Goal: Information Seeking & Learning: Learn about a topic

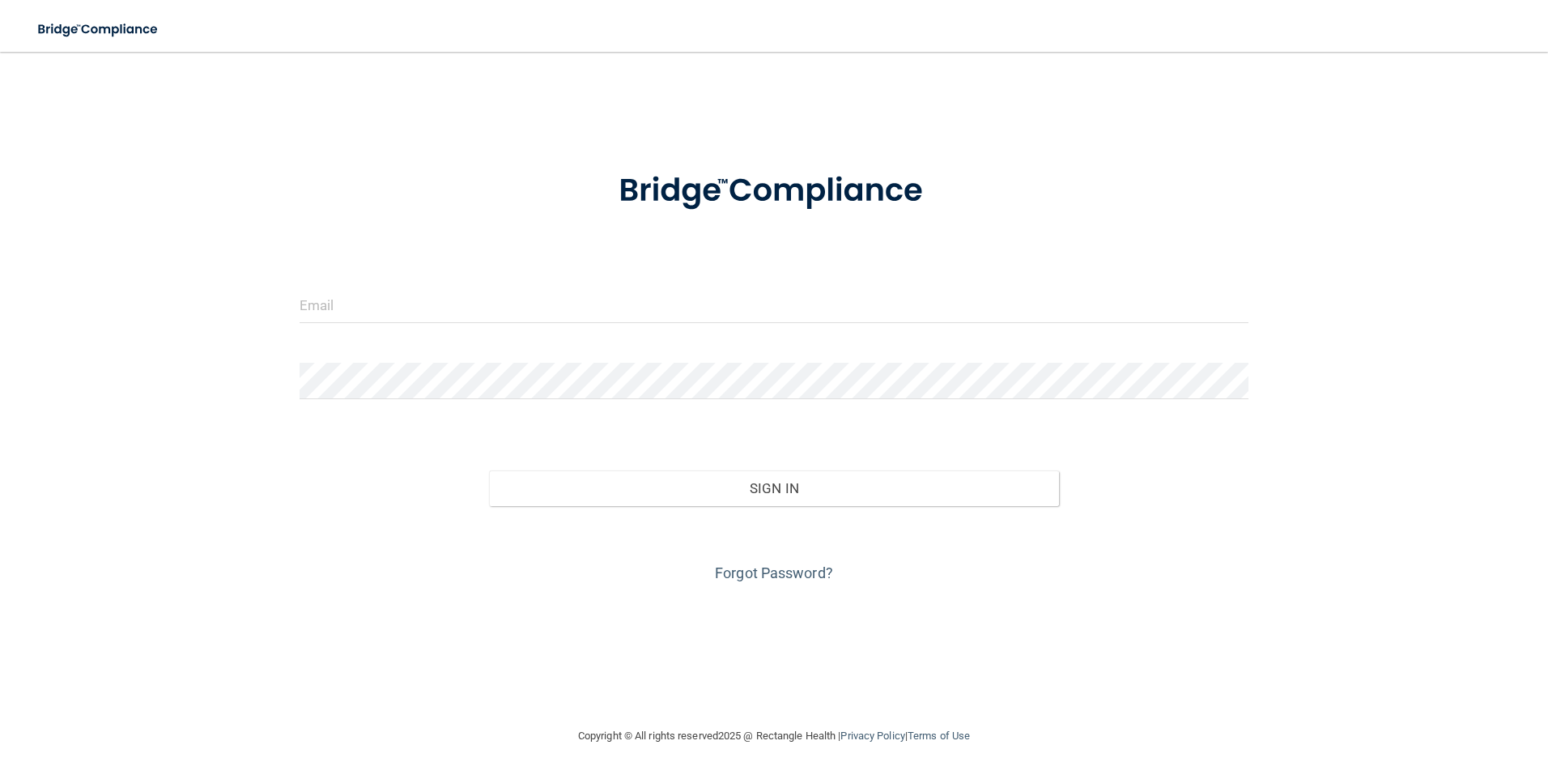
click at [330, 283] on form "Invalid email/password. You don't have permission to access that page. Sign In …" at bounding box center [775, 367] width 950 height 437
click at [403, 324] on div at bounding box center [774, 311] width 974 height 49
click at [396, 311] on input "email" at bounding box center [775, 305] width 950 height 36
click at [319, 221] on div at bounding box center [774, 191] width 974 height 84
click at [422, 300] on input "email" at bounding box center [775, 305] width 950 height 36
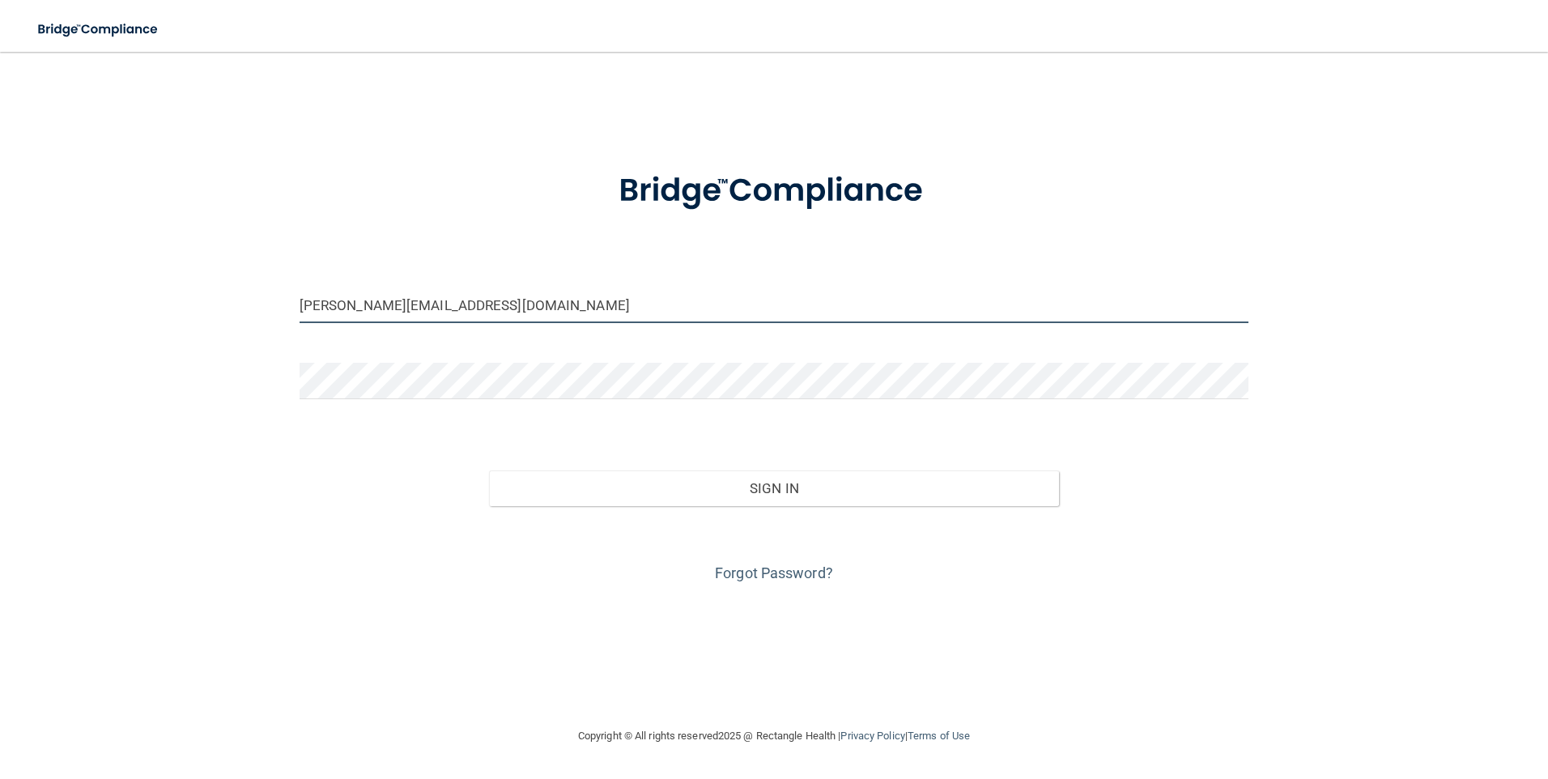
type input "[PERSON_NAME][EMAIL_ADDRESS][DOMAIN_NAME]"
click at [489, 471] on button "Sign In" at bounding box center [774, 489] width 570 height 36
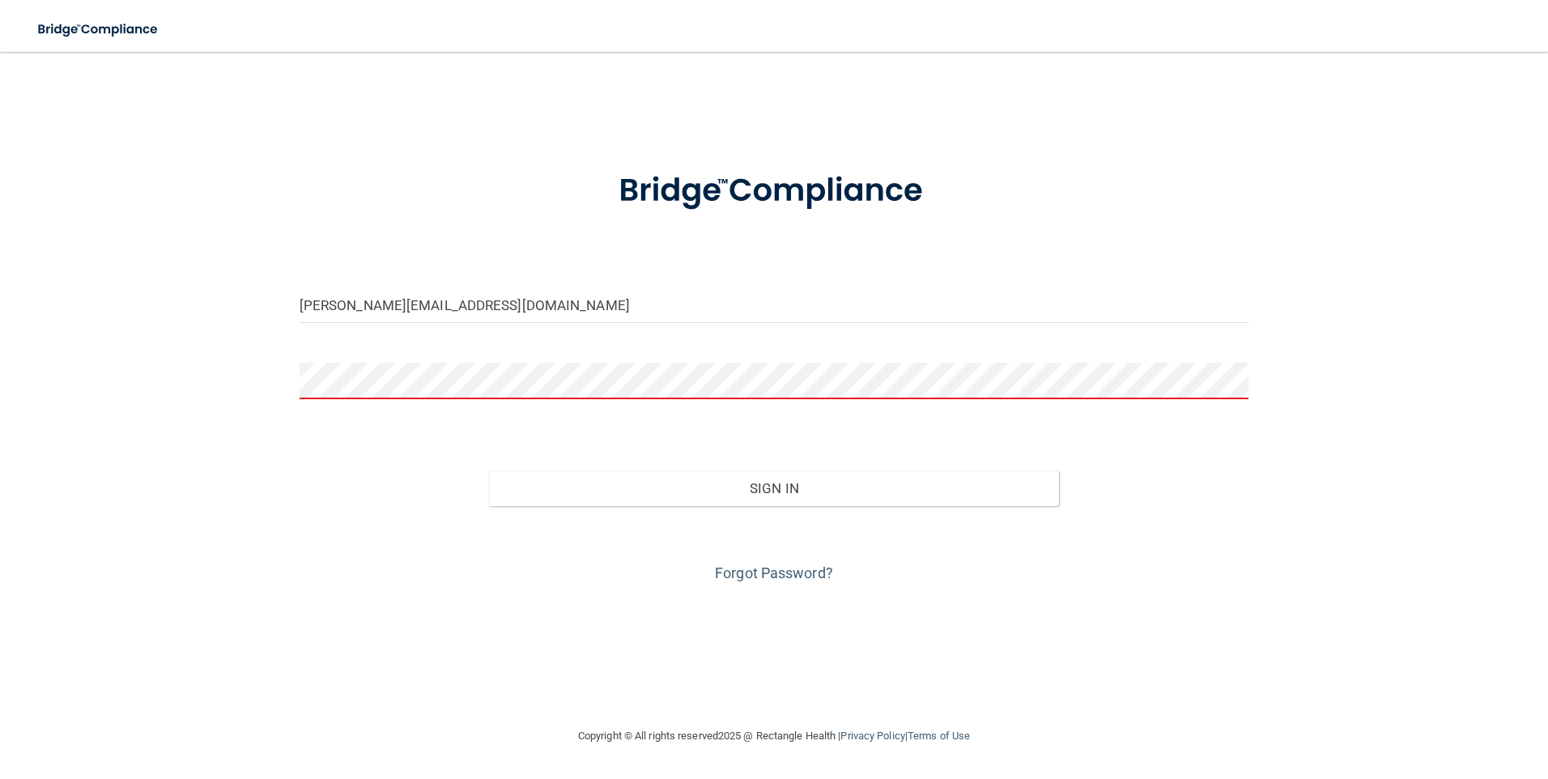
click at [489, 471] on button "Sign In" at bounding box center [774, 489] width 570 height 36
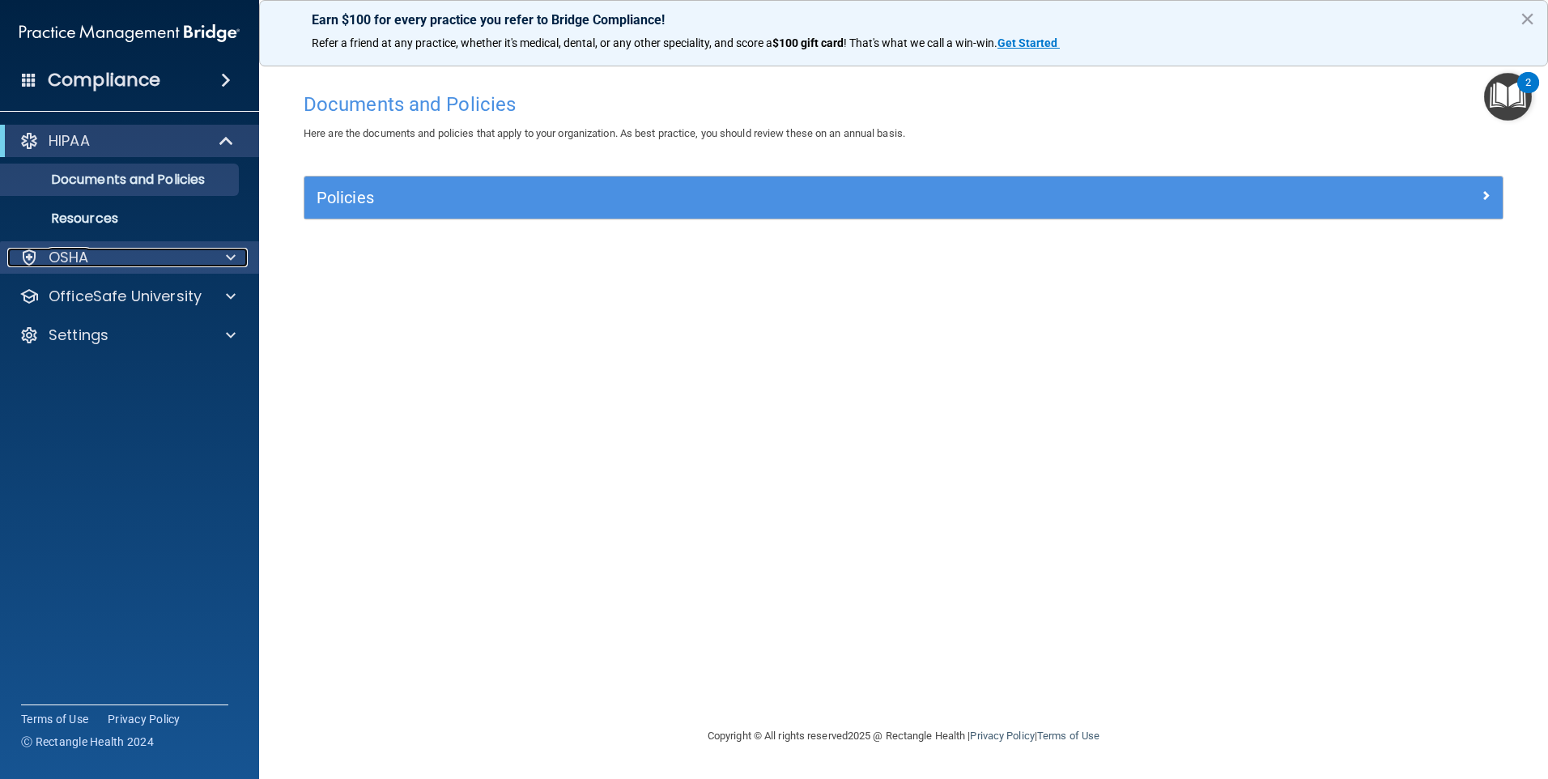
click at [228, 261] on span at bounding box center [231, 257] width 10 height 19
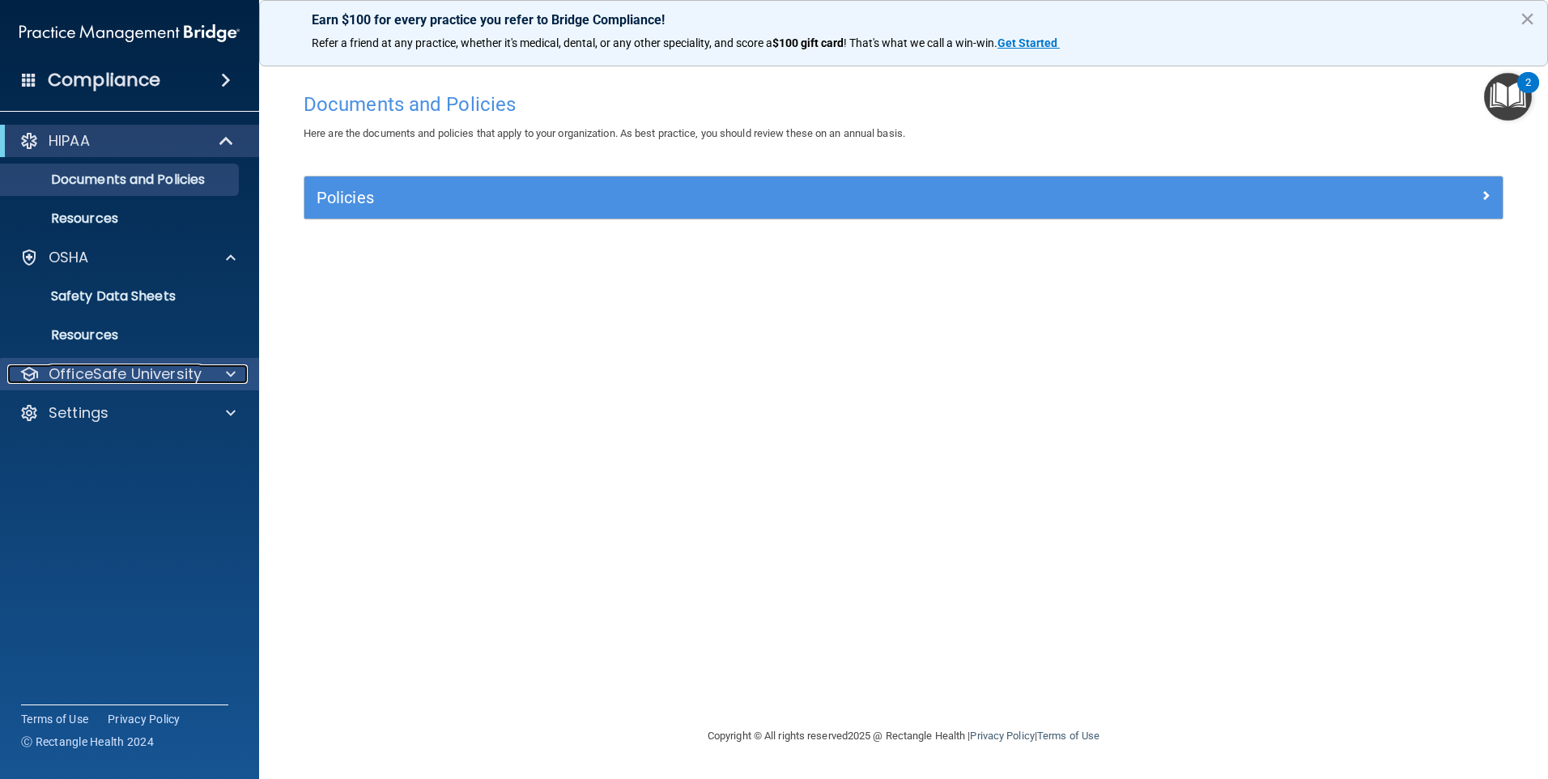
click at [230, 373] on span at bounding box center [231, 373] width 10 height 19
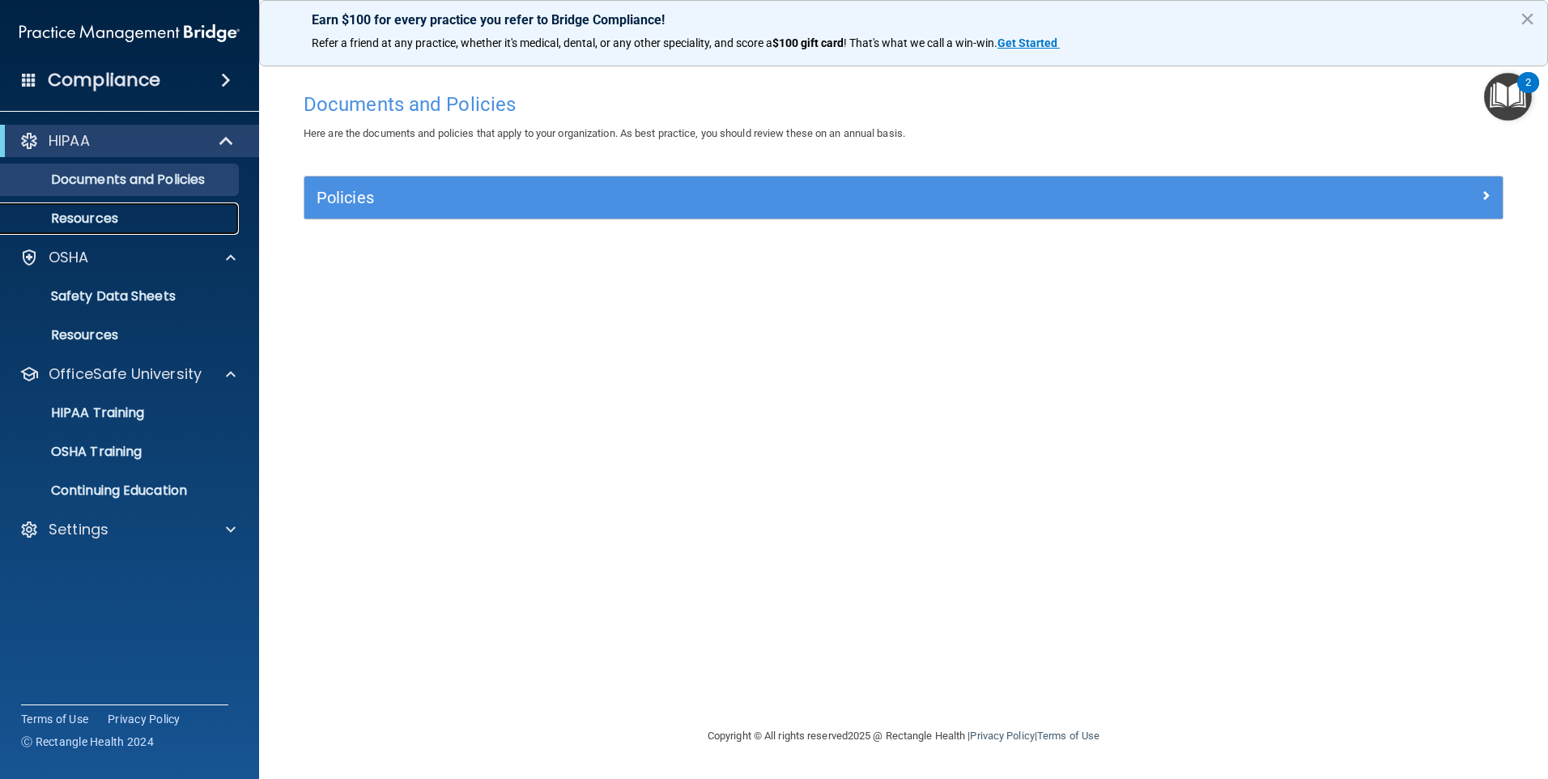
click at [100, 216] on p "Resources" at bounding box center [121, 219] width 221 height 16
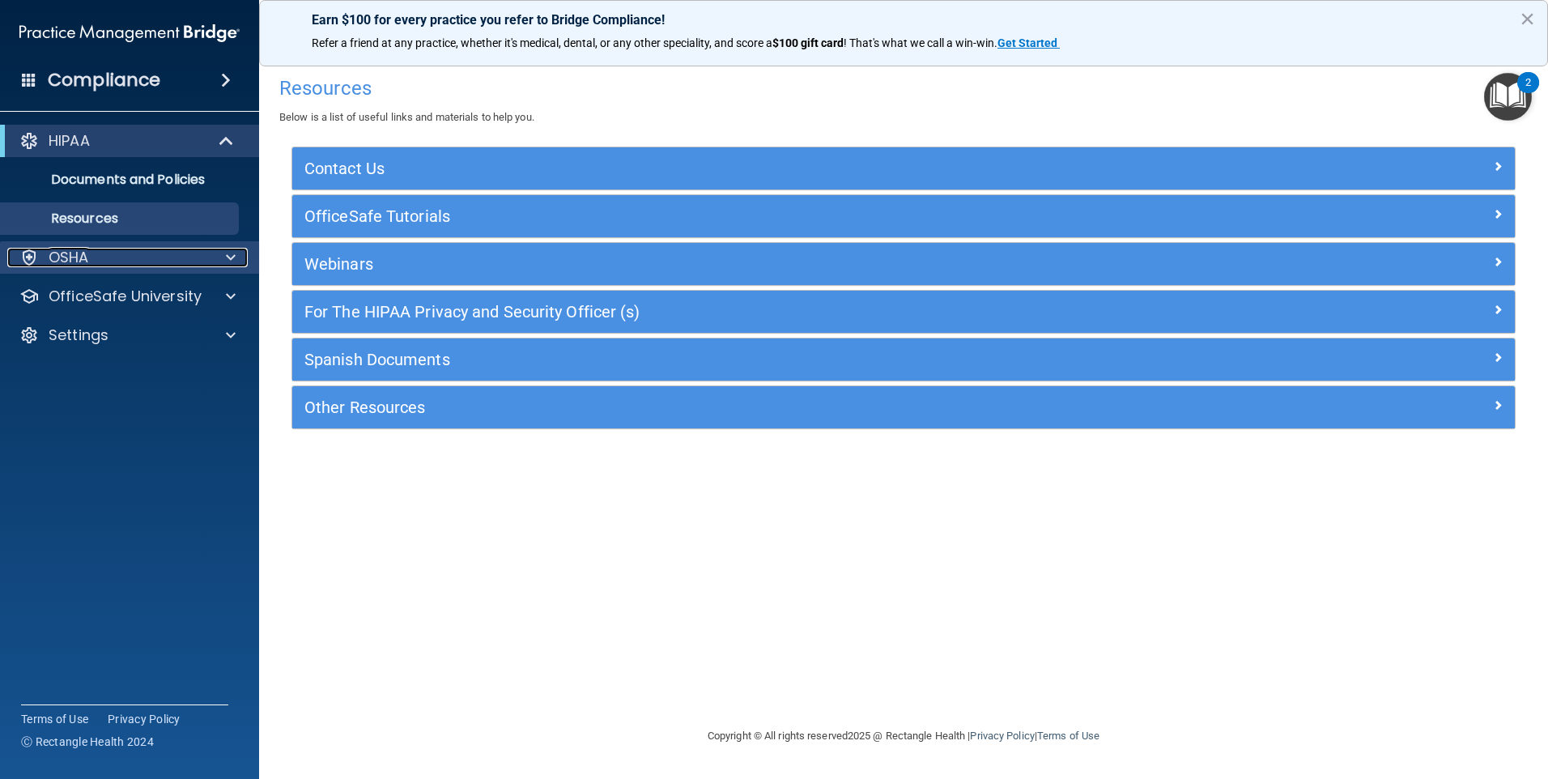
click at [140, 256] on div "OSHA" at bounding box center [107, 257] width 201 height 19
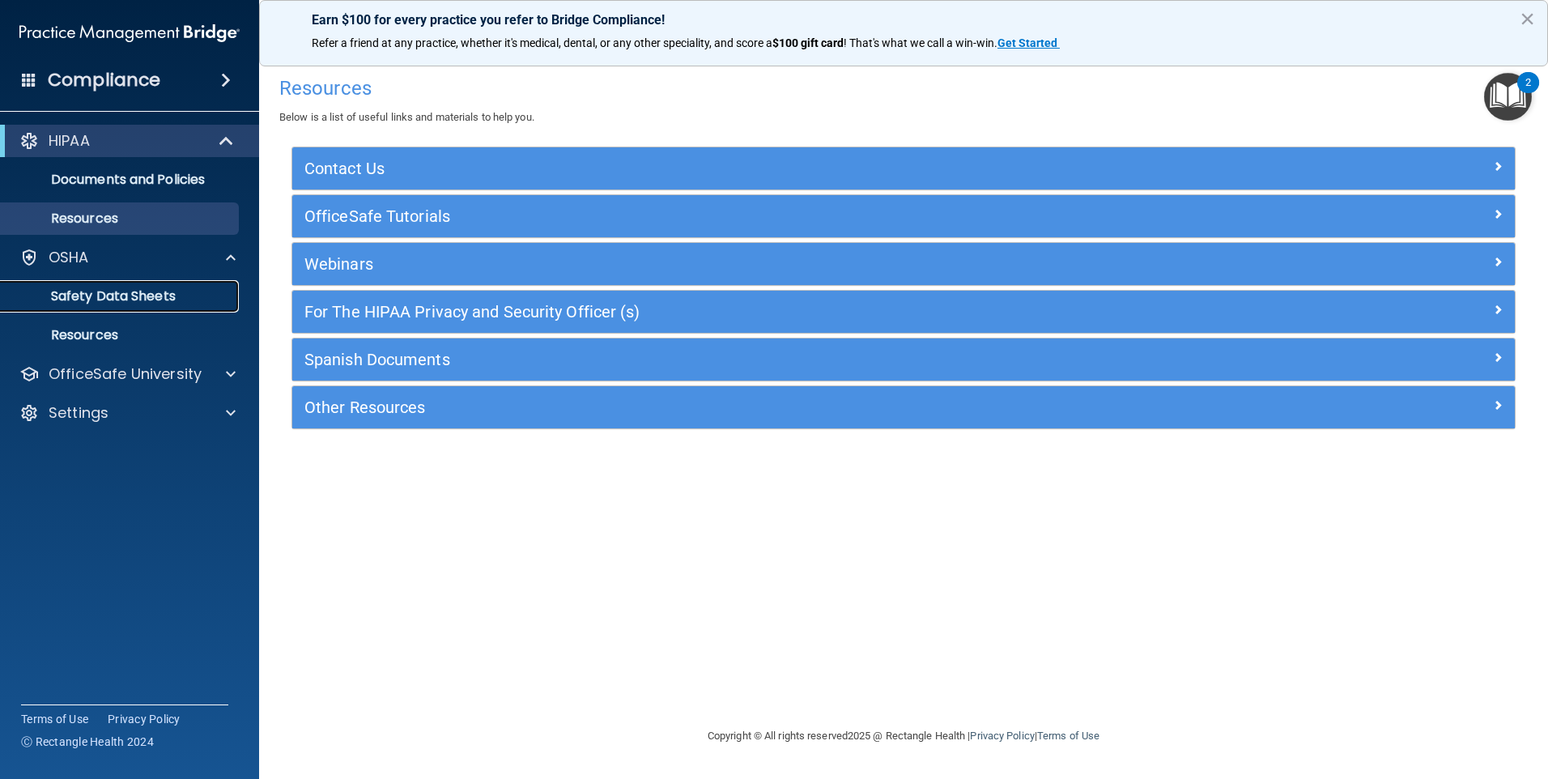
click at [137, 297] on p "Safety Data Sheets" at bounding box center [121, 296] width 221 height 16
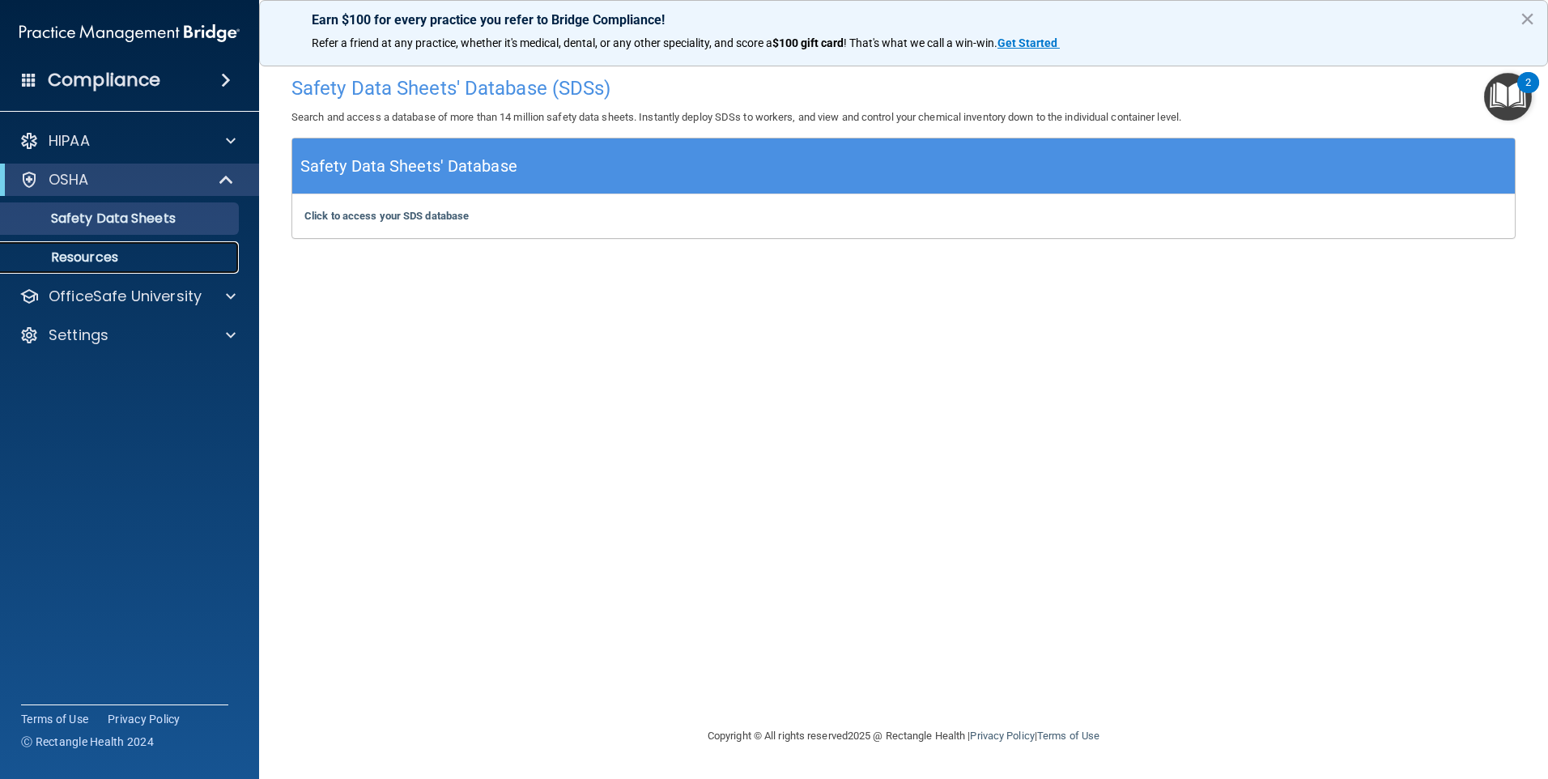
click at [83, 261] on p "Resources" at bounding box center [121, 257] width 221 height 16
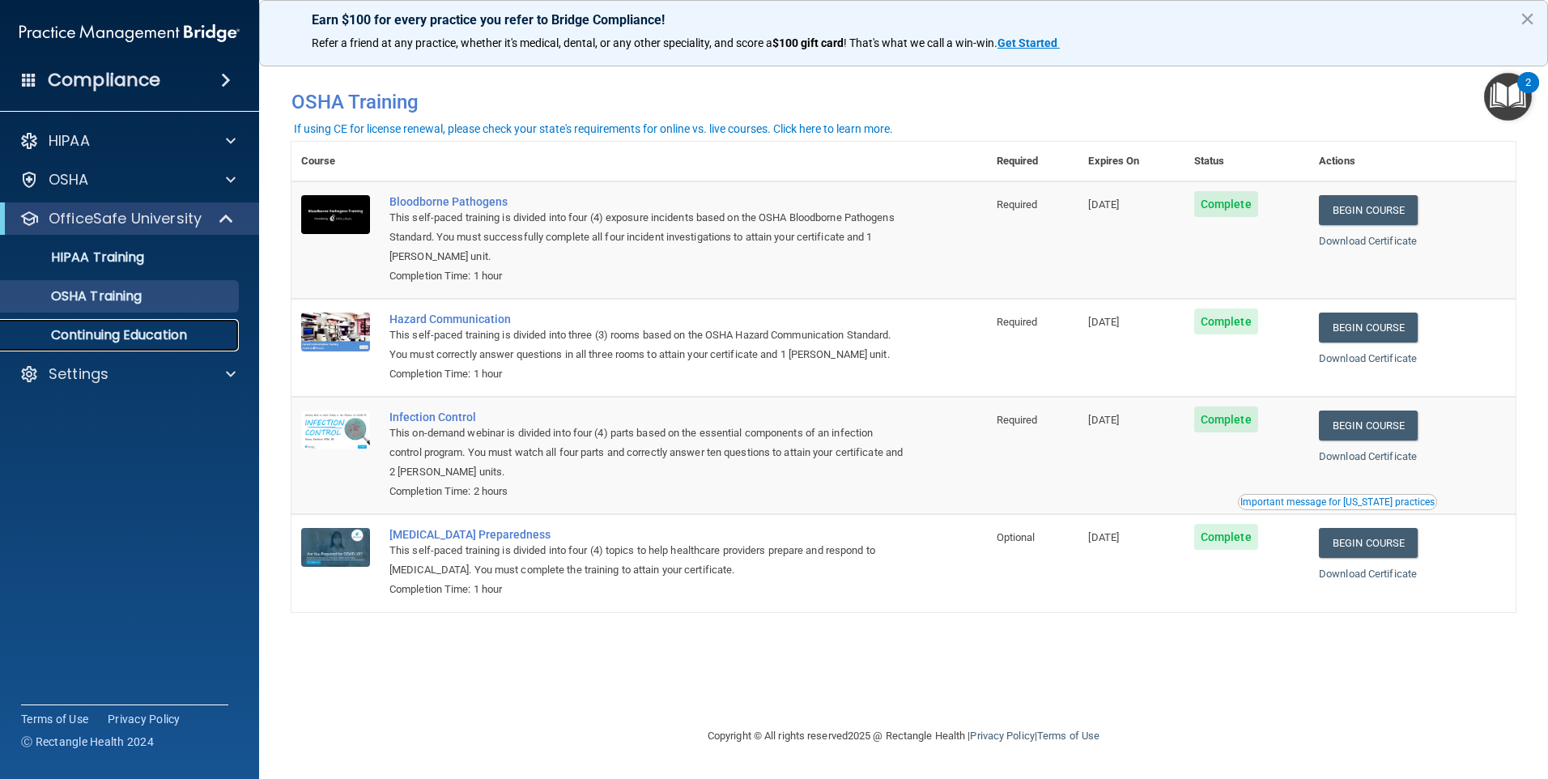
click at [156, 325] on link "Continuing Education" at bounding box center [111, 335] width 255 height 32
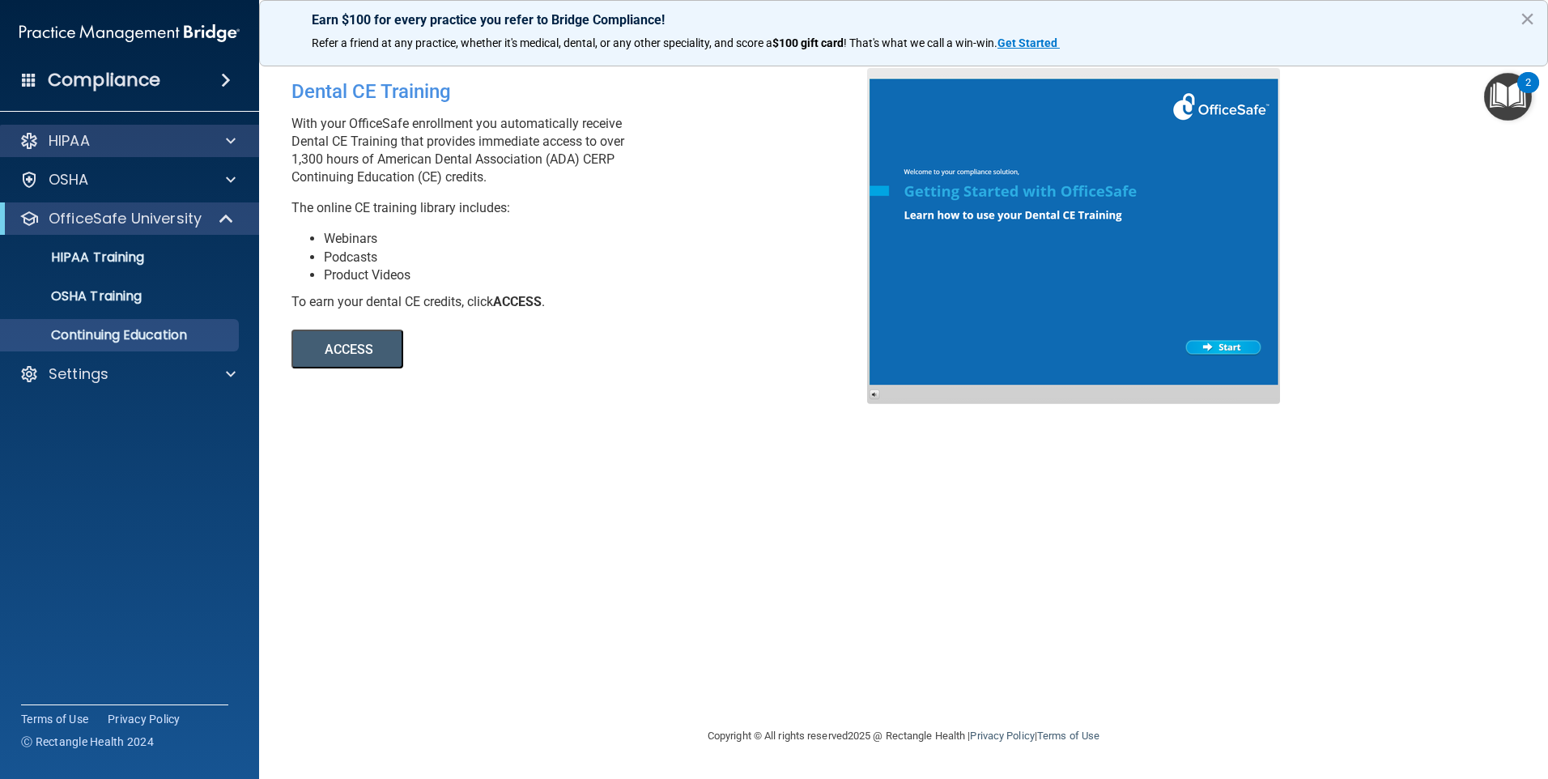
click at [118, 130] on div "HIPAA" at bounding box center [130, 141] width 260 height 32
click at [214, 147] on div at bounding box center [228, 140] width 40 height 19
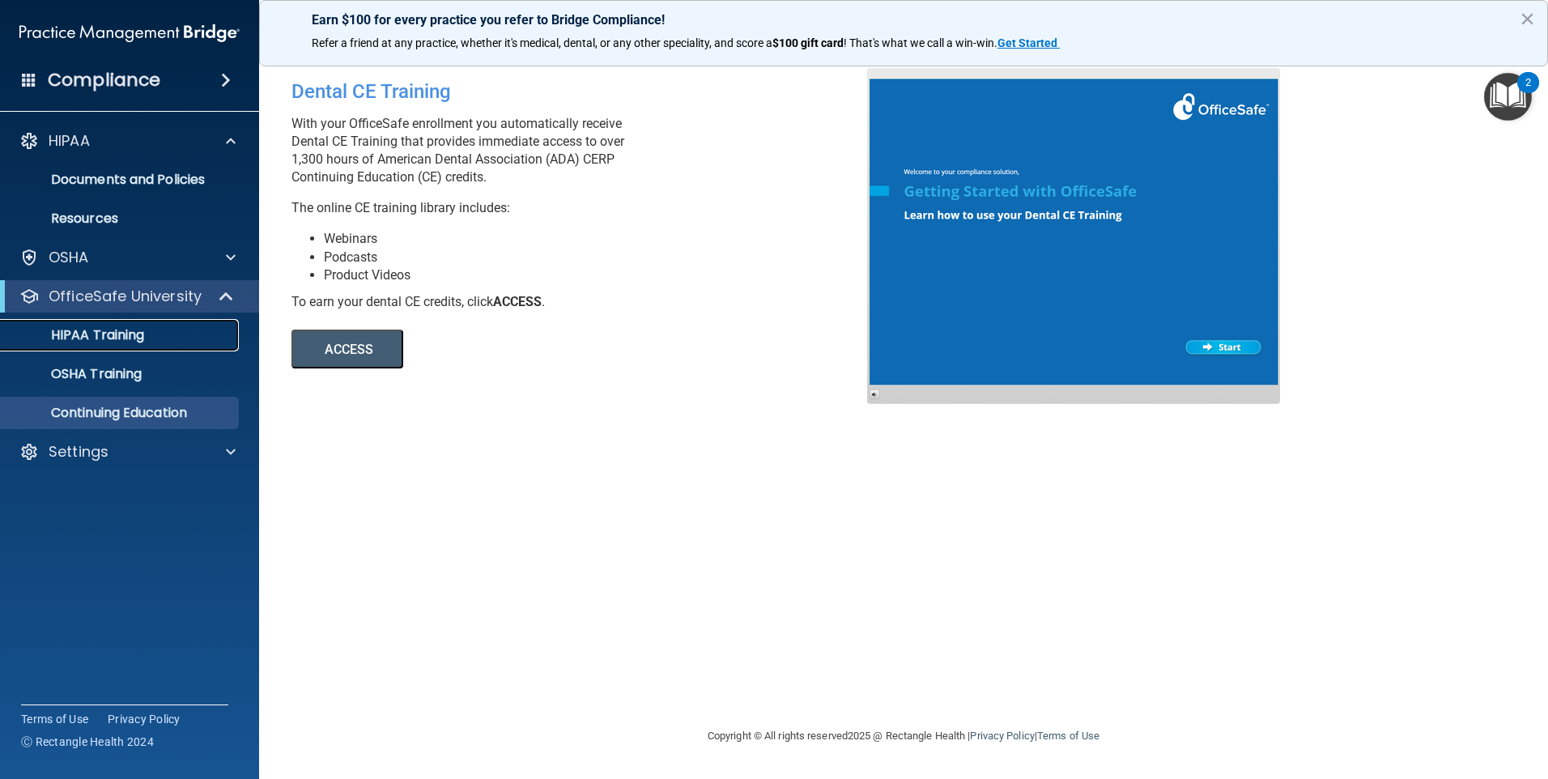
click at [124, 334] on p "HIPAA Training" at bounding box center [78, 335] width 134 height 16
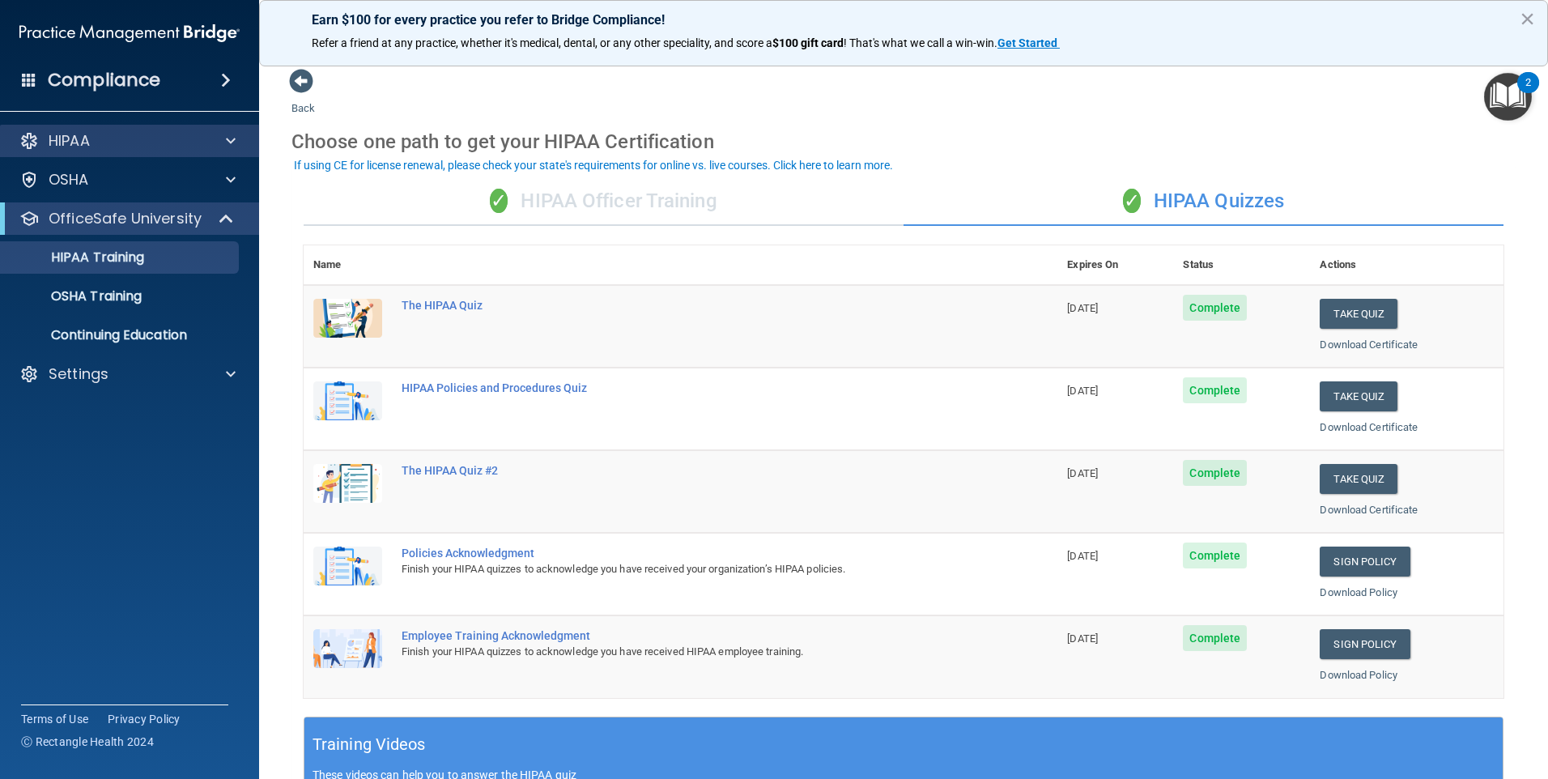
click at [164, 151] on div "HIPAA" at bounding box center [130, 141] width 260 height 32
click at [218, 138] on div at bounding box center [228, 140] width 40 height 19
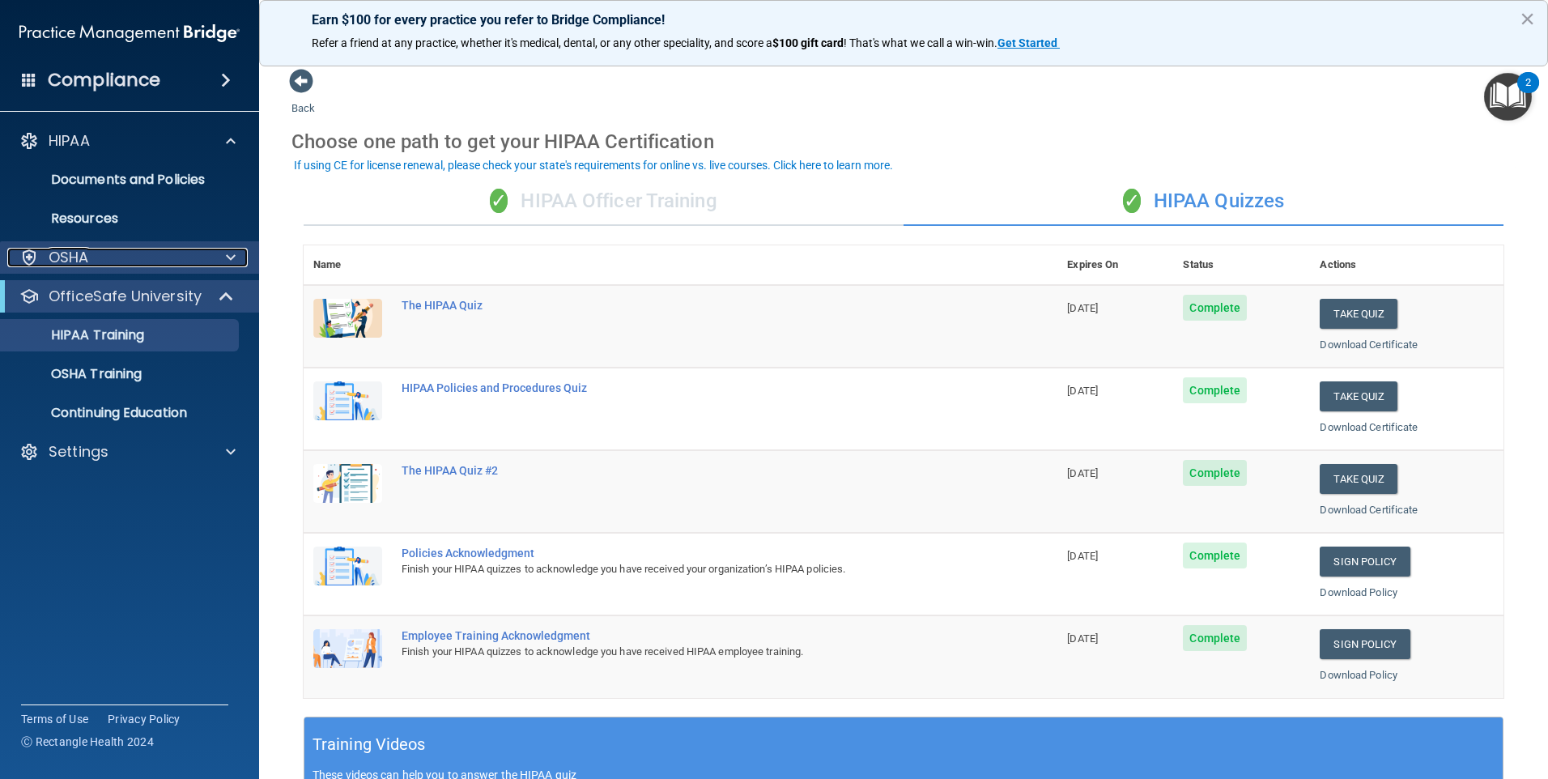
click at [214, 263] on div at bounding box center [228, 257] width 40 height 19
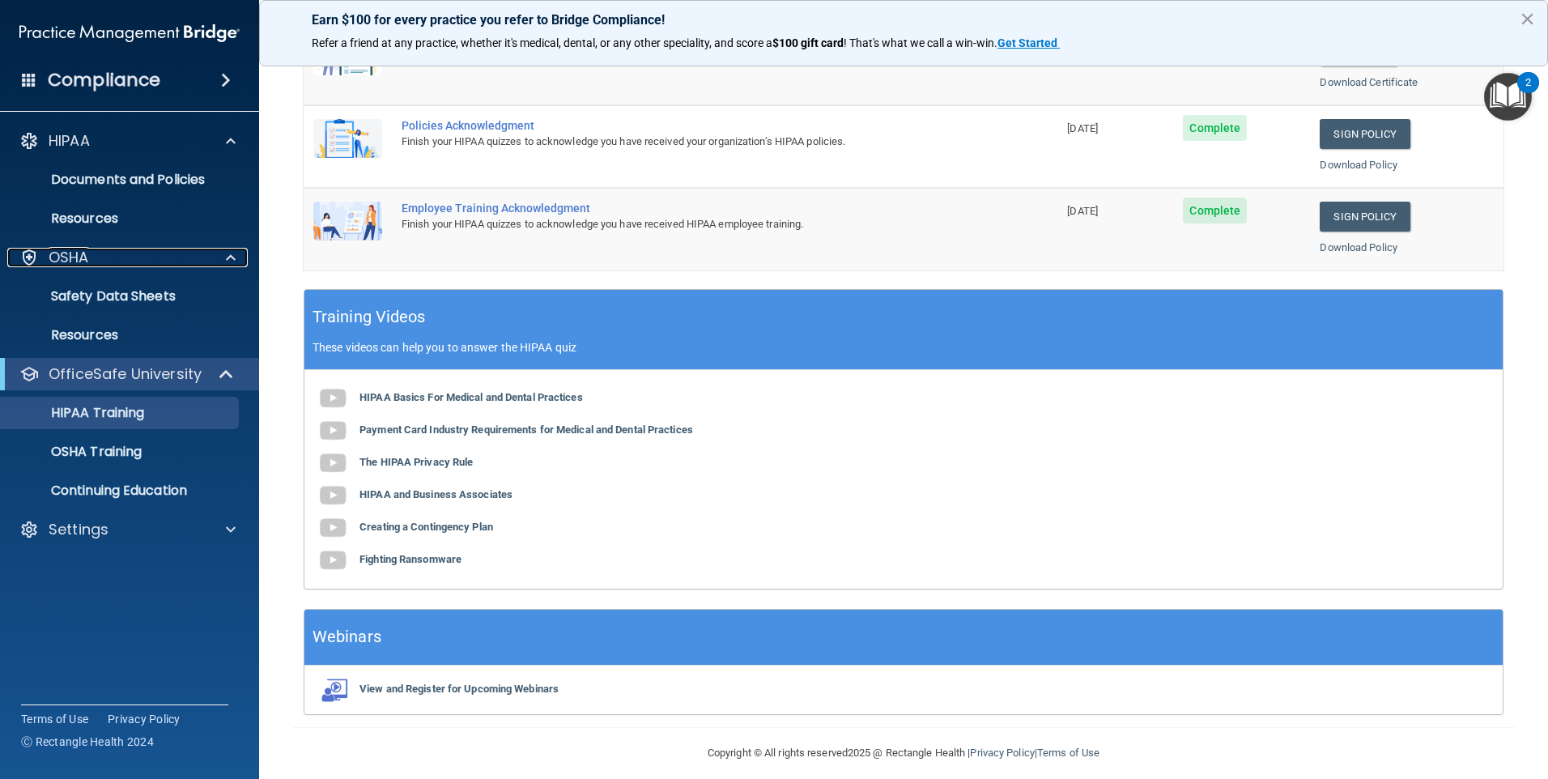
scroll to position [441, 0]
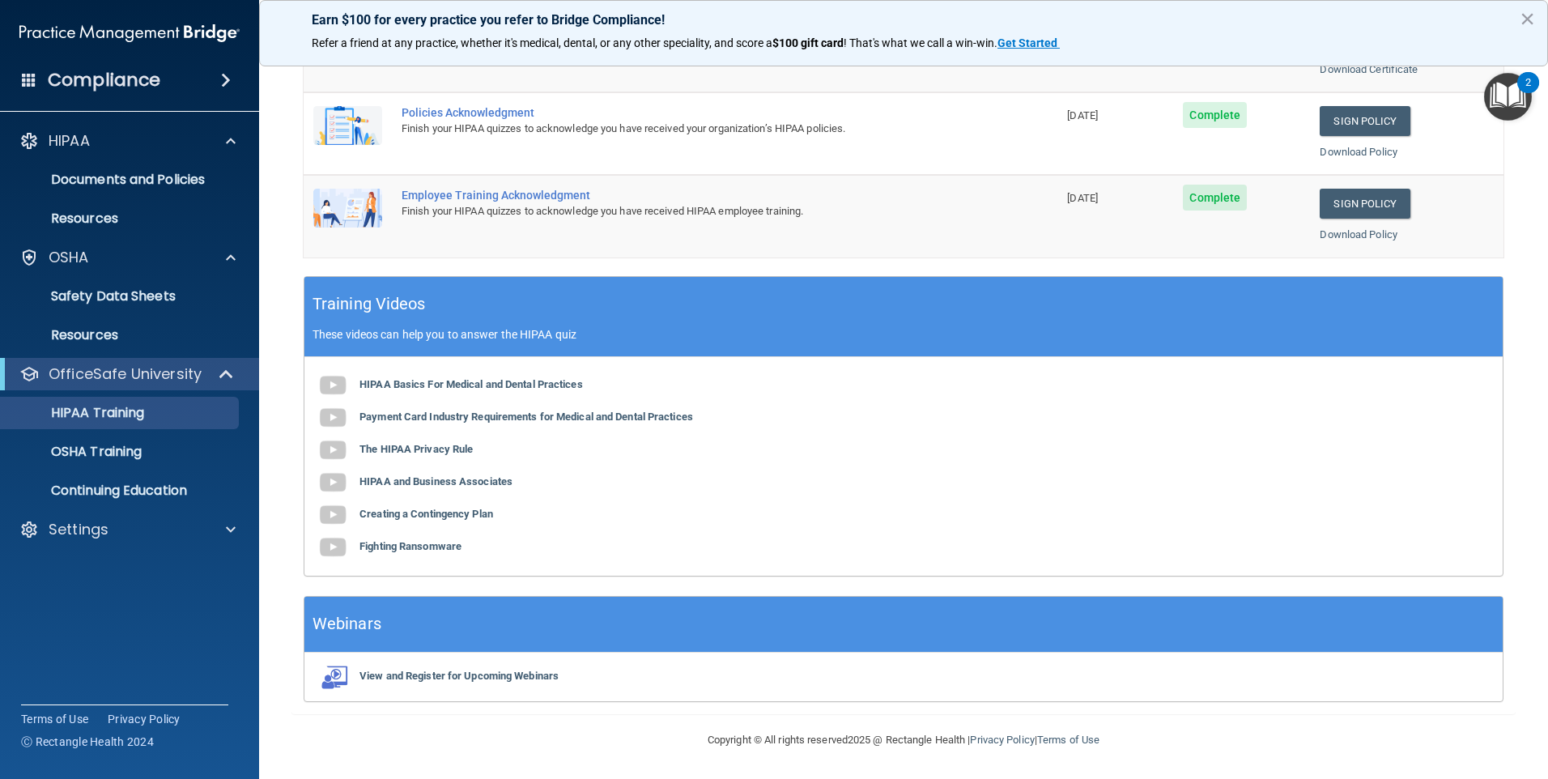
click at [191, 85] on div "Compliance" at bounding box center [129, 80] width 259 height 36
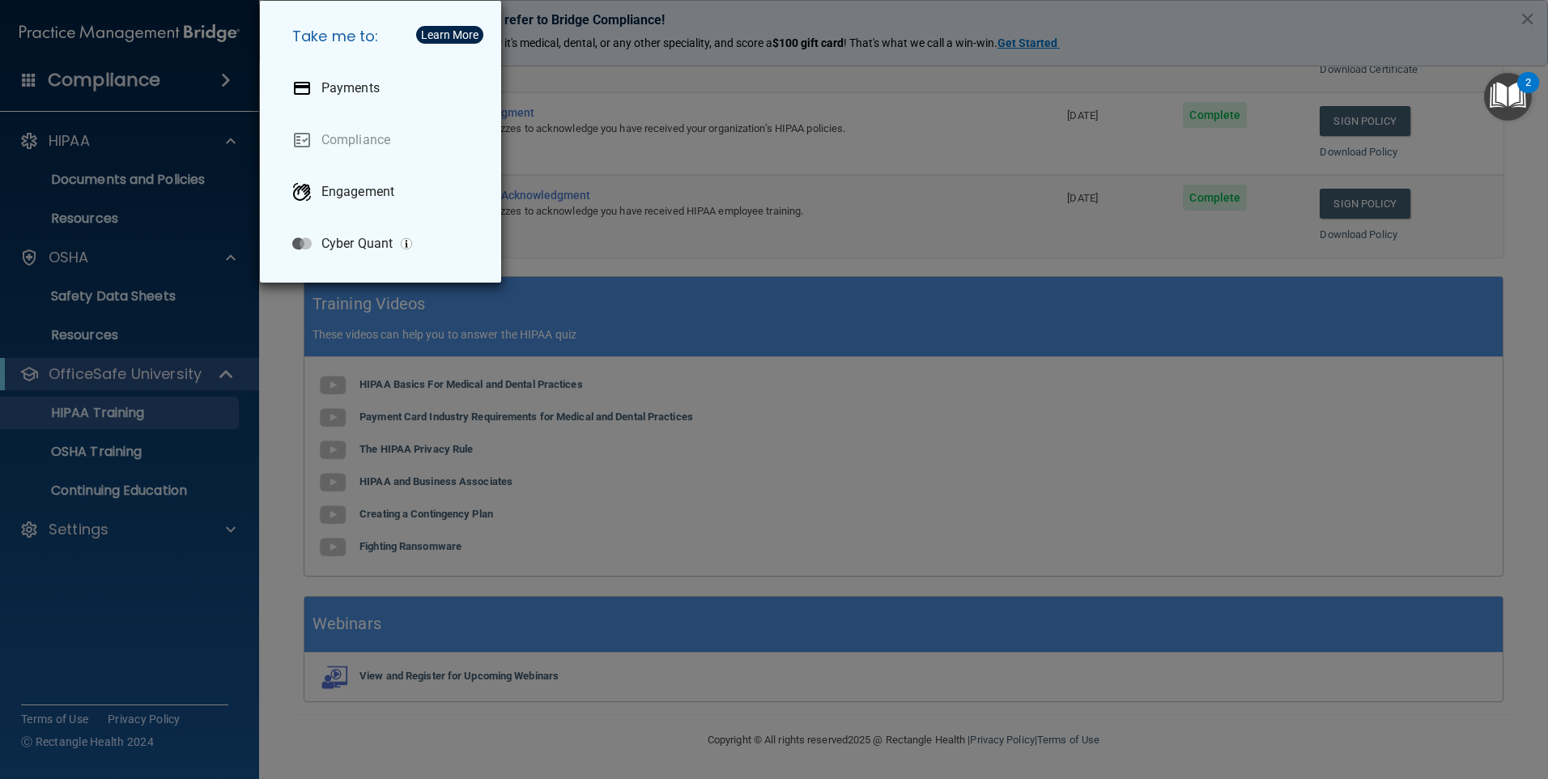
click at [1065, 117] on div "Take me to: Payments Compliance Engagement Cyber Quant" at bounding box center [774, 389] width 1548 height 779
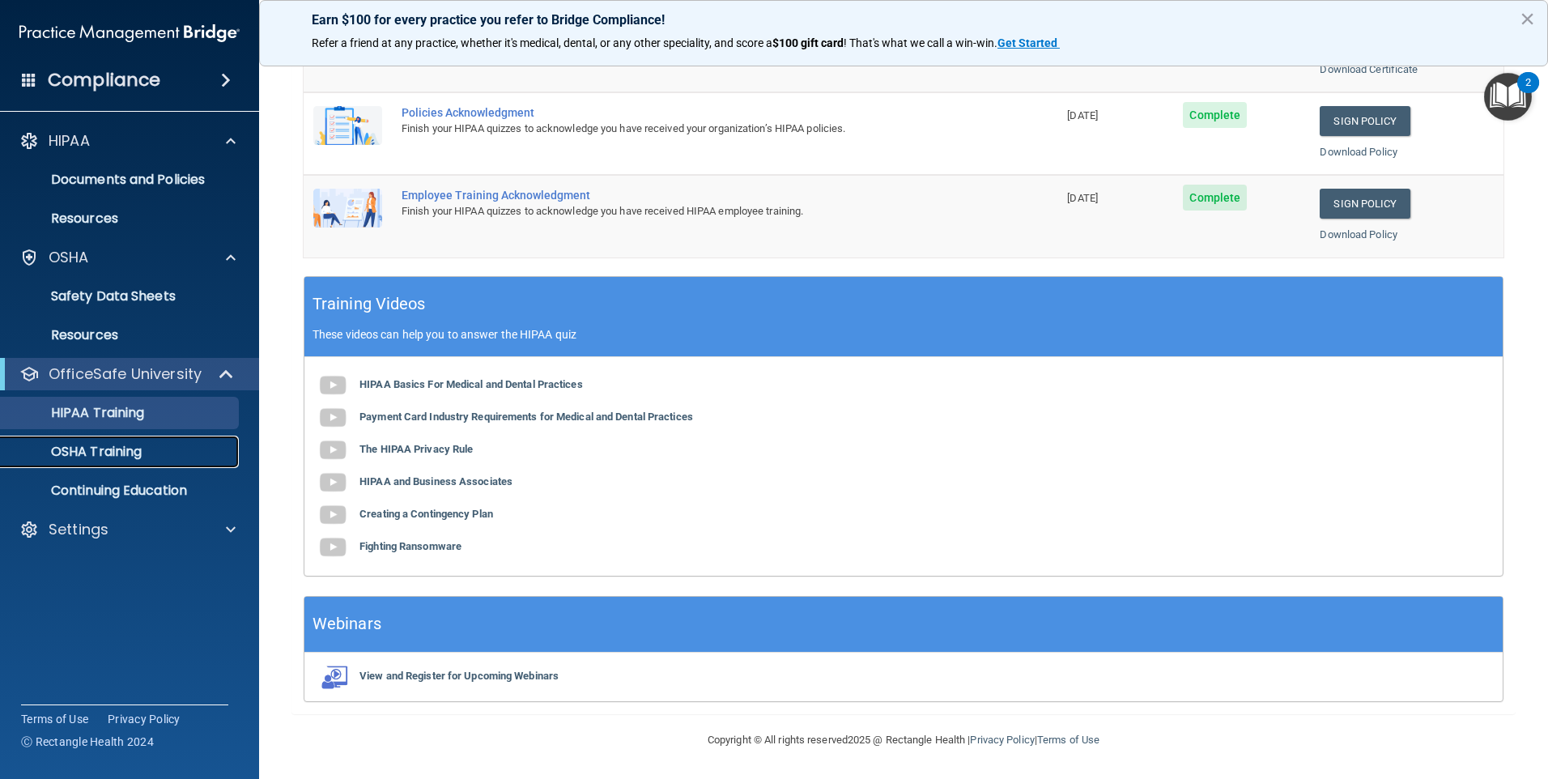
click at [114, 449] on p "OSHA Training" at bounding box center [76, 452] width 131 height 16
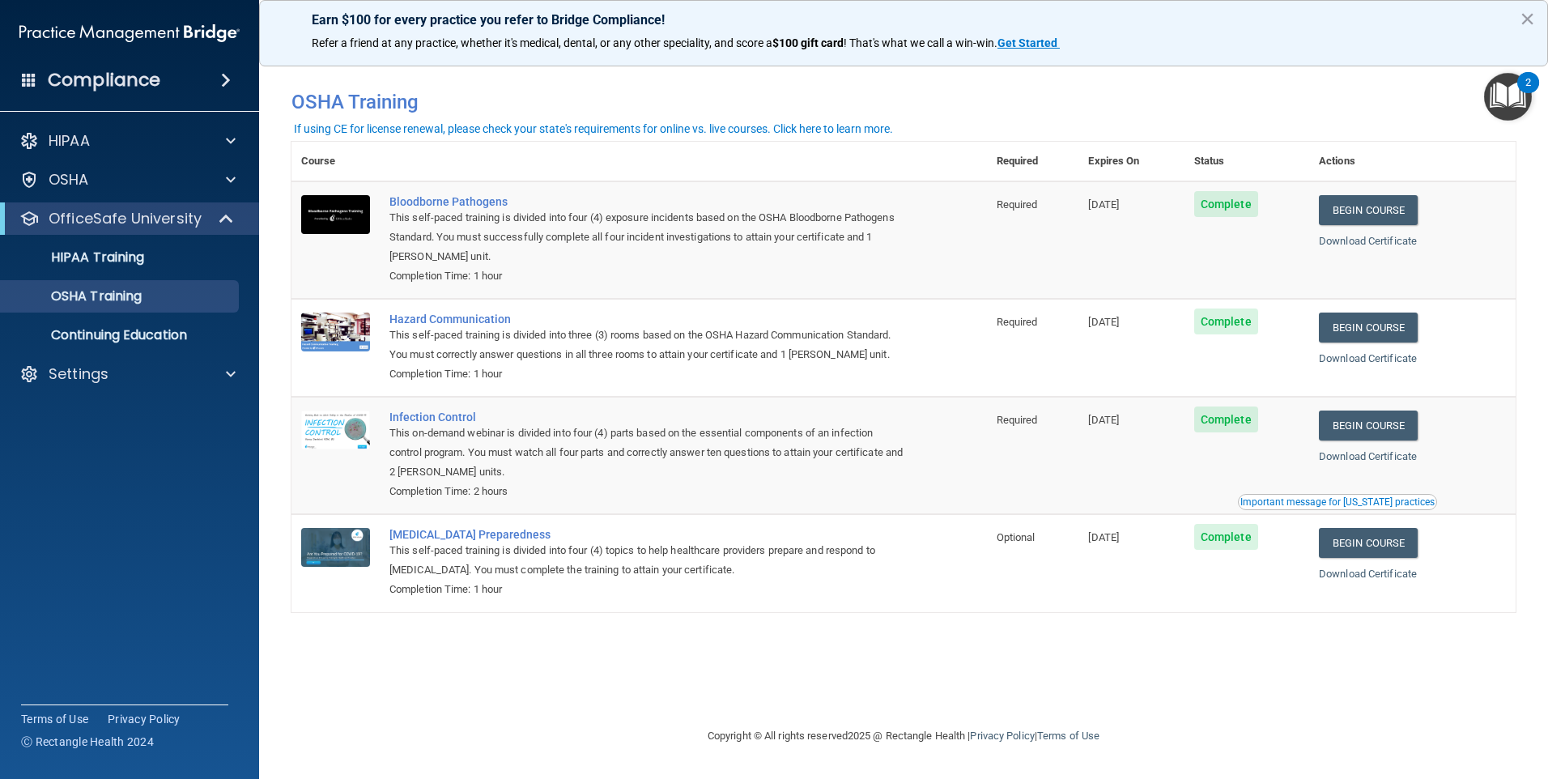
click at [596, 489] on div "Completion Time: 2 hours" at bounding box center [648, 491] width 517 height 19
drag, startPoint x: 1265, startPoint y: 201, endPoint x: 1212, endPoint y: 204, distance: 53.5
click at [1212, 204] on span "Complete" at bounding box center [1227, 204] width 64 height 26
drag, startPoint x: 1212, startPoint y: 204, endPoint x: 1229, endPoint y: 228, distance: 29.5
click at [1229, 228] on td "Complete" at bounding box center [1247, 239] width 125 height 117
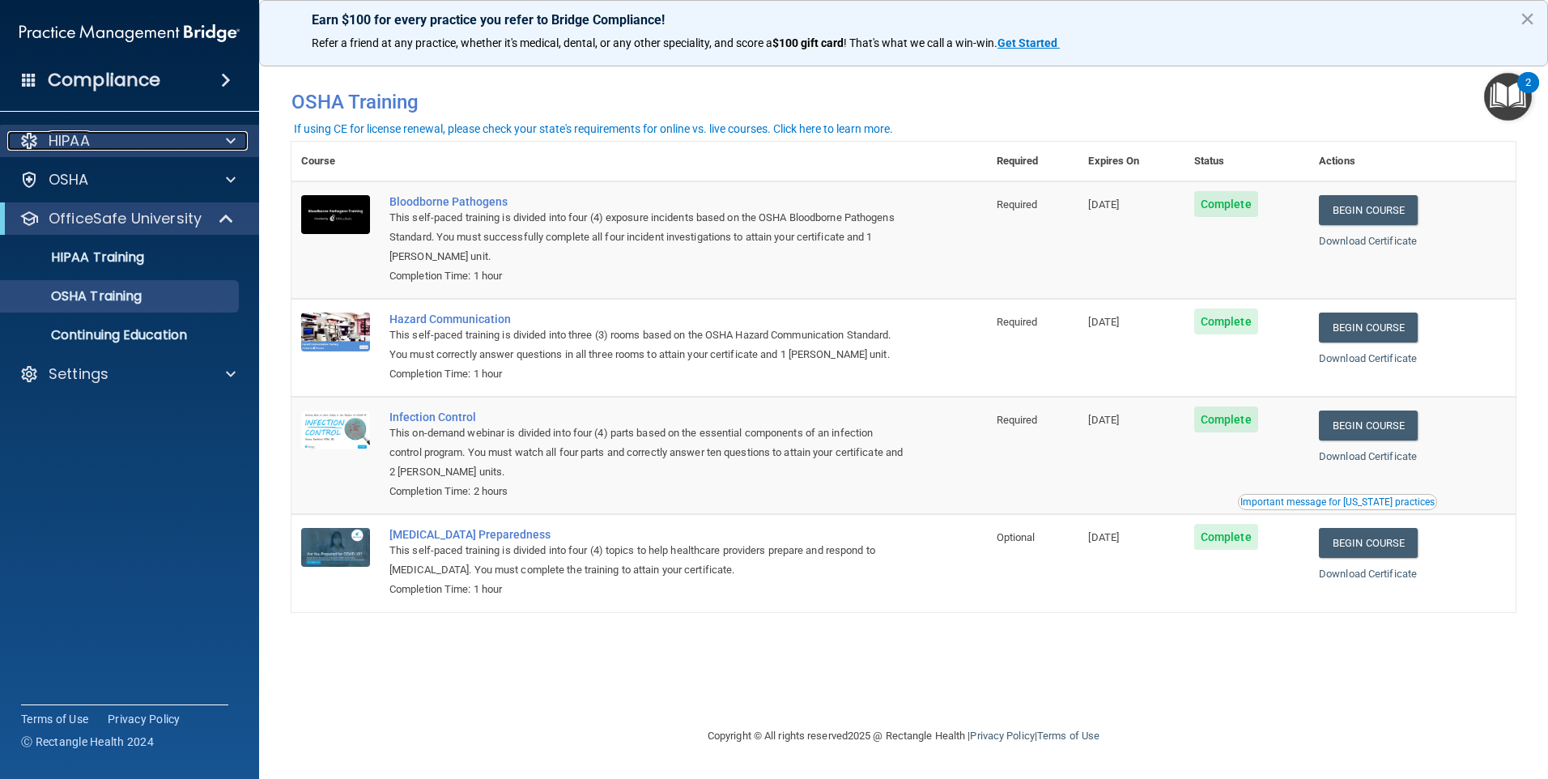
click at [136, 143] on div "HIPAA" at bounding box center [107, 140] width 201 height 19
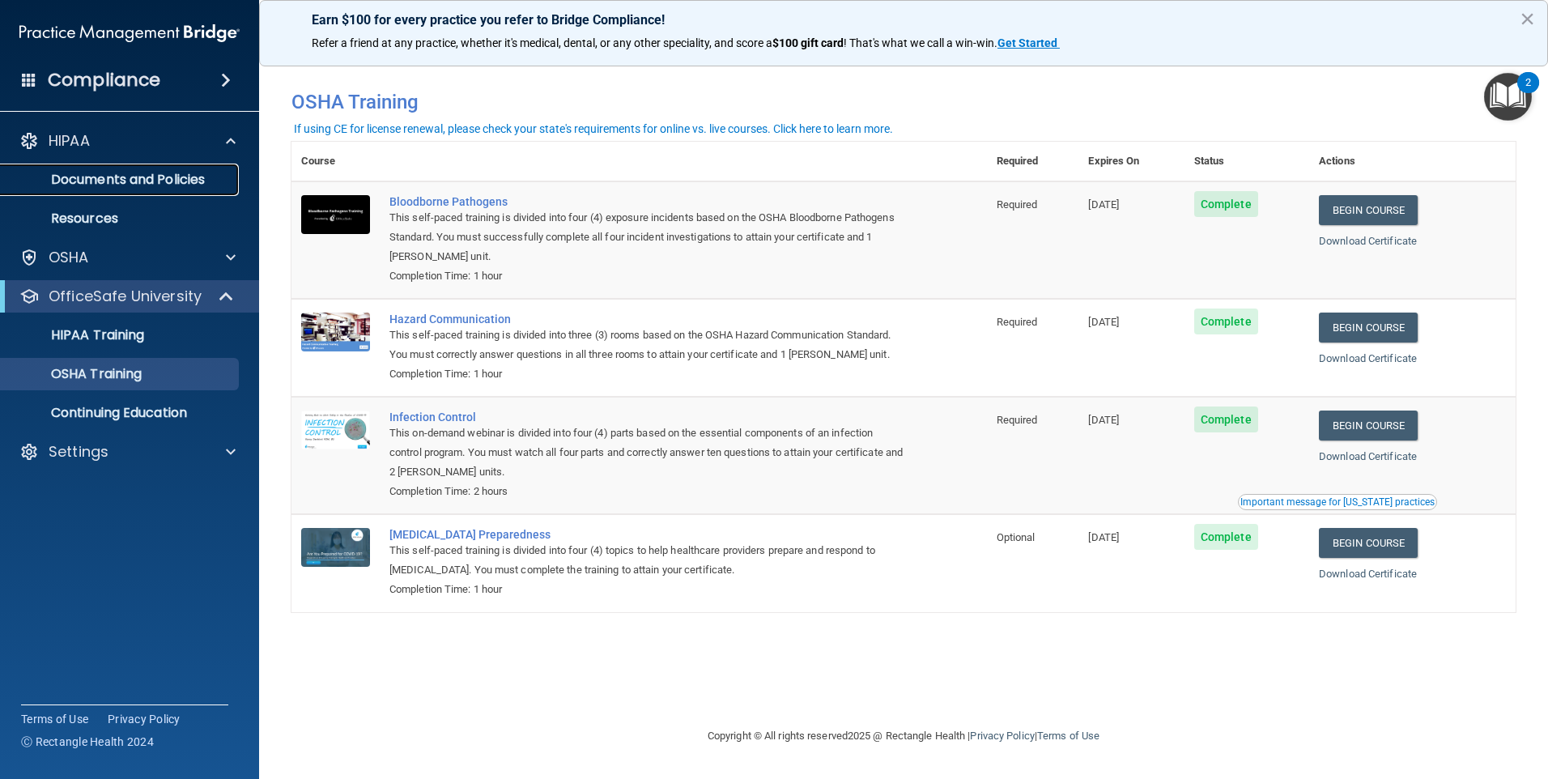
click at [142, 177] on p "Documents and Policies" at bounding box center [121, 180] width 221 height 16
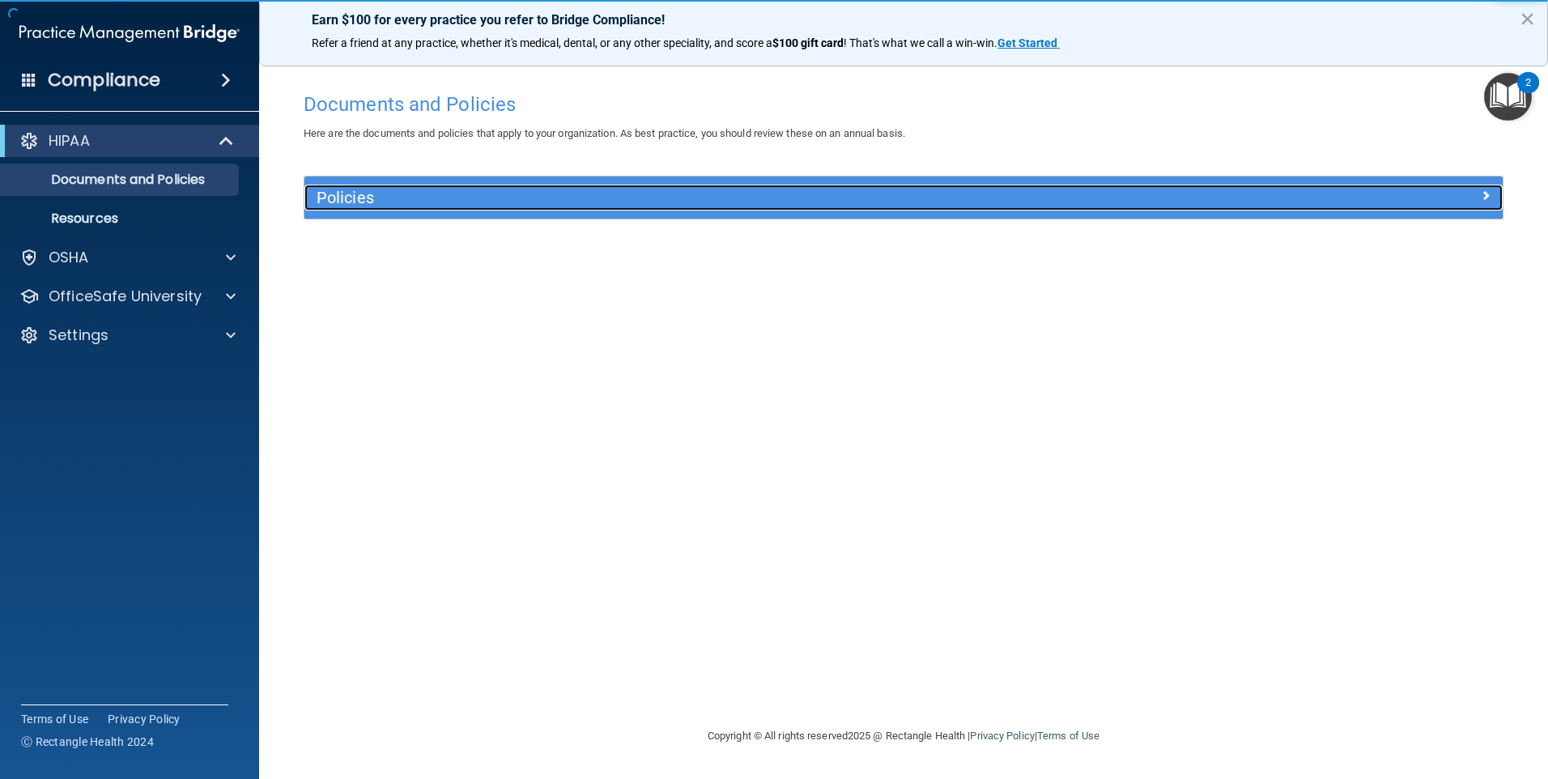
click at [543, 199] on h5 "Policies" at bounding box center [754, 198] width 875 height 18
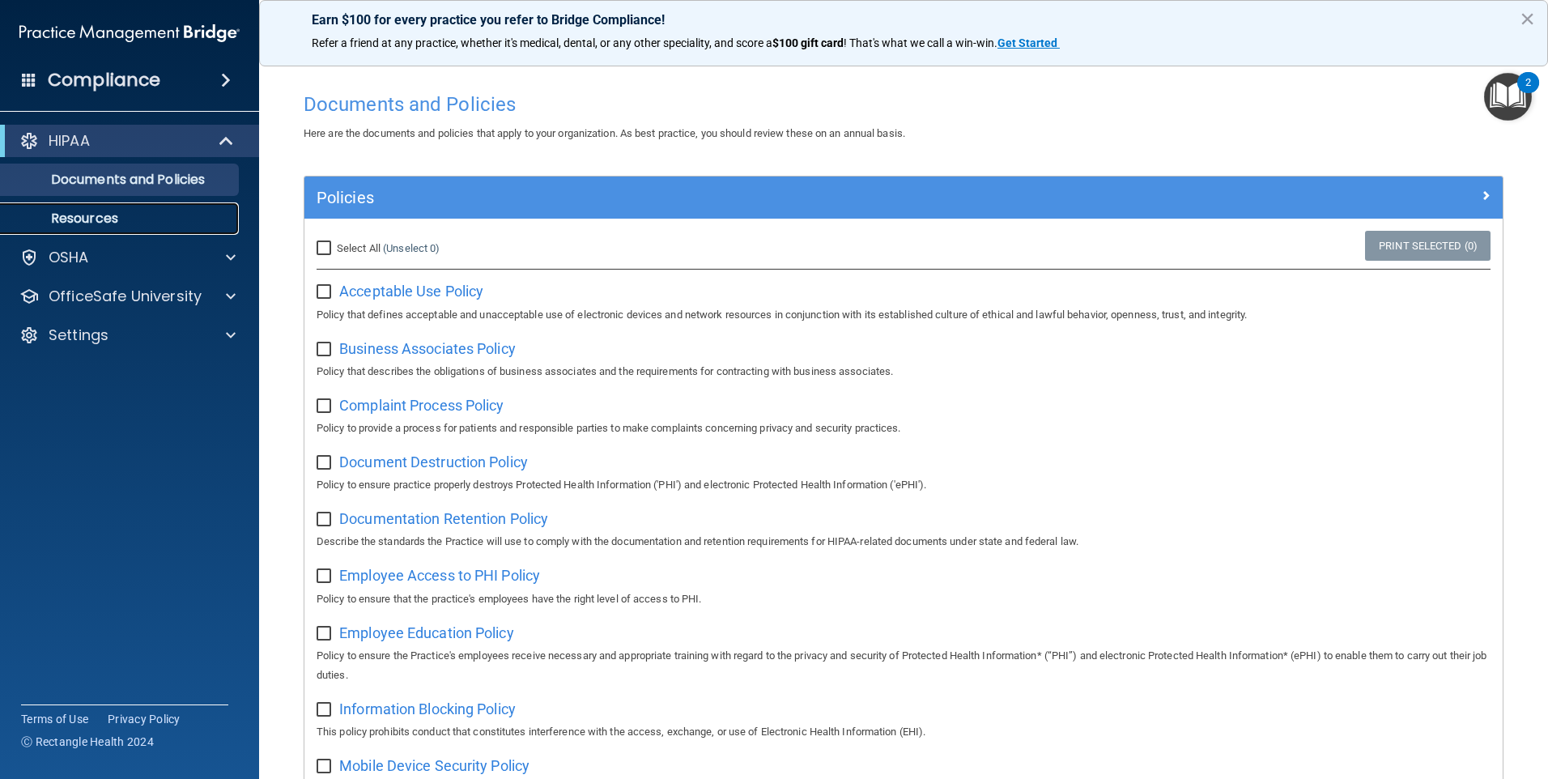
click at [92, 224] on p "Resources" at bounding box center [121, 219] width 221 height 16
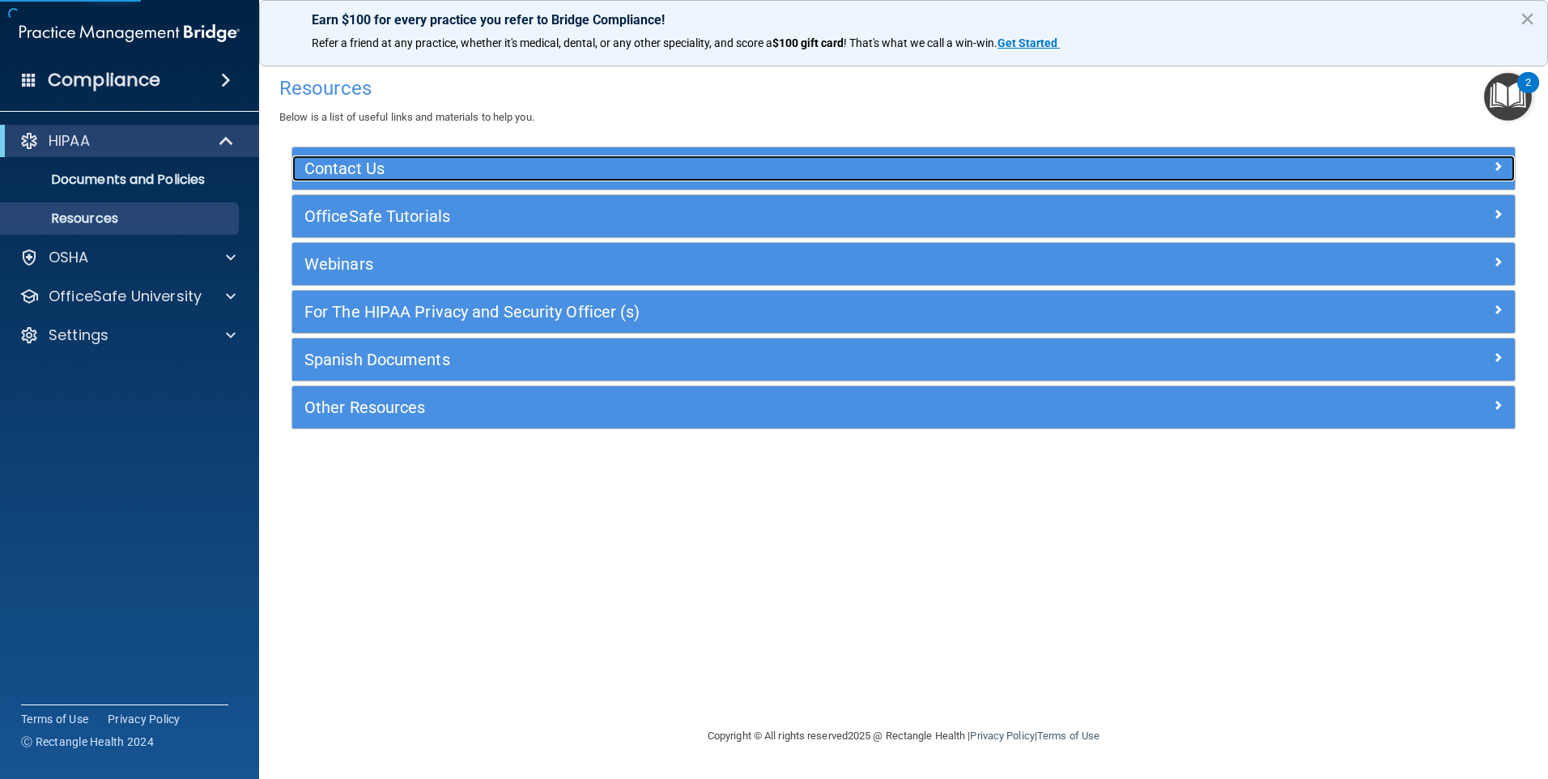
click at [417, 164] on h5 "Contact Us" at bounding box center [751, 169] width 893 height 18
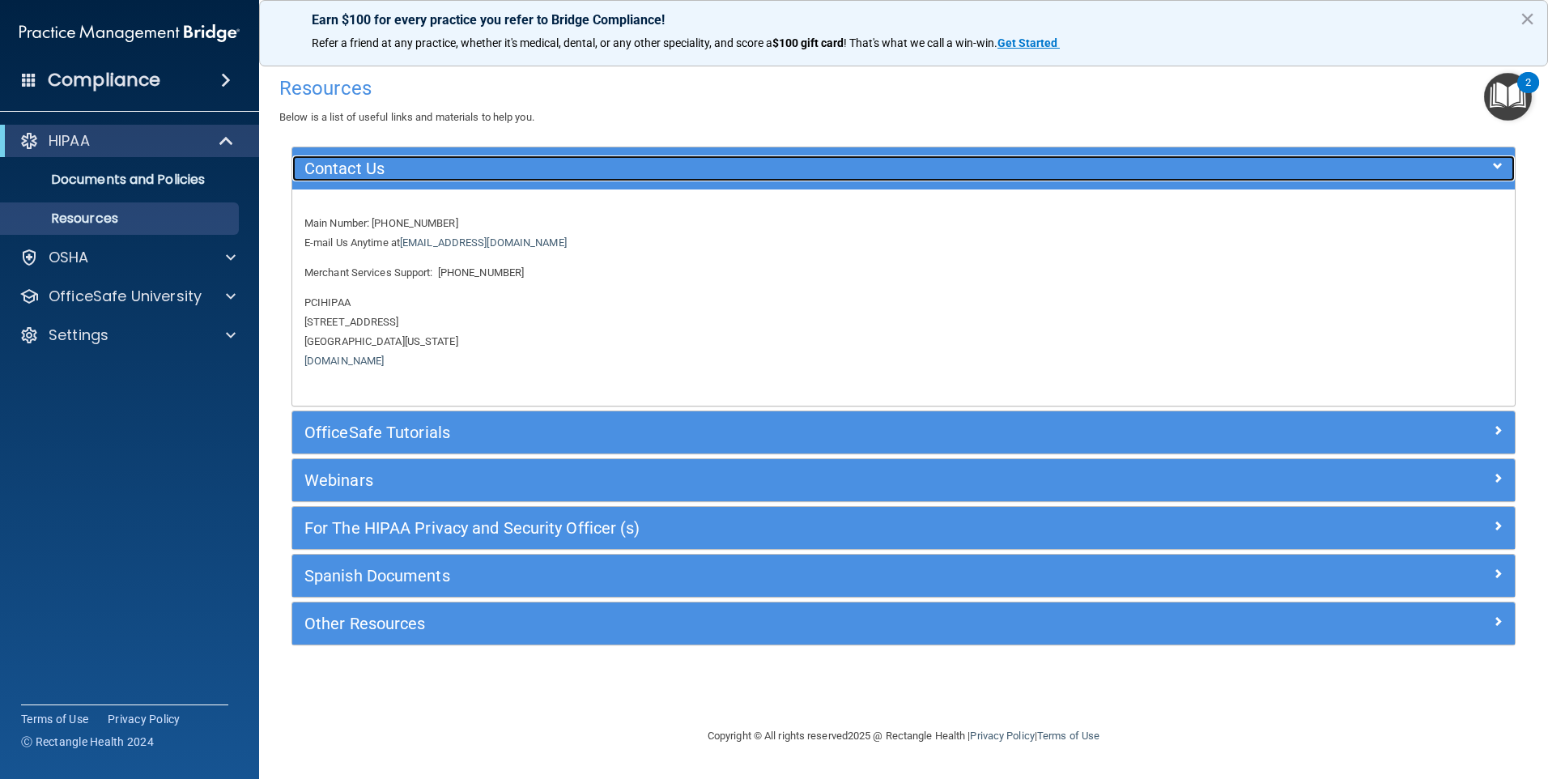
click at [417, 164] on h5 "Contact Us" at bounding box center [751, 169] width 893 height 18
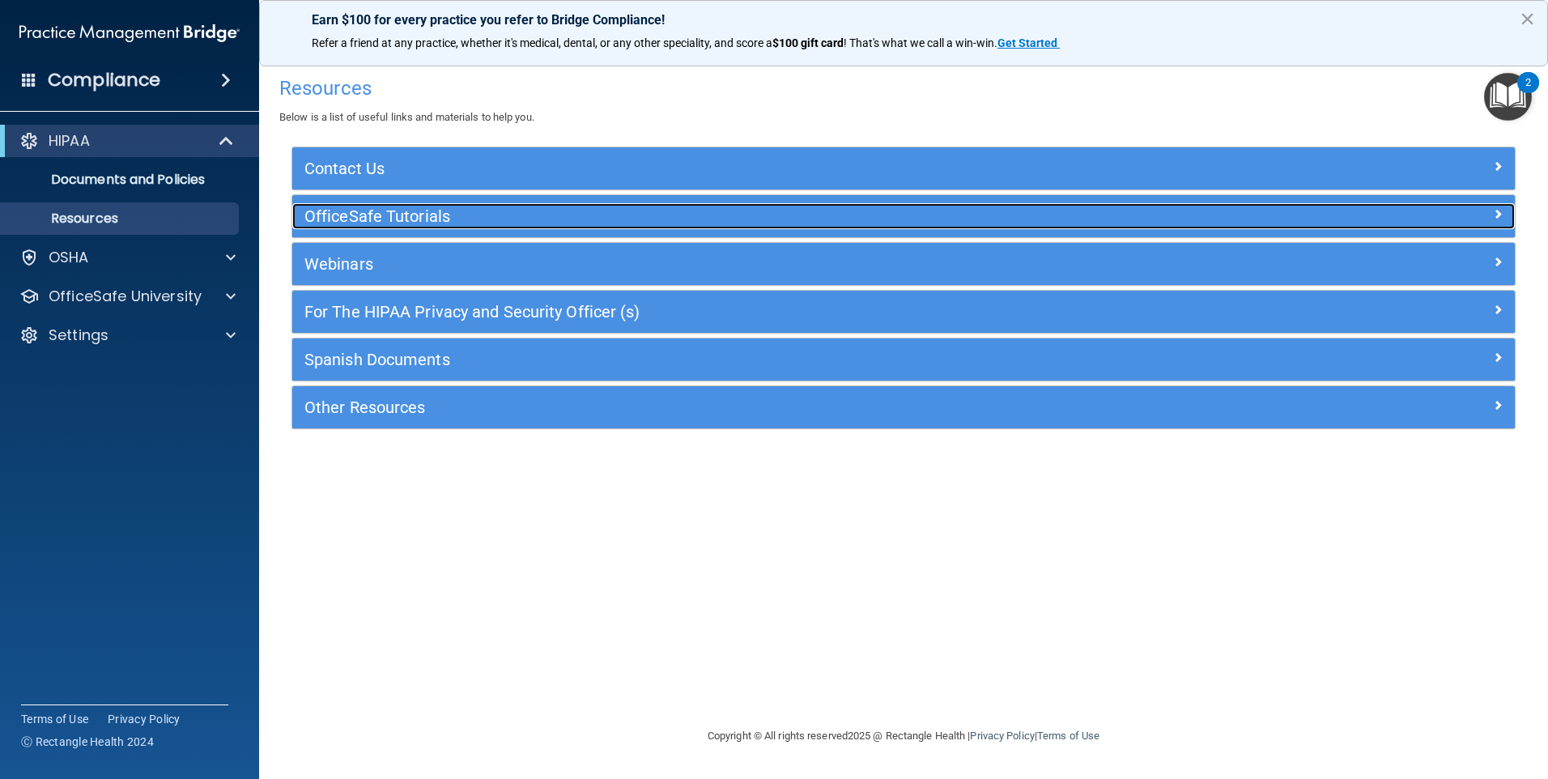
click at [415, 218] on h5 "OfficeSafe Tutorials" at bounding box center [751, 216] width 893 height 18
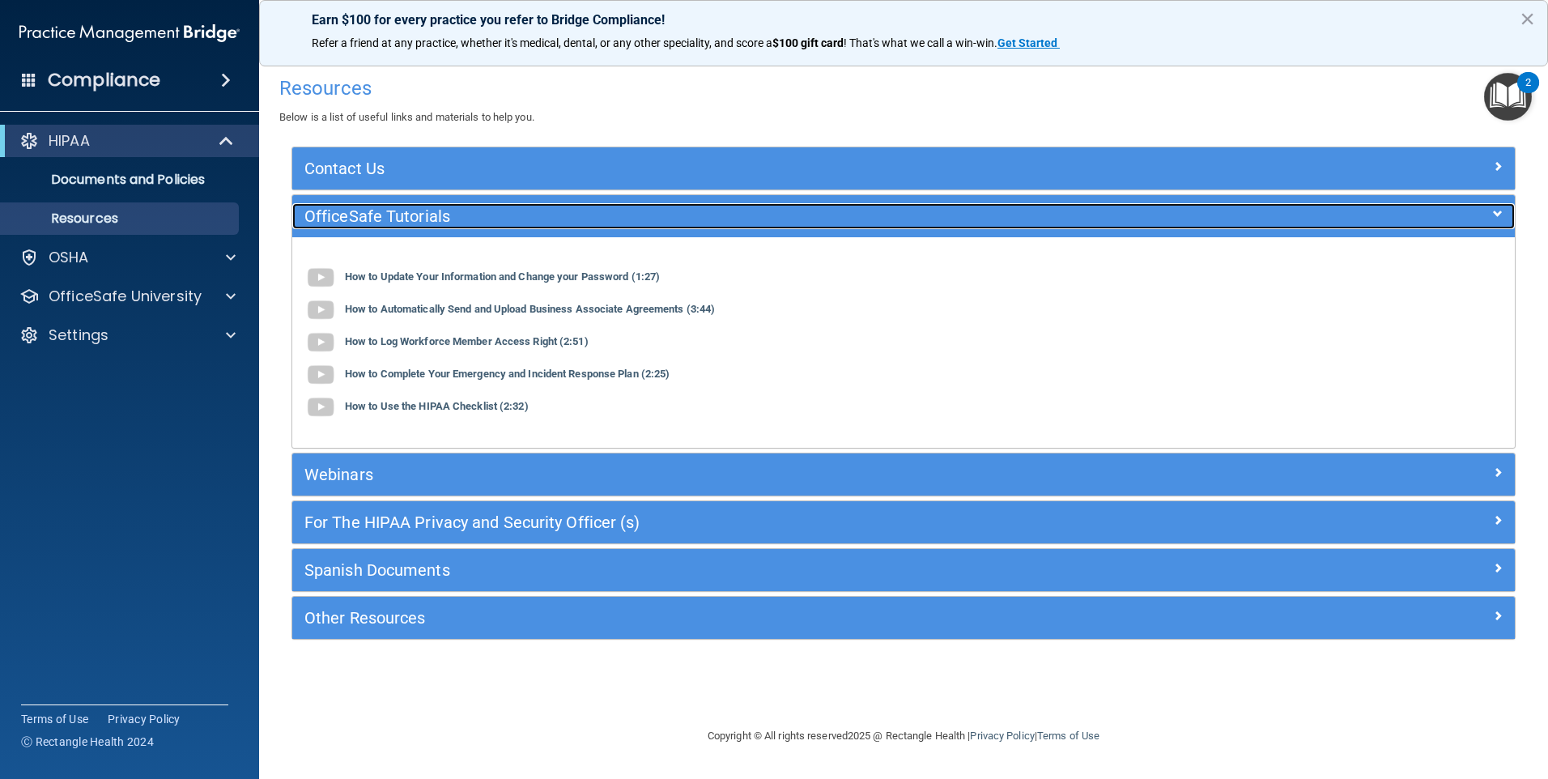
click at [415, 218] on h5 "OfficeSafe Tutorials" at bounding box center [751, 216] width 893 height 18
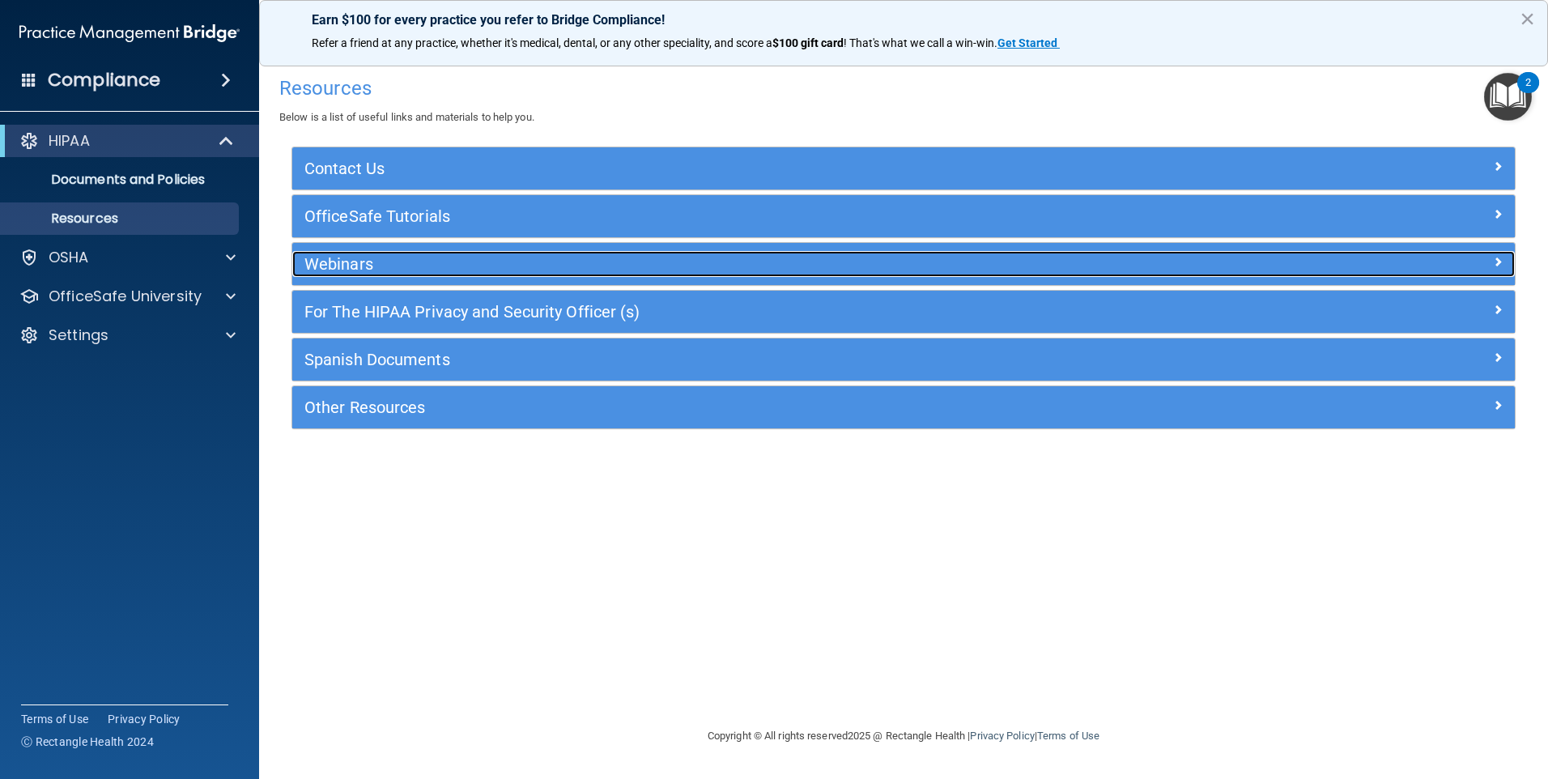
click at [432, 269] on h5 "Webinars" at bounding box center [751, 264] width 893 height 18
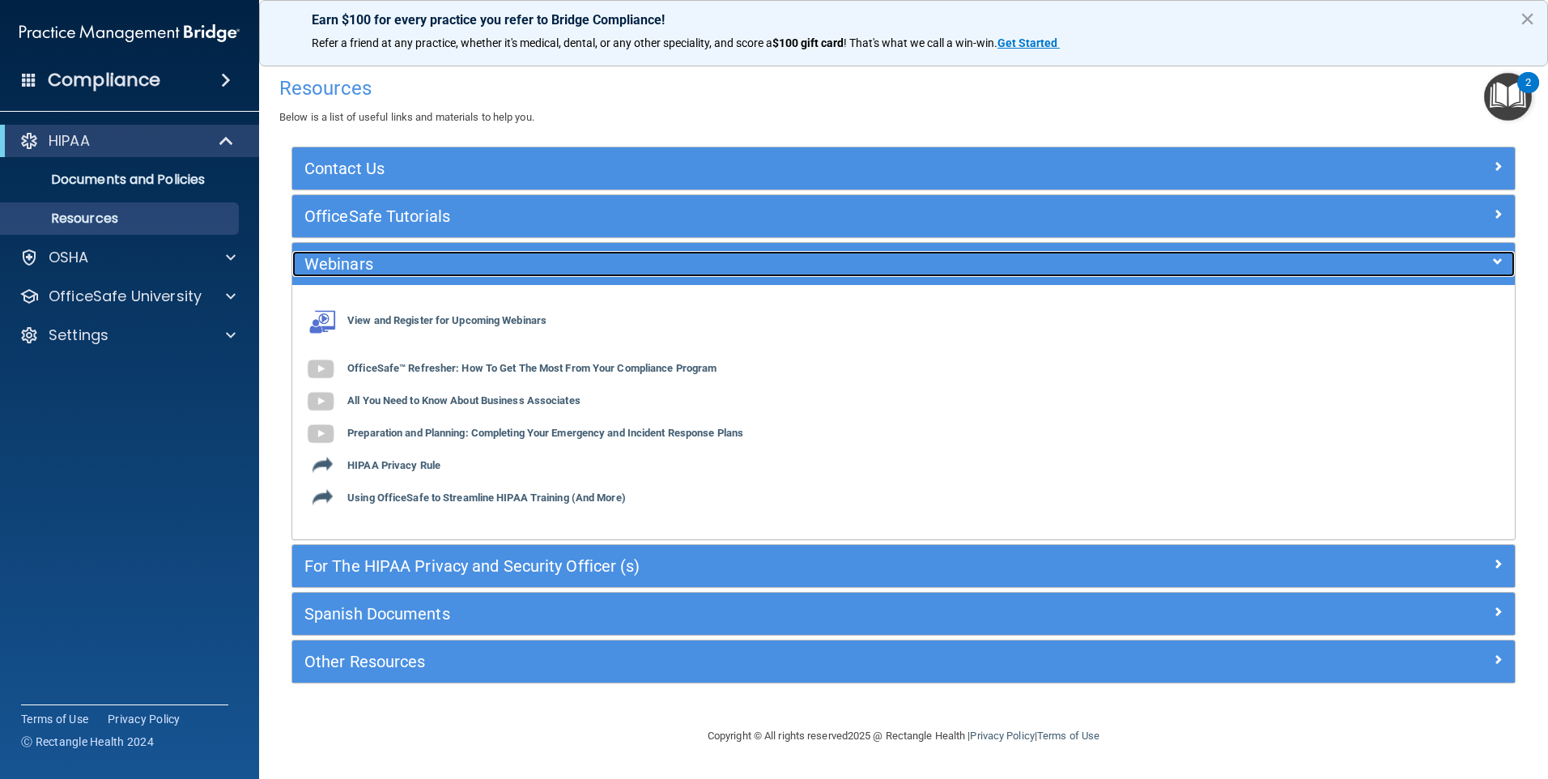
click at [428, 264] on h5 "Webinars" at bounding box center [751, 264] width 893 height 18
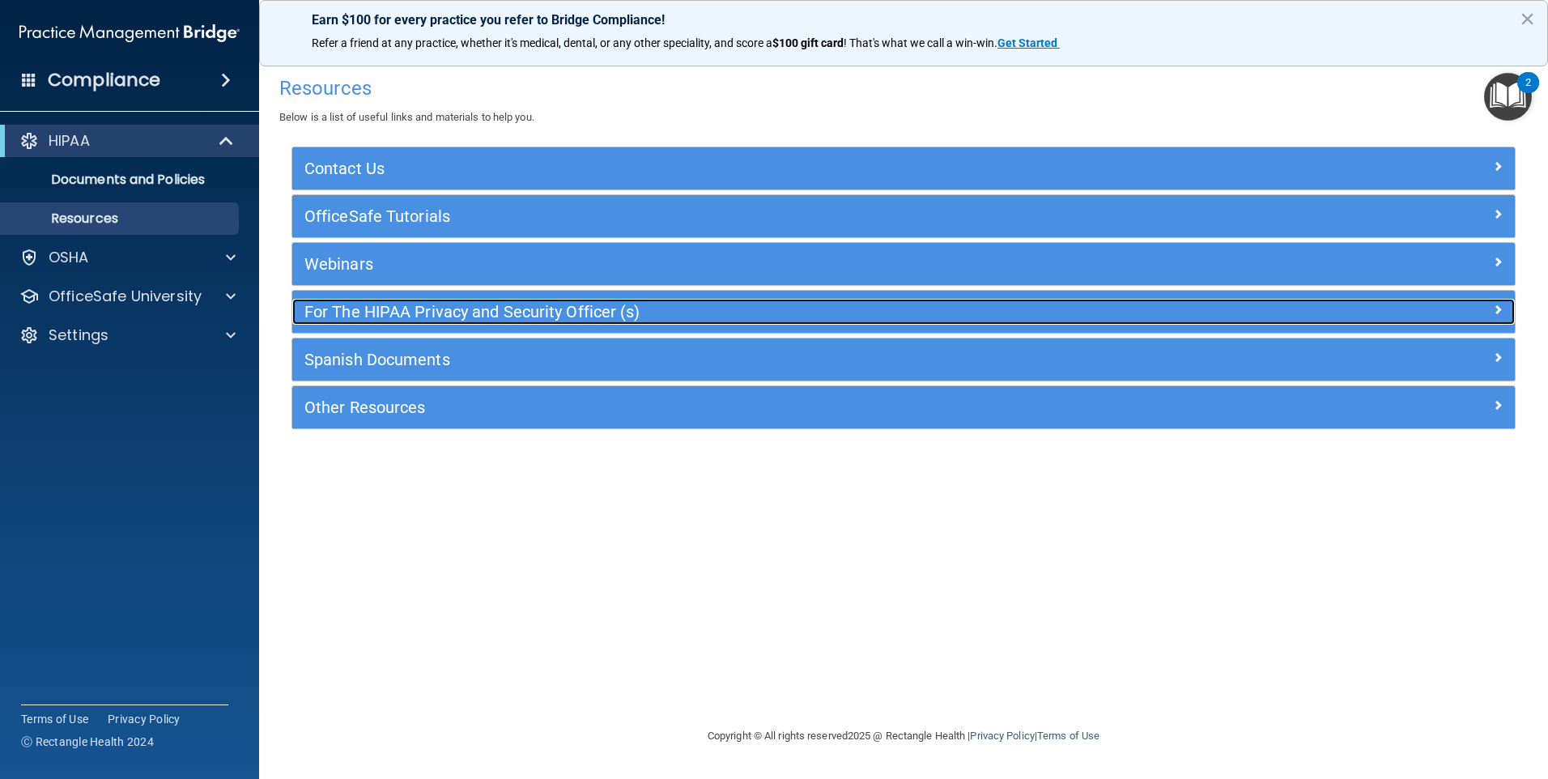
click at [462, 305] on h5 "For The HIPAA Privacy and Security Officer (s)" at bounding box center [751, 312] width 893 height 18
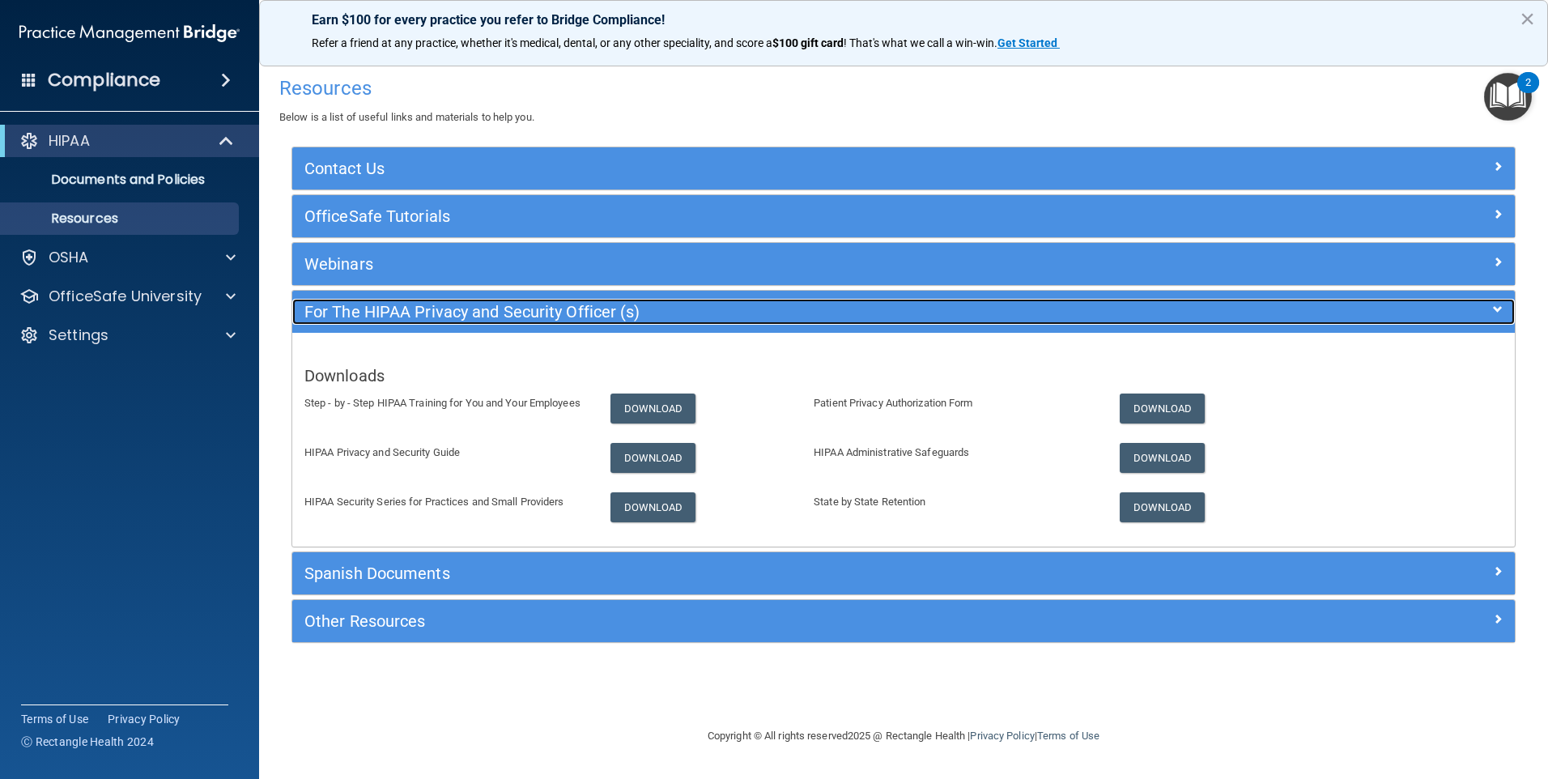
click at [586, 309] on h5 "For The HIPAA Privacy and Security Officer (s)" at bounding box center [751, 312] width 893 height 18
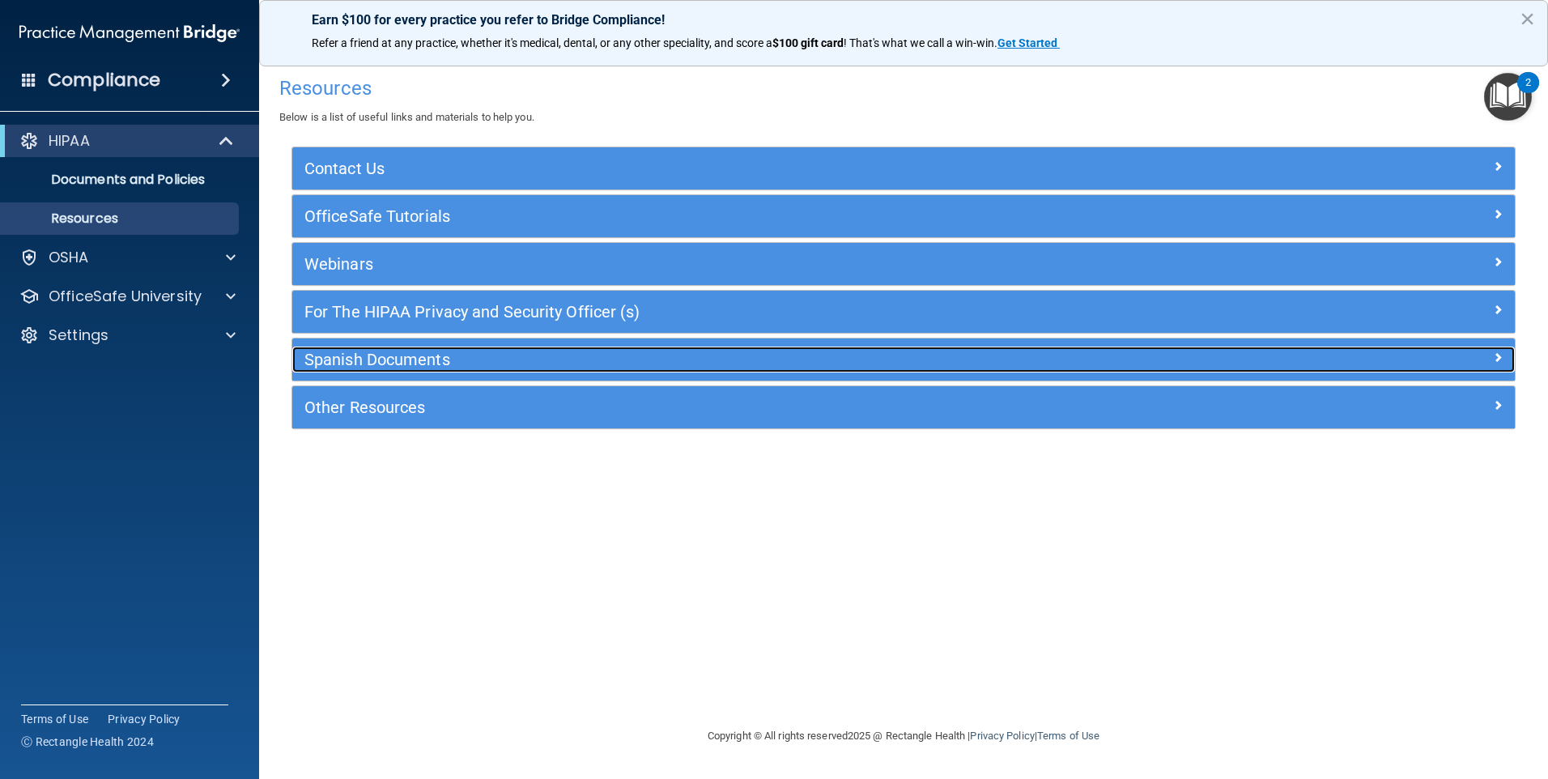
click at [568, 351] on h5 "Spanish Documents" at bounding box center [751, 360] width 893 height 18
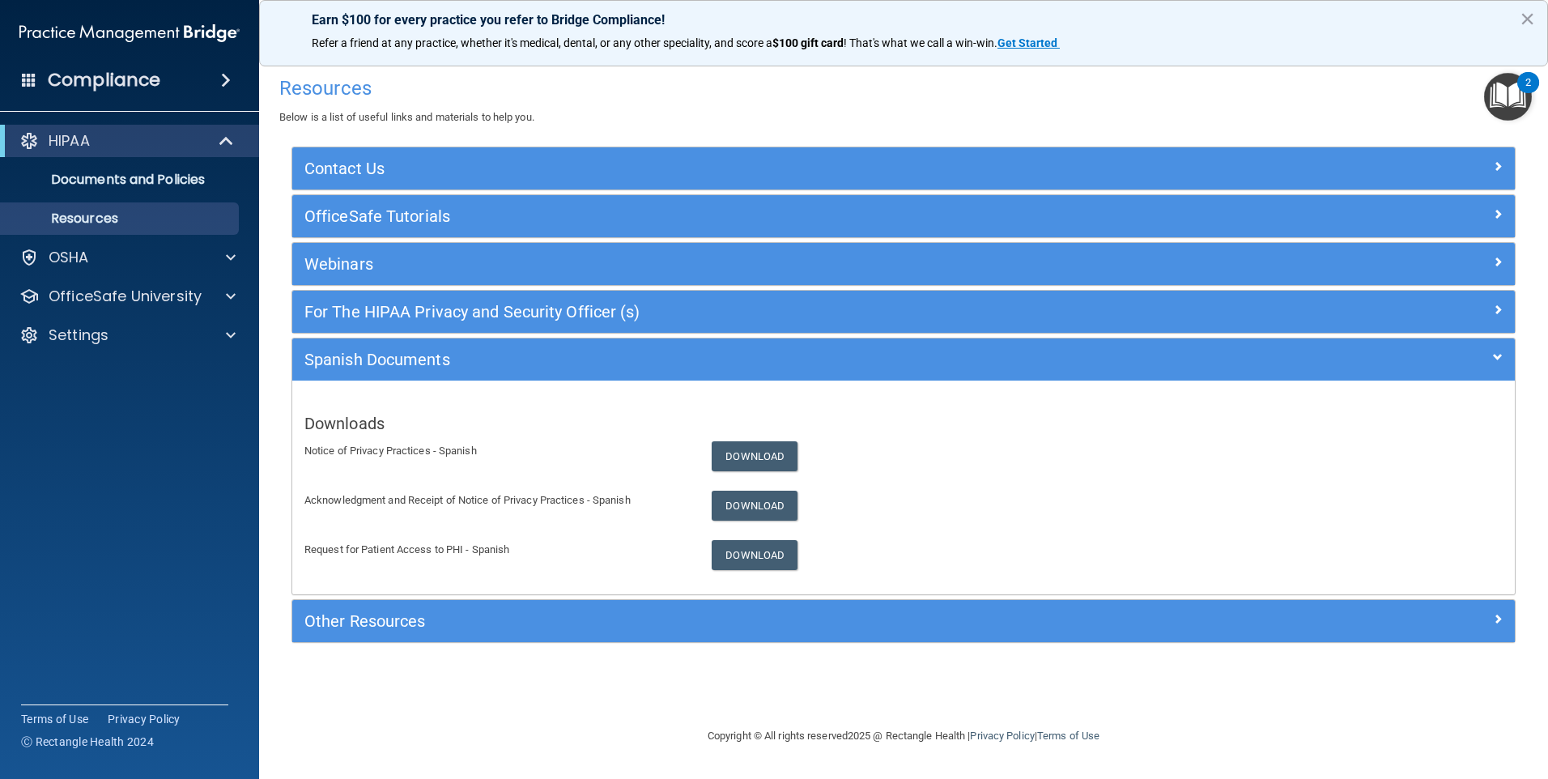
drag, startPoint x: 518, startPoint y: 603, endPoint x: 515, endPoint y: 613, distance: 11.0
click at [519, 603] on div "Other Resources" at bounding box center [903, 621] width 1223 height 42
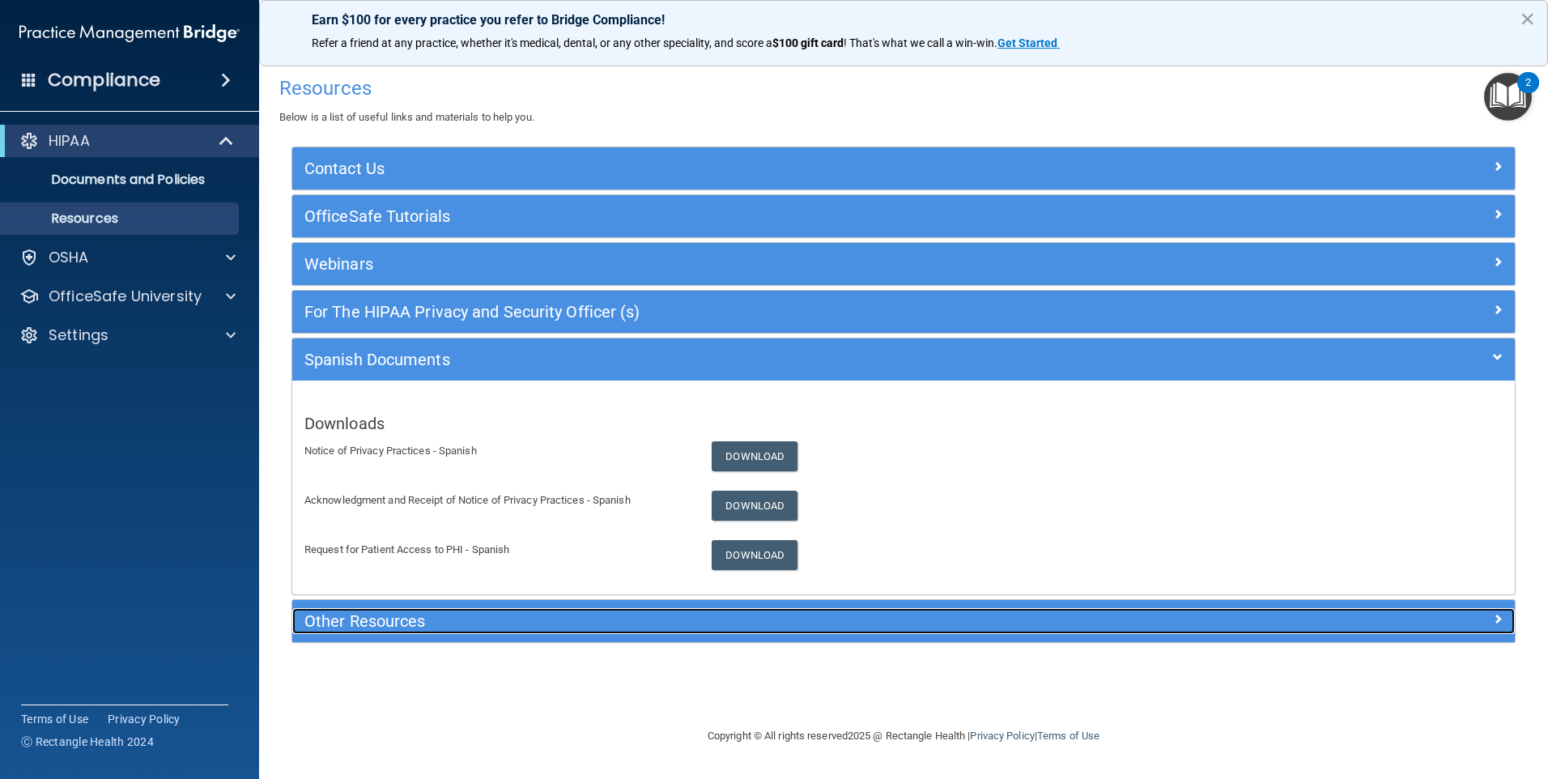
click at [509, 629] on h5 "Other Resources" at bounding box center [751, 621] width 893 height 18
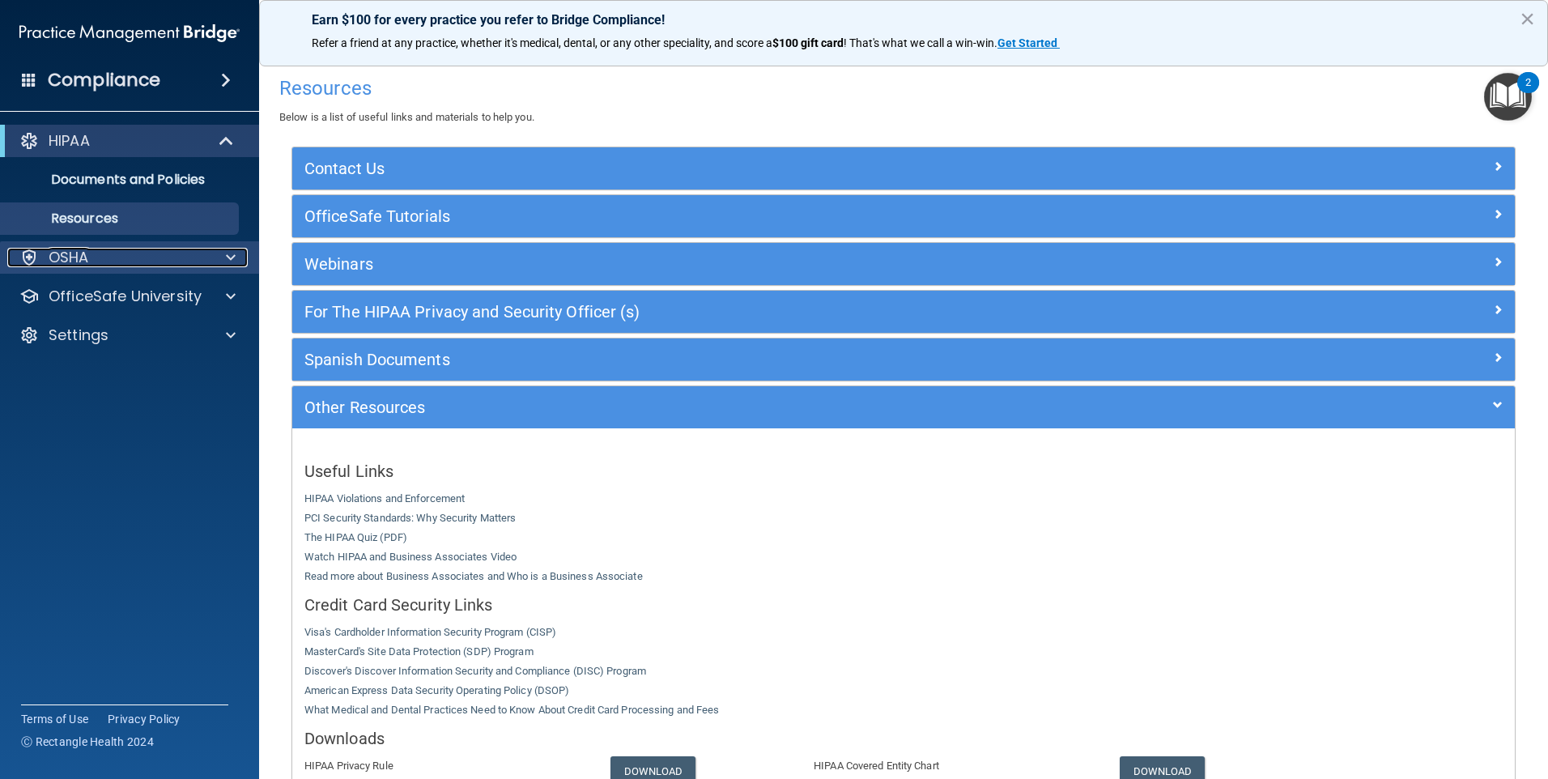
click at [156, 259] on div "OSHA" at bounding box center [107, 257] width 201 height 19
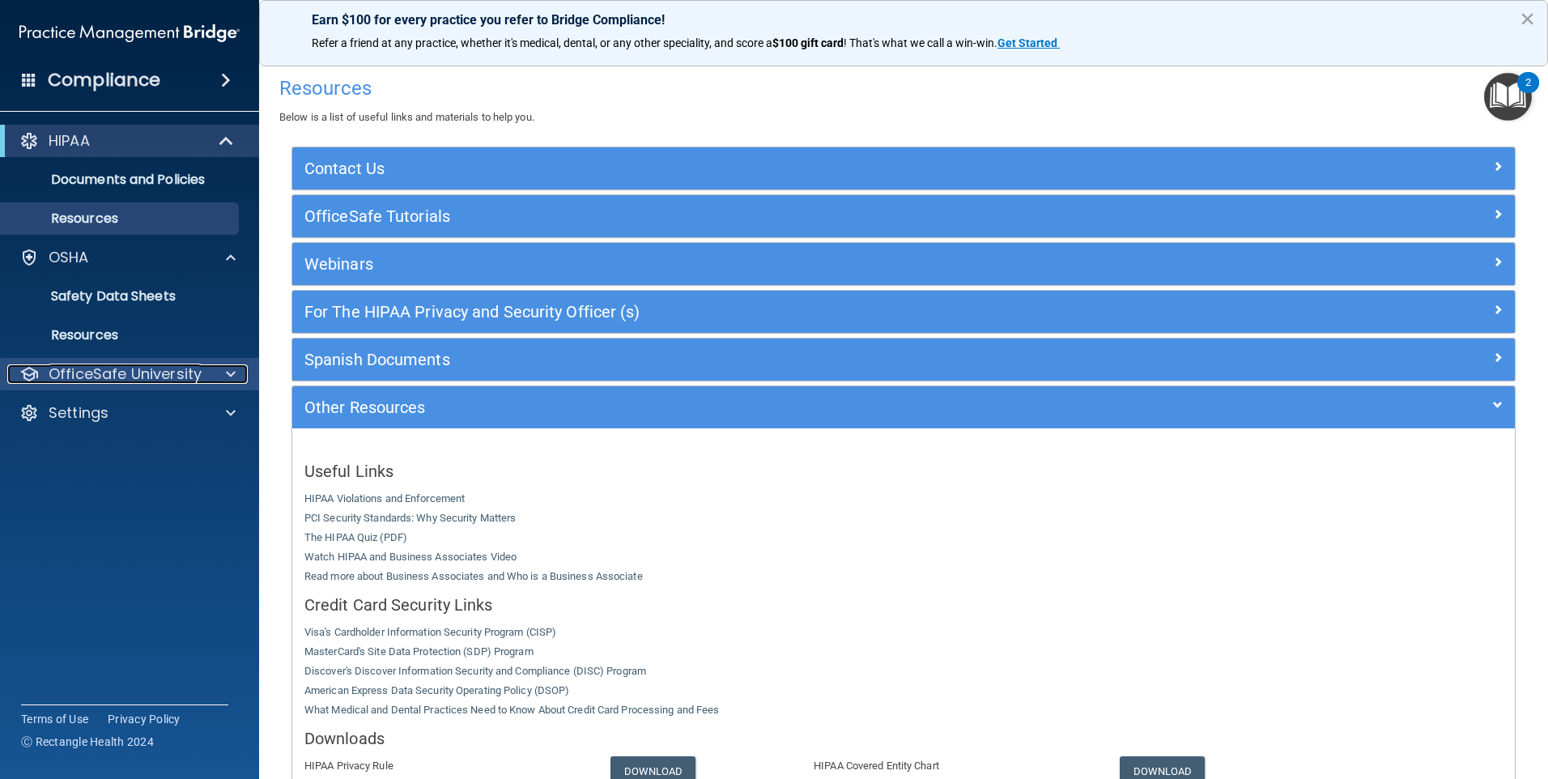
click at [167, 372] on p "OfficeSafe University" at bounding box center [125, 373] width 153 height 19
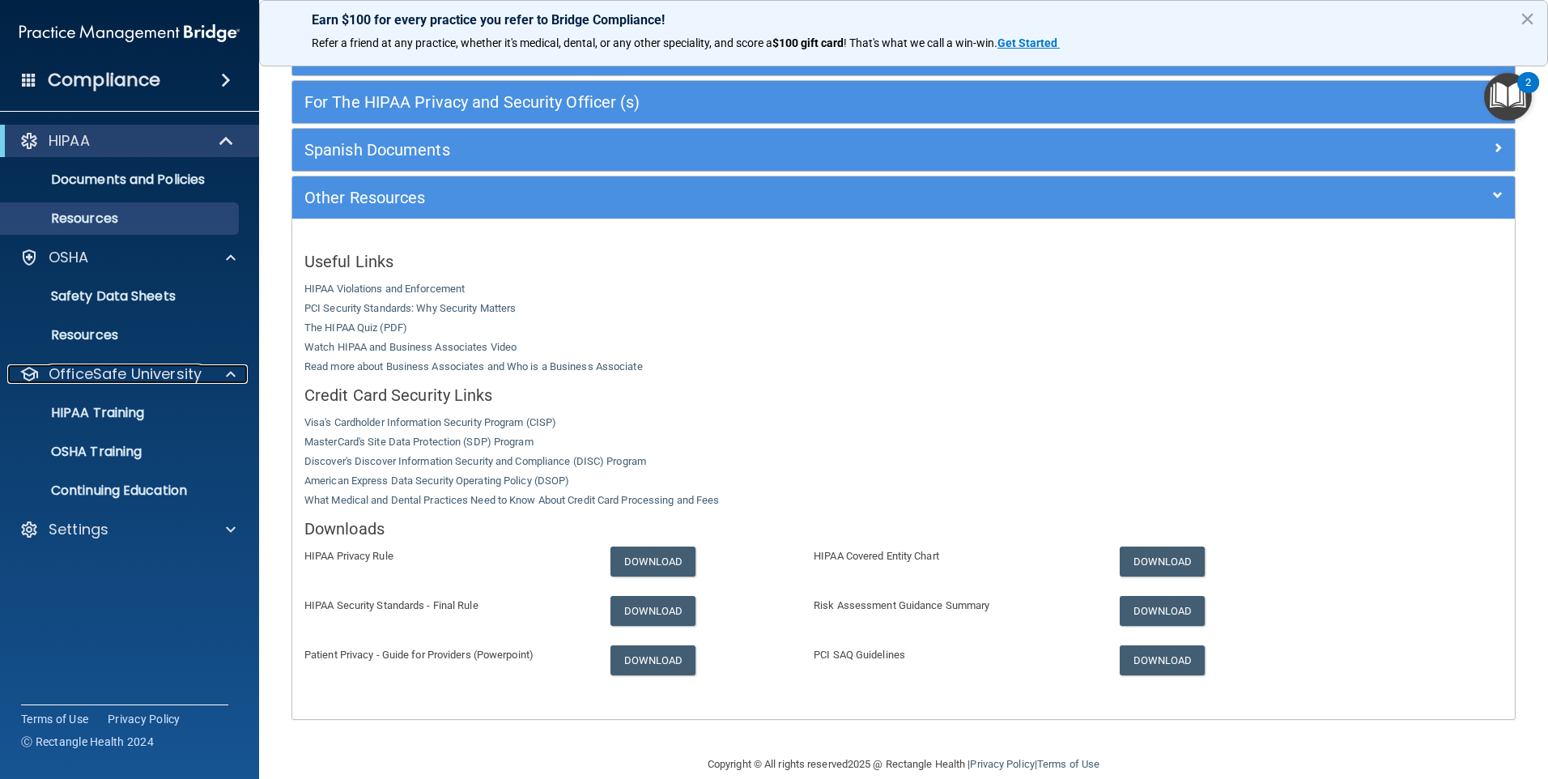
scroll to position [234, 0]
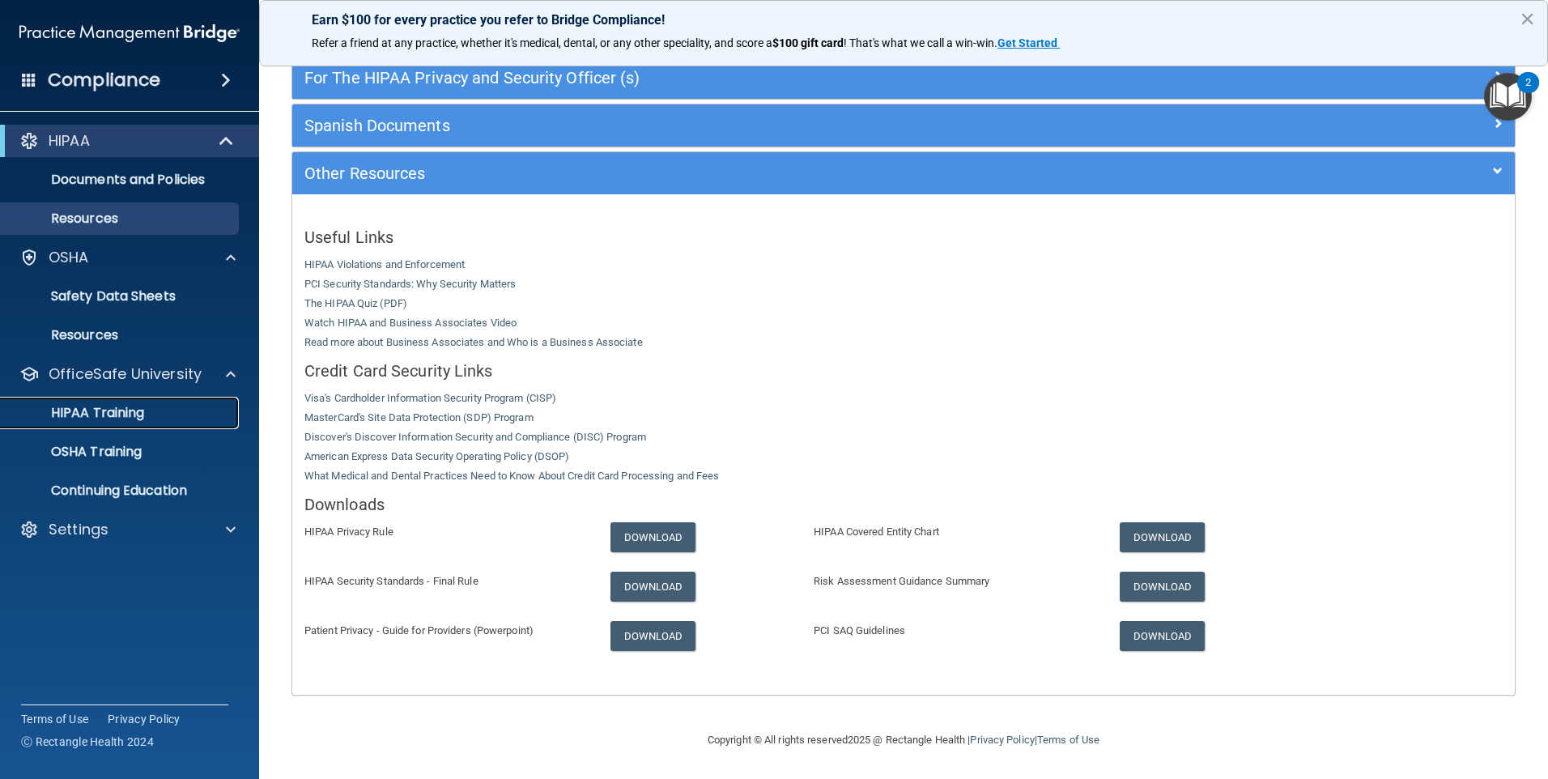
click at [122, 422] on link "HIPAA Training" at bounding box center [111, 413] width 255 height 32
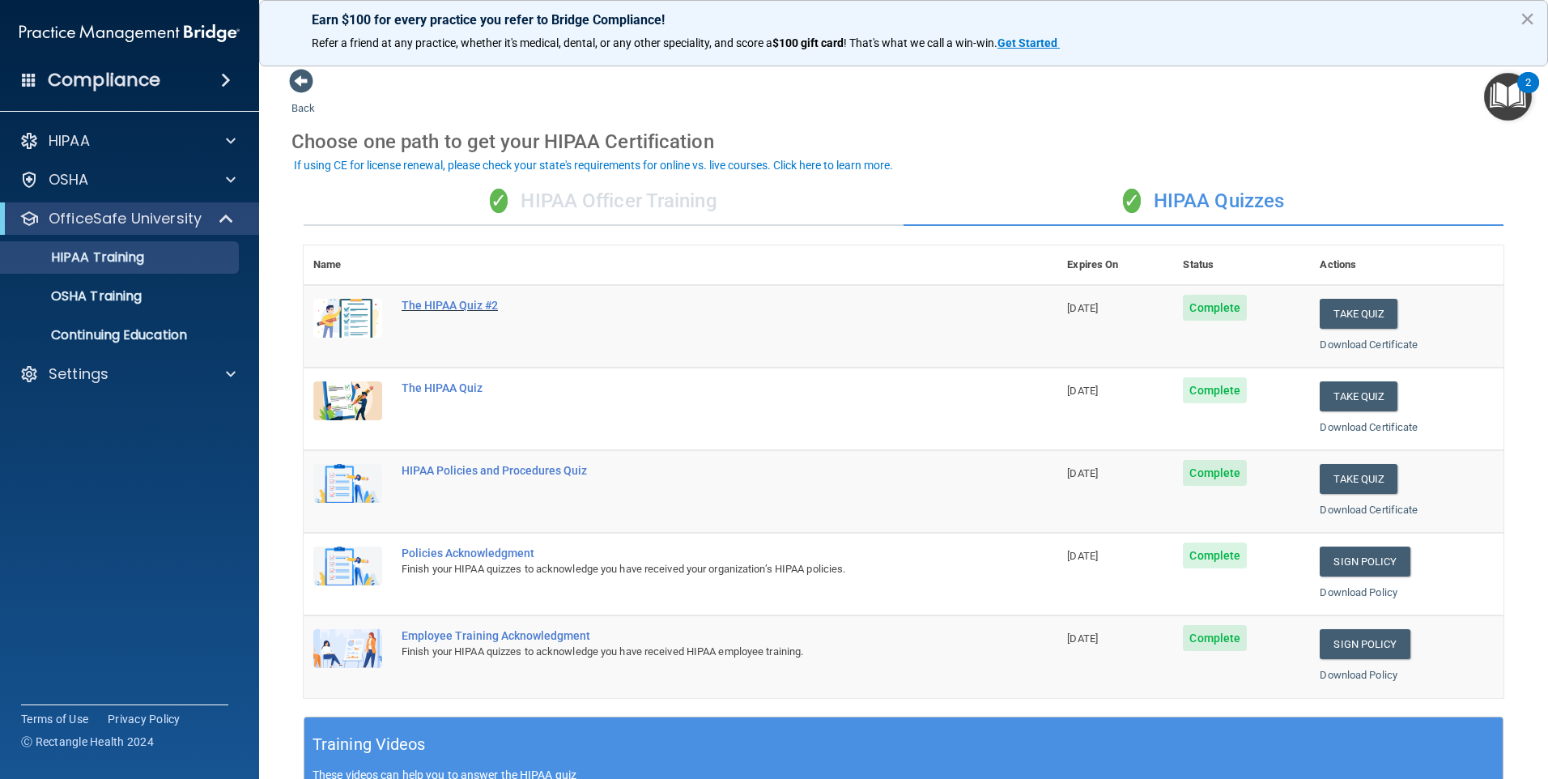
click at [461, 303] on div "The HIPAA Quiz #2" at bounding box center [689, 305] width 575 height 13
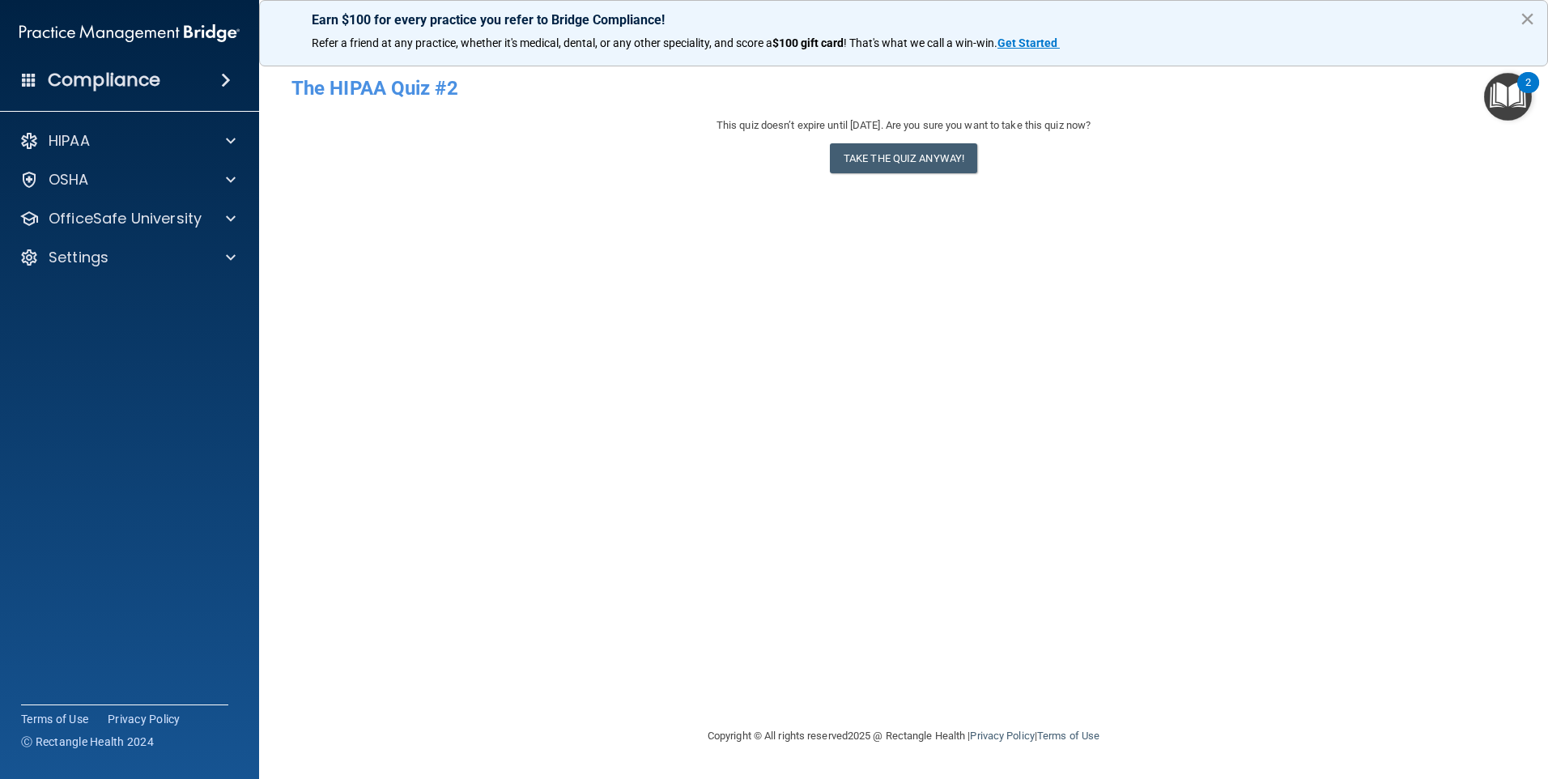
click at [1529, 21] on button "×" at bounding box center [1527, 19] width 15 height 26
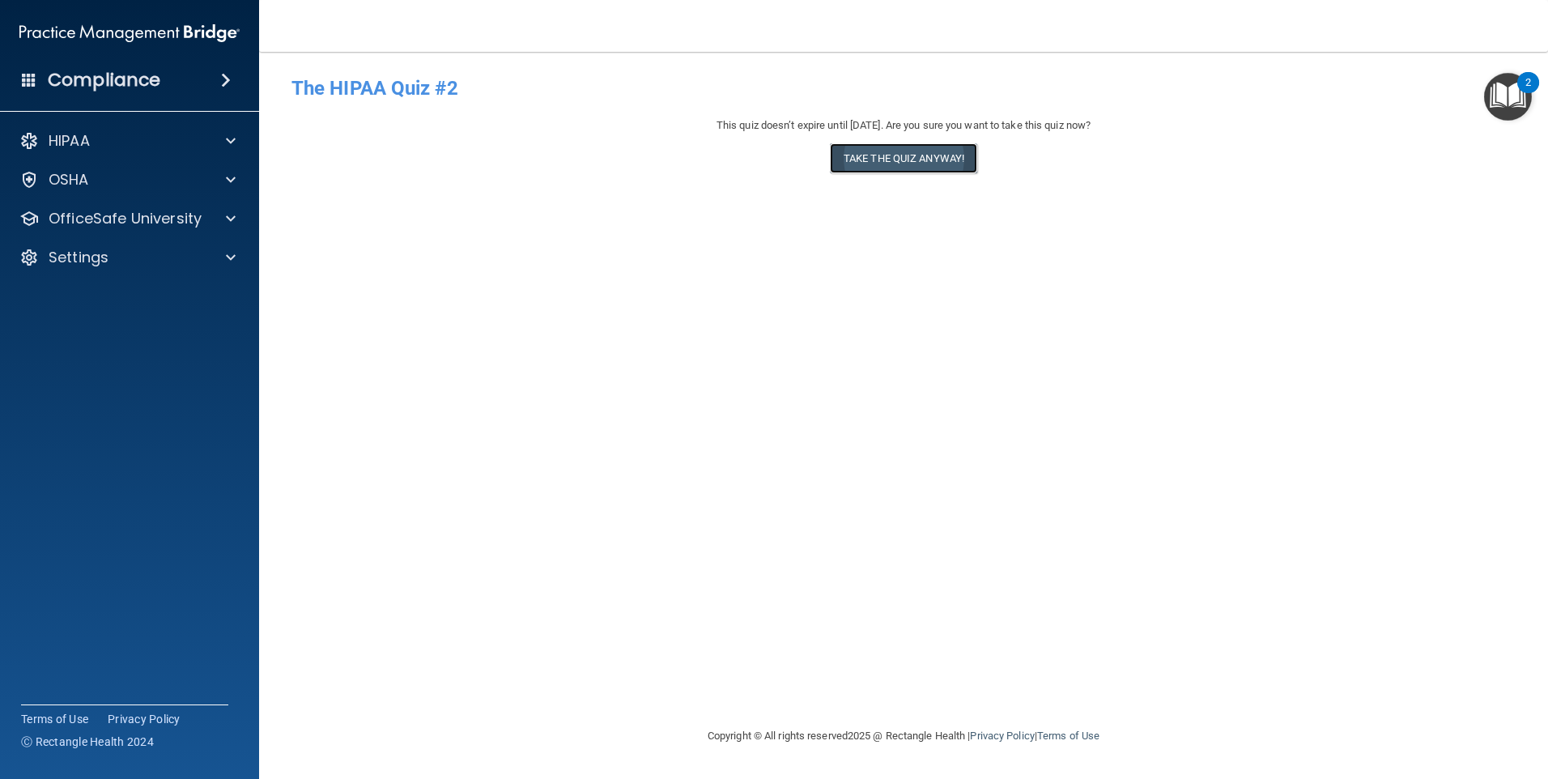
click at [934, 158] on button "Take the quiz anyway!" at bounding box center [903, 158] width 147 height 30
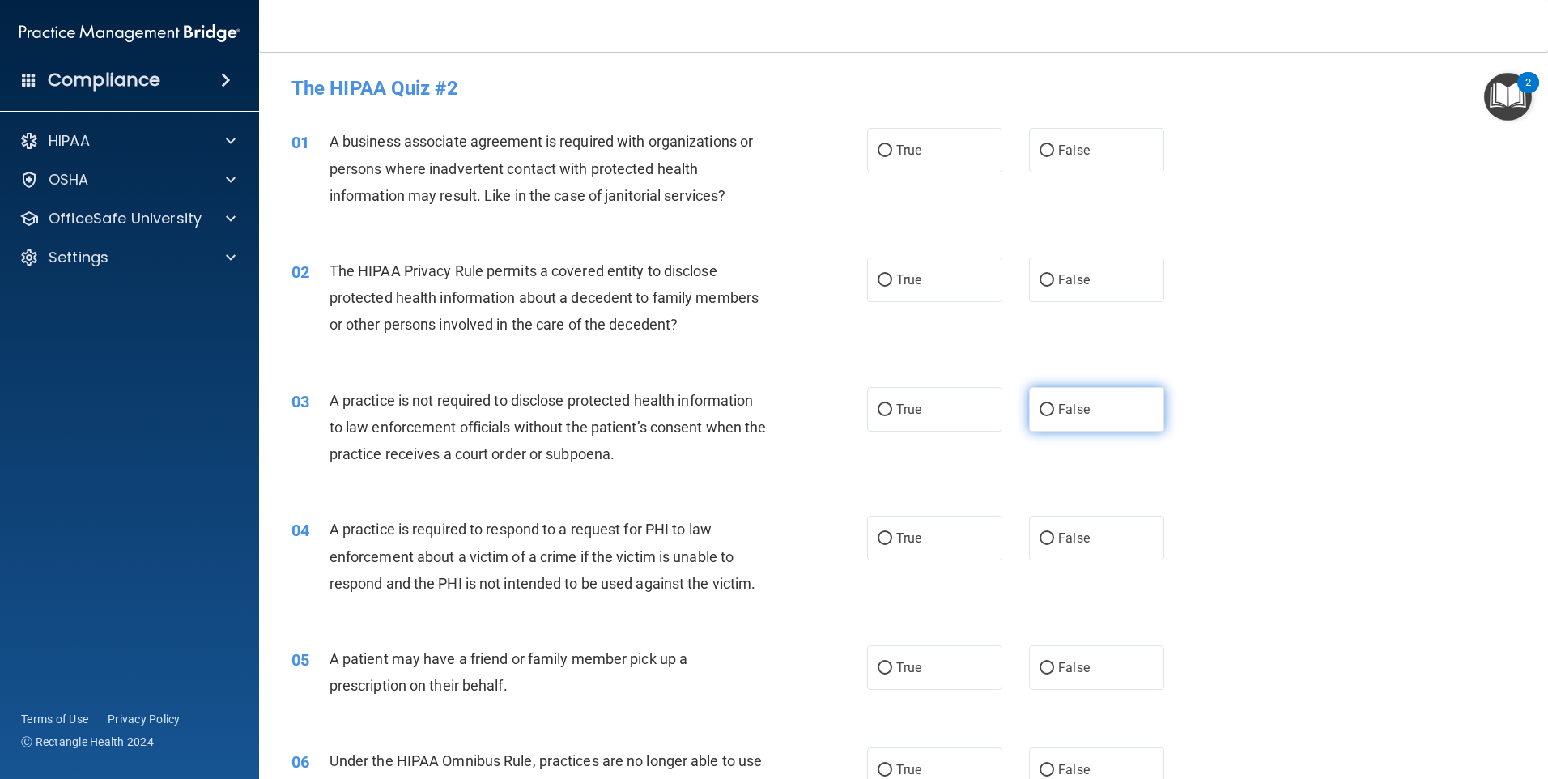
click at [1097, 409] on label "False" at bounding box center [1096, 409] width 135 height 45
click at [1054, 409] on input "False" at bounding box center [1047, 410] width 15 height 12
radio input "true"
click at [1089, 147] on label "False" at bounding box center [1096, 150] width 135 height 45
click at [1054, 147] on input "False" at bounding box center [1047, 151] width 15 height 12
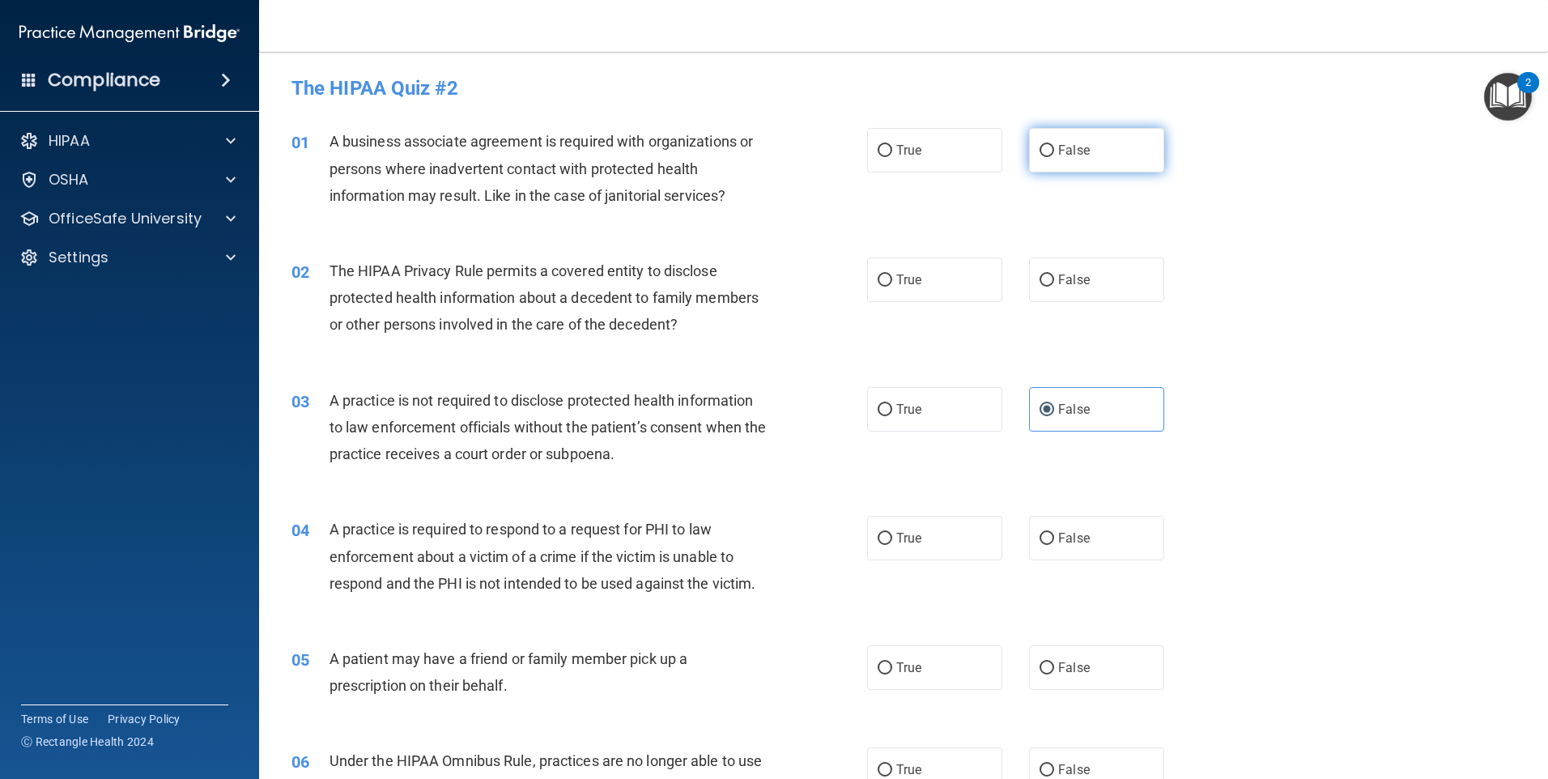
radio input "true"
click at [935, 277] on label "True" at bounding box center [934, 280] width 135 height 45
click at [892, 277] on input "True" at bounding box center [885, 281] width 15 height 12
radio input "true"
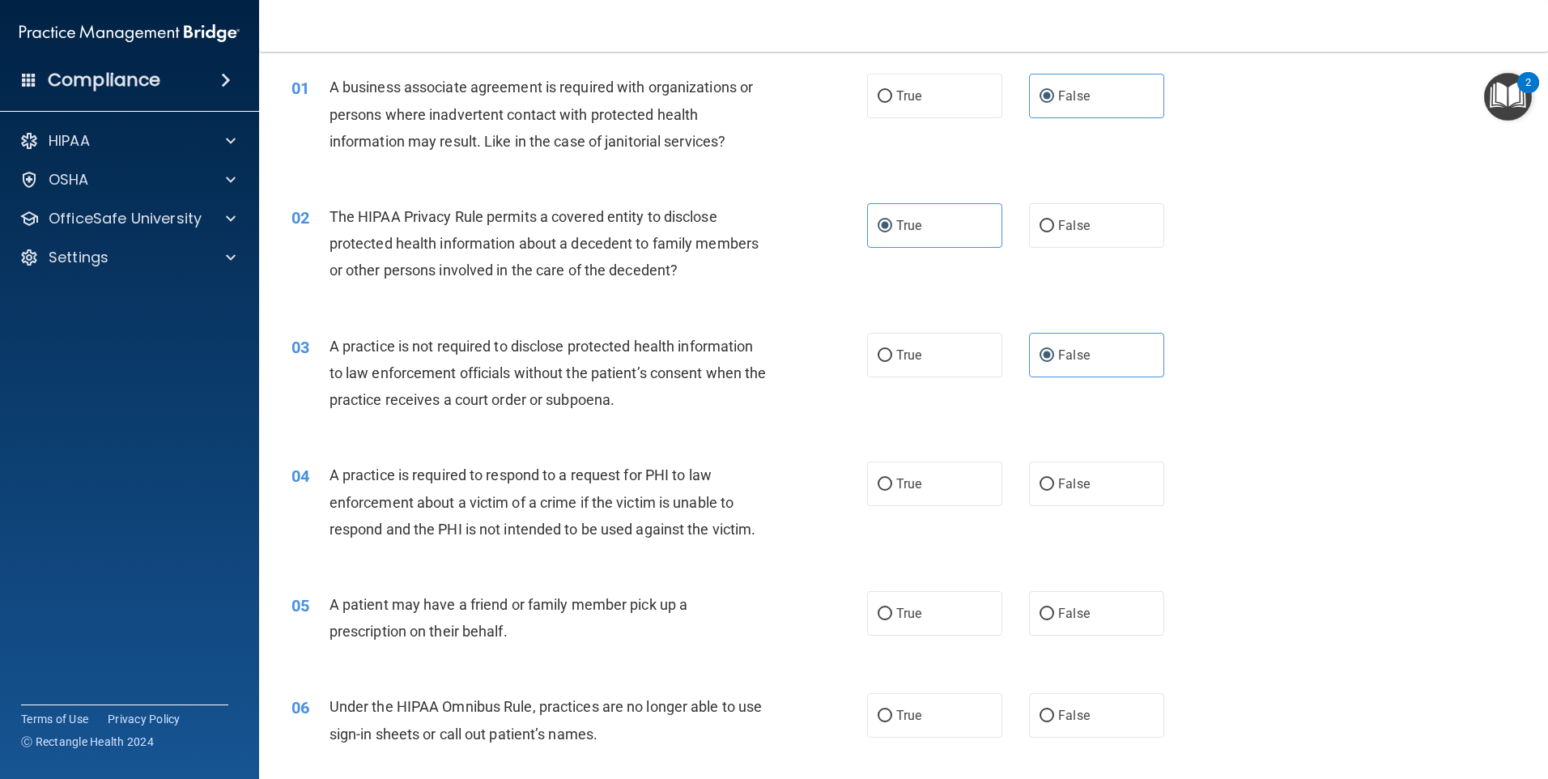
scroll to position [162, 0]
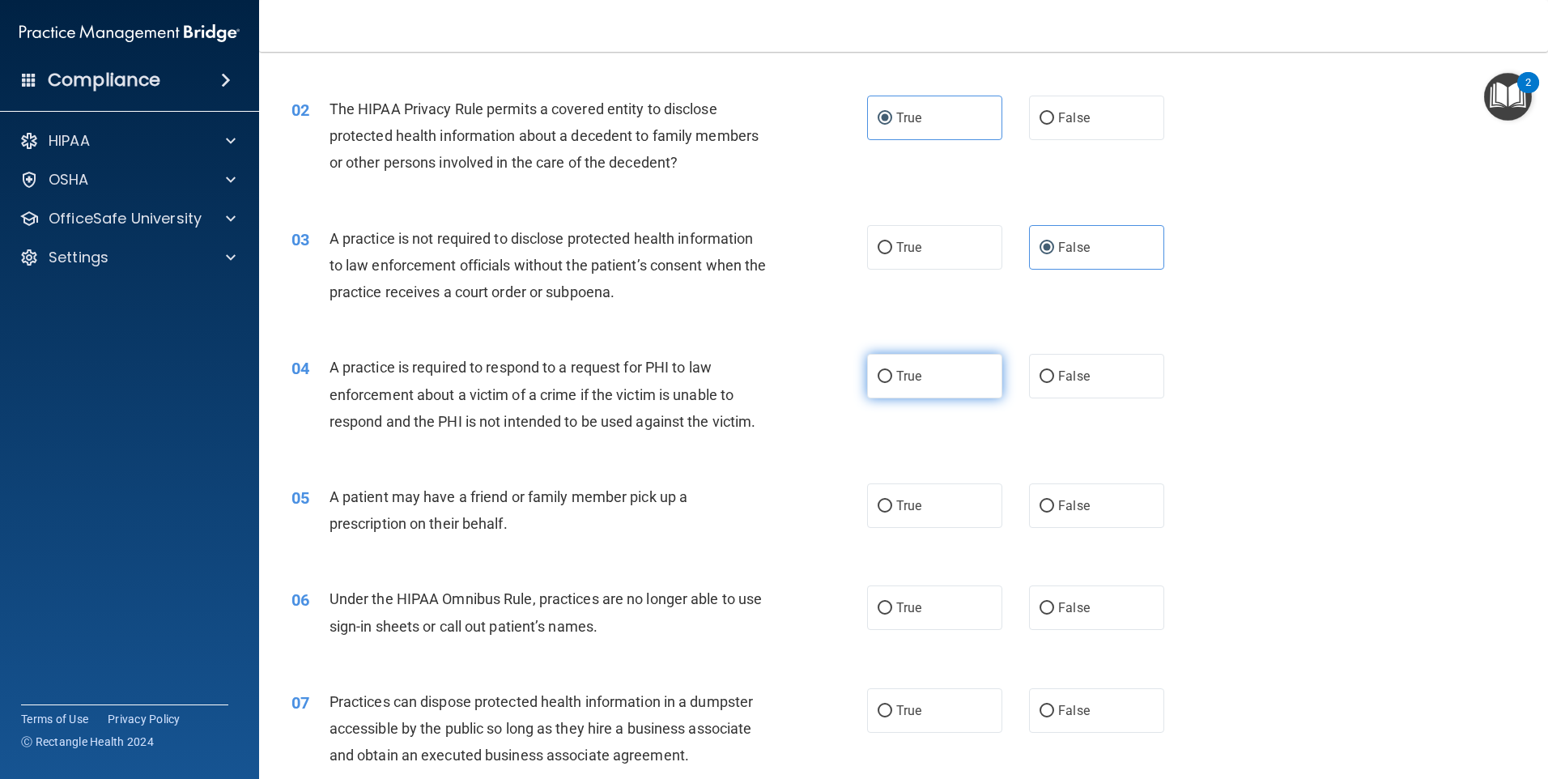
click at [910, 381] on span "True" at bounding box center [908, 375] width 25 height 15
click at [892, 381] on input "True" at bounding box center [885, 377] width 15 height 12
radio input "true"
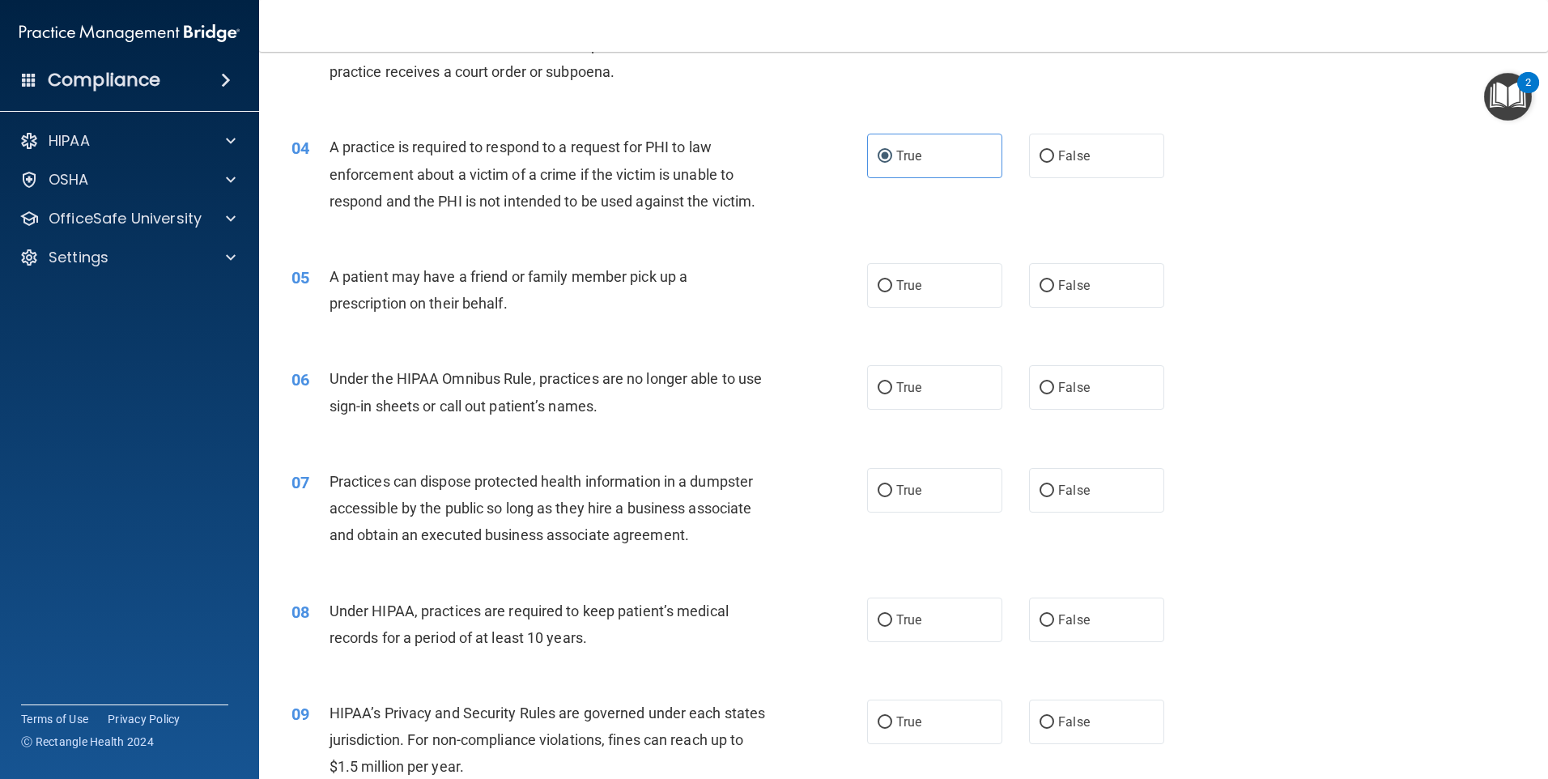
scroll to position [405, 0]
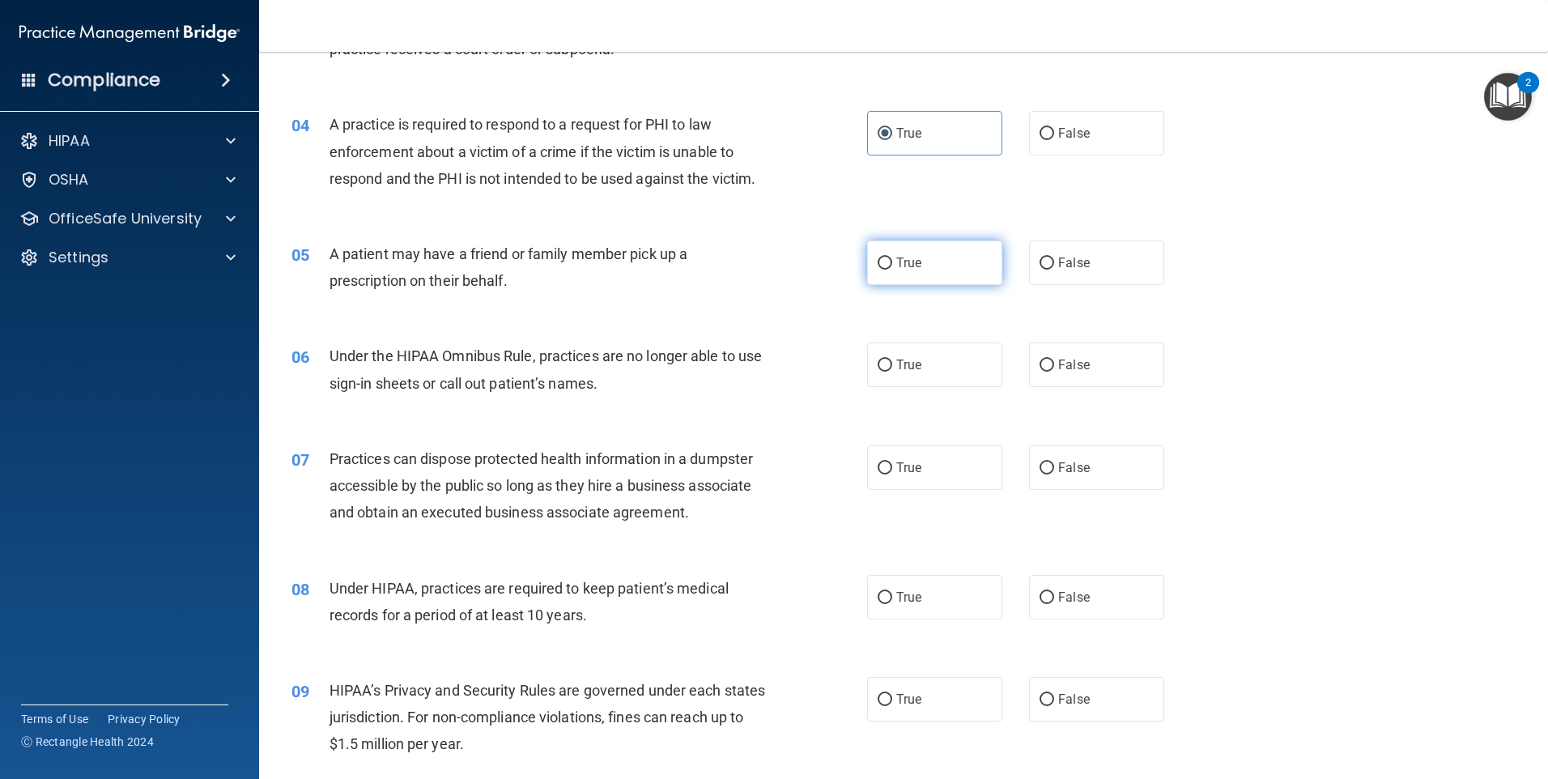
click at [926, 275] on label "True" at bounding box center [934, 263] width 135 height 45
click at [892, 270] on input "True" at bounding box center [885, 264] width 15 height 12
radio input "true"
click at [1070, 262] on span "False" at bounding box center [1074, 262] width 32 height 15
click at [1054, 262] on input "False" at bounding box center [1047, 264] width 15 height 12
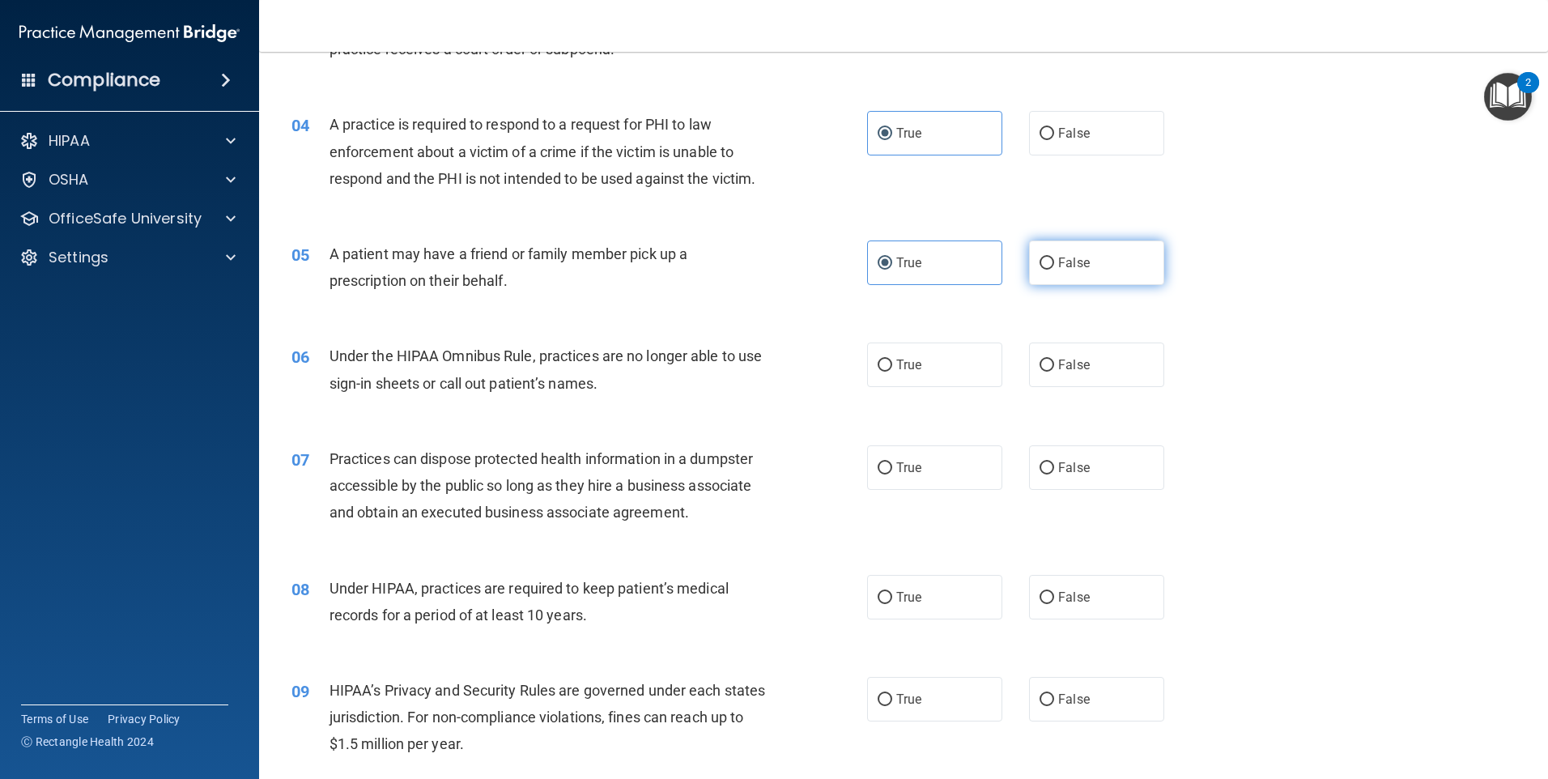
radio input "true"
radio input "false"
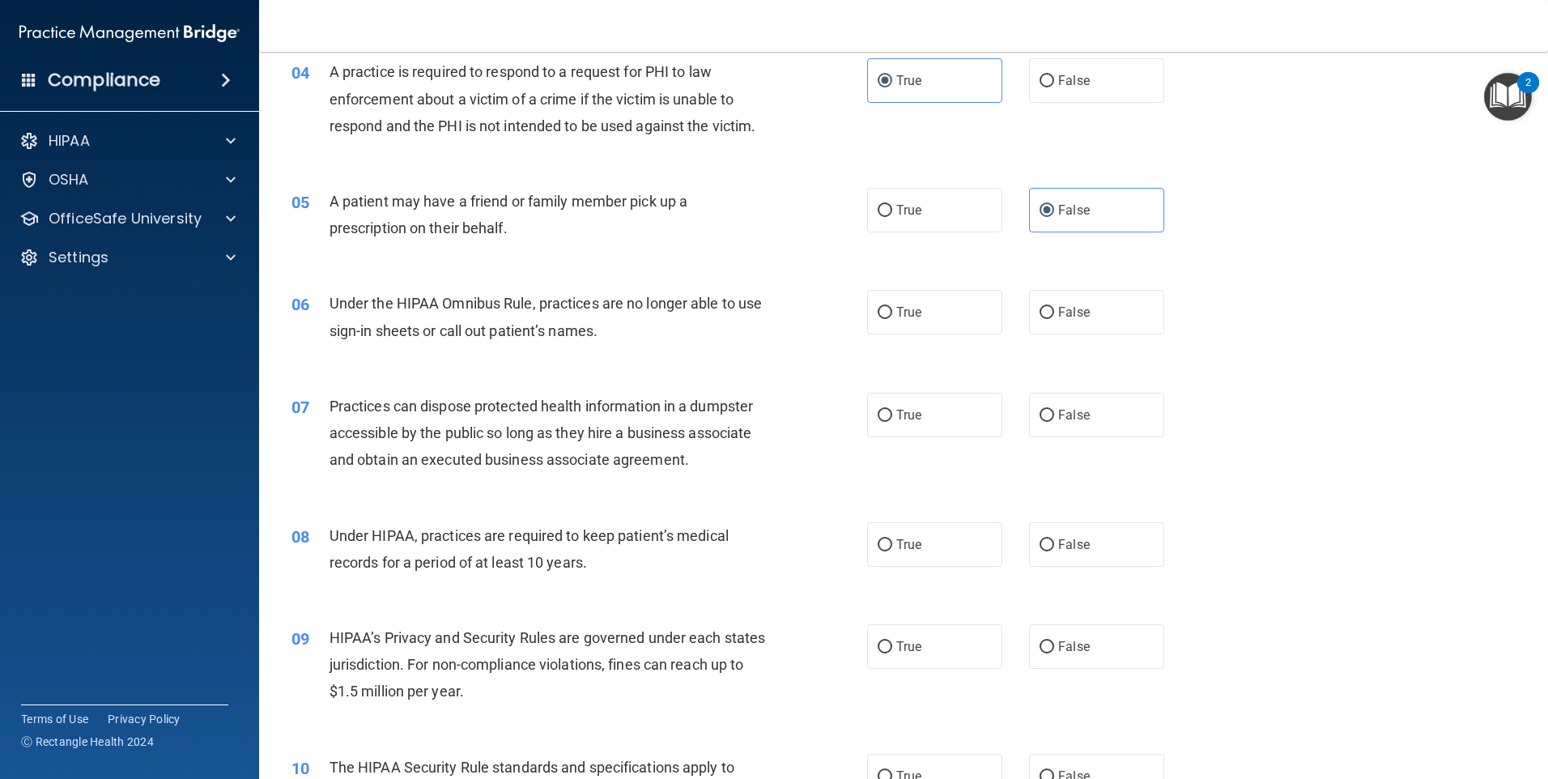
scroll to position [486, 0]
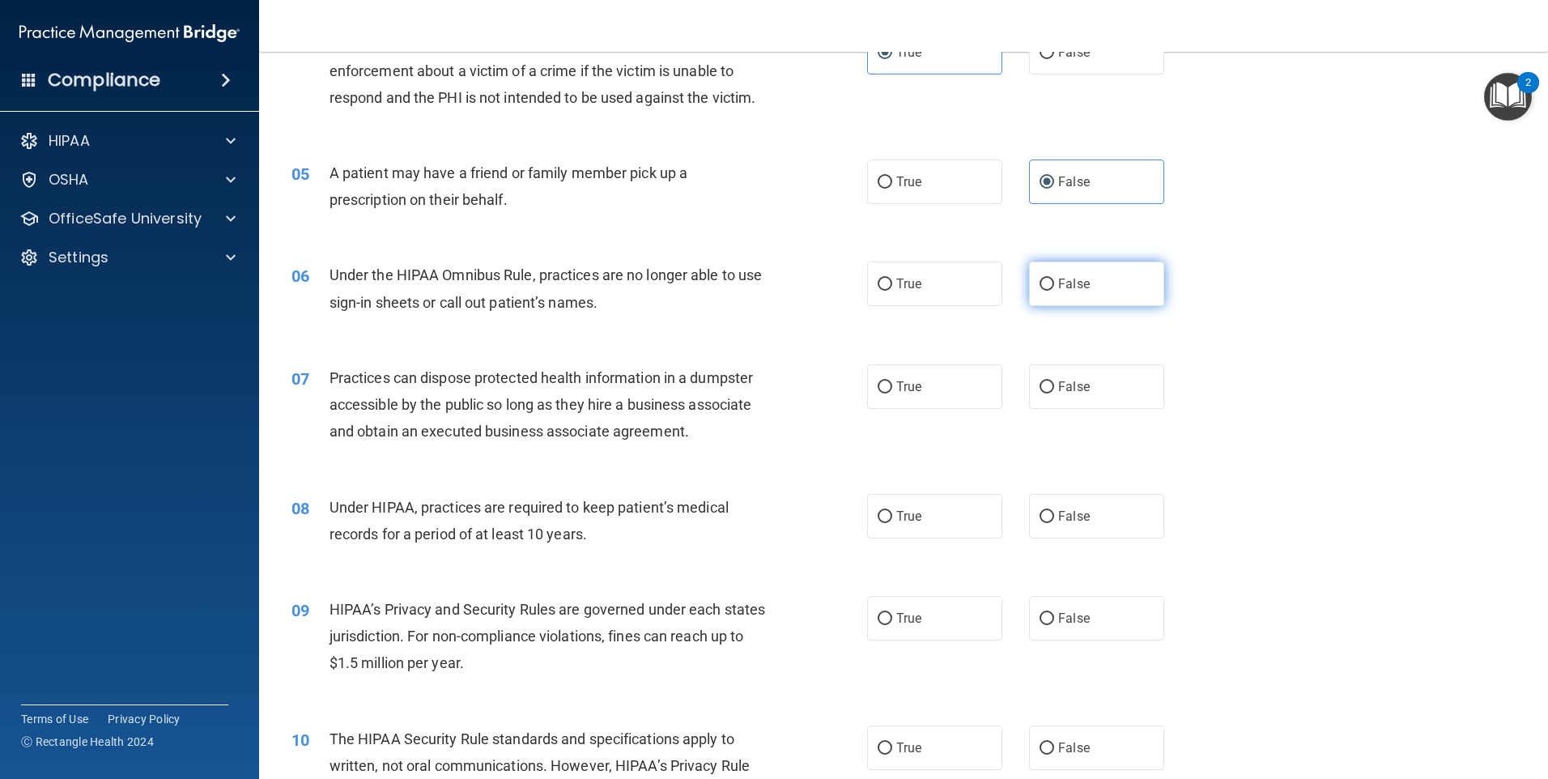
click at [1100, 280] on label "False" at bounding box center [1096, 284] width 135 height 45
click at [1054, 280] on input "False" at bounding box center [1047, 285] width 15 height 12
radio input "true"
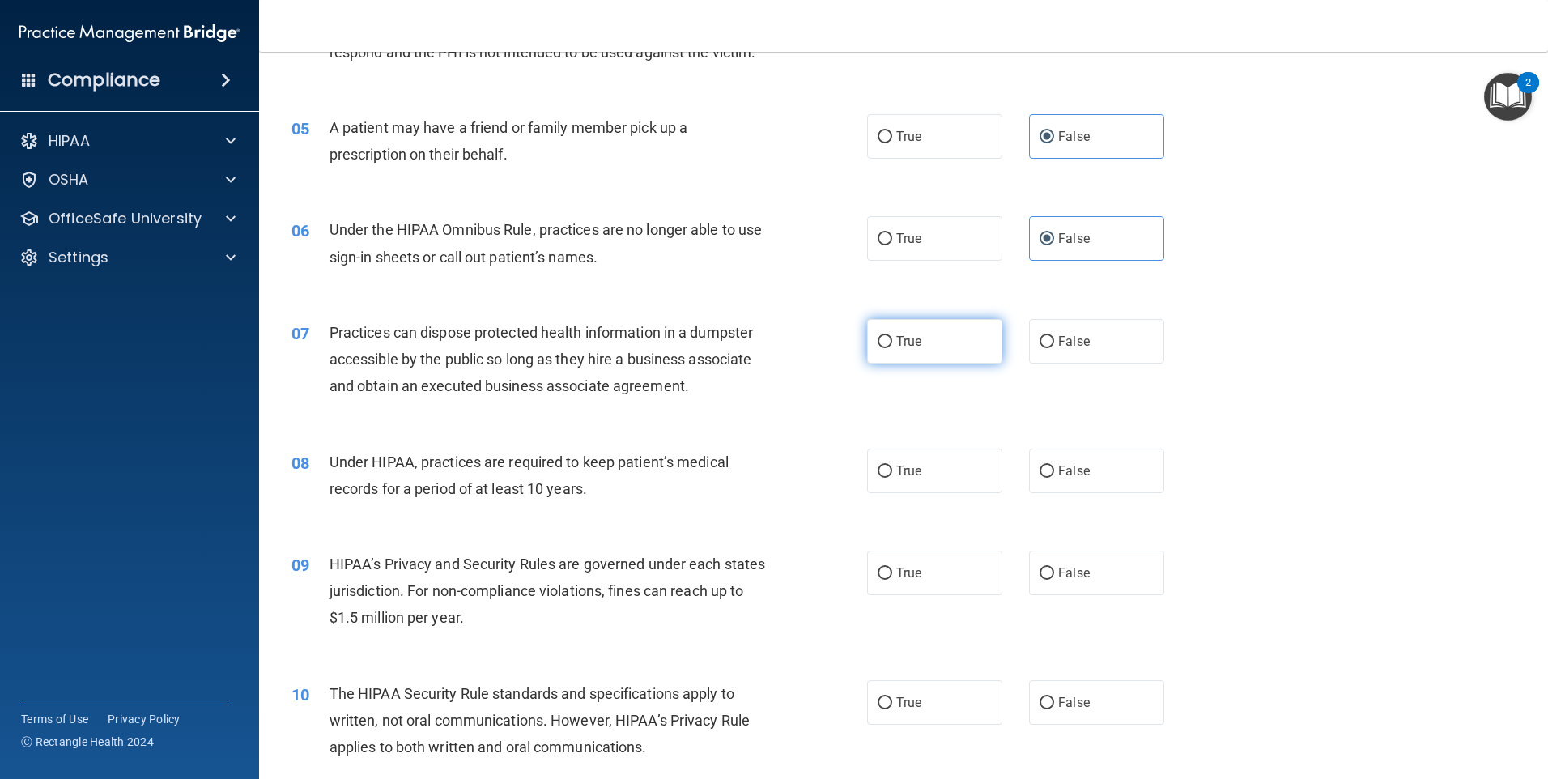
scroll to position [567, 0]
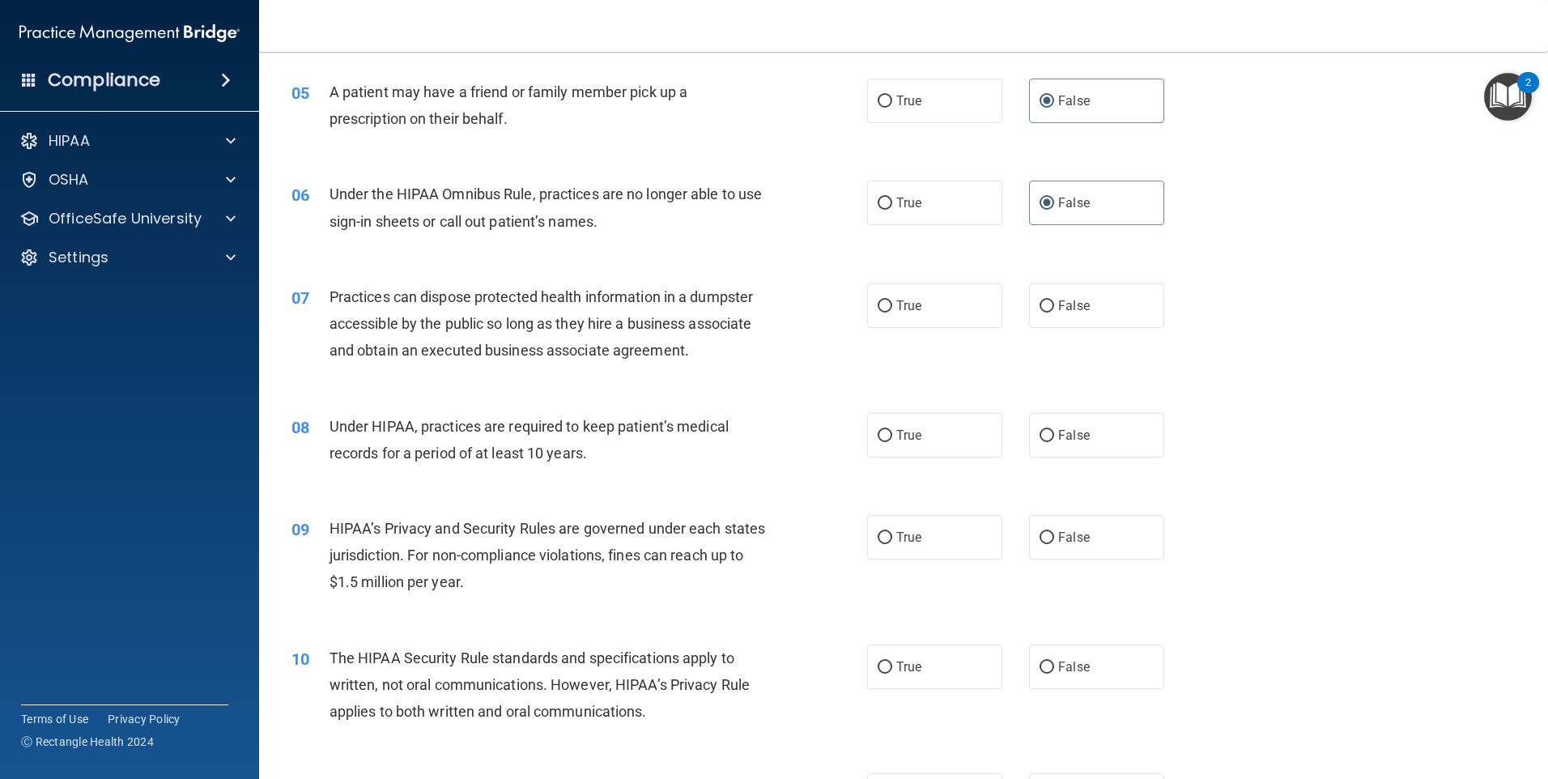
click at [1248, 243] on div "06 Under the HIPAA Omnibus Rule, practices are no longer able to use sign-in sh…" at bounding box center [903, 211] width 1249 height 102
click at [937, 251] on div "06 Under the HIPAA Omnibus Rule, practices are no longer able to use sign-in sh…" at bounding box center [903, 211] width 1249 height 102
drag, startPoint x: 1095, startPoint y: 305, endPoint x: 1109, endPoint y: 312, distance: 16.0
click at [1113, 311] on label "False" at bounding box center [1096, 305] width 135 height 45
click at [1054, 311] on input "False" at bounding box center [1047, 306] width 15 height 12
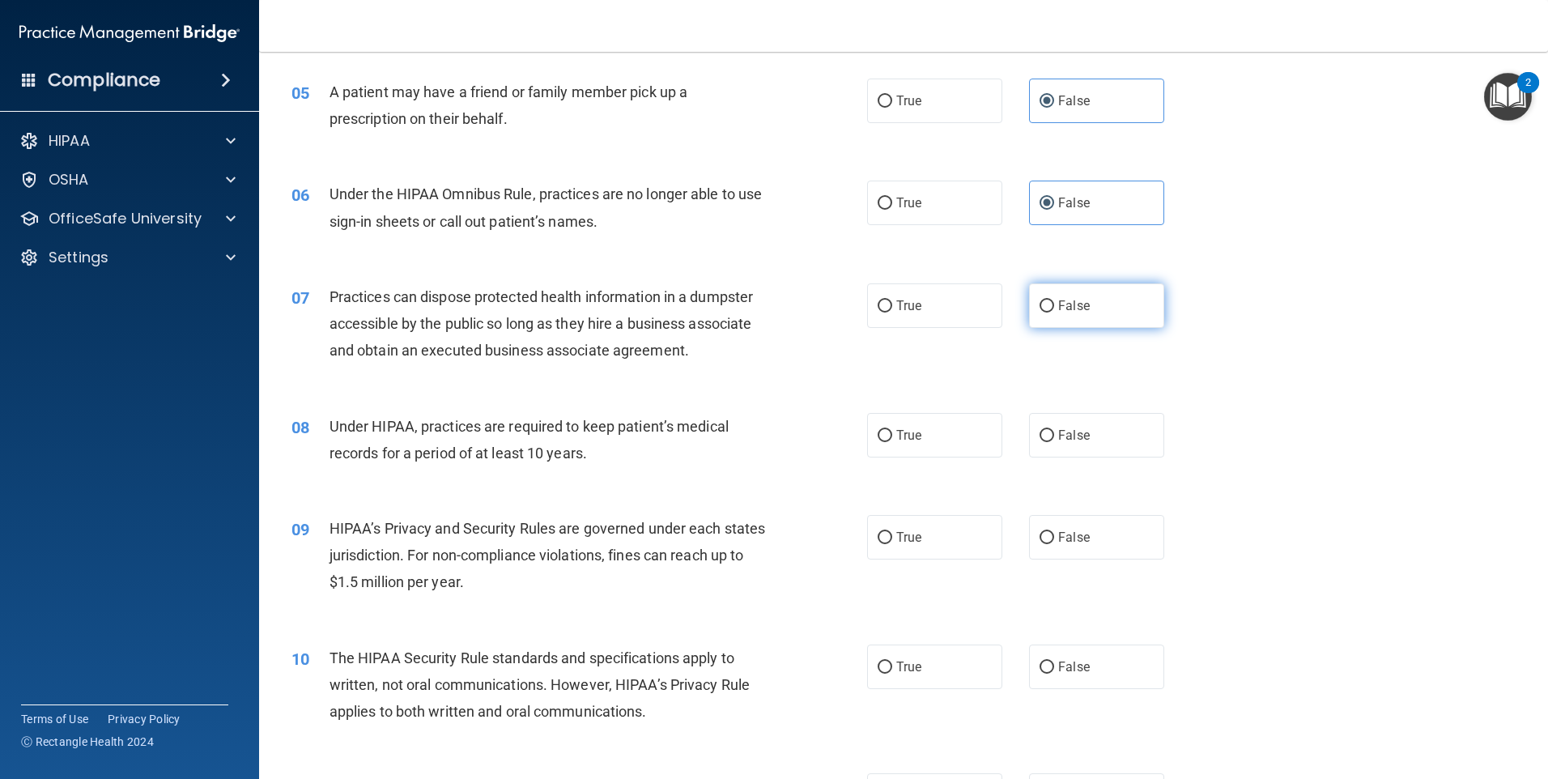
radio input "true"
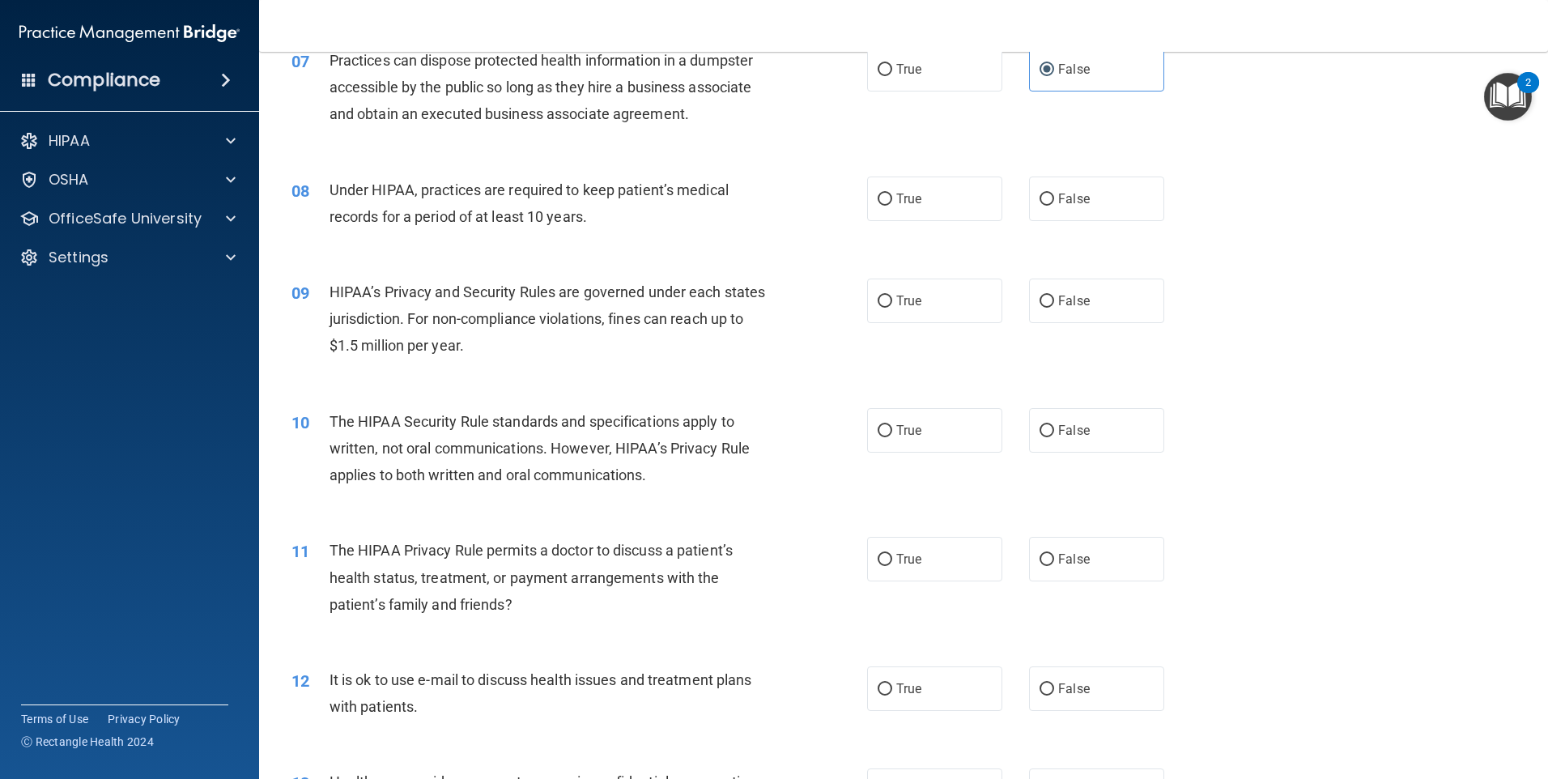
scroll to position [810, 0]
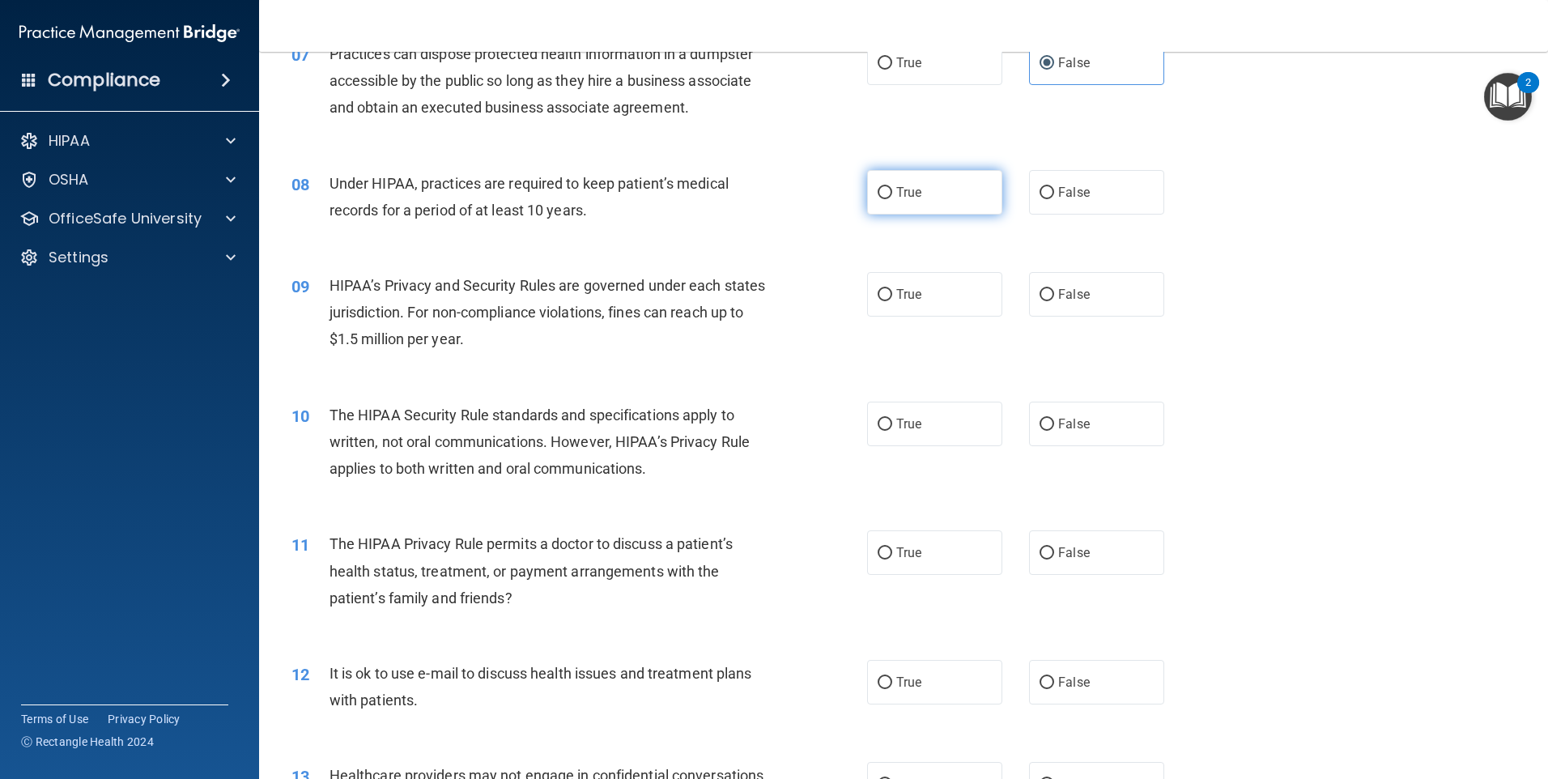
click at [952, 205] on label "True" at bounding box center [934, 192] width 135 height 45
click at [892, 199] on input "True" at bounding box center [885, 193] width 15 height 12
radio input "true"
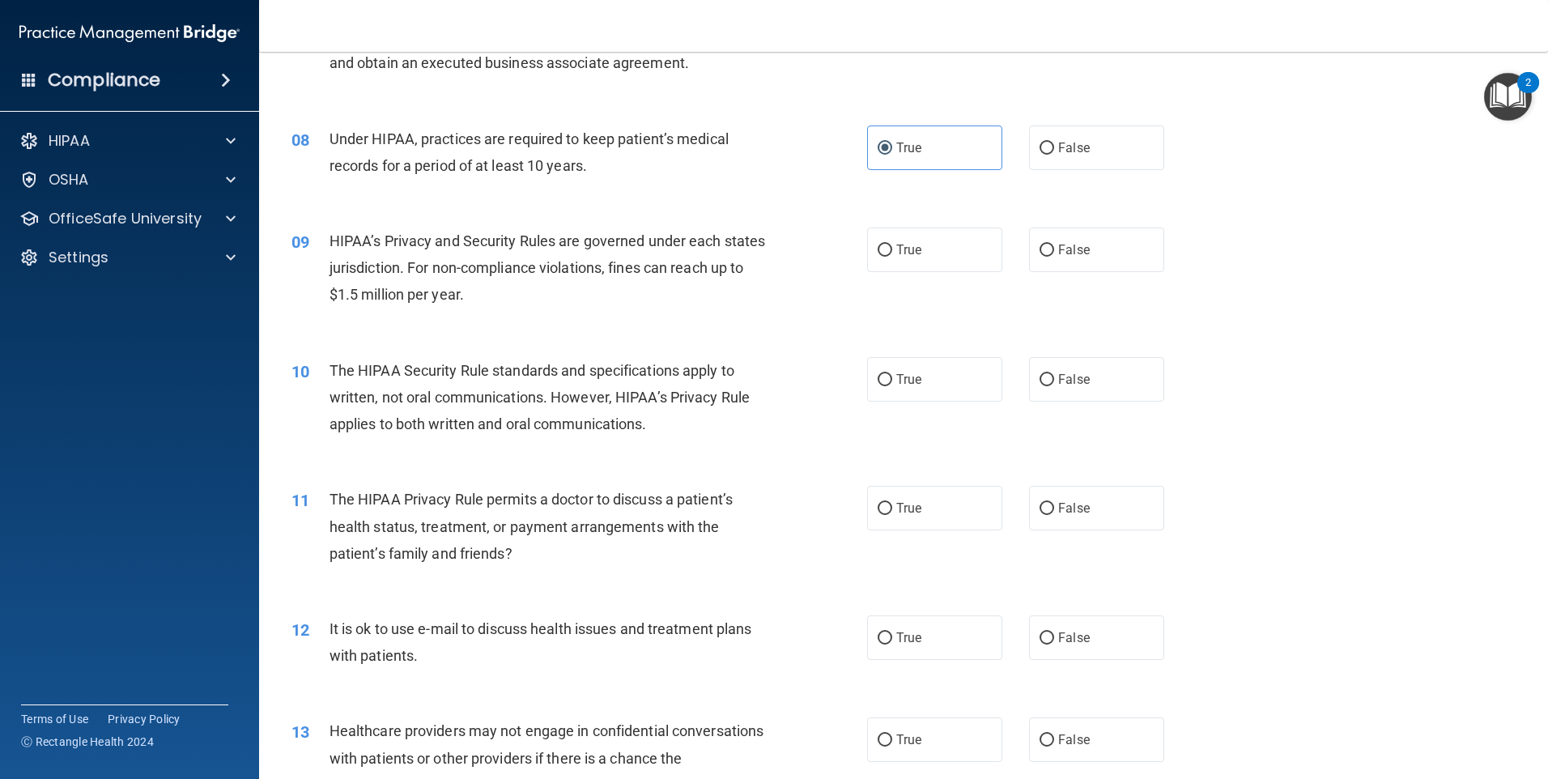
scroll to position [891, 0]
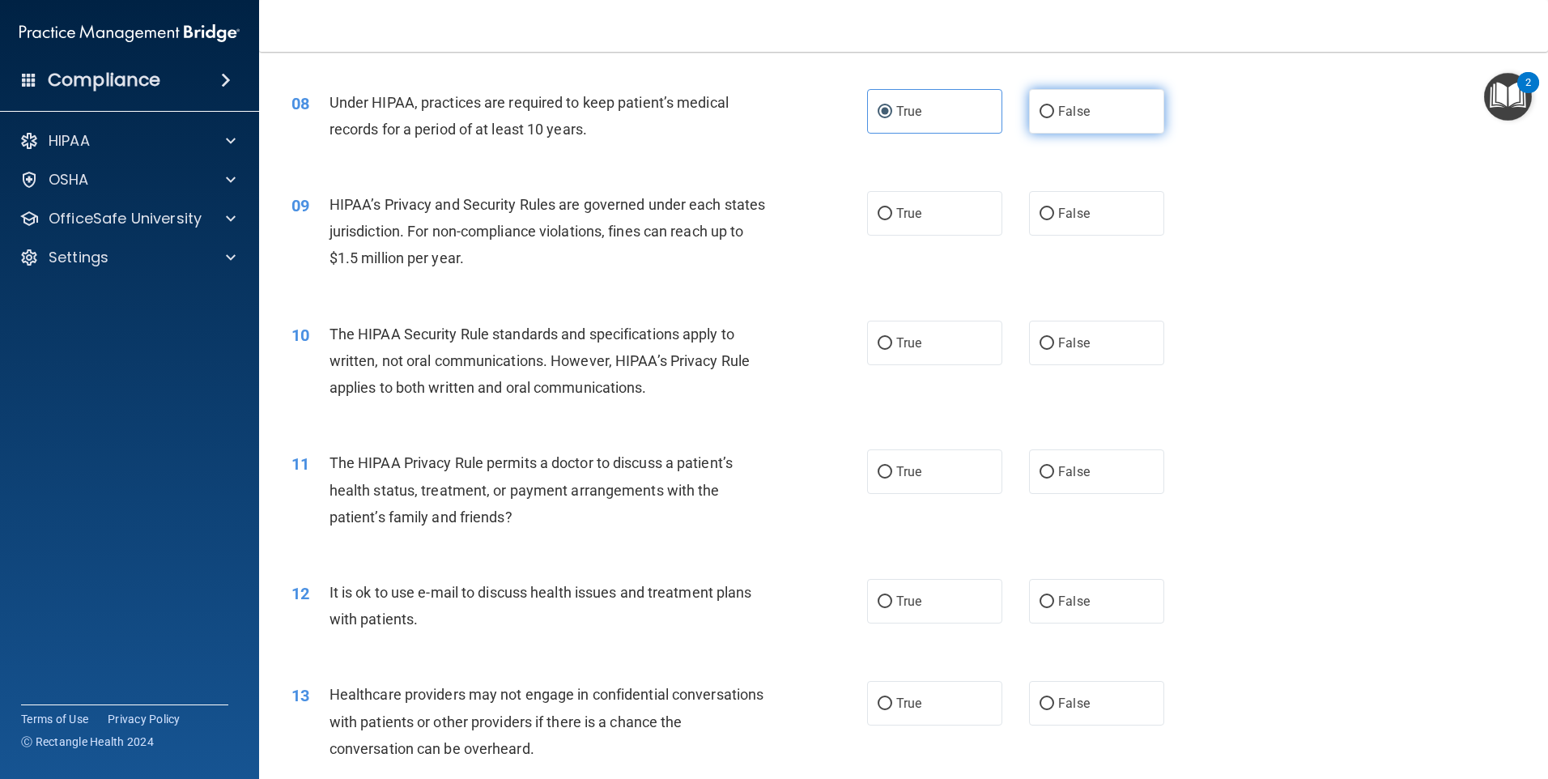
click at [1105, 114] on label "False" at bounding box center [1096, 111] width 135 height 45
click at [1054, 114] on input "False" at bounding box center [1047, 112] width 15 height 12
radio input "true"
radio input "false"
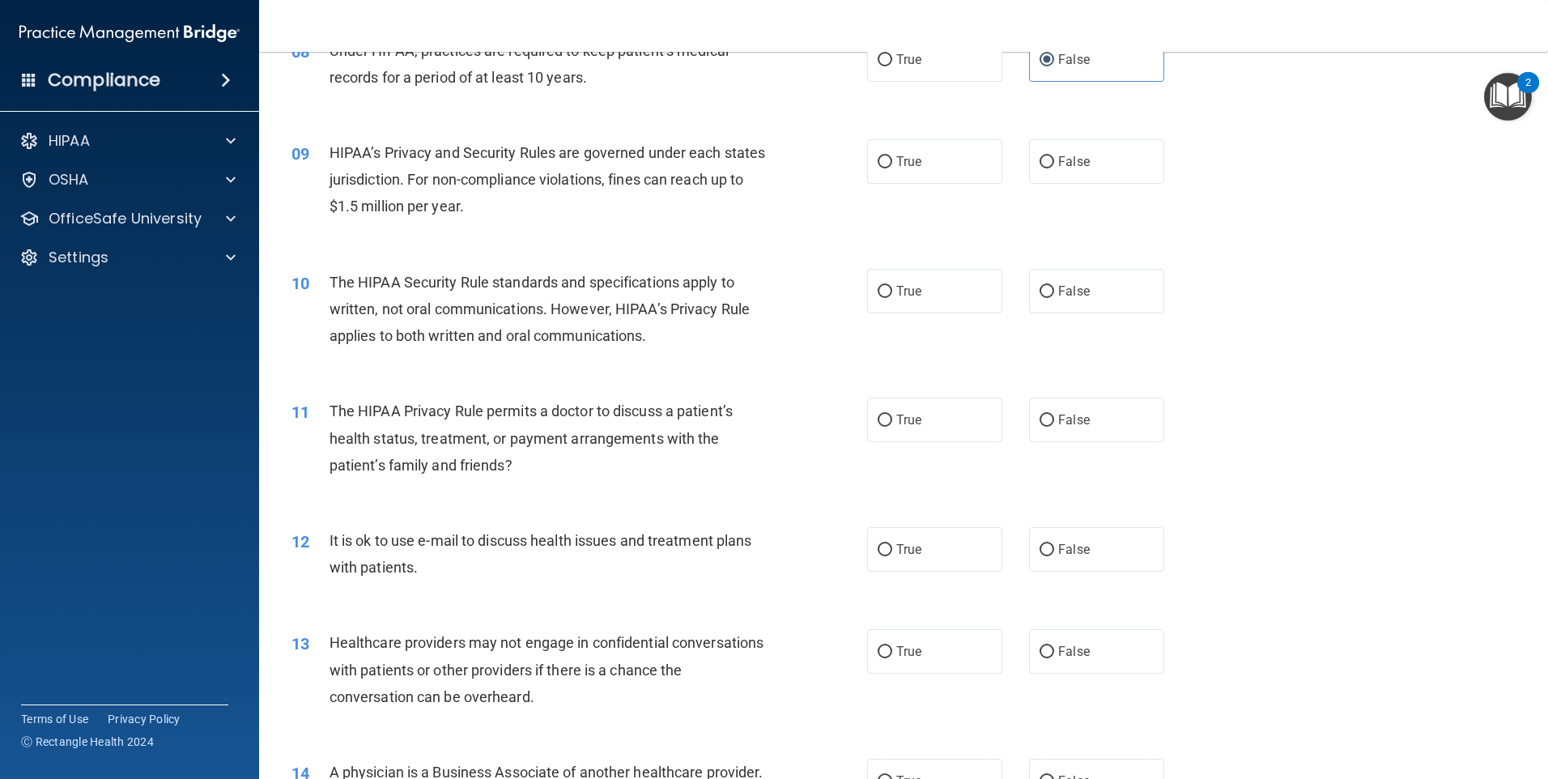
scroll to position [972, 0]
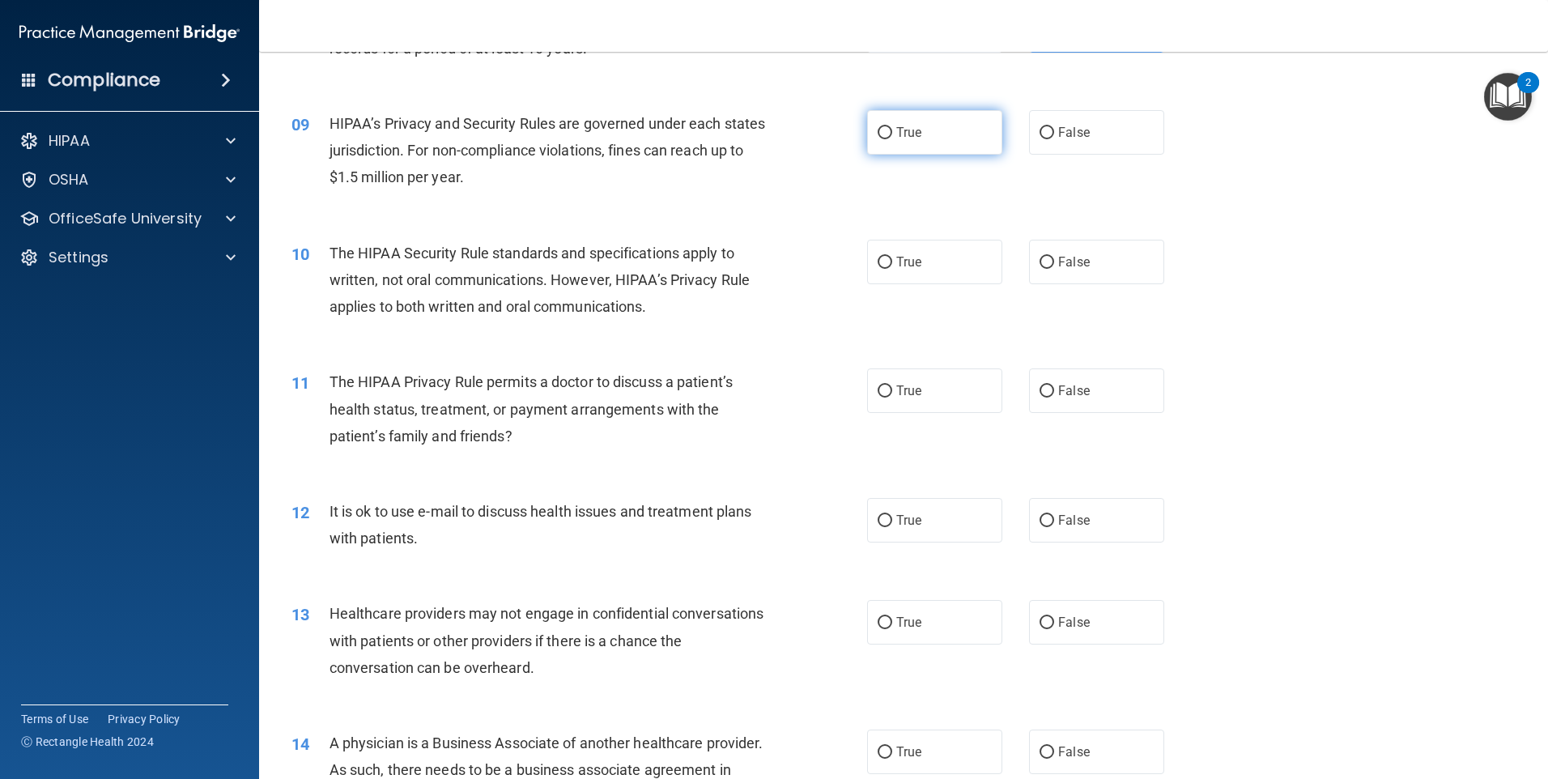
click at [909, 138] on span "True" at bounding box center [908, 132] width 25 height 15
click at [892, 138] on input "True" at bounding box center [885, 133] width 15 height 12
radio input "true"
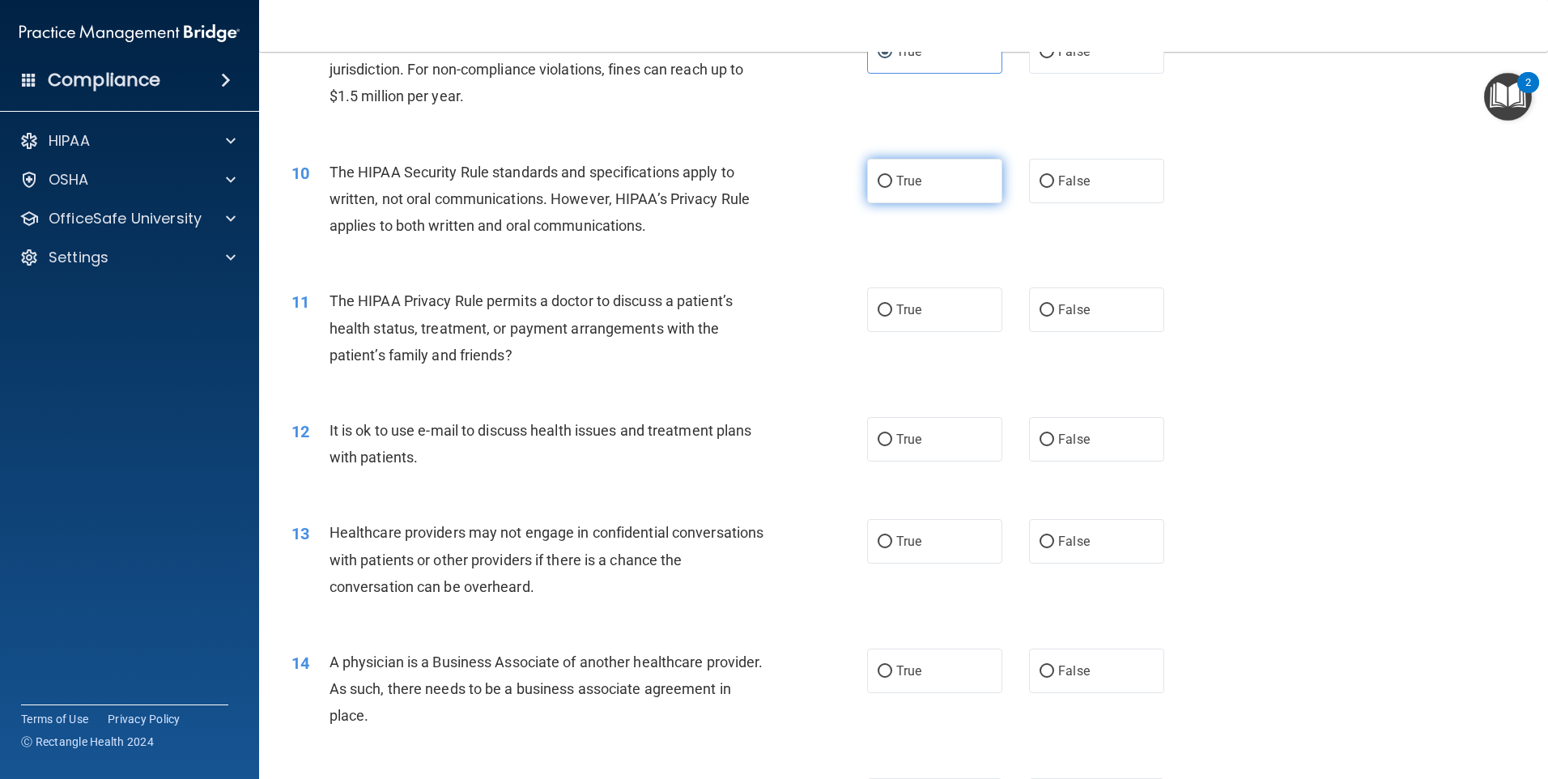
click at [975, 179] on label "True" at bounding box center [934, 181] width 135 height 45
click at [892, 179] on input "True" at bounding box center [885, 182] width 15 height 12
radio input "true"
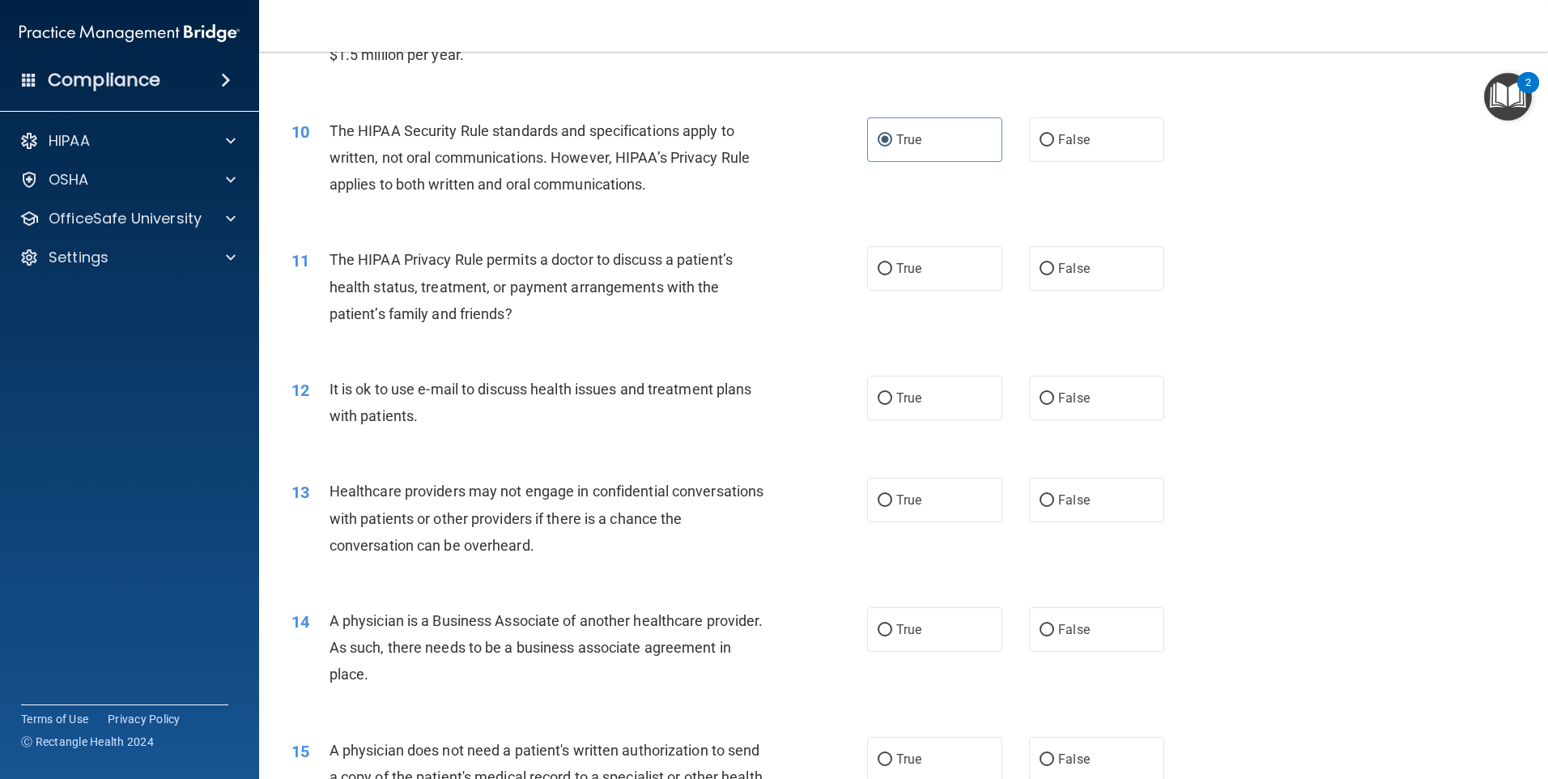
scroll to position [1134, 0]
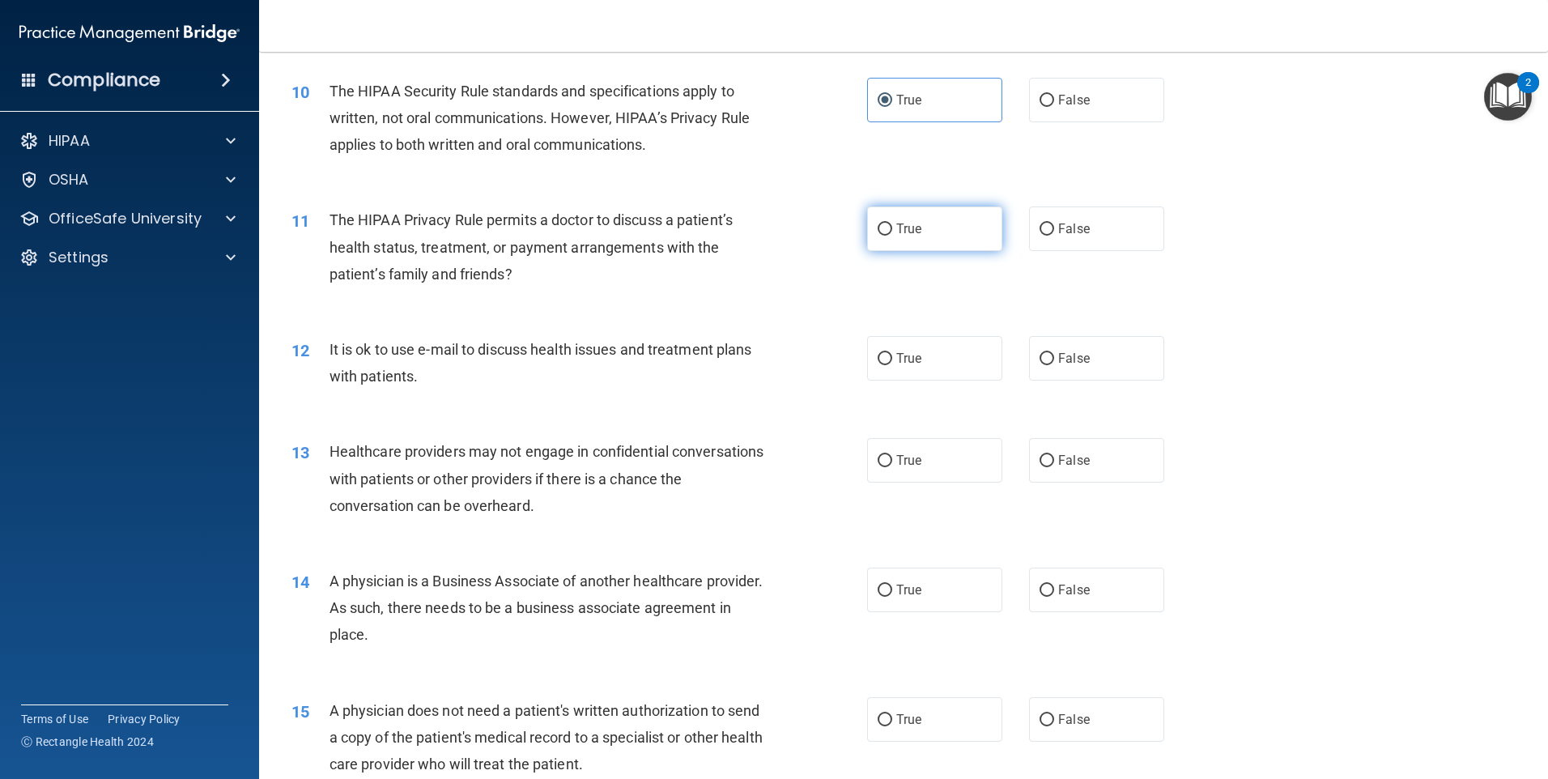
click at [927, 228] on label "True" at bounding box center [934, 229] width 135 height 45
click at [892, 228] on input "True" at bounding box center [885, 230] width 15 height 12
radio input "true"
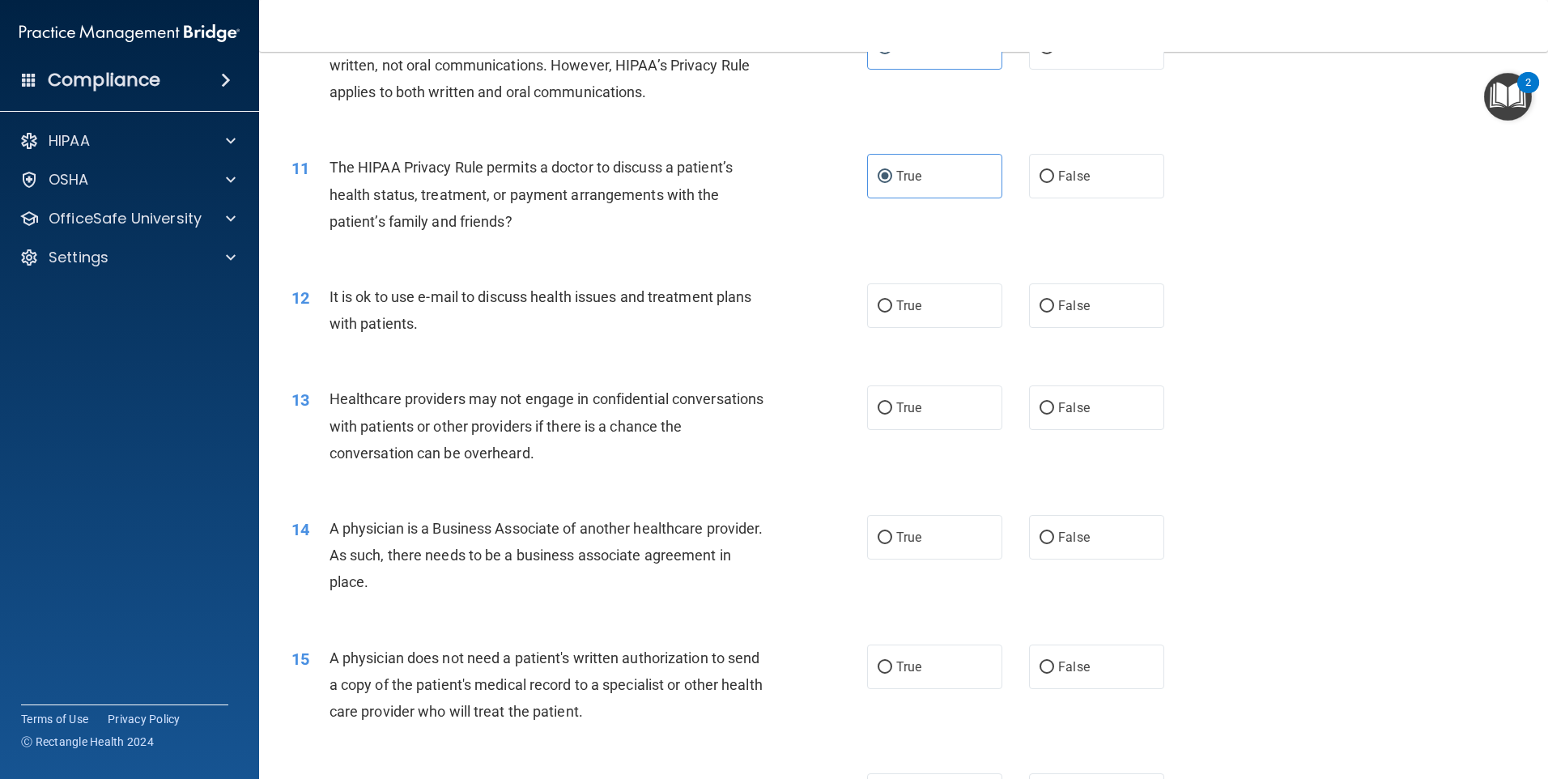
scroll to position [1215, 0]
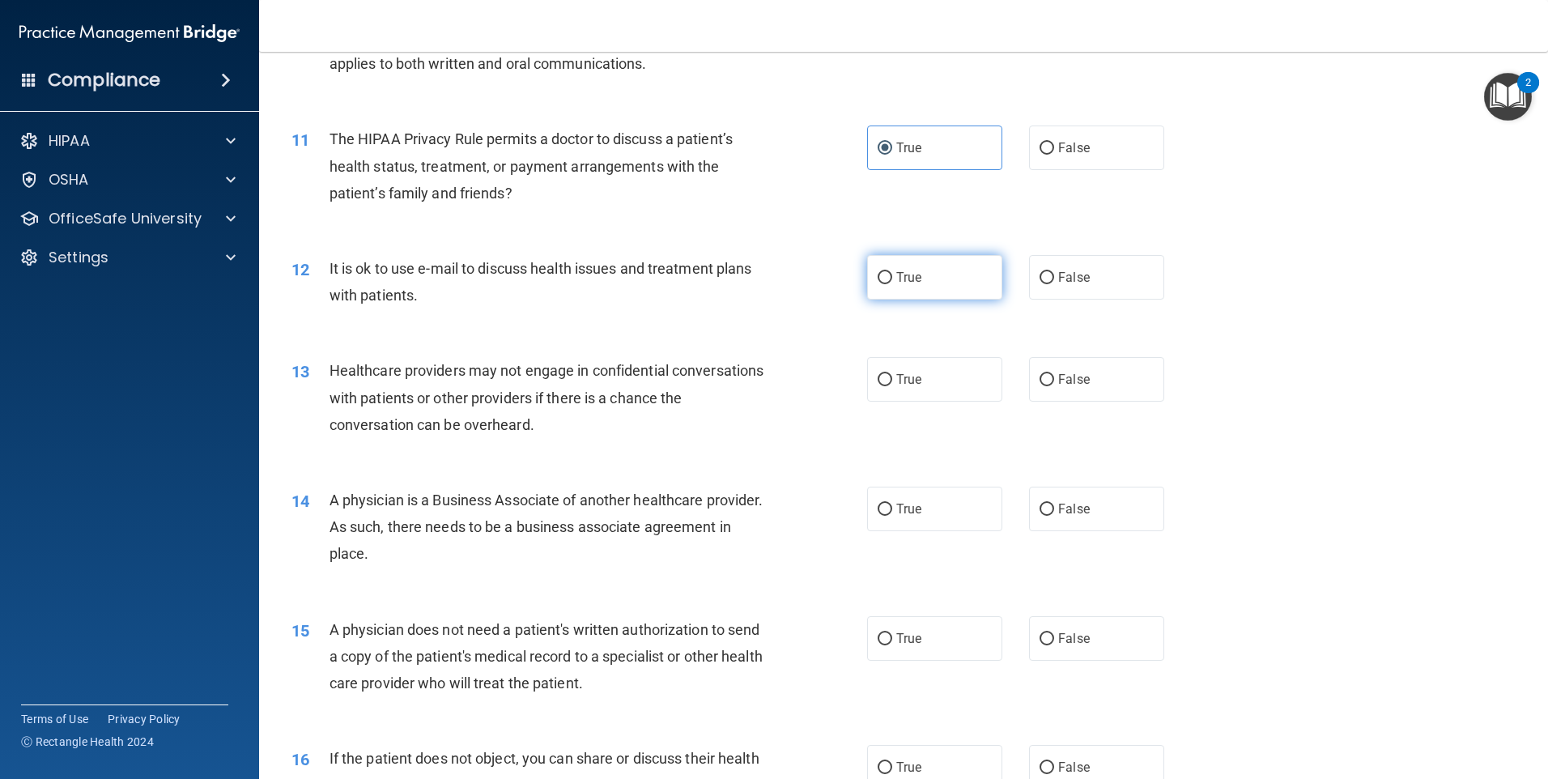
click at [930, 274] on label "True" at bounding box center [934, 277] width 135 height 45
click at [892, 274] on input "True" at bounding box center [885, 278] width 15 height 12
radio input "true"
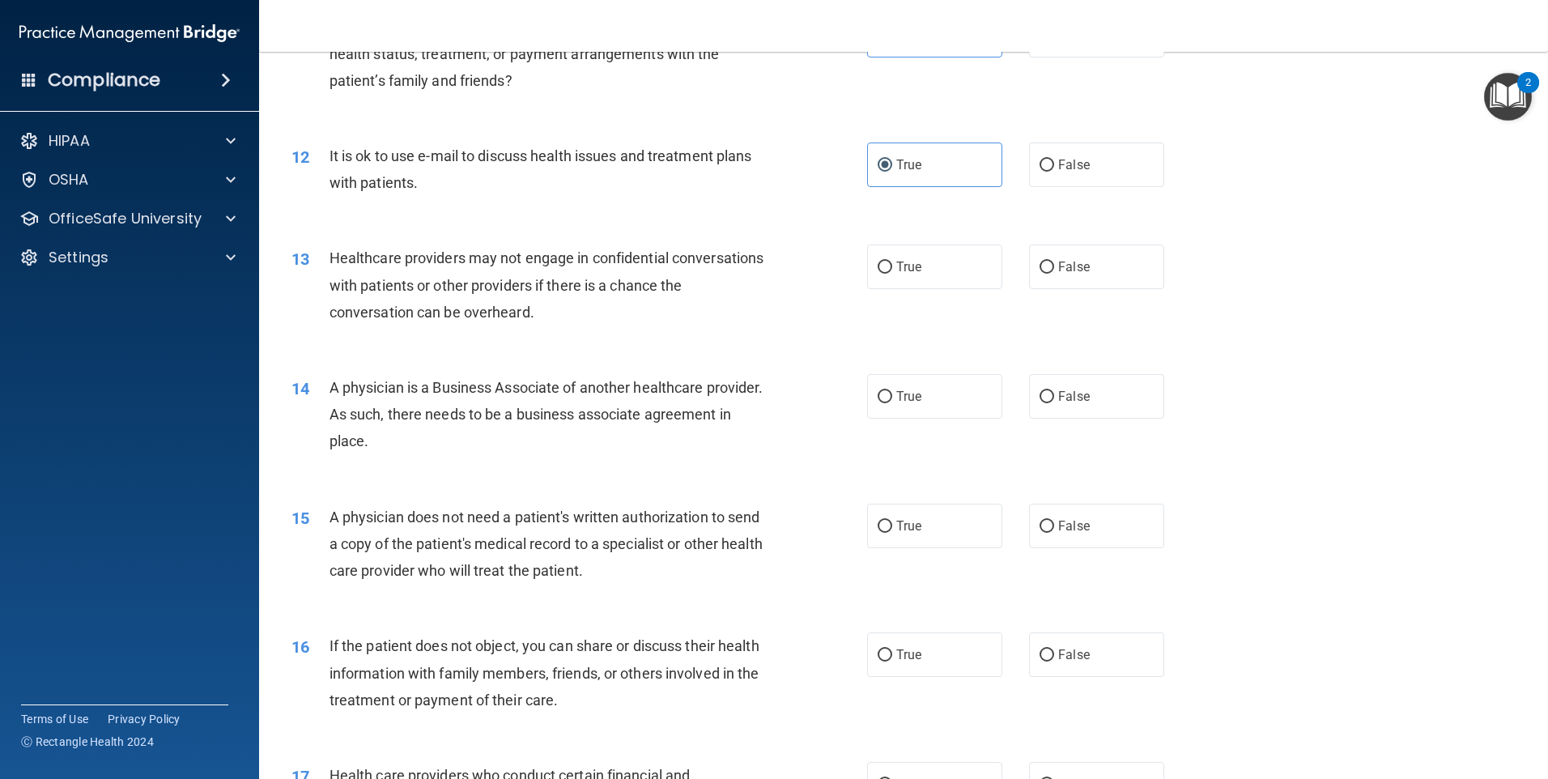
scroll to position [1377, 0]
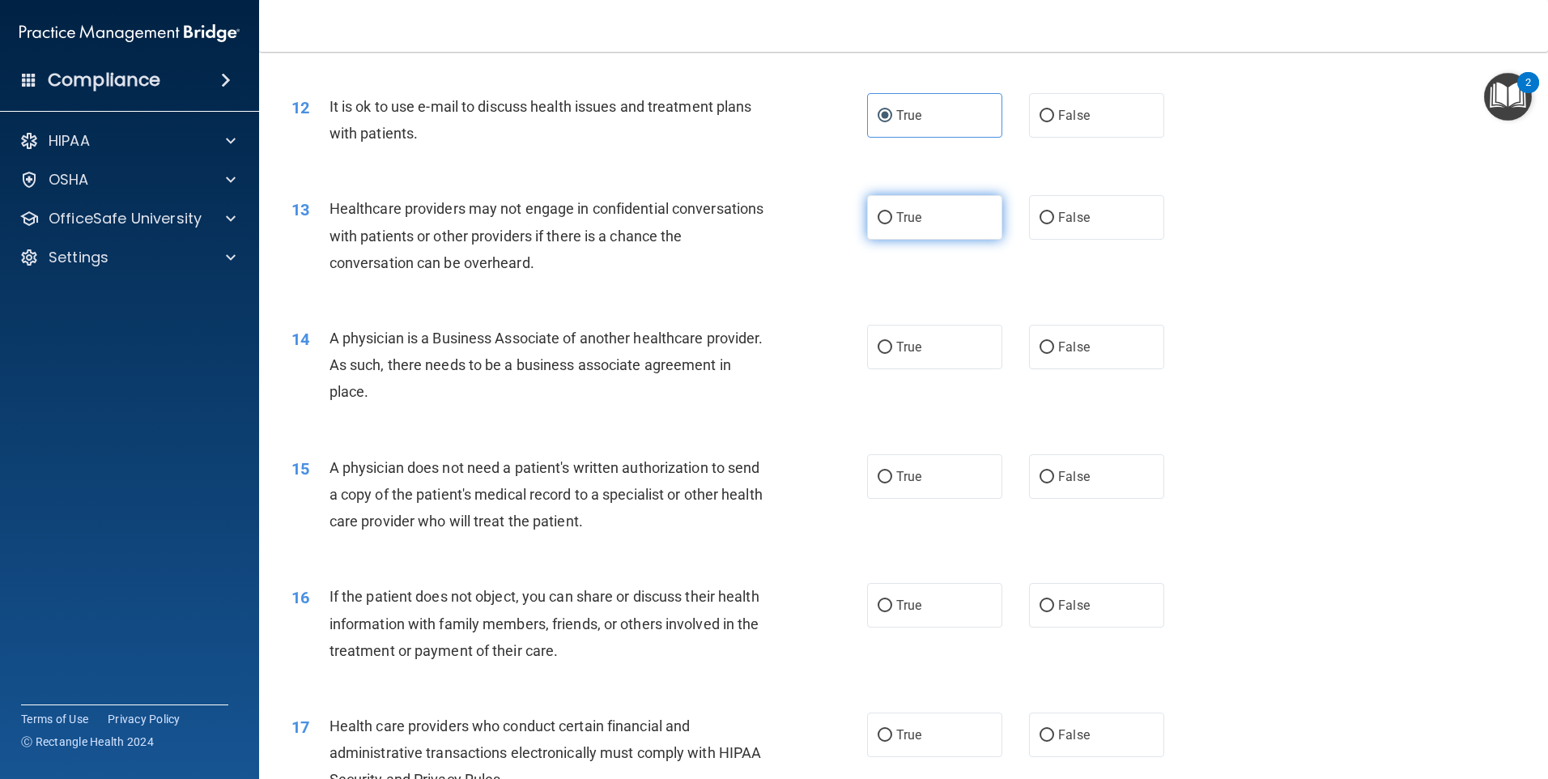
click at [935, 223] on label "True" at bounding box center [934, 217] width 135 height 45
click at [892, 223] on input "True" at bounding box center [885, 218] width 15 height 12
radio input "true"
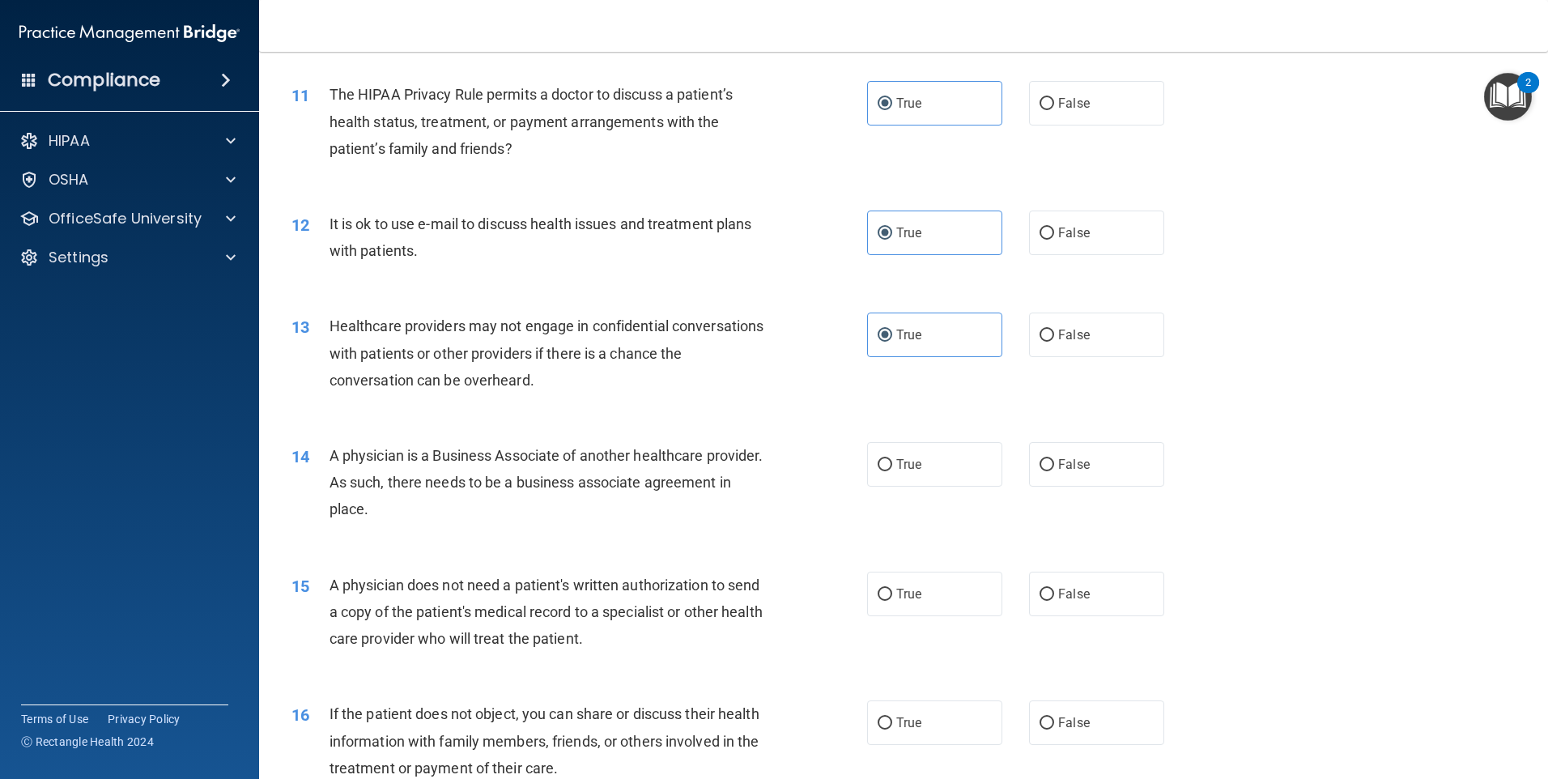
scroll to position [1296, 0]
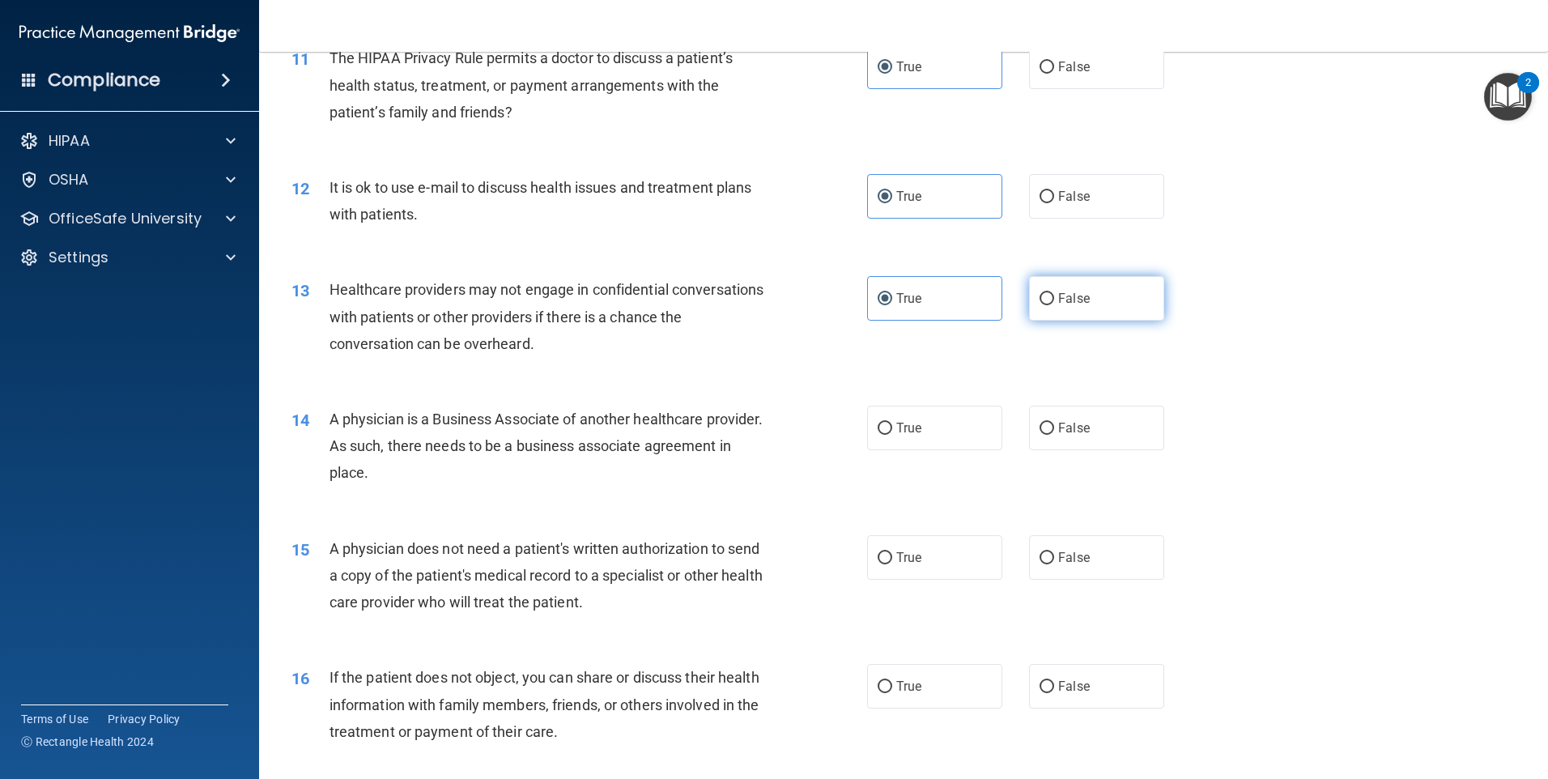
click at [1084, 302] on label "False" at bounding box center [1096, 298] width 135 height 45
click at [1054, 302] on input "False" at bounding box center [1047, 299] width 15 height 12
radio input "true"
radio input "false"
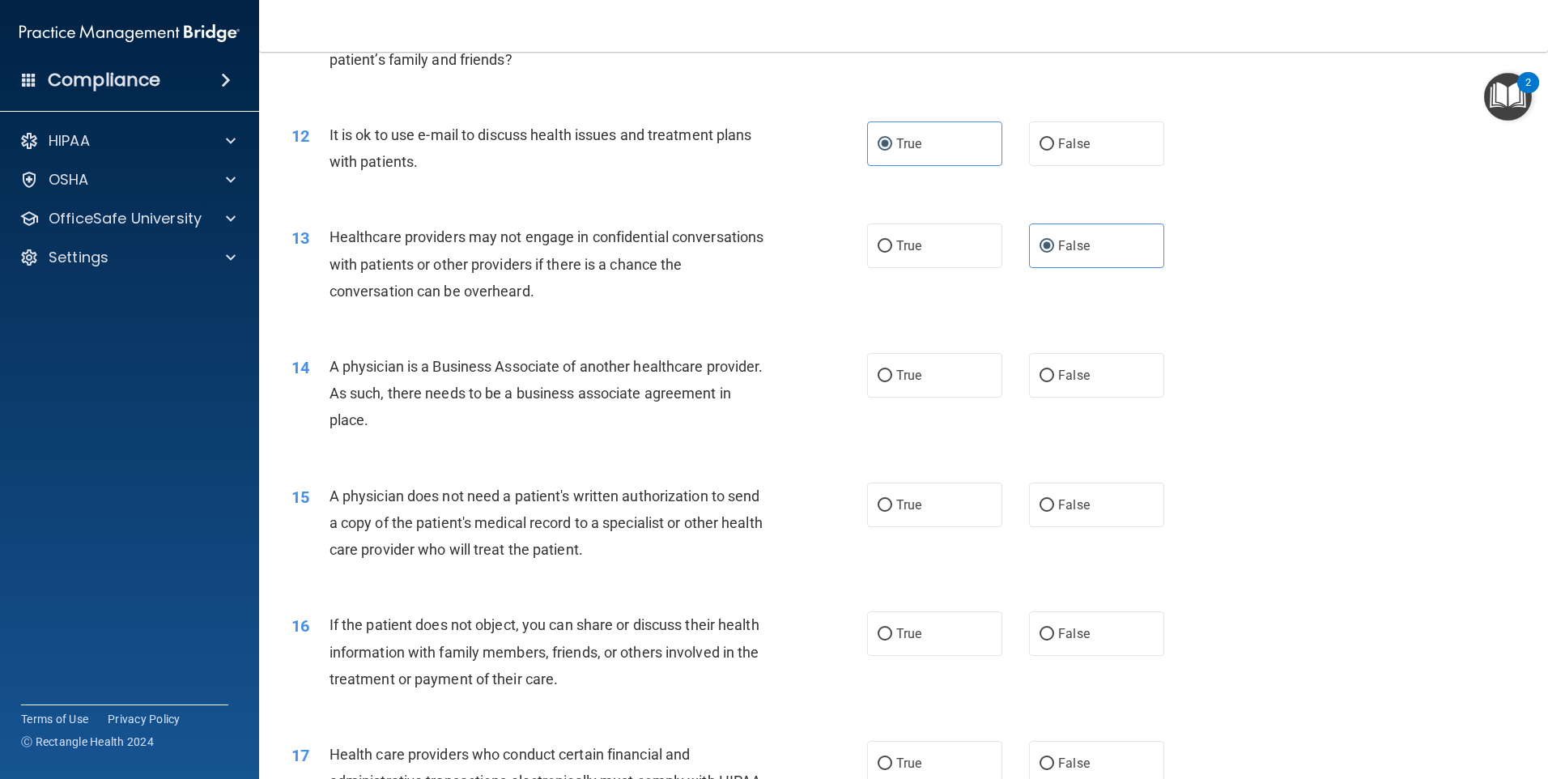
scroll to position [1377, 0]
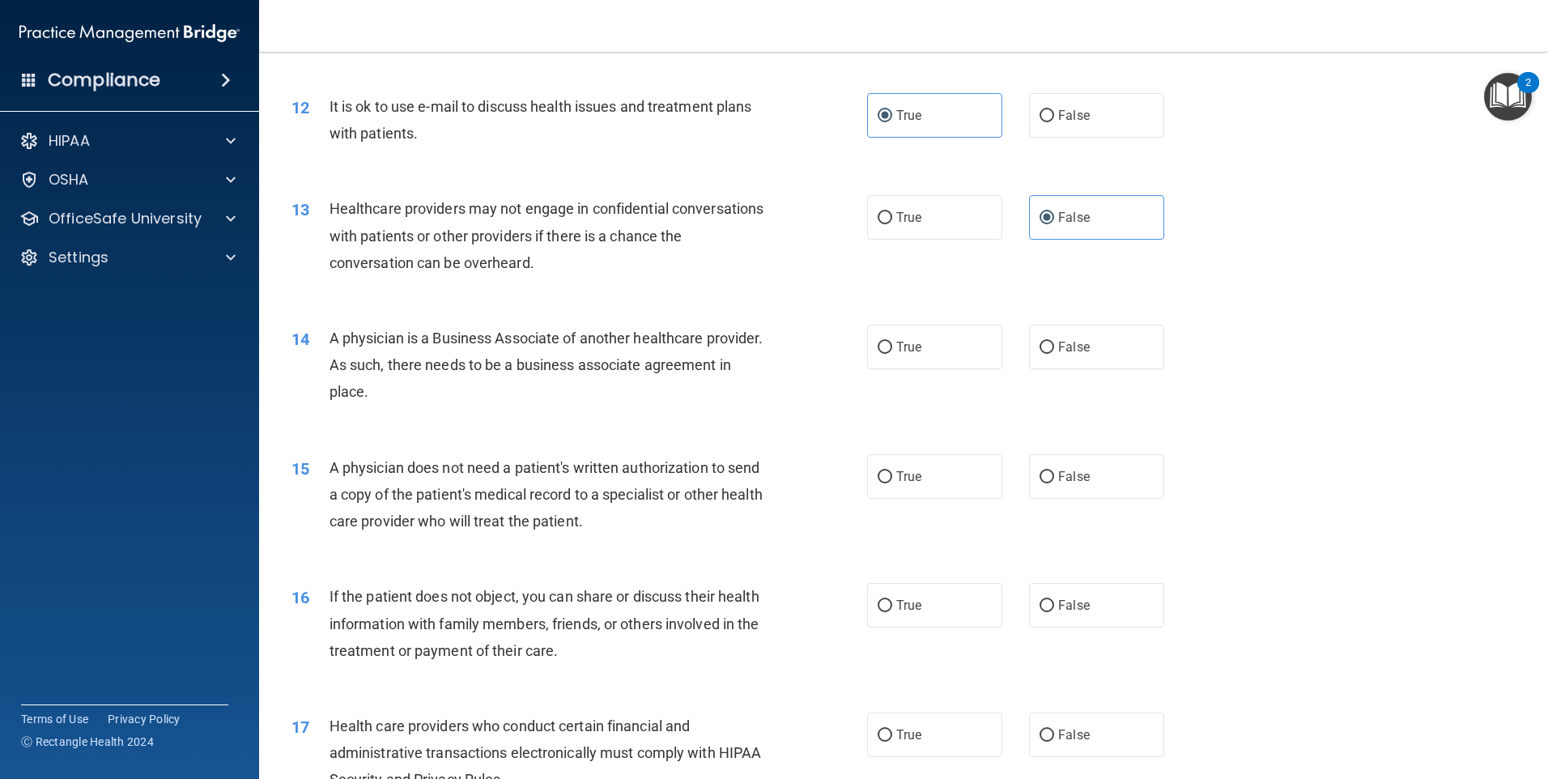
click at [1002, 266] on div "13 Healthcare providers may not engage in confidential conversations with patie…" at bounding box center [903, 240] width 1249 height 130
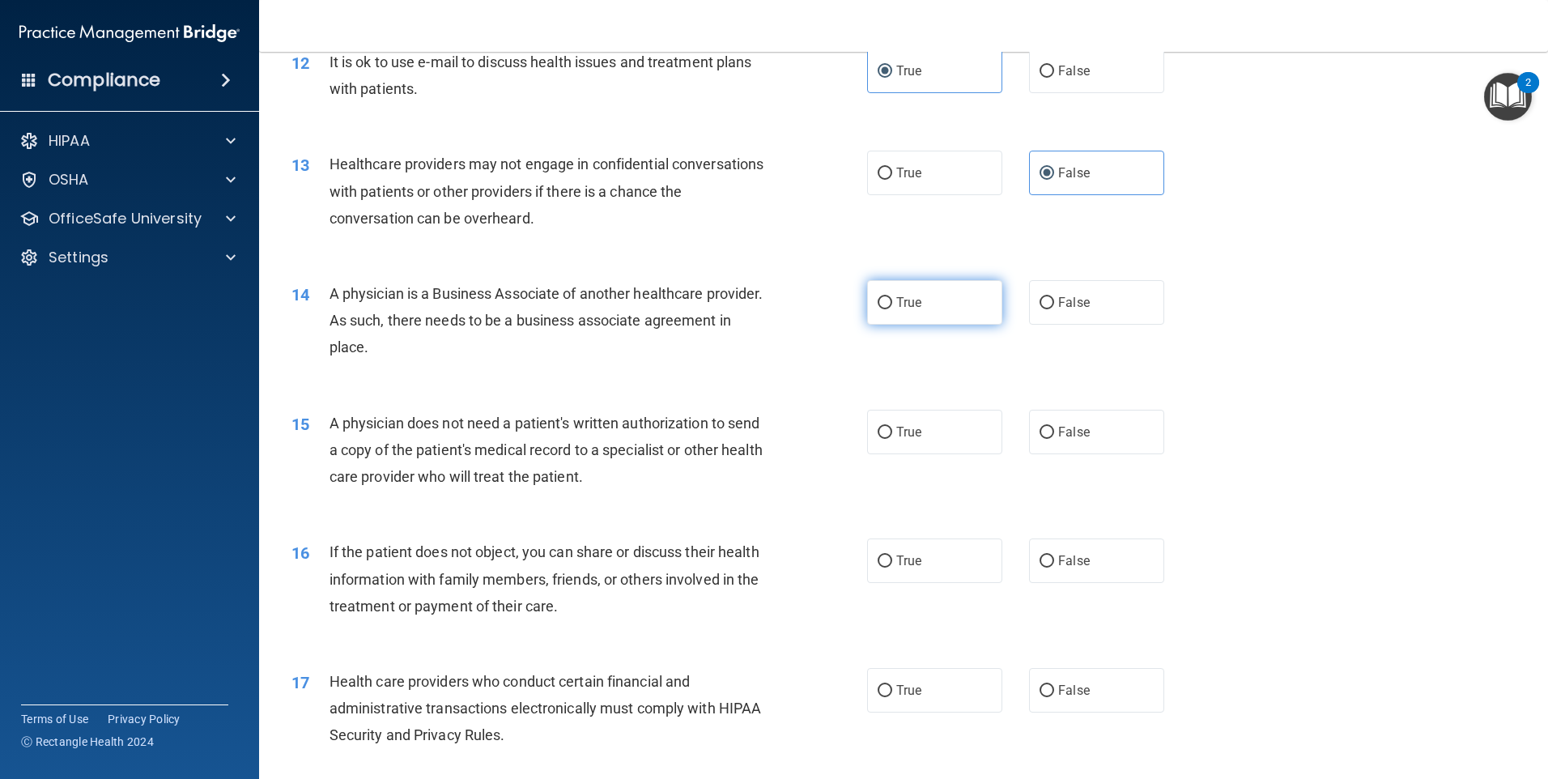
scroll to position [1539, 0]
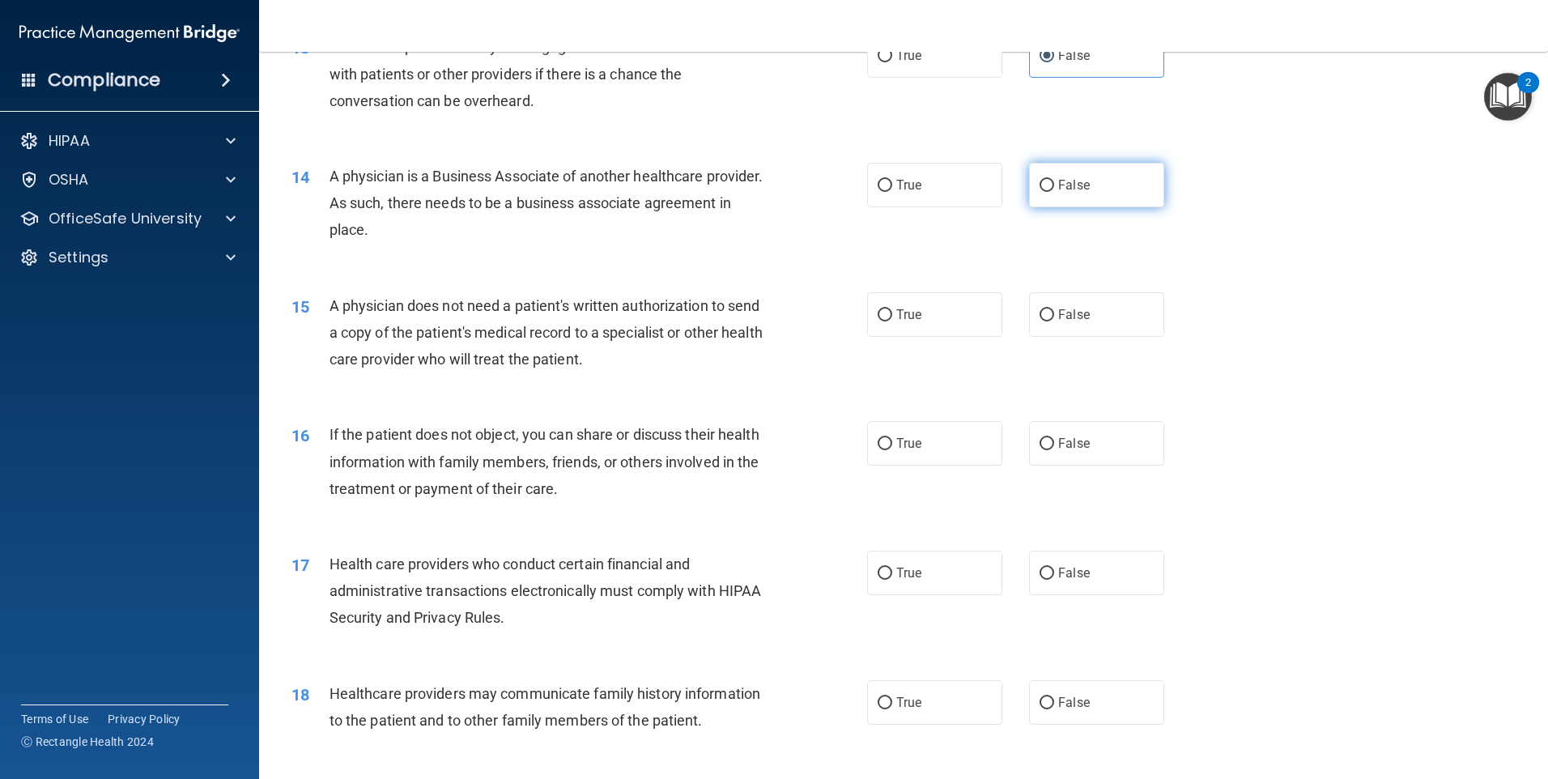
click at [1075, 172] on label "False" at bounding box center [1096, 185] width 135 height 45
click at [1054, 180] on input "False" at bounding box center [1047, 186] width 15 height 12
radio input "true"
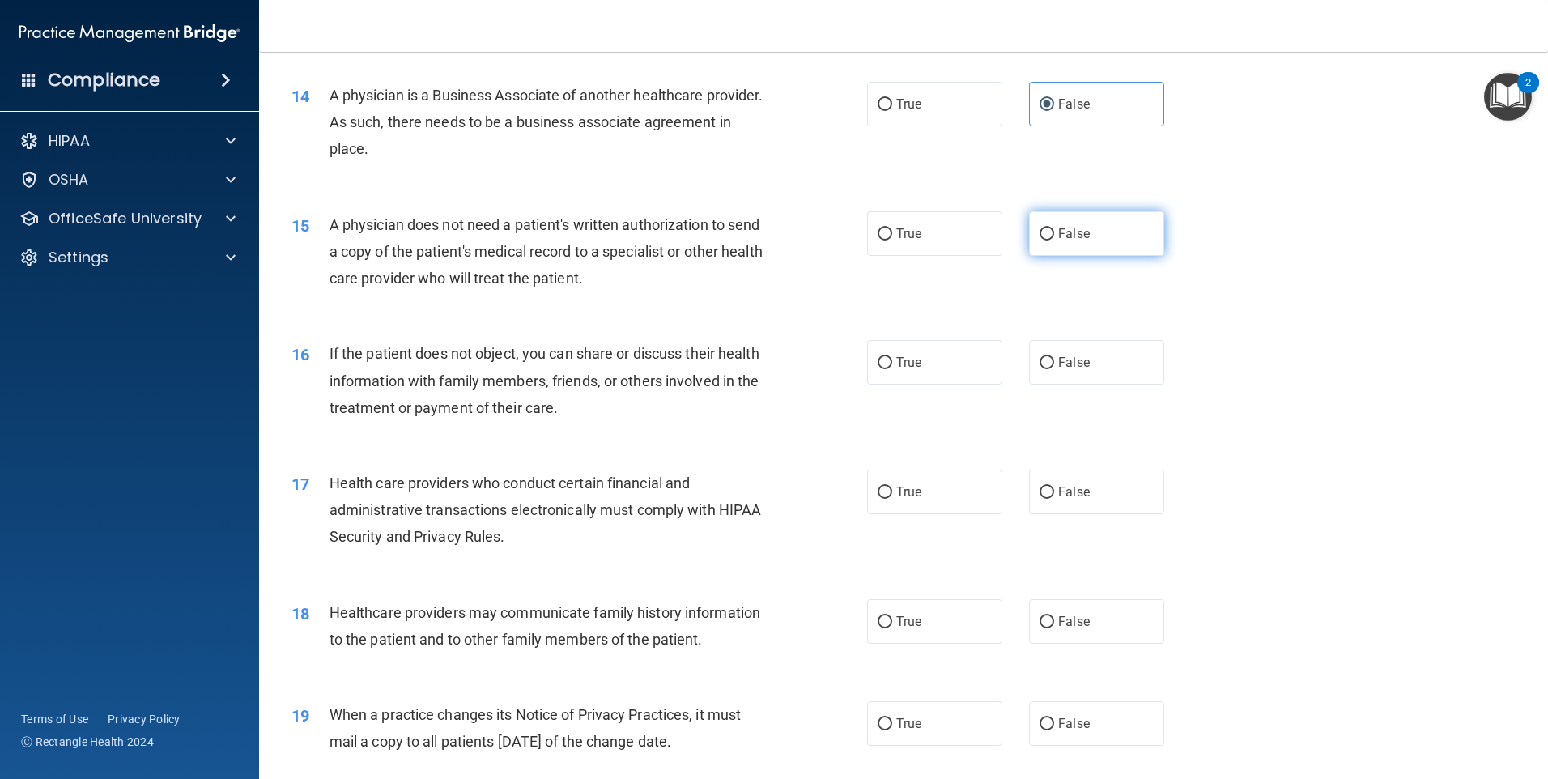
click at [1061, 241] on span "False" at bounding box center [1074, 233] width 32 height 15
click at [1054, 241] on input "False" at bounding box center [1047, 234] width 15 height 12
radio input "true"
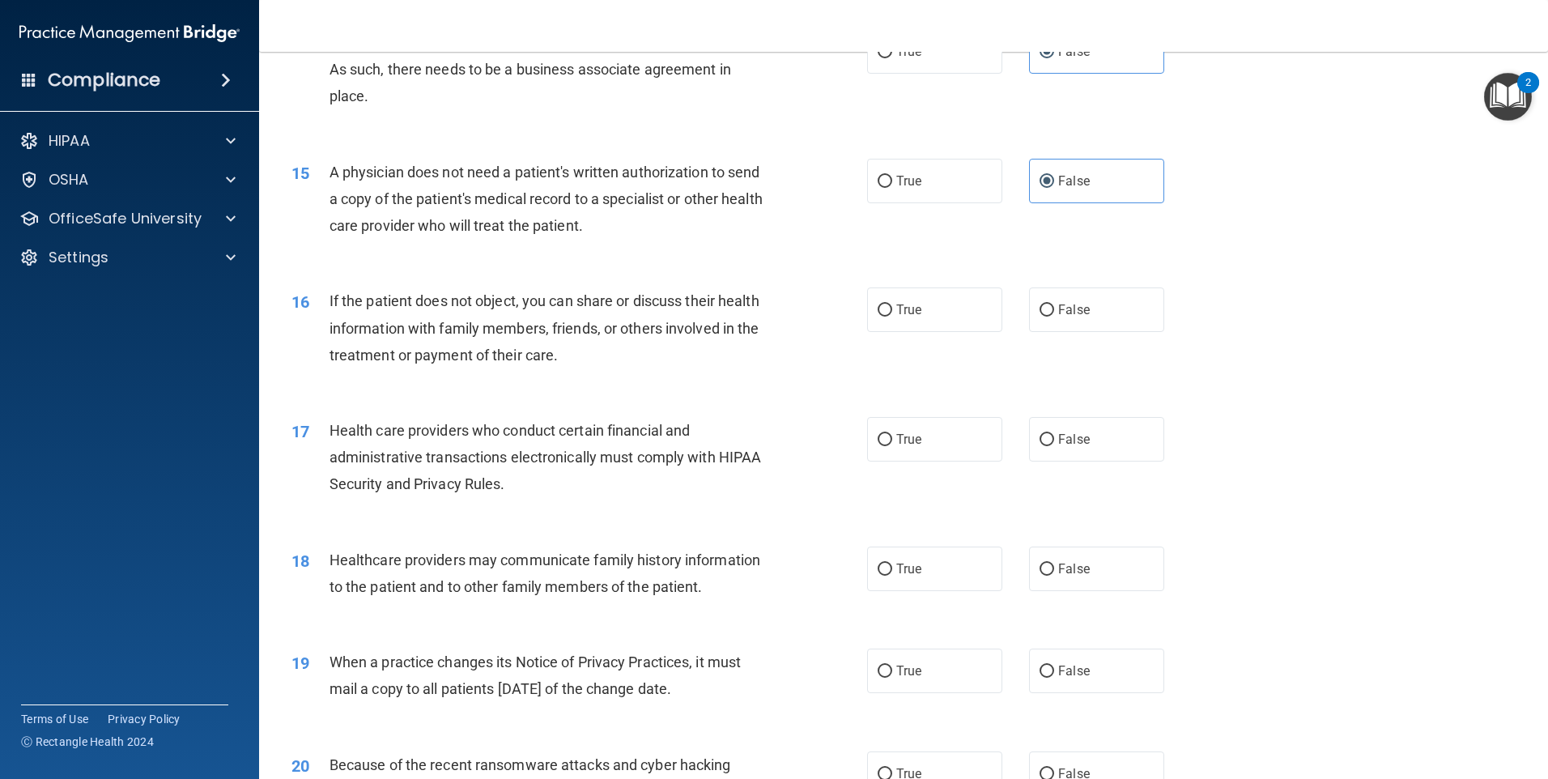
scroll to position [1701, 0]
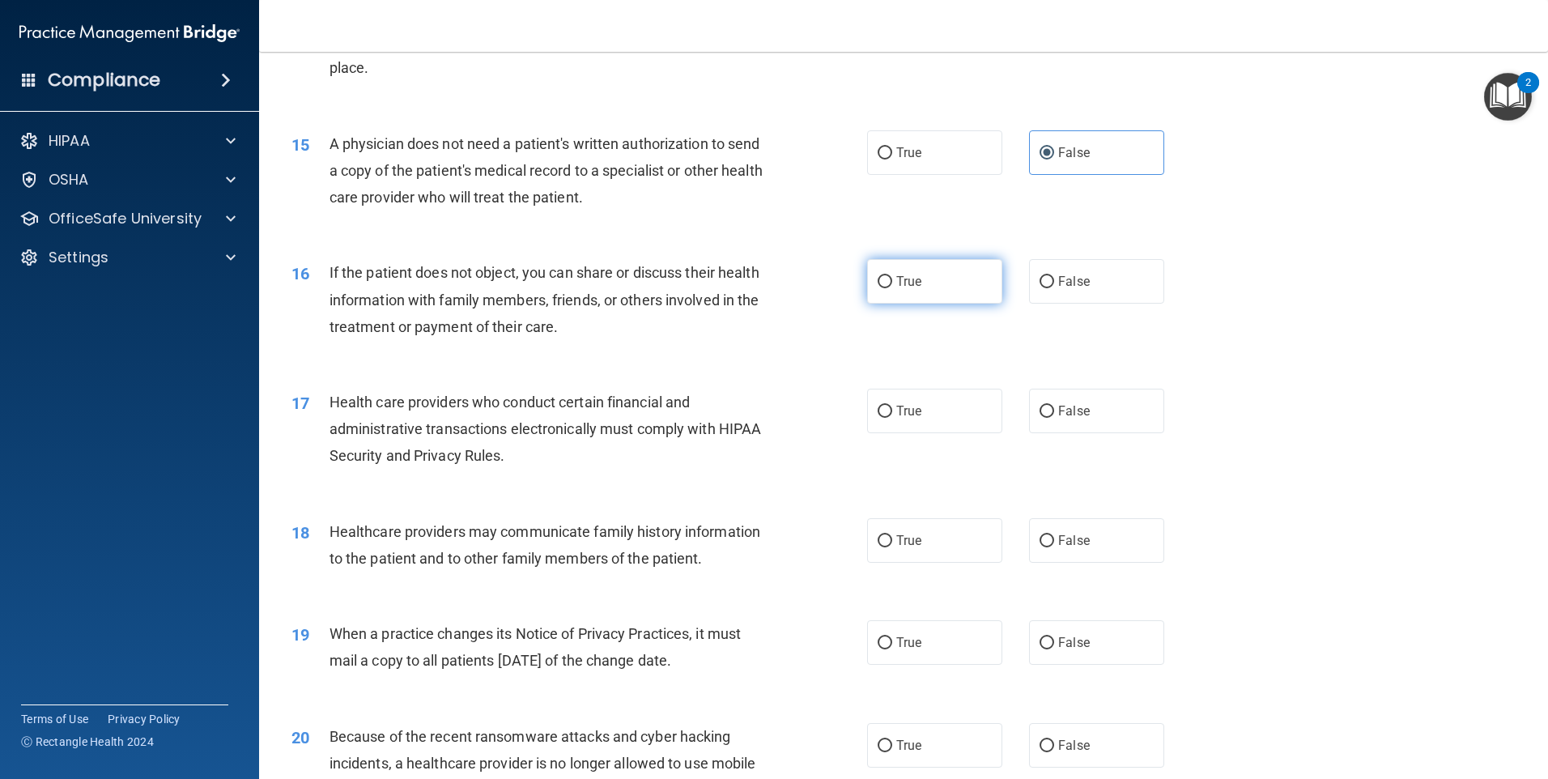
click at [923, 292] on label "True" at bounding box center [934, 281] width 135 height 45
click at [892, 288] on input "True" at bounding box center [885, 282] width 15 height 12
radio input "true"
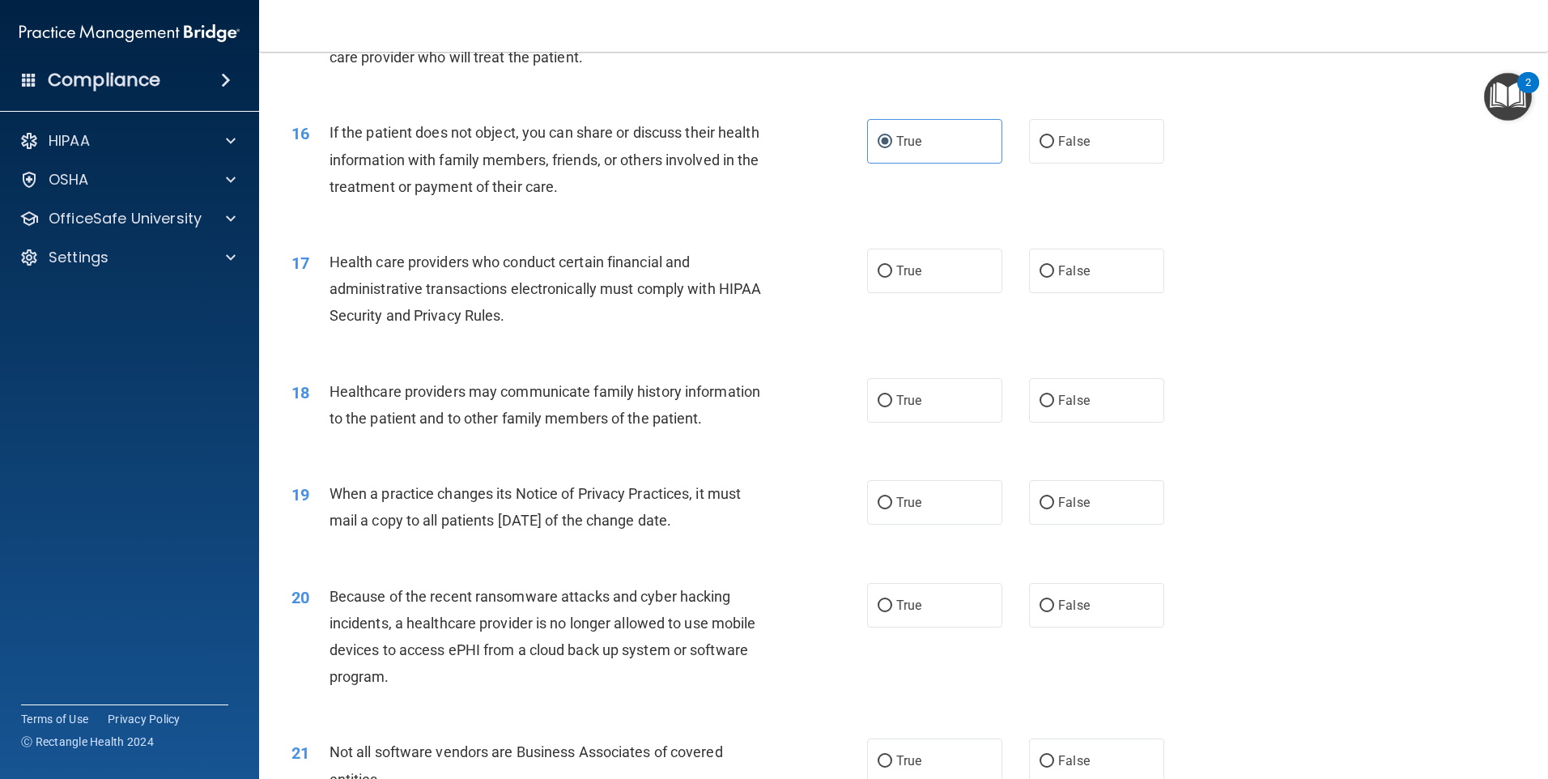
scroll to position [1863, 0]
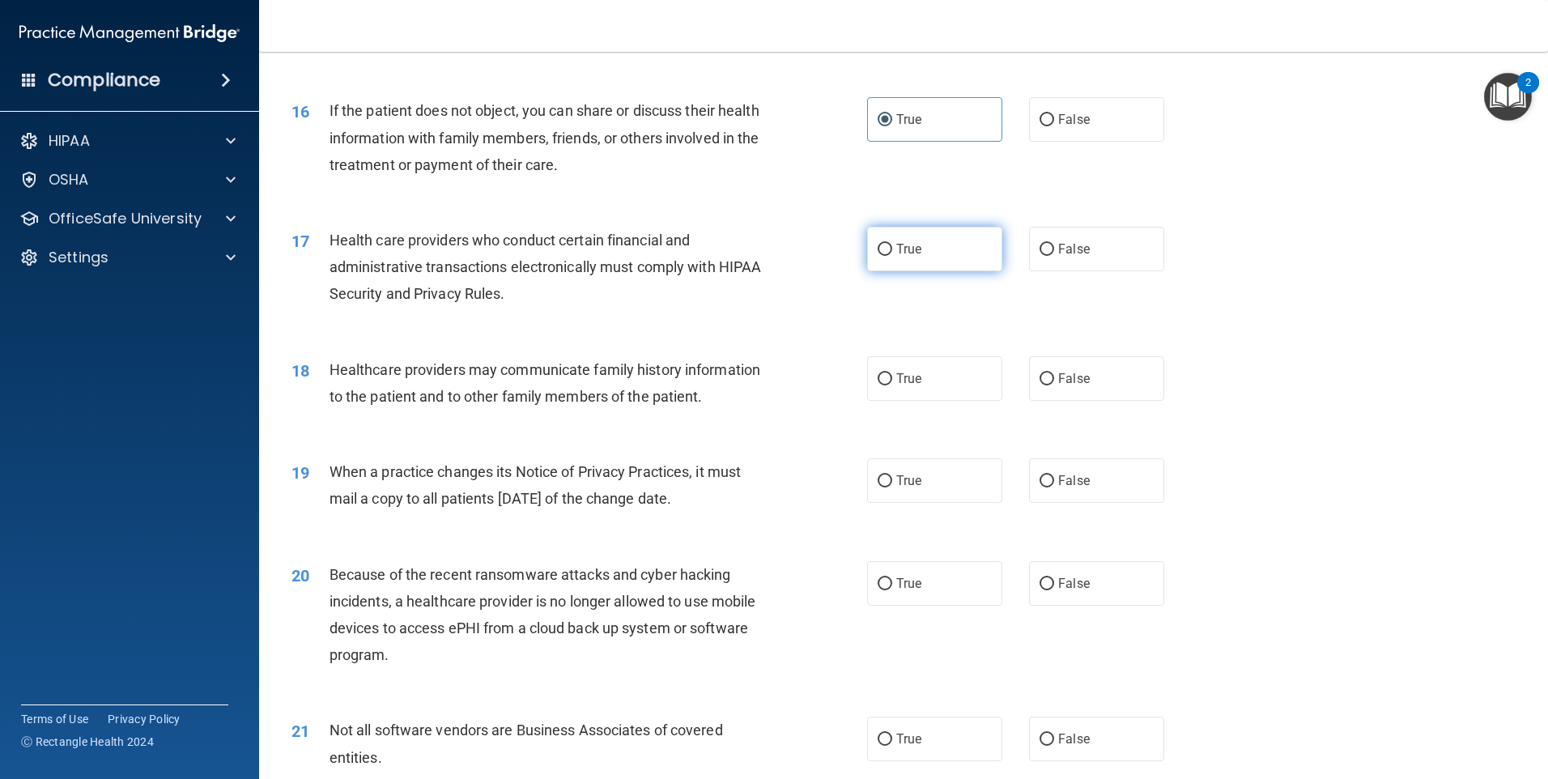
click at [973, 250] on label "True" at bounding box center [934, 249] width 135 height 45
click at [892, 250] on input "True" at bounding box center [885, 250] width 15 height 12
radio input "true"
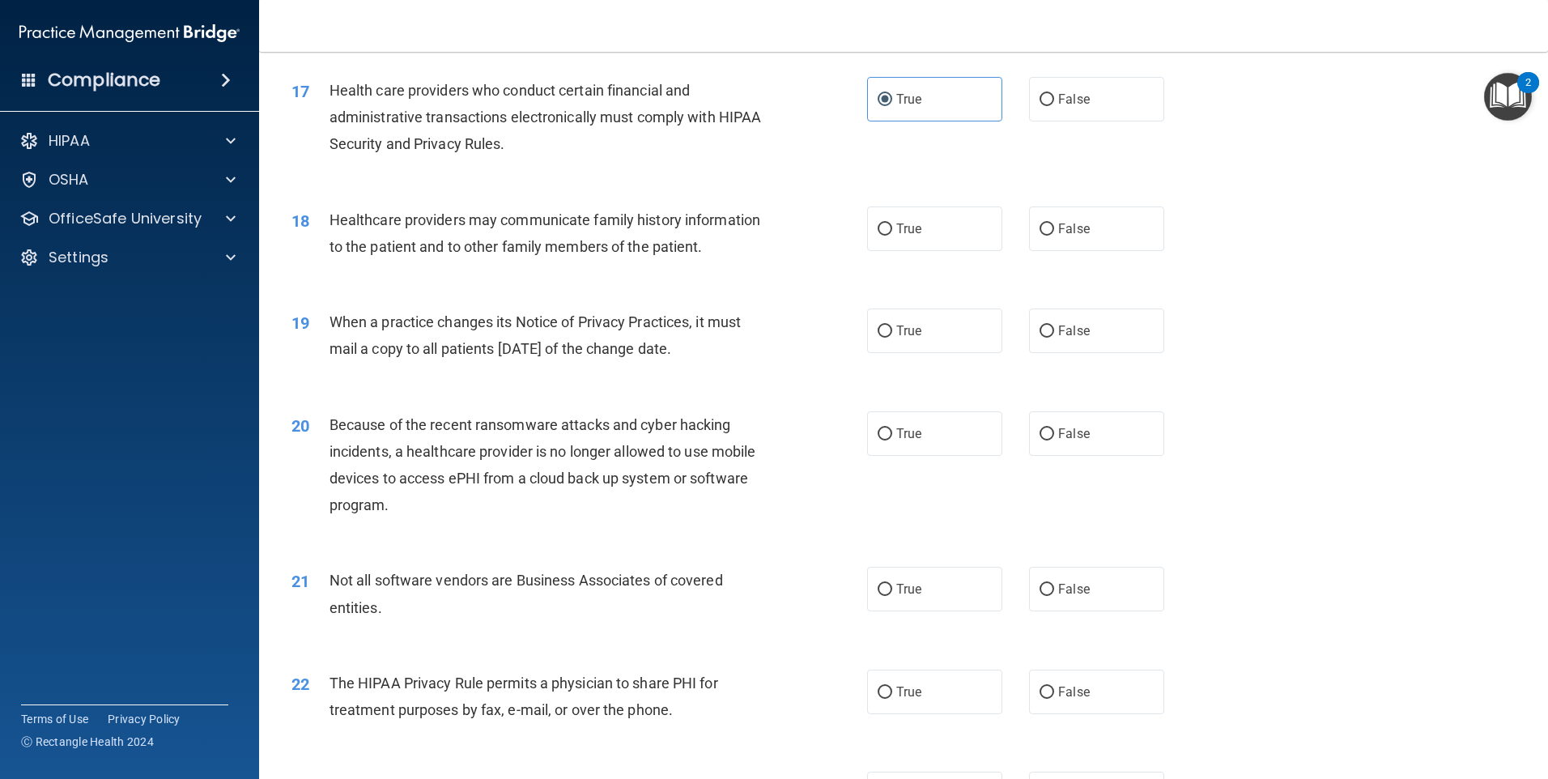
scroll to position [2025, 0]
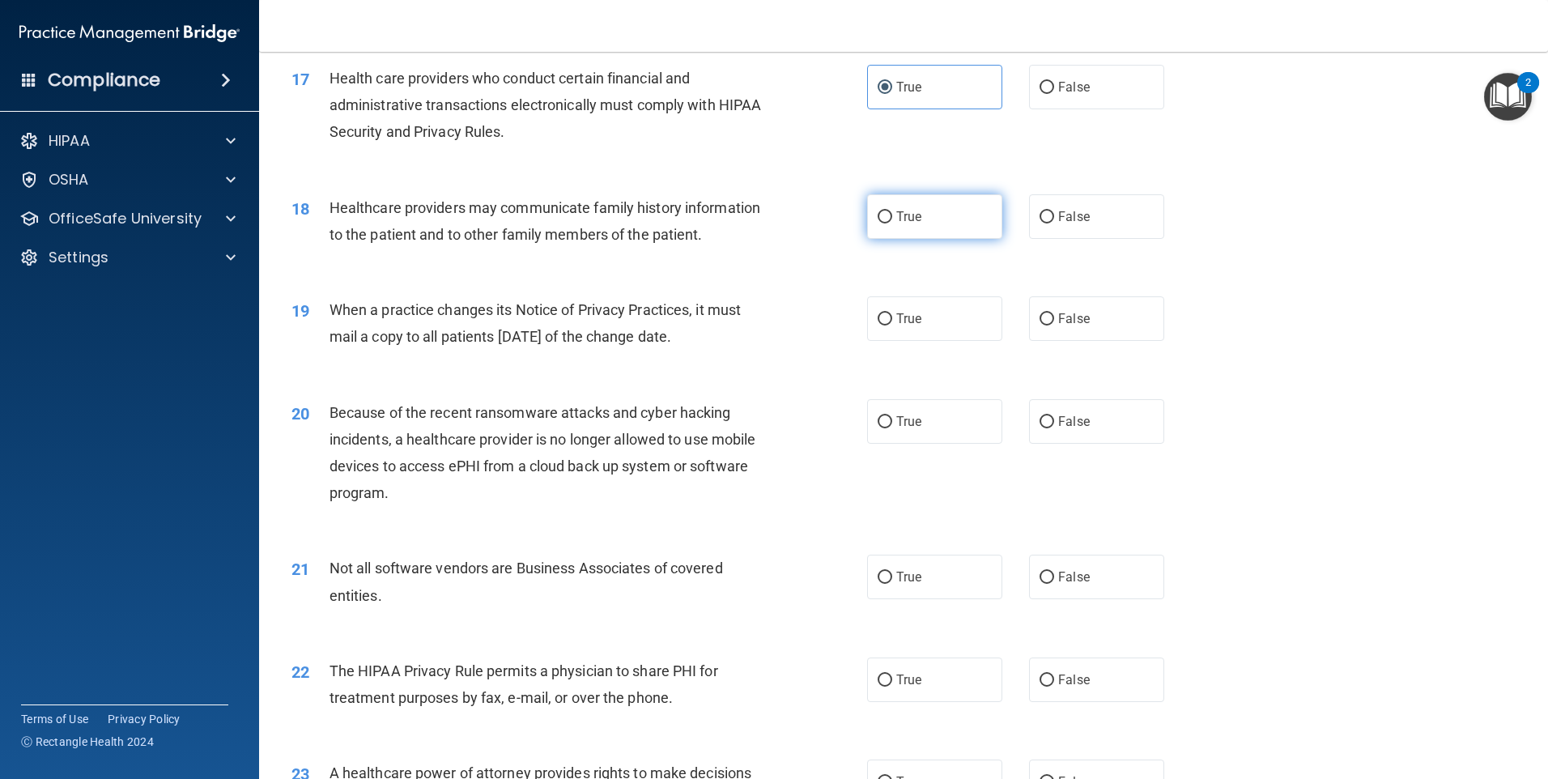
click at [929, 211] on label "True" at bounding box center [934, 216] width 135 height 45
click at [892, 211] on input "True" at bounding box center [885, 217] width 15 height 12
radio input "true"
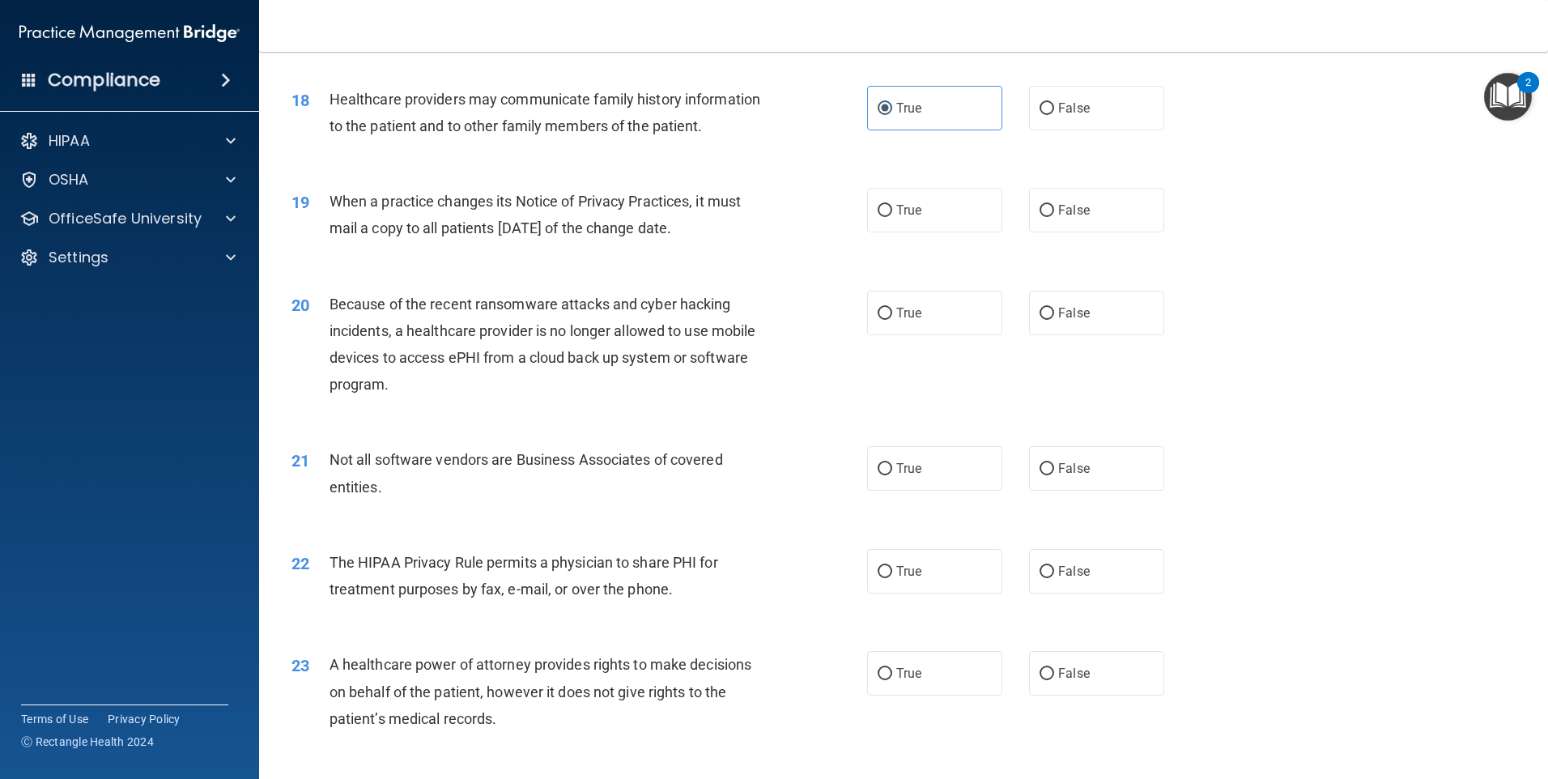
scroll to position [2106, 0]
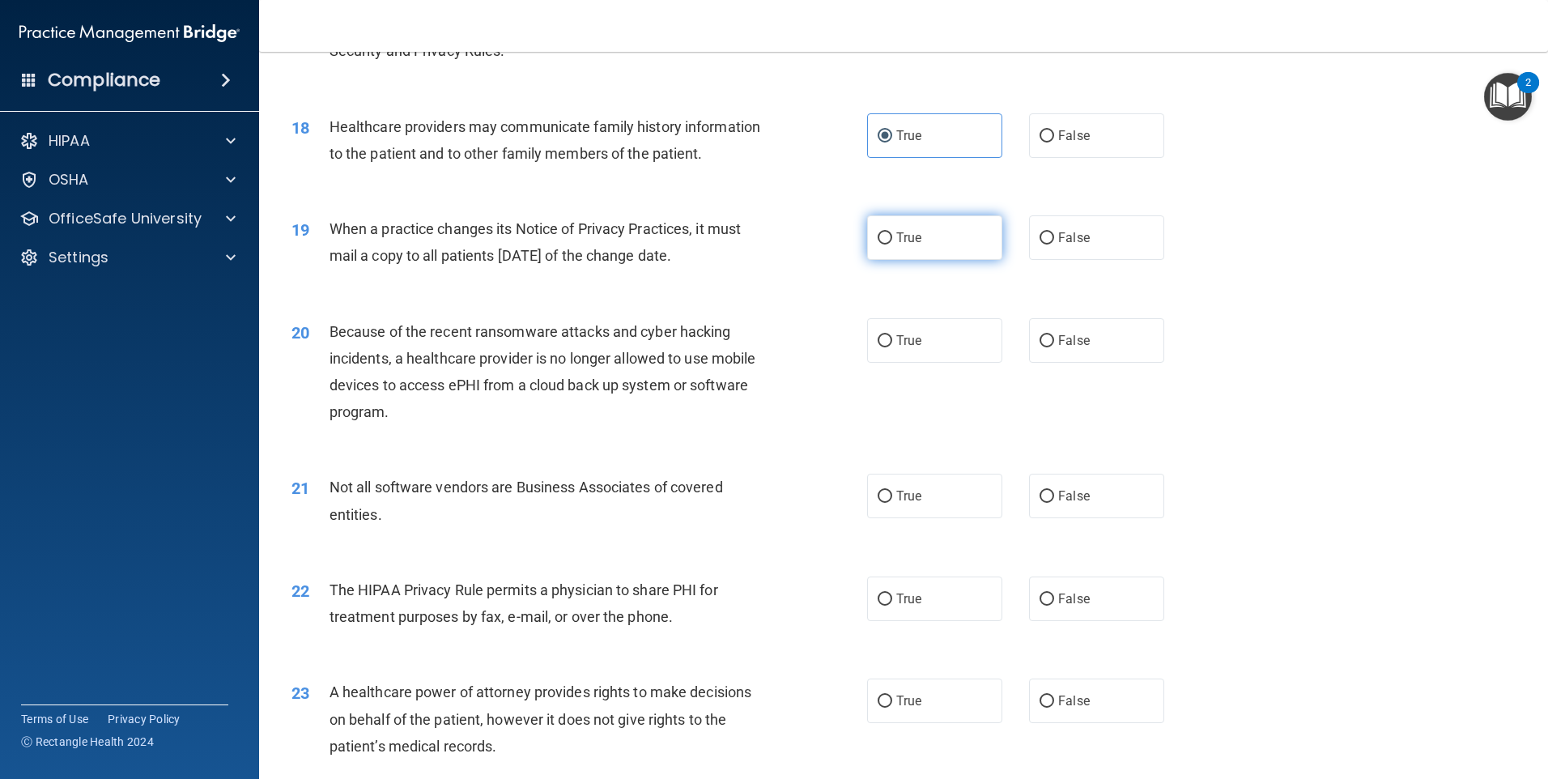
click at [925, 238] on label "True" at bounding box center [934, 237] width 135 height 45
click at [892, 238] on input "True" at bounding box center [885, 238] width 15 height 12
radio input "true"
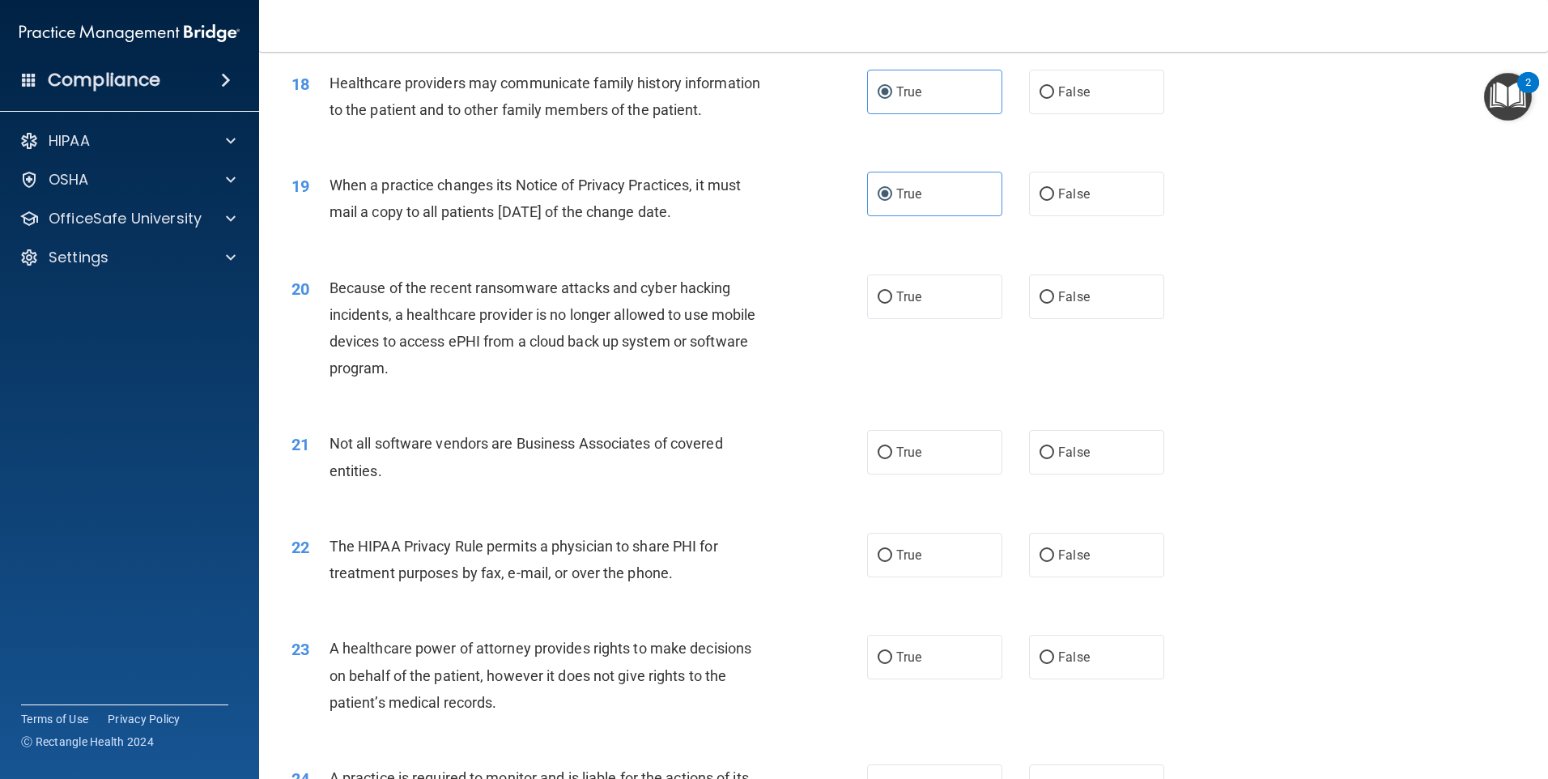
scroll to position [2262, 0]
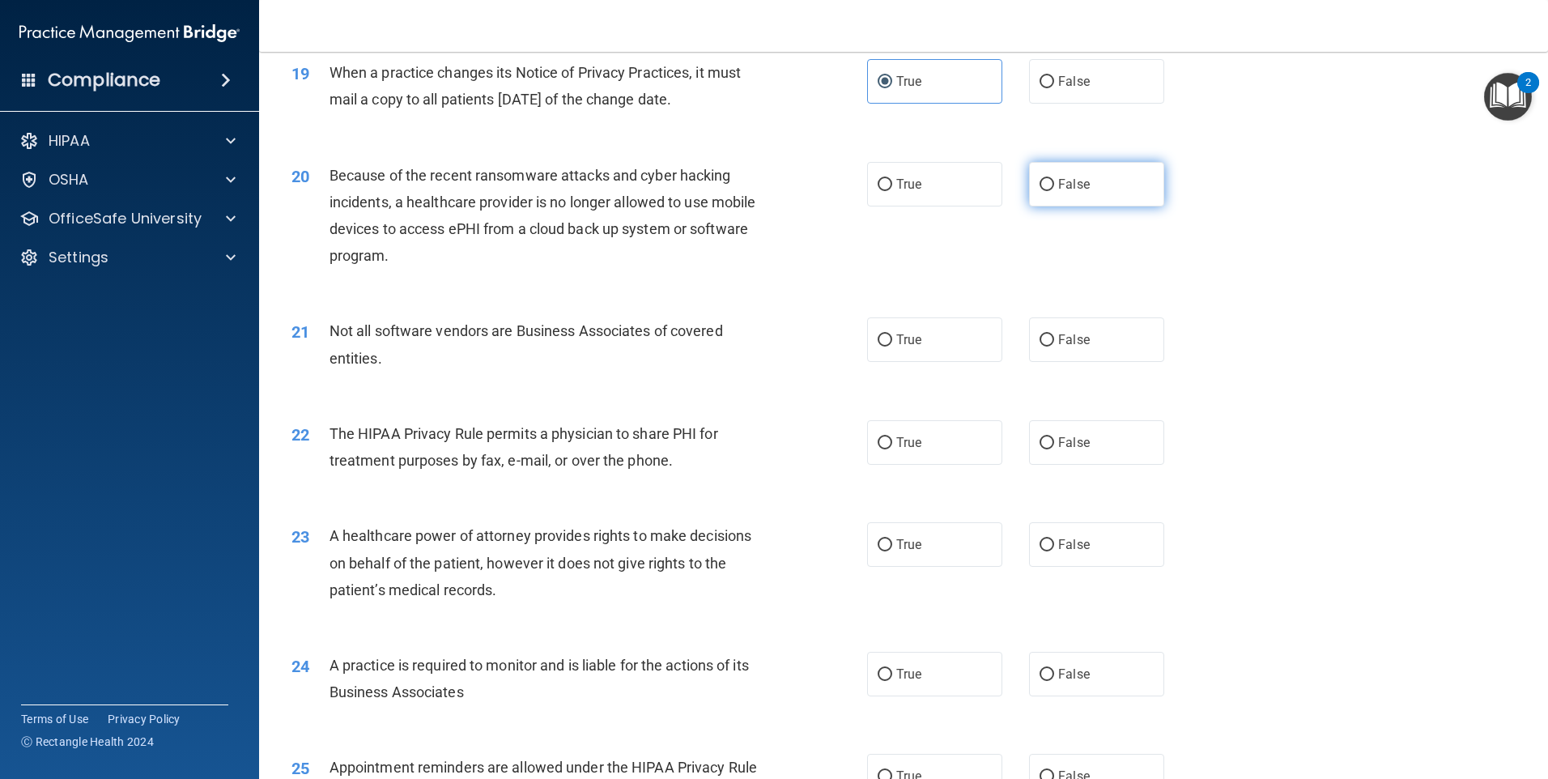
click at [1058, 185] on span "False" at bounding box center [1074, 184] width 32 height 15
click at [1054, 185] on input "False" at bounding box center [1047, 185] width 15 height 12
radio input "true"
click at [922, 146] on div "20 Because of the recent ransomware attacks and cyber hacking incidents, a heal…" at bounding box center [903, 220] width 1249 height 156
click at [936, 180] on label "True" at bounding box center [934, 184] width 135 height 45
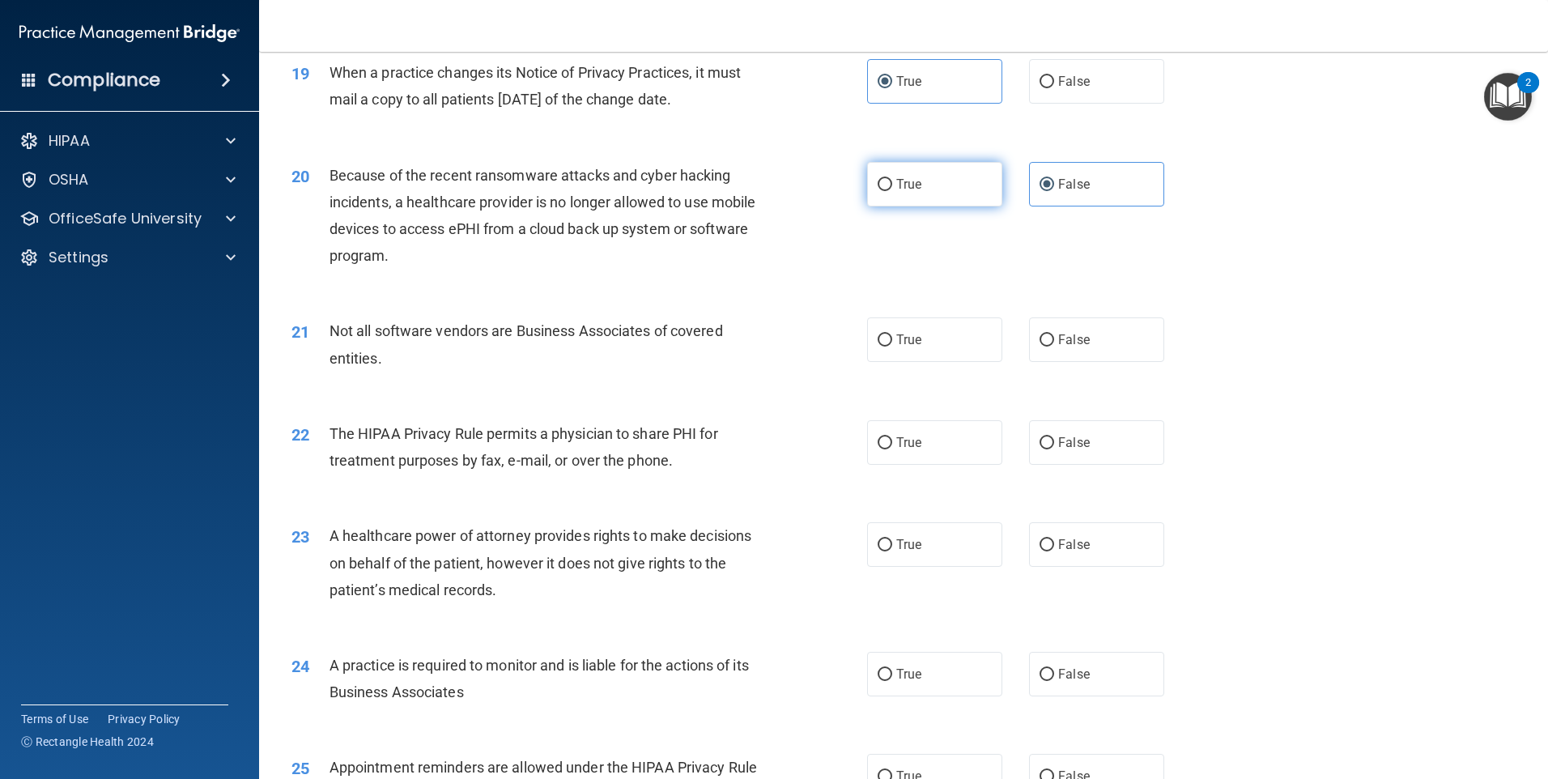
click at [892, 180] on input "True" at bounding box center [885, 185] width 15 height 12
radio input "true"
radio input "false"
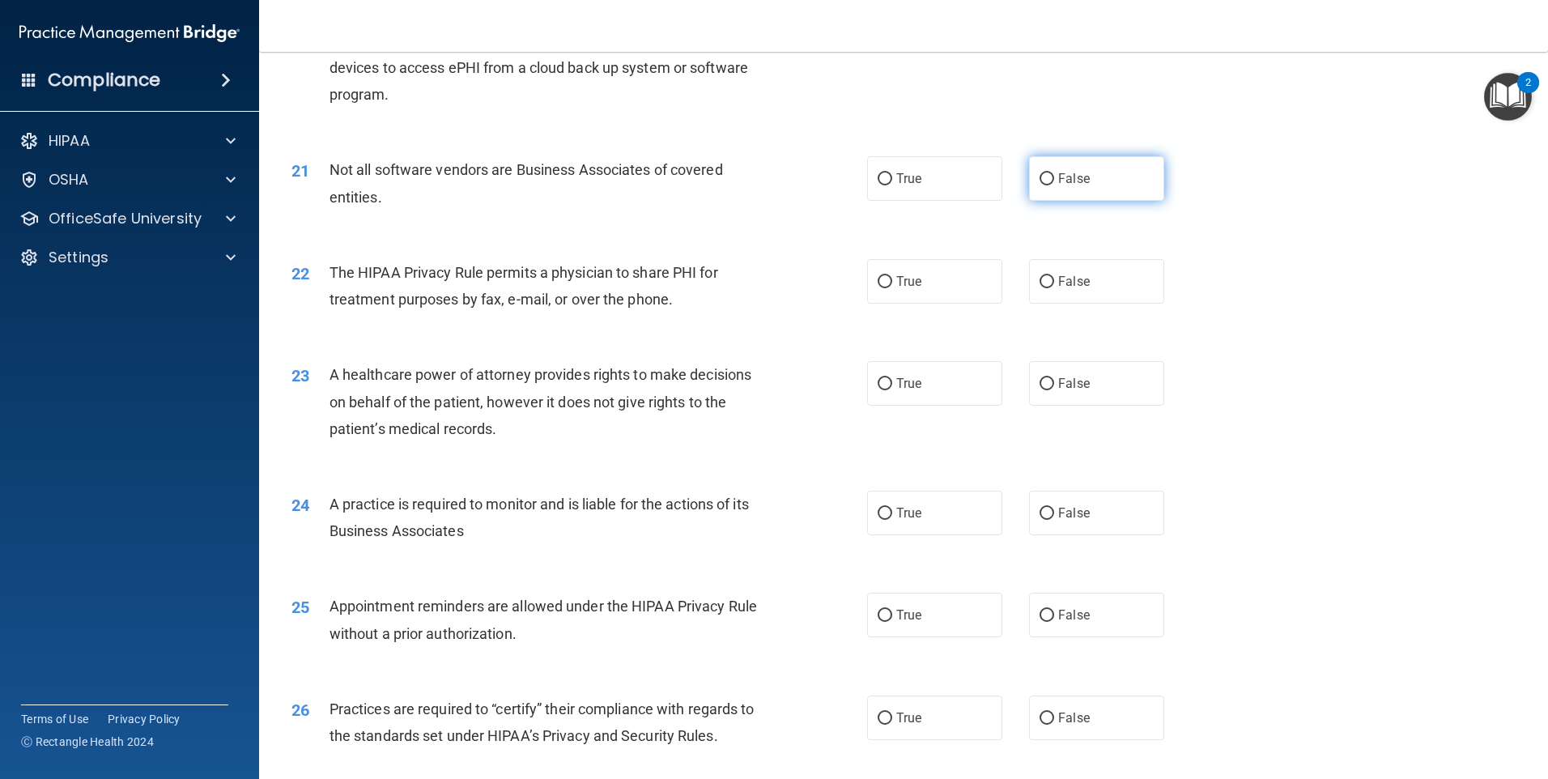
scroll to position [2424, 0]
click at [932, 177] on label "True" at bounding box center [934, 177] width 135 height 45
click at [892, 177] on input "True" at bounding box center [885, 178] width 15 height 12
radio input "true"
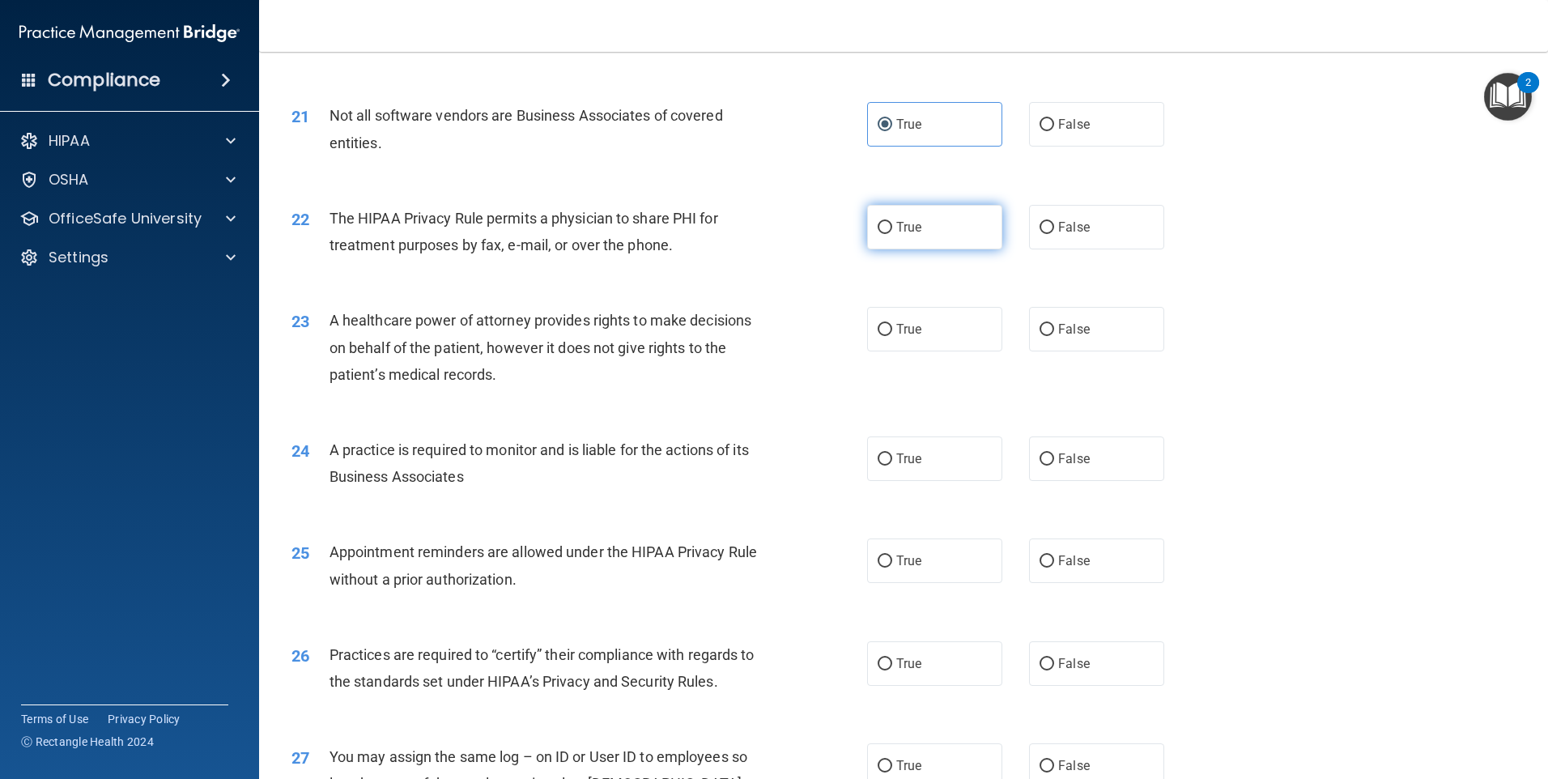
scroll to position [2505, 0]
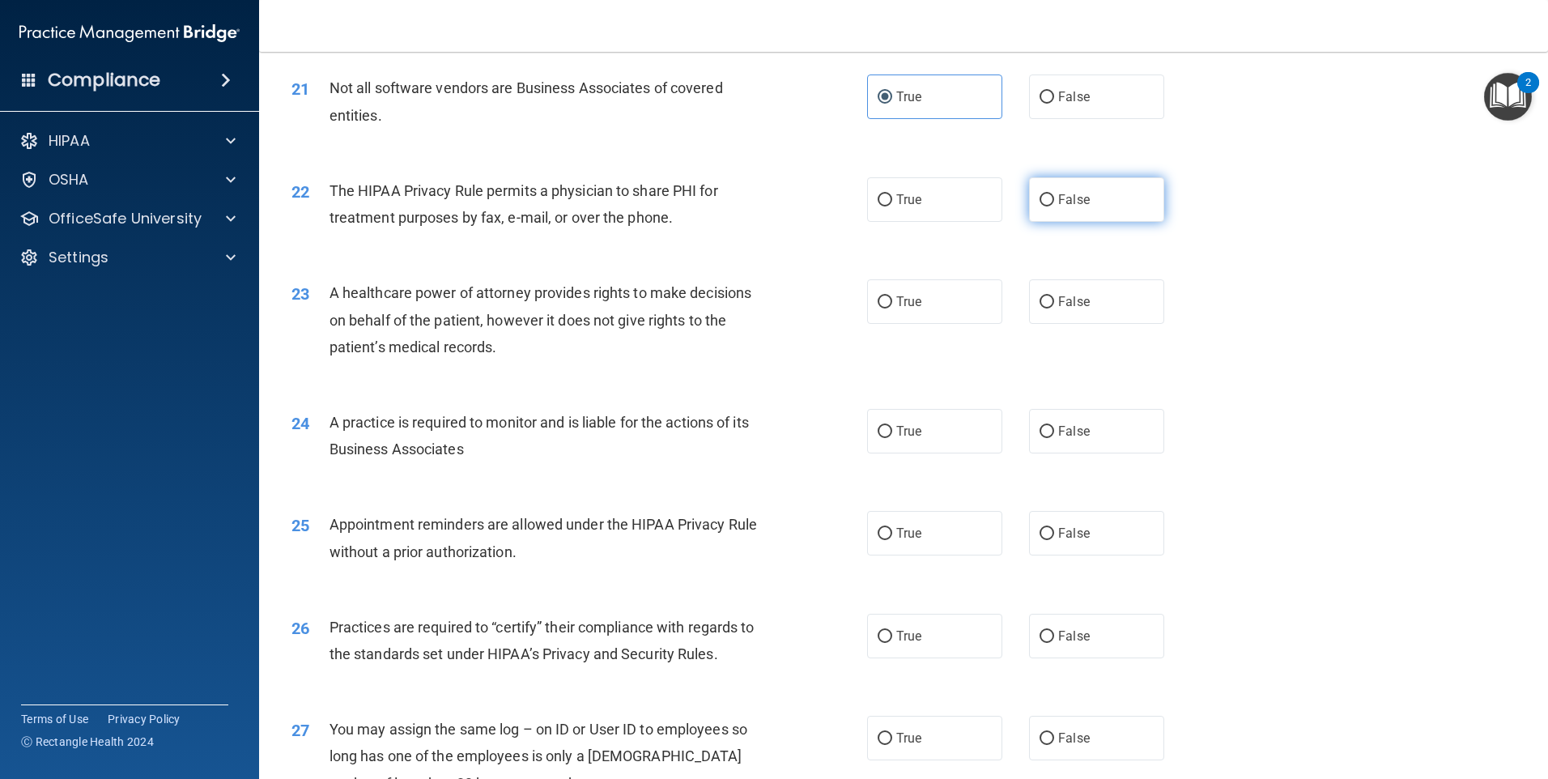
click at [1054, 192] on label "False" at bounding box center [1096, 199] width 135 height 45
click at [1054, 194] on input "False" at bounding box center [1047, 200] width 15 height 12
radio input "true"
click at [974, 186] on label "True" at bounding box center [934, 199] width 135 height 45
click at [892, 194] on input "True" at bounding box center [885, 200] width 15 height 12
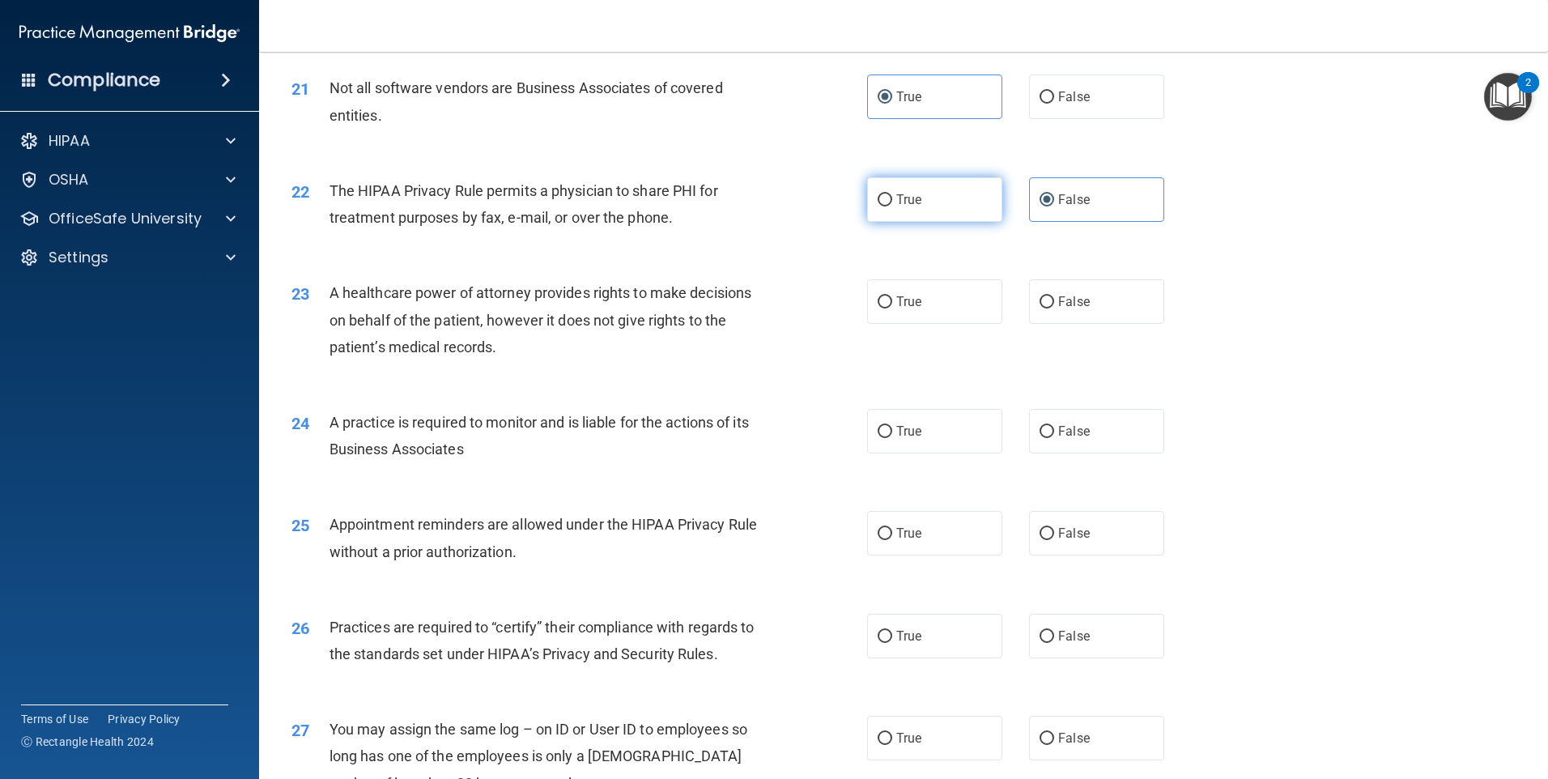
radio input "true"
radio input "false"
click at [918, 303] on label "True" at bounding box center [934, 301] width 135 height 45
click at [892, 303] on input "True" at bounding box center [885, 302] width 15 height 12
radio input "true"
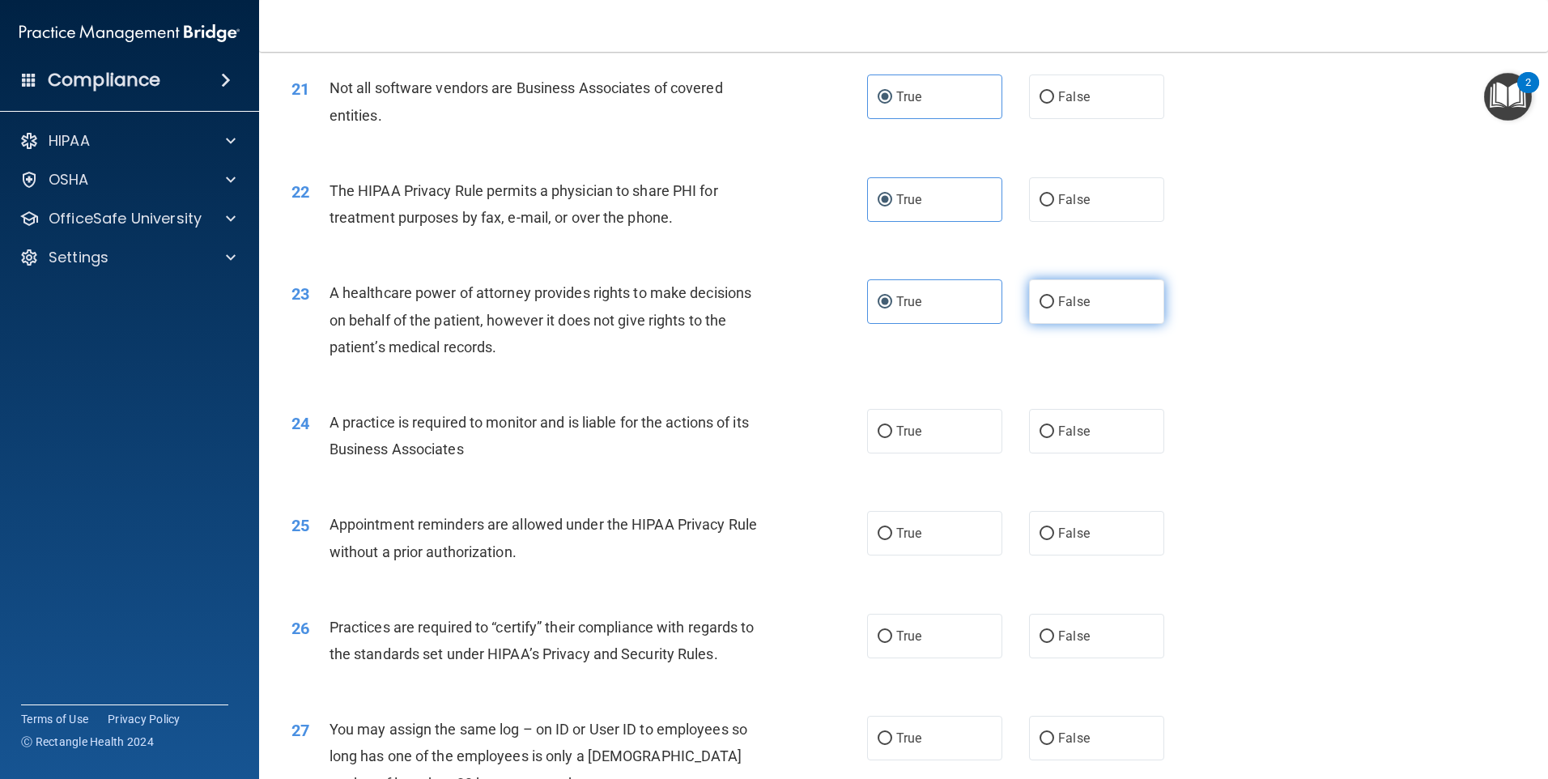
click at [1063, 288] on label "False" at bounding box center [1096, 301] width 135 height 45
click at [1054, 296] on input "False" at bounding box center [1047, 302] width 15 height 12
radio input "true"
radio input "false"
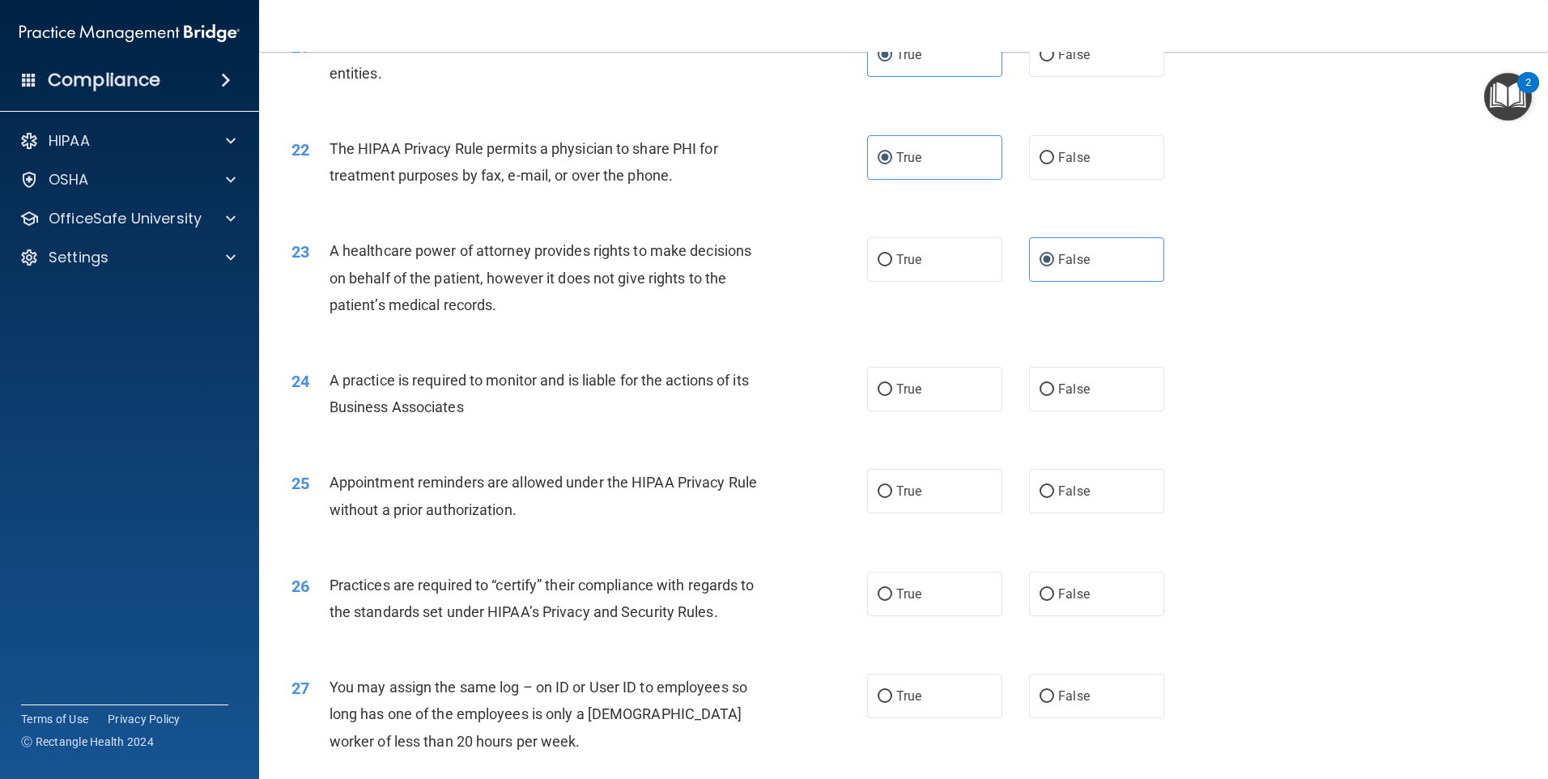
scroll to position [2586, 0]
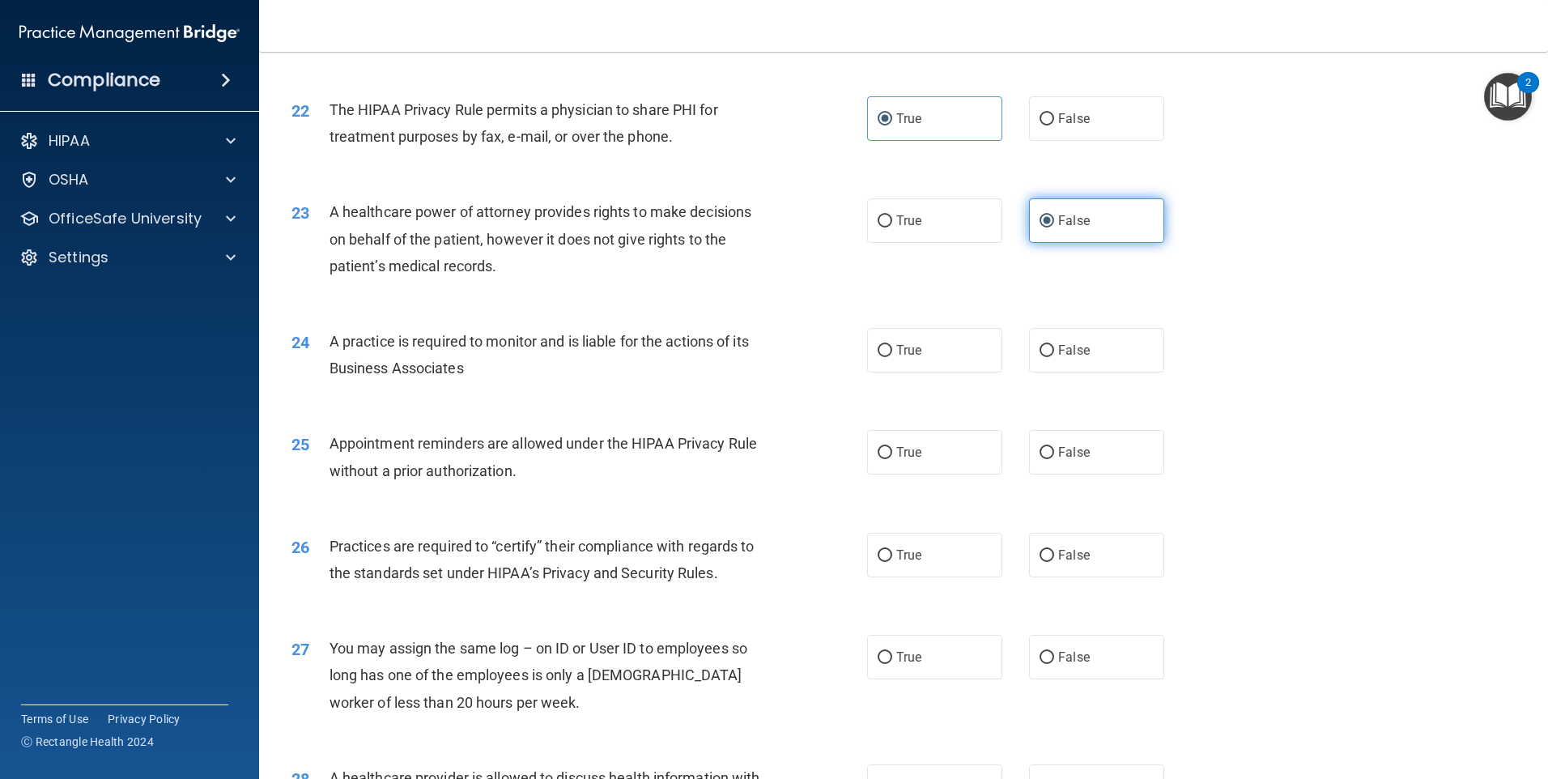
click at [1100, 219] on label "False" at bounding box center [1096, 220] width 135 height 45
click at [1054, 219] on input "False" at bounding box center [1047, 221] width 15 height 12
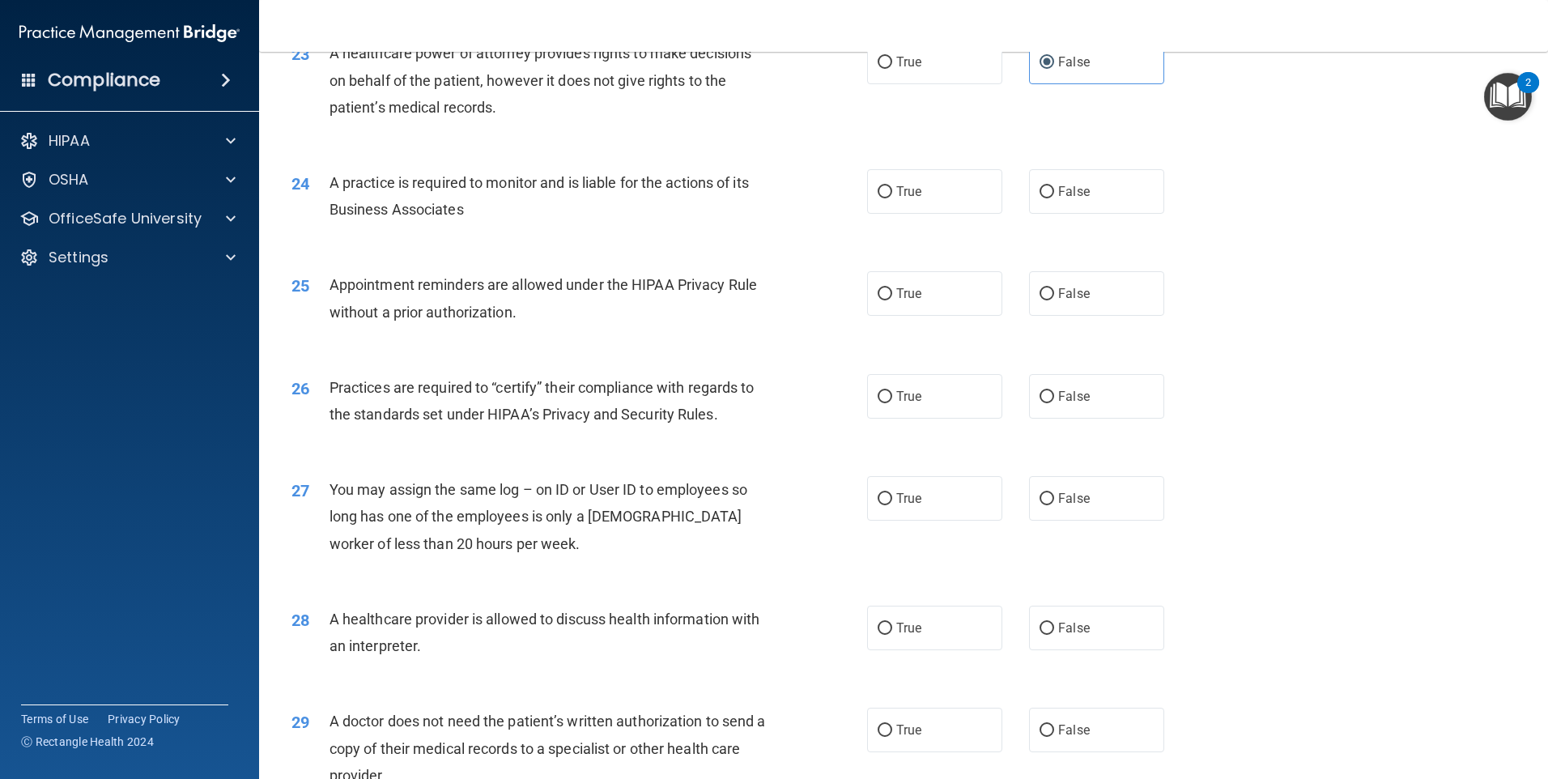
scroll to position [2667, 0]
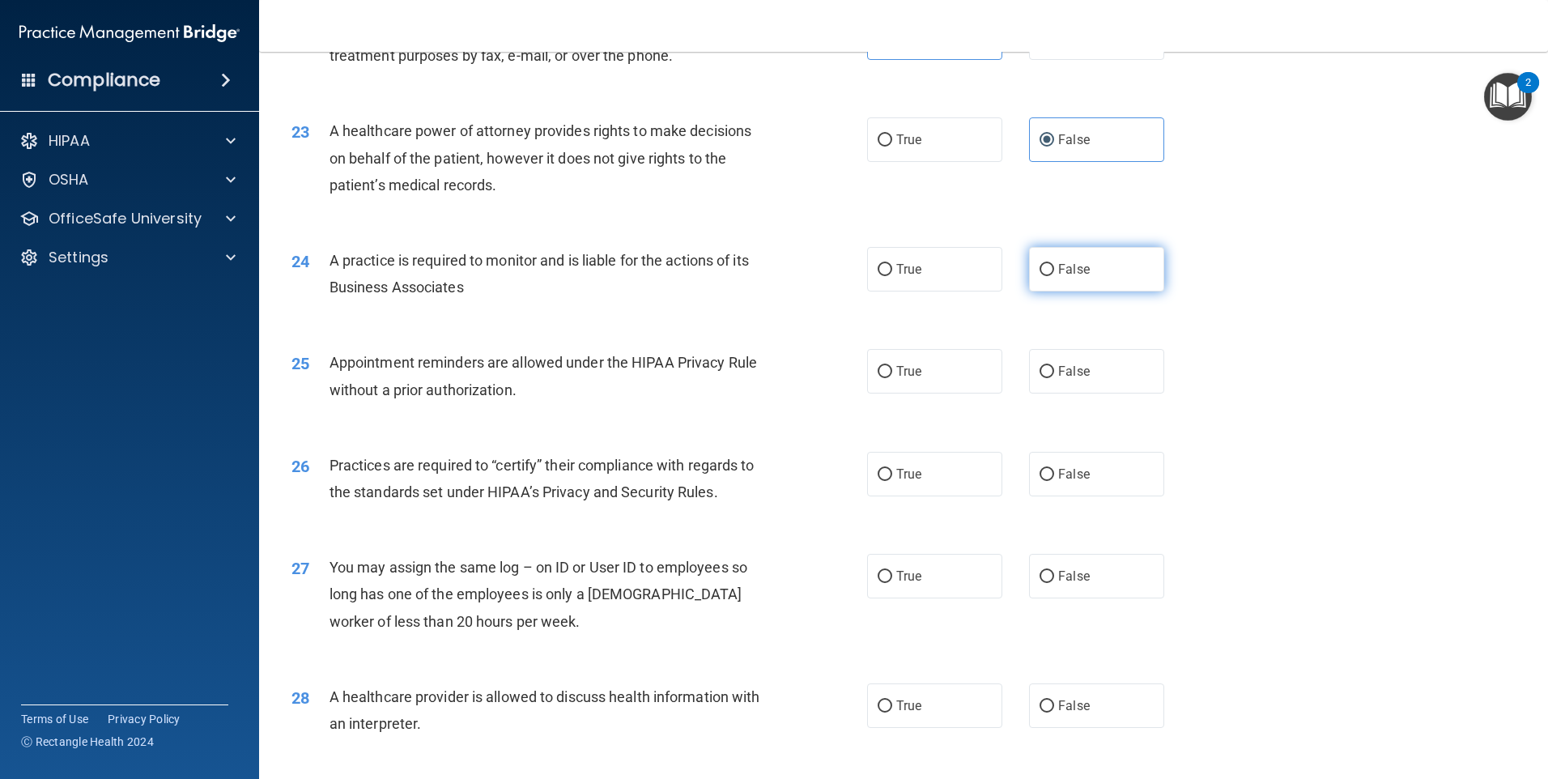
click at [1051, 287] on label "False" at bounding box center [1096, 269] width 135 height 45
click at [1051, 276] on input "False" at bounding box center [1047, 270] width 15 height 12
radio input "true"
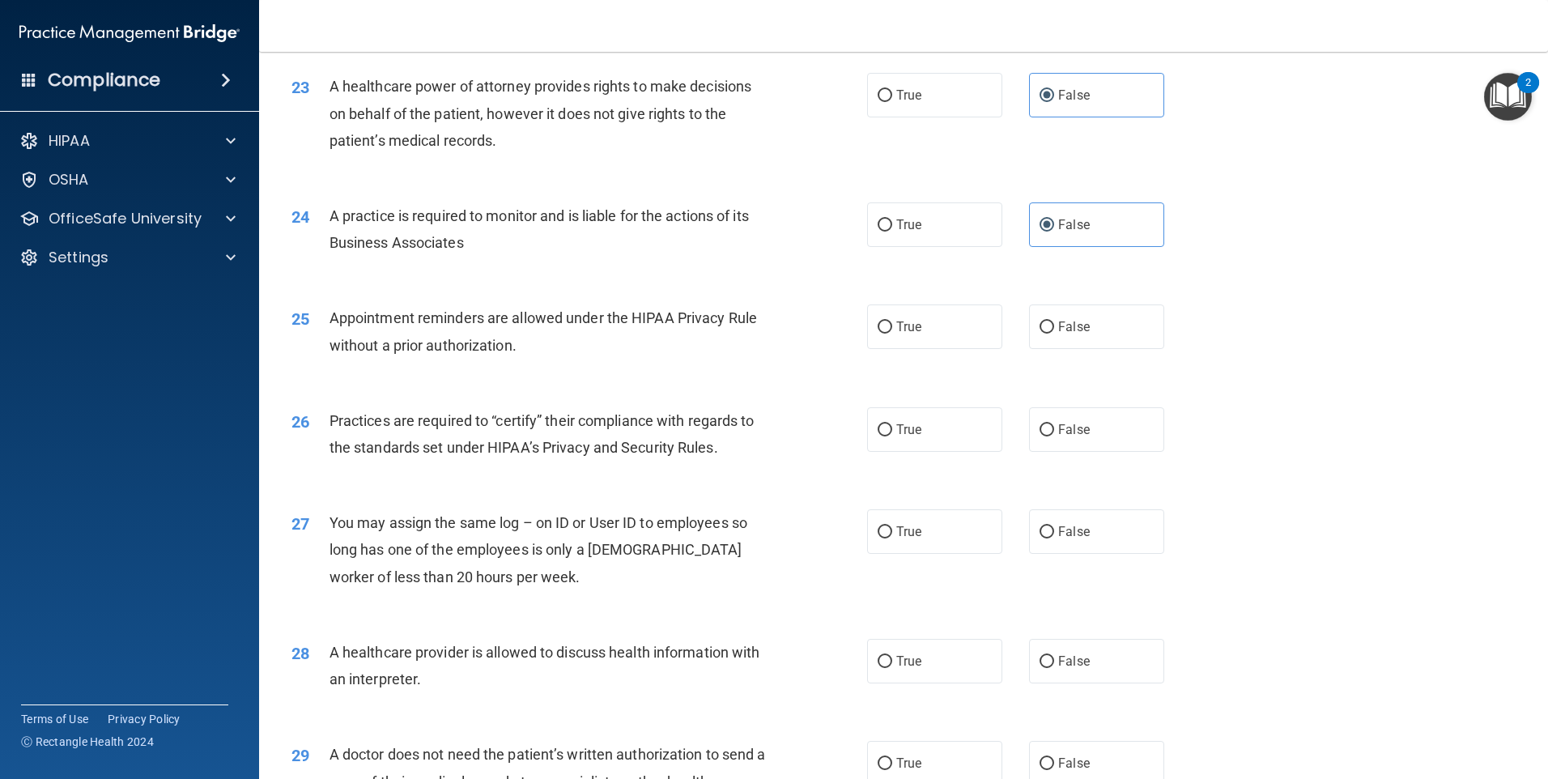
scroll to position [2748, 0]
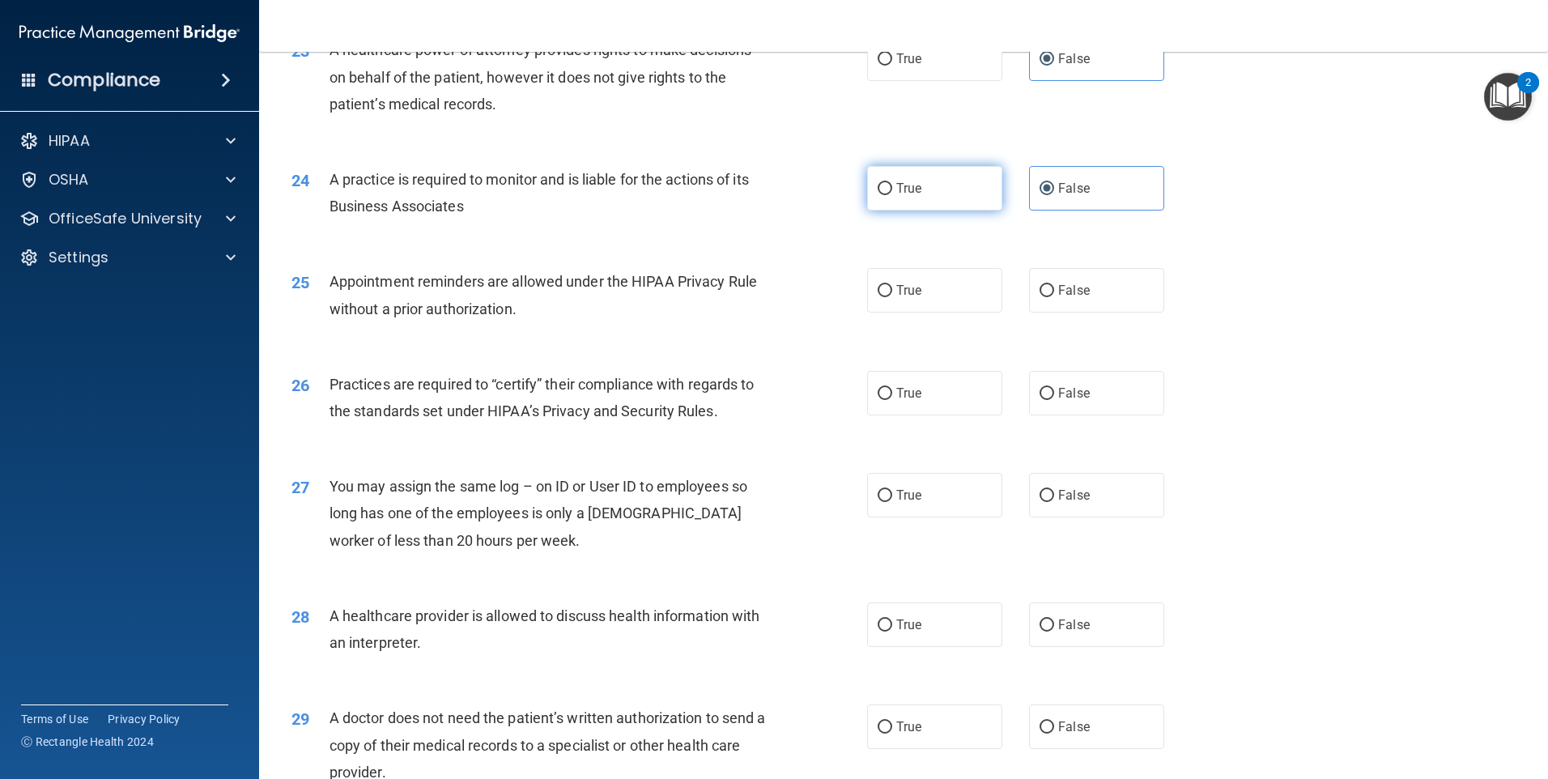
click at [901, 198] on label "True" at bounding box center [934, 188] width 135 height 45
click at [892, 195] on input "True" at bounding box center [885, 189] width 15 height 12
radio input "true"
radio input "false"
click at [931, 302] on label "True" at bounding box center [934, 290] width 135 height 45
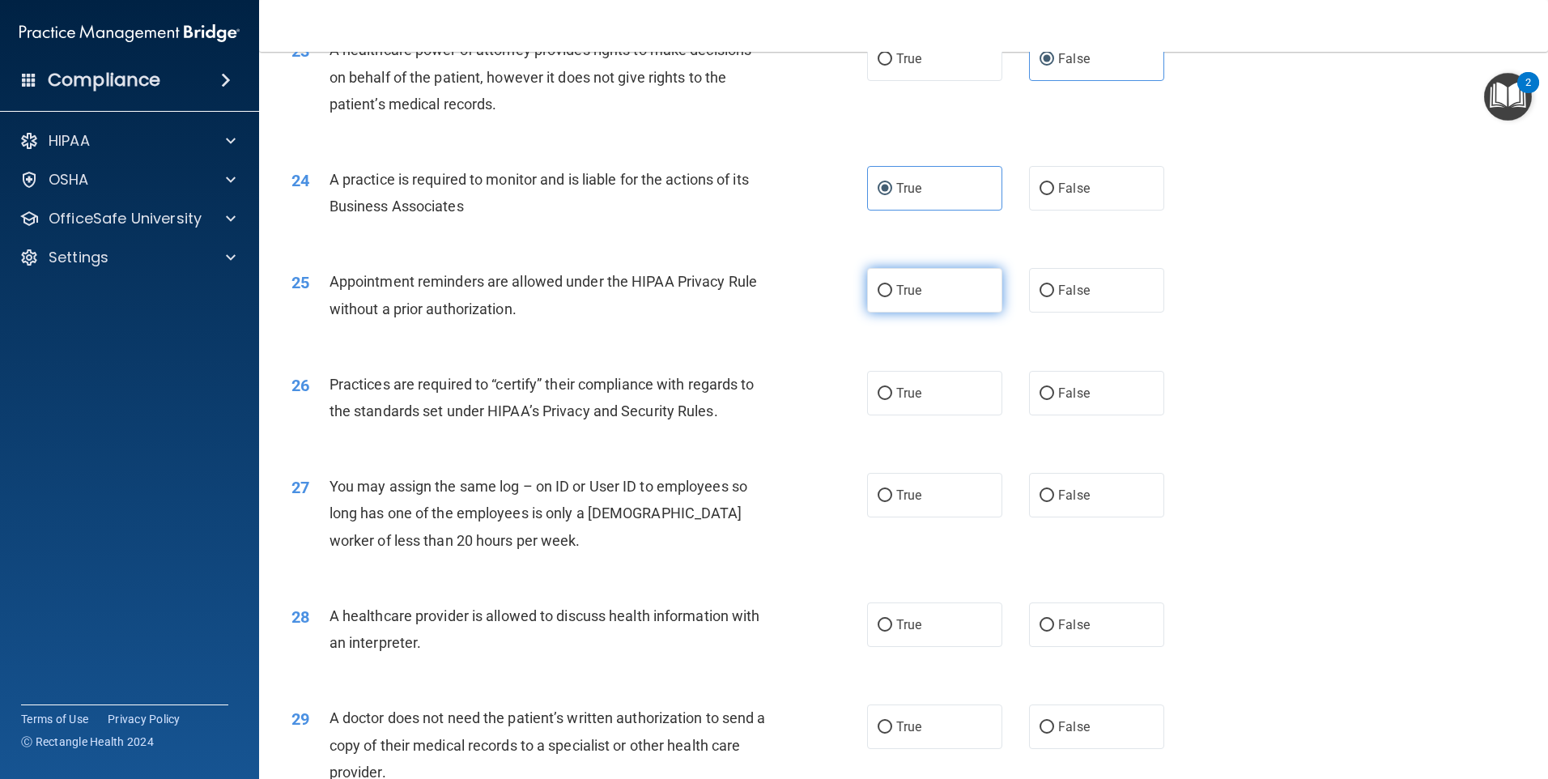
click at [892, 297] on input "True" at bounding box center [885, 291] width 15 height 12
radio input "true"
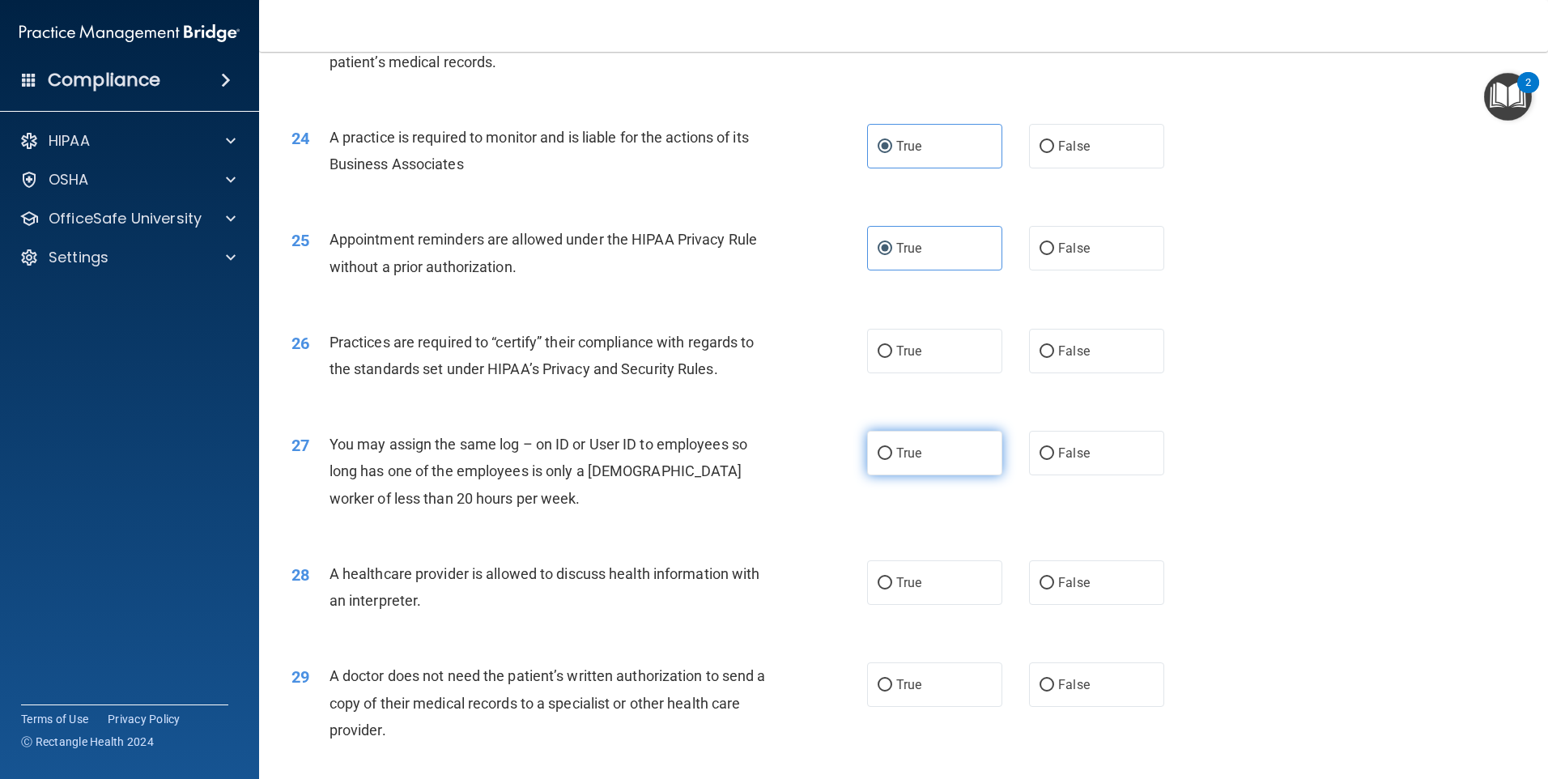
scroll to position [2910, 0]
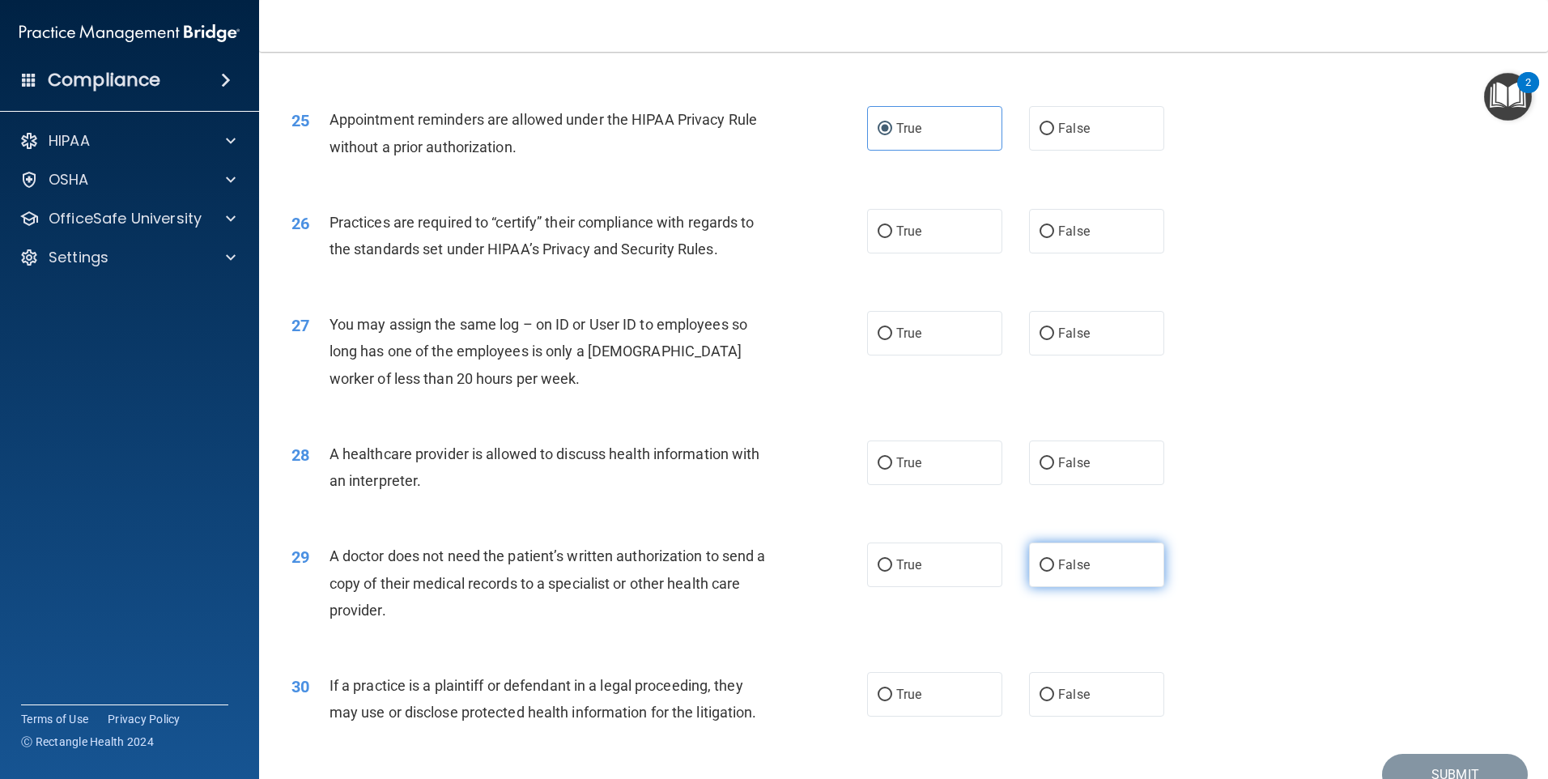
click at [1122, 567] on label "False" at bounding box center [1096, 565] width 135 height 45
click at [1054, 567] on input "False" at bounding box center [1047, 566] width 15 height 12
radio input "true"
click at [959, 232] on label "True" at bounding box center [934, 231] width 135 height 45
click at [892, 232] on input "True" at bounding box center [885, 232] width 15 height 12
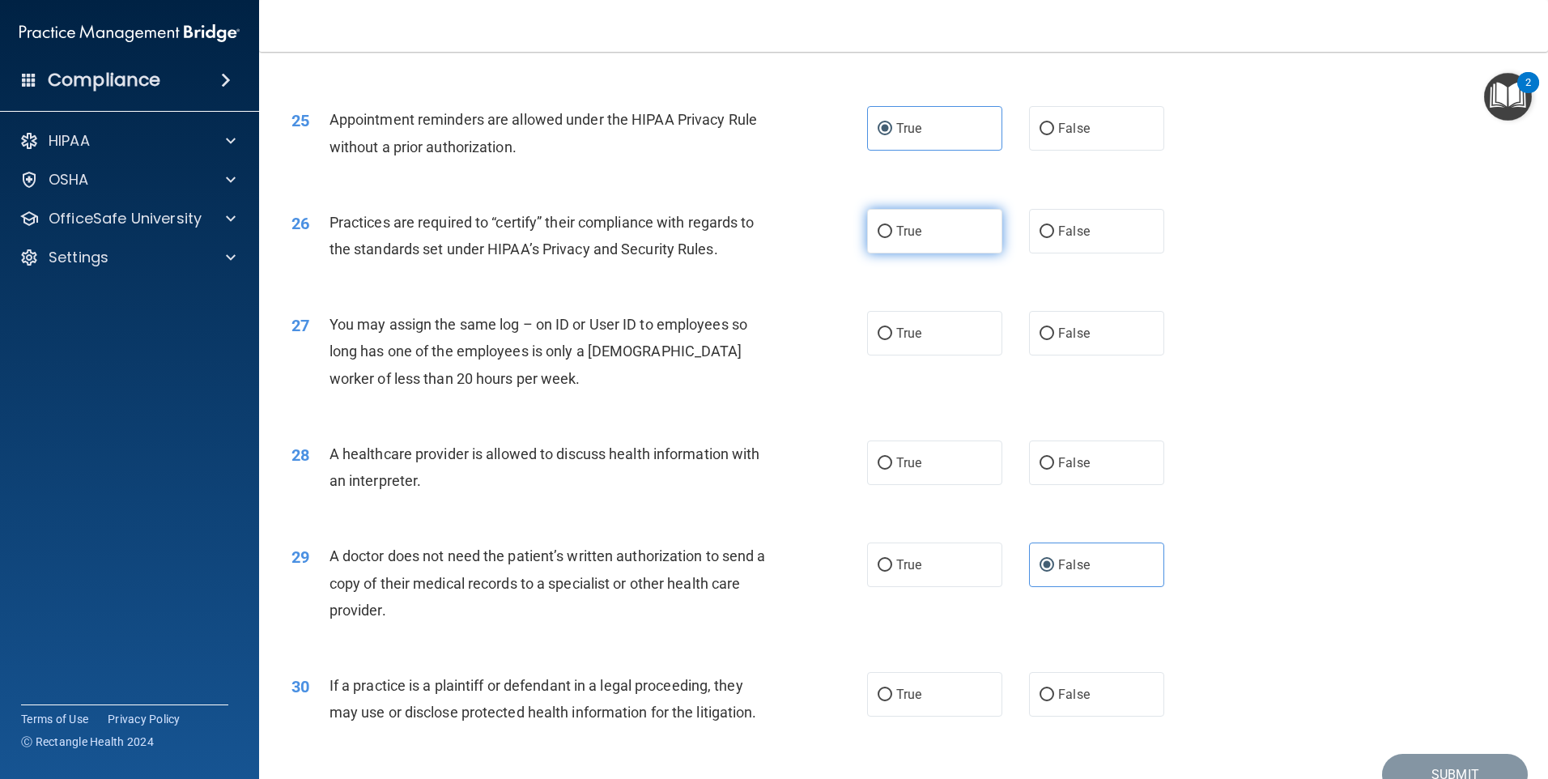
radio input "true"
click at [1076, 330] on span "False" at bounding box center [1074, 333] width 32 height 15
click at [1054, 330] on input "False" at bounding box center [1047, 334] width 15 height 12
radio input "true"
click at [909, 458] on span "True" at bounding box center [908, 462] width 25 height 15
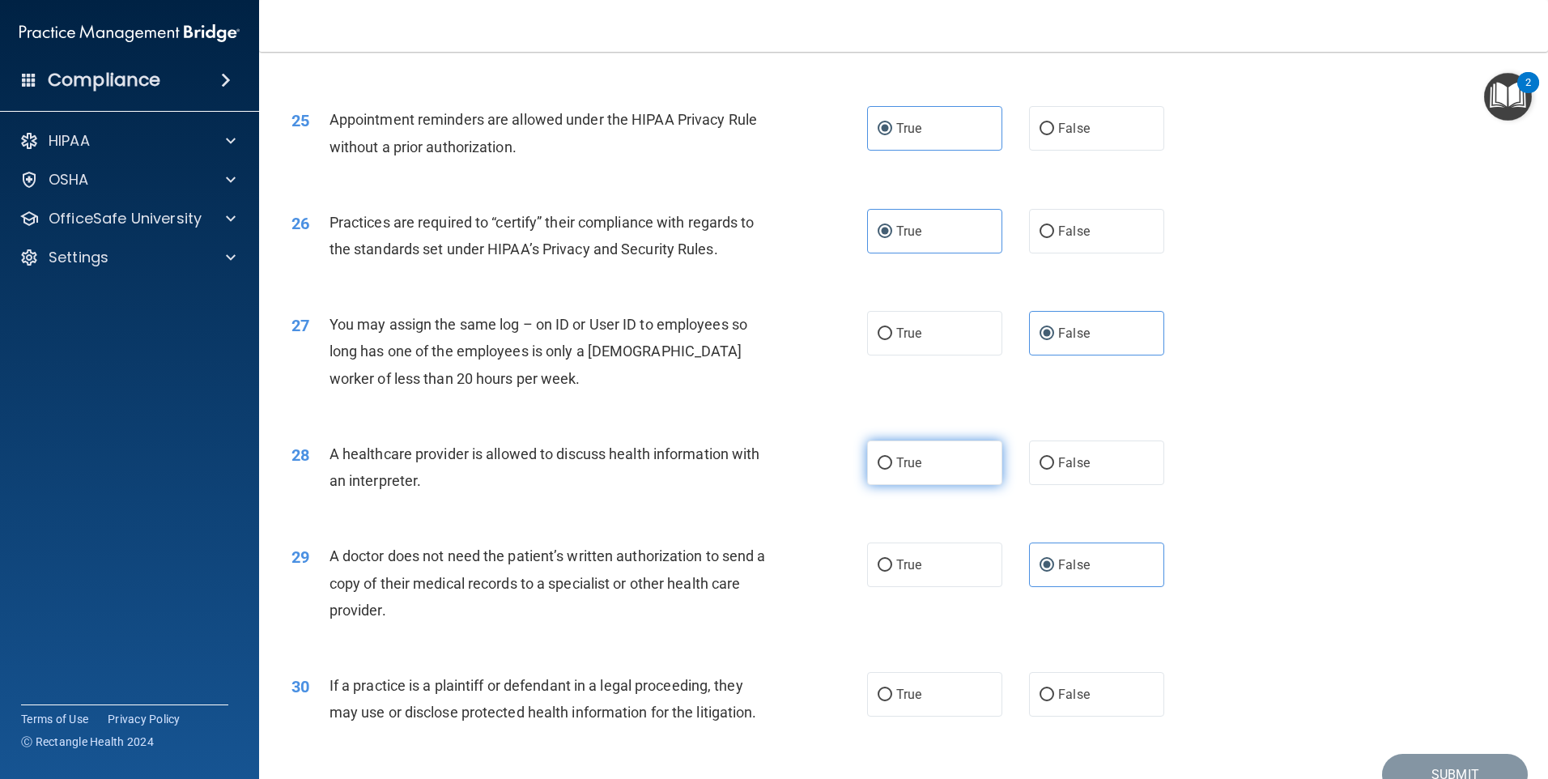
click at [892, 458] on input "True" at bounding box center [885, 464] width 15 height 12
radio input "true"
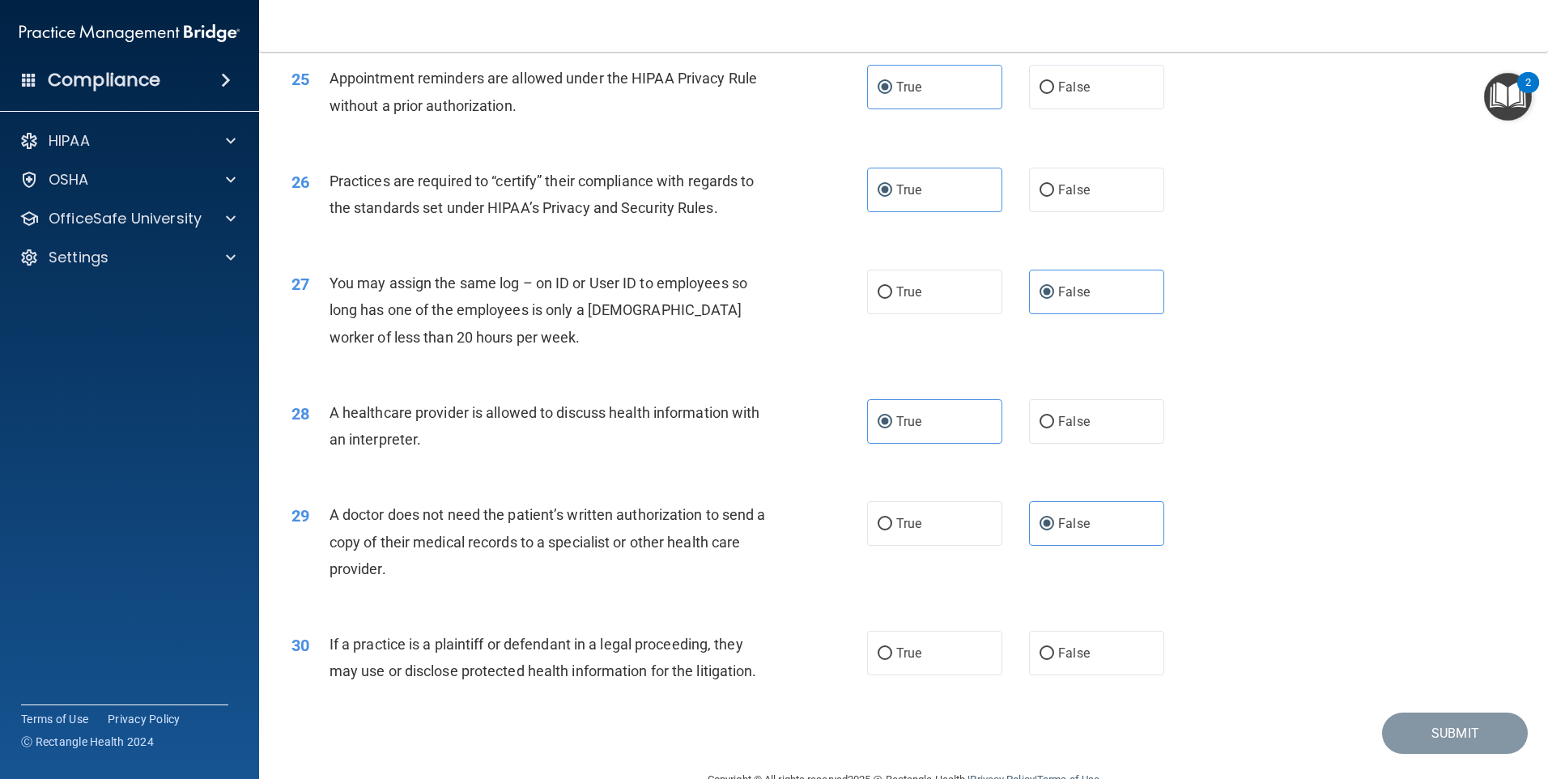
scroll to position [2991, 0]
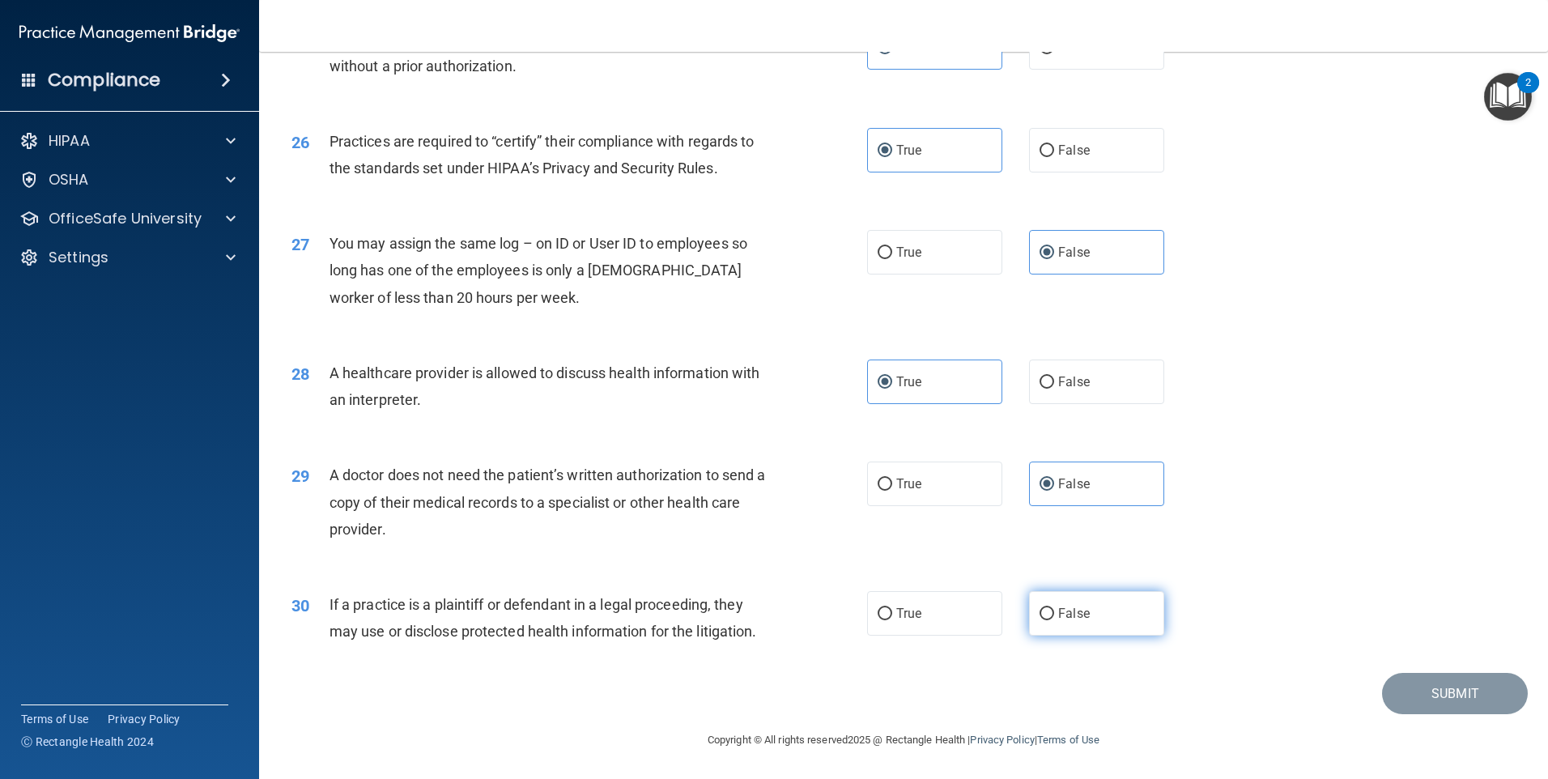
click at [1067, 628] on label "False" at bounding box center [1096, 613] width 135 height 45
click at [1054, 620] on input "False" at bounding box center [1047, 614] width 15 height 12
radio input "true"
click at [1429, 701] on button "Submit" at bounding box center [1455, 693] width 146 height 41
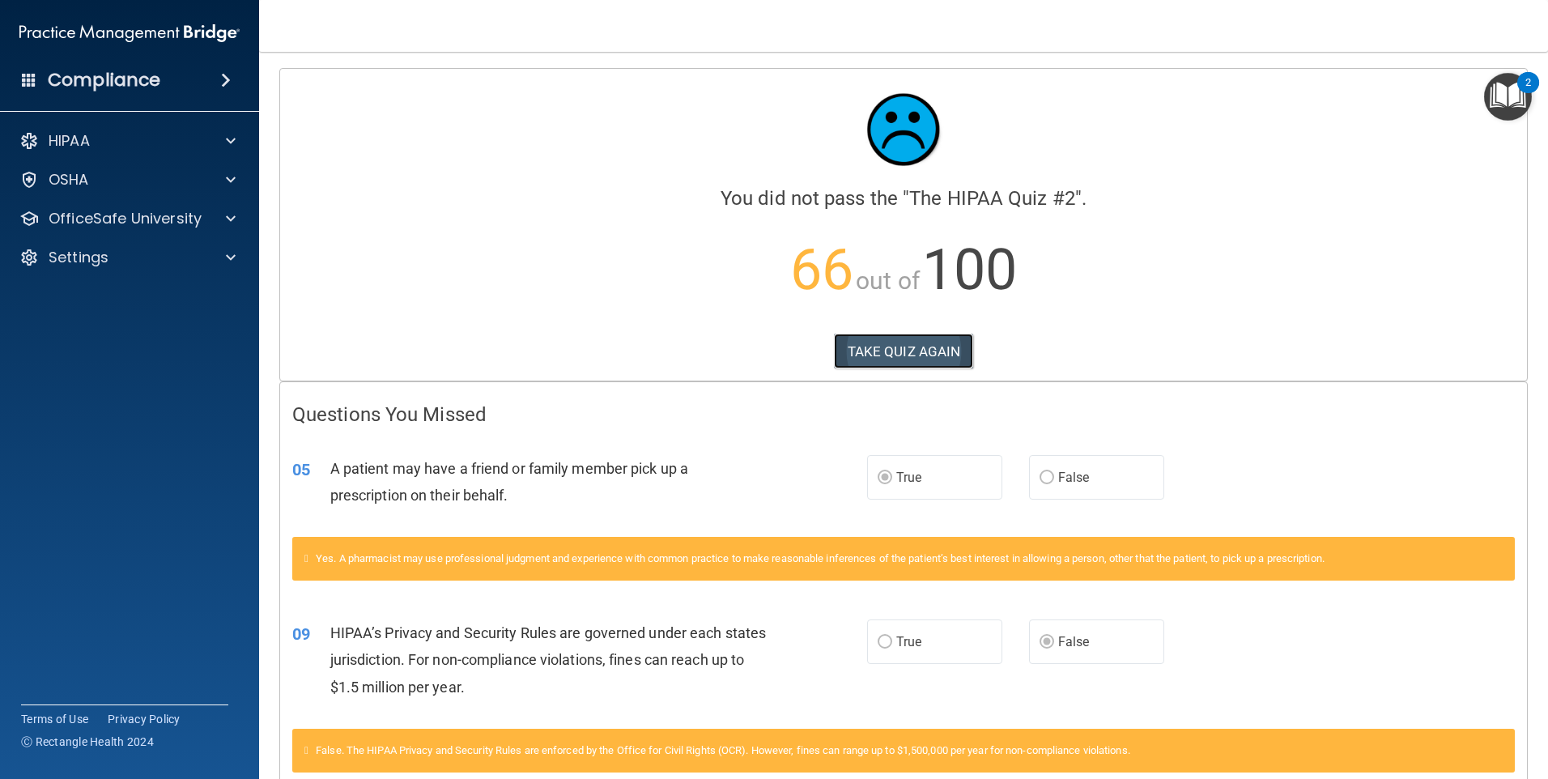
click at [892, 348] on button "TAKE QUIZ AGAIN" at bounding box center [904, 352] width 140 height 36
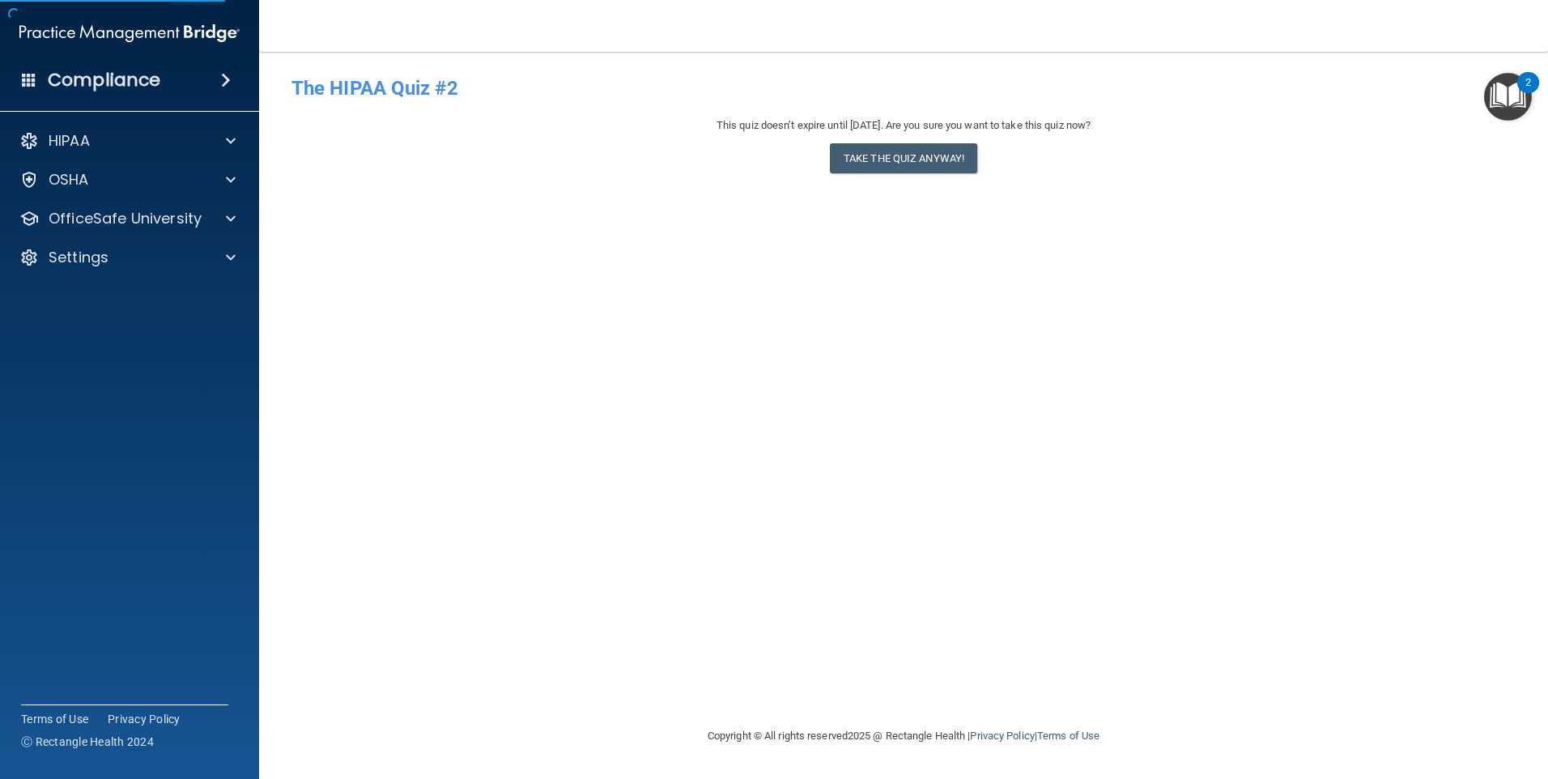
click at [906, 139] on div "This quiz doesn’t expire until 06/09/2026. Are you sure you want to take this q…" at bounding box center [904, 149] width 1224 height 66
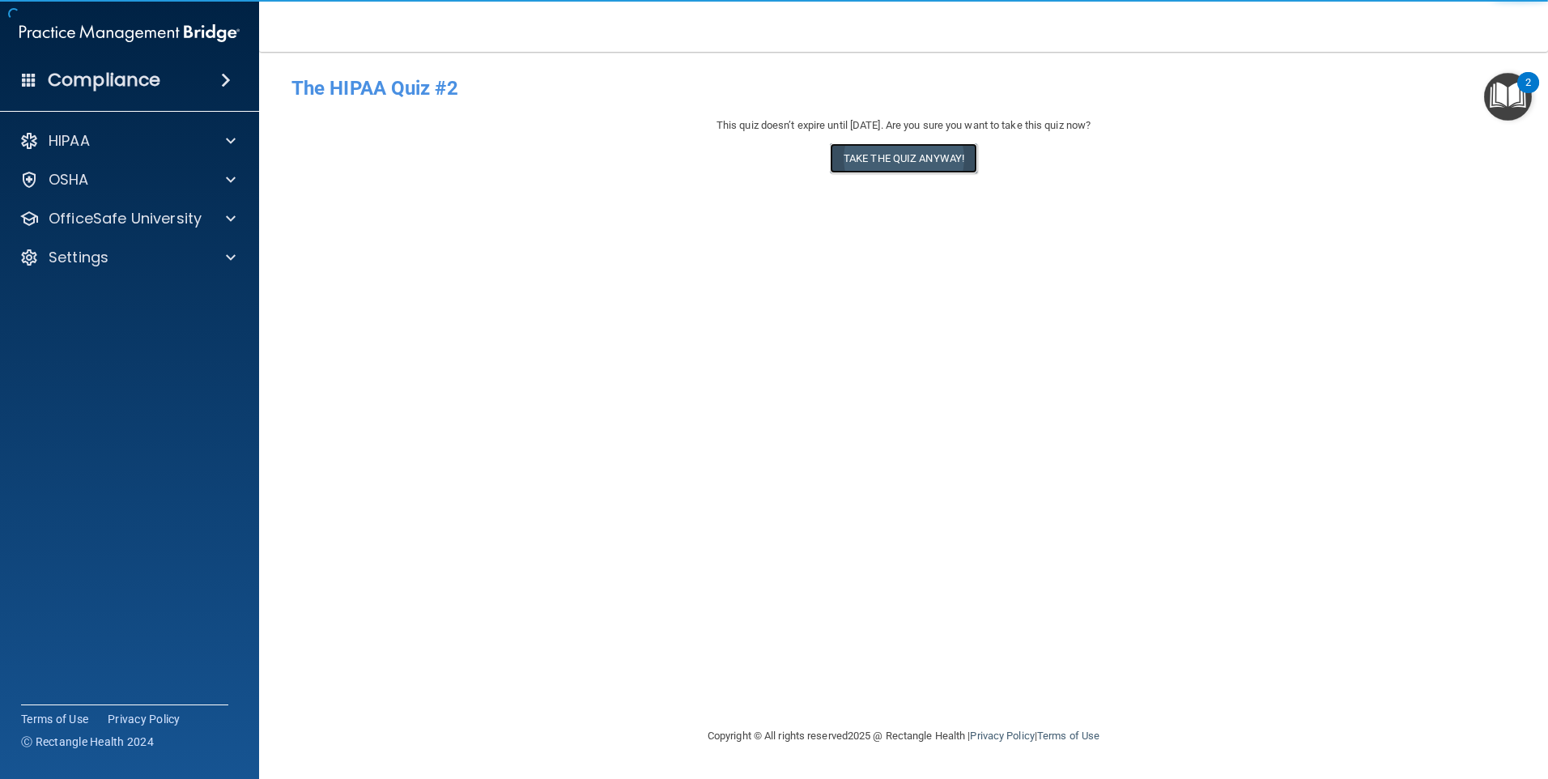
click at [901, 151] on button "Take the quiz anyway!" at bounding box center [903, 158] width 147 height 30
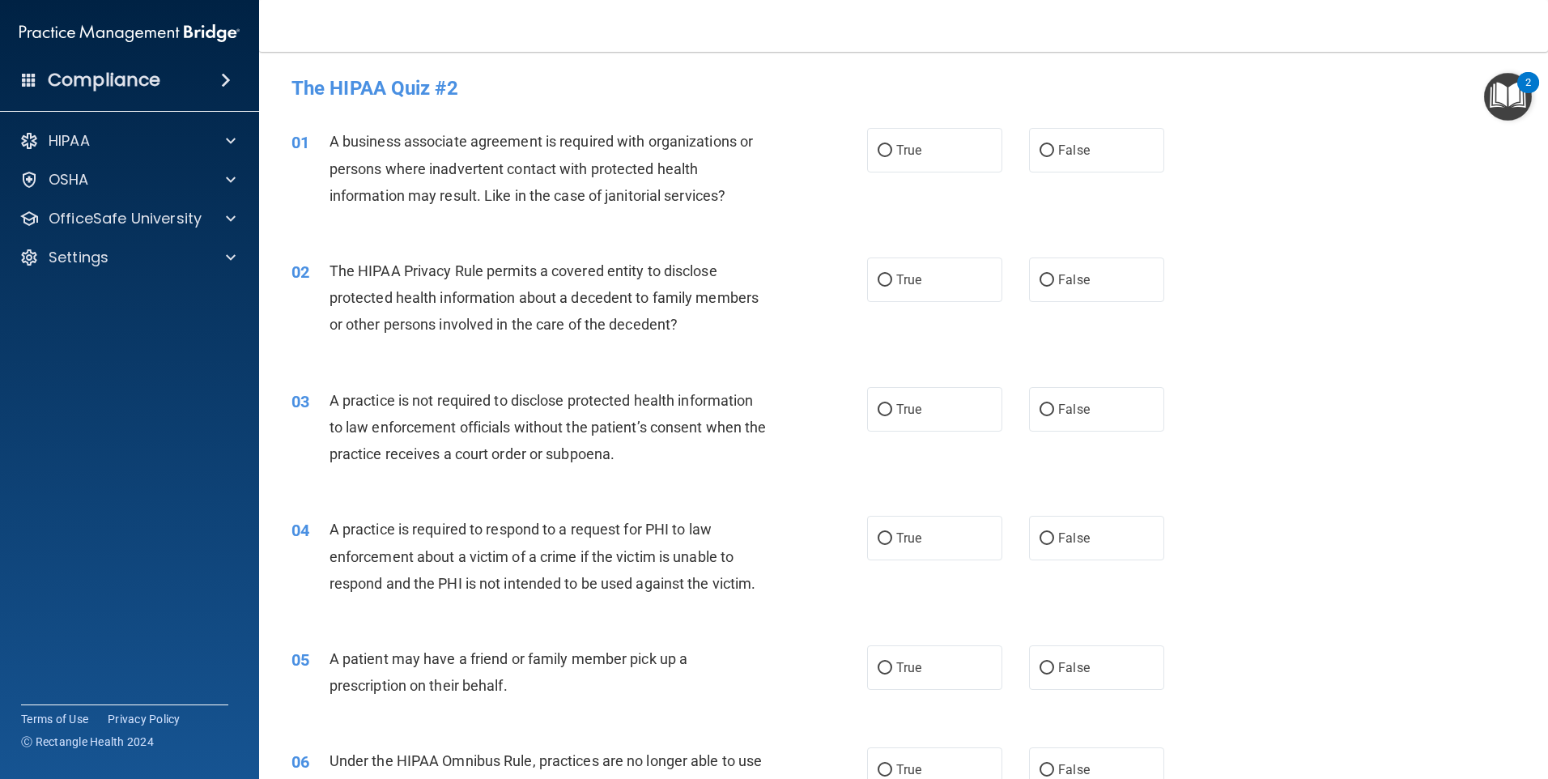
click at [178, 83] on div "Compliance" at bounding box center [129, 80] width 259 height 36
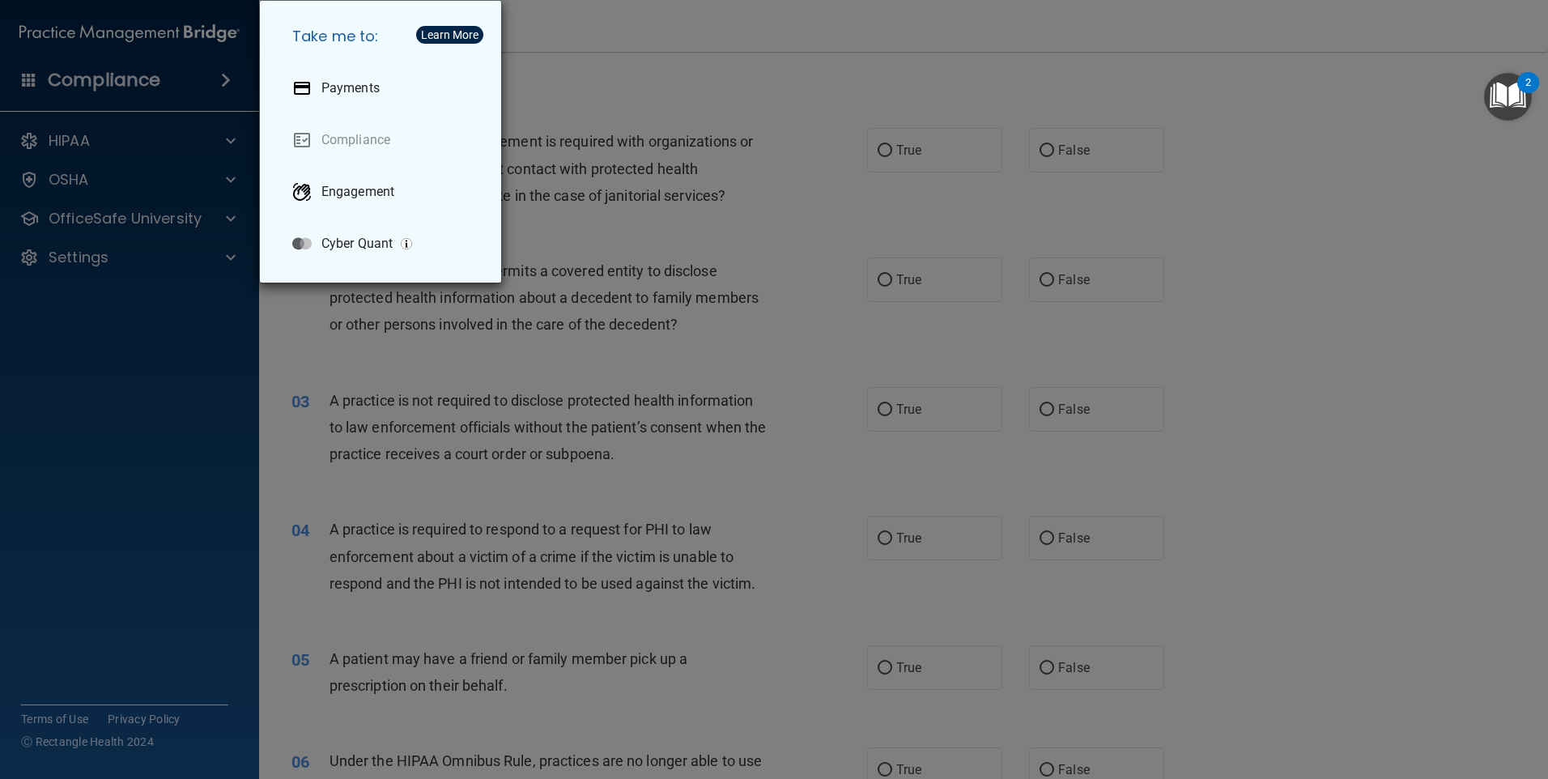
click at [63, 57] on div "Take me to: Payments Compliance Engagement Cyber Quant" at bounding box center [774, 389] width 1548 height 779
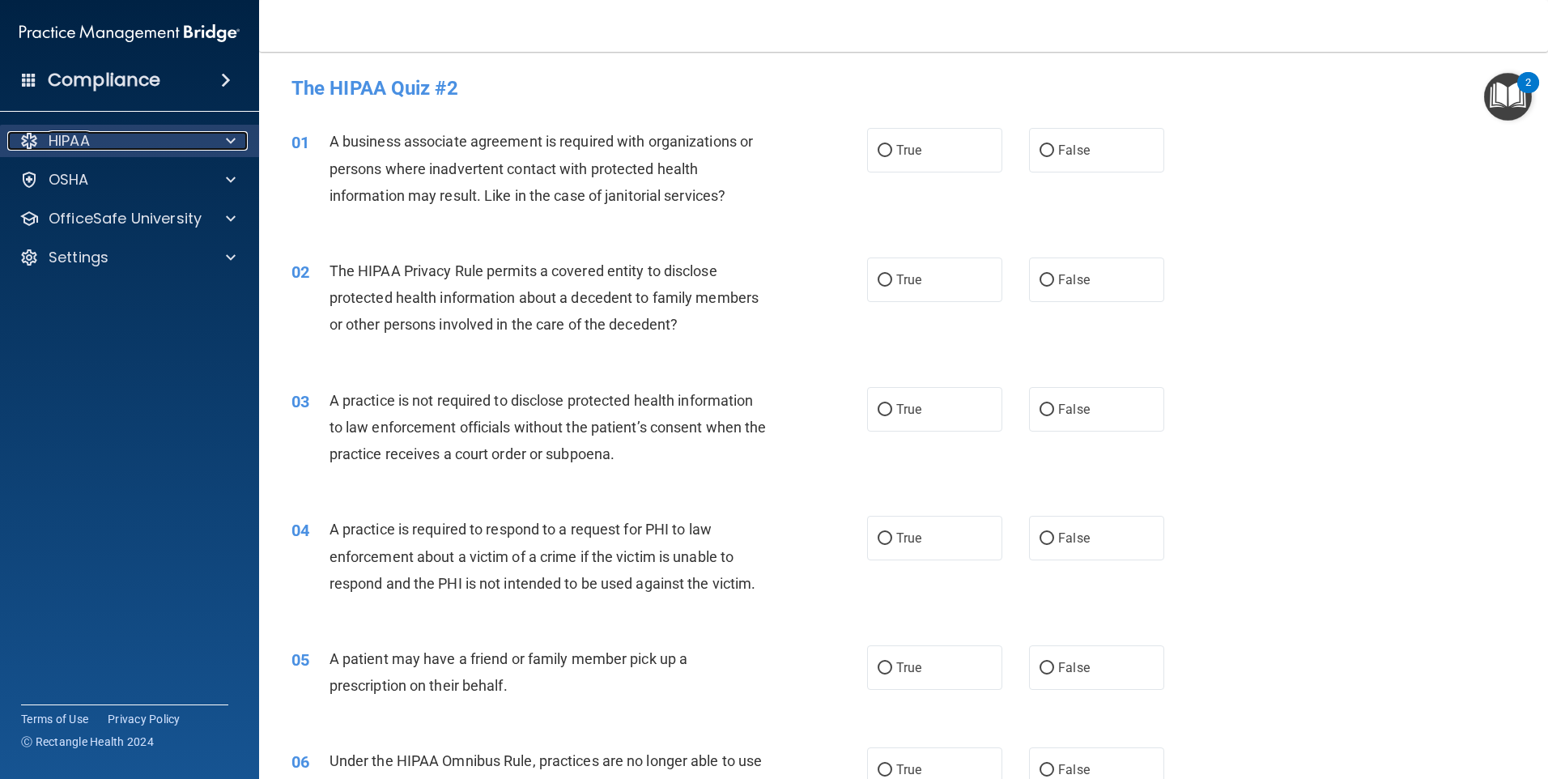
click at [71, 138] on p "HIPAA" at bounding box center [69, 140] width 41 height 19
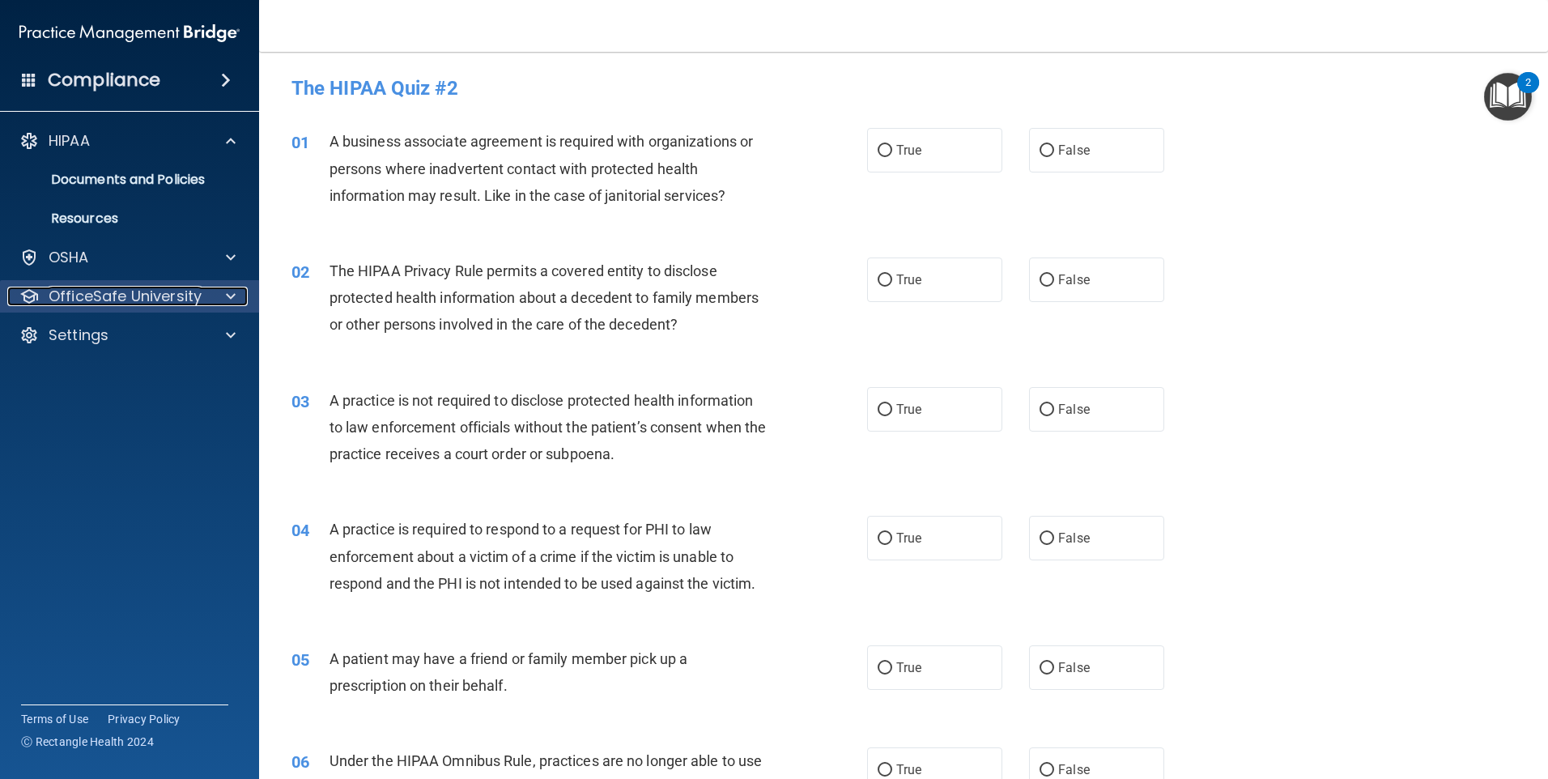
click at [121, 296] on p "OfficeSafe University" at bounding box center [125, 296] width 153 height 19
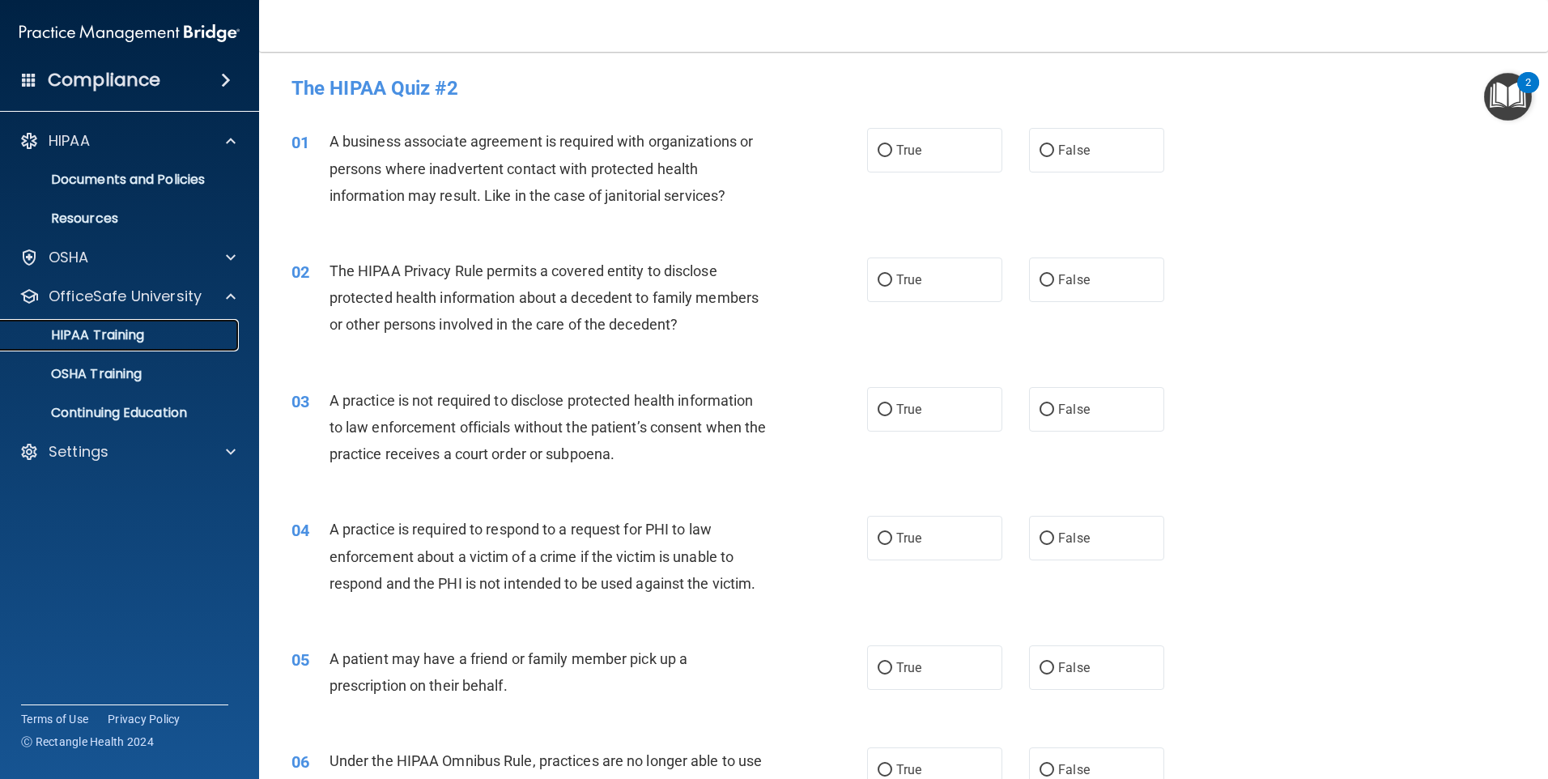
click at [129, 346] on link "HIPAA Training" at bounding box center [111, 335] width 255 height 32
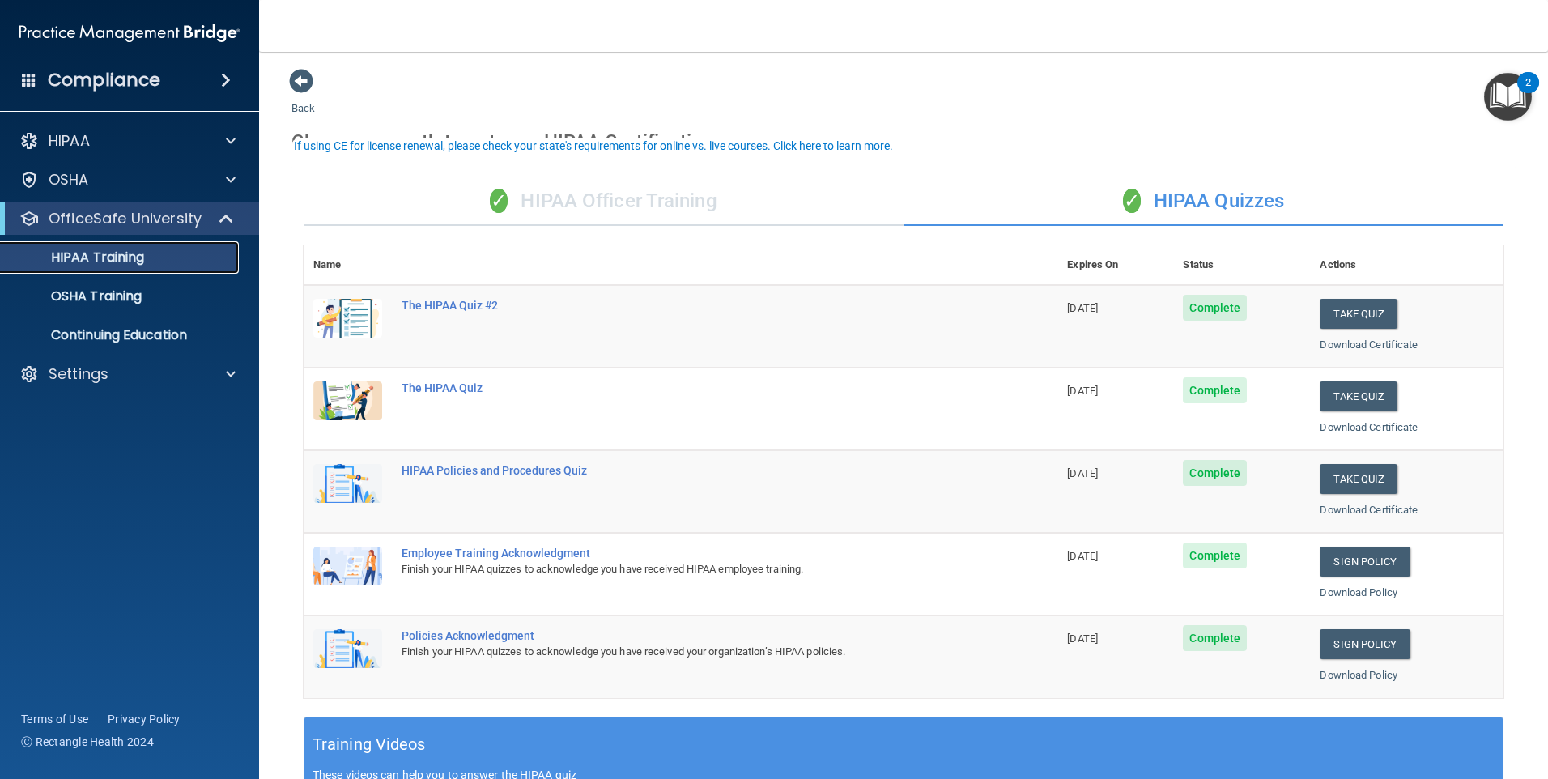
scroll to position [81, 0]
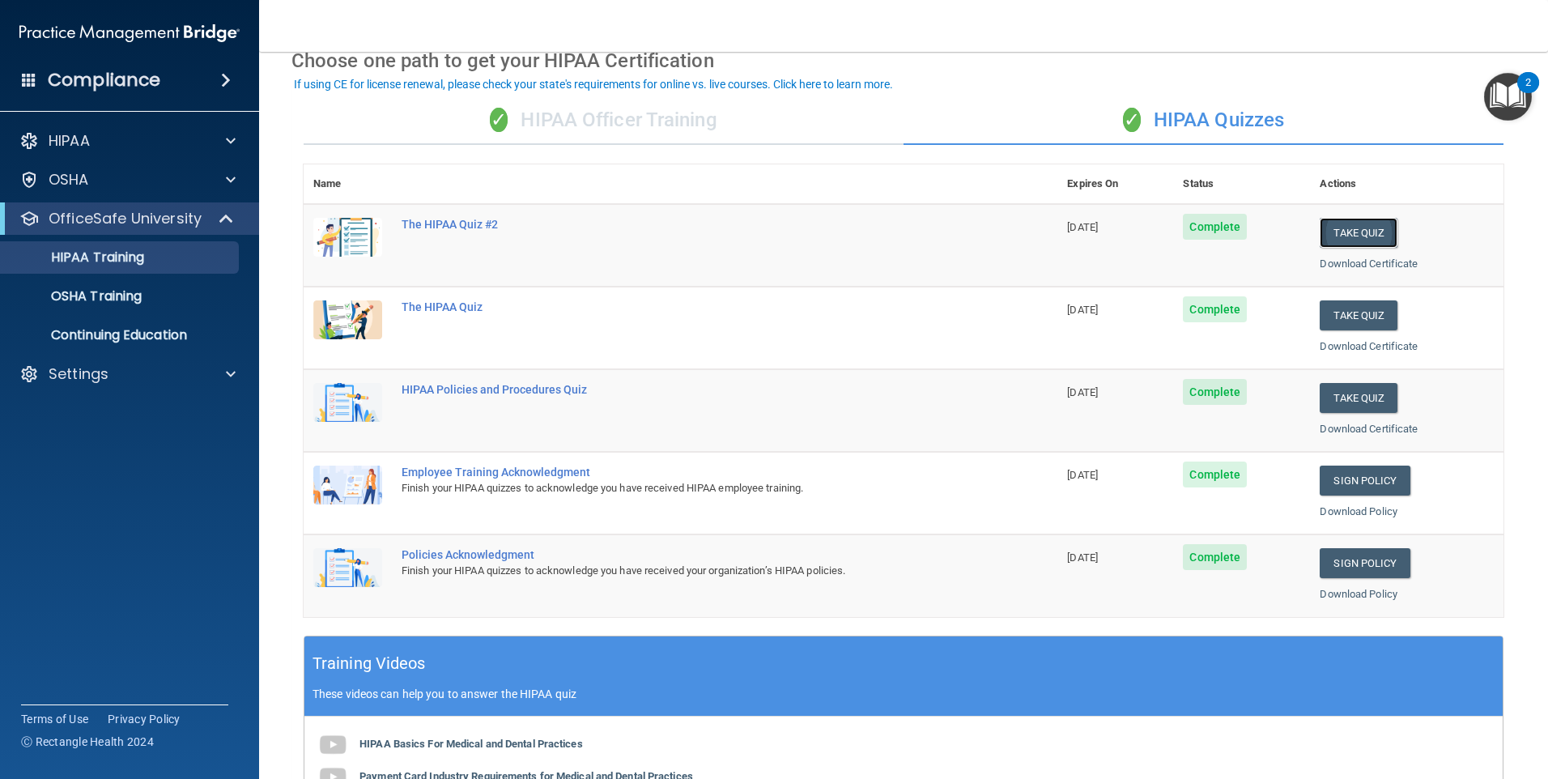
click at [1346, 228] on button "Take Quiz" at bounding box center [1359, 233] width 78 height 30
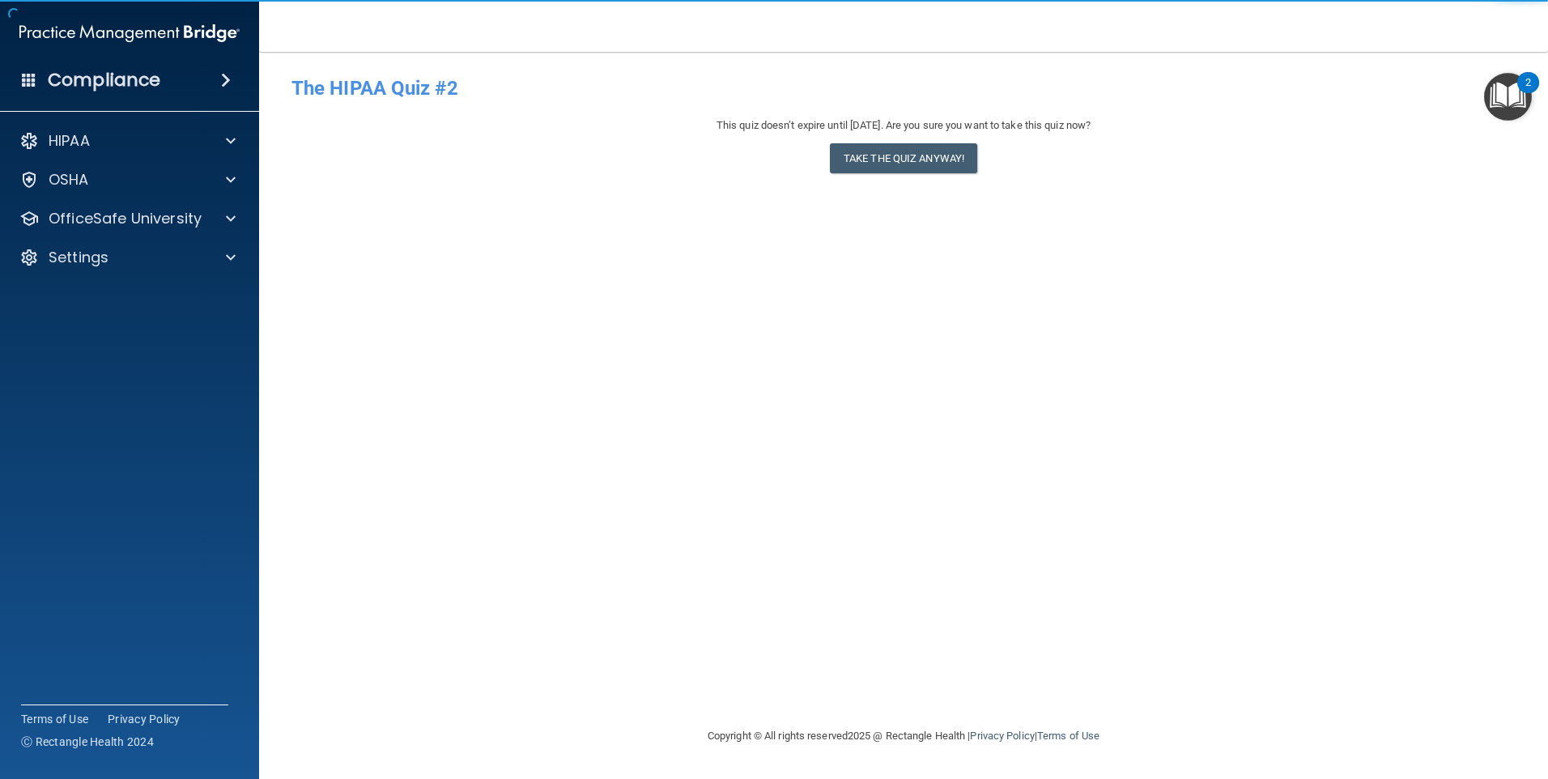
click at [885, 131] on div "This quiz doesn’t expire until 06/09/2026. Are you sure you want to take this q…" at bounding box center [904, 125] width 1224 height 19
click at [912, 159] on button "Take the quiz anyway!" at bounding box center [903, 158] width 147 height 30
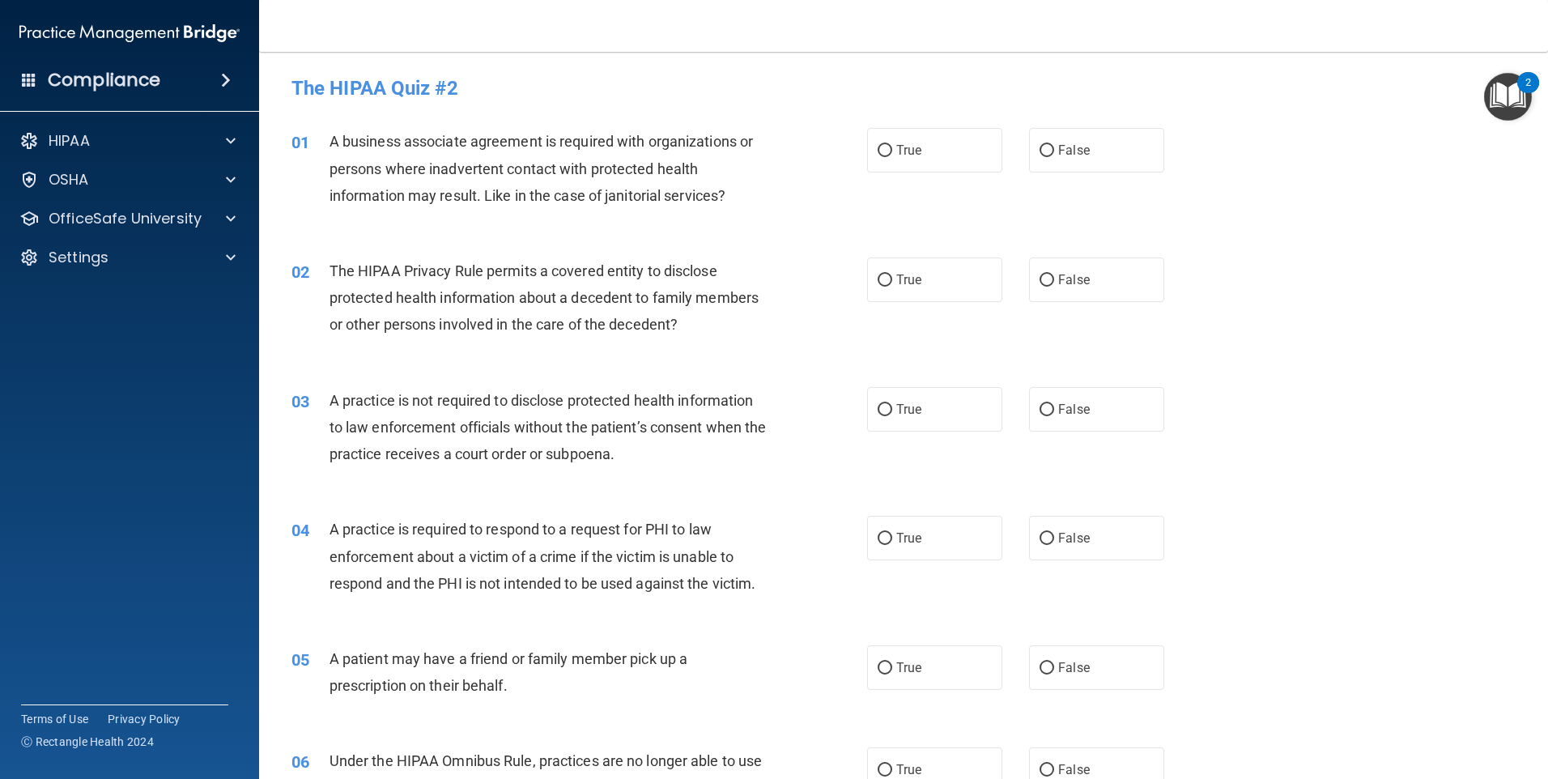
click at [954, 206] on div "01 A business associate agreement is required with organizations or persons whe…" at bounding box center [903, 173] width 1249 height 130
click at [177, 172] on div "OSHA" at bounding box center [107, 179] width 201 height 19
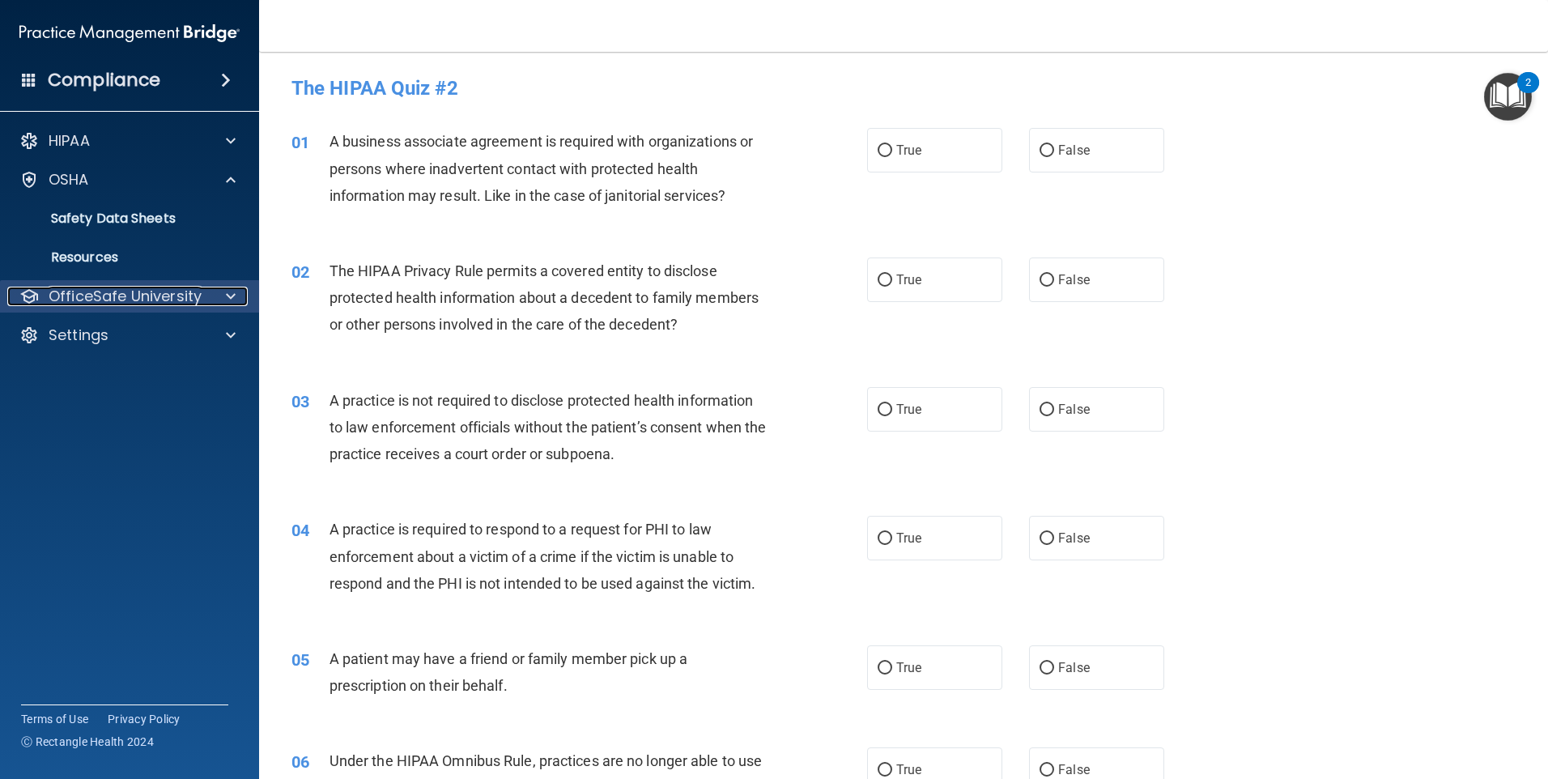
click at [150, 301] on p "OfficeSafe University" at bounding box center [125, 296] width 153 height 19
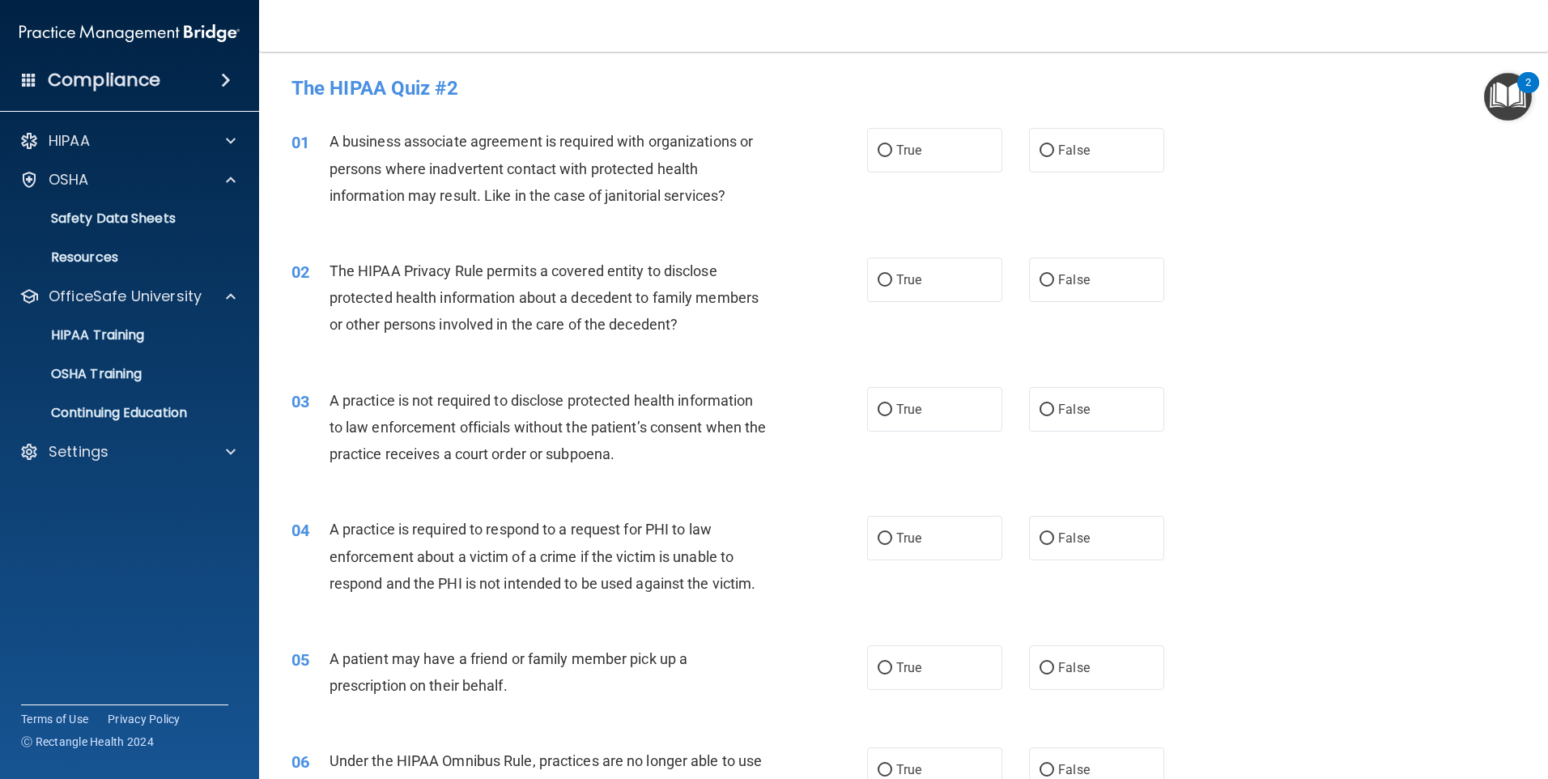
click at [530, 199] on span "A business associate agreement is required with organizations or persons where …" at bounding box center [542, 168] width 424 height 70
click at [142, 75] on h4 "Compliance" at bounding box center [104, 80] width 113 height 23
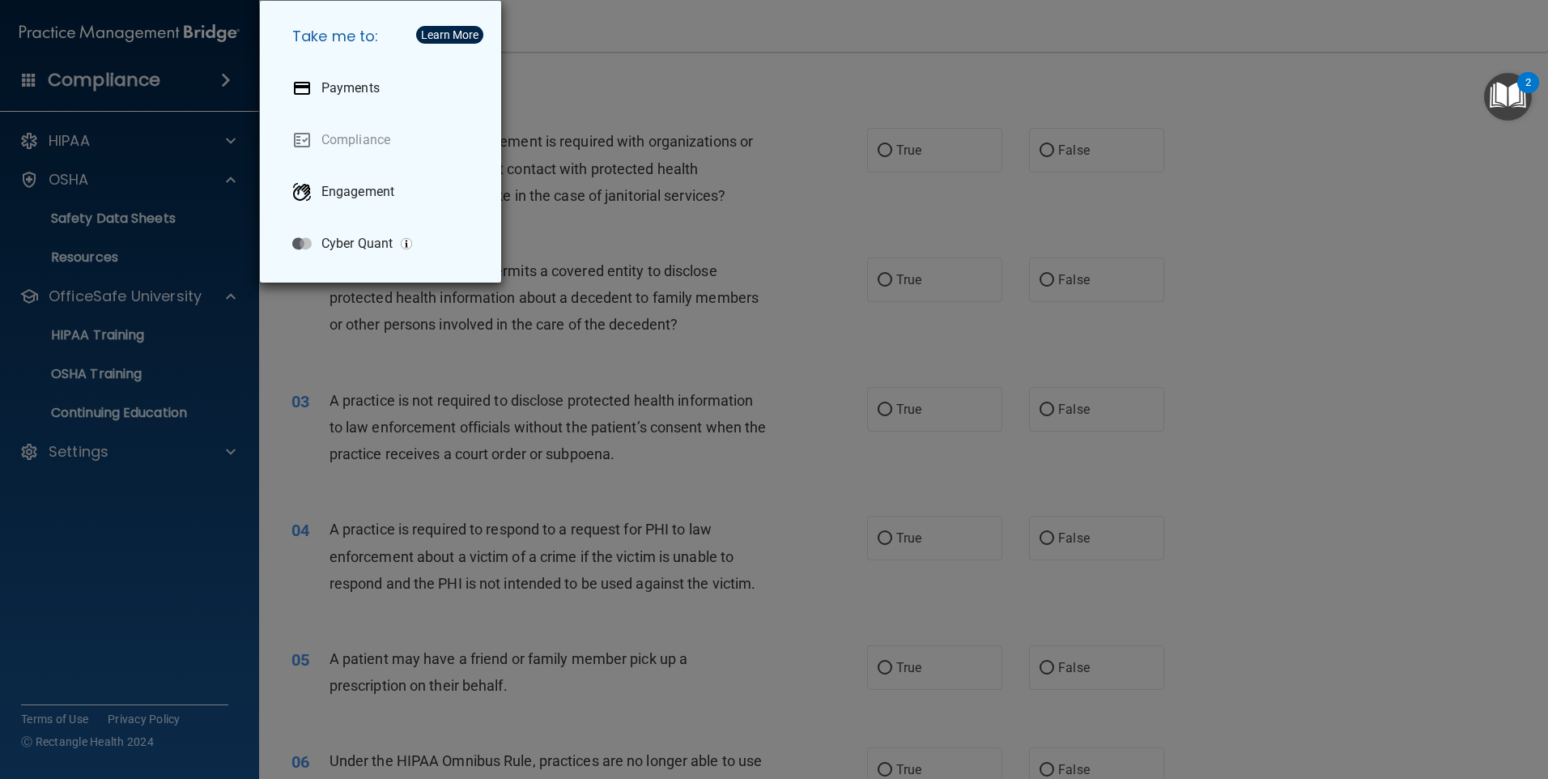
click at [194, 19] on div "Take me to: Payments Compliance Engagement Cyber Quant" at bounding box center [774, 389] width 1548 height 779
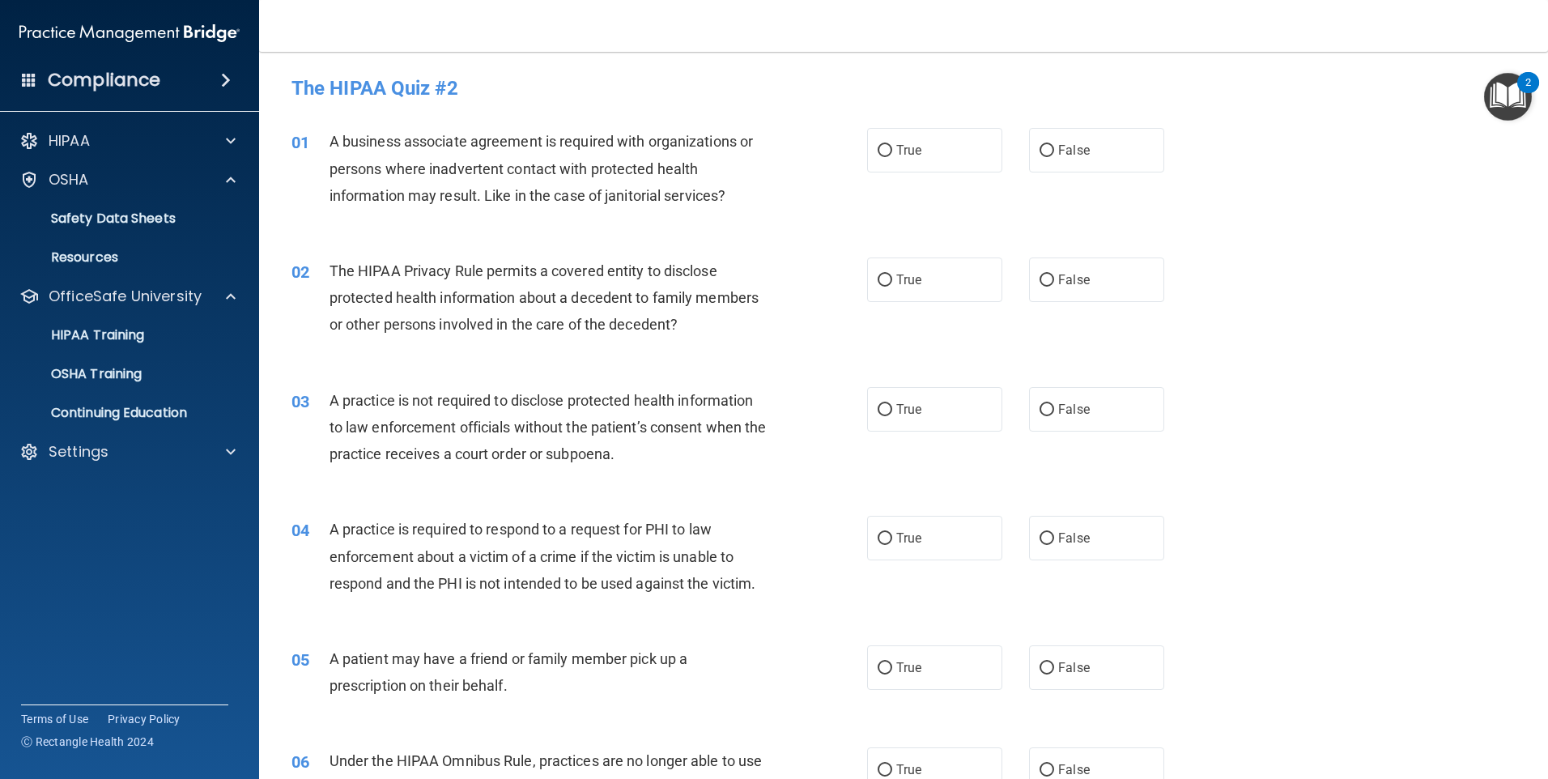
click at [177, 34] on img at bounding box center [129, 33] width 220 height 32
click at [723, 113] on div "01 A business associate agreement is required with organizations or persons whe…" at bounding box center [903, 173] width 1249 height 130
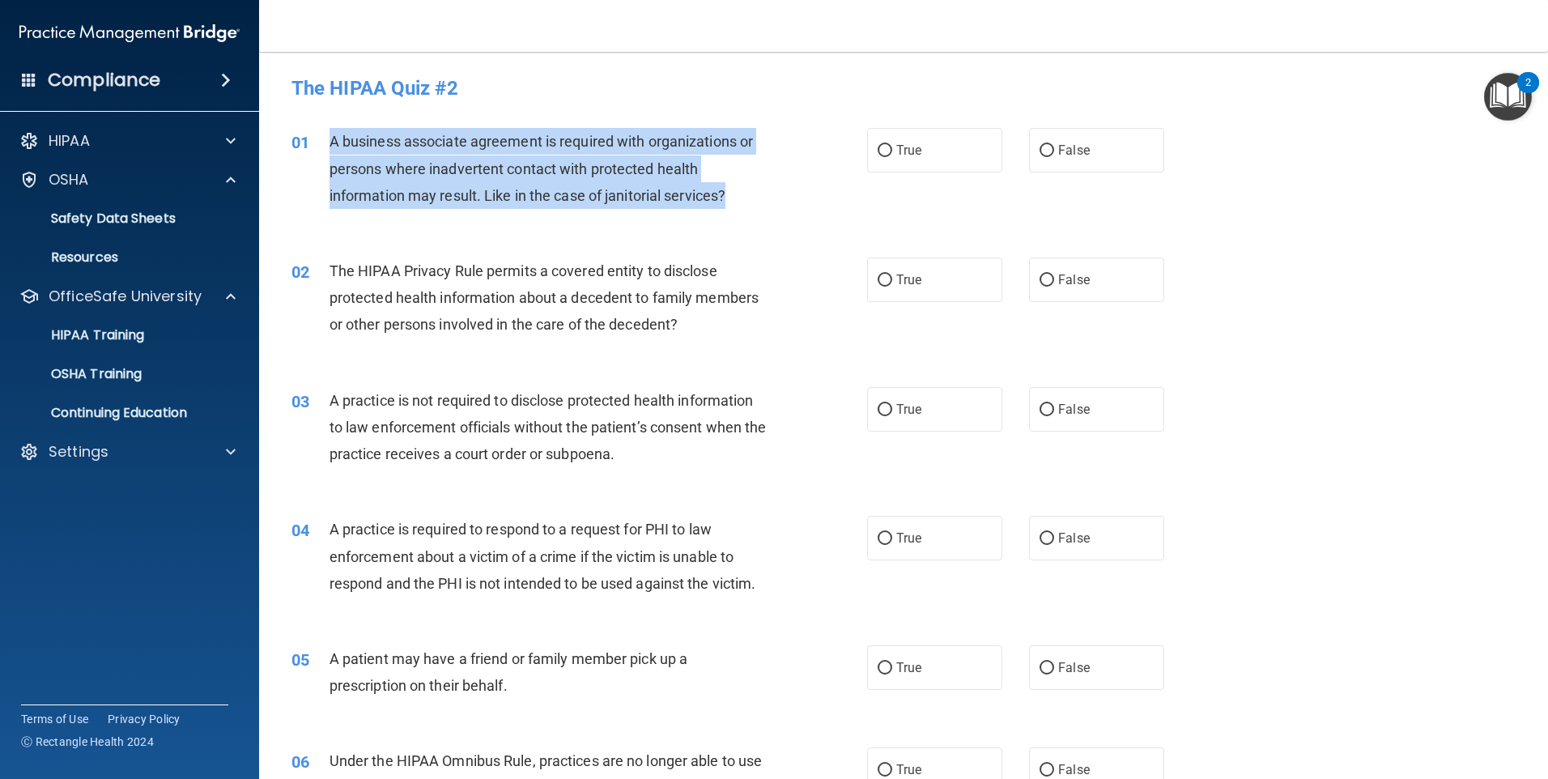
drag, startPoint x: 734, startPoint y: 195, endPoint x: 328, endPoint y: 140, distance: 409.5
click at [328, 140] on div "01 A business associate agreement is required with organizations or persons whe…" at bounding box center [579, 172] width 624 height 89
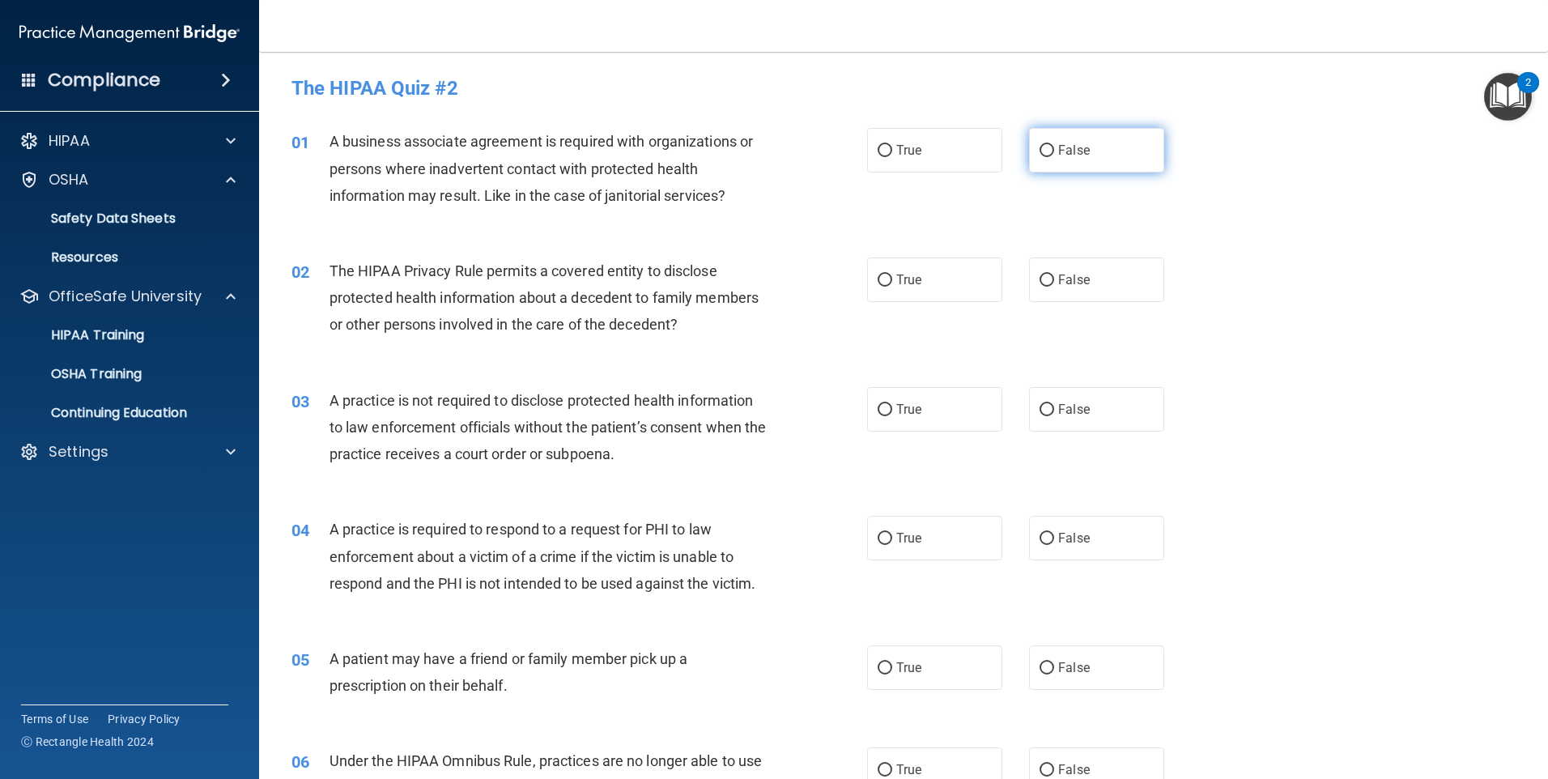
click at [1075, 146] on span "False" at bounding box center [1074, 150] width 32 height 15
click at [1054, 146] on input "False" at bounding box center [1047, 151] width 15 height 12
radio input "true"
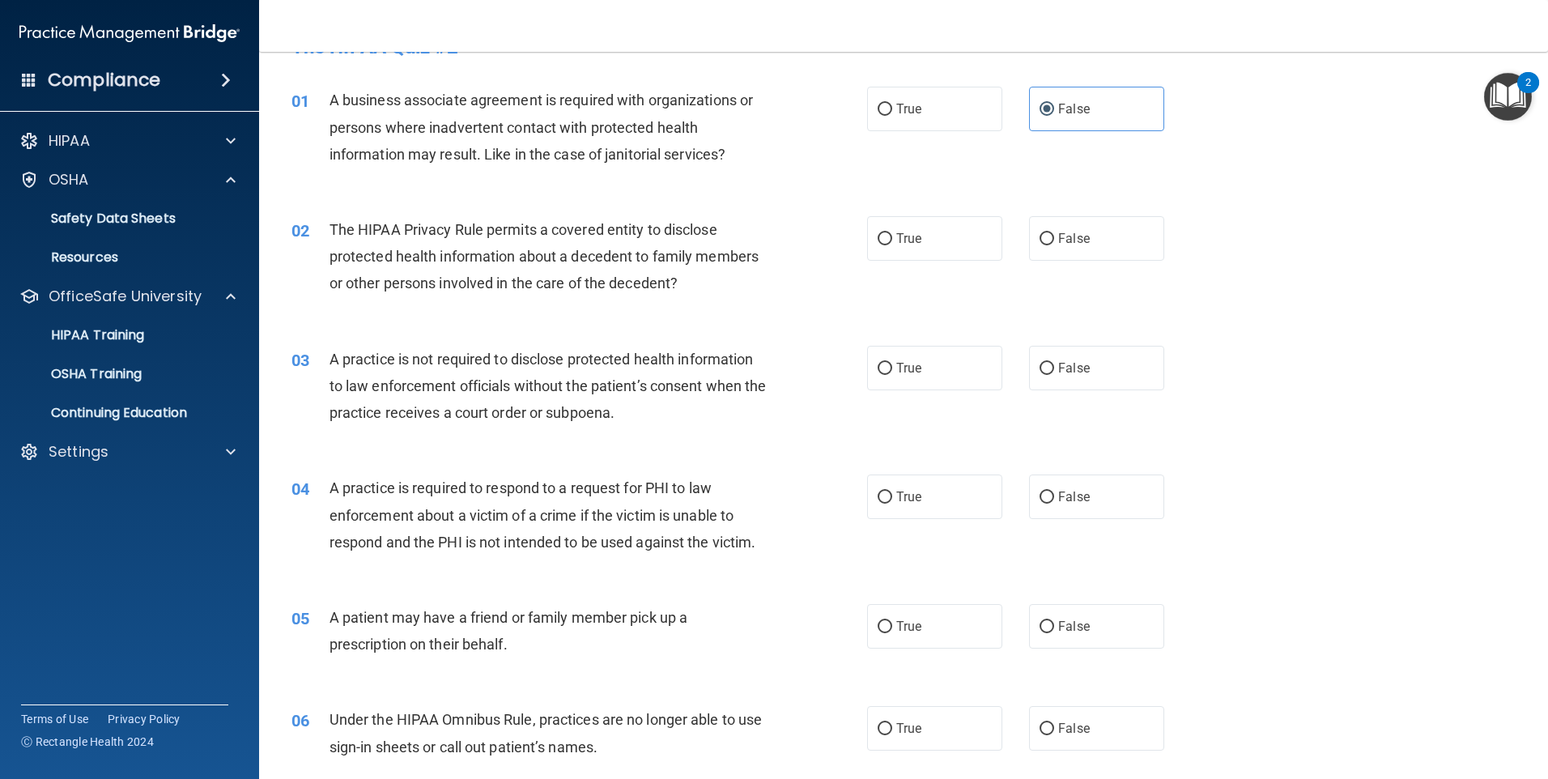
scroll to position [81, 0]
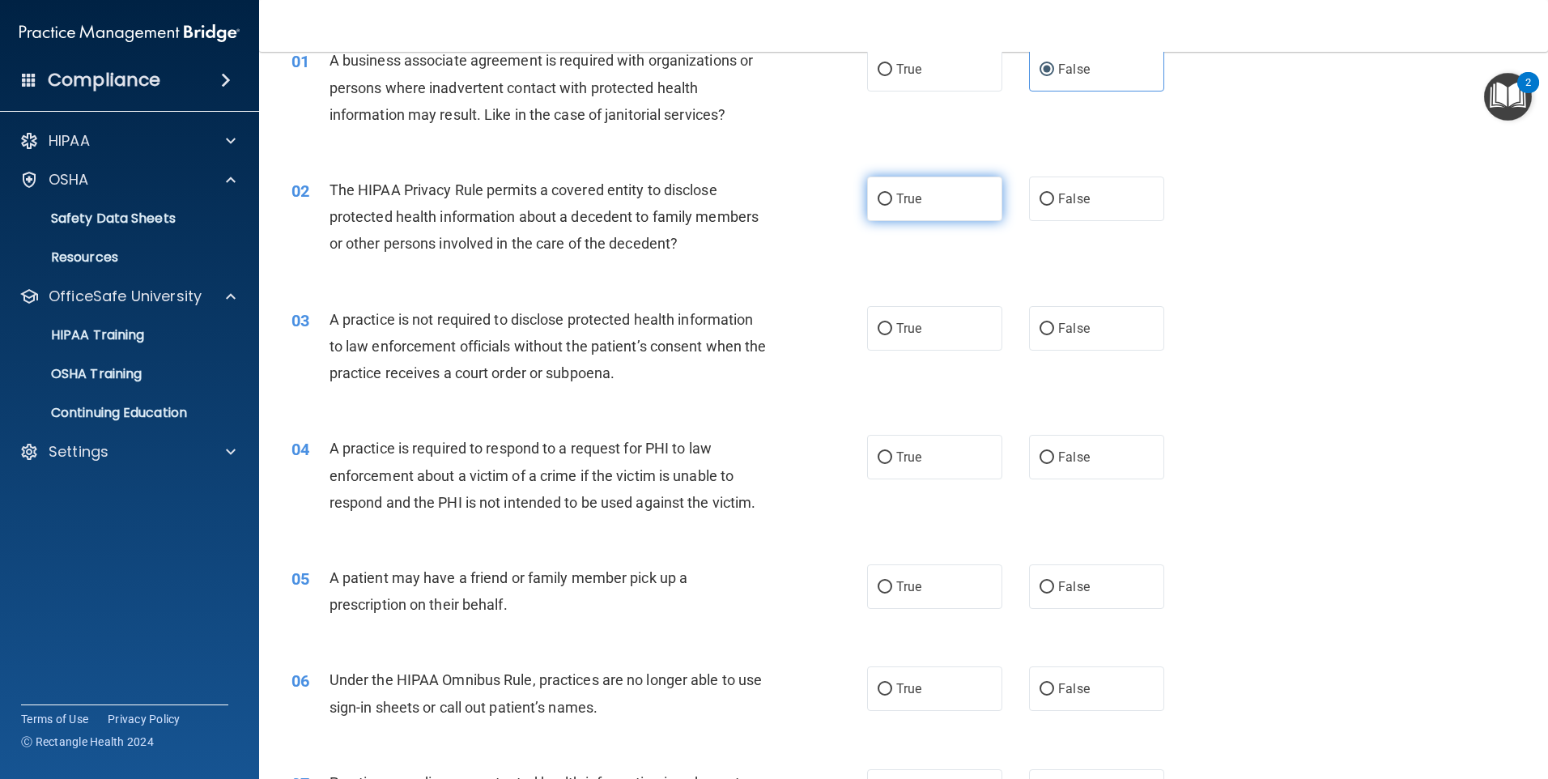
click at [945, 190] on label "True" at bounding box center [934, 199] width 135 height 45
click at [892, 194] on input "True" at bounding box center [885, 200] width 15 height 12
radio input "true"
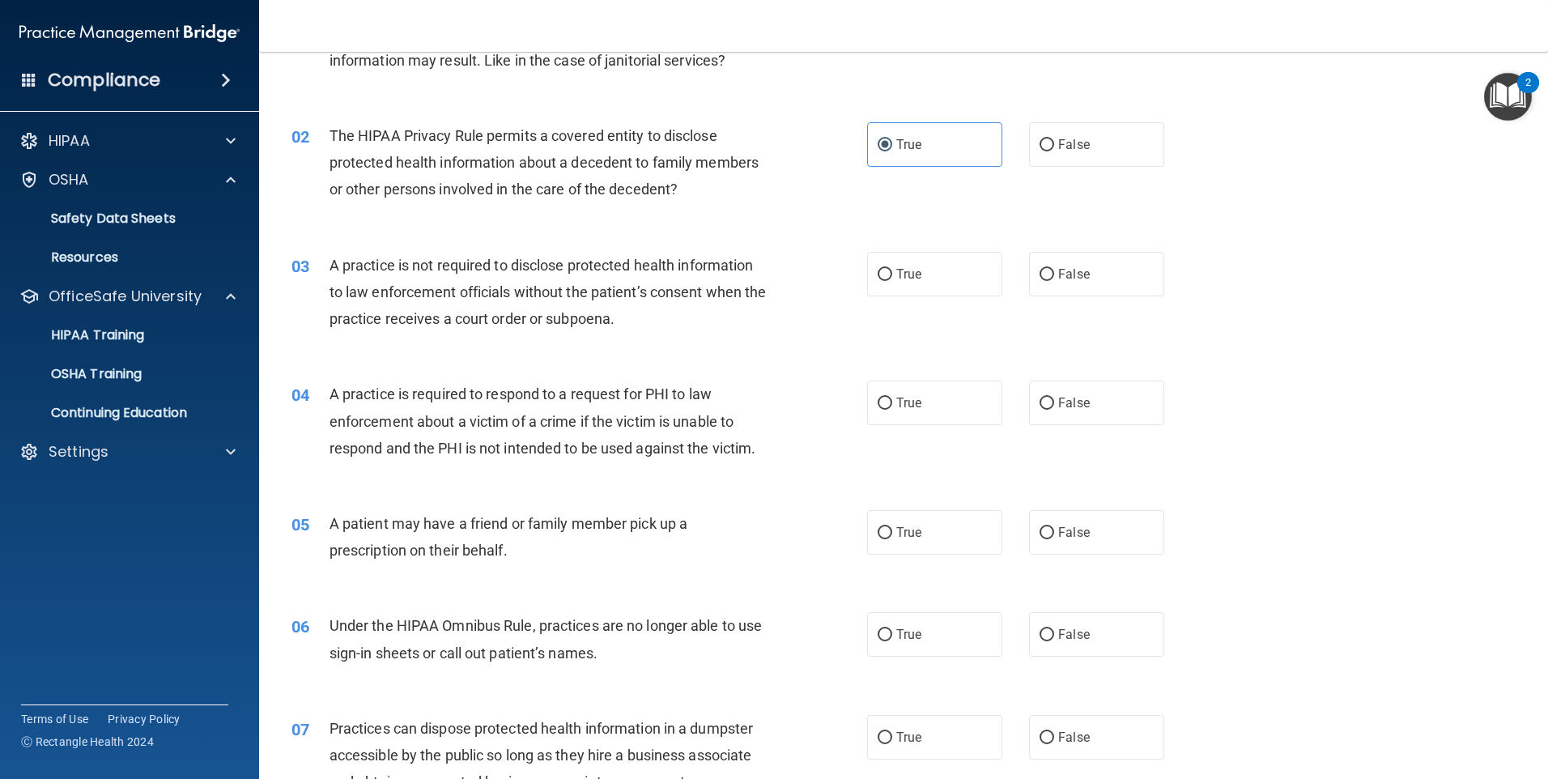
scroll to position [162, 0]
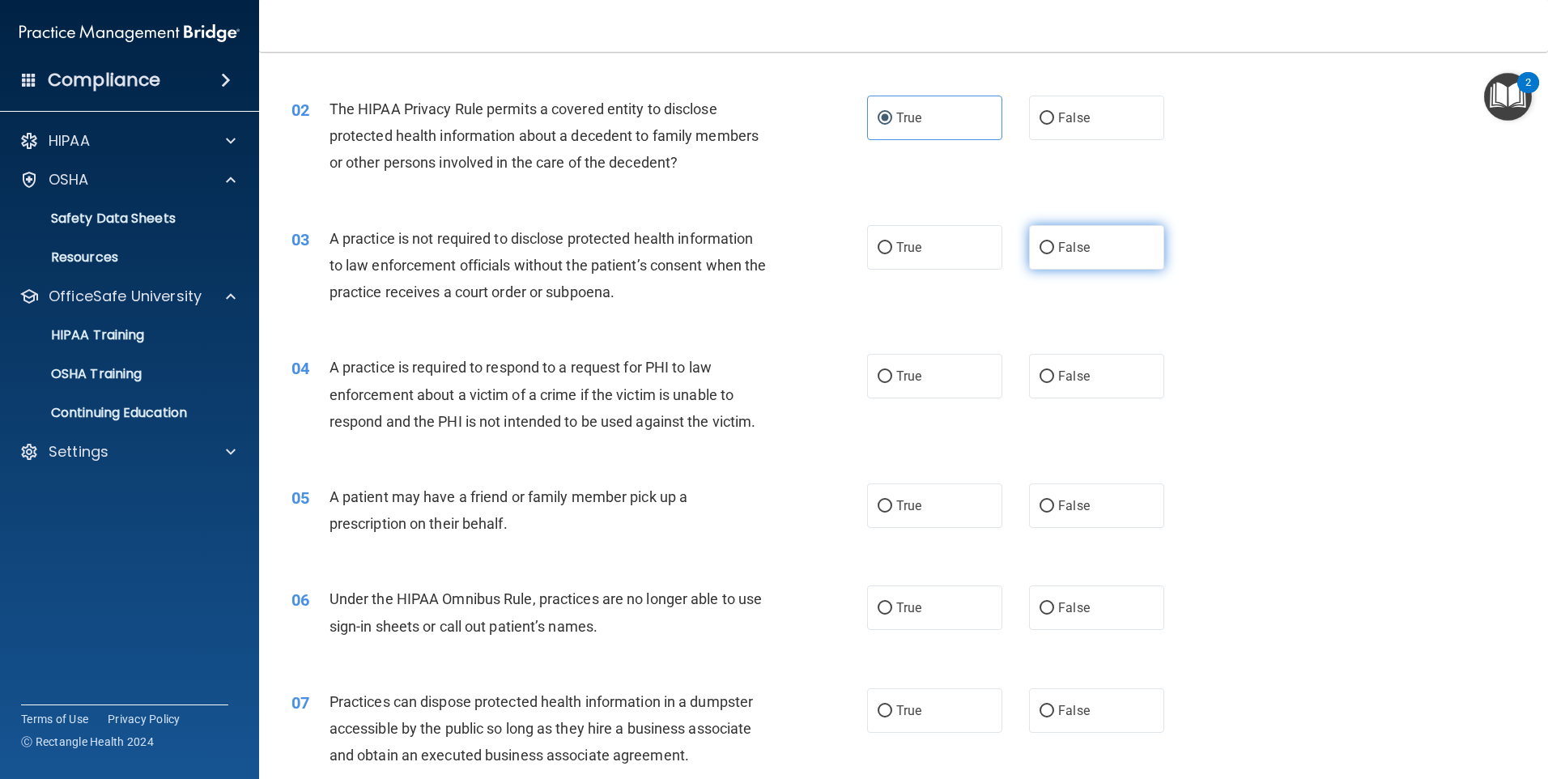
drag, startPoint x: 1069, startPoint y: 245, endPoint x: 1041, endPoint y: 250, distance: 28.8
click at [1068, 245] on span "False" at bounding box center [1074, 247] width 32 height 15
click at [1054, 245] on input "False" at bounding box center [1047, 248] width 15 height 12
radio input "true"
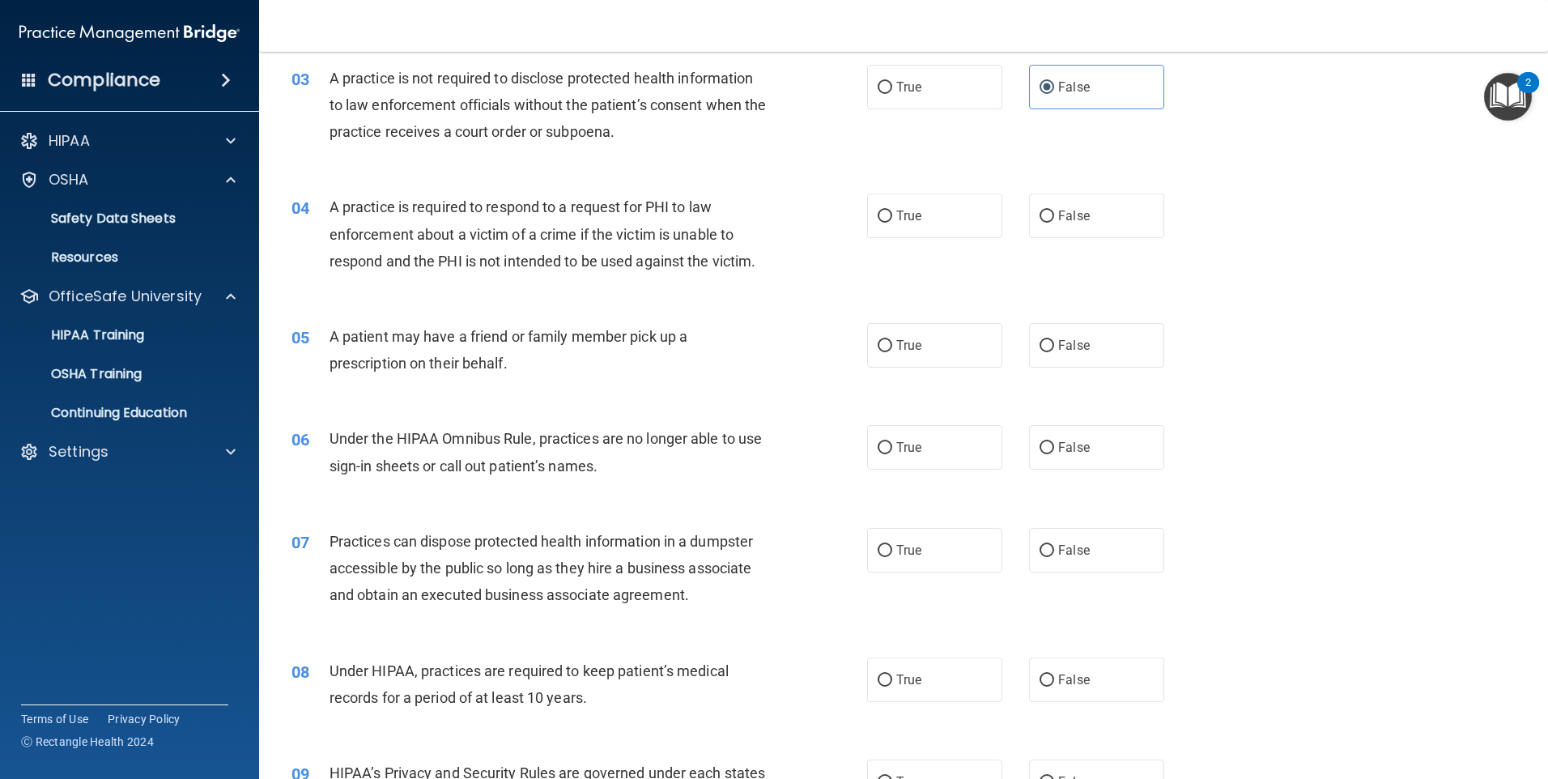
scroll to position [324, 0]
click at [978, 219] on label "True" at bounding box center [934, 214] width 135 height 45
click at [892, 219] on input "True" at bounding box center [885, 215] width 15 height 12
radio input "true"
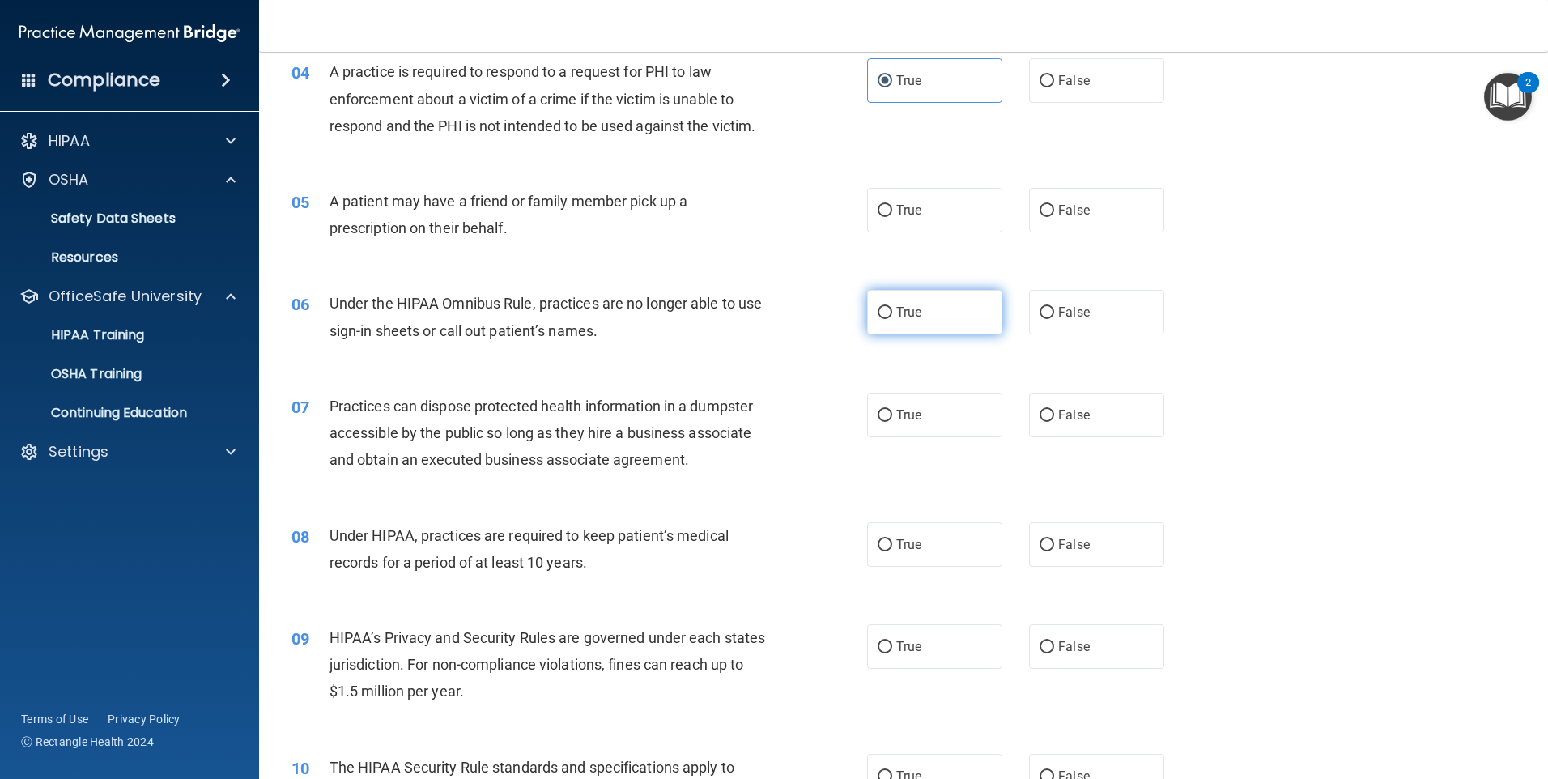
scroll to position [486, 0]
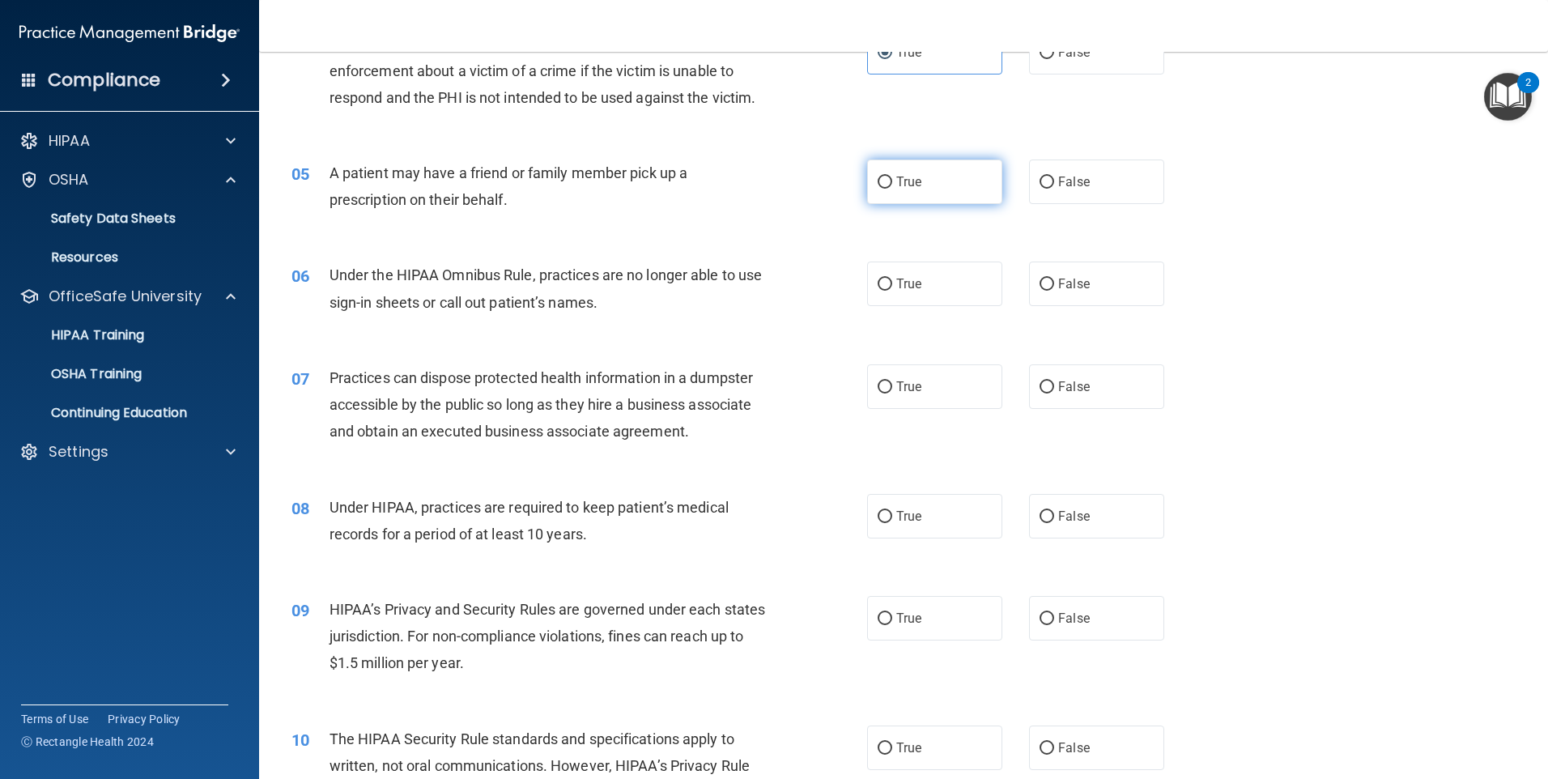
click at [952, 181] on label "True" at bounding box center [934, 182] width 135 height 45
click at [892, 181] on input "True" at bounding box center [885, 183] width 15 height 12
radio input "true"
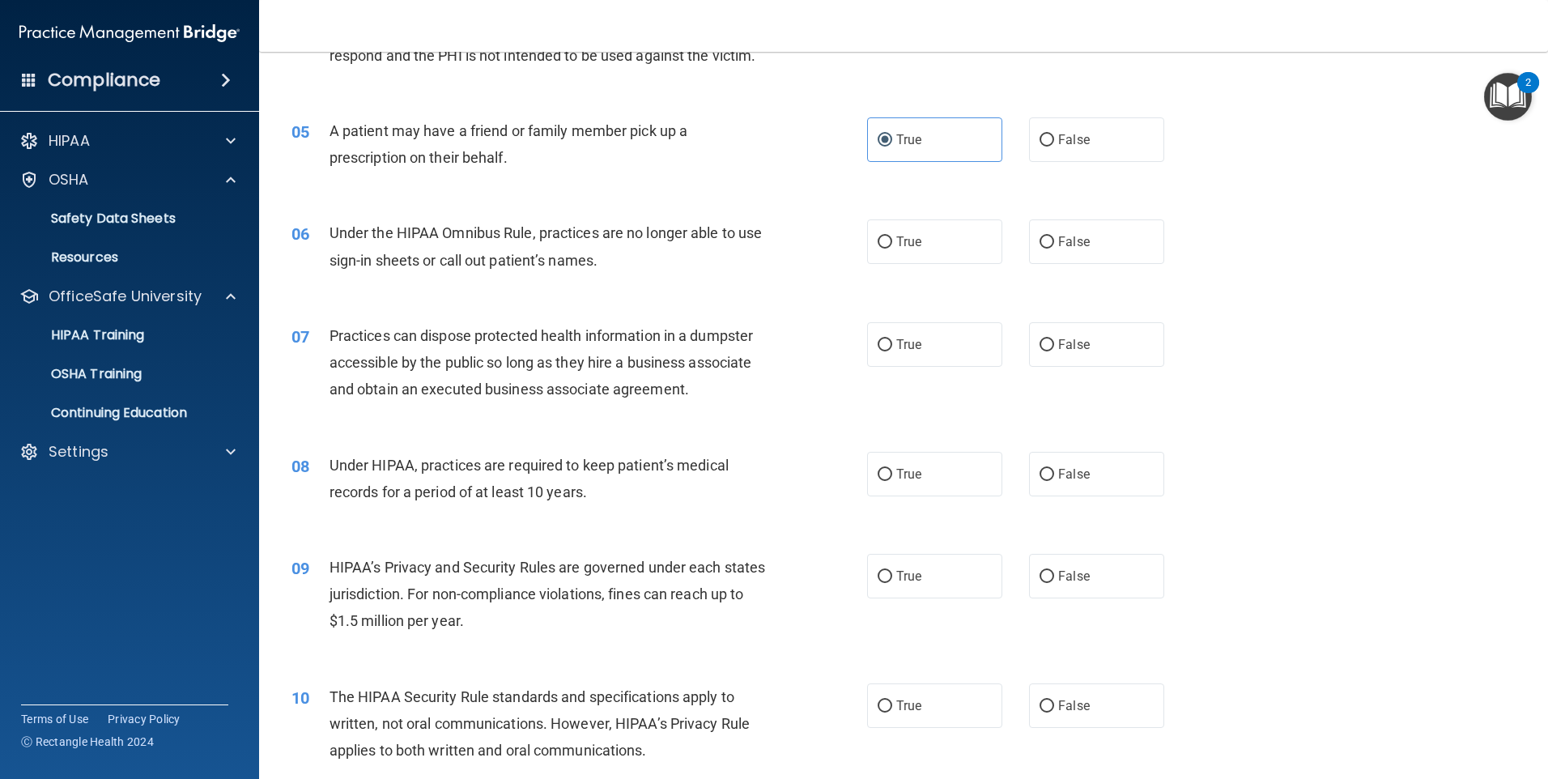
scroll to position [567, 0]
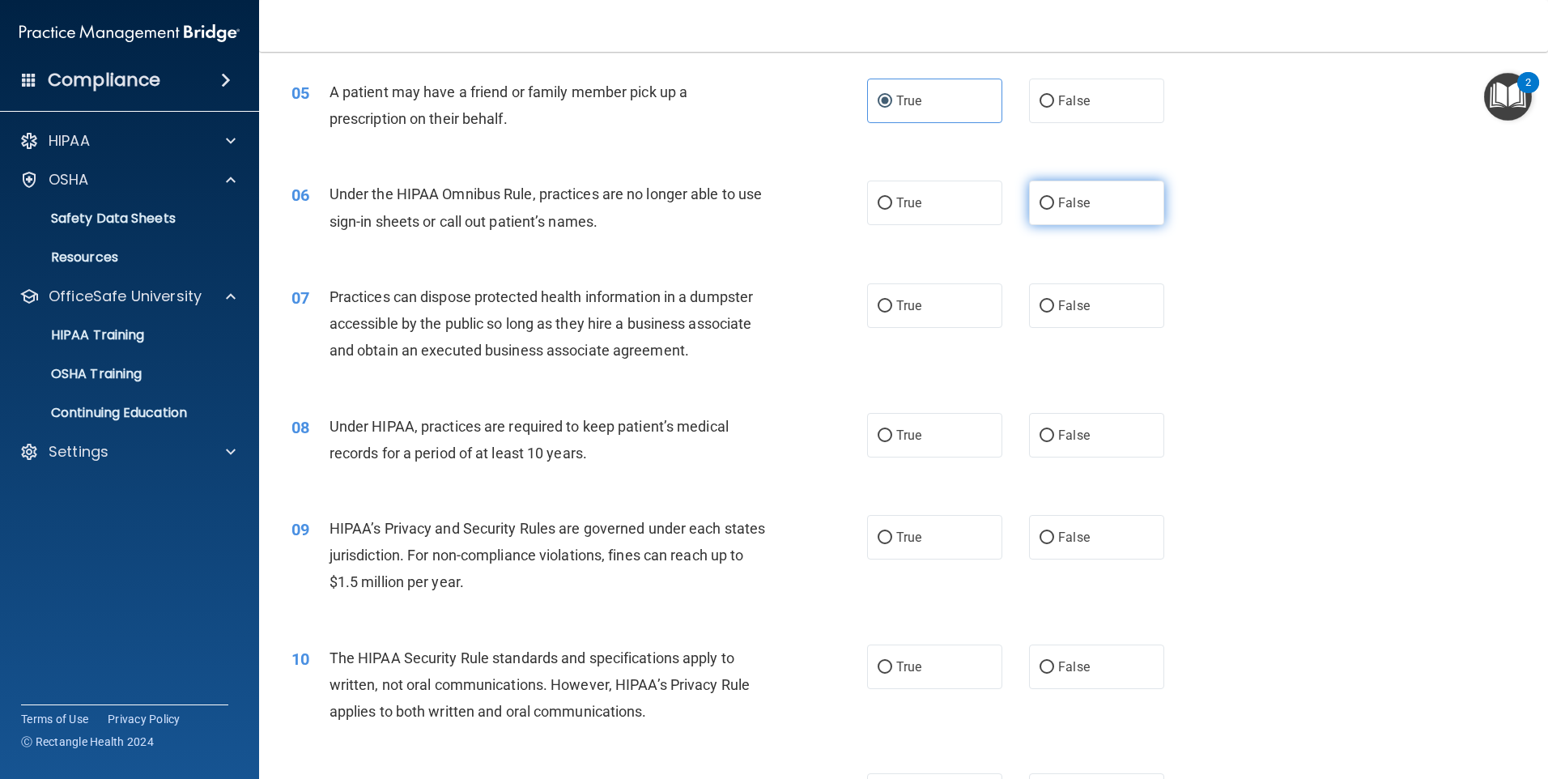
click at [1029, 214] on label "False" at bounding box center [1096, 203] width 135 height 45
click at [1040, 210] on input "False" at bounding box center [1047, 204] width 15 height 12
radio input "true"
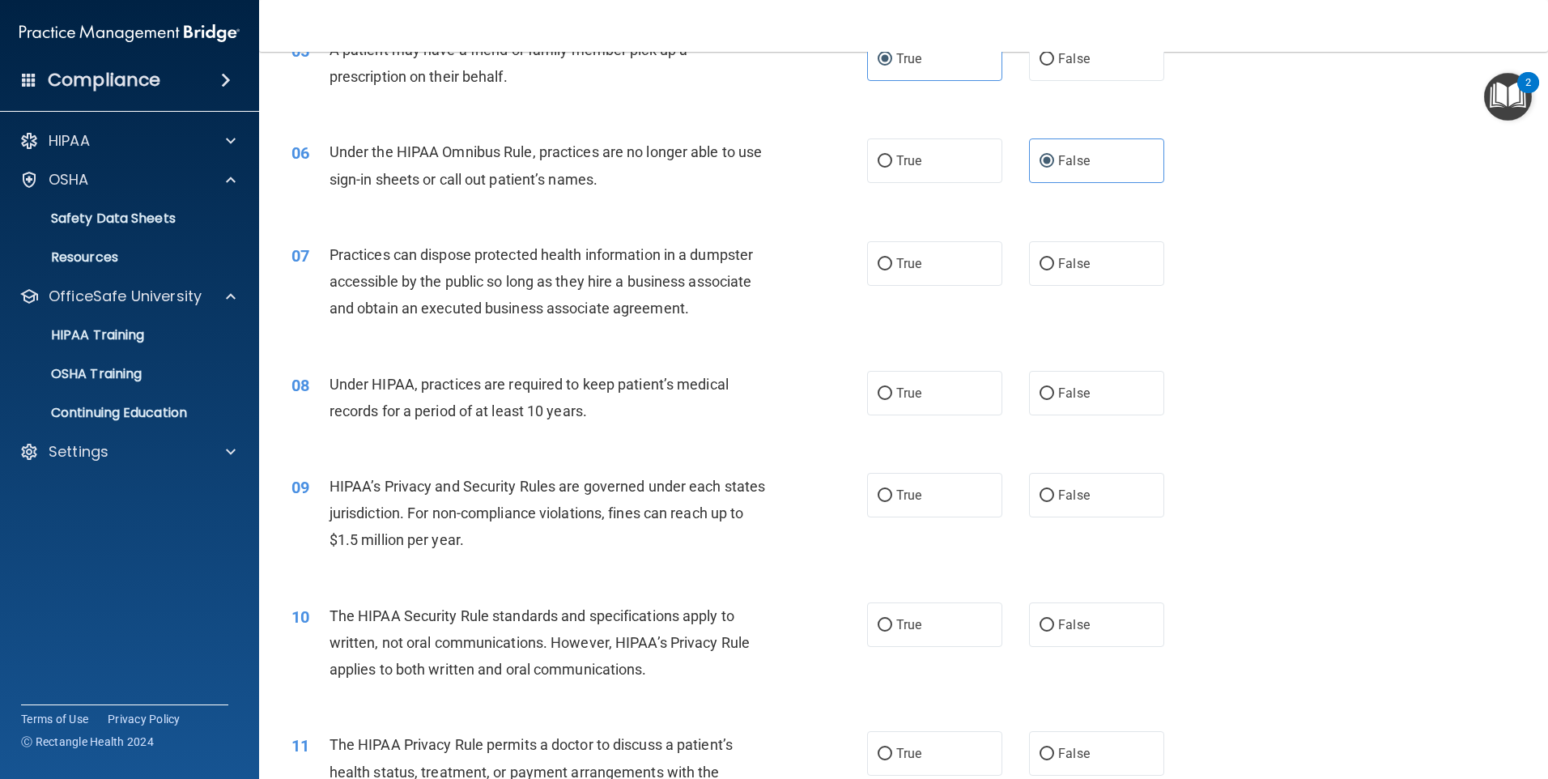
scroll to position [648, 0]
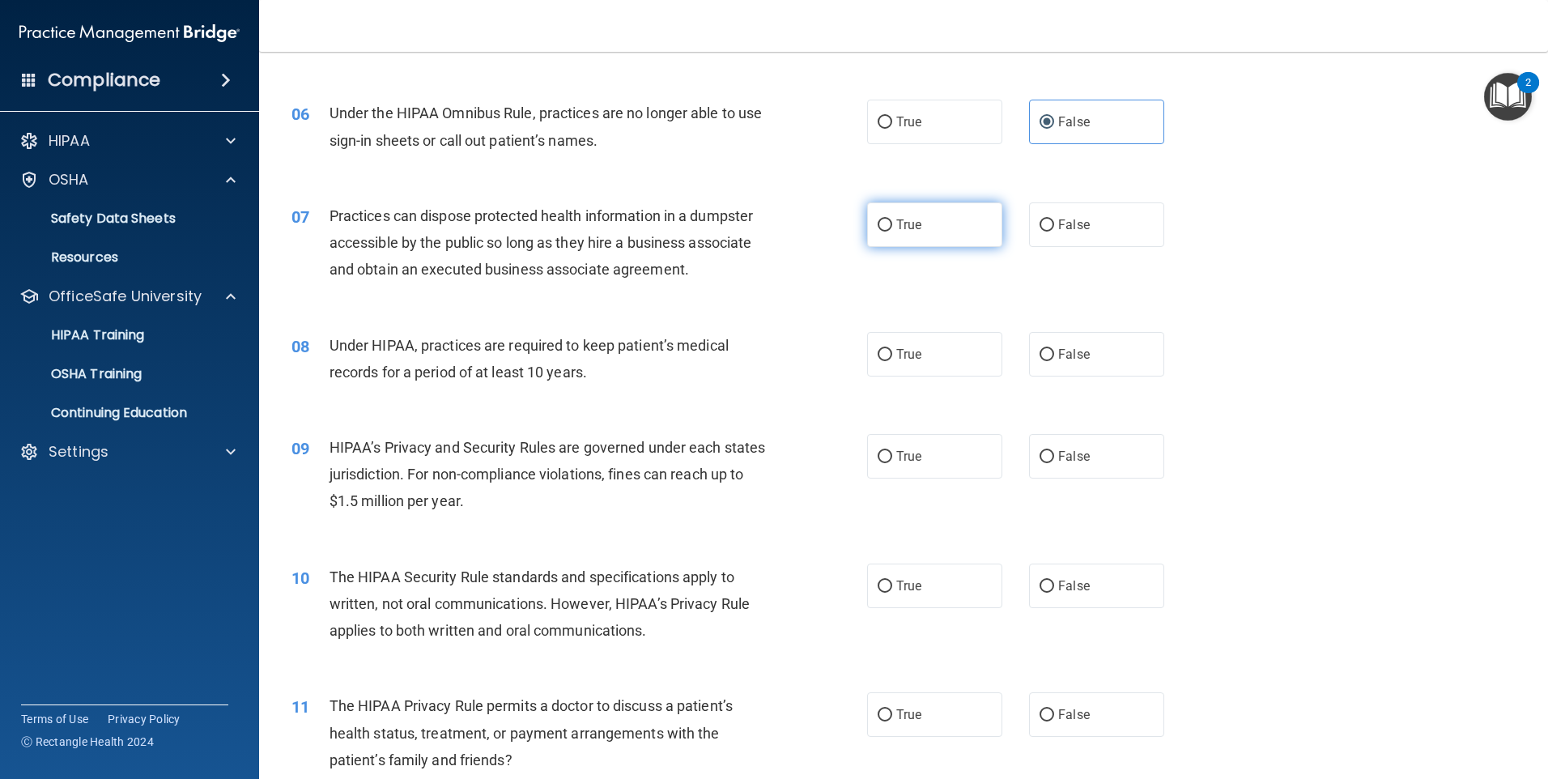
click at [918, 232] on label "True" at bounding box center [934, 224] width 135 height 45
click at [892, 232] on input "True" at bounding box center [885, 225] width 15 height 12
radio input "true"
click at [1069, 224] on span "False" at bounding box center [1074, 224] width 32 height 15
click at [1054, 224] on input "False" at bounding box center [1047, 225] width 15 height 12
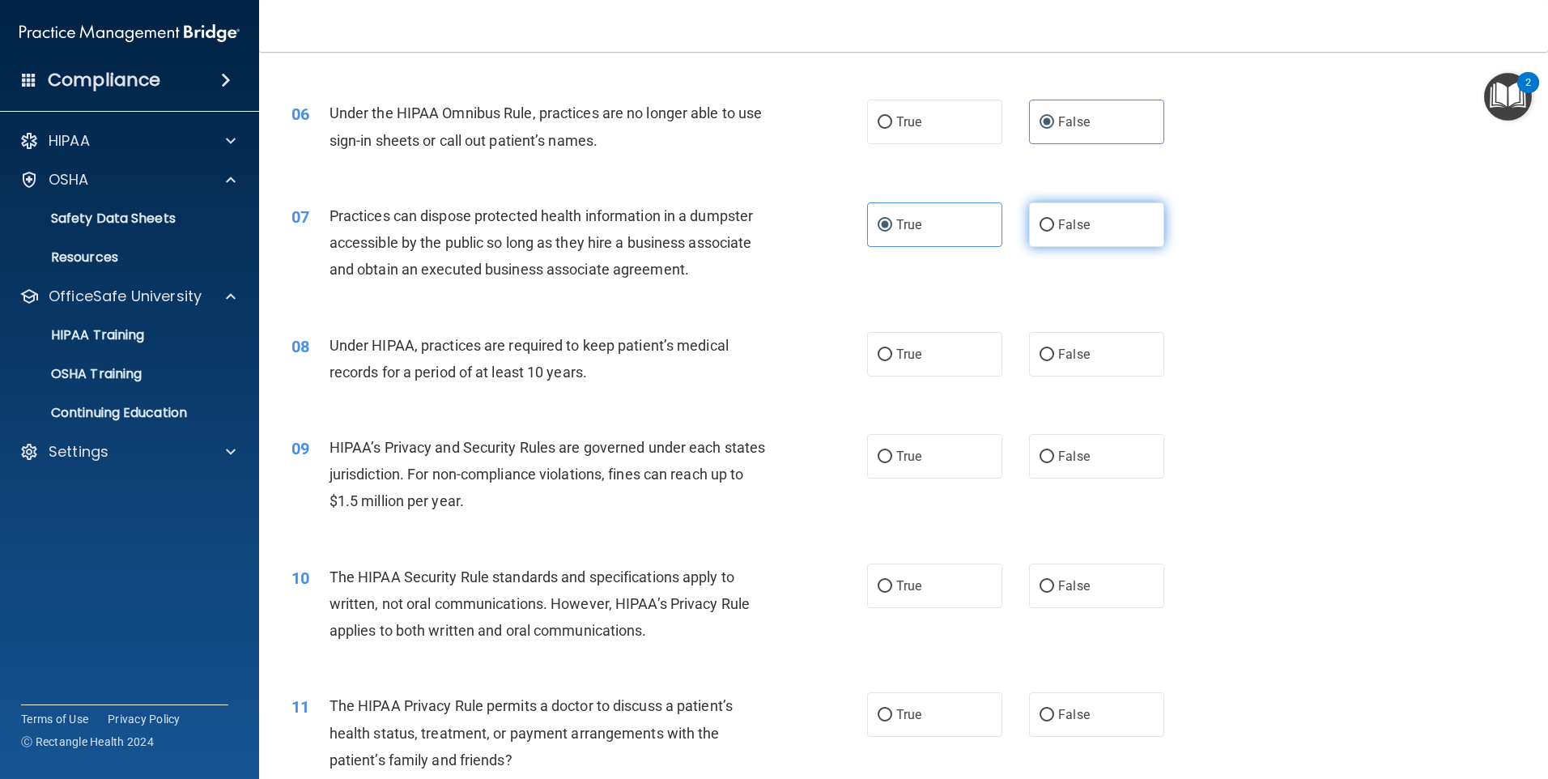
radio input "true"
radio input "false"
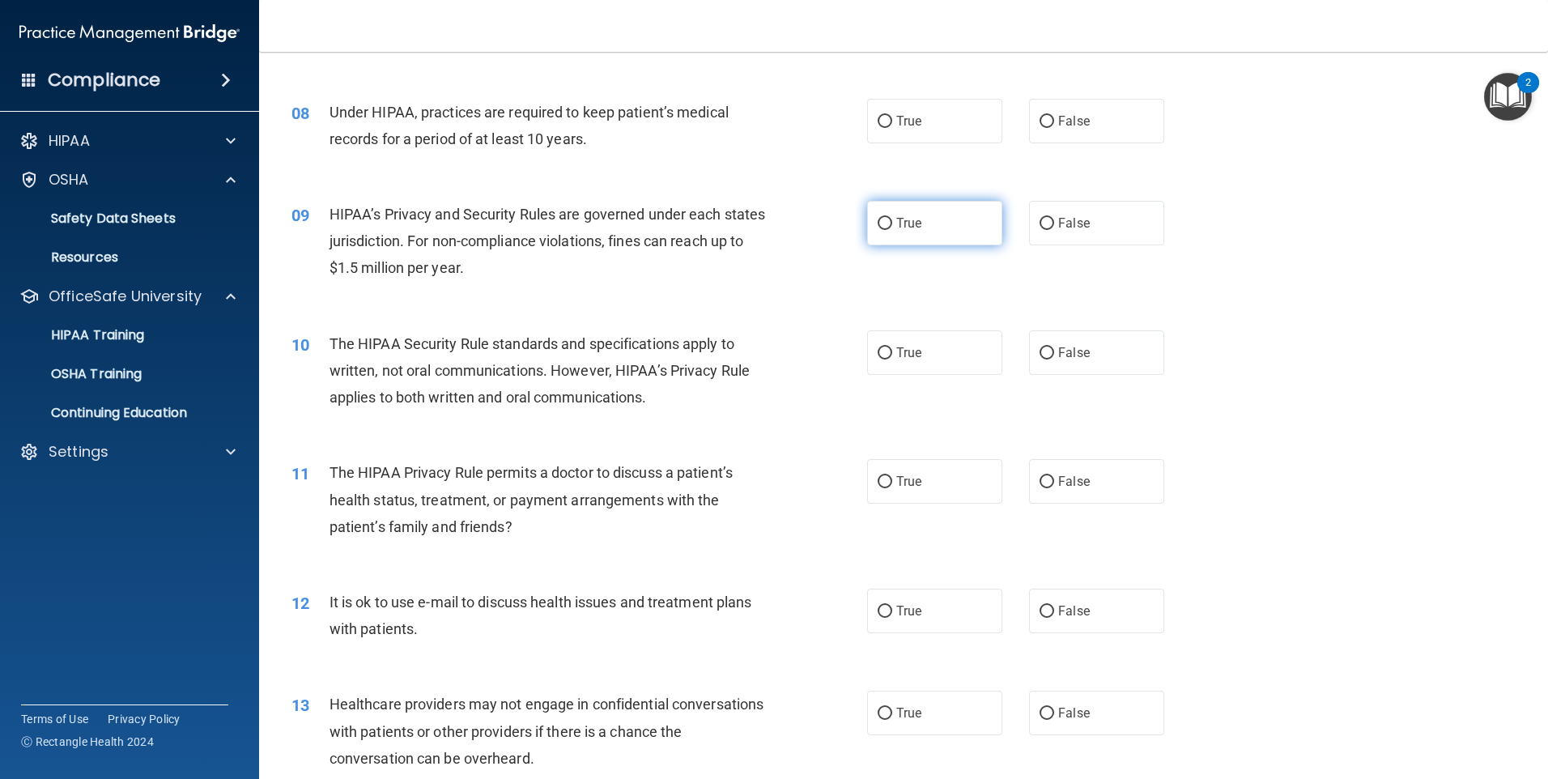
scroll to position [891, 0]
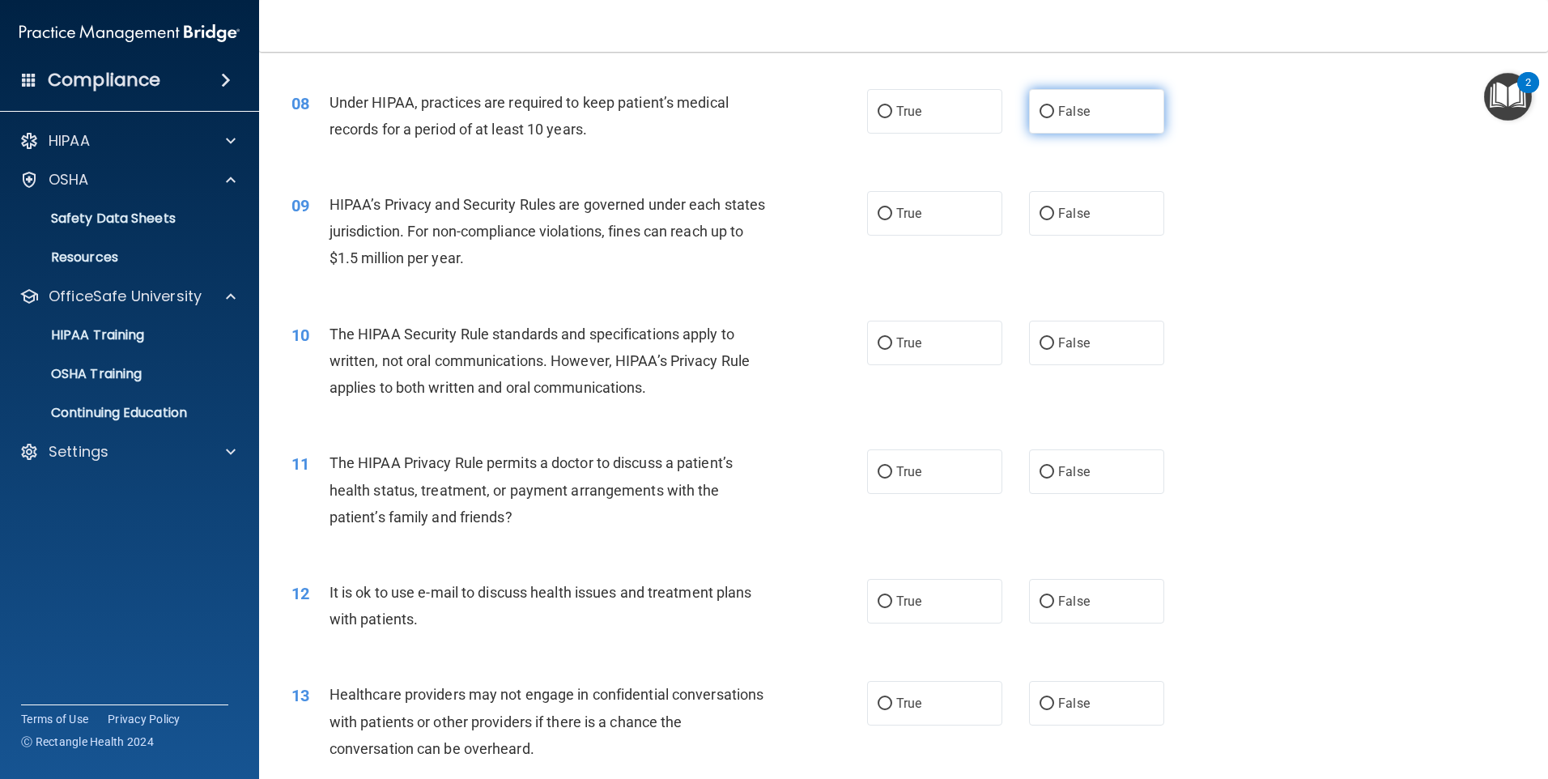
click at [1058, 106] on span "False" at bounding box center [1074, 111] width 32 height 15
click at [1054, 106] on input "False" at bounding box center [1047, 112] width 15 height 12
radio input "true"
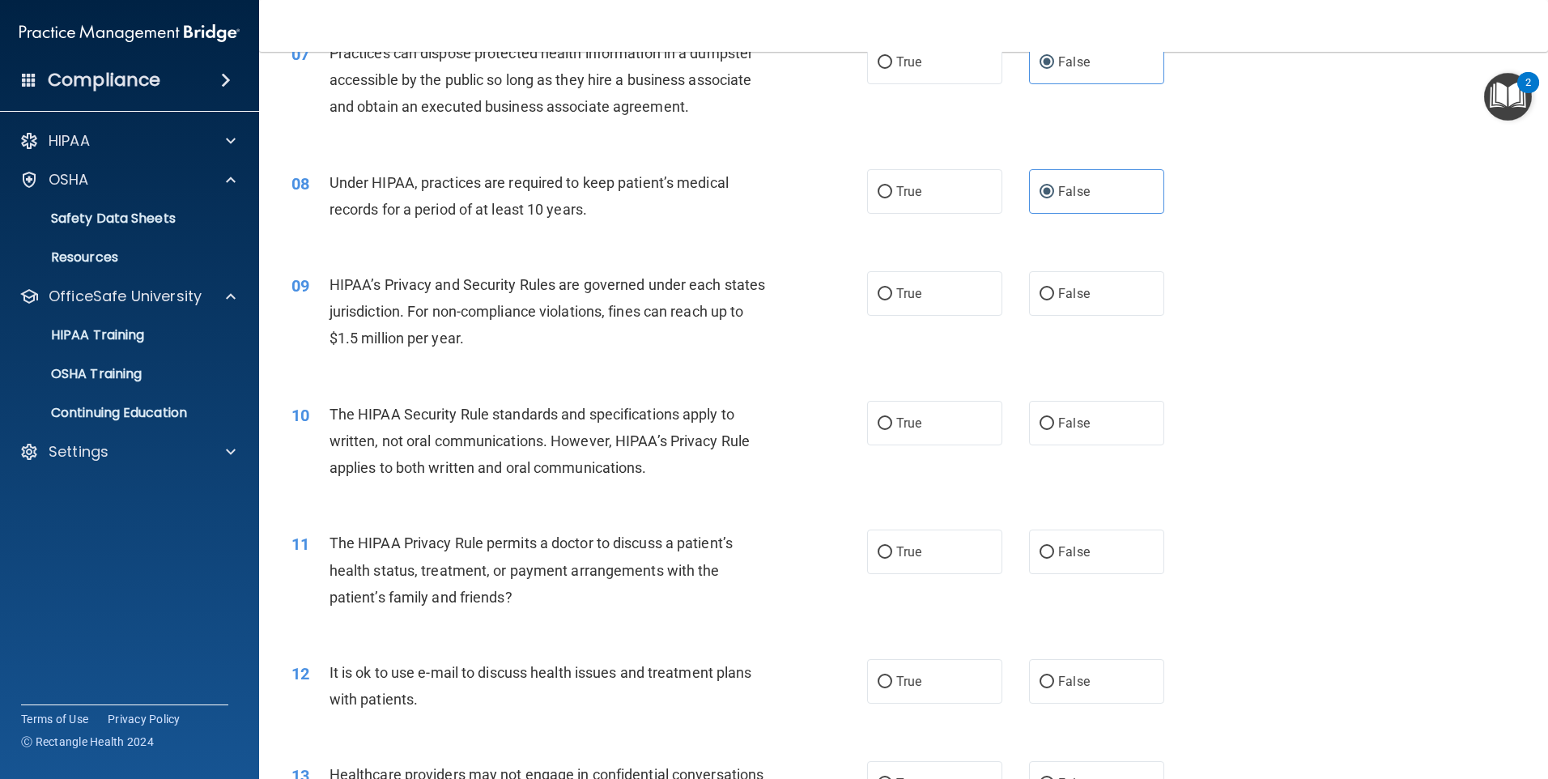
scroll to position [810, 0]
click at [1060, 286] on label "False" at bounding box center [1096, 294] width 135 height 45
click at [1054, 289] on input "False" at bounding box center [1047, 295] width 15 height 12
radio input "true"
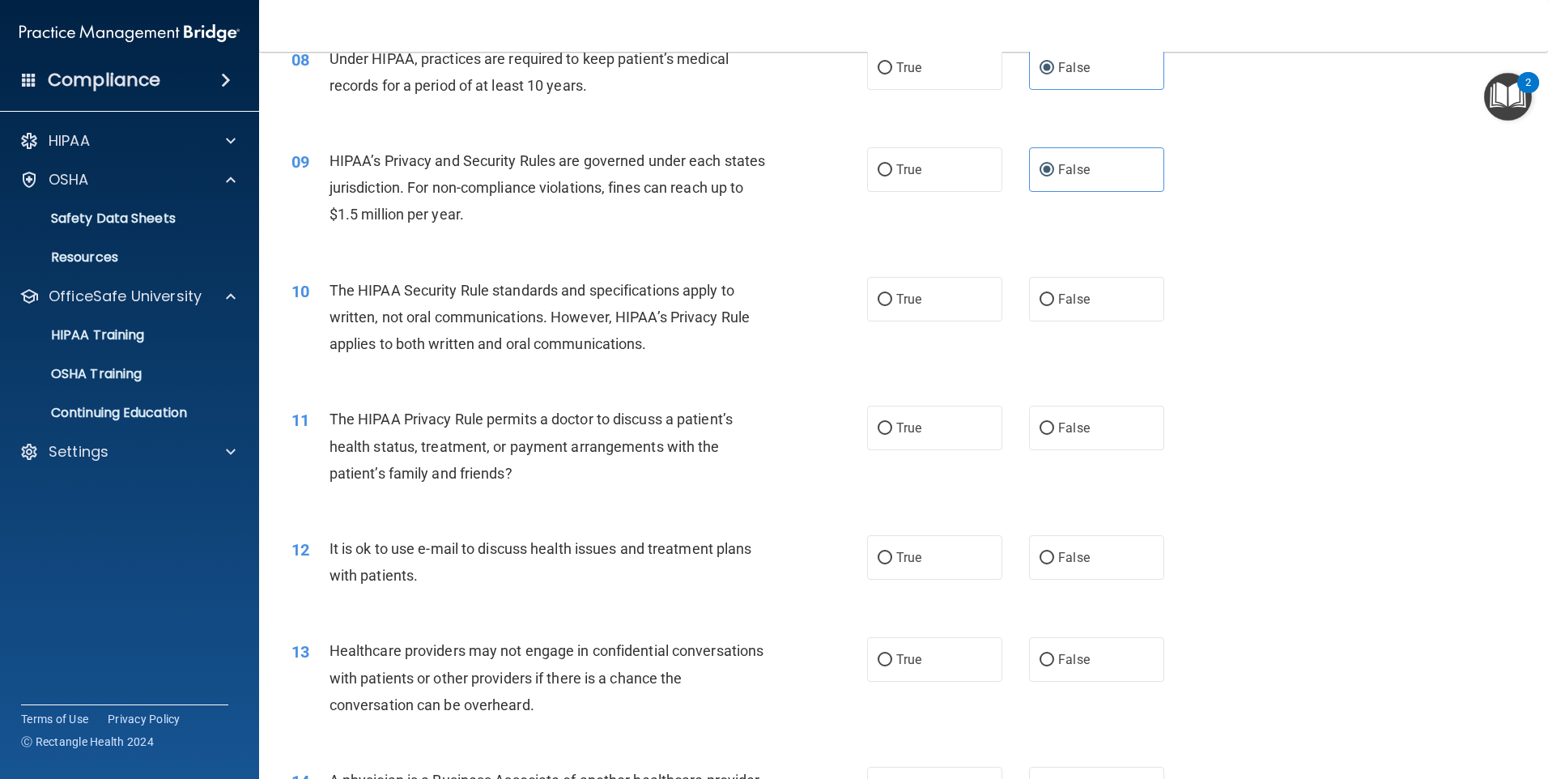
scroll to position [972, 0]
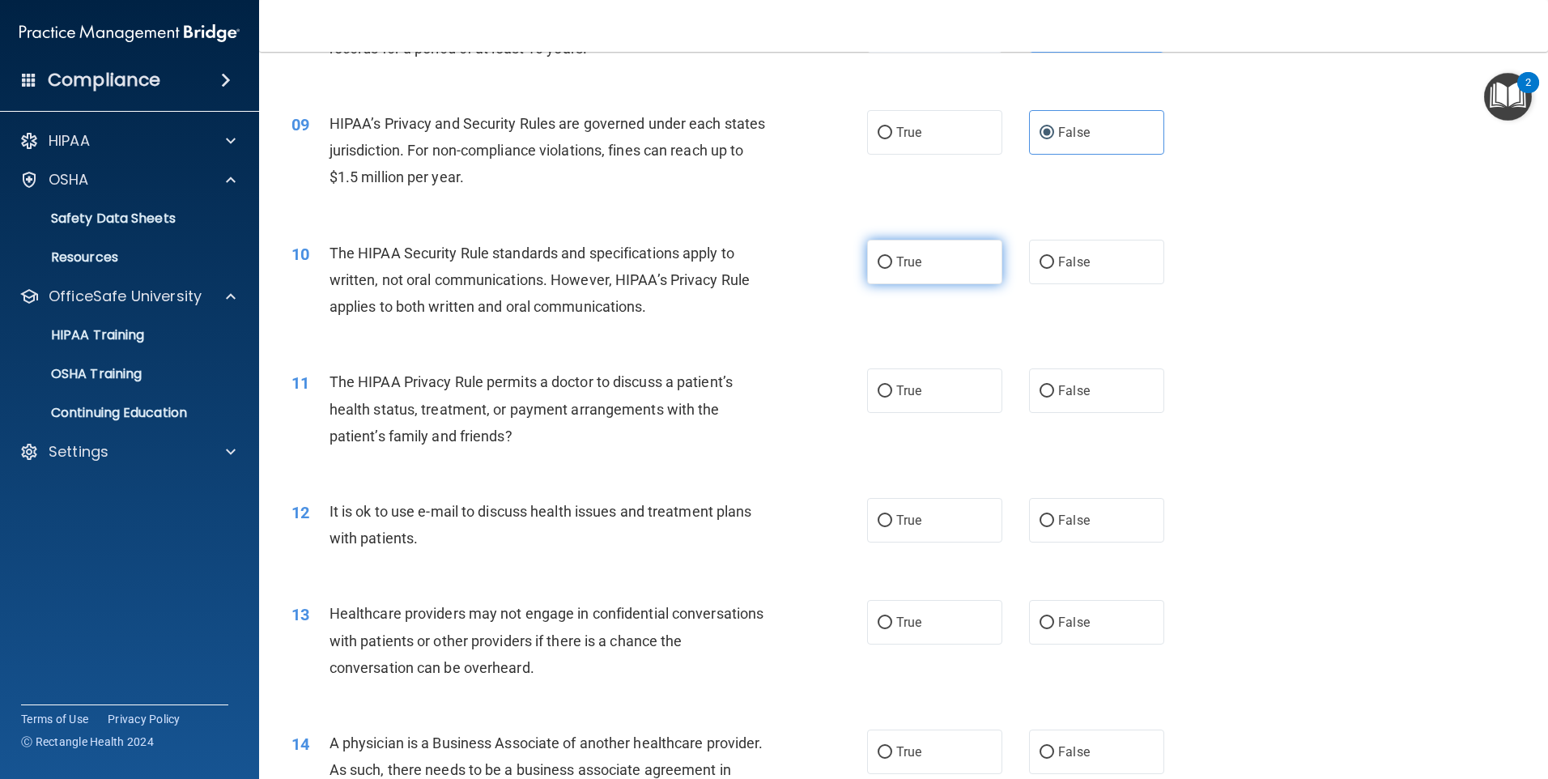
click at [909, 266] on span "True" at bounding box center [908, 261] width 25 height 15
click at [892, 266] on input "True" at bounding box center [885, 263] width 15 height 12
radio input "true"
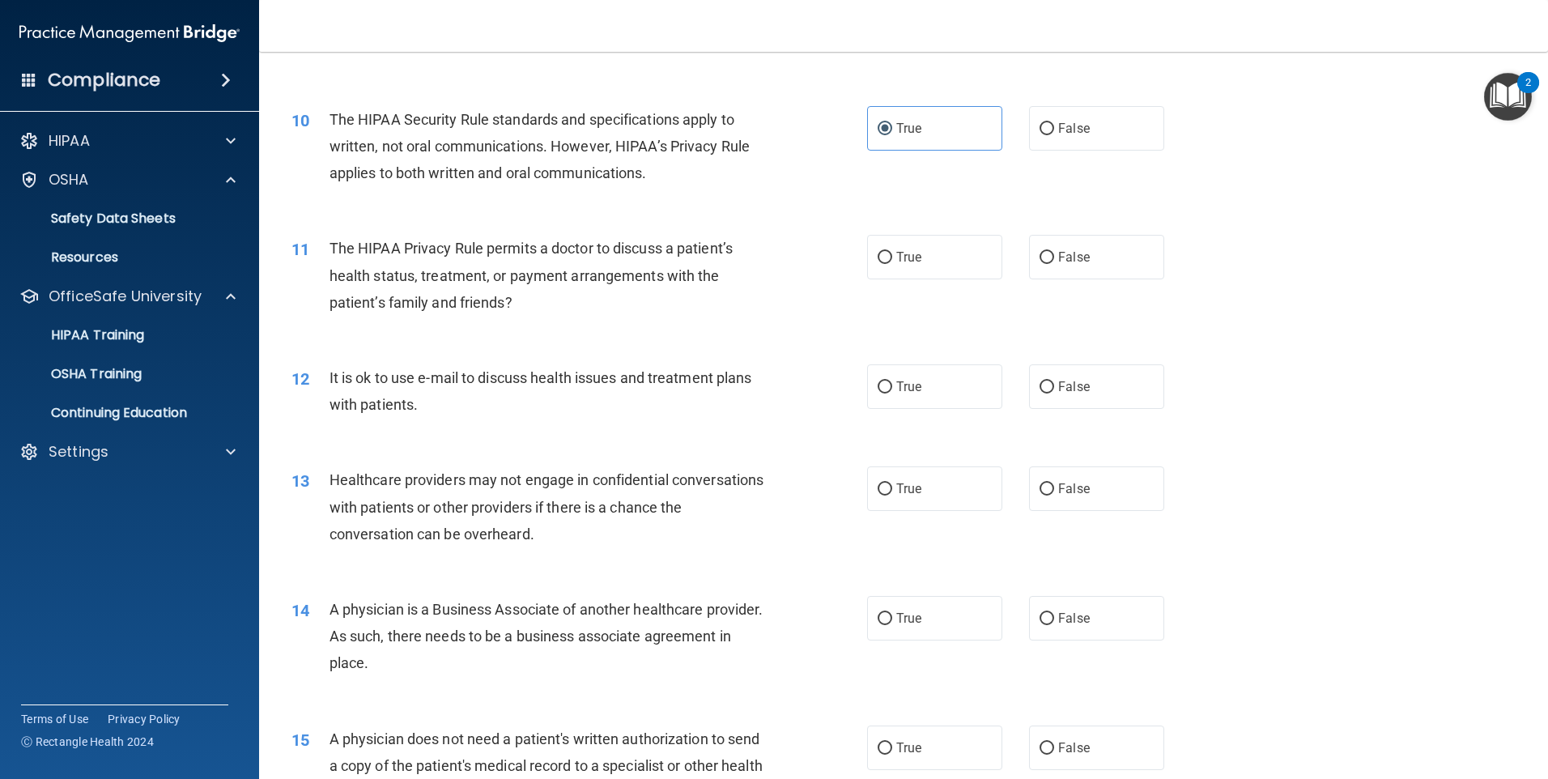
scroll to position [1134, 0]
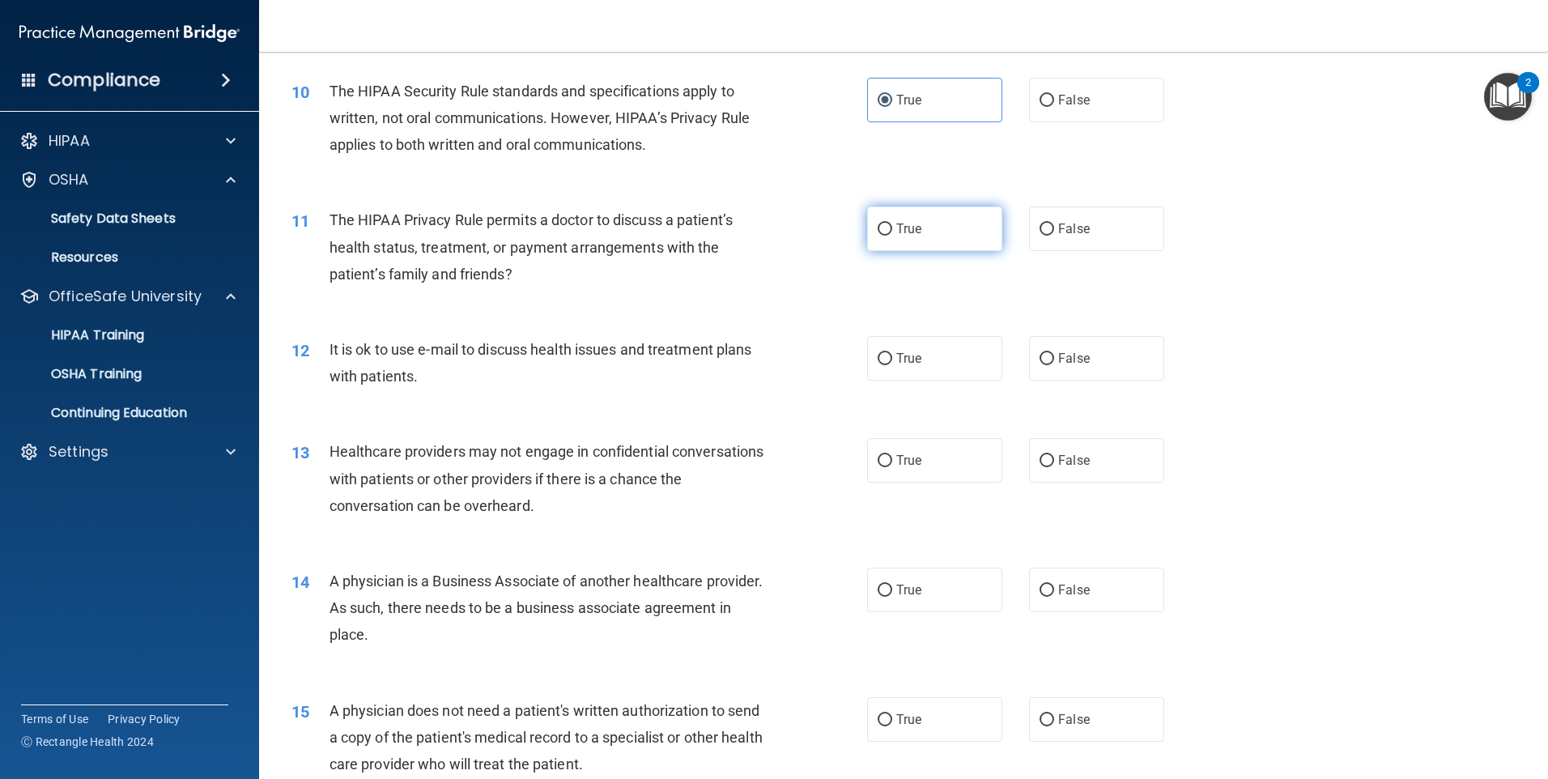
click at [909, 233] on span "True" at bounding box center [908, 228] width 25 height 15
click at [892, 233] on input "True" at bounding box center [885, 230] width 15 height 12
radio input "true"
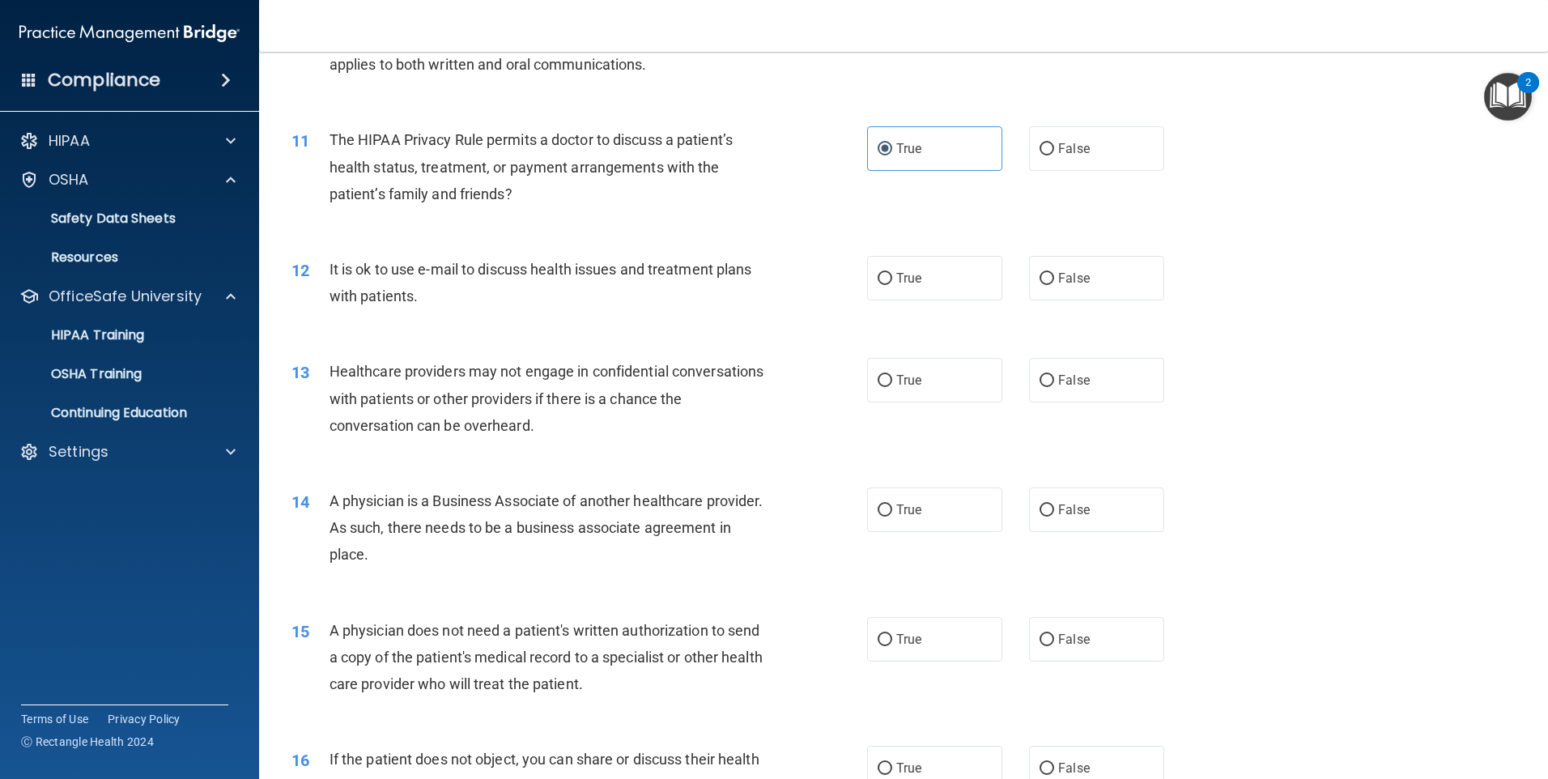
scroll to position [1215, 0]
click at [914, 277] on span "True" at bounding box center [908, 277] width 25 height 15
click at [892, 277] on input "True" at bounding box center [885, 278] width 15 height 12
radio input "true"
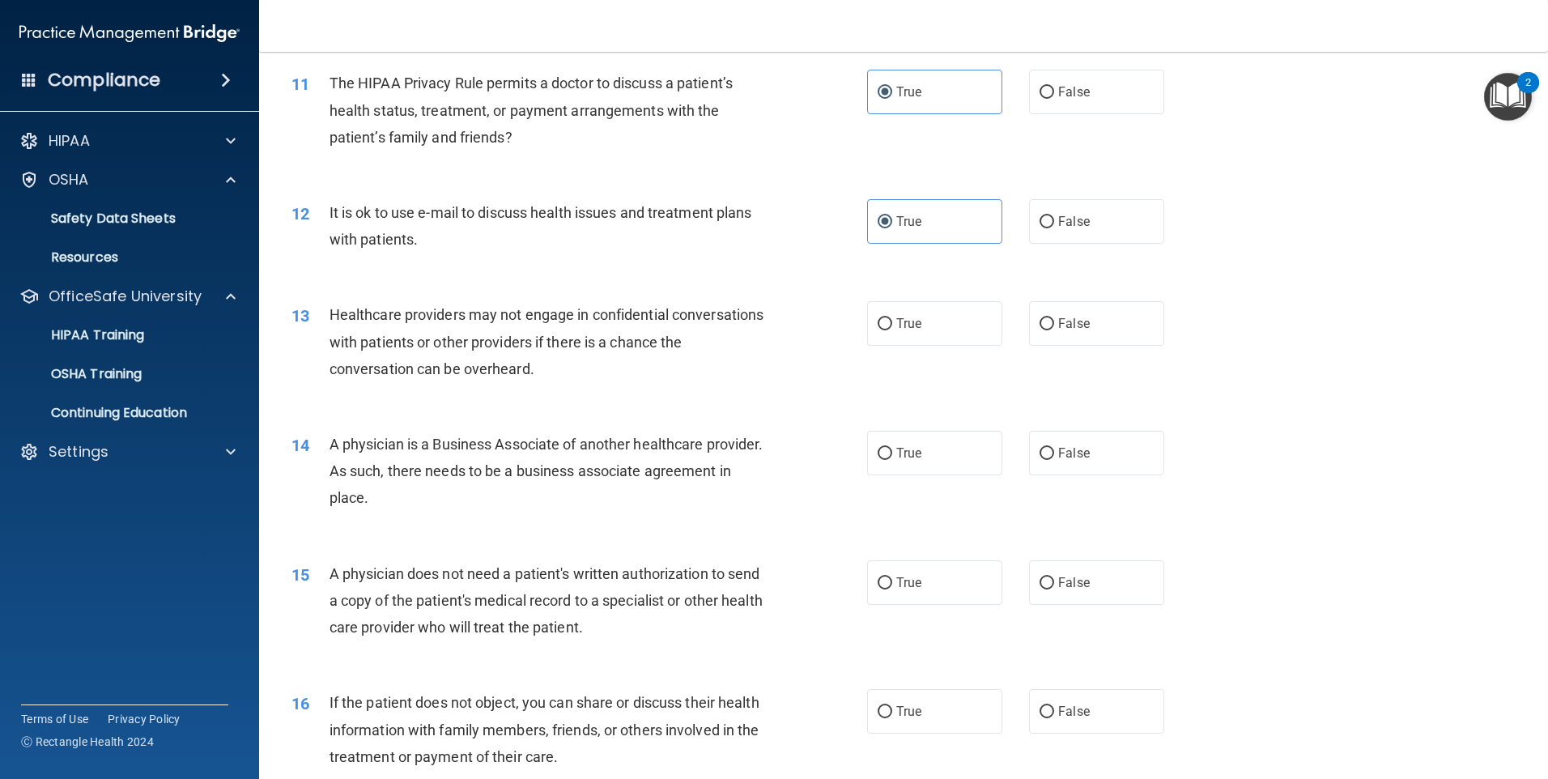
scroll to position [1377, 0]
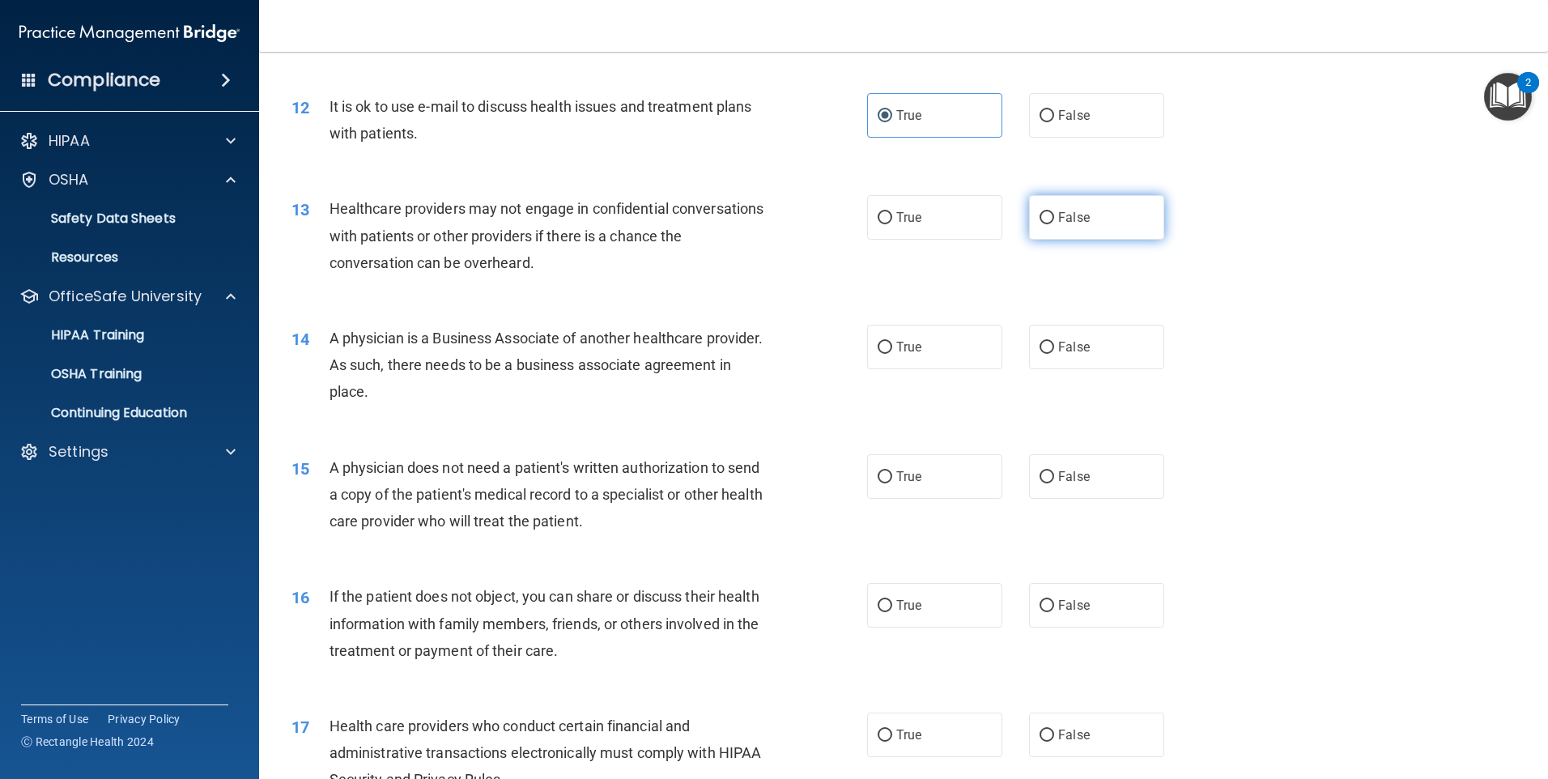
click at [1119, 223] on label "False" at bounding box center [1096, 217] width 135 height 45
click at [1054, 223] on input "False" at bounding box center [1047, 218] width 15 height 12
radio input "true"
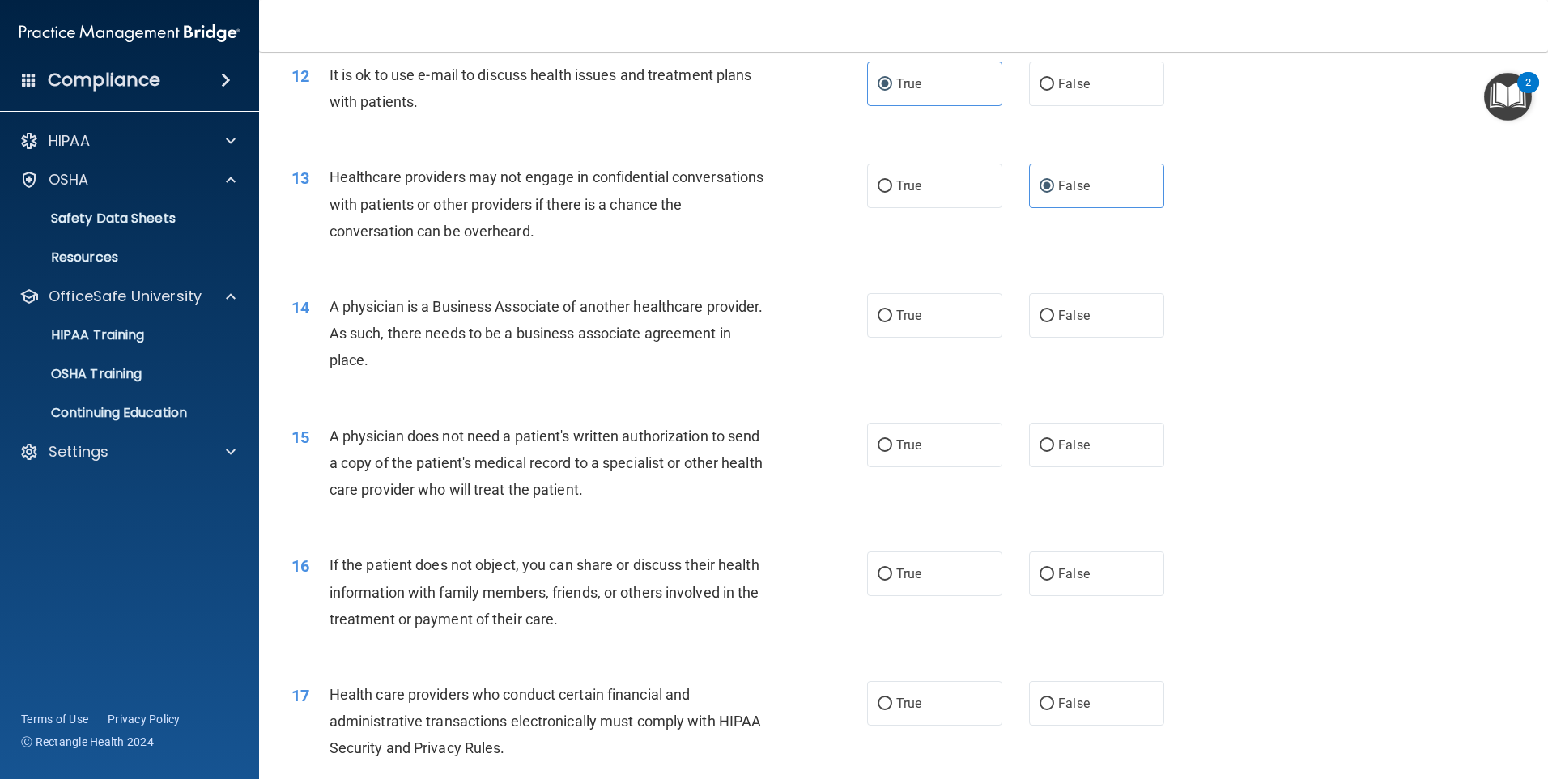
scroll to position [1458, 0]
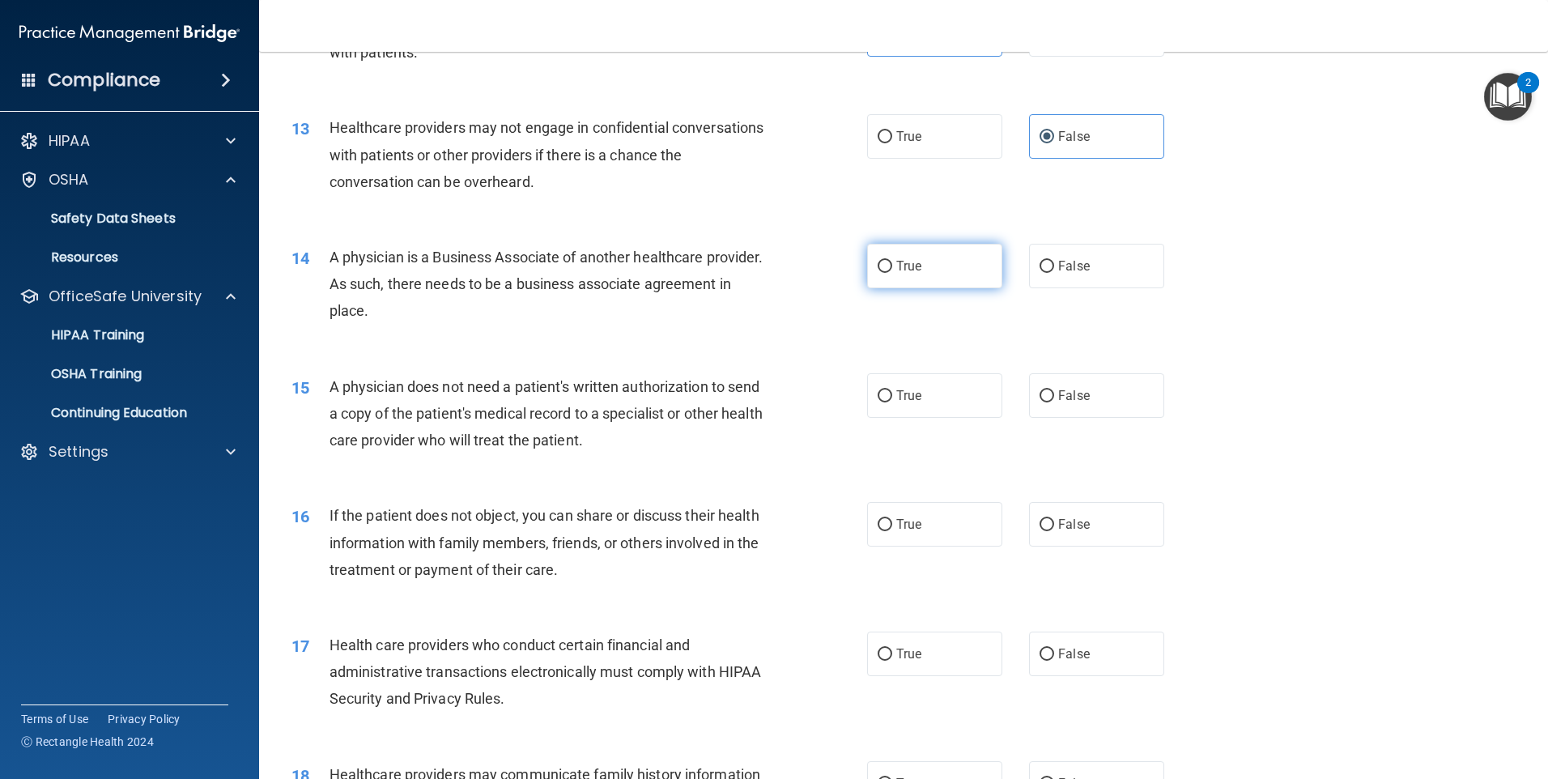
click at [912, 272] on span "True" at bounding box center [908, 265] width 25 height 15
click at [892, 272] on input "True" at bounding box center [885, 267] width 15 height 12
radio input "true"
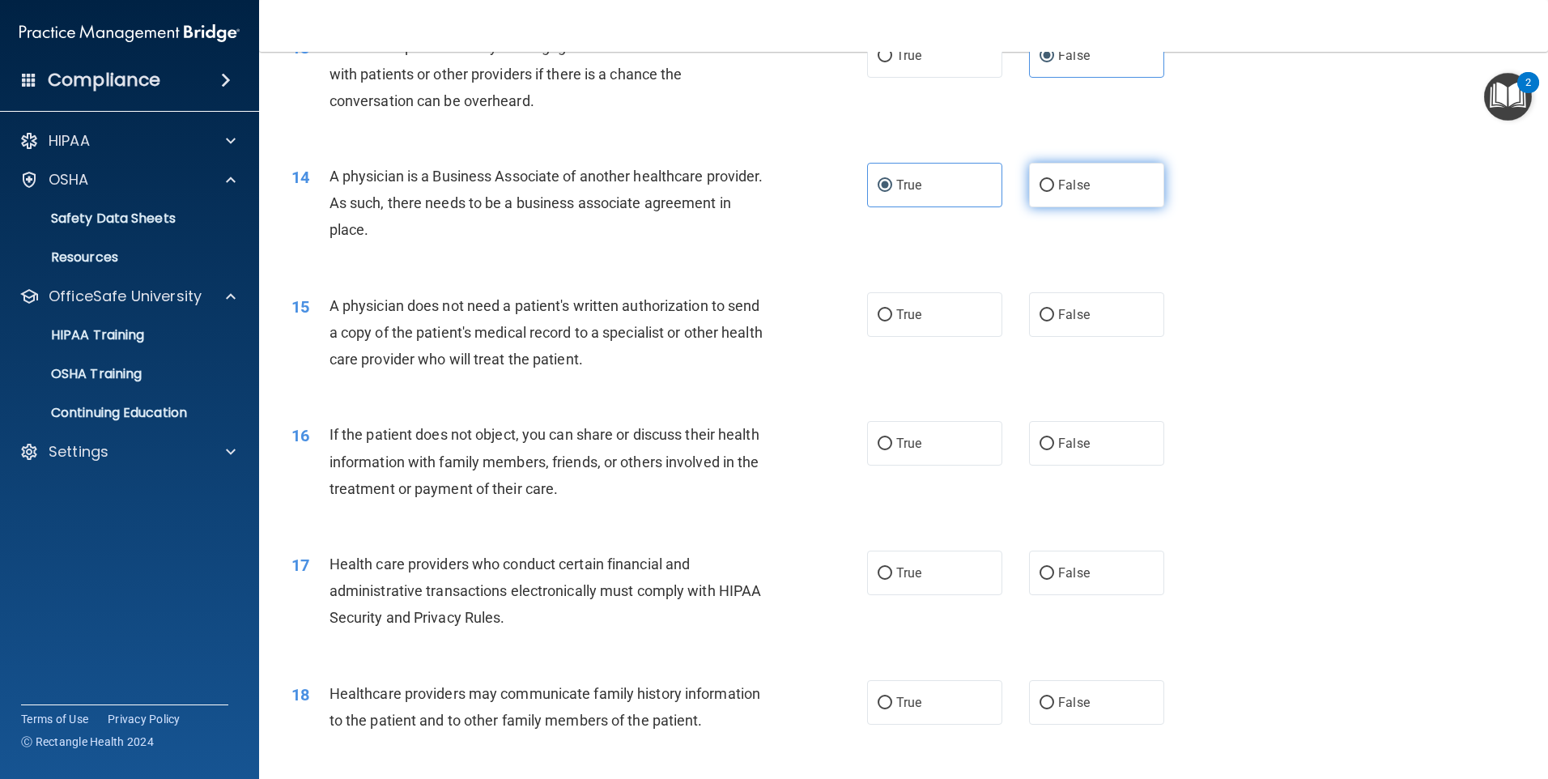
click at [1066, 198] on label "False" at bounding box center [1096, 185] width 135 height 45
click at [1054, 192] on input "False" at bounding box center [1047, 186] width 15 height 12
radio input "true"
radio input "false"
click at [913, 317] on span "True" at bounding box center [908, 314] width 25 height 15
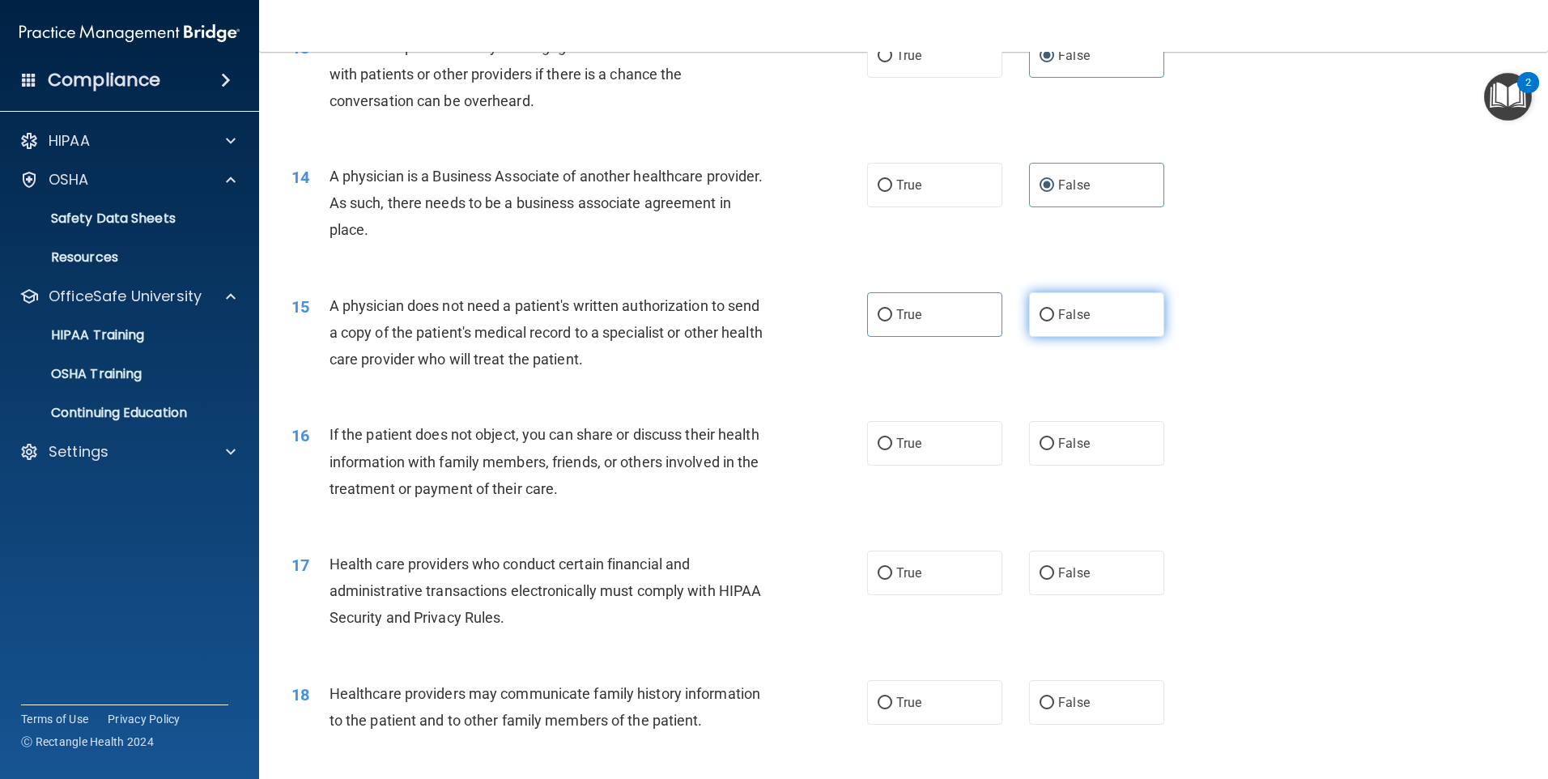
click at [1067, 315] on span "False" at bounding box center [1074, 314] width 32 height 15
drag, startPoint x: 1067, startPoint y: 315, endPoint x: 1058, endPoint y: 309, distance: 10.6
click at [1058, 309] on span "False" at bounding box center [1074, 314] width 32 height 15
click at [1054, 309] on input "False" at bounding box center [1047, 315] width 15 height 12
radio input "true"
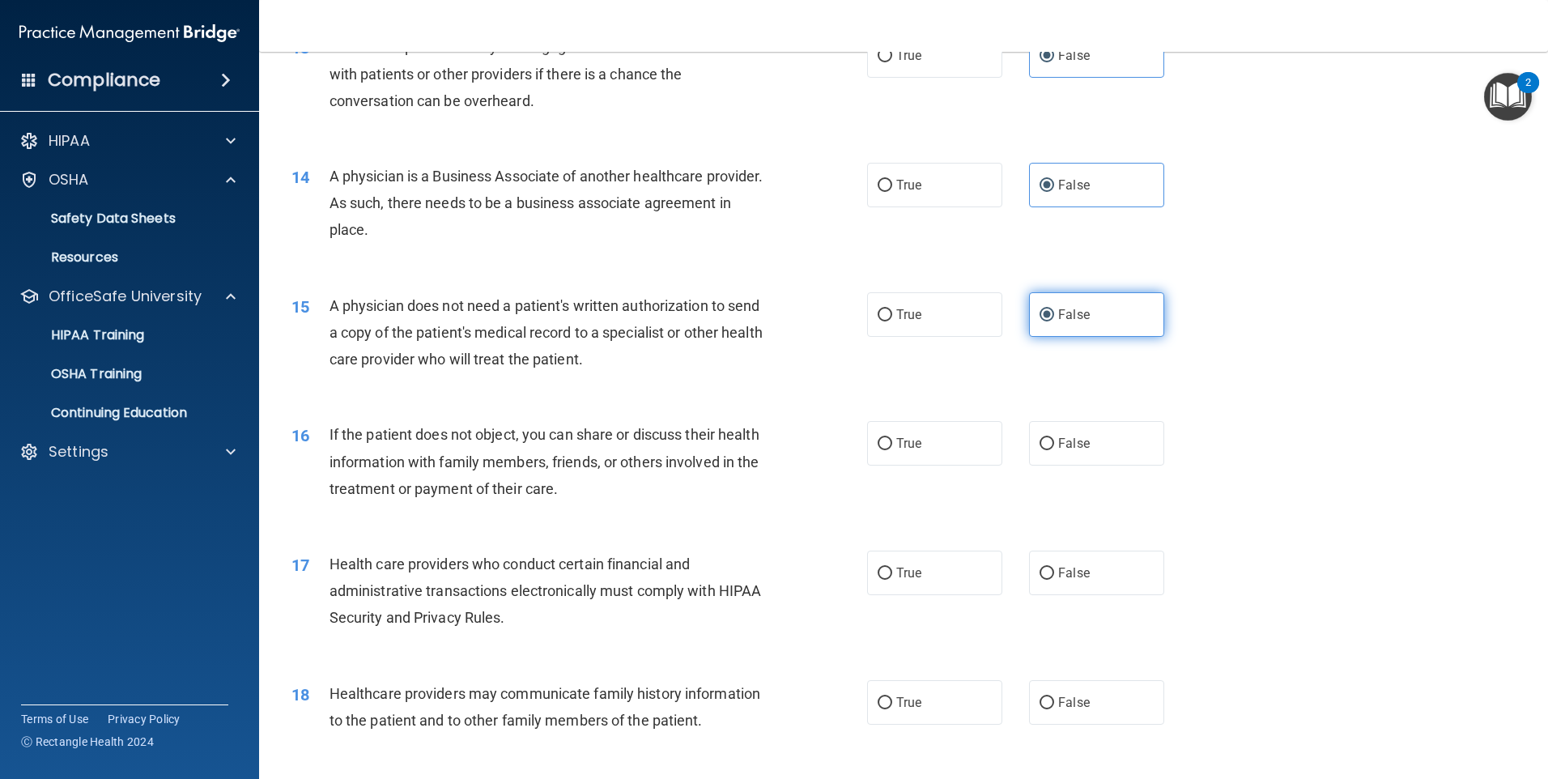
click at [1058, 311] on span "False" at bounding box center [1074, 314] width 32 height 15
click at [1051, 311] on input "False" at bounding box center [1047, 315] width 15 height 12
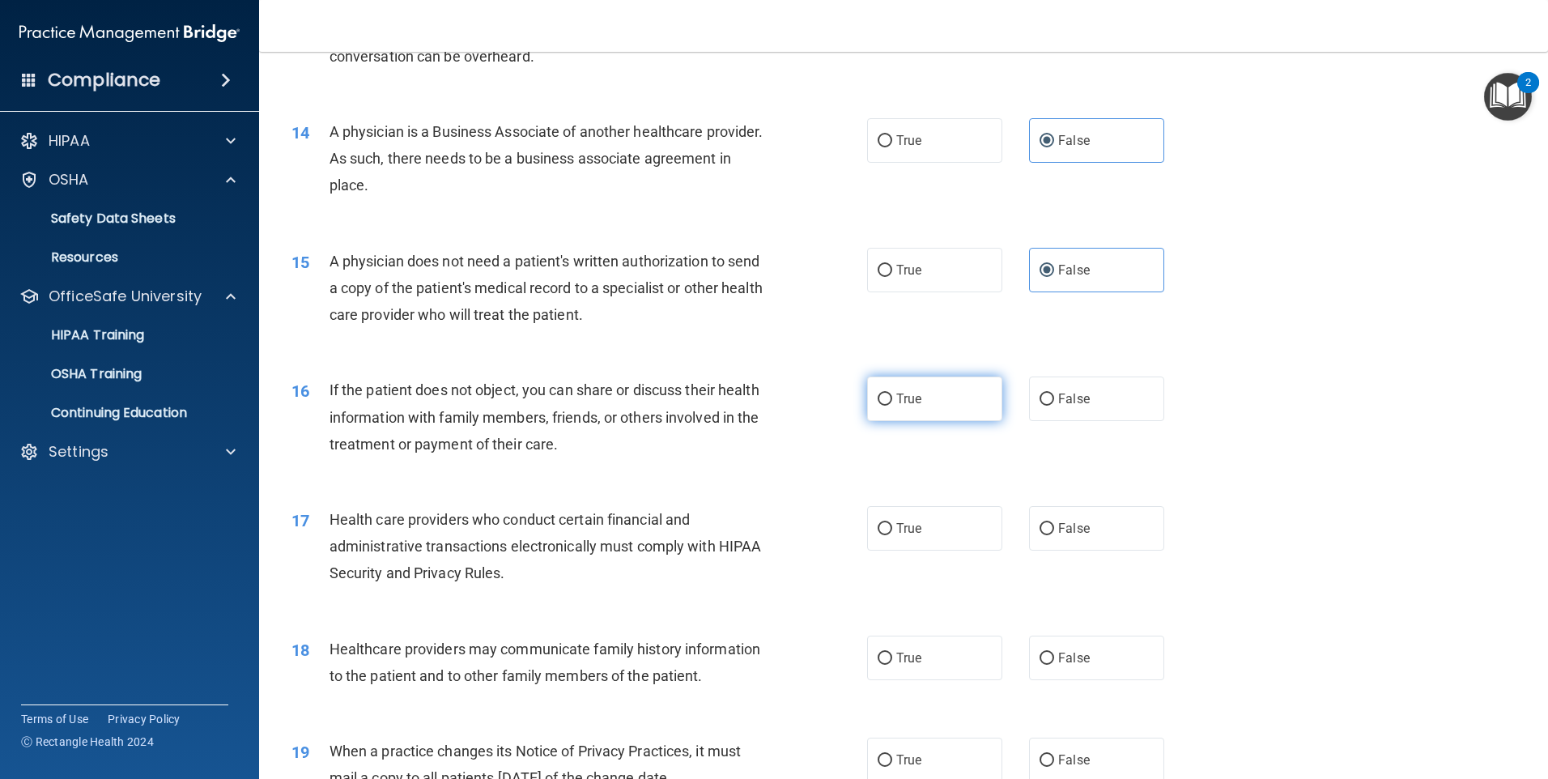
scroll to position [1620, 0]
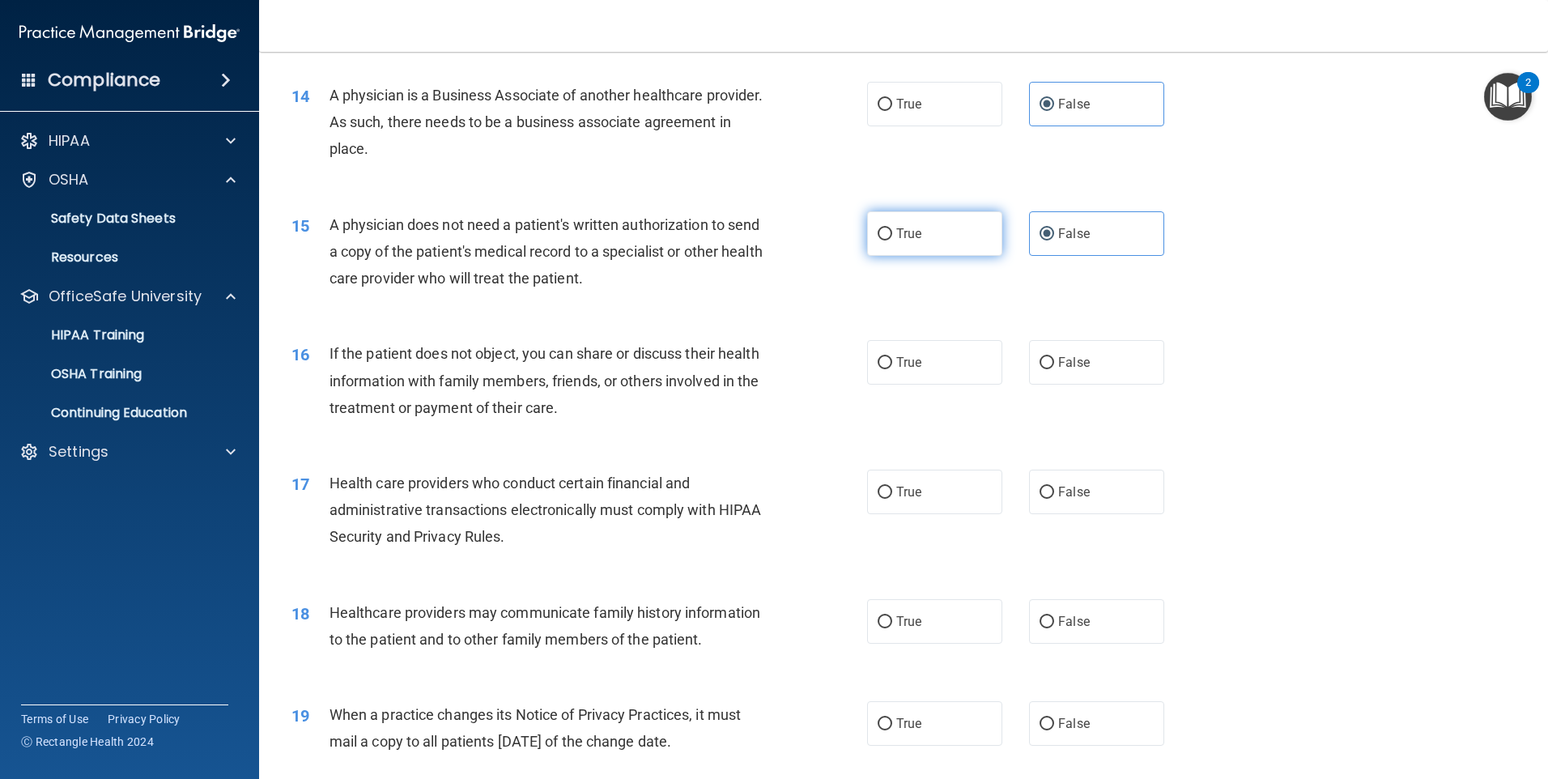
click at [909, 226] on span "True" at bounding box center [908, 233] width 25 height 15
click at [892, 228] on input "True" at bounding box center [885, 234] width 15 height 12
radio input "true"
click at [1088, 222] on label "False" at bounding box center [1096, 233] width 135 height 45
click at [1054, 228] on input "False" at bounding box center [1047, 234] width 15 height 12
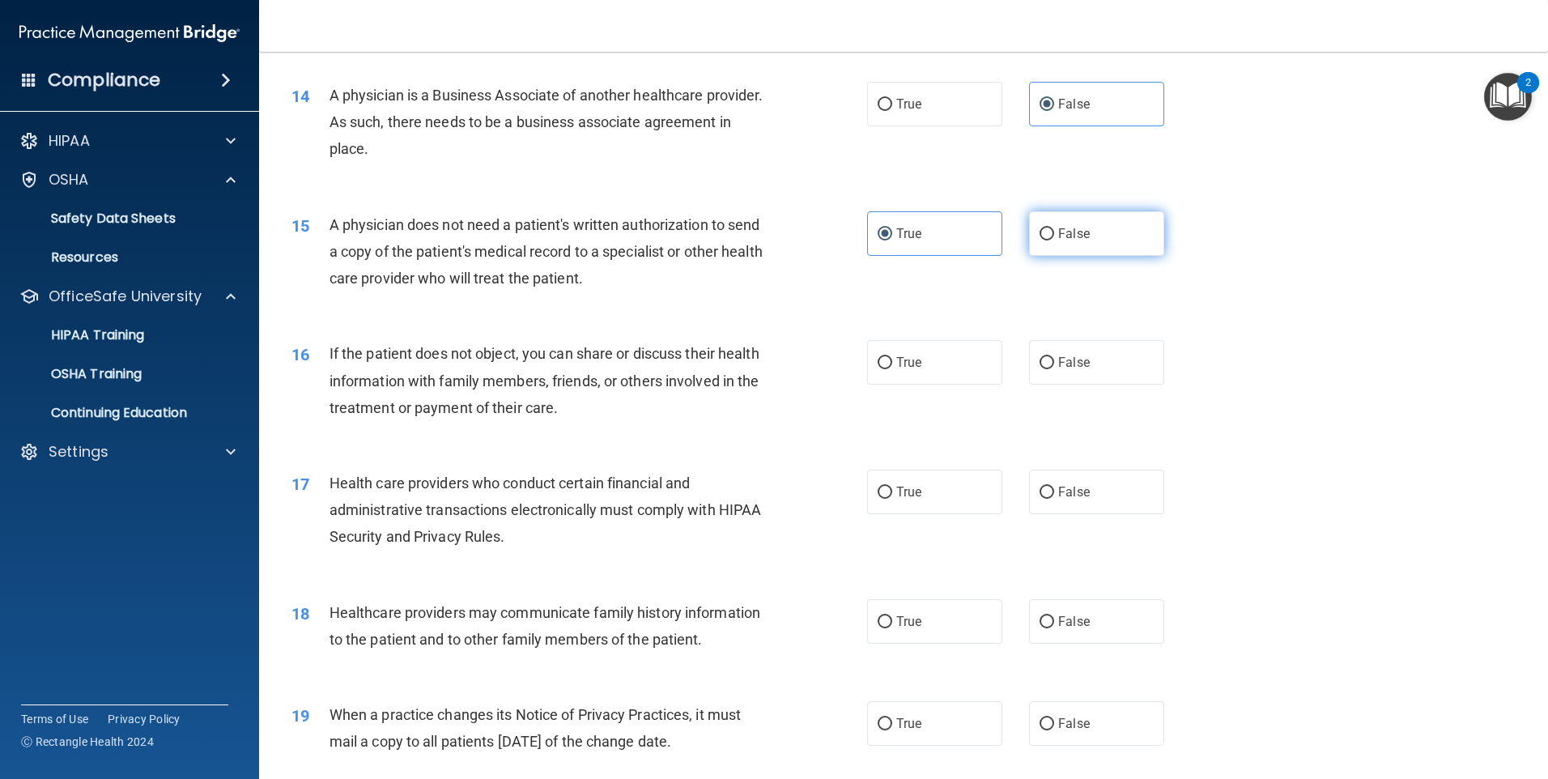
radio input "true"
click at [922, 246] on label "True" at bounding box center [934, 233] width 135 height 45
click at [892, 241] on input "True" at bounding box center [885, 234] width 15 height 12
radio input "true"
click at [1123, 236] on label "False" at bounding box center [1096, 233] width 135 height 45
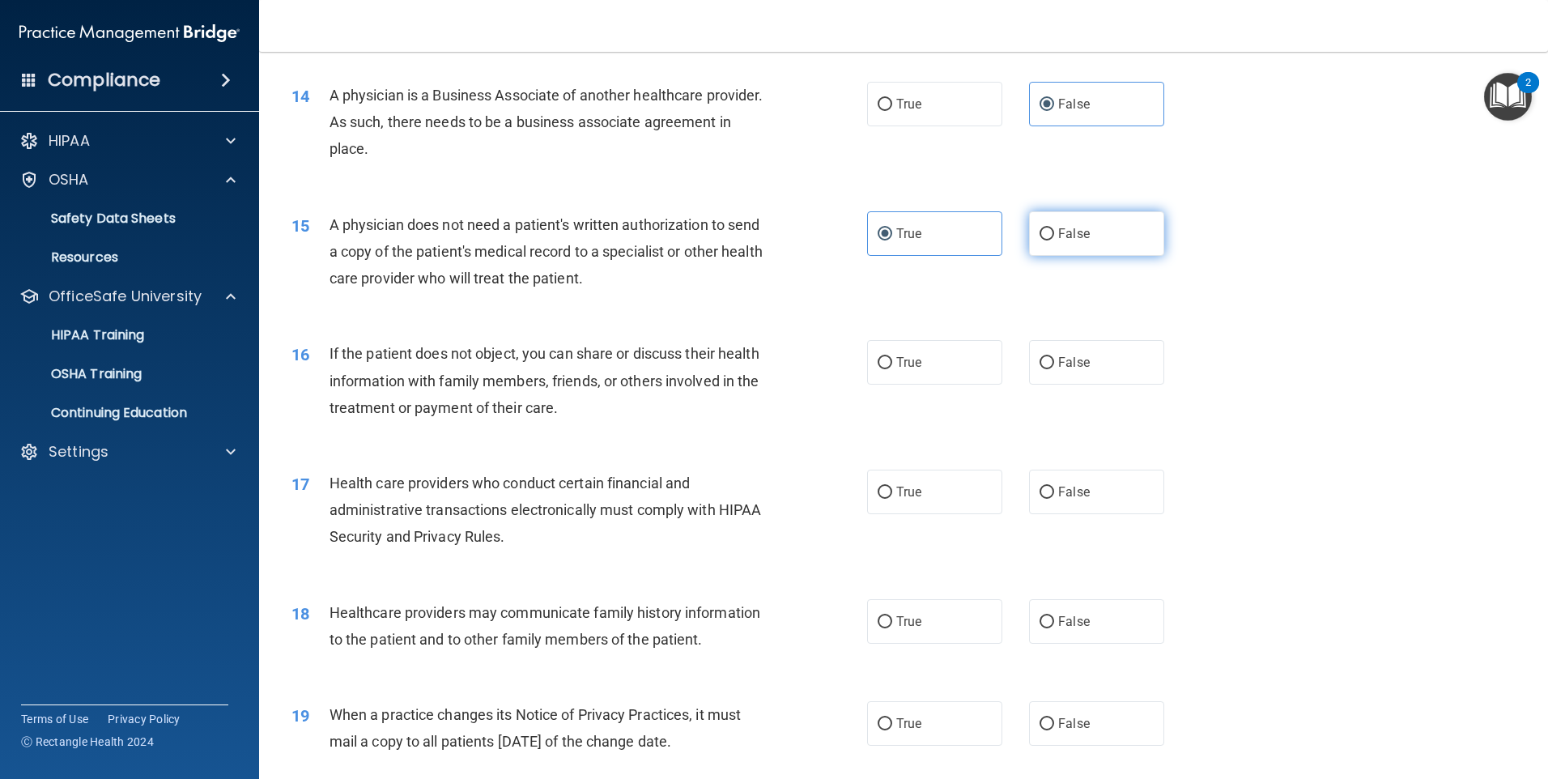
click at [1054, 236] on input "False" at bounding box center [1047, 234] width 15 height 12
radio input "true"
click at [972, 235] on label "True" at bounding box center [934, 233] width 135 height 45
click at [892, 235] on input "True" at bounding box center [885, 234] width 15 height 12
radio input "true"
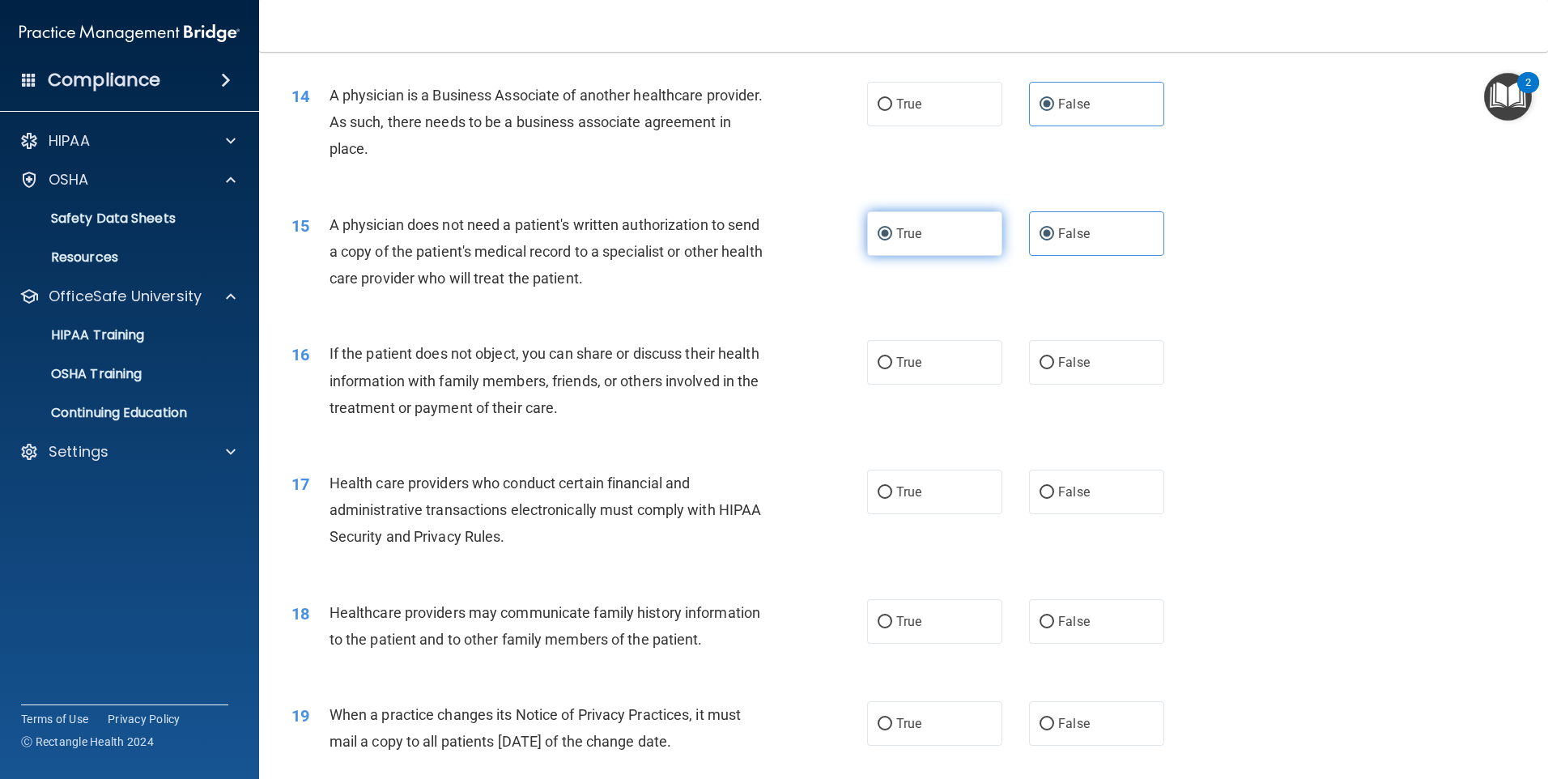
radio input "false"
click at [907, 365] on span "True" at bounding box center [908, 362] width 25 height 15
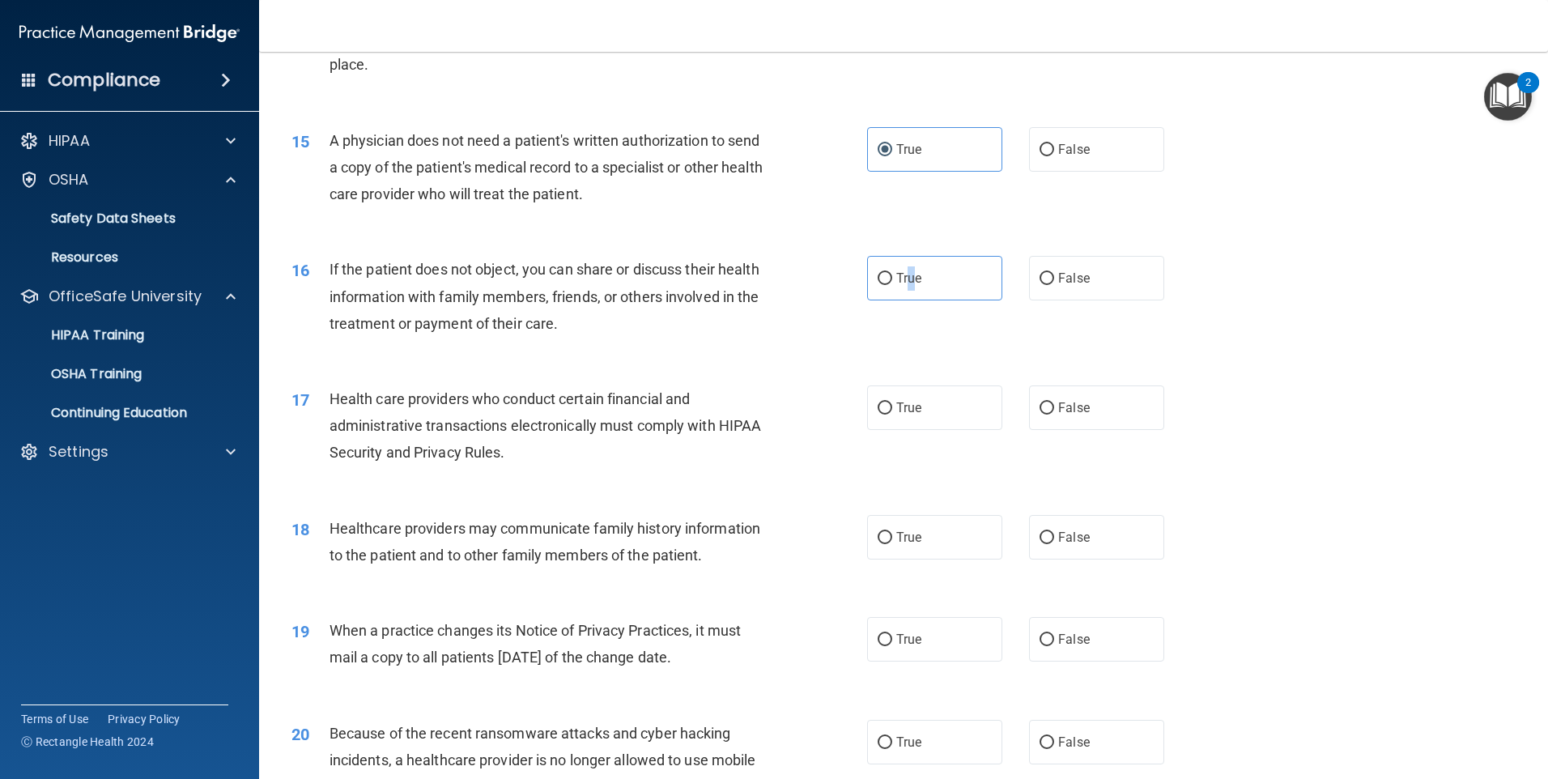
scroll to position [1863, 0]
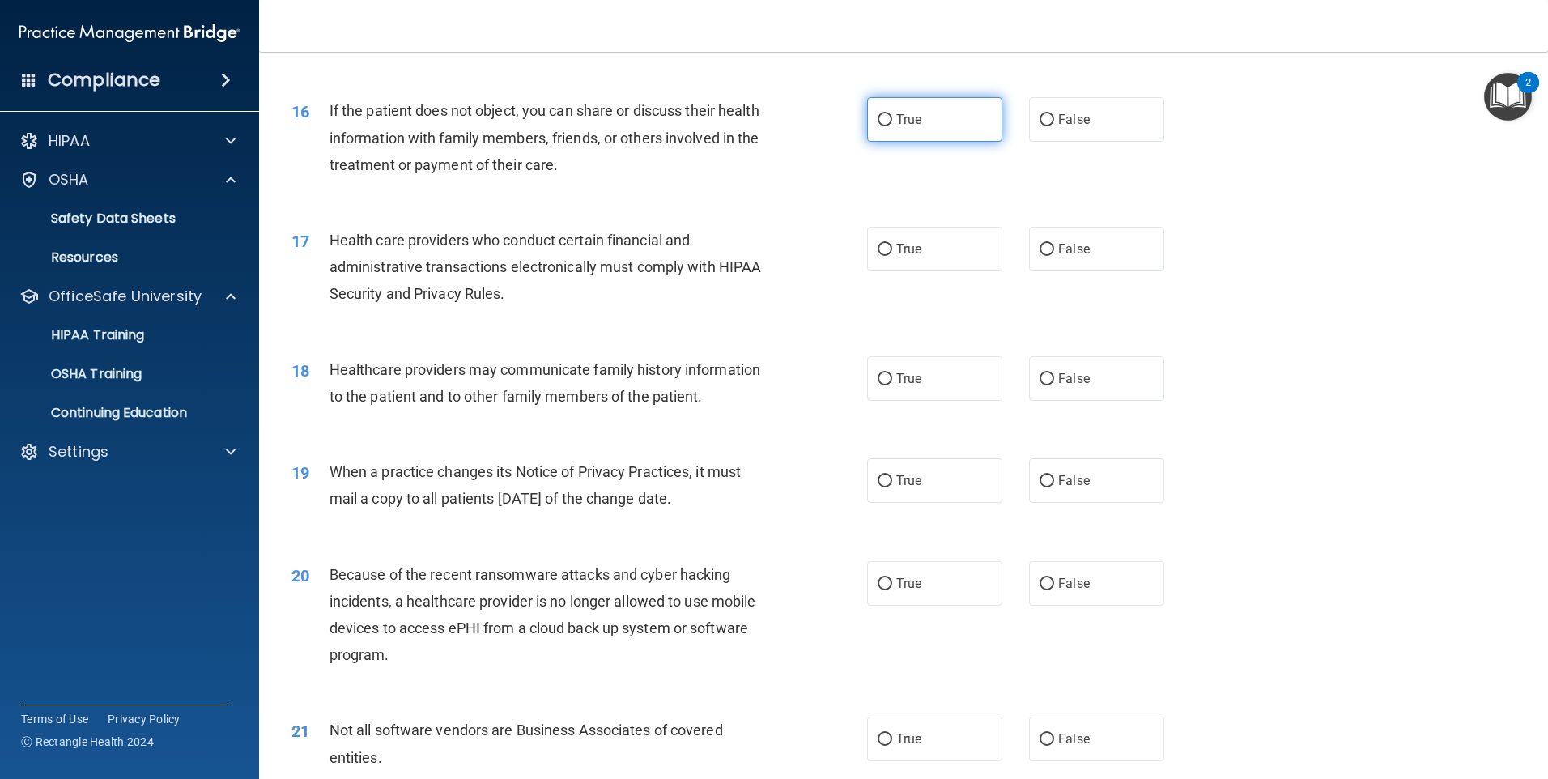
click at [916, 129] on label "True" at bounding box center [934, 119] width 135 height 45
click at [892, 126] on input "True" at bounding box center [885, 120] width 15 height 12
radio input "true"
click at [935, 259] on label "True" at bounding box center [934, 249] width 135 height 45
click at [892, 256] on input "True" at bounding box center [885, 250] width 15 height 12
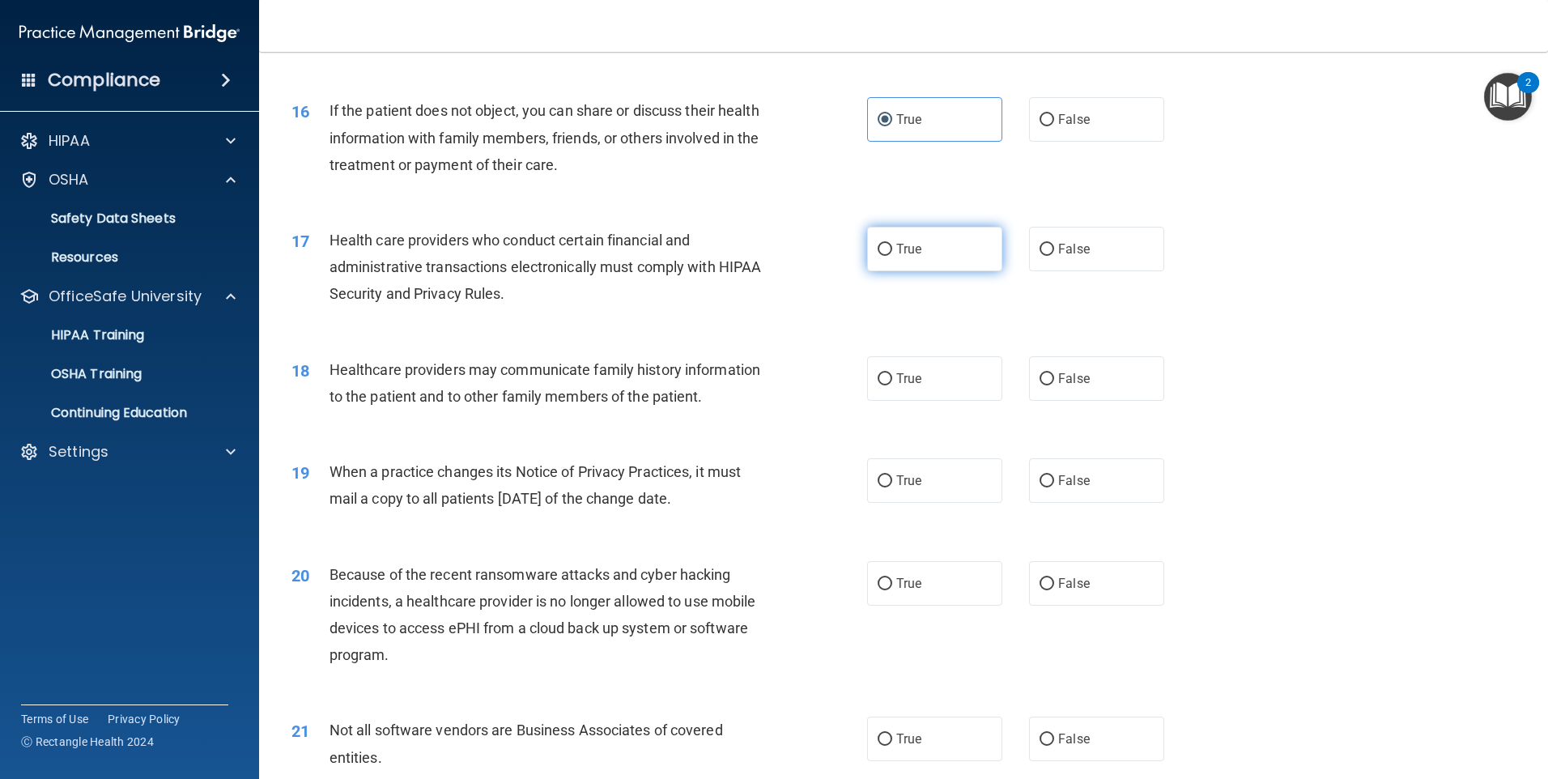
radio input "true"
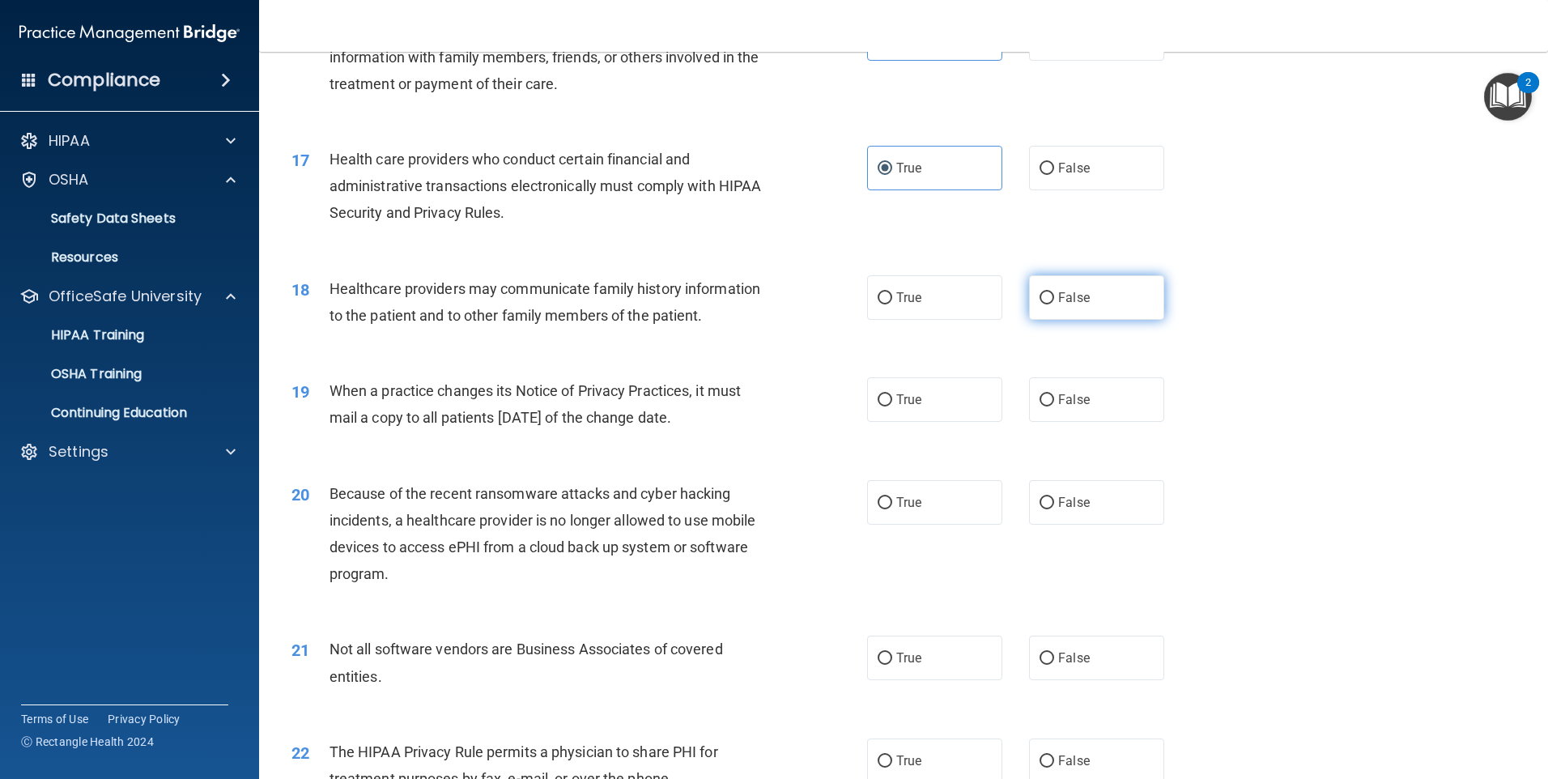
click at [1083, 300] on label "False" at bounding box center [1096, 297] width 135 height 45
click at [1054, 300] on input "False" at bounding box center [1047, 298] width 15 height 12
radio input "true"
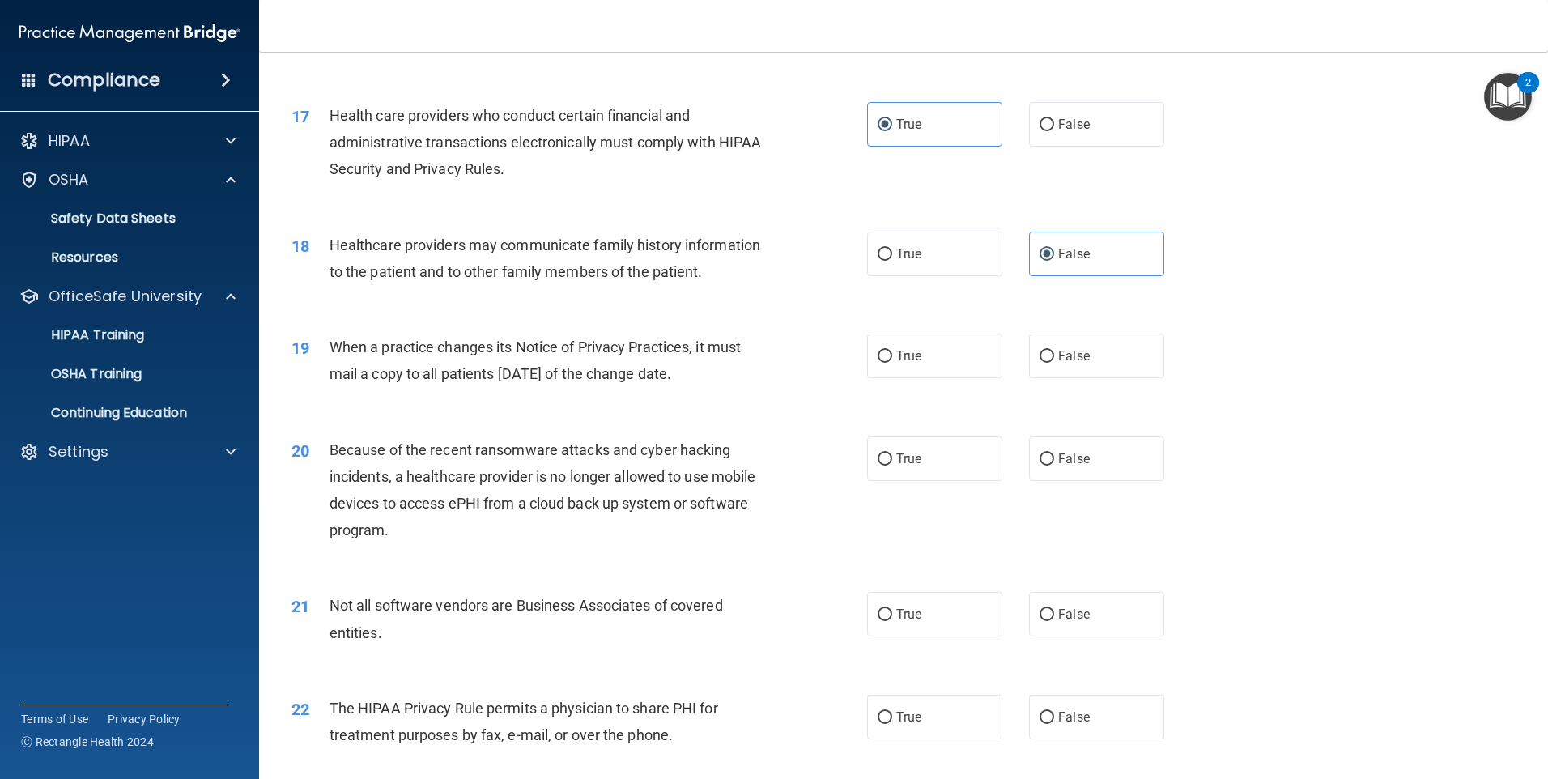
scroll to position [2025, 0]
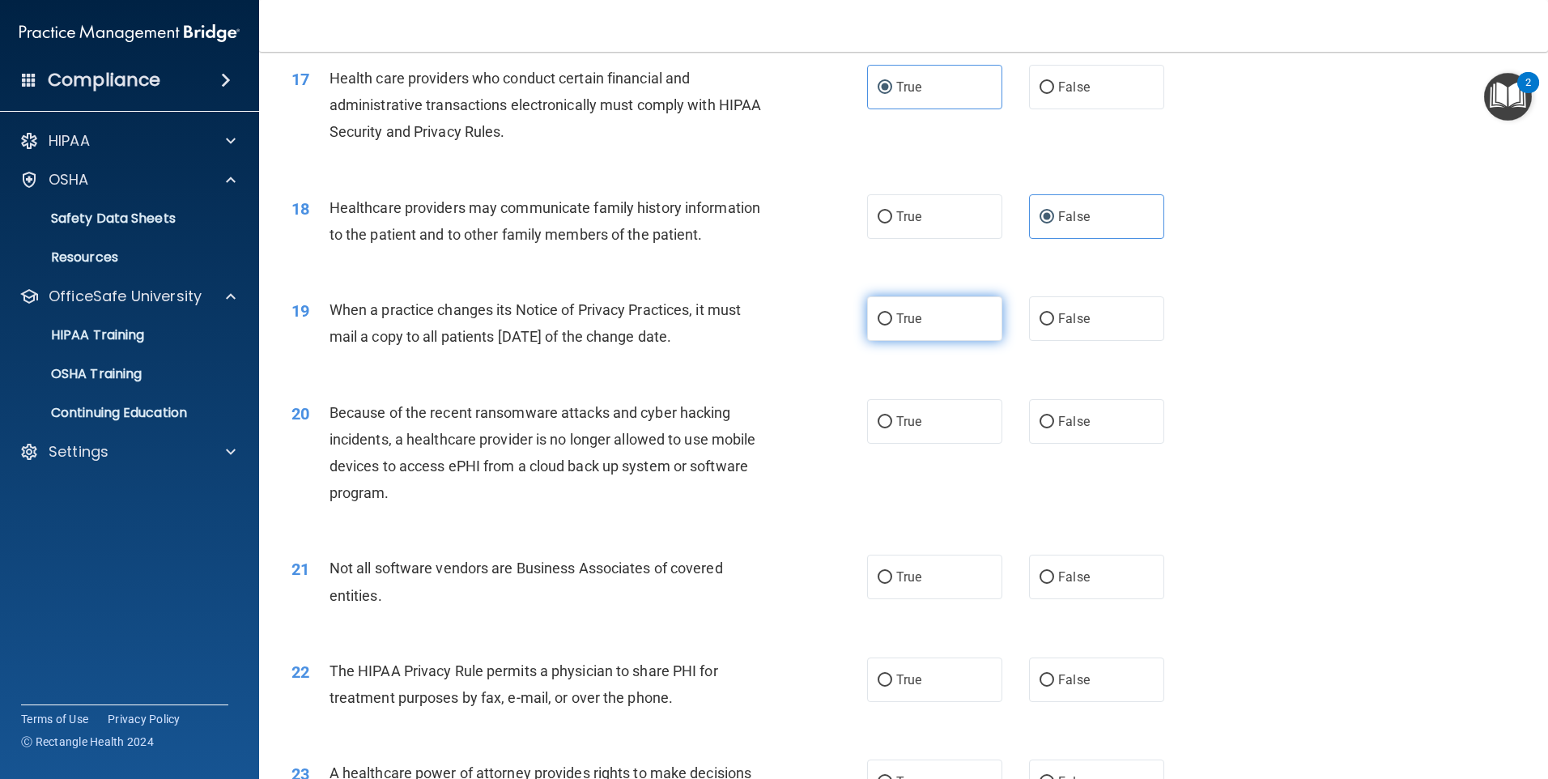
click at [905, 315] on span "True" at bounding box center [908, 318] width 25 height 15
click at [892, 315] on input "True" at bounding box center [885, 319] width 15 height 12
radio input "true"
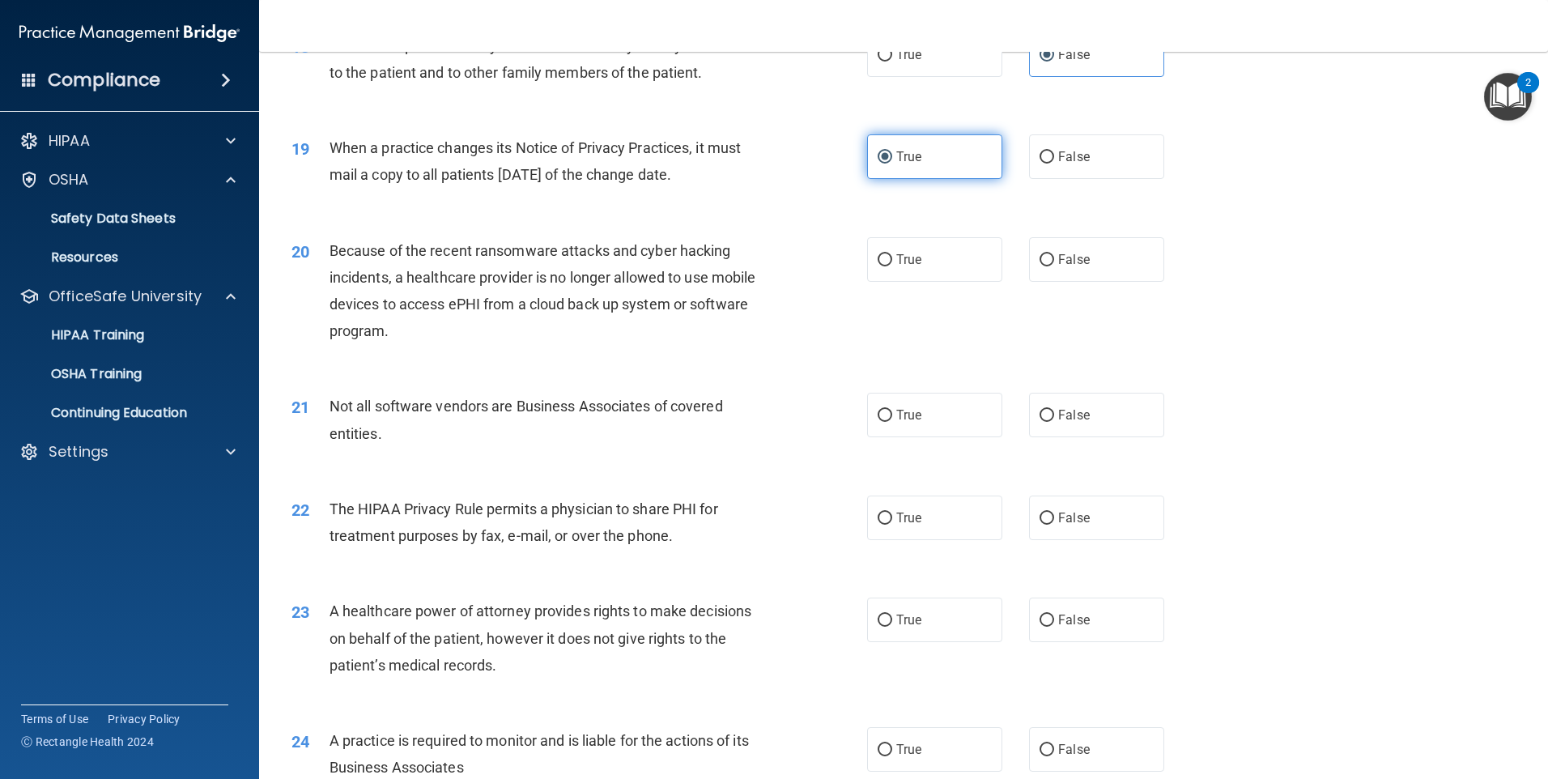
scroll to position [2268, 0]
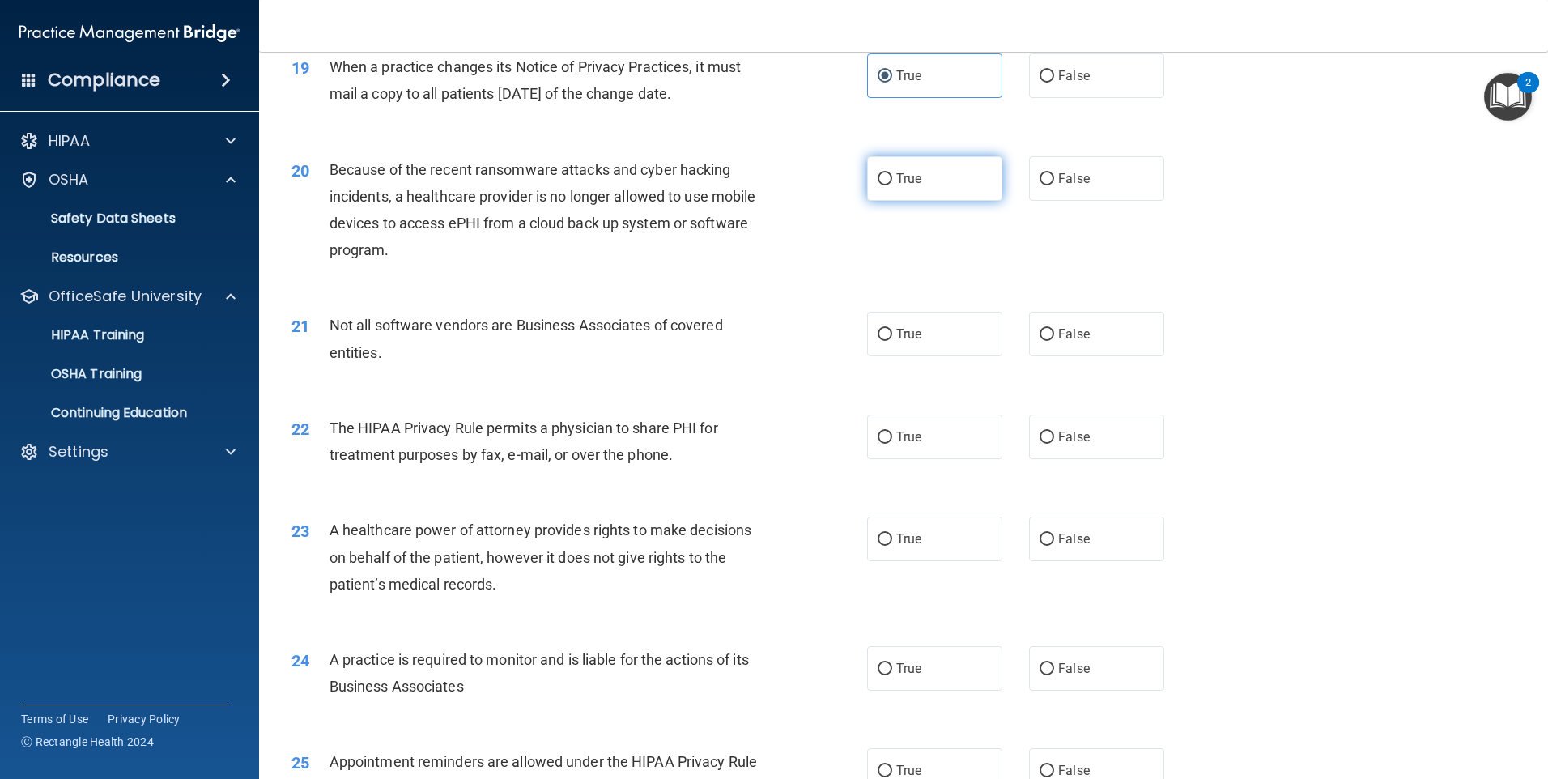
click at [955, 170] on label "True" at bounding box center [934, 178] width 135 height 45
click at [892, 173] on input "True" at bounding box center [885, 179] width 15 height 12
radio input "true"
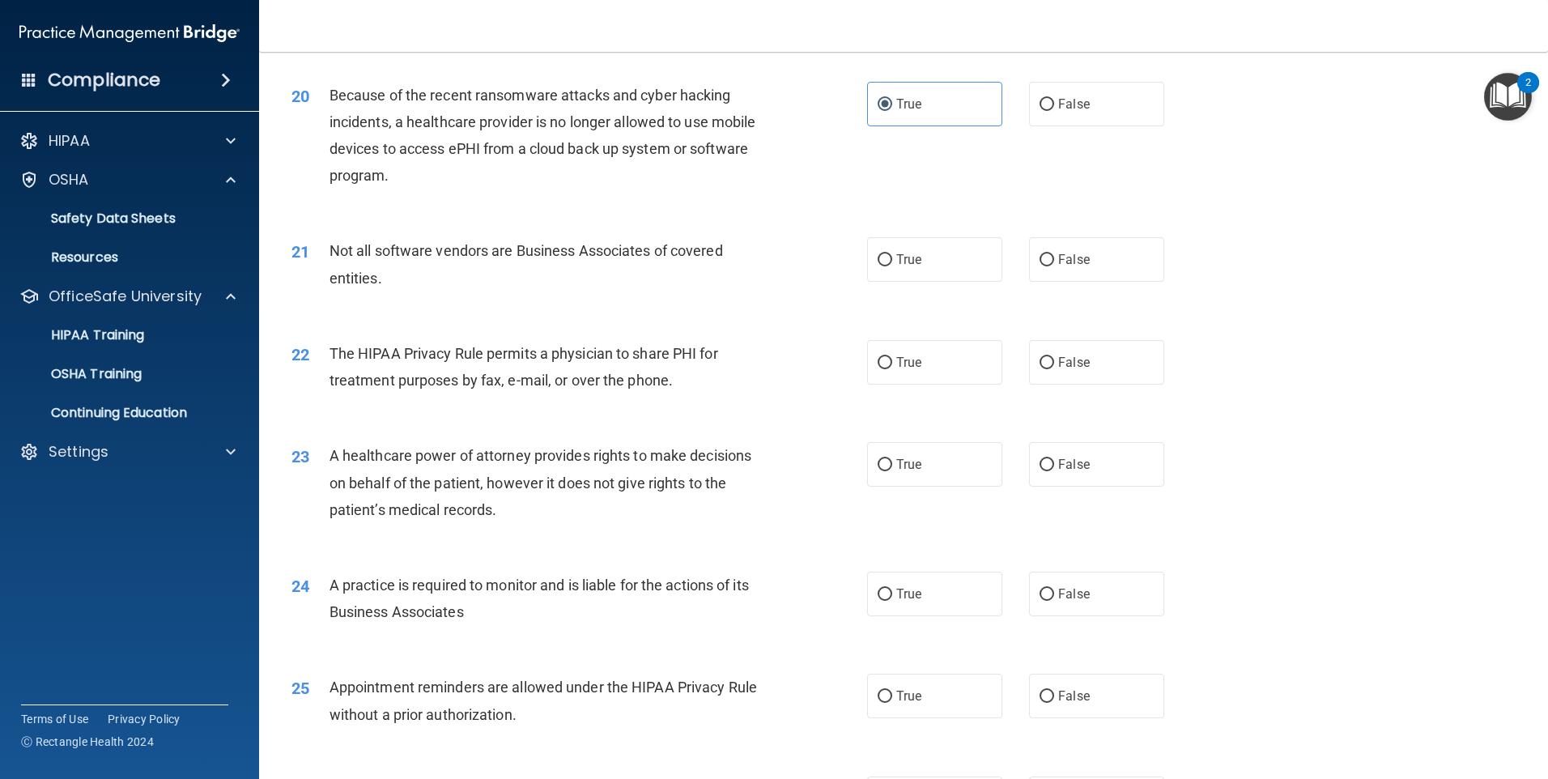
scroll to position [2349, 0]
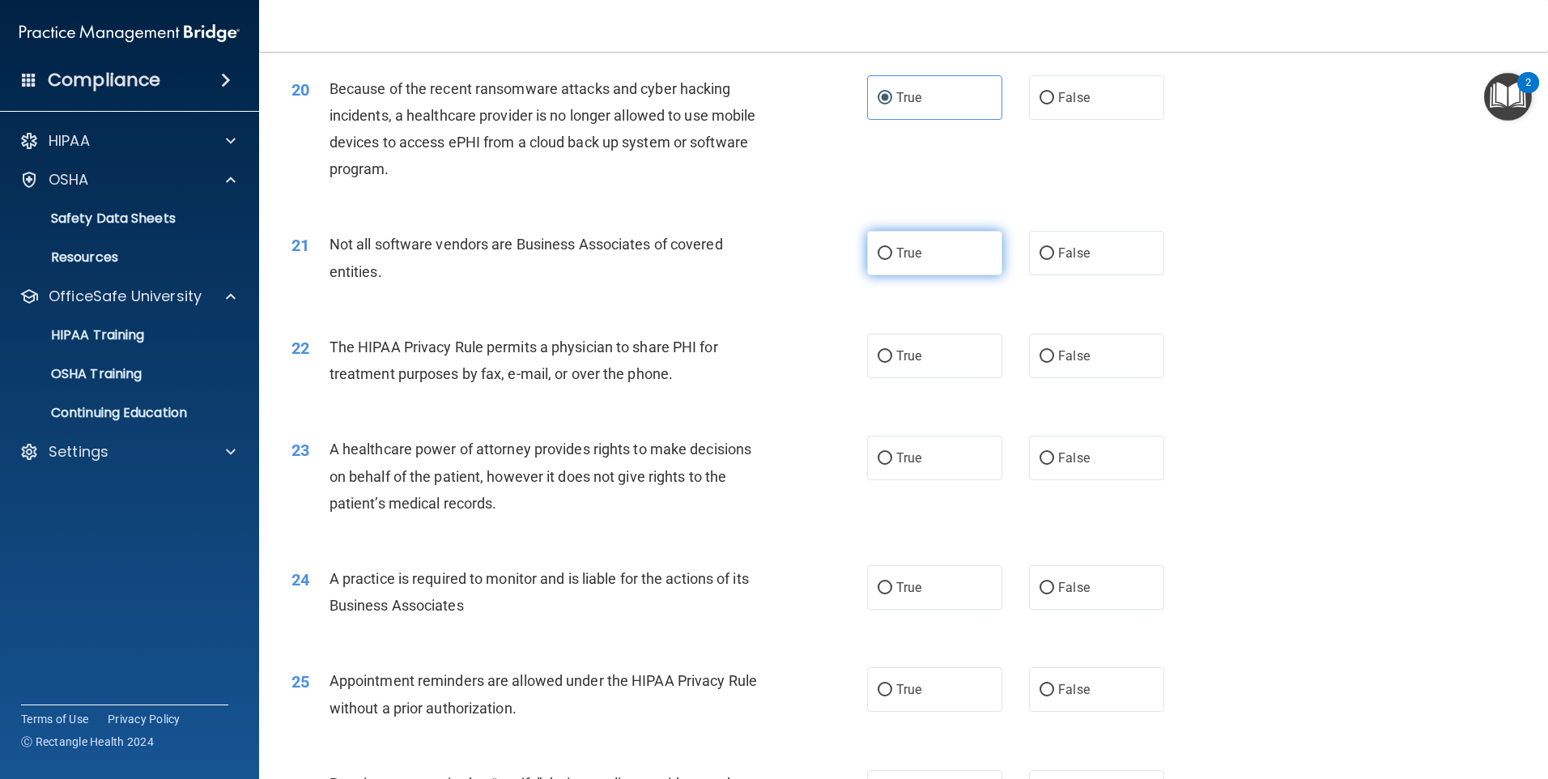
drag, startPoint x: 946, startPoint y: 251, endPoint x: 918, endPoint y: 276, distance: 37.9
click at [945, 251] on label "True" at bounding box center [934, 253] width 135 height 45
click at [892, 251] on input "True" at bounding box center [885, 254] width 15 height 12
radio input "true"
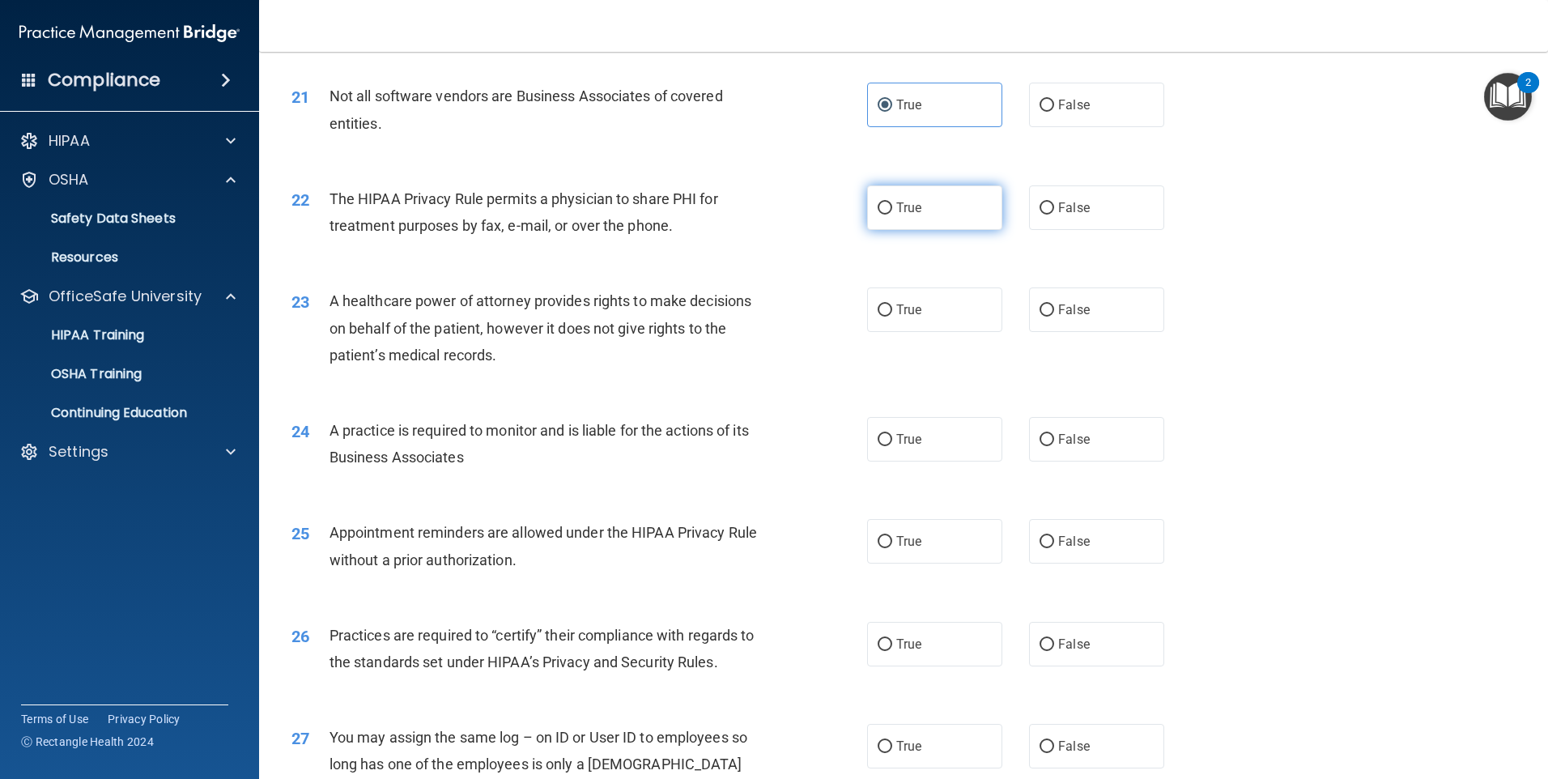
scroll to position [2511, 0]
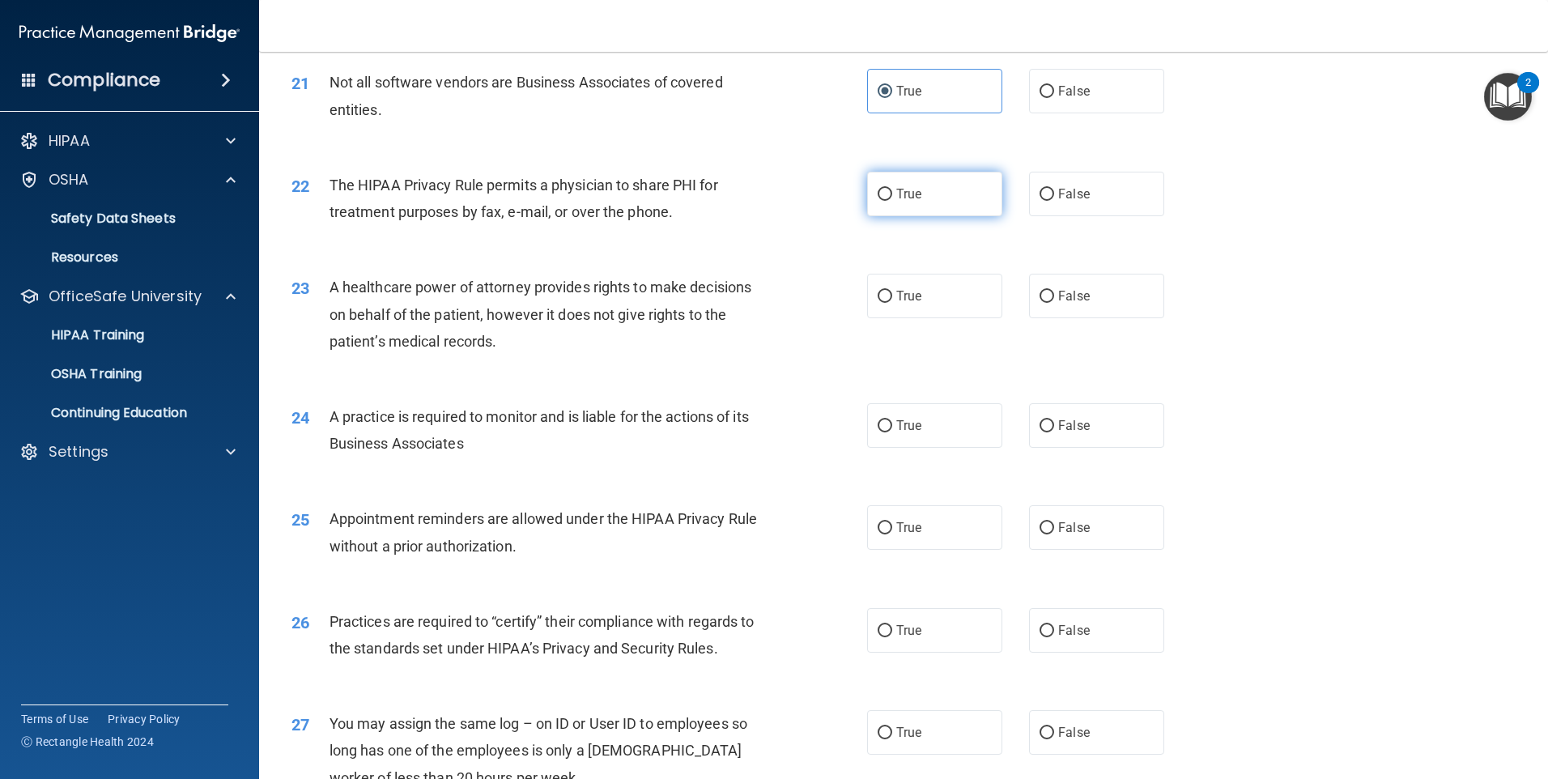
click at [911, 198] on span "True" at bounding box center [908, 193] width 25 height 15
click at [892, 198] on input "True" at bounding box center [885, 195] width 15 height 12
radio input "true"
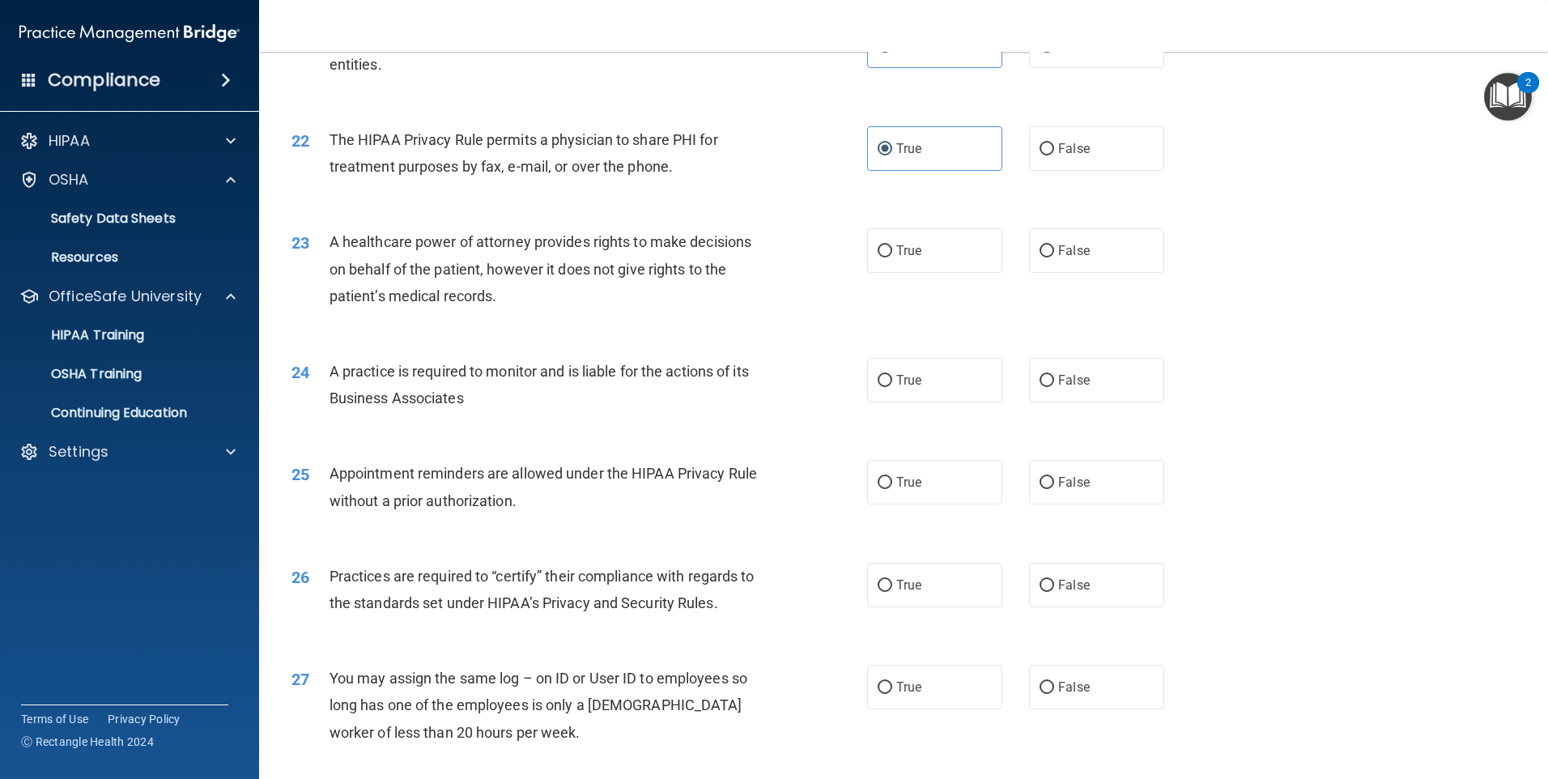
scroll to position [2592, 0]
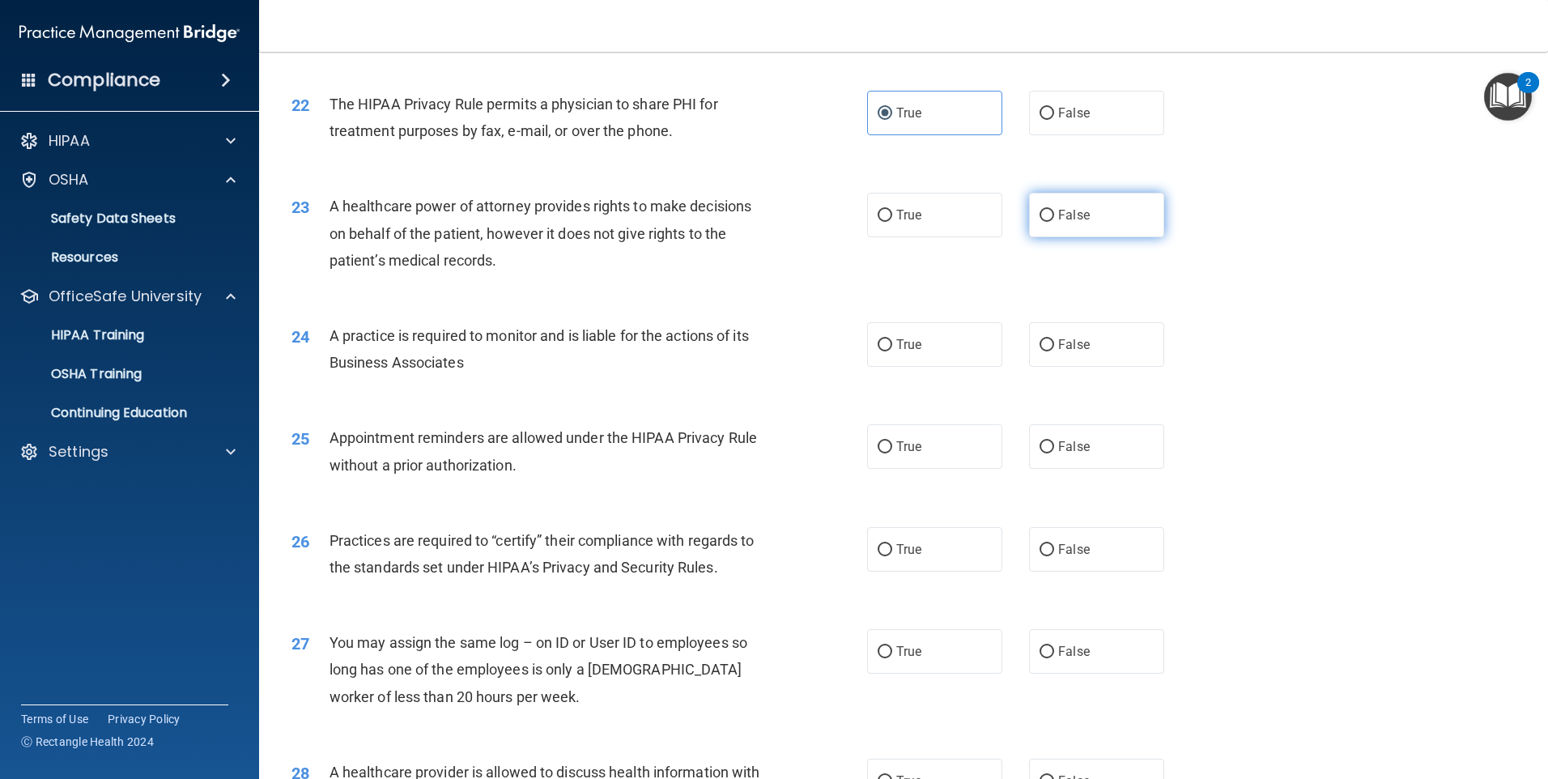
click at [1063, 216] on span "False" at bounding box center [1074, 214] width 32 height 15
click at [1054, 216] on input "False" at bounding box center [1047, 216] width 15 height 12
radio input "true"
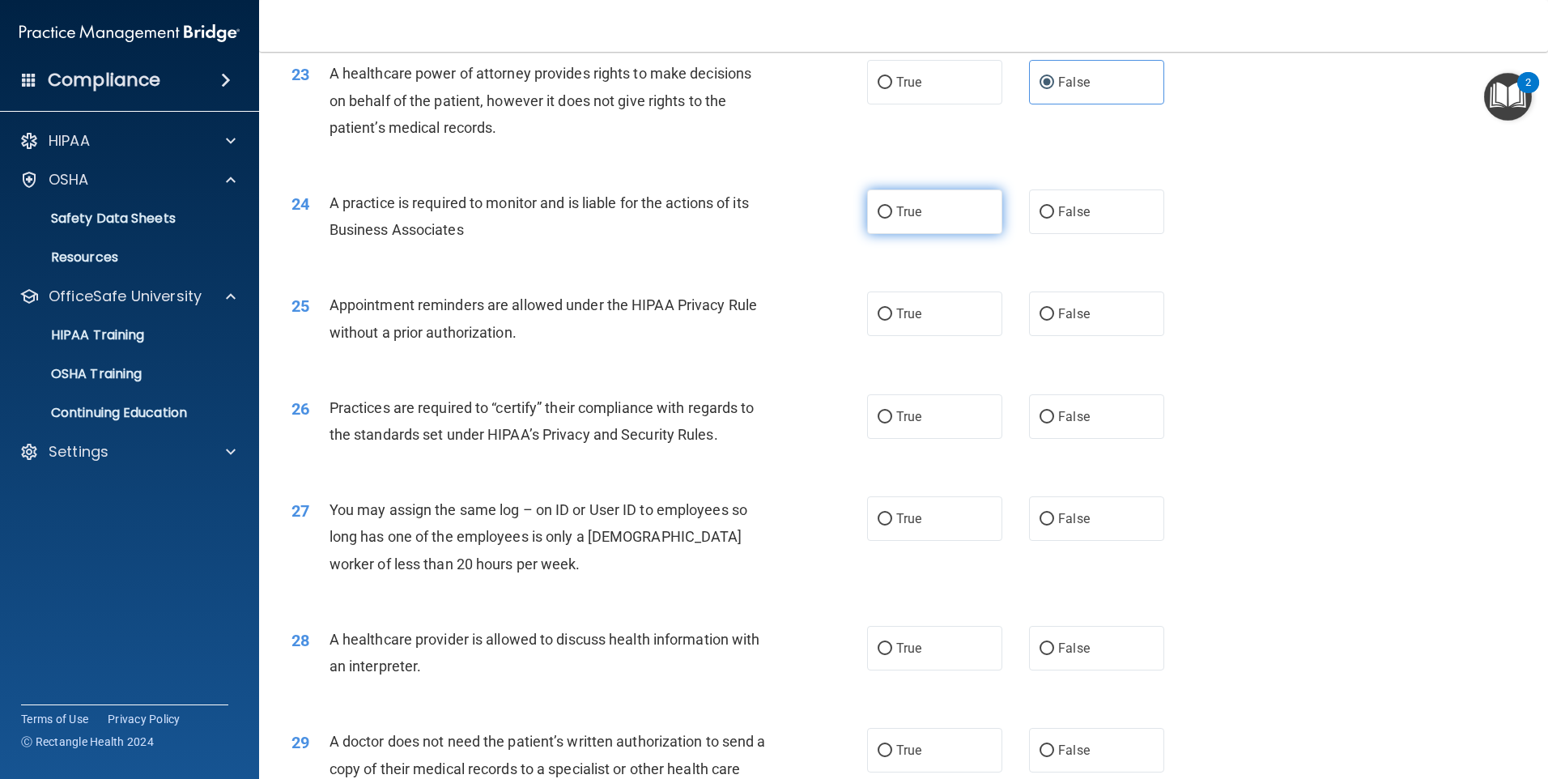
scroll to position [2753, 0]
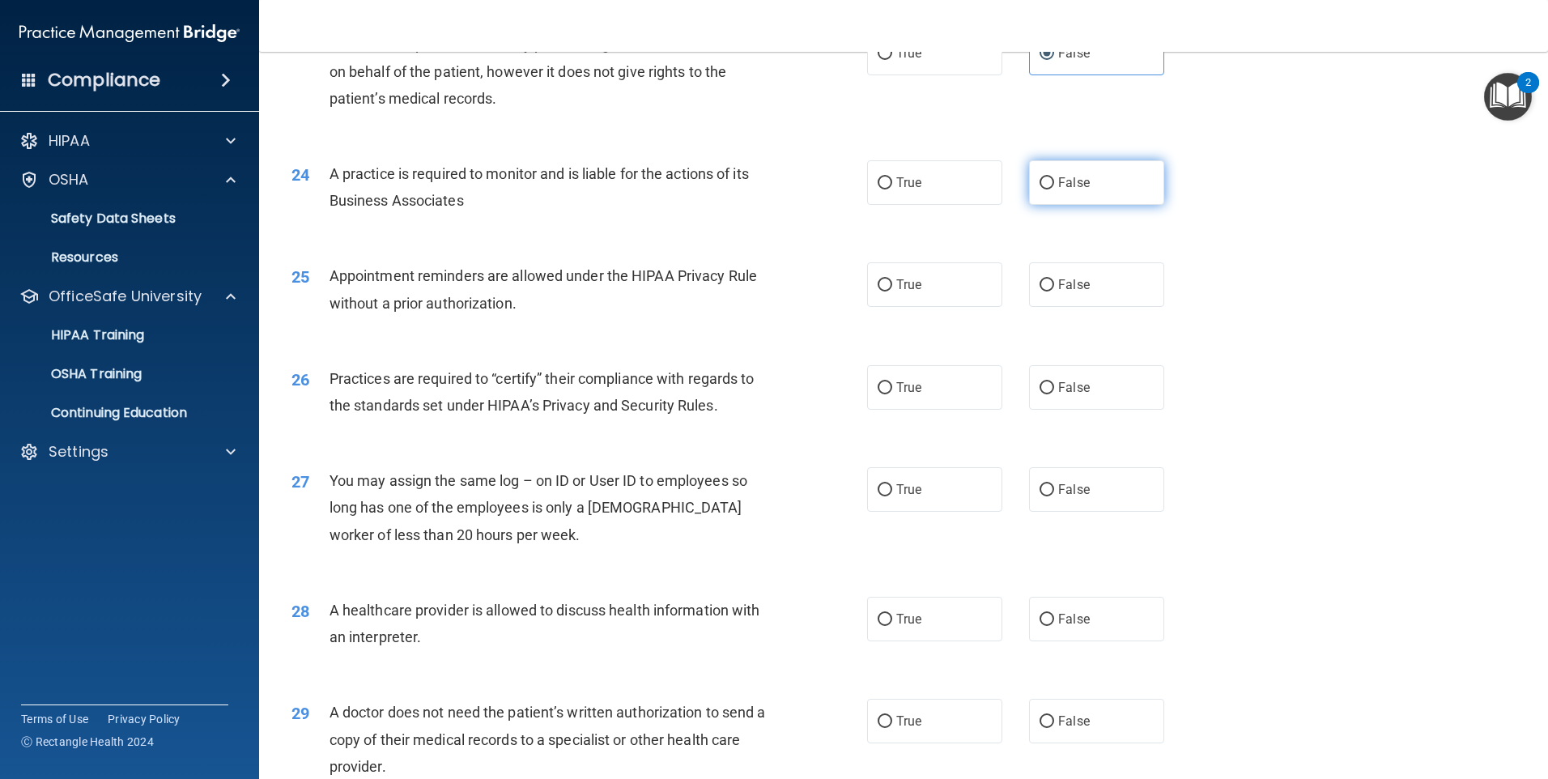
click at [1029, 178] on label "False" at bounding box center [1096, 182] width 135 height 45
click at [1040, 178] on input "False" at bounding box center [1047, 183] width 15 height 12
radio input "true"
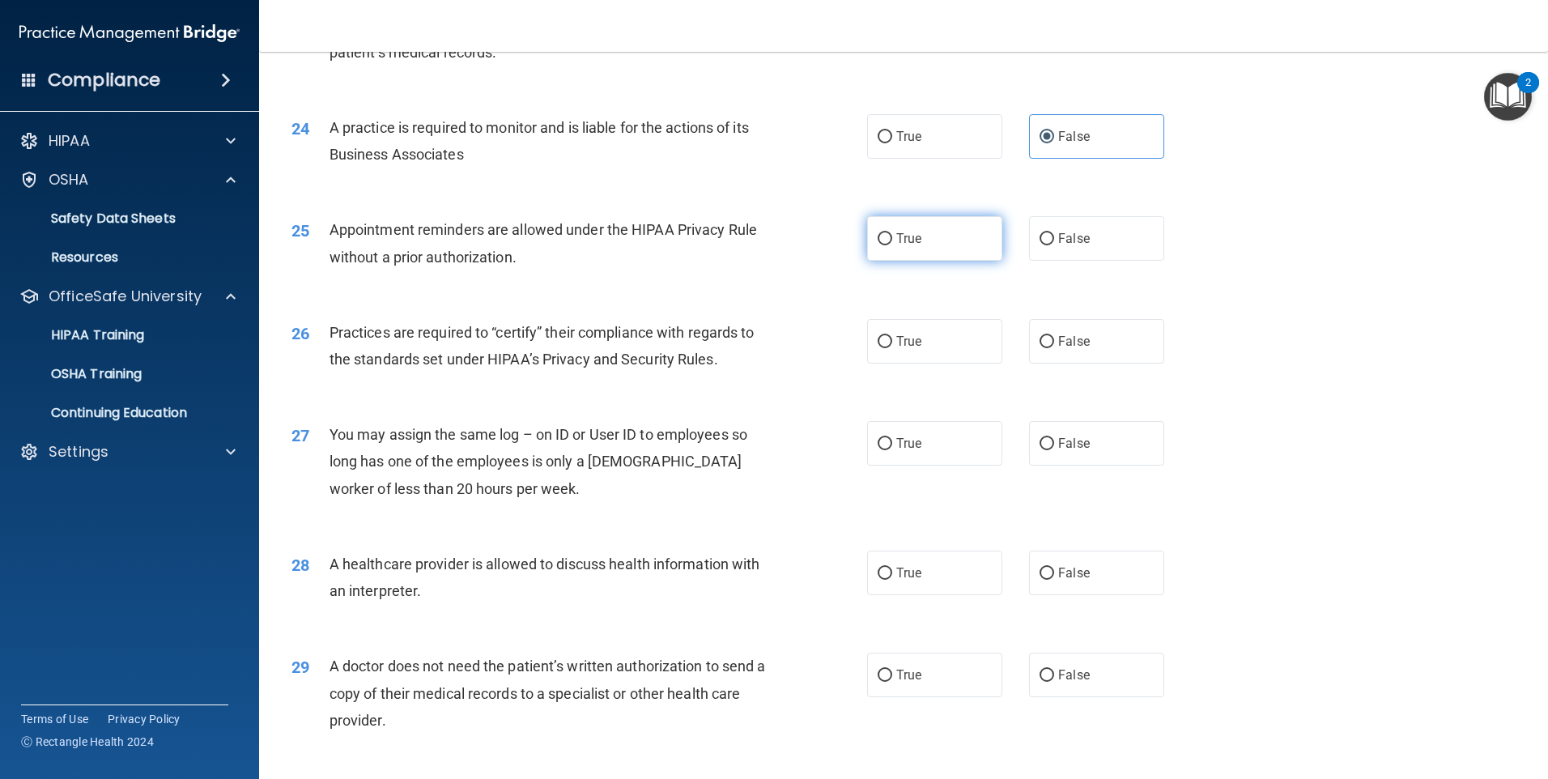
scroll to position [2834, 0]
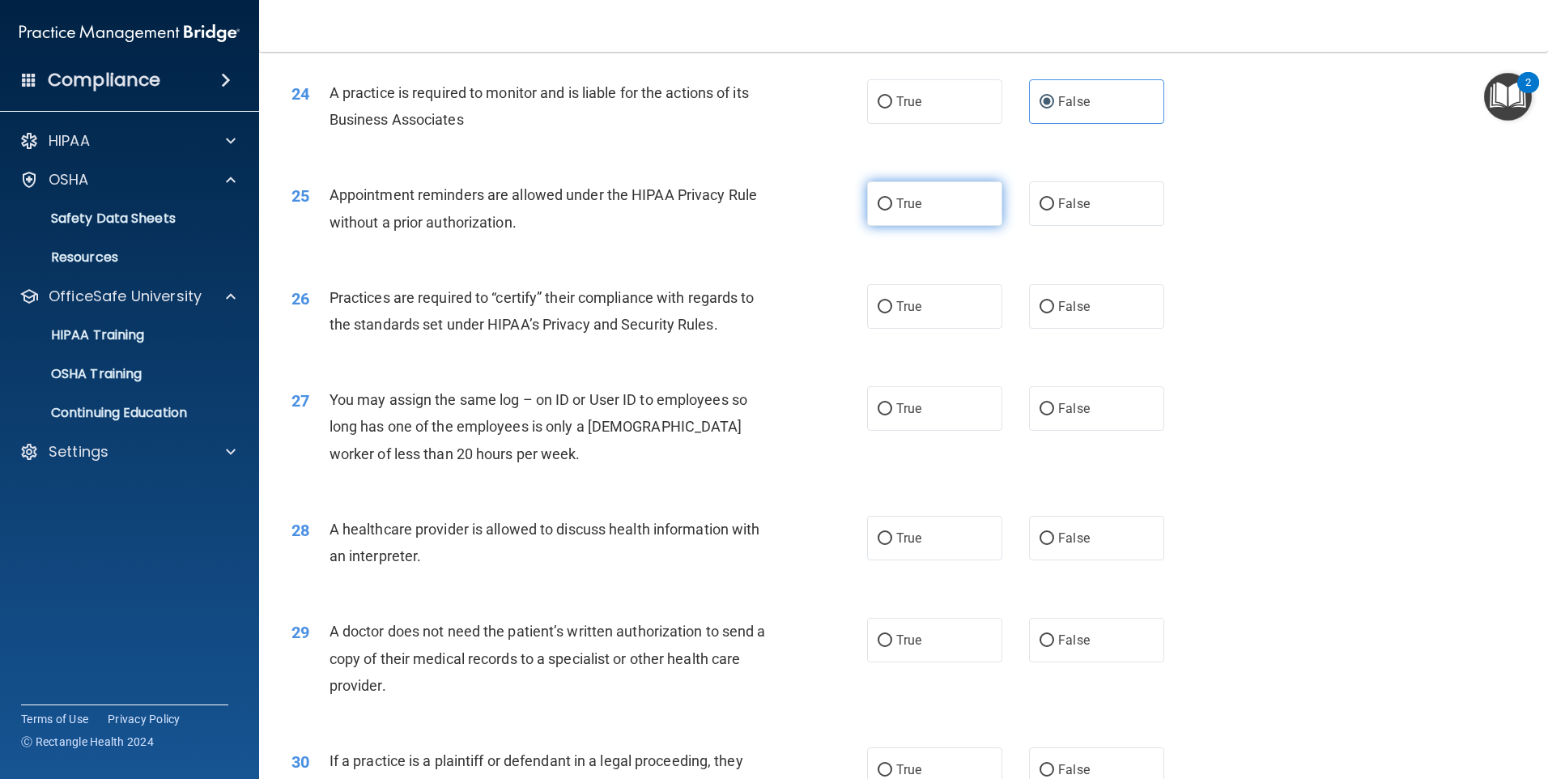
click at [930, 191] on label "True" at bounding box center [934, 203] width 135 height 45
click at [892, 198] on input "True" at bounding box center [885, 204] width 15 height 12
radio input "true"
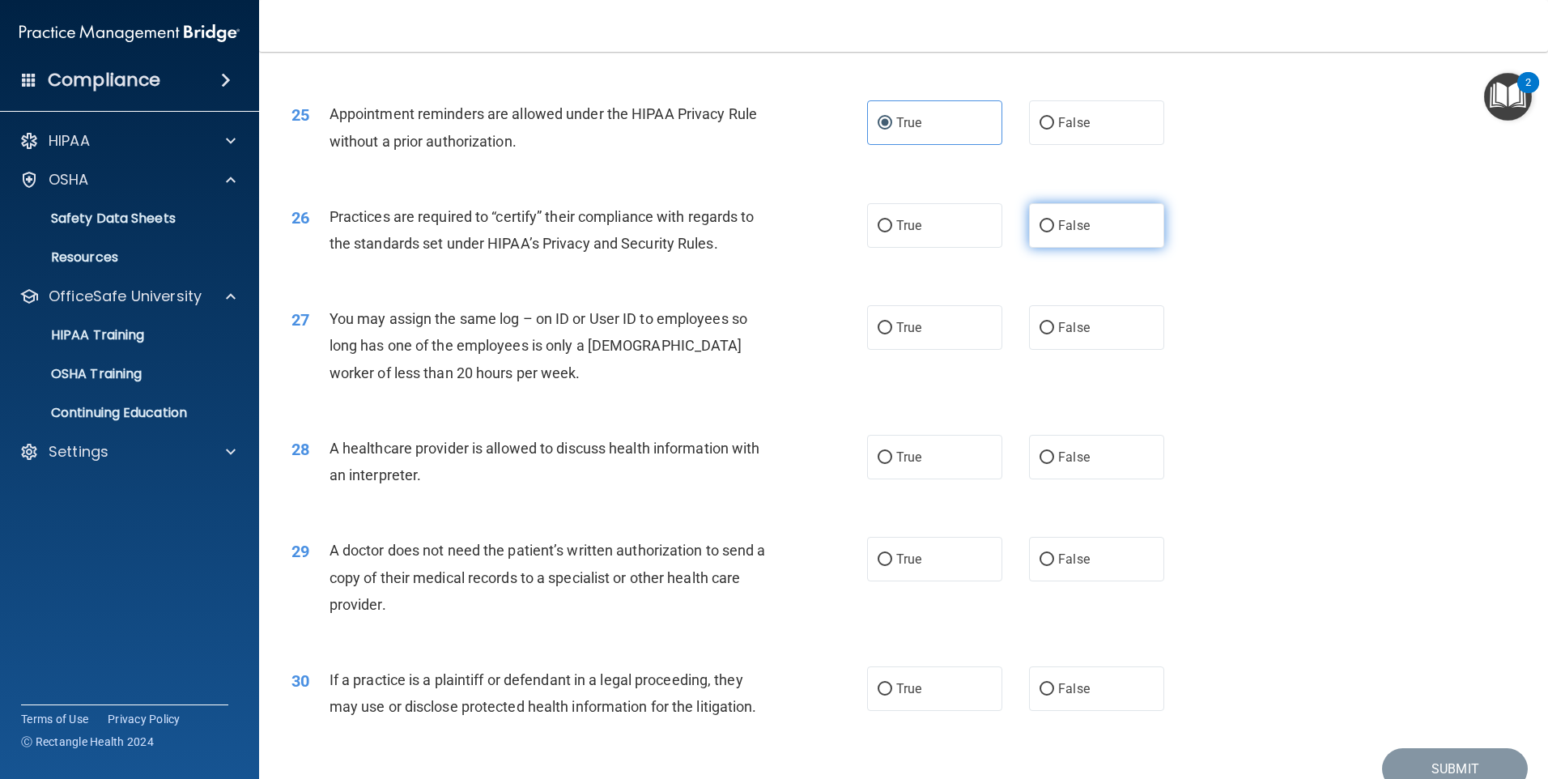
click at [1075, 229] on span "False" at bounding box center [1074, 225] width 32 height 15
click at [1054, 229] on input "False" at bounding box center [1047, 226] width 15 height 12
radio input "true"
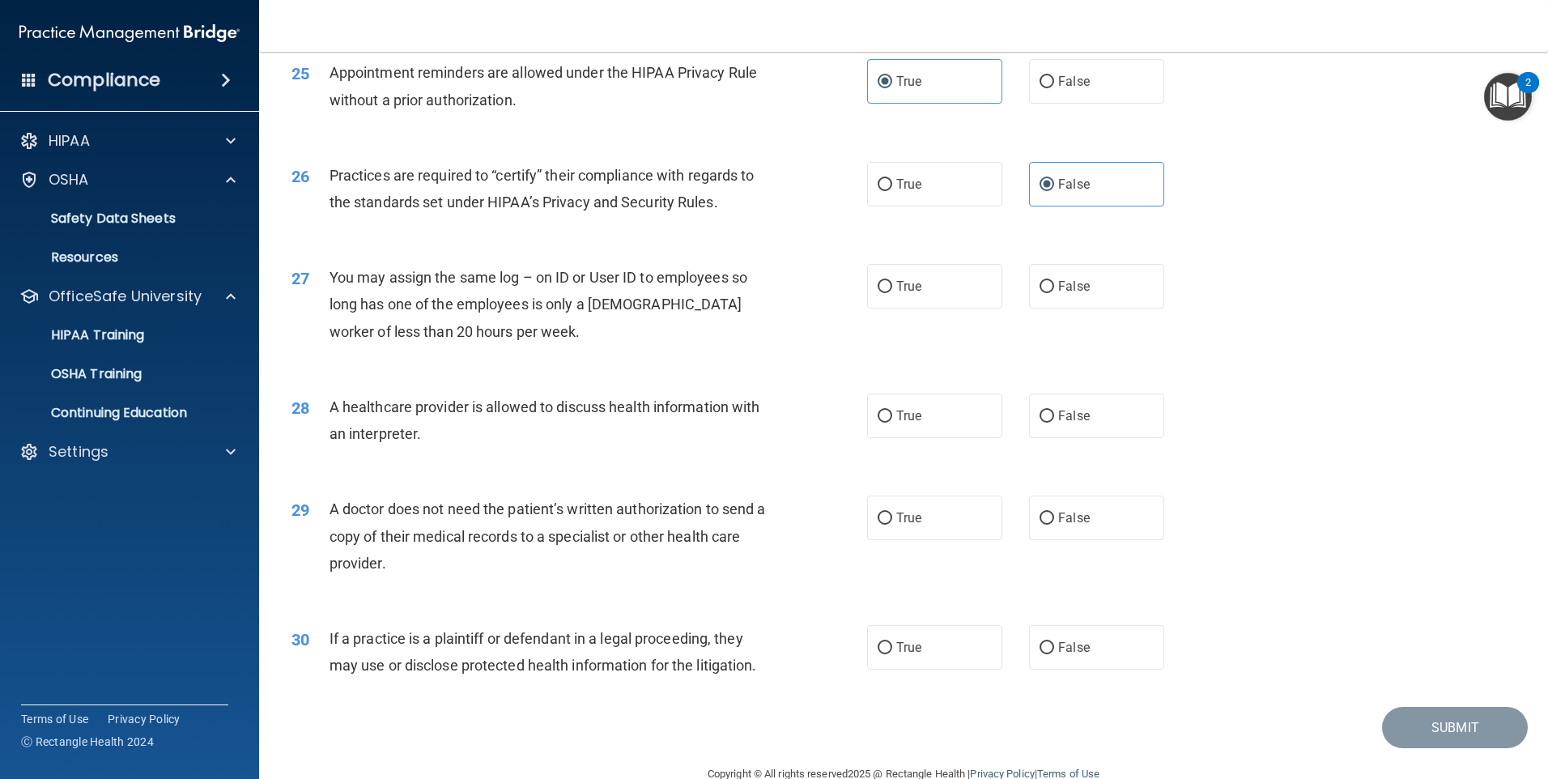
scroll to position [2991, 0]
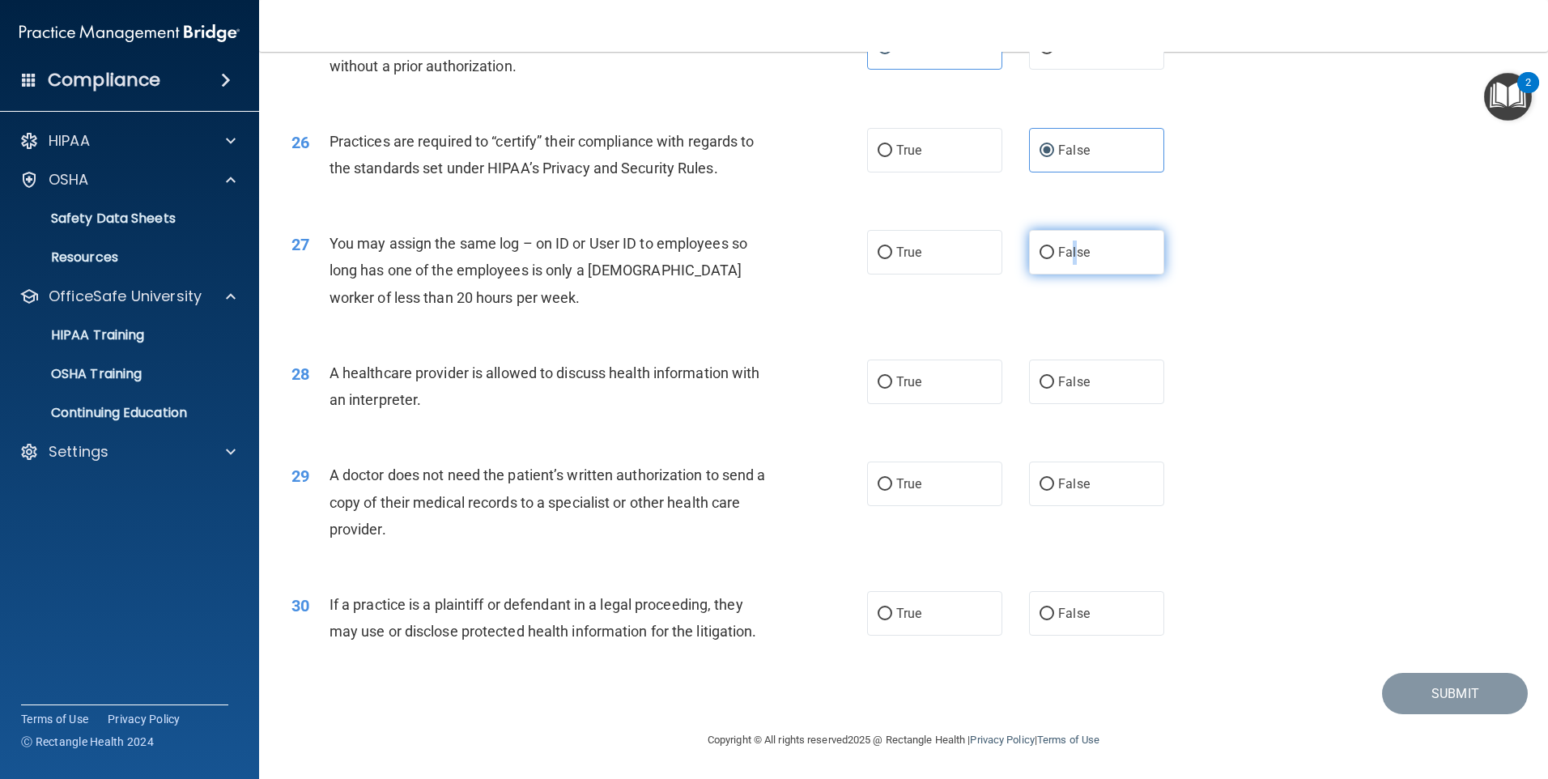
click at [1067, 250] on span "False" at bounding box center [1074, 252] width 32 height 15
click at [1075, 262] on label "False" at bounding box center [1096, 252] width 135 height 45
click at [1054, 259] on input "False" at bounding box center [1047, 253] width 15 height 12
radio input "true"
click at [907, 389] on span "True" at bounding box center [908, 381] width 25 height 15
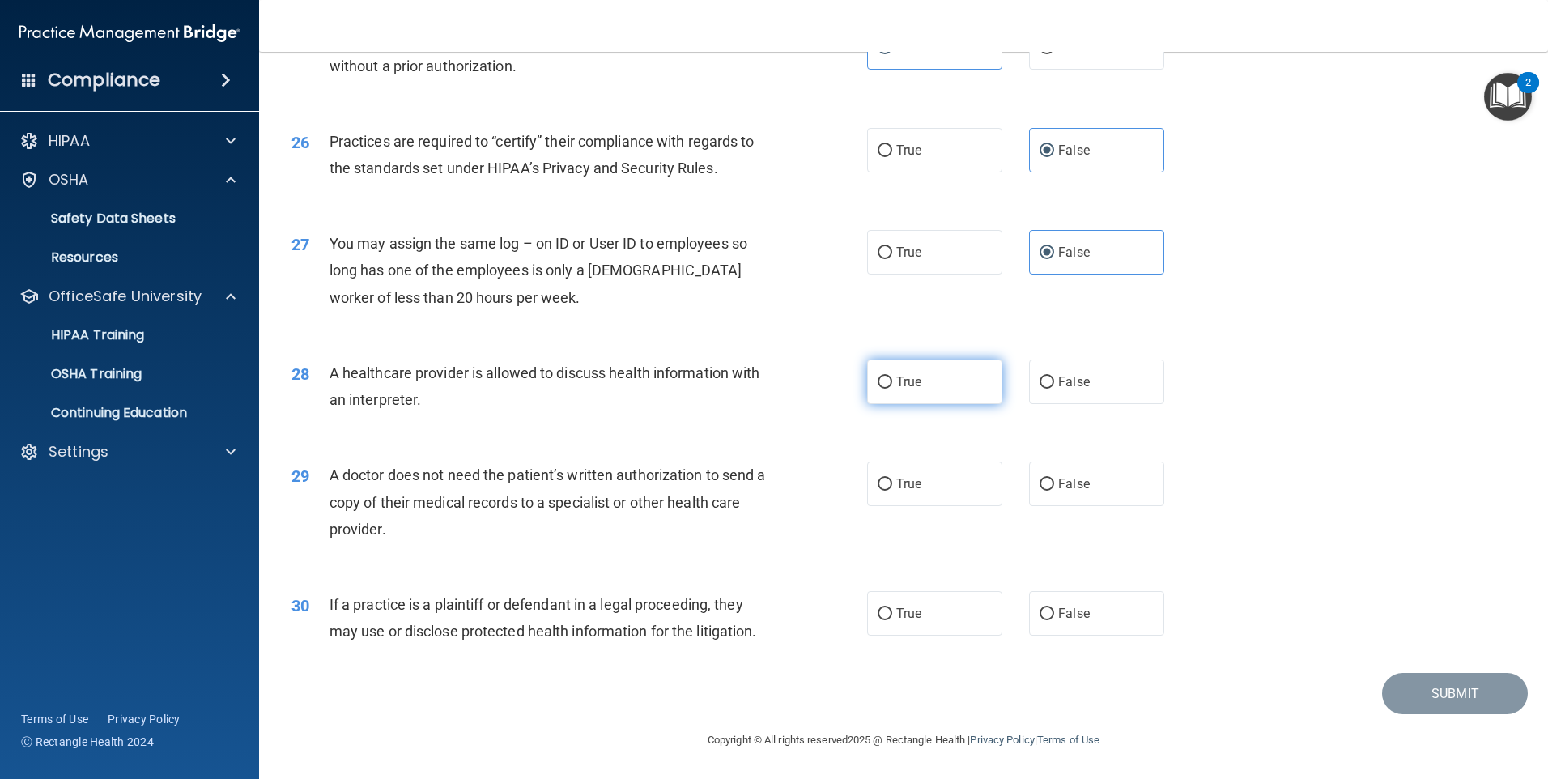
click at [892, 389] on input "True" at bounding box center [885, 383] width 15 height 12
radio input "true"
click at [967, 479] on label "True" at bounding box center [934, 484] width 135 height 45
click at [892, 479] on input "True" at bounding box center [885, 485] width 15 height 12
radio input "true"
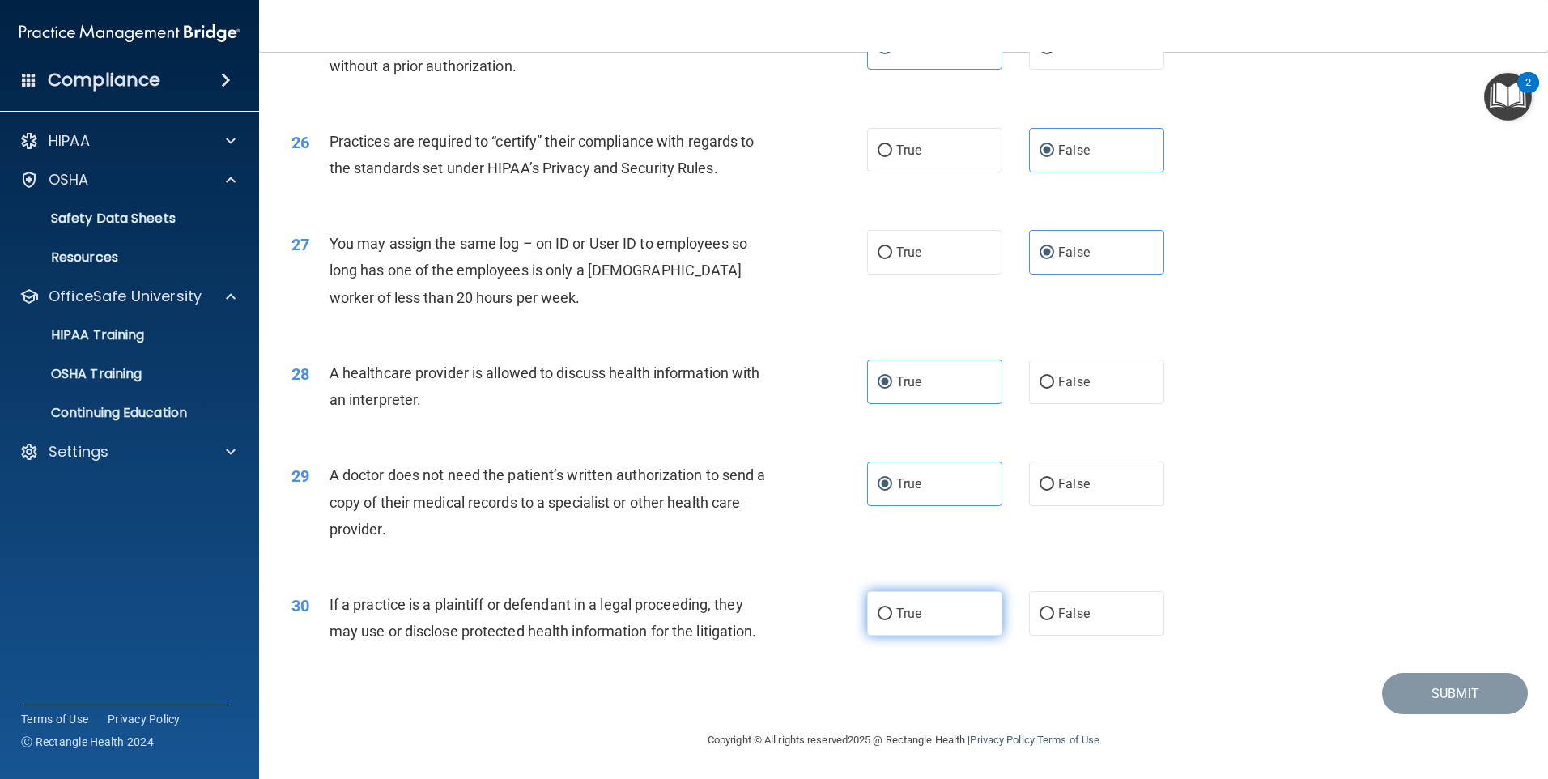
click at [934, 608] on label "True" at bounding box center [934, 613] width 135 height 45
click at [892, 608] on input "True" at bounding box center [885, 614] width 15 height 12
radio input "true"
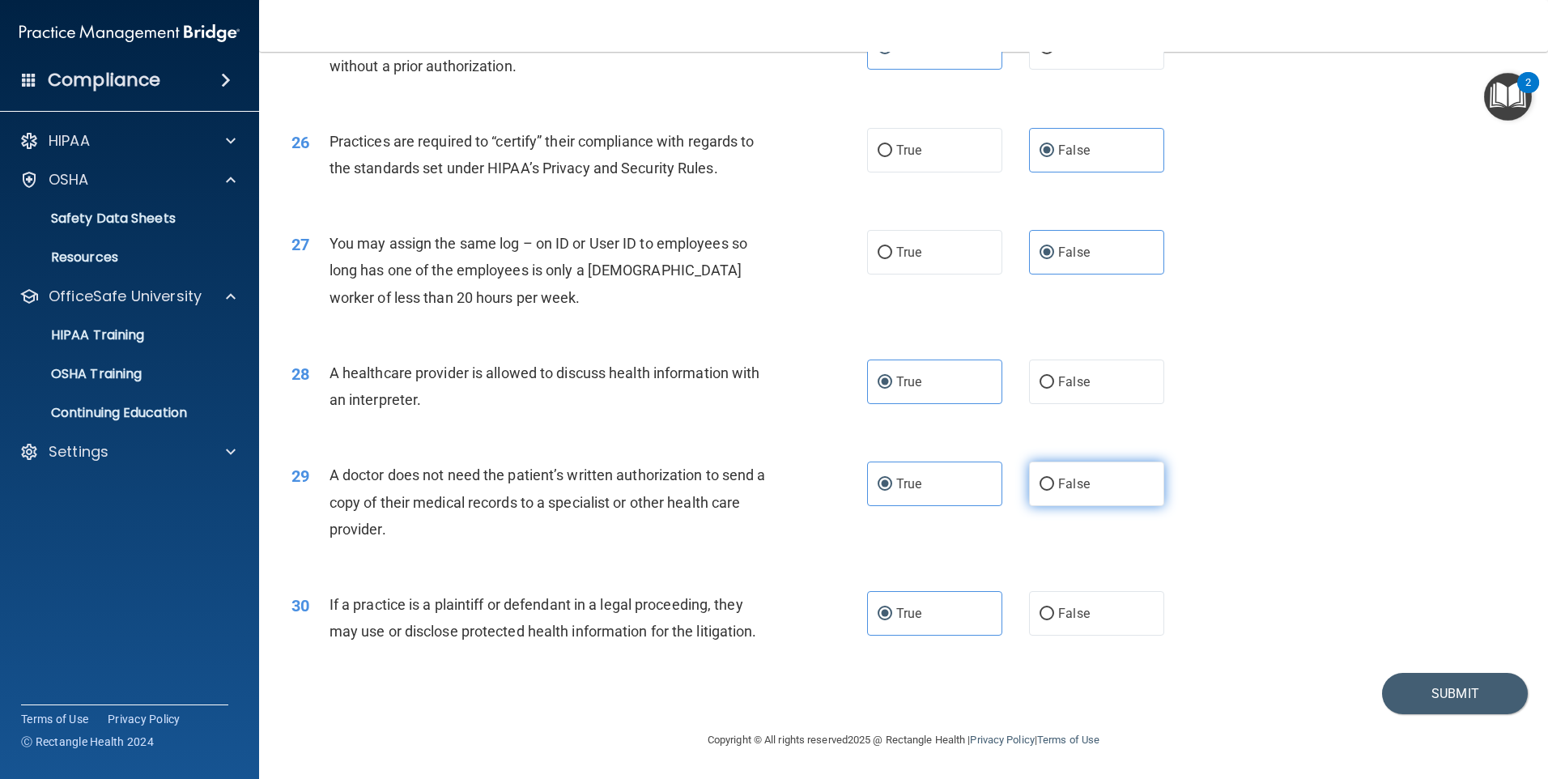
click at [1122, 484] on label "False" at bounding box center [1096, 484] width 135 height 45
click at [1054, 484] on input "False" at bounding box center [1047, 485] width 15 height 12
radio input "true"
radio input "false"
click at [1435, 689] on button "Submit" at bounding box center [1455, 693] width 146 height 41
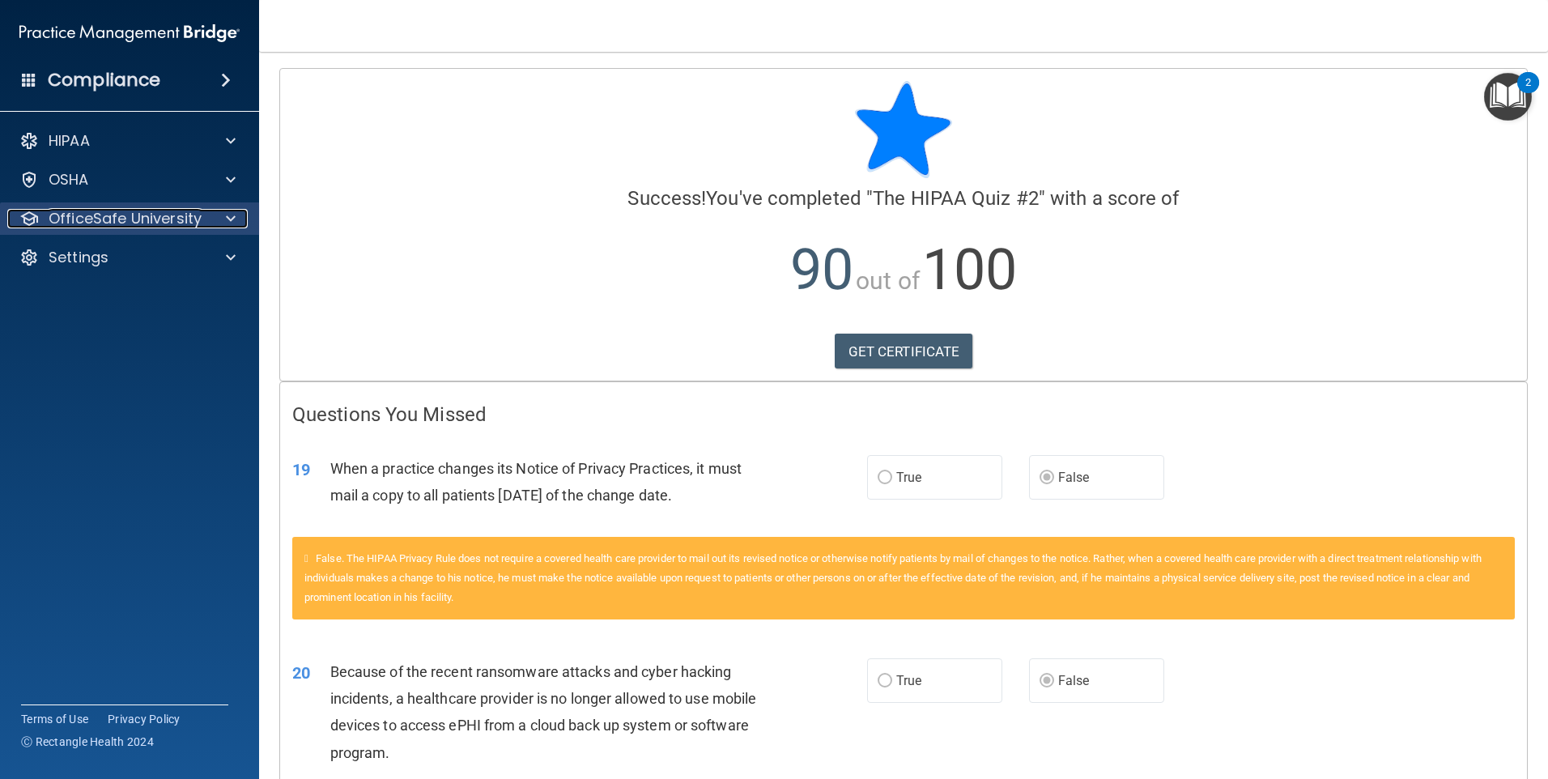
click at [154, 224] on p "OfficeSafe University" at bounding box center [125, 218] width 153 height 19
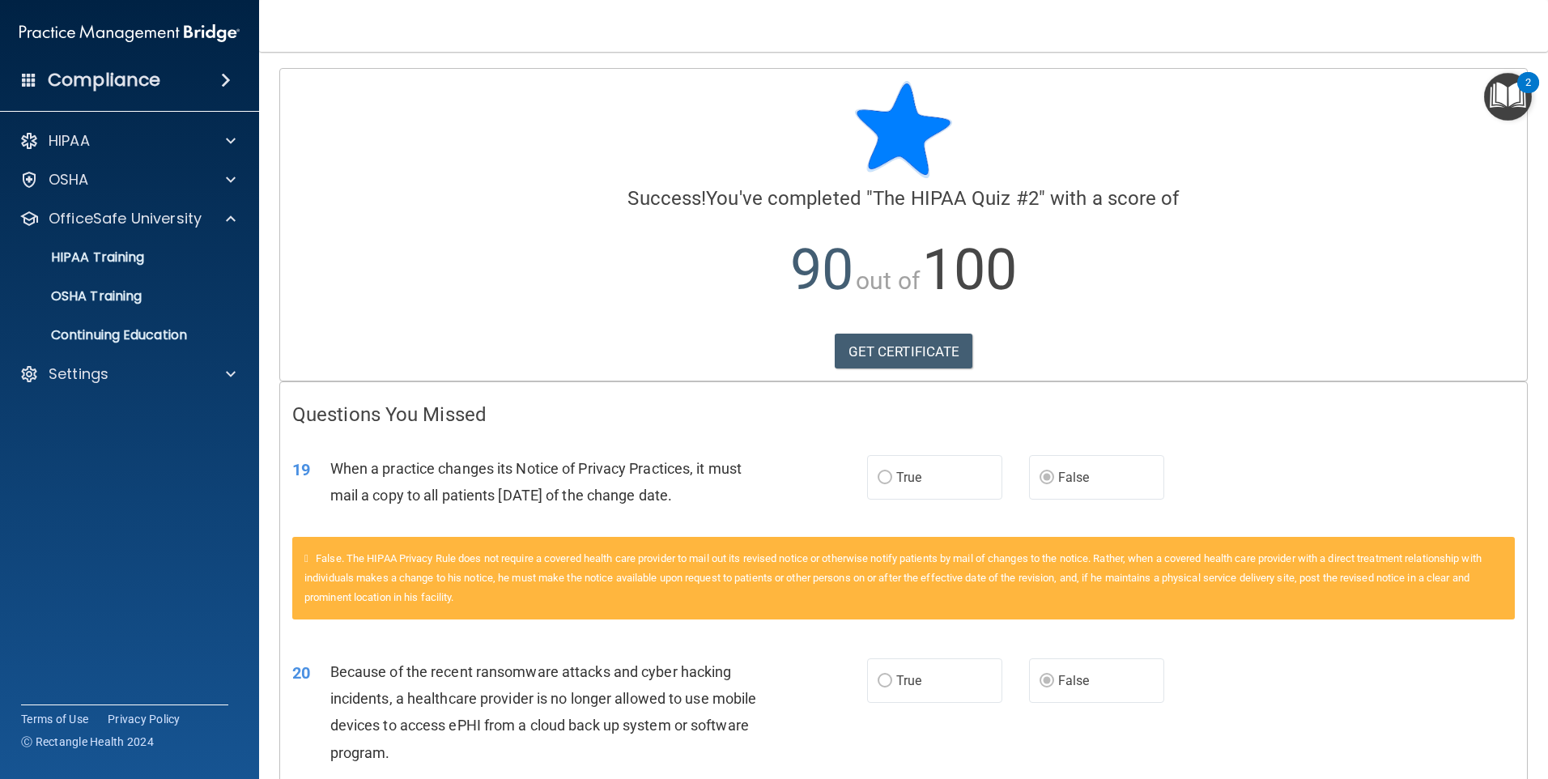
click at [576, 181] on div "Success! You've completed " The HIPAA Quiz #2 " with a score of 90 out of 100 G…" at bounding box center [903, 202] width 1223 height 242
click at [100, 254] on p "HIPAA Training" at bounding box center [78, 257] width 134 height 16
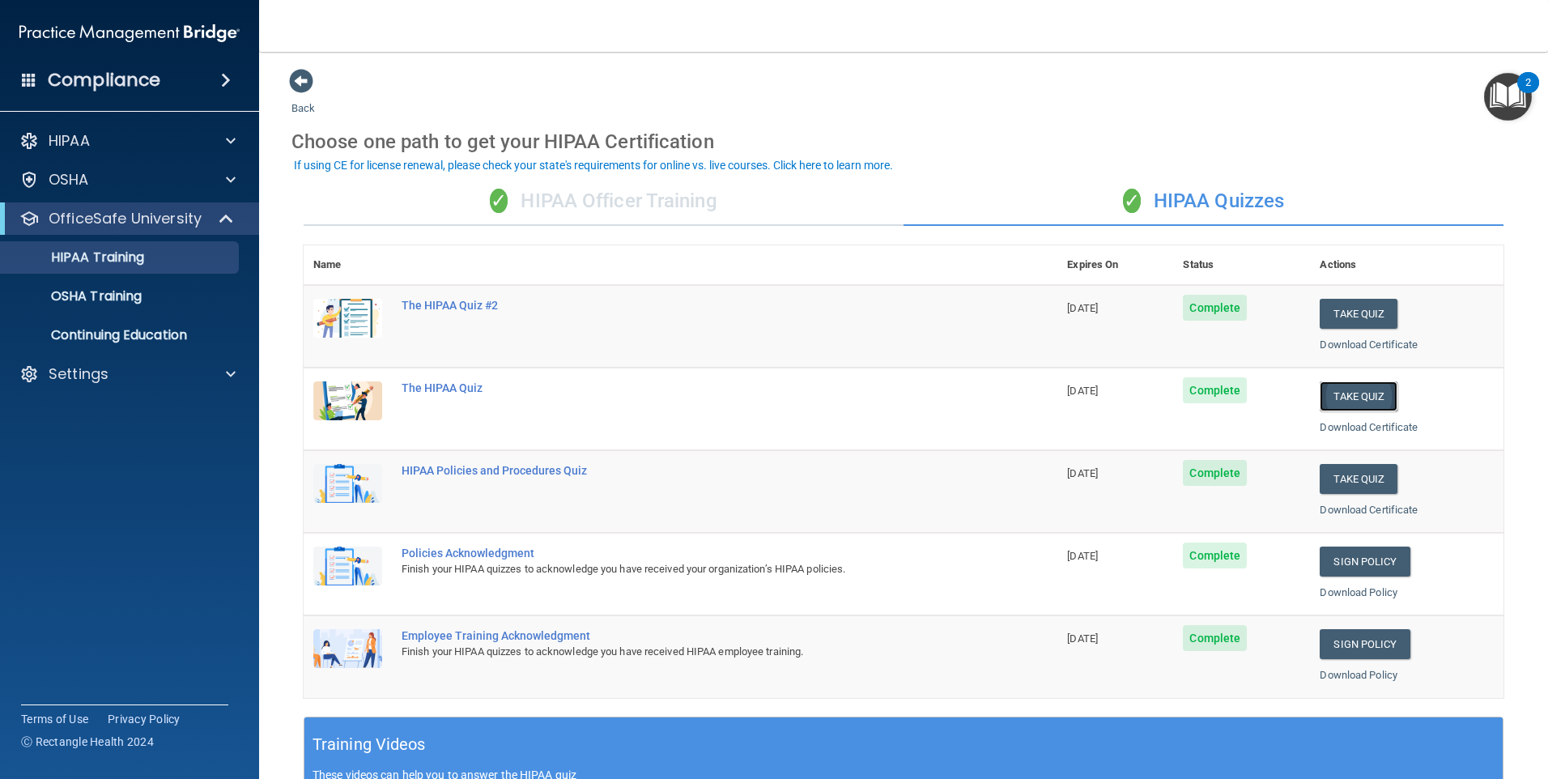
click at [1354, 389] on button "Take Quiz" at bounding box center [1359, 396] width 78 height 30
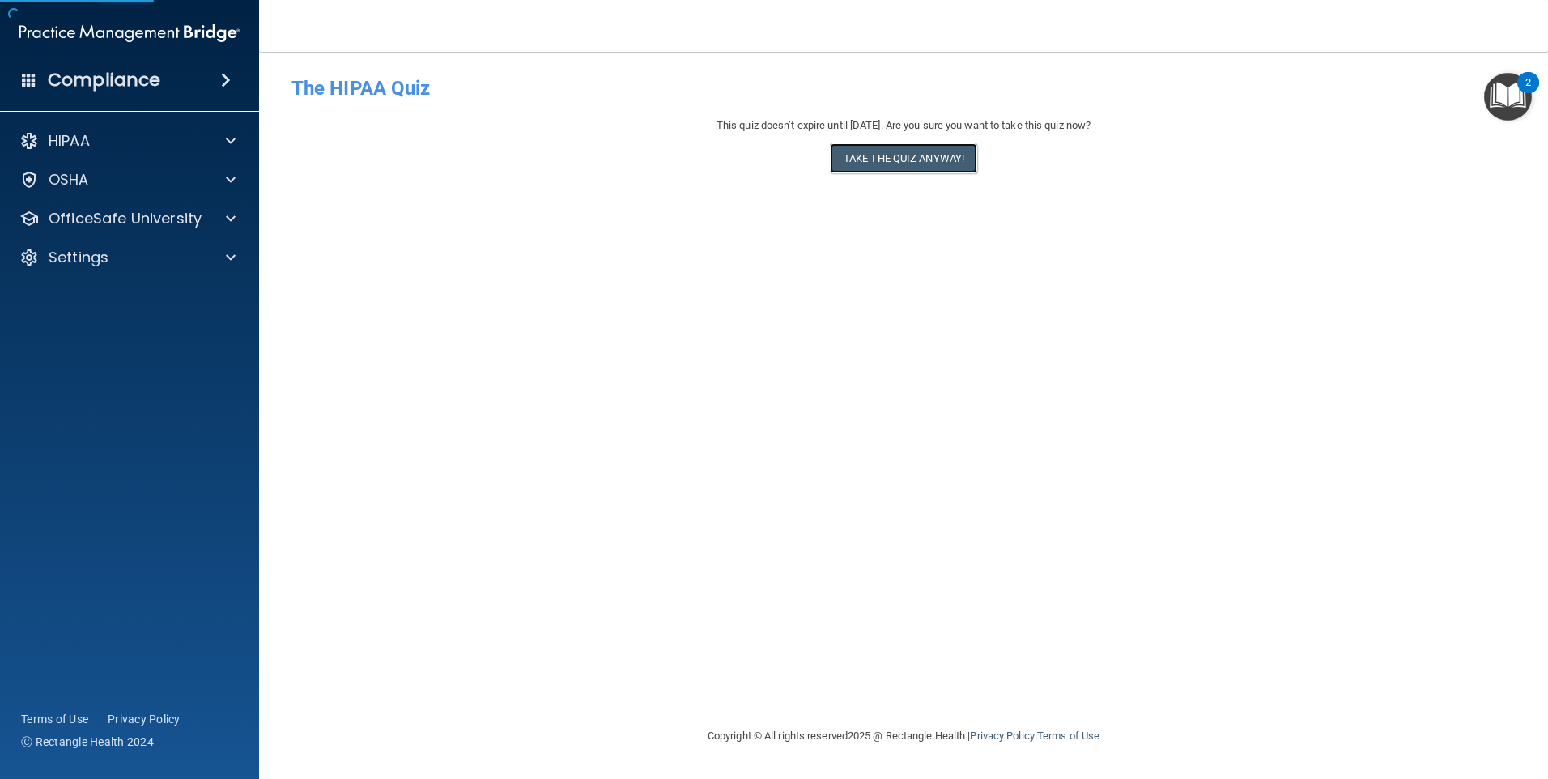
click at [890, 155] on button "Take the quiz anyway!" at bounding box center [903, 158] width 147 height 30
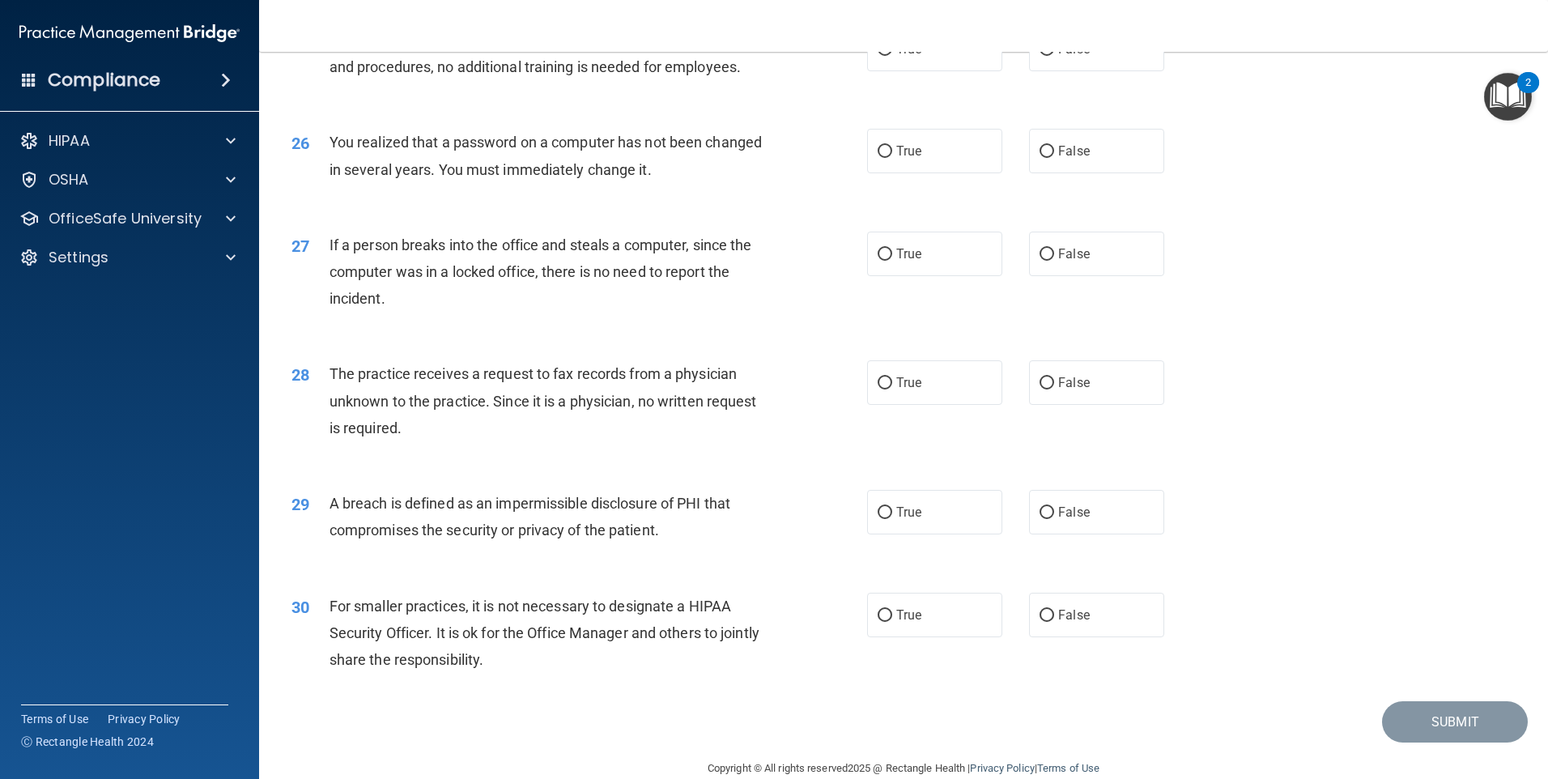
scroll to position [3081, 0]
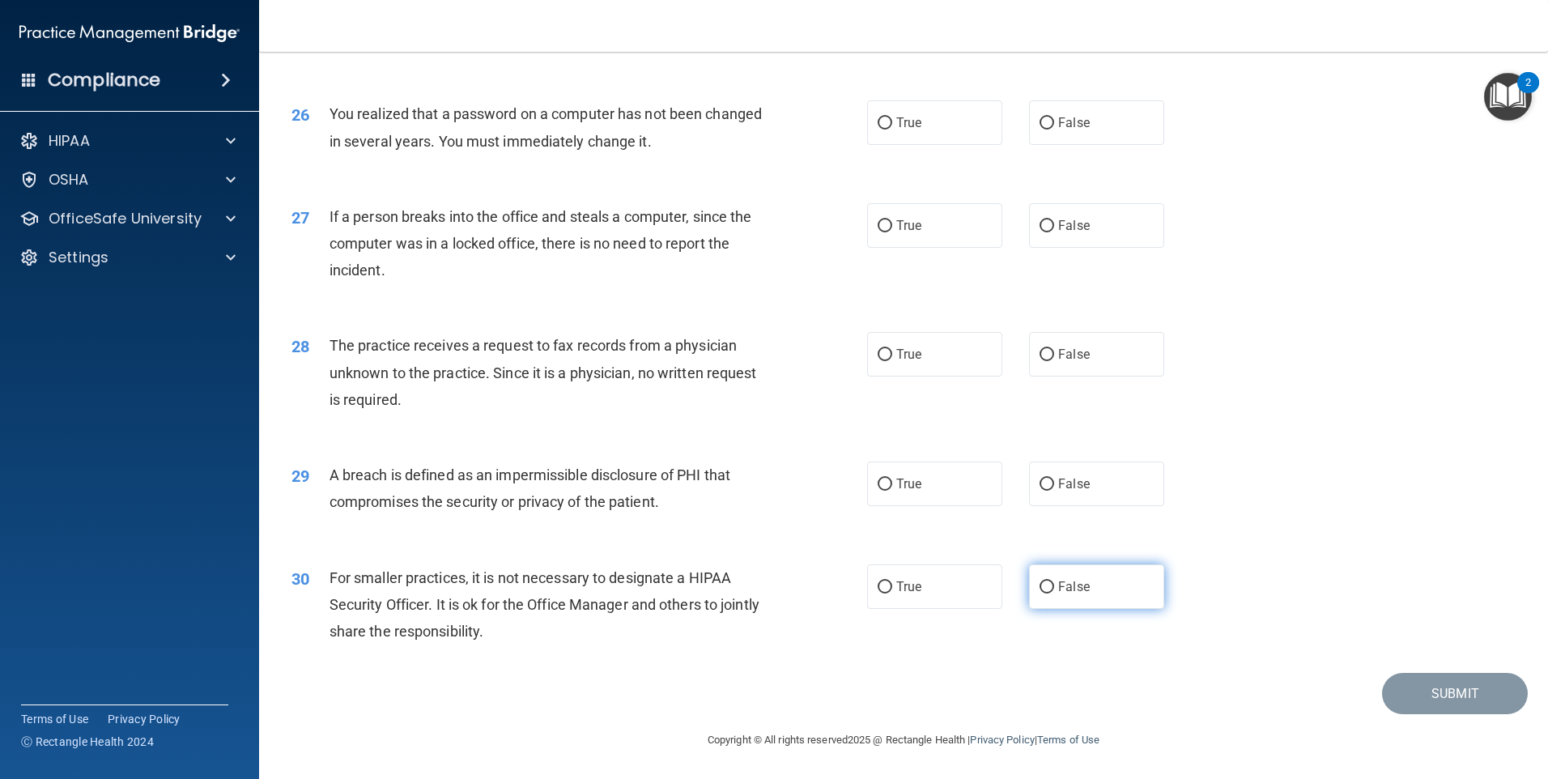
click at [1130, 598] on label "False" at bounding box center [1096, 586] width 135 height 45
click at [1054, 594] on input "False" at bounding box center [1047, 587] width 15 height 12
radio input "true"
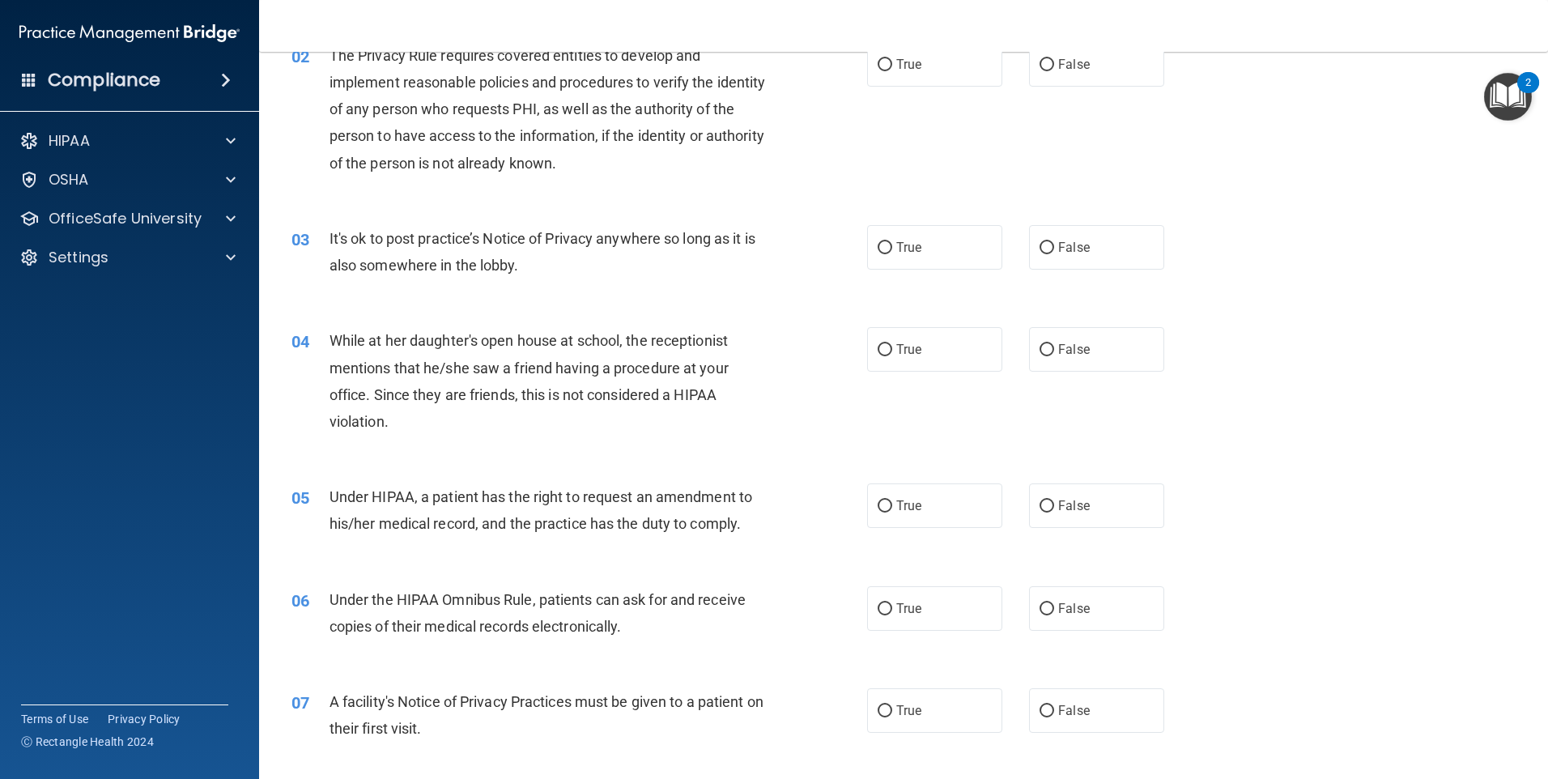
scroll to position [0, 0]
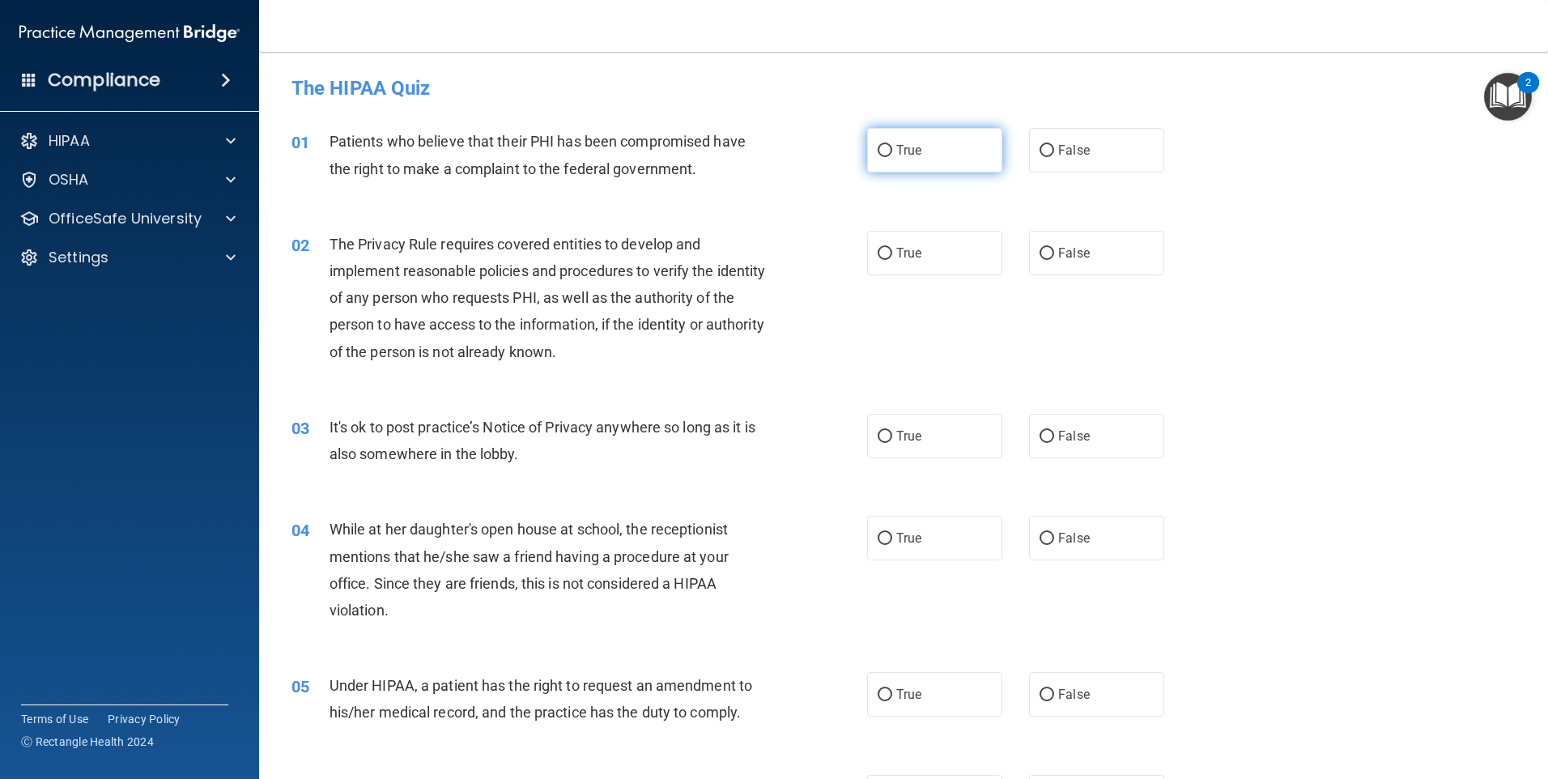
click at [908, 147] on span "True" at bounding box center [908, 150] width 25 height 15
click at [892, 147] on input "True" at bounding box center [885, 151] width 15 height 12
radio input "true"
click at [922, 256] on label "True" at bounding box center [934, 253] width 135 height 45
click at [892, 256] on input "True" at bounding box center [885, 254] width 15 height 12
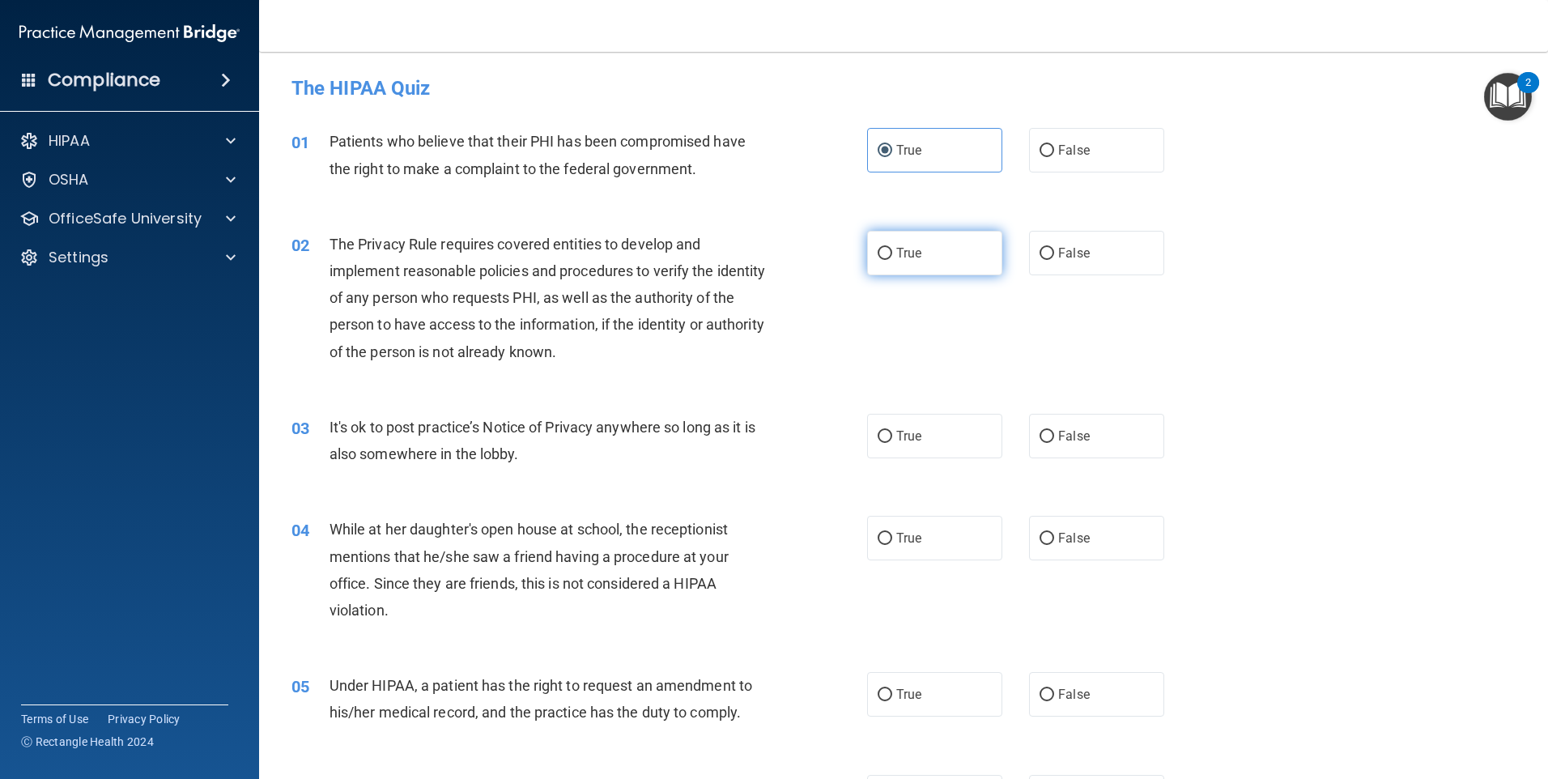
radio input "true"
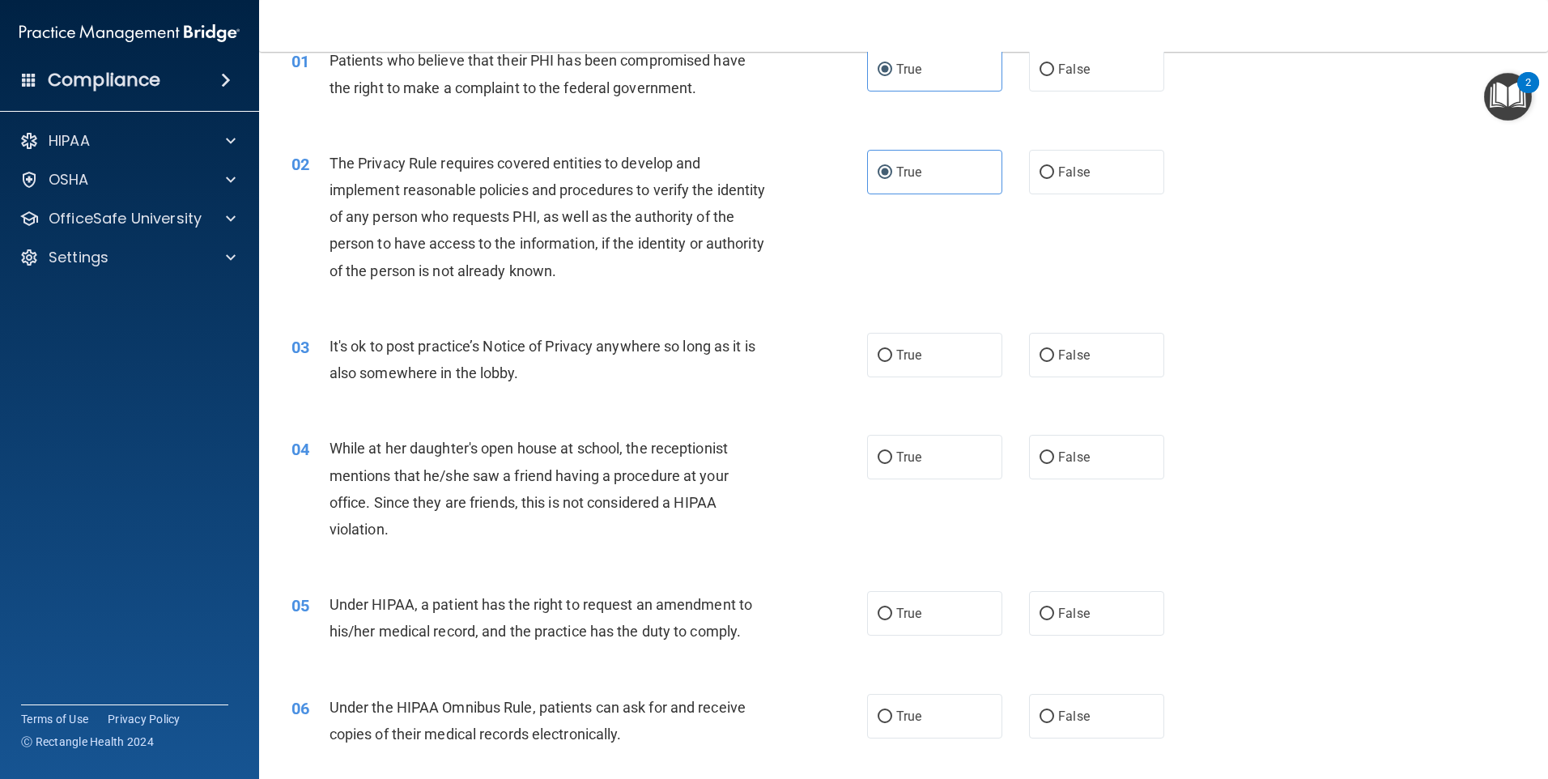
scroll to position [162, 0]
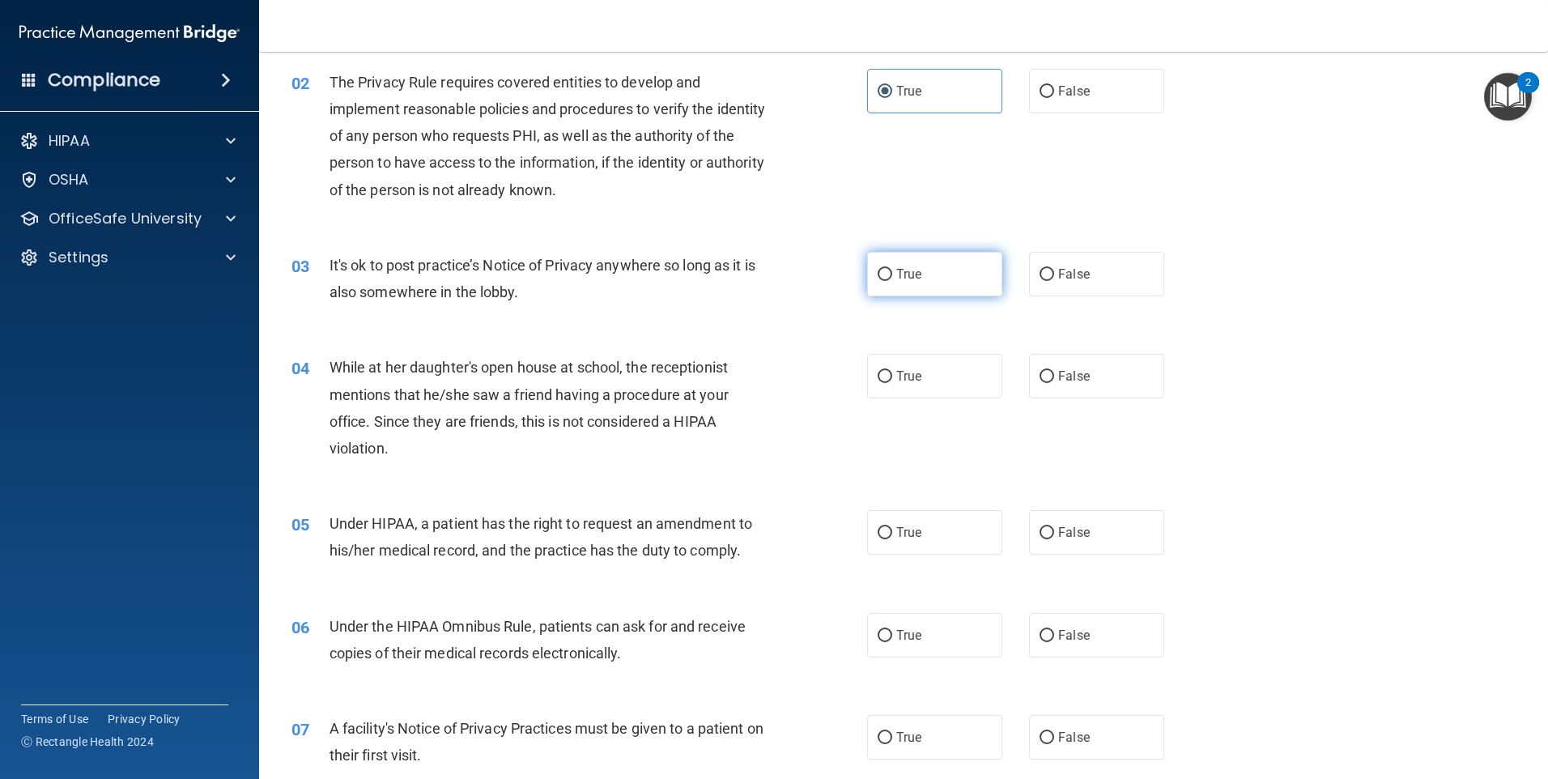
click at [910, 275] on span "True" at bounding box center [908, 273] width 25 height 15
click at [892, 275] on input "True" at bounding box center [885, 275] width 15 height 12
radio input "true"
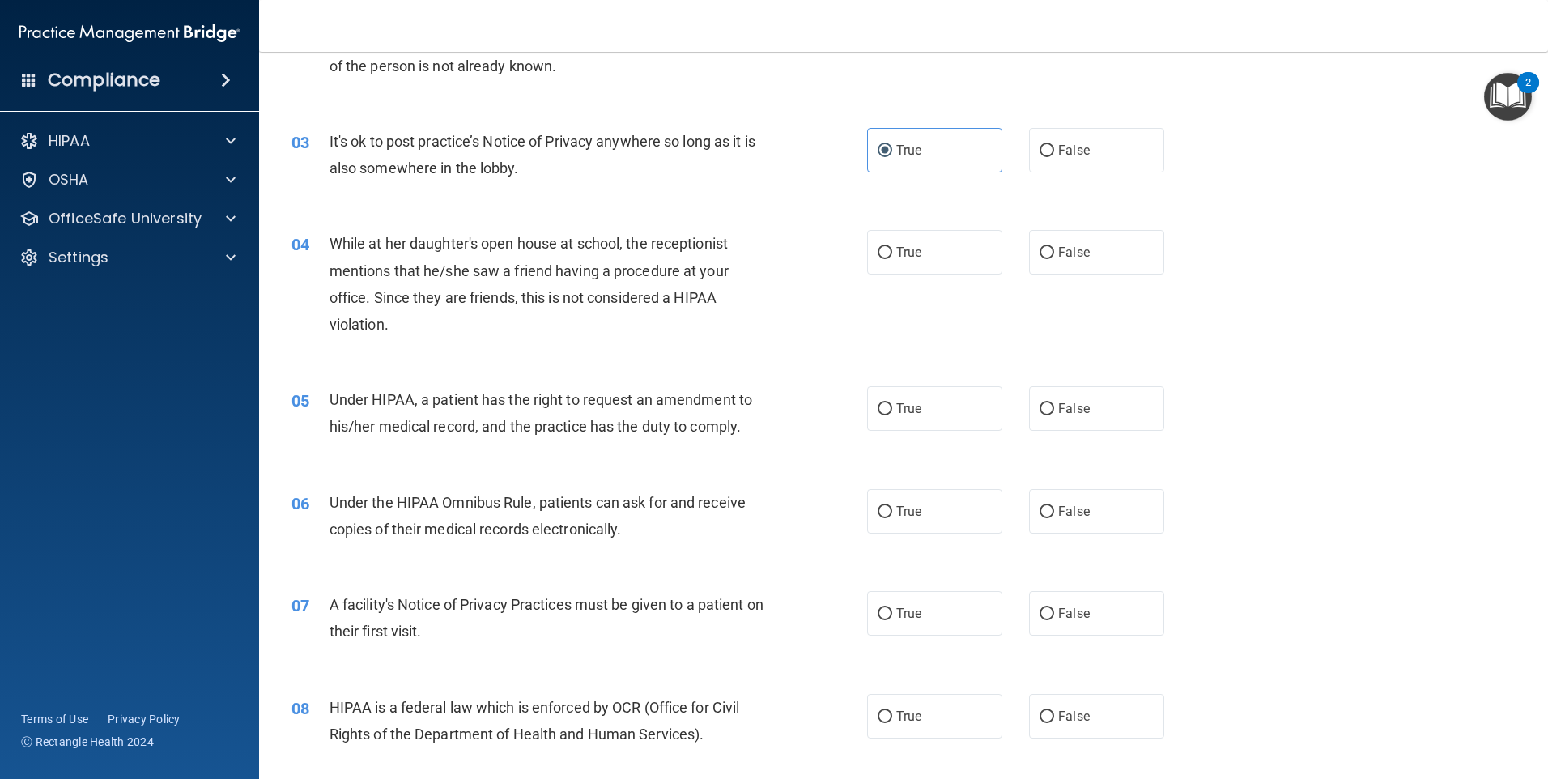
scroll to position [324, 0]
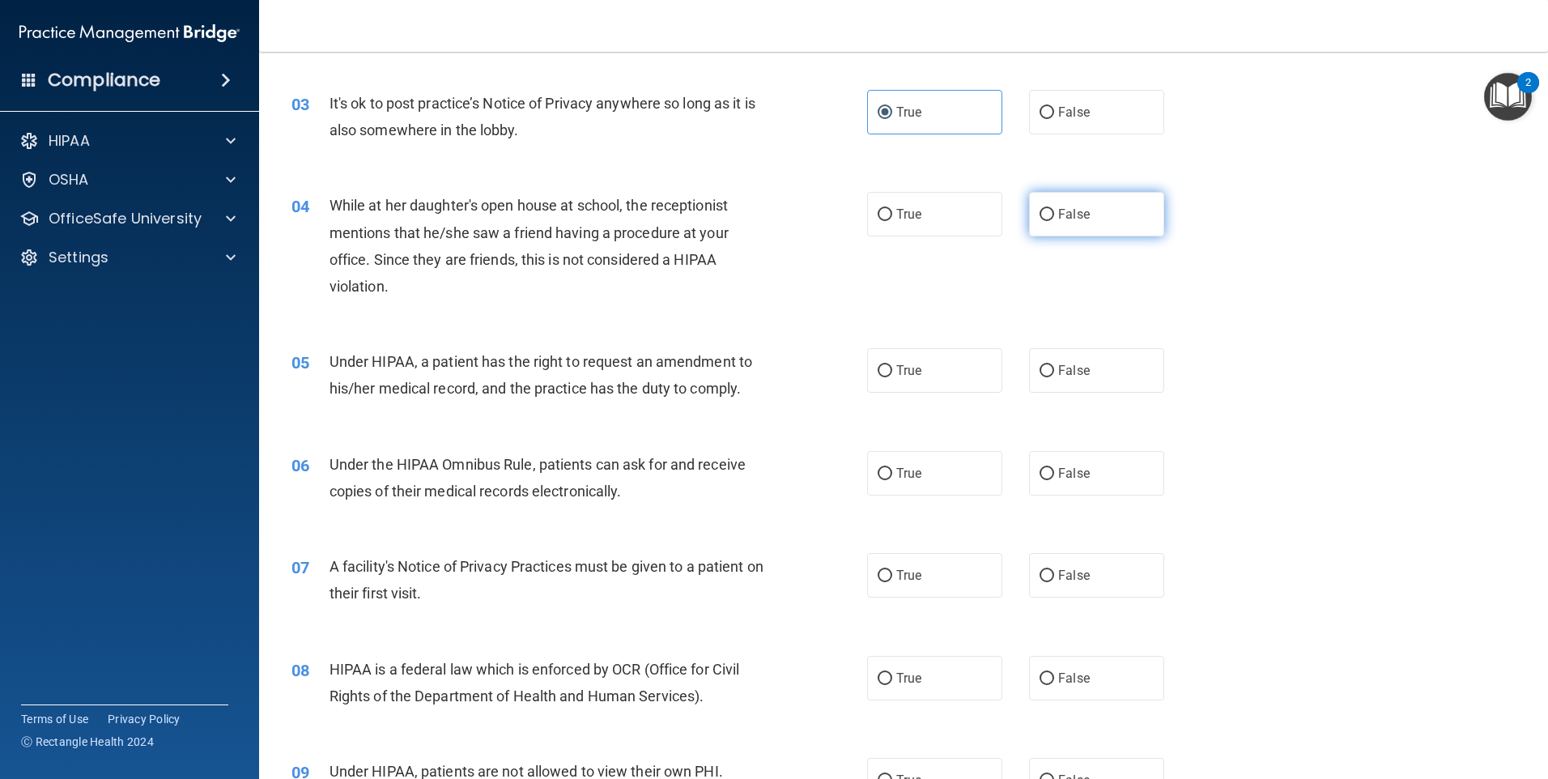
click at [1109, 213] on label "False" at bounding box center [1096, 214] width 135 height 45
click at [1054, 213] on input "False" at bounding box center [1047, 215] width 15 height 12
radio input "true"
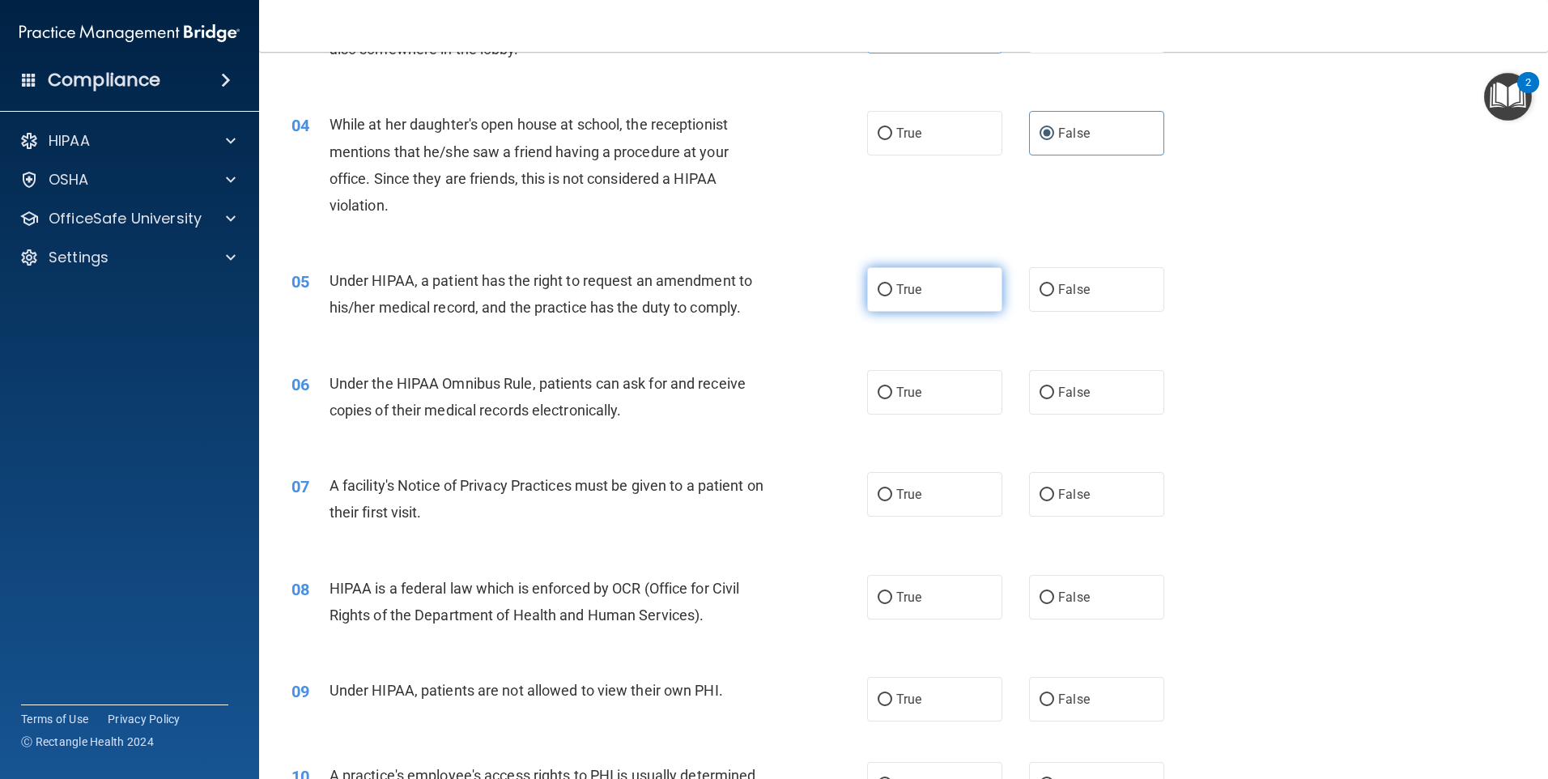
click at [953, 294] on label "True" at bounding box center [934, 289] width 135 height 45
click at [892, 294] on input "True" at bounding box center [885, 290] width 15 height 12
radio input "true"
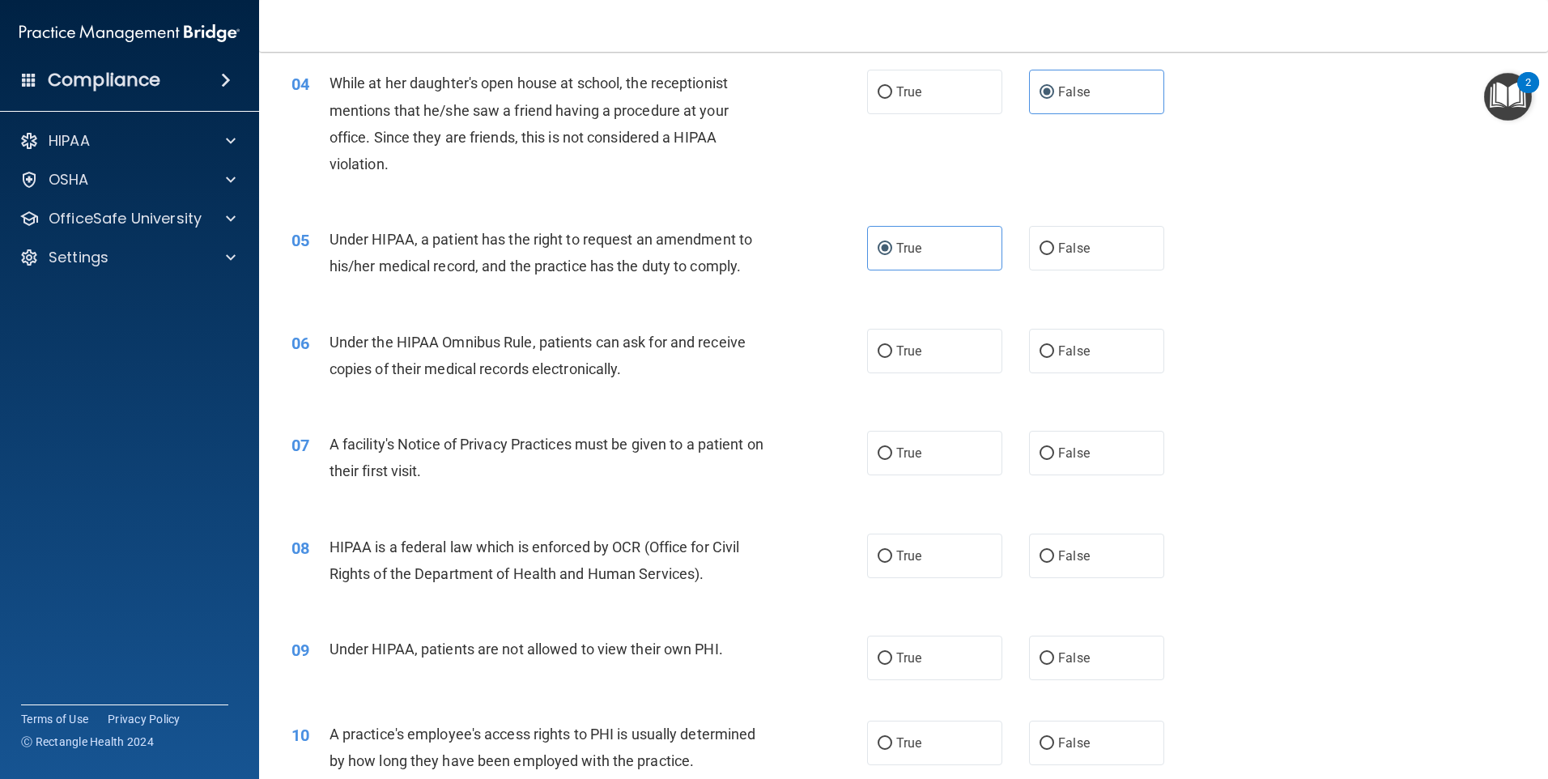
scroll to position [567, 0]
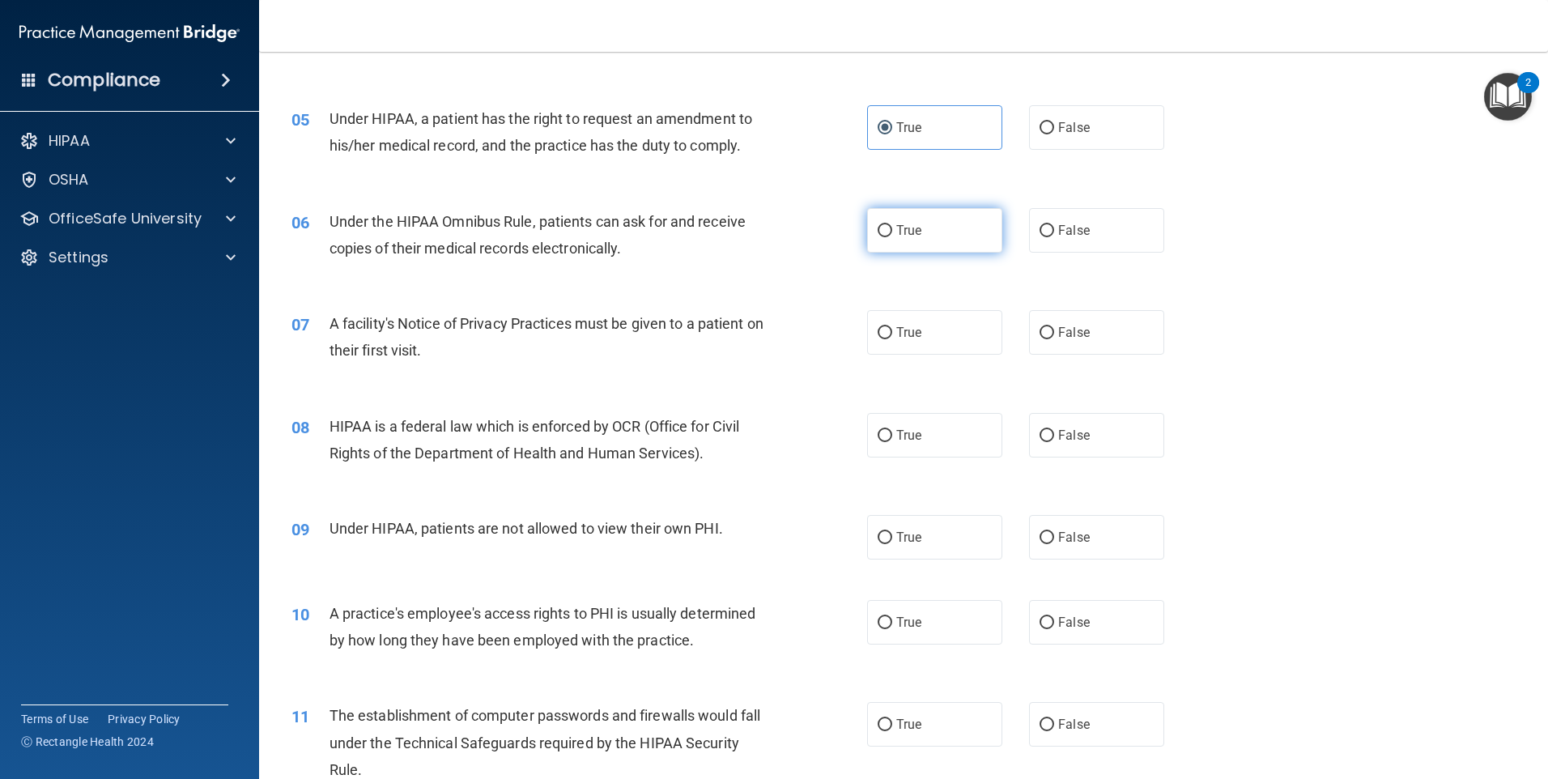
click at [904, 236] on span "True" at bounding box center [908, 230] width 25 height 15
click at [892, 236] on input "True" at bounding box center [885, 231] width 15 height 12
radio input "true"
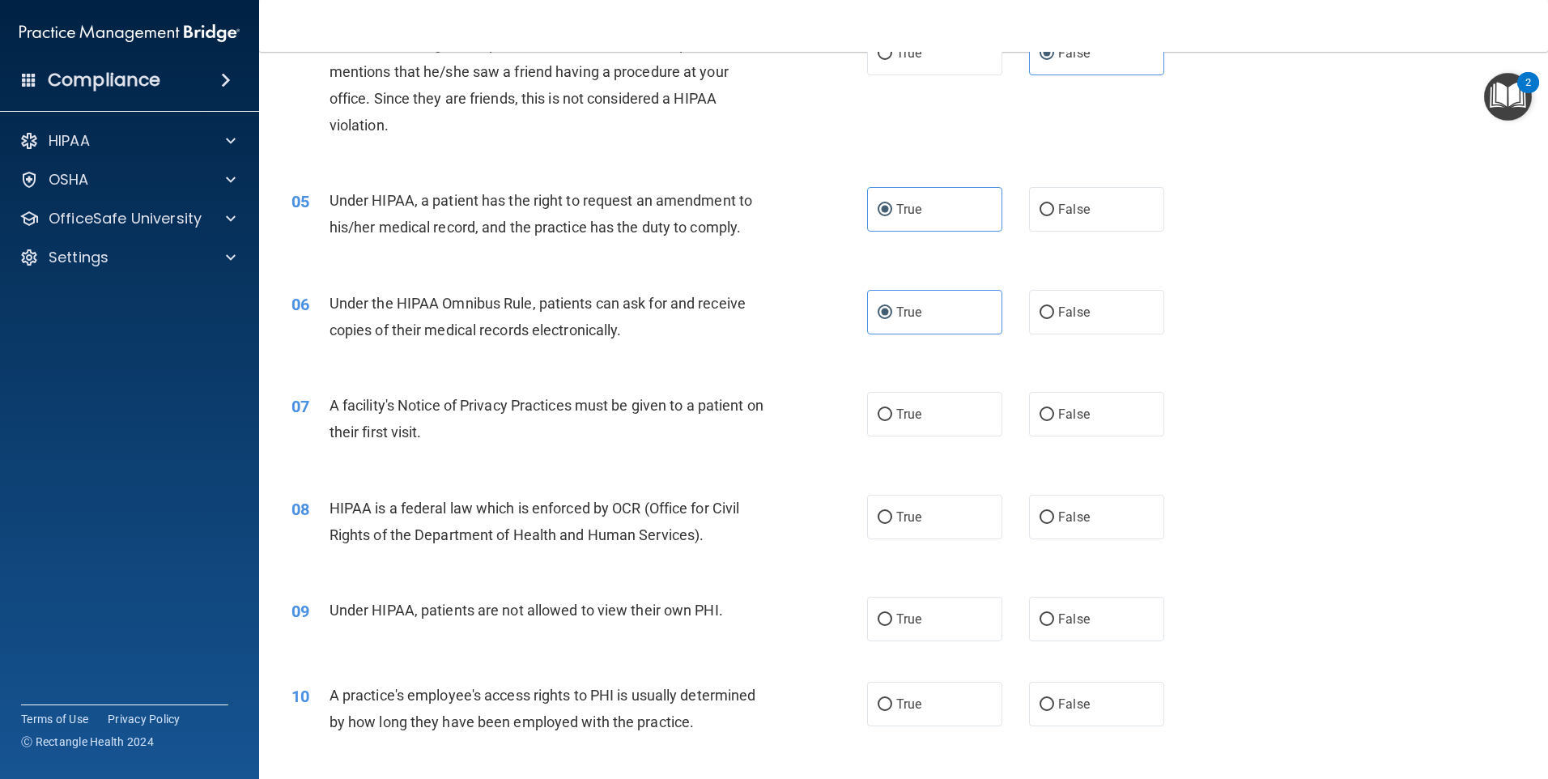
scroll to position [486, 0]
click at [667, 331] on div "Under the HIPAA Omnibus Rule, patients can ask for and receive copies of their …" at bounding box center [555, 315] width 450 height 53
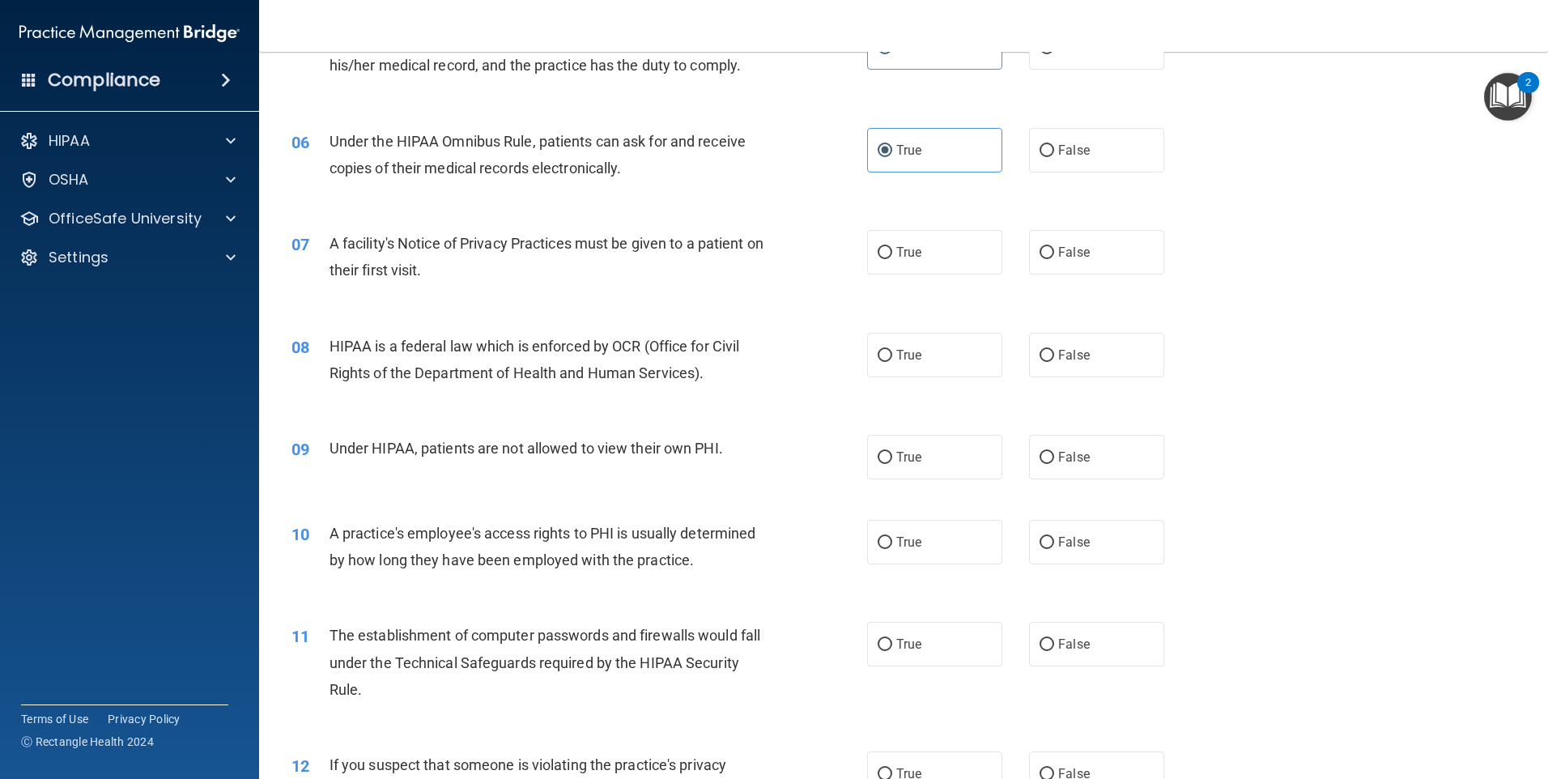
scroll to position [648, 0]
click at [934, 254] on label "True" at bounding box center [934, 251] width 135 height 45
click at [892, 254] on input "True" at bounding box center [885, 252] width 15 height 12
radio input "true"
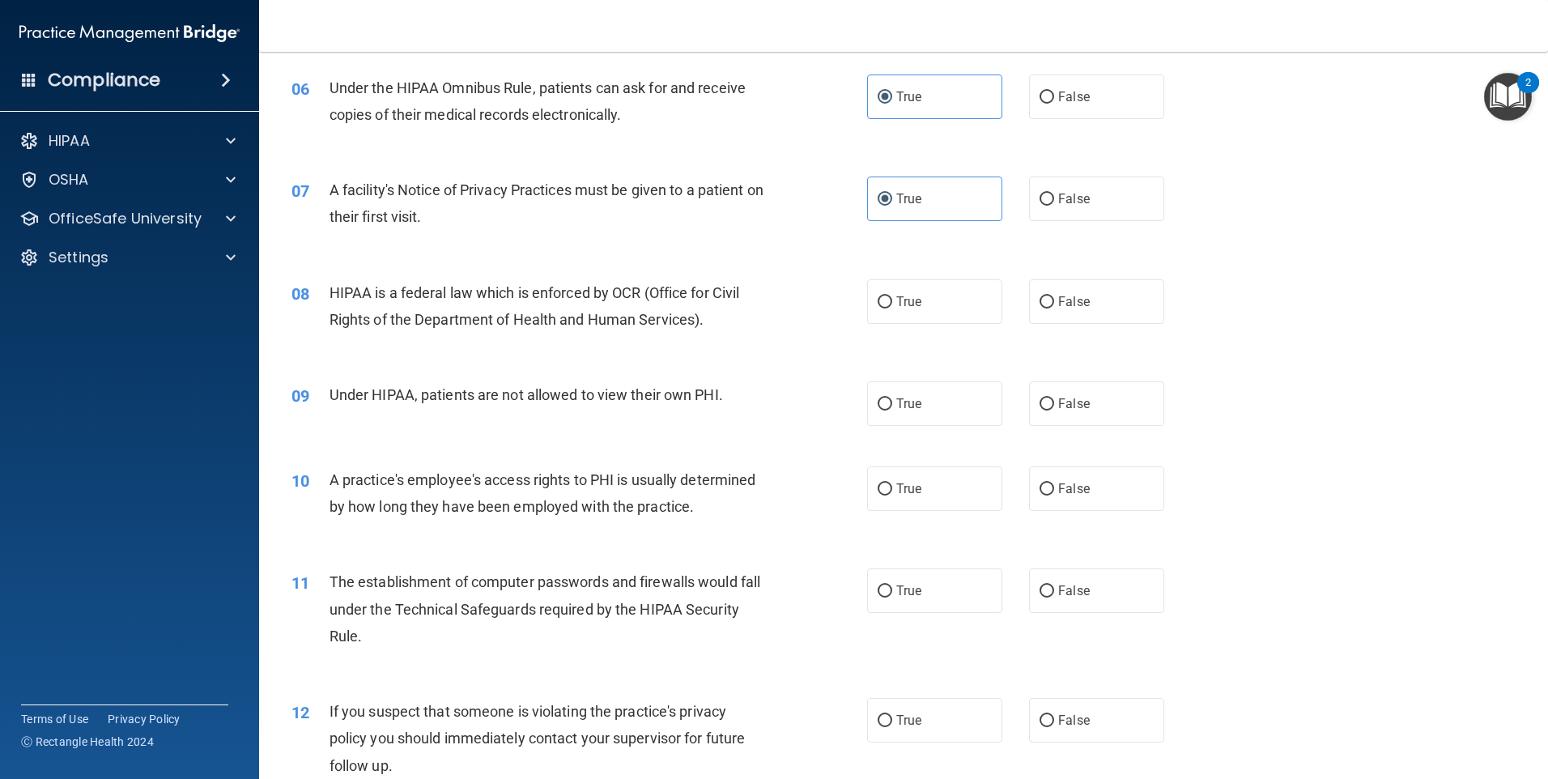
scroll to position [729, 0]
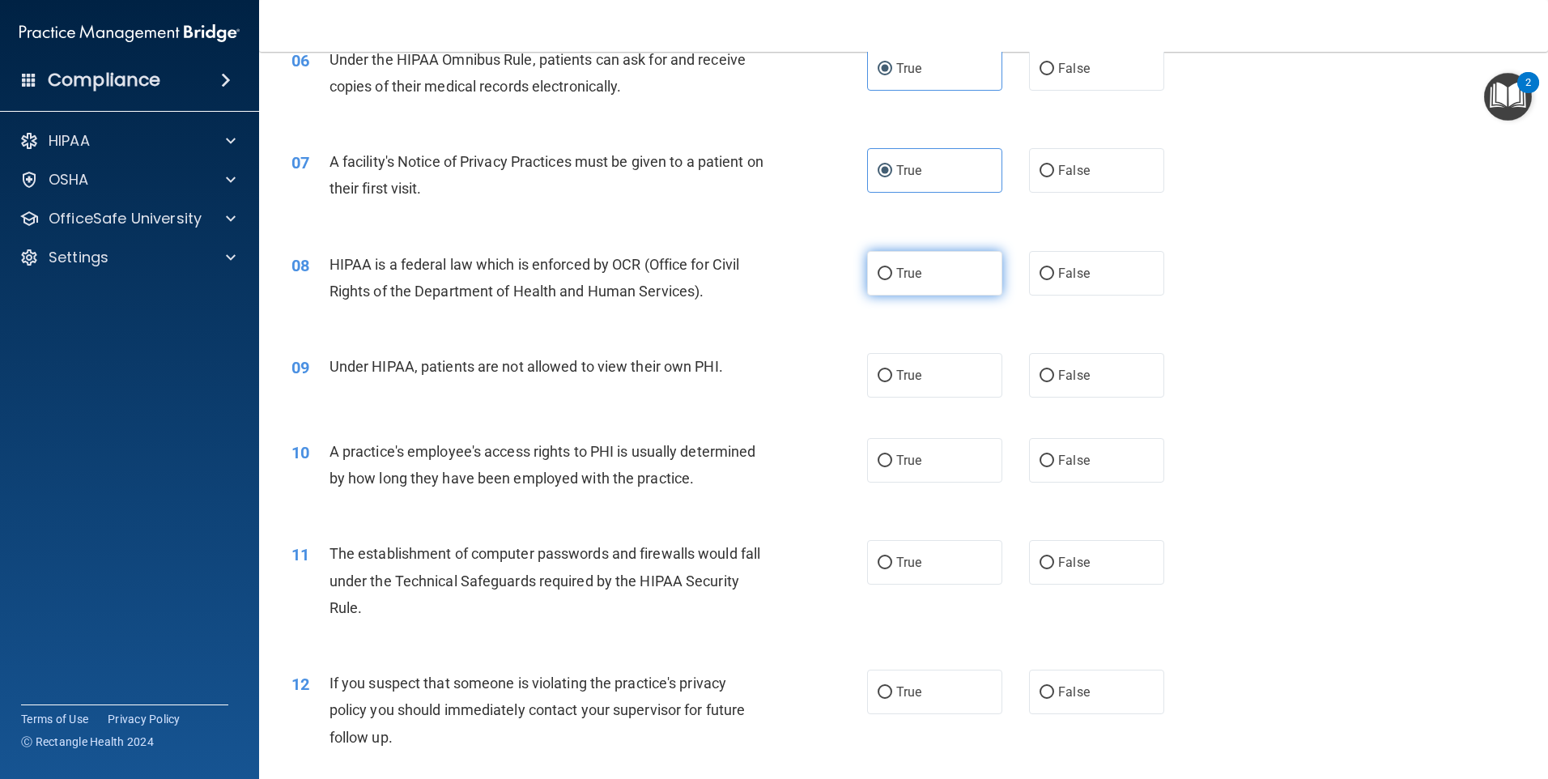
click at [924, 267] on label "True" at bounding box center [934, 273] width 135 height 45
click at [892, 268] on input "True" at bounding box center [885, 274] width 15 height 12
radio input "true"
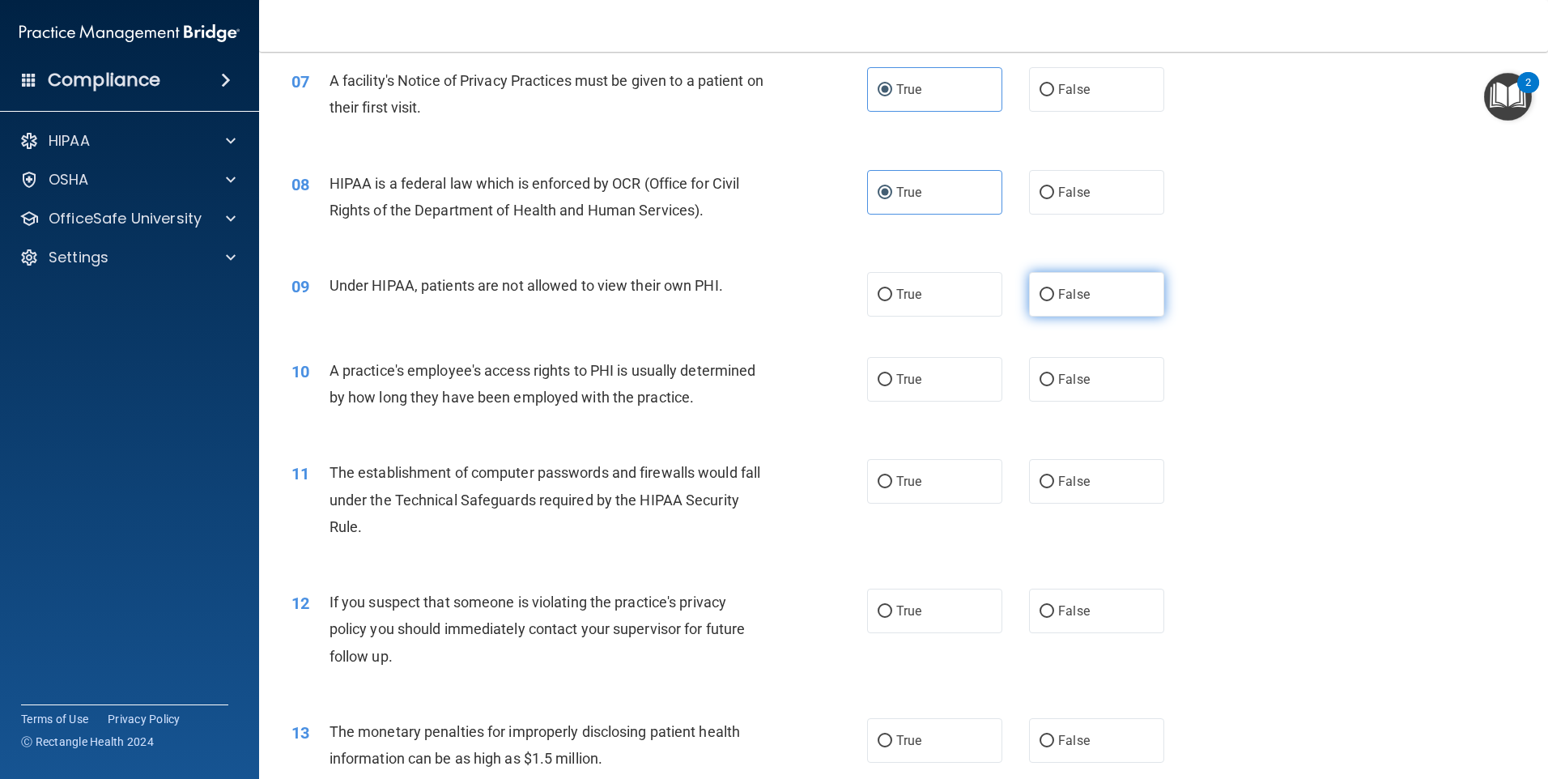
click at [1088, 289] on label "False" at bounding box center [1096, 294] width 135 height 45
click at [1054, 289] on input "False" at bounding box center [1047, 295] width 15 height 12
radio input "true"
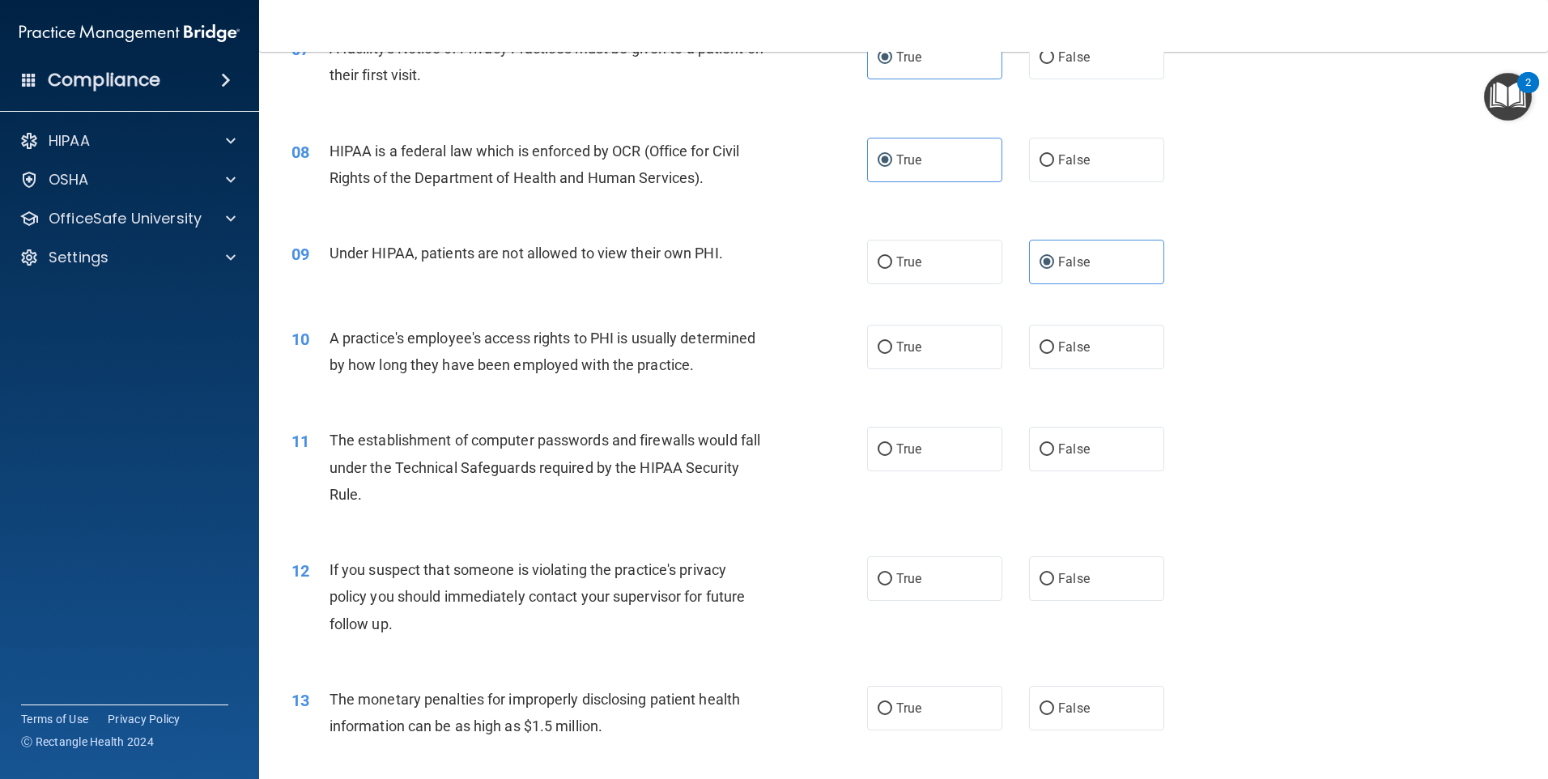
scroll to position [891, 0]
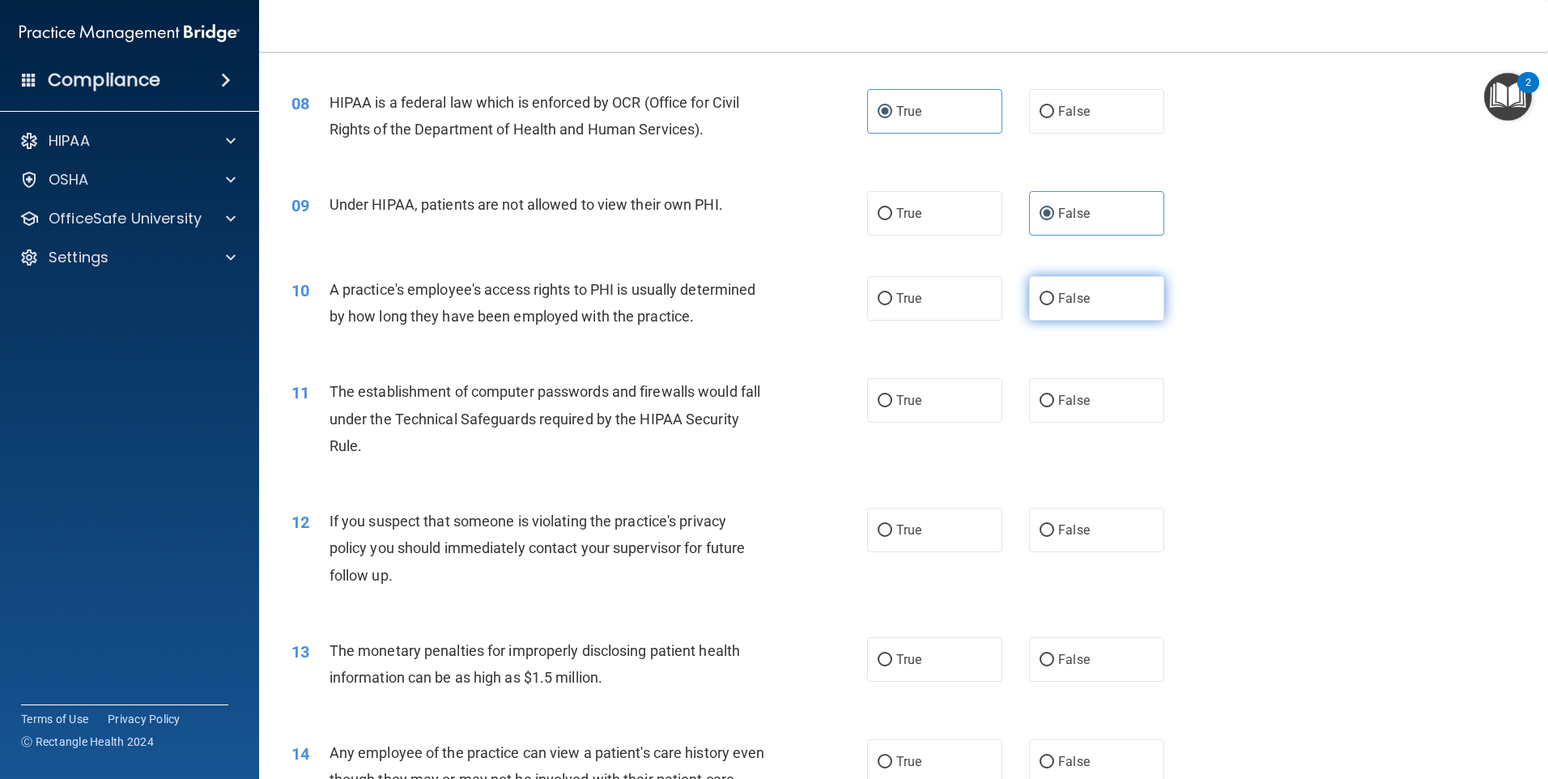
click at [1075, 300] on span "False" at bounding box center [1074, 298] width 32 height 15
click at [1054, 300] on input "False" at bounding box center [1047, 299] width 15 height 12
radio input "true"
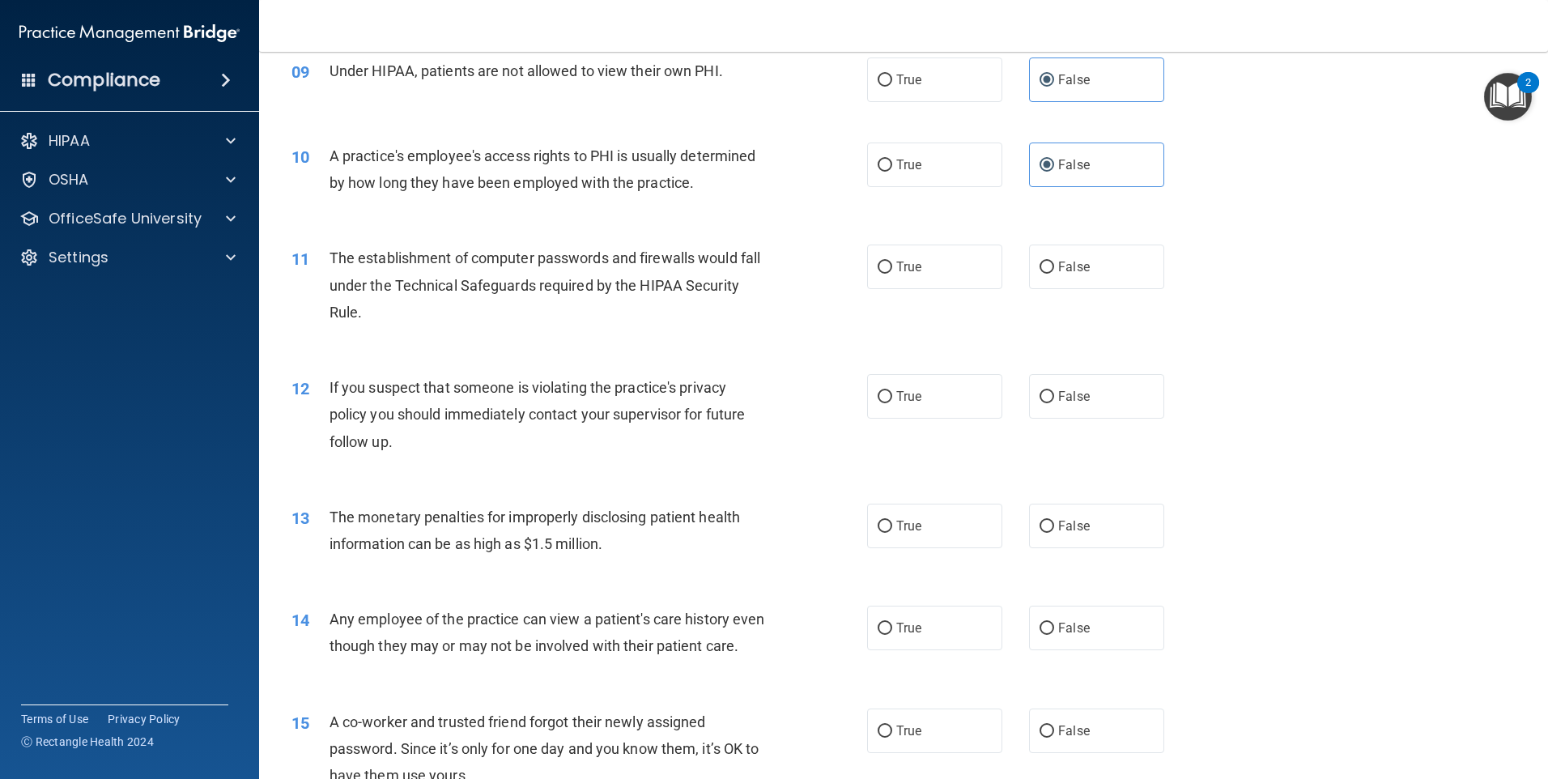
scroll to position [1053, 0]
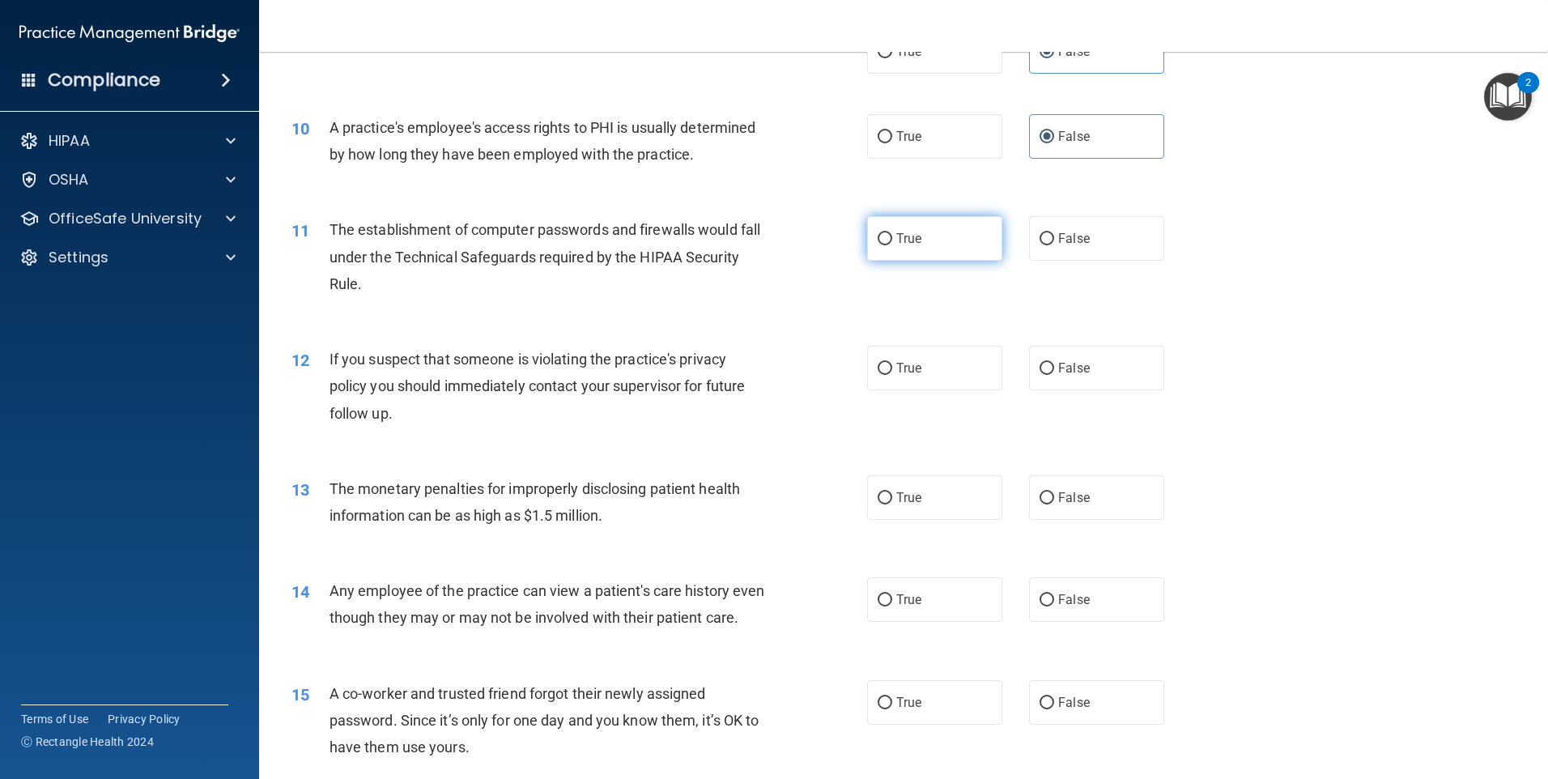
click at [948, 239] on label "True" at bounding box center [934, 238] width 135 height 45
click at [892, 239] on input "True" at bounding box center [885, 239] width 15 height 12
radio input "true"
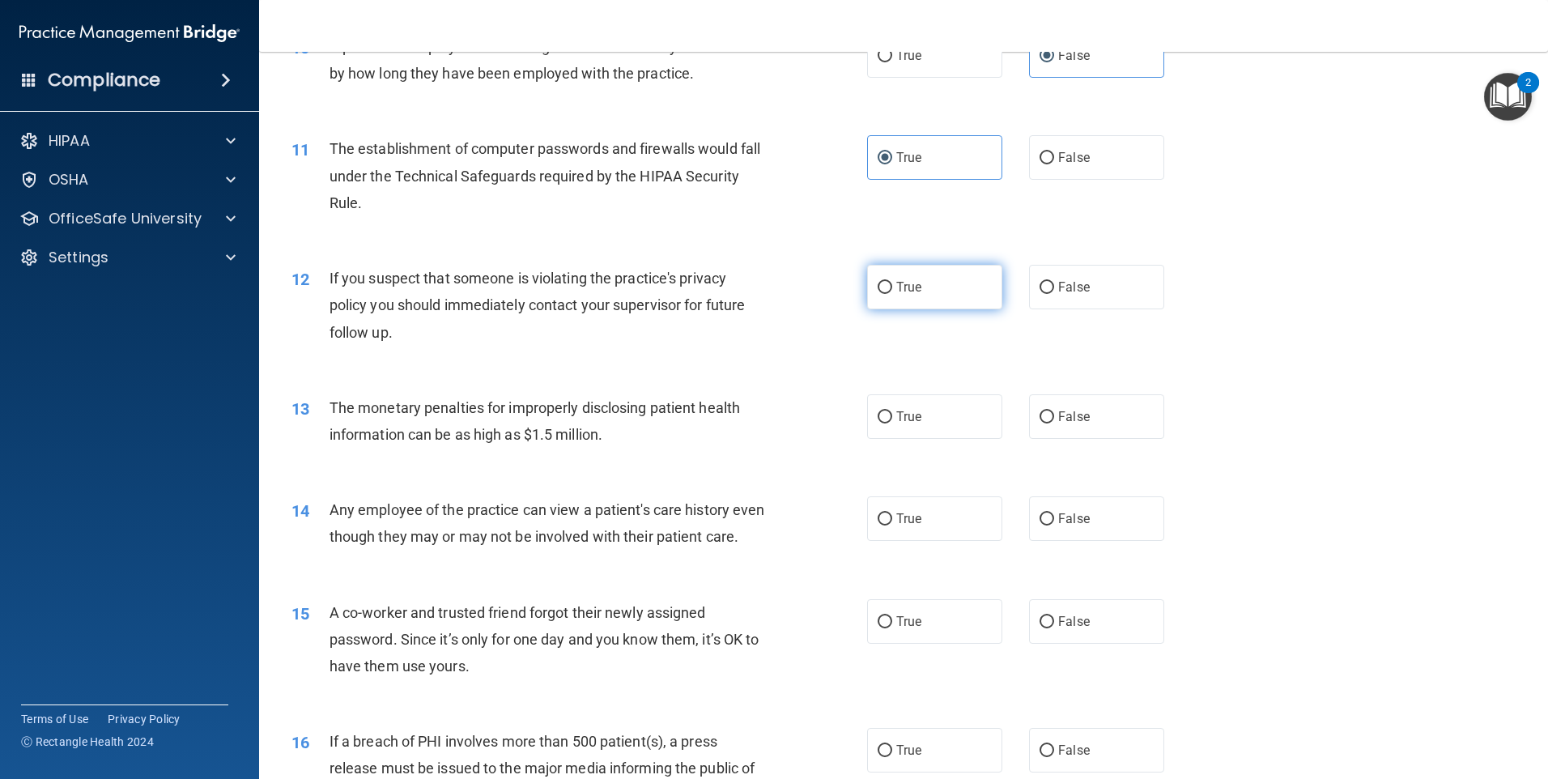
click at [959, 292] on label "True" at bounding box center [934, 287] width 135 height 45
click at [892, 292] on input "True" at bounding box center [885, 288] width 15 height 12
radio input "true"
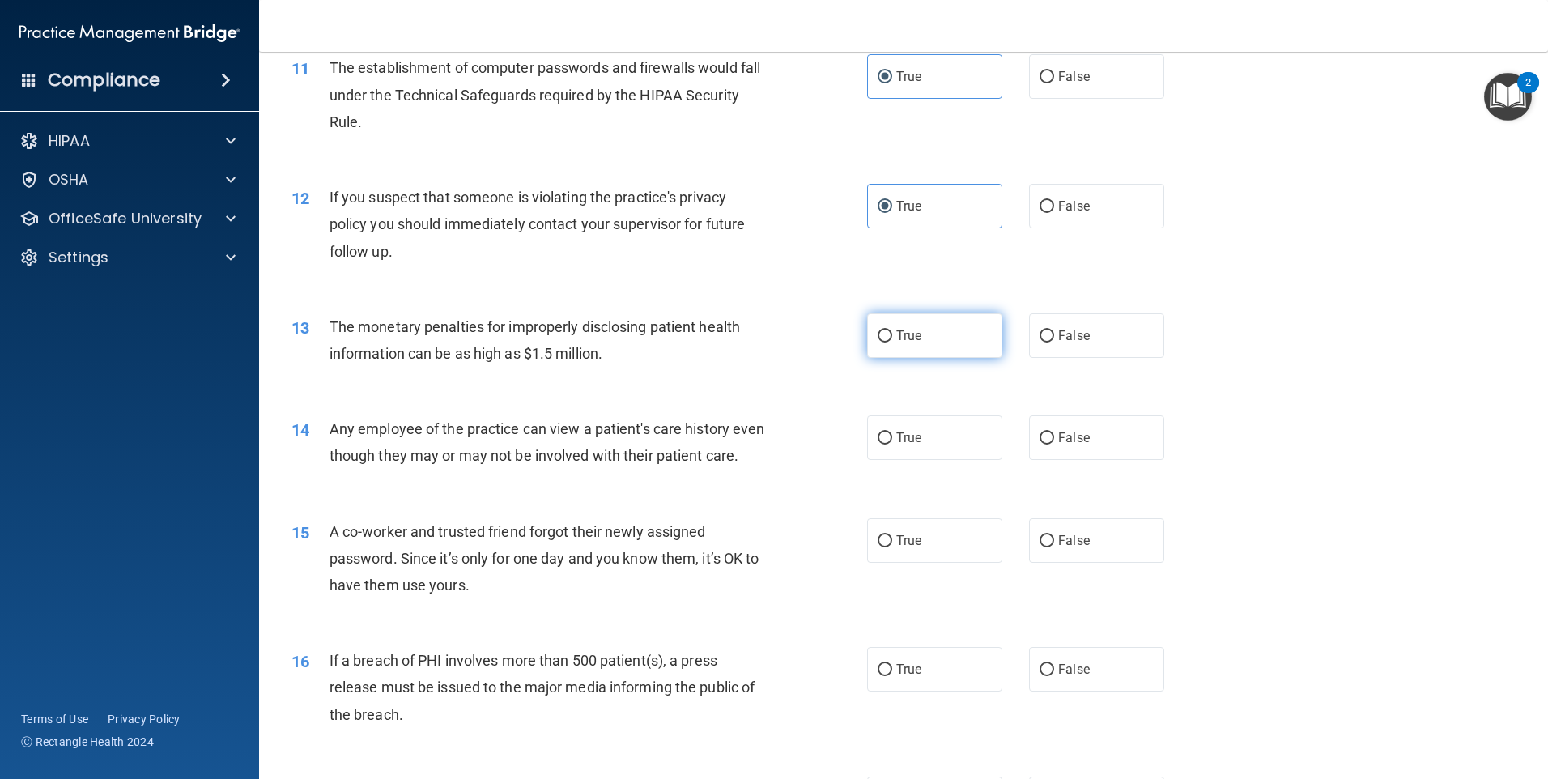
click at [926, 335] on label "True" at bounding box center [934, 335] width 135 height 45
click at [892, 335] on input "True" at bounding box center [885, 336] width 15 height 12
radio input "true"
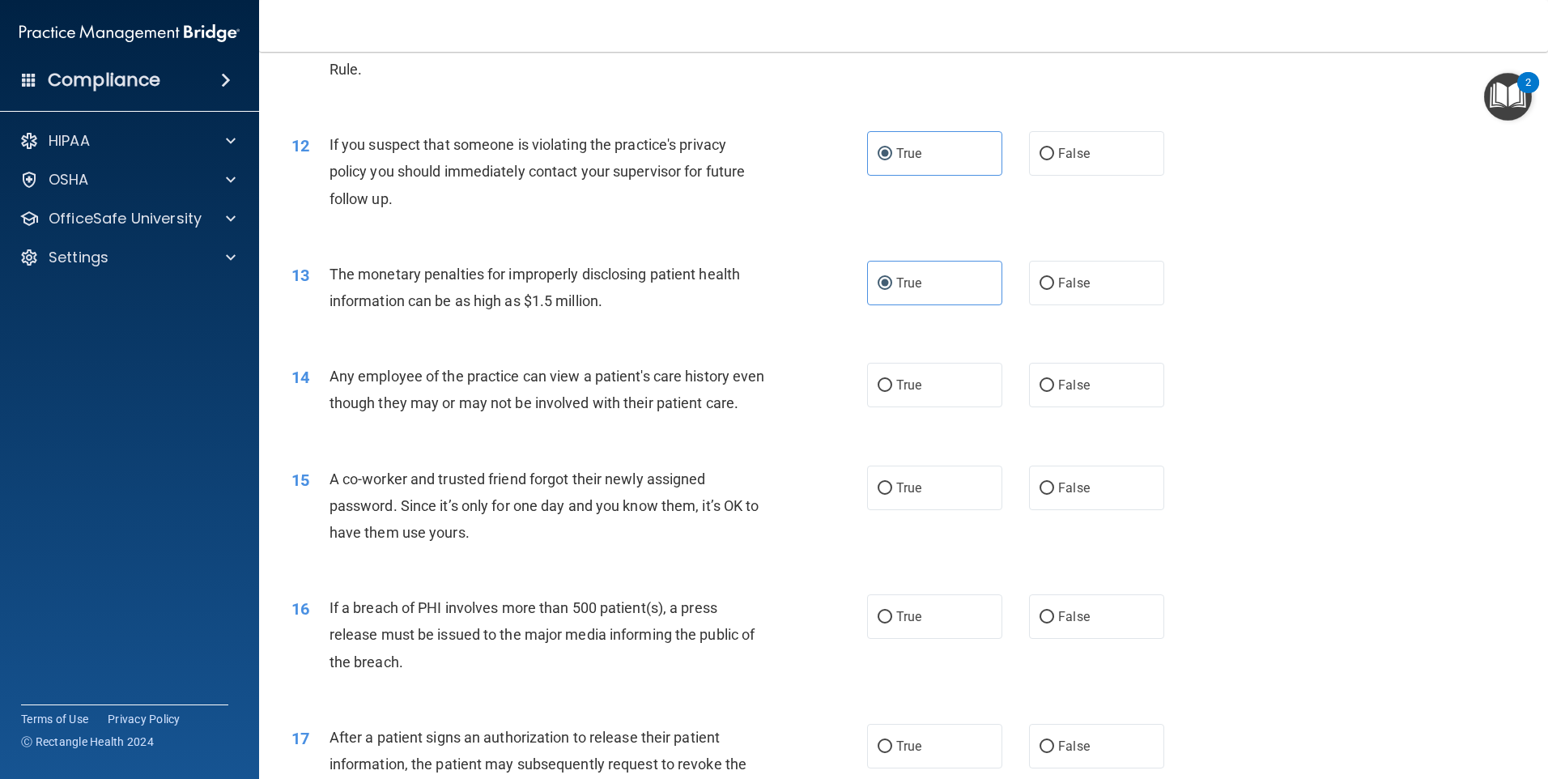
scroll to position [1296, 0]
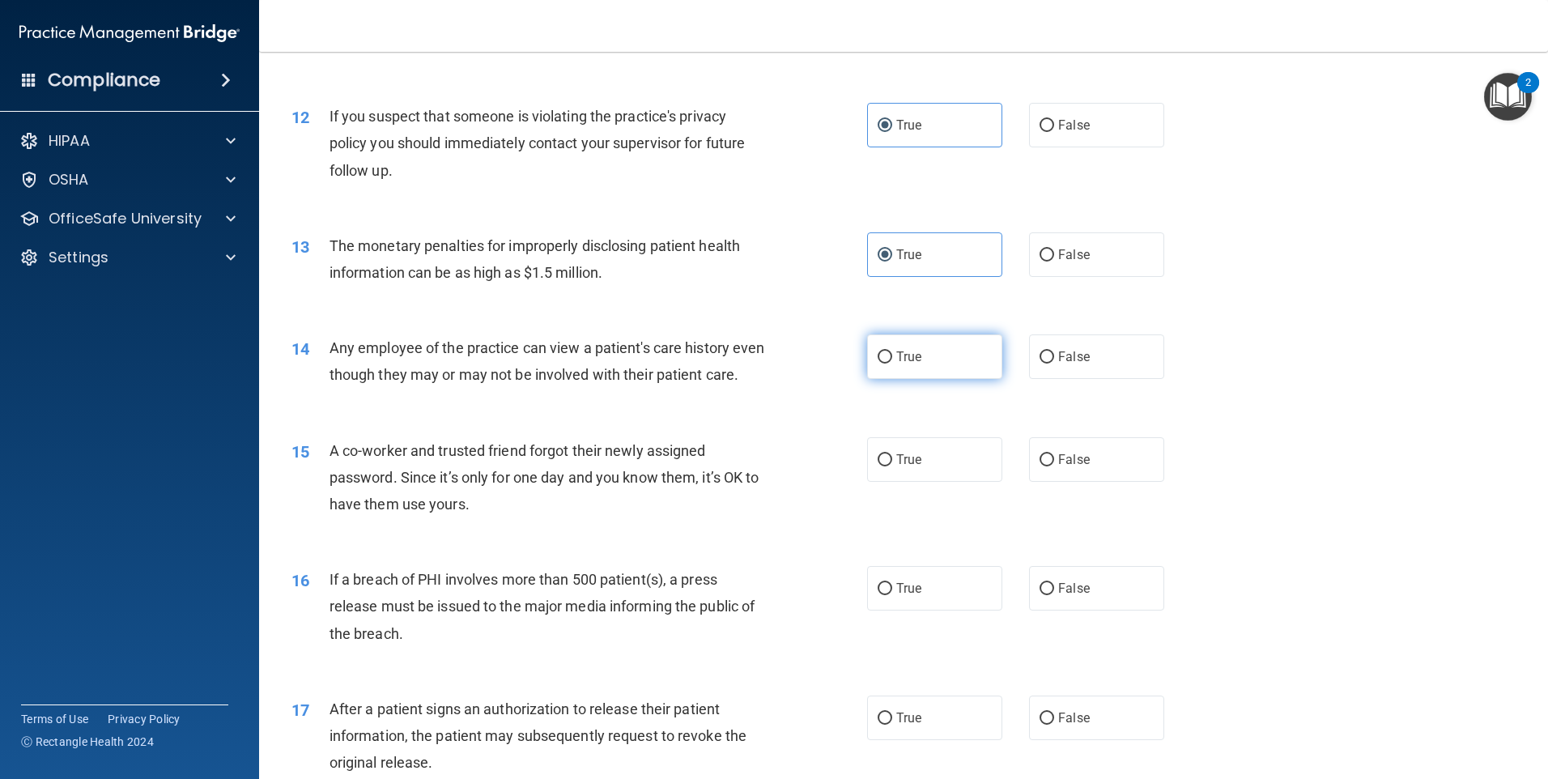
click at [931, 359] on label "True" at bounding box center [934, 356] width 135 height 45
click at [892, 359] on input "True" at bounding box center [885, 357] width 15 height 12
radio input "true"
click at [1085, 355] on label "False" at bounding box center [1096, 356] width 135 height 45
click at [1054, 355] on input "False" at bounding box center [1047, 357] width 15 height 12
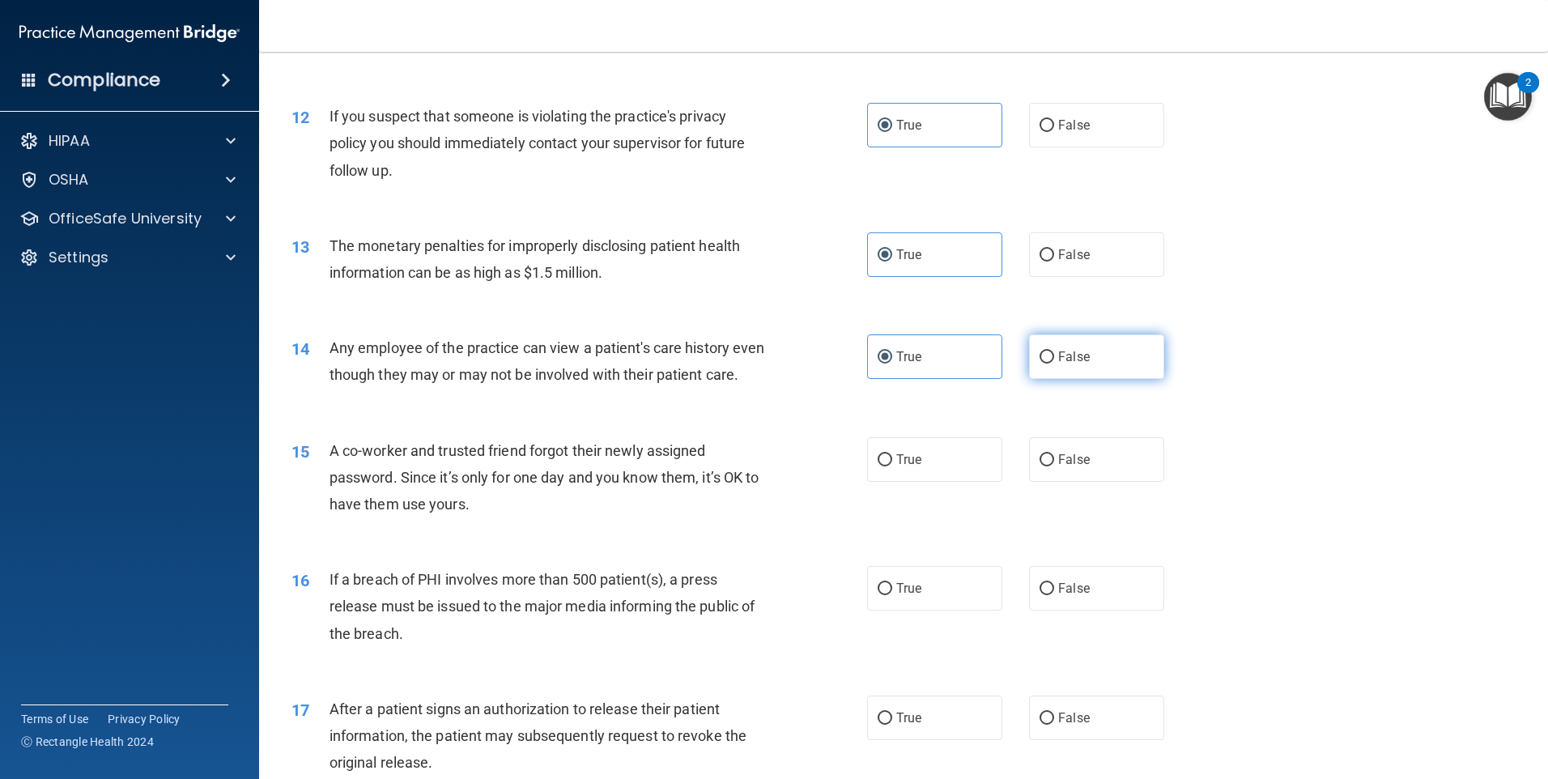
radio input "true"
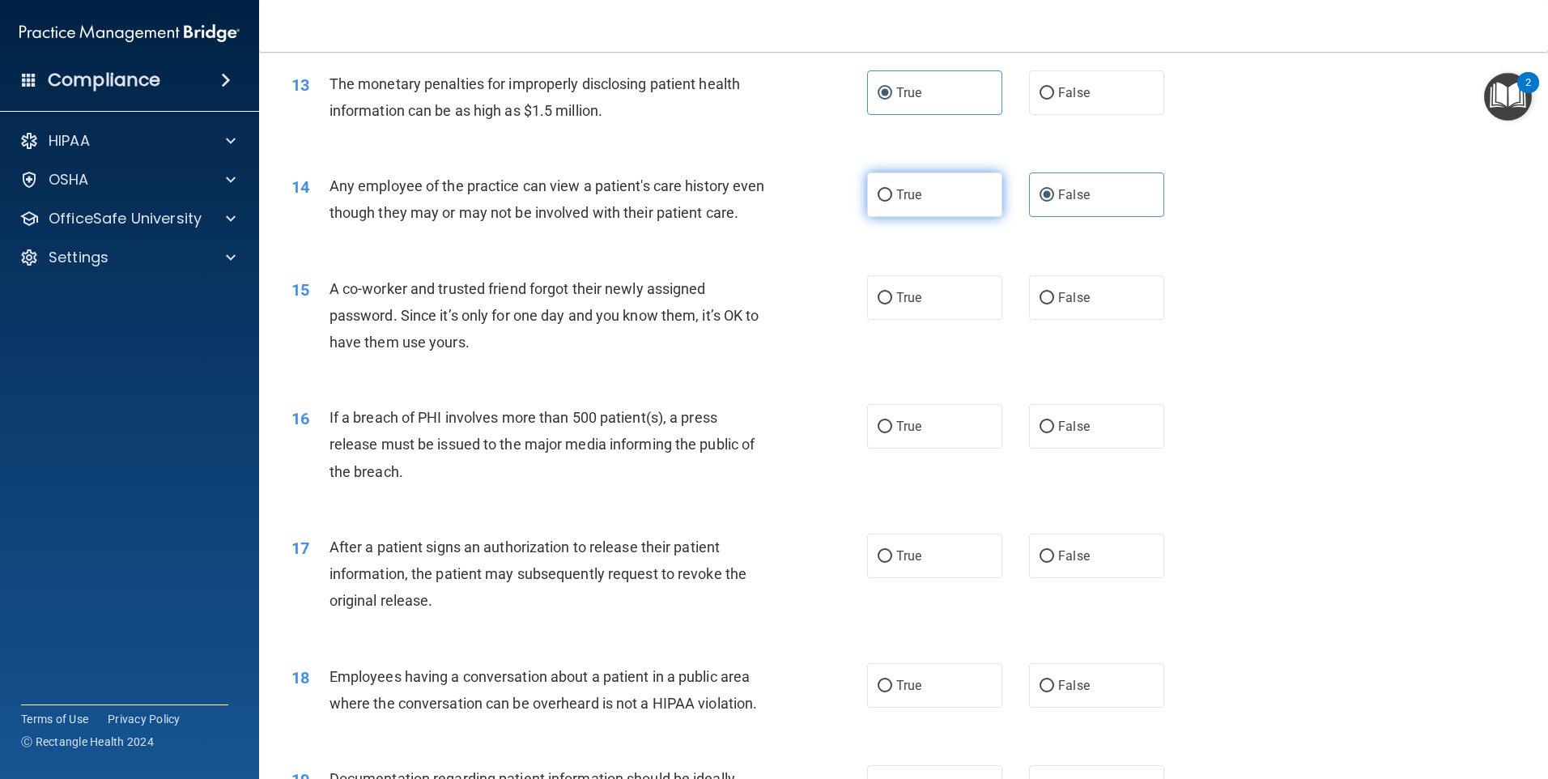
click at [888, 181] on label "True" at bounding box center [934, 194] width 135 height 45
click at [888, 190] on input "True" at bounding box center [885, 196] width 15 height 12
radio input "true"
radio input "false"
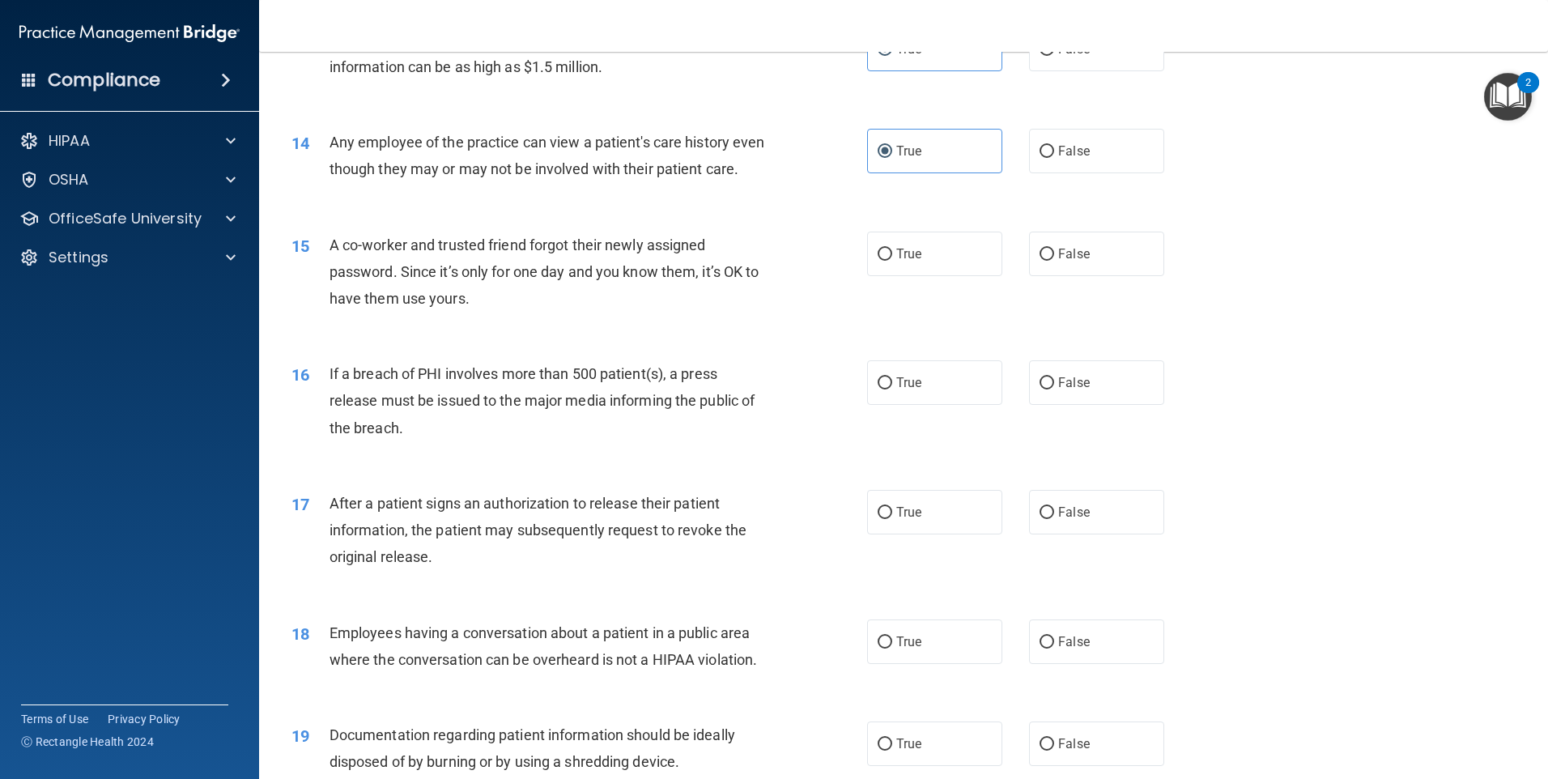
scroll to position [1539, 0]
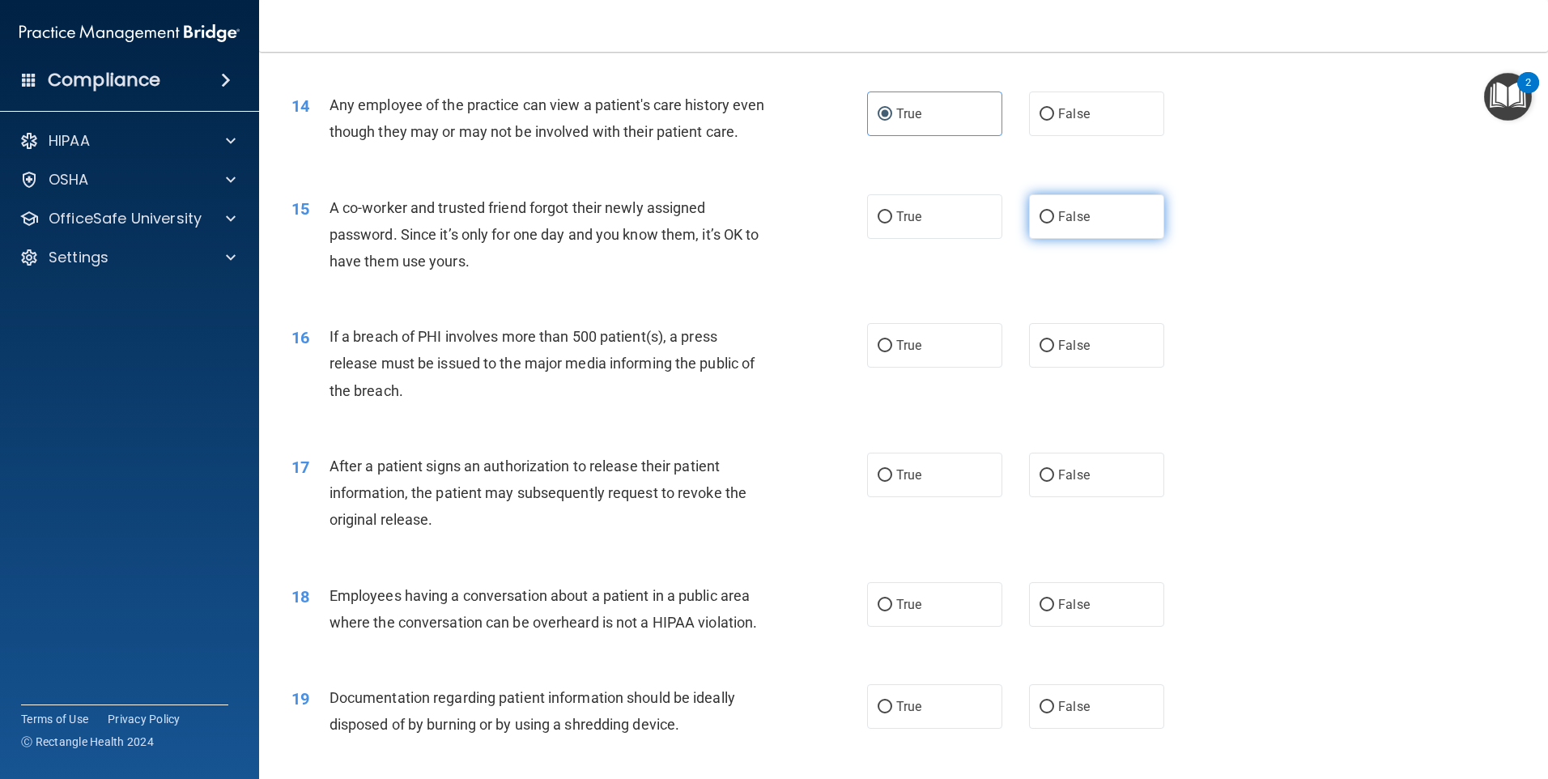
click at [1093, 239] on label "False" at bounding box center [1096, 216] width 135 height 45
click at [1054, 224] on input "False" at bounding box center [1047, 217] width 15 height 12
radio input "true"
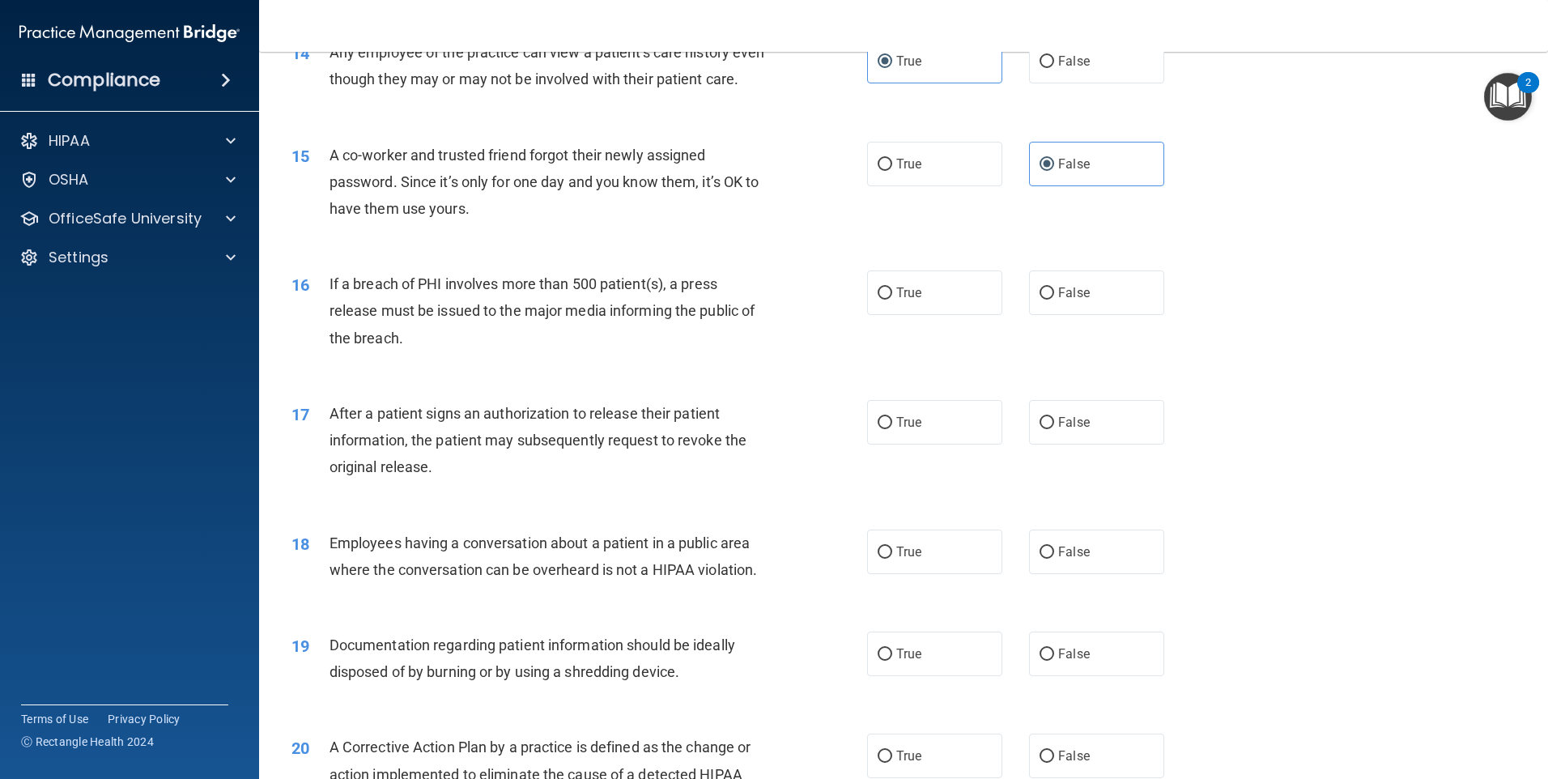
scroll to position [1620, 0]
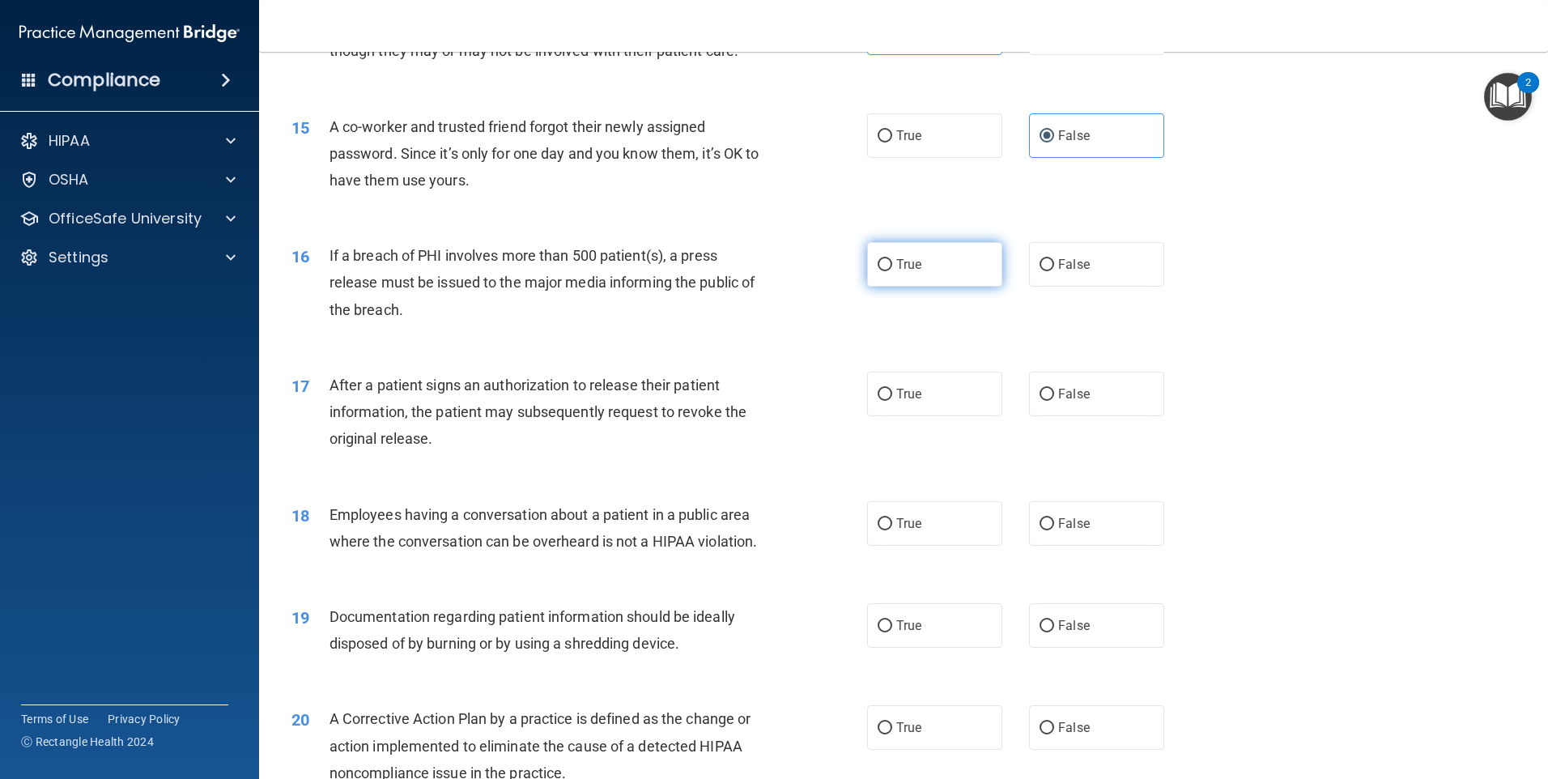
click at [931, 287] on label "True" at bounding box center [934, 264] width 135 height 45
click at [892, 271] on input "True" at bounding box center [885, 265] width 15 height 12
radio input "true"
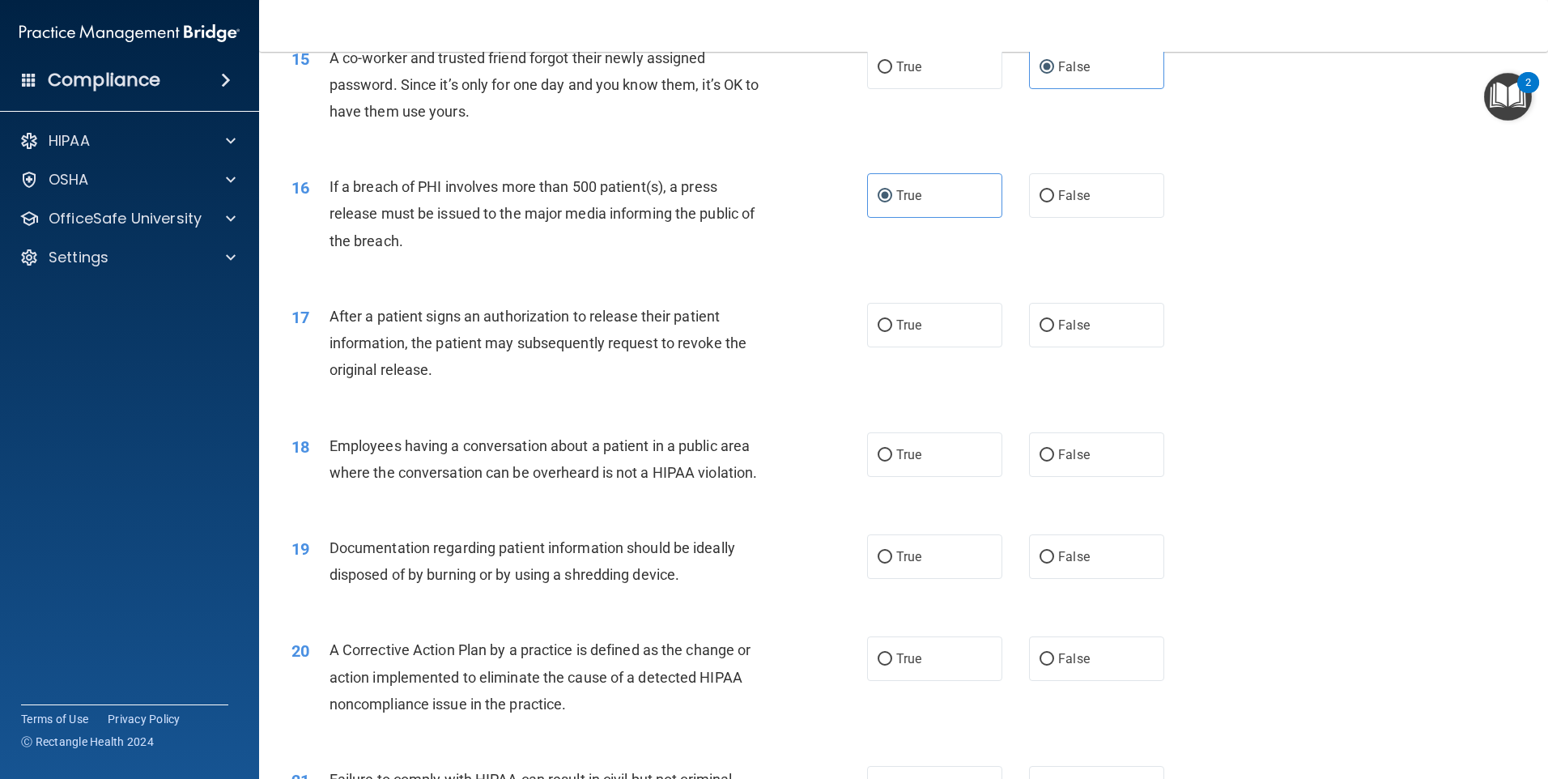
scroll to position [1782, 0]
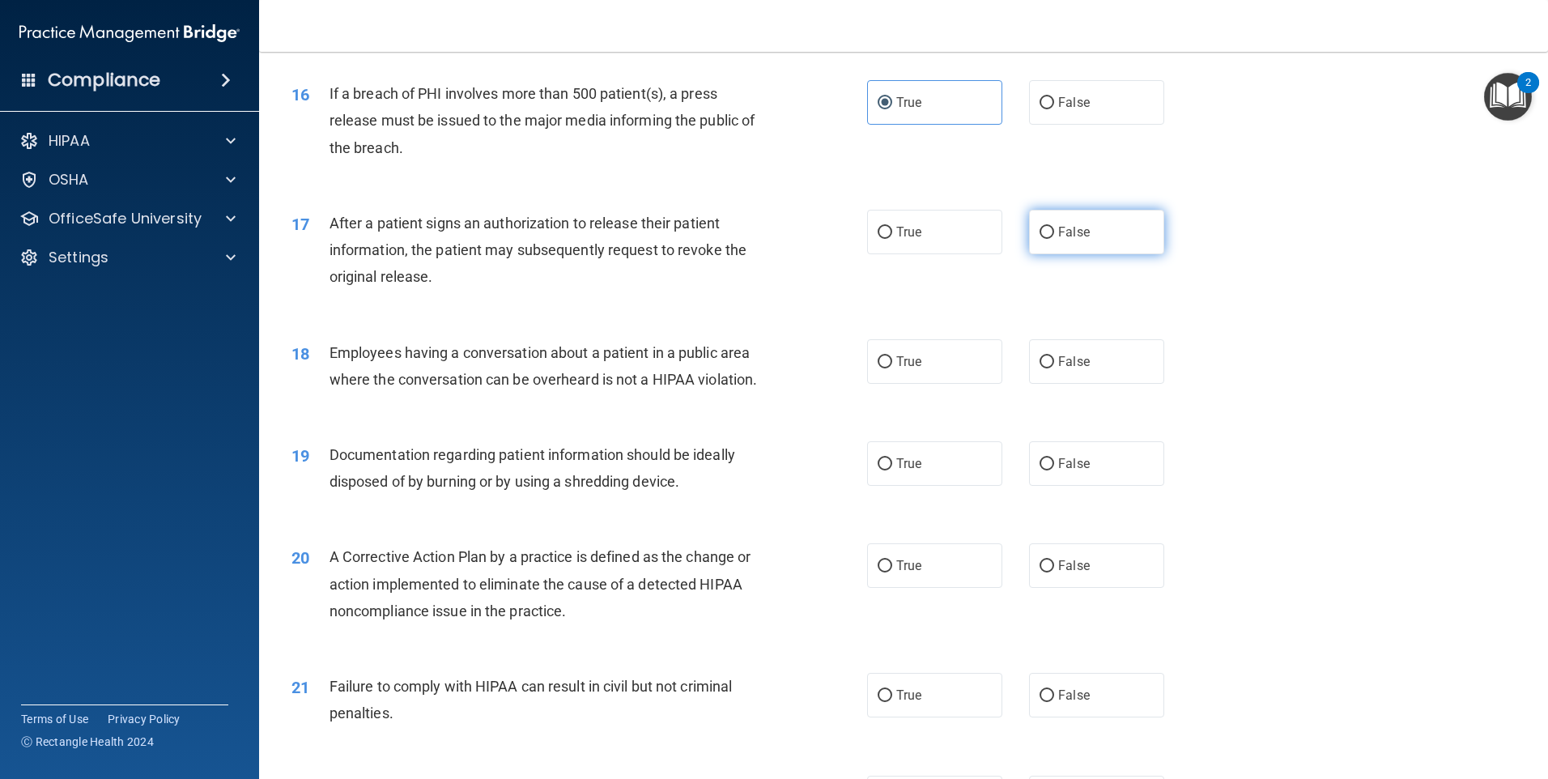
click at [1083, 254] on label "False" at bounding box center [1096, 232] width 135 height 45
click at [1054, 239] on input "False" at bounding box center [1047, 233] width 15 height 12
radio input "true"
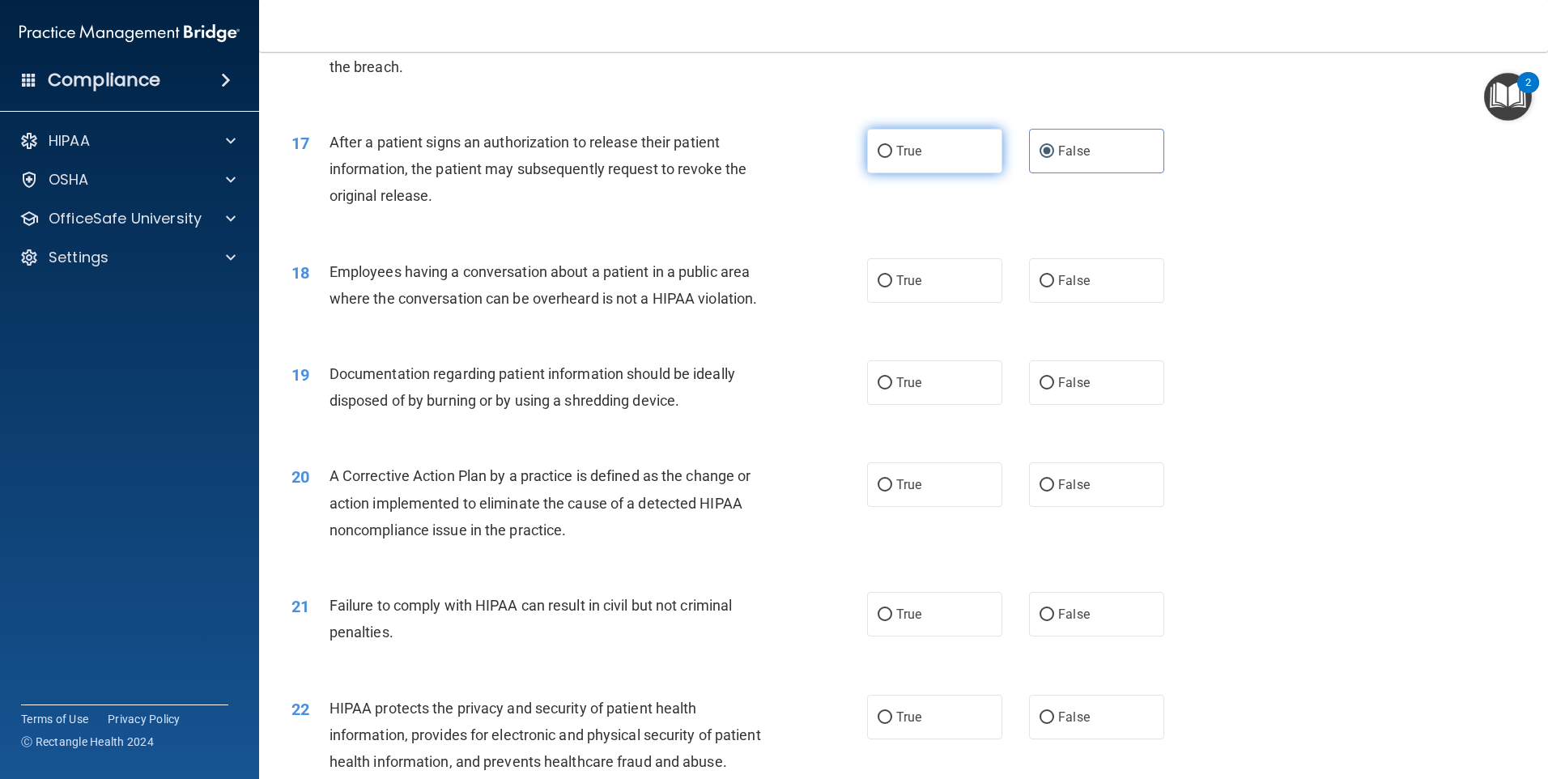
click at [916, 159] on span "True" at bounding box center [908, 150] width 25 height 15
click at [892, 158] on input "True" at bounding box center [885, 152] width 15 height 12
radio input "true"
radio input "false"
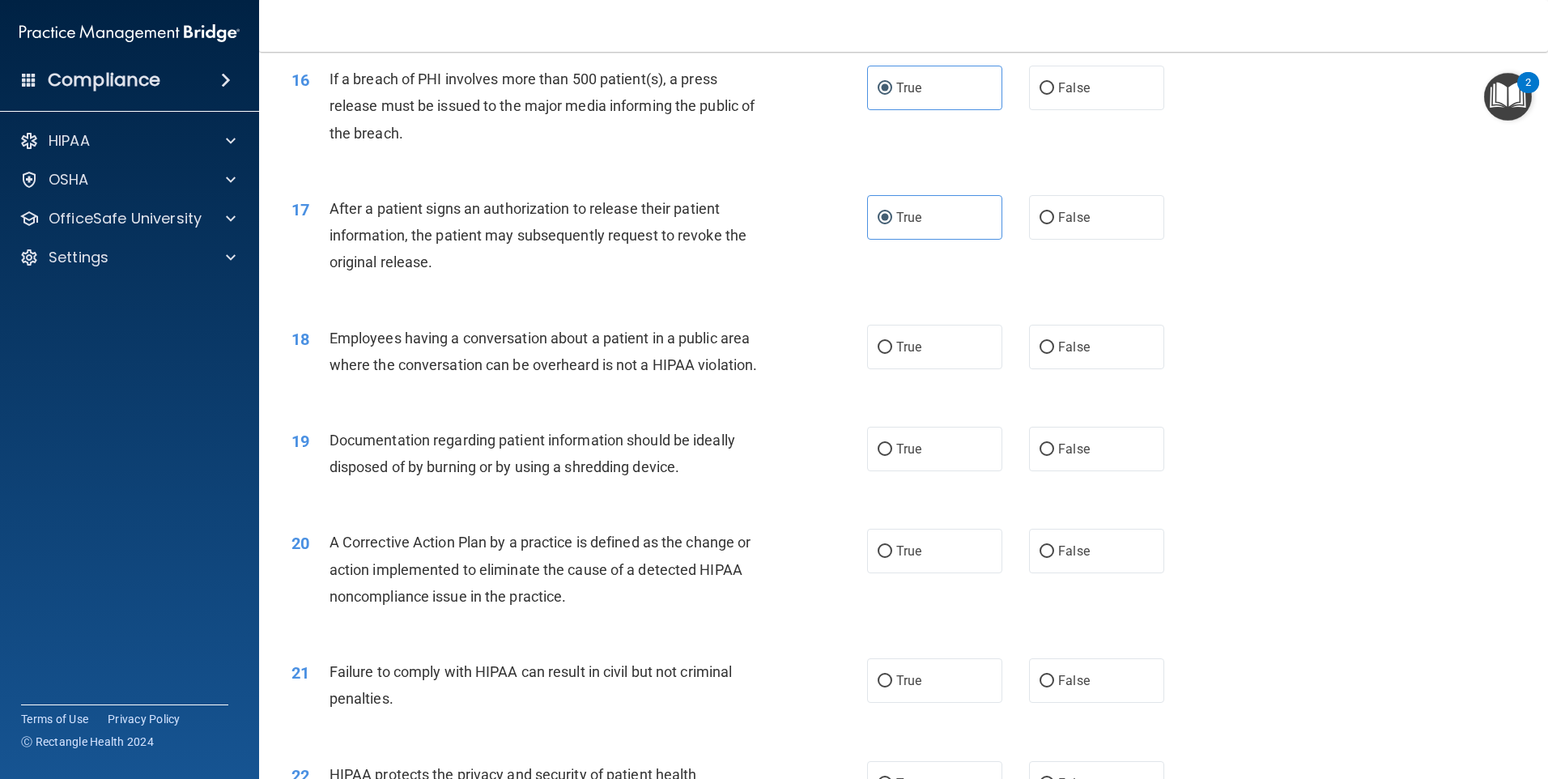
scroll to position [1947, 0]
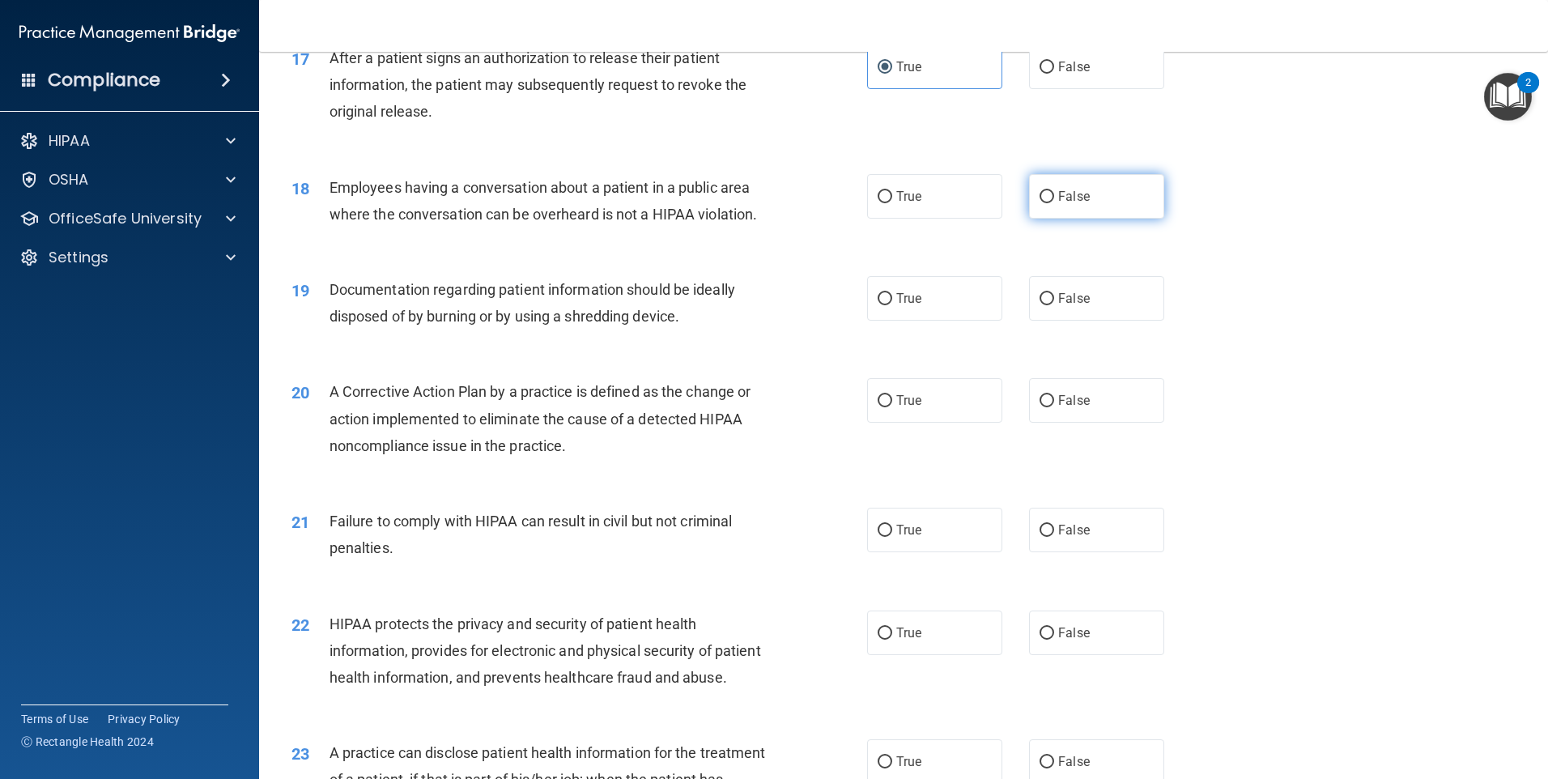
click at [1050, 219] on label "False" at bounding box center [1096, 196] width 135 height 45
click at [1050, 203] on input "False" at bounding box center [1047, 197] width 15 height 12
radio input "true"
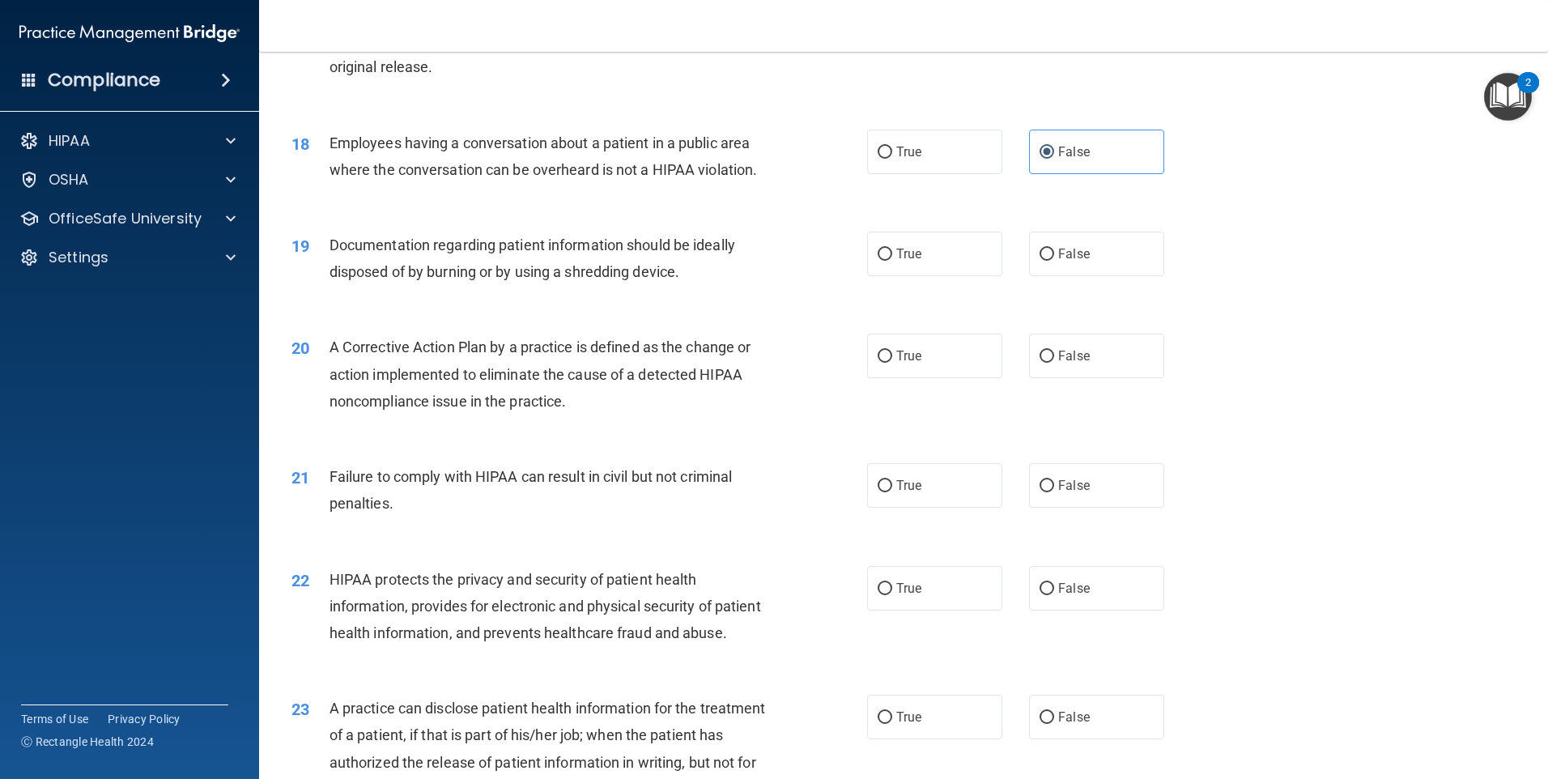
scroll to position [2028, 0]
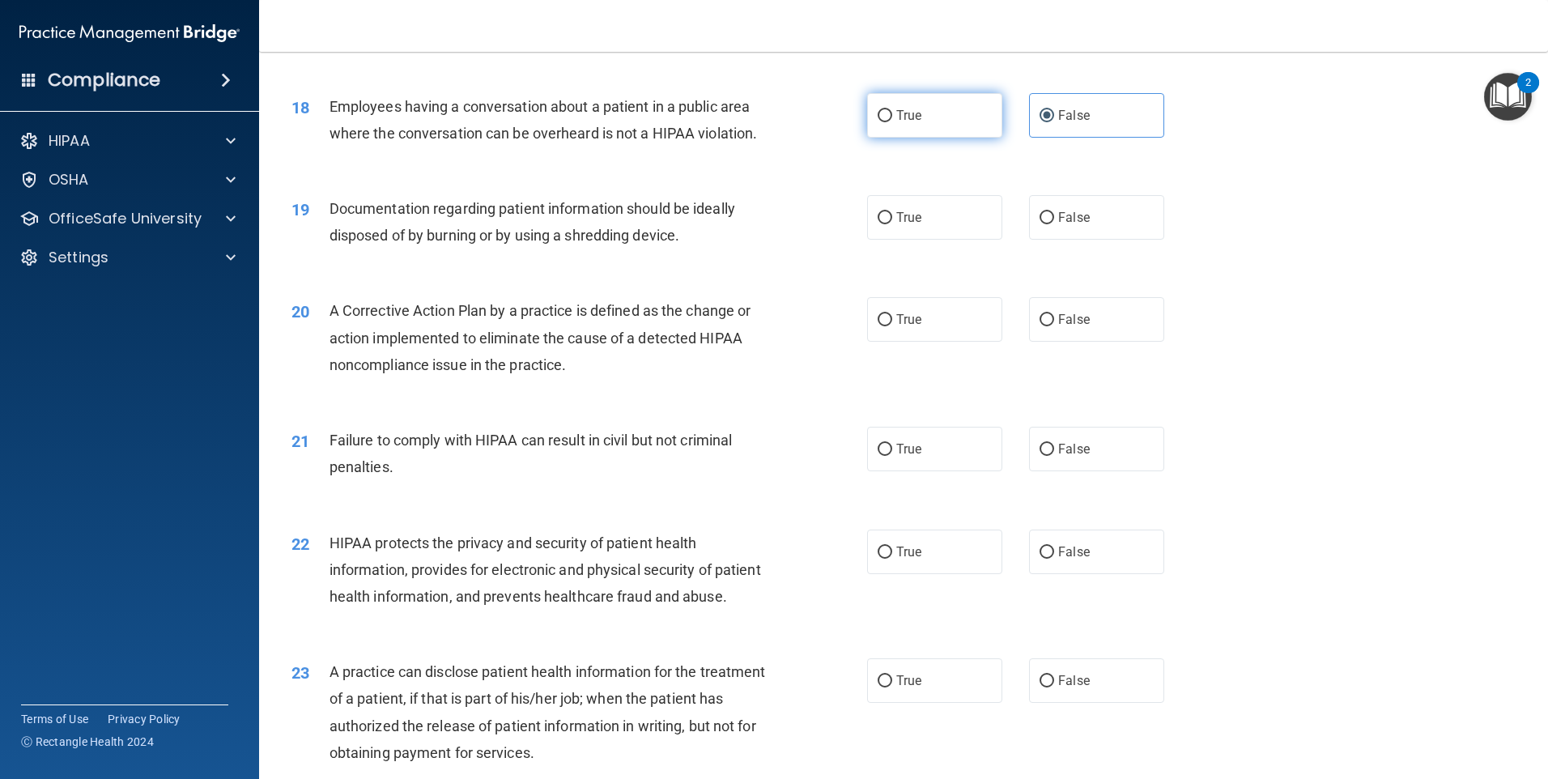
click at [918, 138] on label "True" at bounding box center [934, 115] width 135 height 45
click at [892, 122] on input "True" at bounding box center [885, 116] width 15 height 12
radio input "true"
click at [1063, 134] on label "False" at bounding box center [1096, 115] width 135 height 45
click at [1054, 122] on input "False" at bounding box center [1047, 116] width 15 height 12
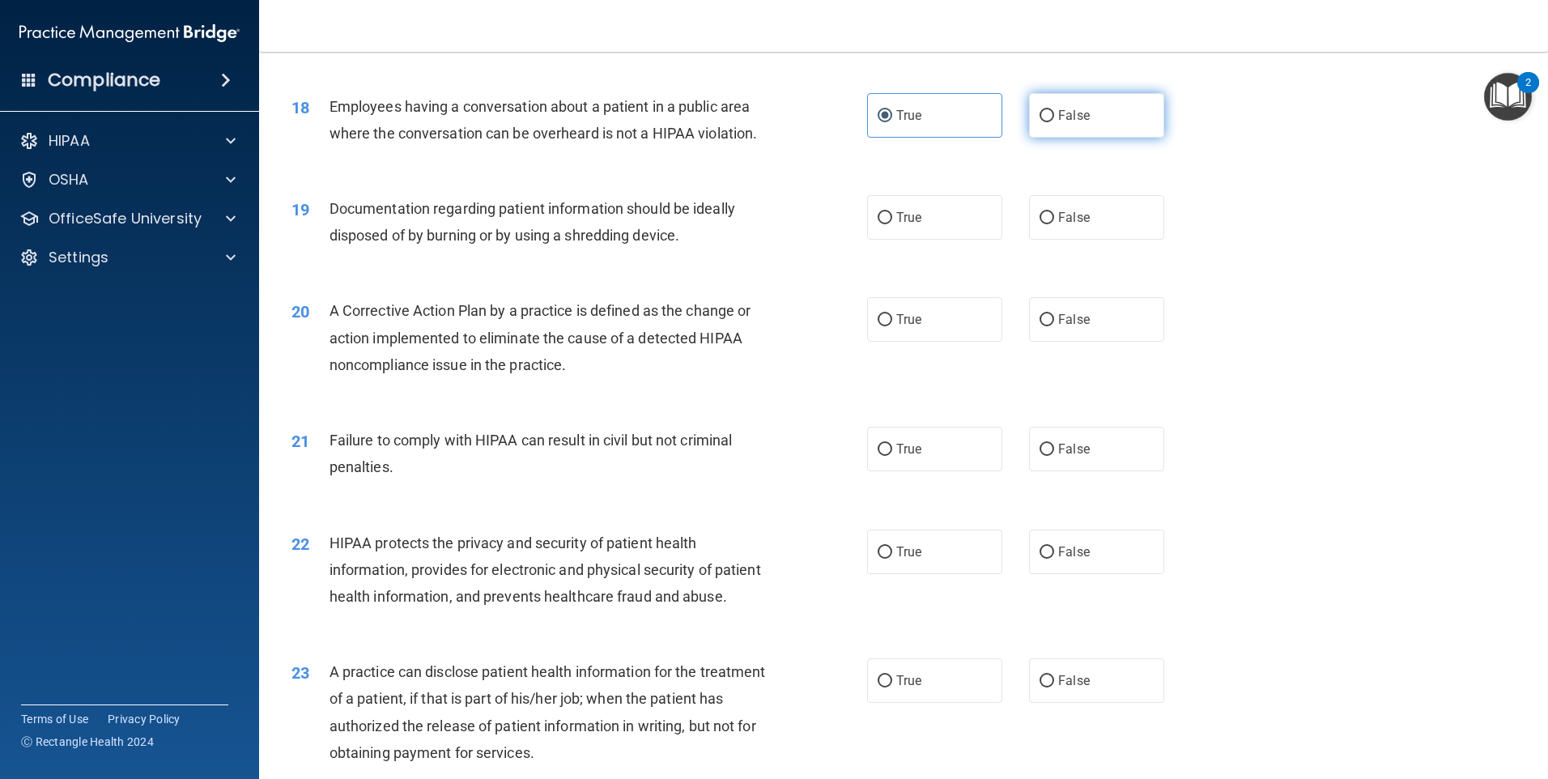
radio input "true"
radio input "false"
click at [900, 225] on span "True" at bounding box center [908, 217] width 25 height 15
click at [892, 224] on input "True" at bounding box center [885, 218] width 15 height 12
radio input "true"
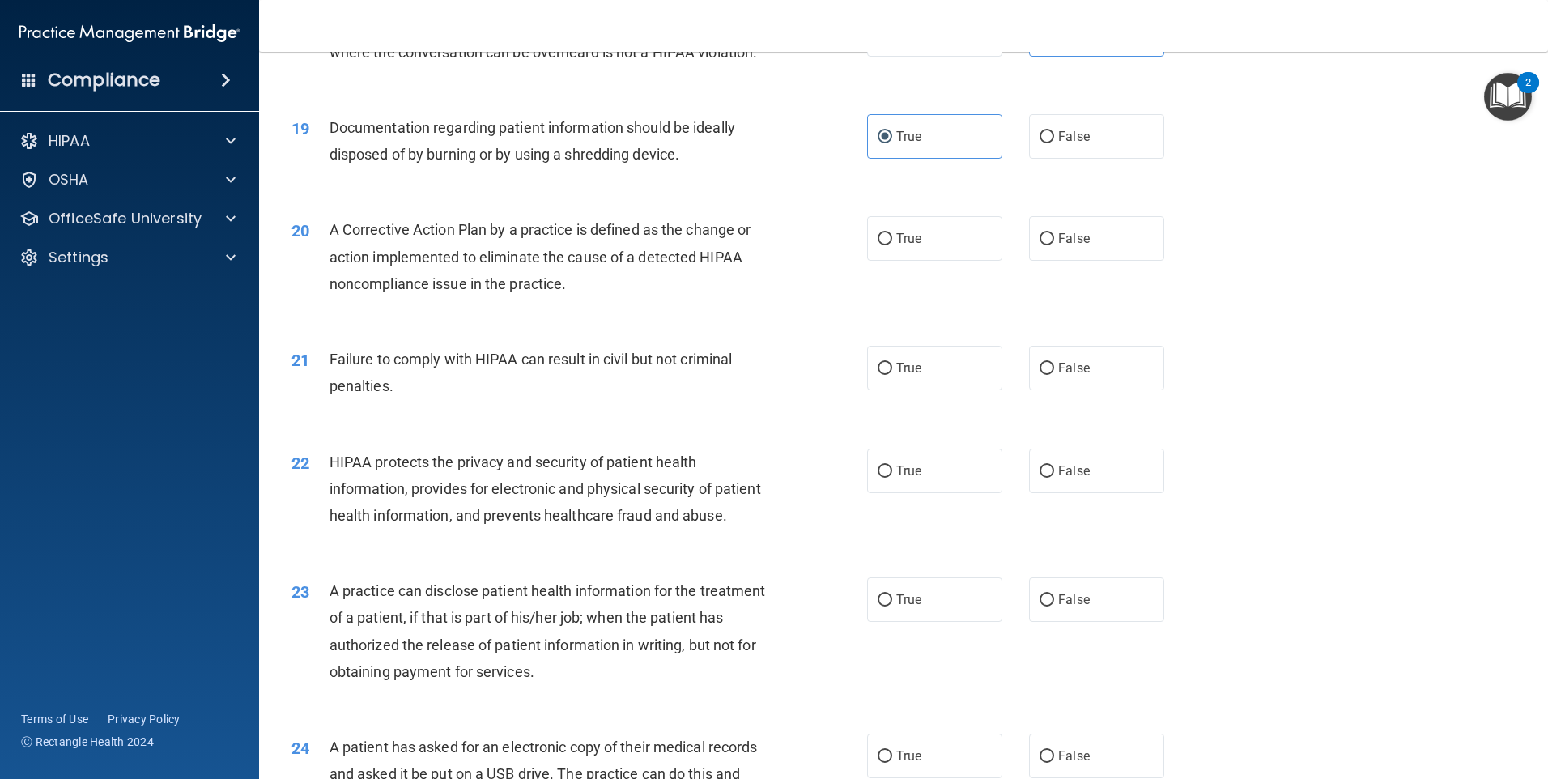
scroll to position [2190, 0]
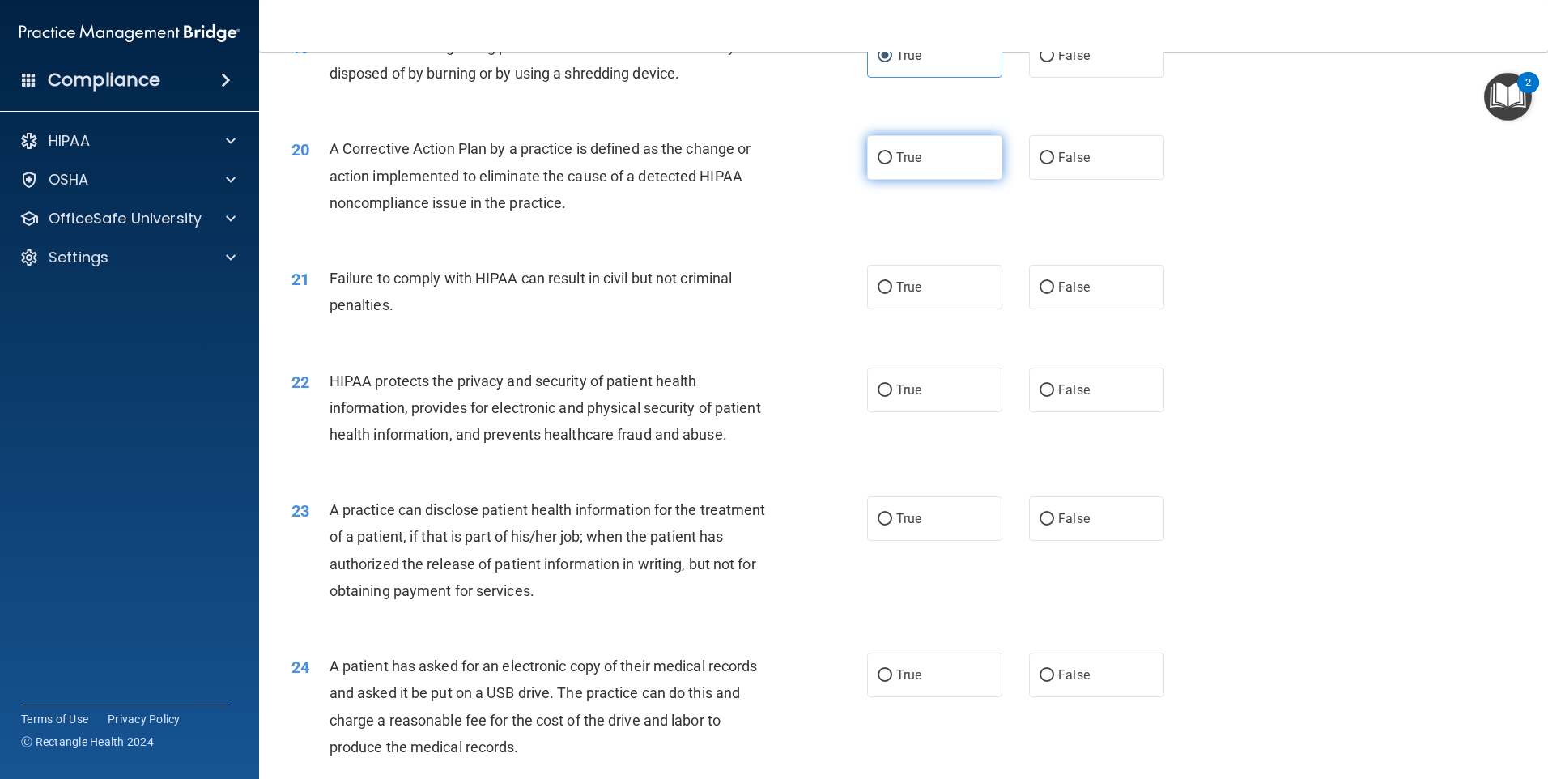
click at [944, 170] on label "True" at bounding box center [934, 157] width 135 height 45
click at [892, 164] on input "True" at bounding box center [885, 158] width 15 height 12
radio input "true"
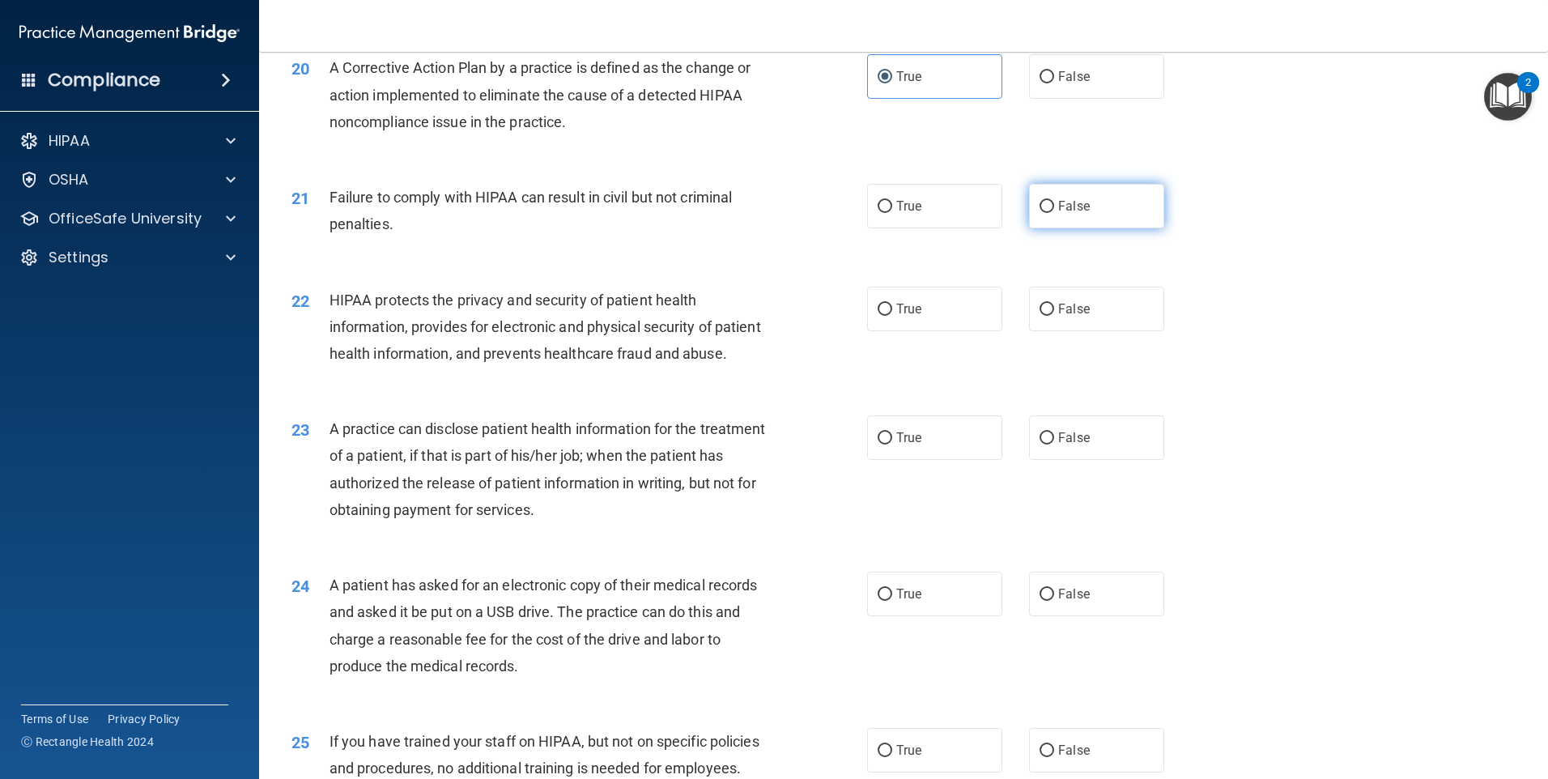
click at [1101, 228] on label "False" at bounding box center [1096, 206] width 135 height 45
click at [1054, 213] on input "False" at bounding box center [1047, 207] width 15 height 12
radio input "true"
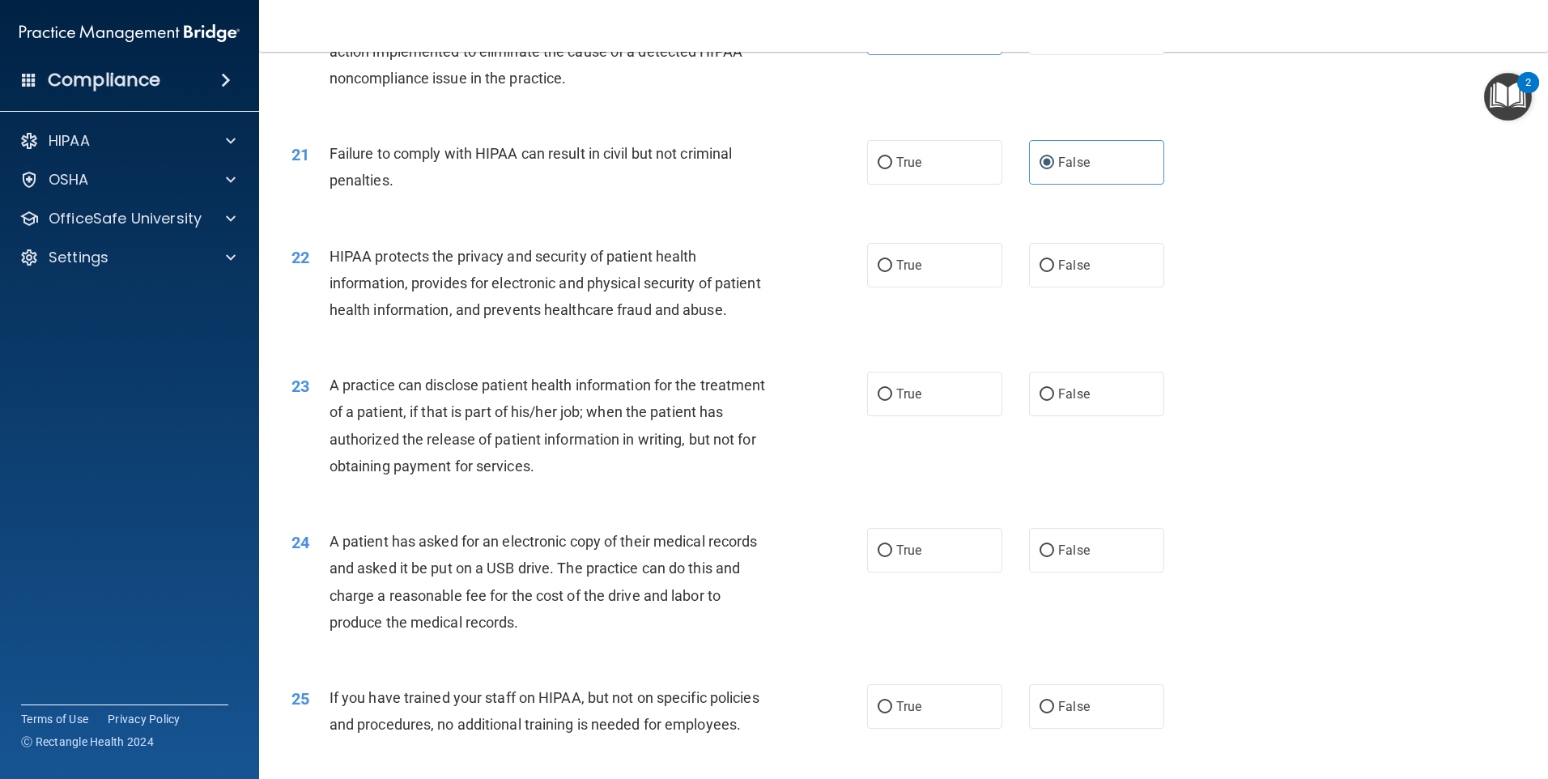
scroll to position [2352, 0]
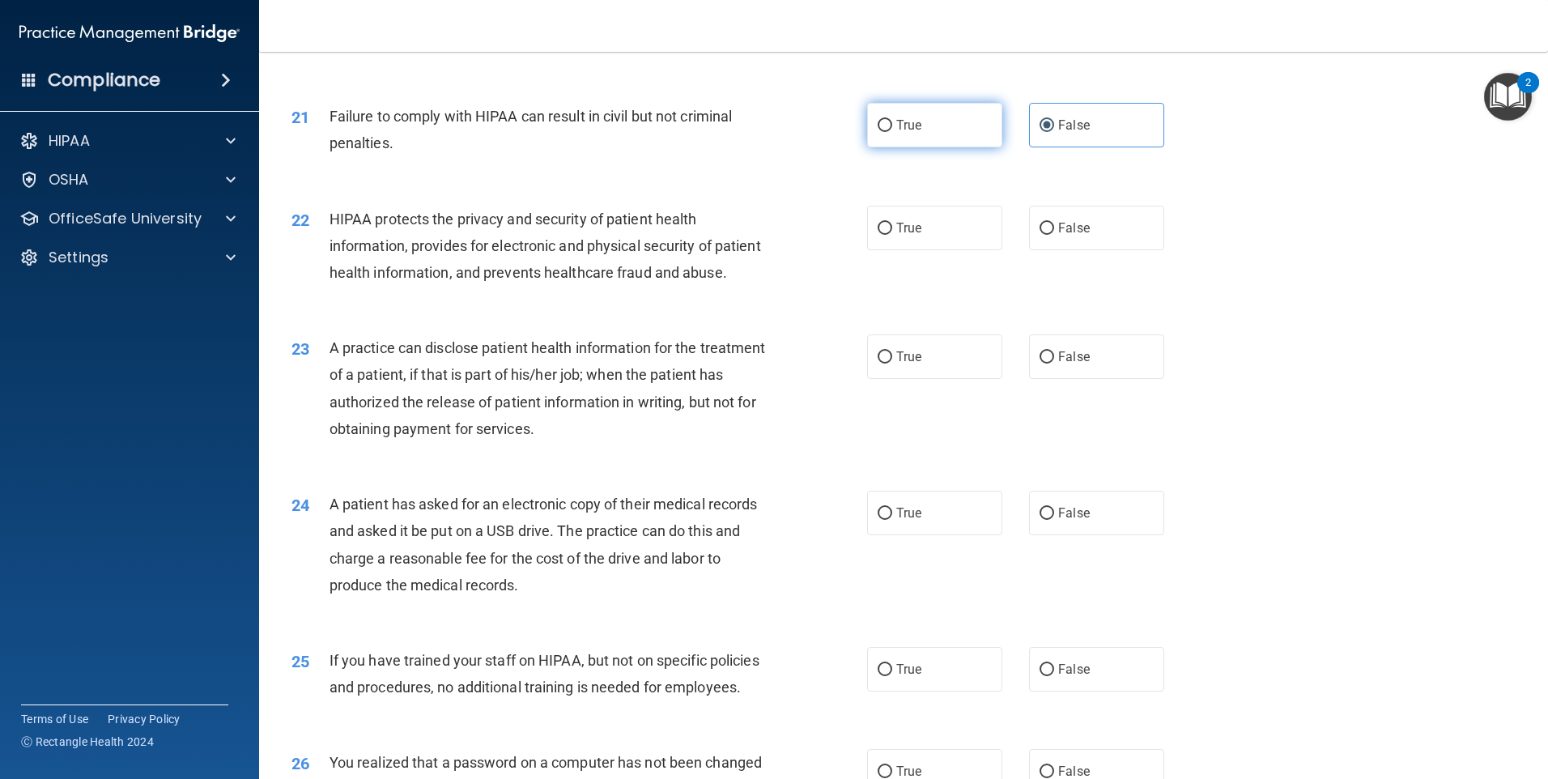
click at [907, 133] on span "True" at bounding box center [908, 124] width 25 height 15
click at [892, 132] on input "True" at bounding box center [885, 126] width 15 height 12
radio input "true"
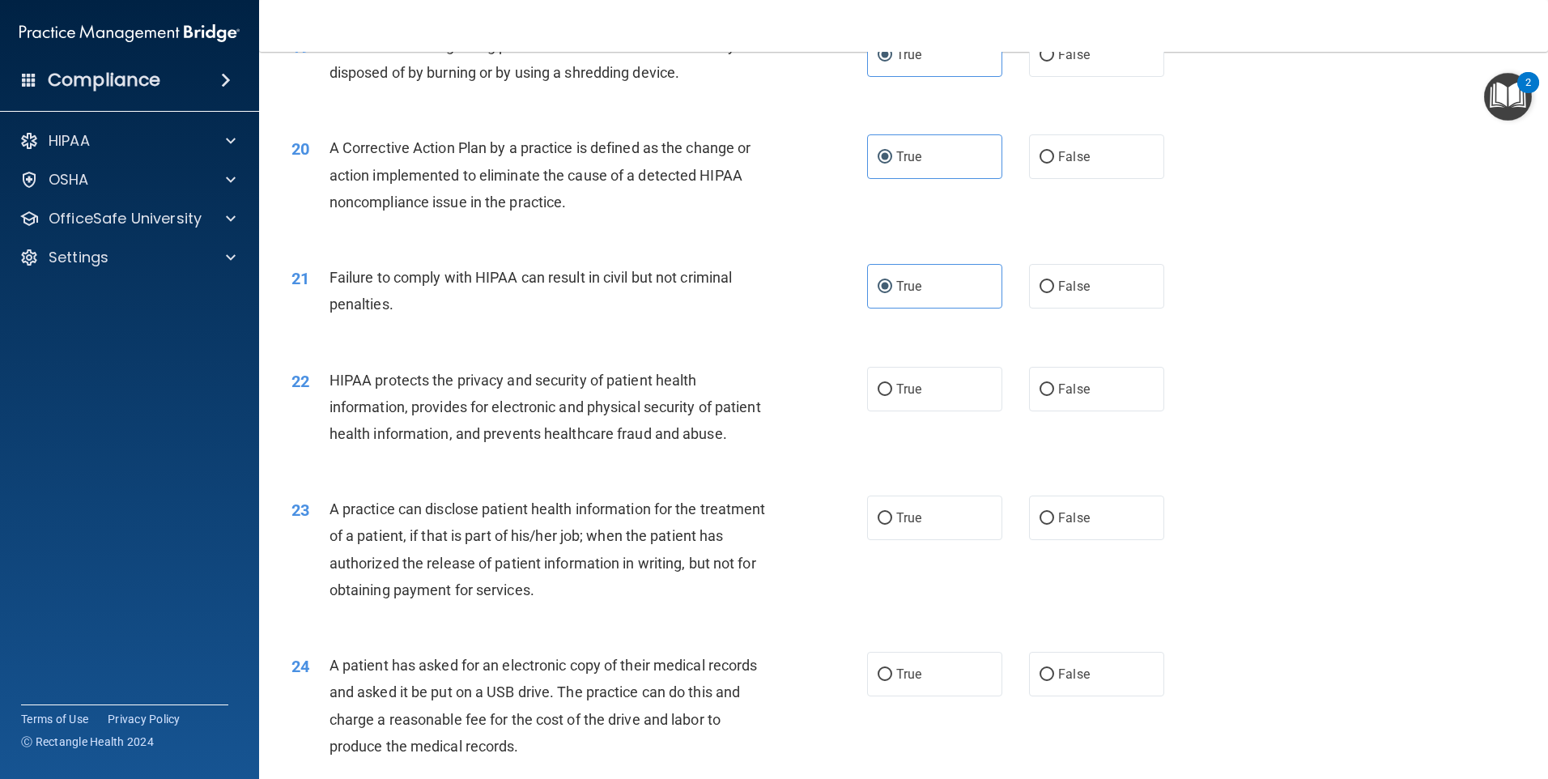
scroll to position [2190, 0]
click at [1095, 300] on label "False" at bounding box center [1096, 287] width 135 height 45
click at [1054, 294] on input "False" at bounding box center [1047, 288] width 15 height 12
radio input "true"
click at [948, 309] on label "True" at bounding box center [934, 287] width 135 height 45
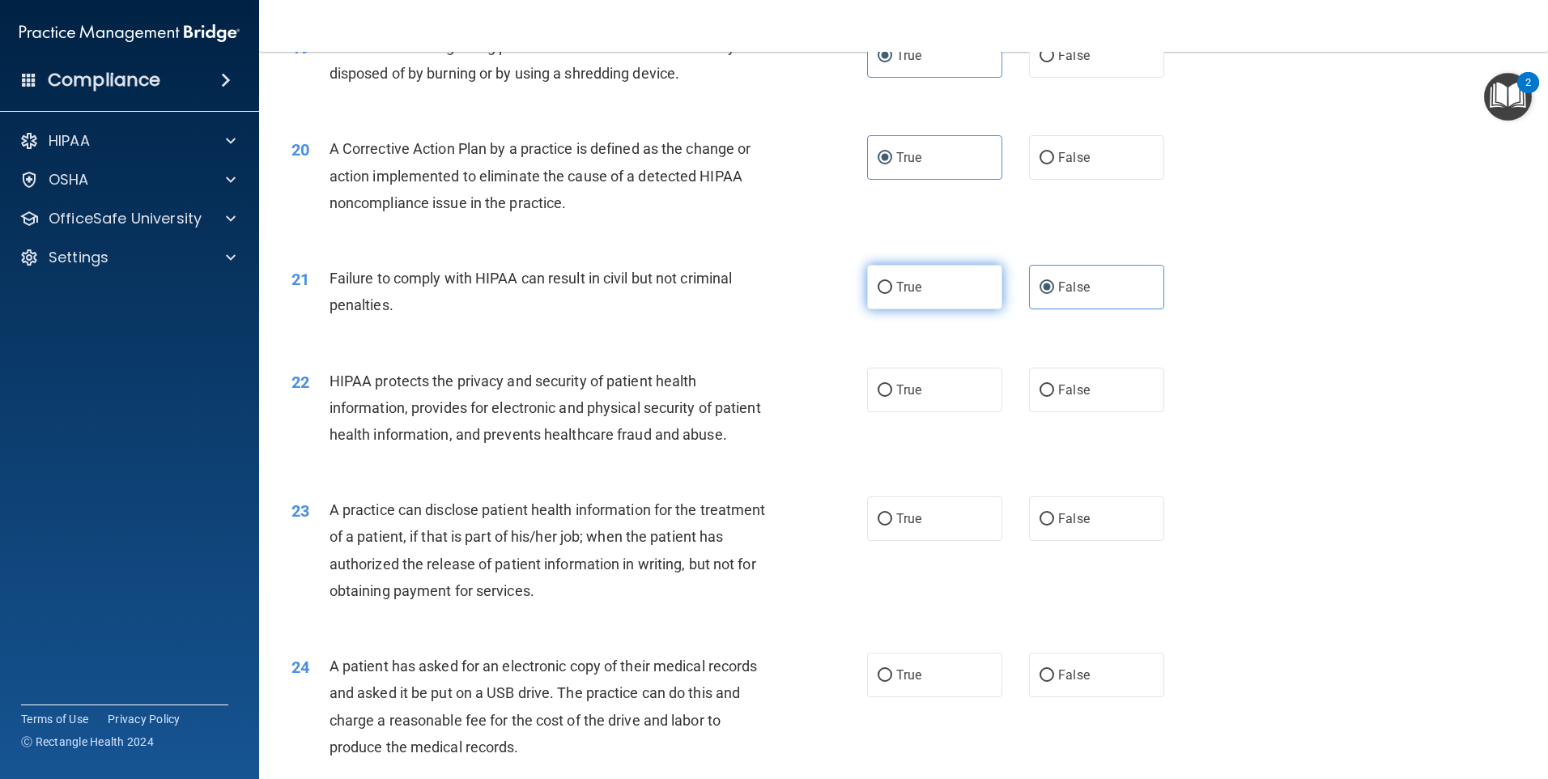
click at [892, 294] on input "True" at bounding box center [885, 288] width 15 height 12
radio input "true"
radio input "false"
click at [1097, 180] on label "False" at bounding box center [1096, 157] width 135 height 45
click at [1054, 164] on input "False" at bounding box center [1047, 158] width 15 height 12
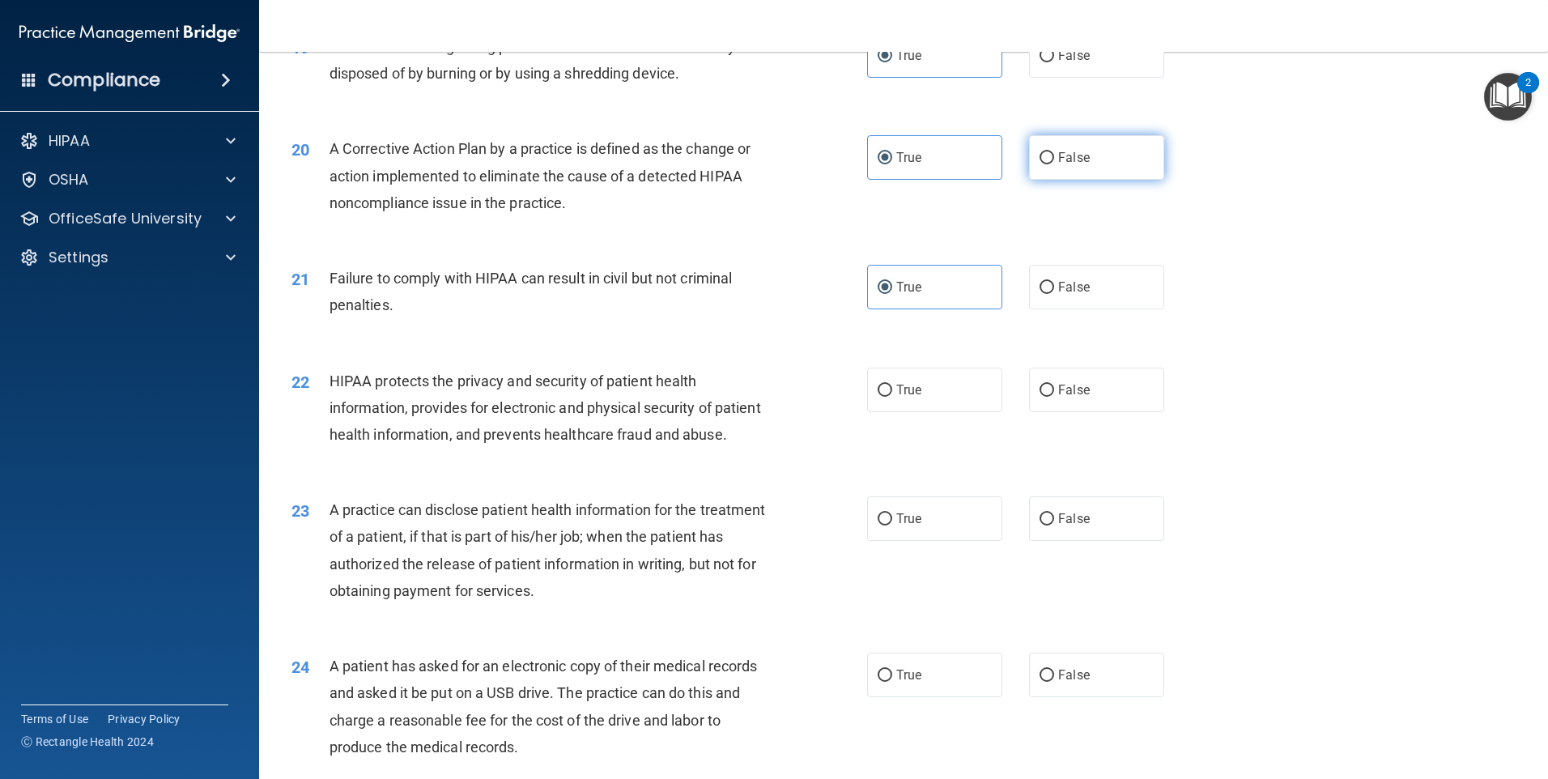
radio input "true"
click at [965, 178] on label "True" at bounding box center [934, 157] width 135 height 45
click at [892, 164] on input "True" at bounding box center [885, 158] width 15 height 12
radio input "true"
radio input "false"
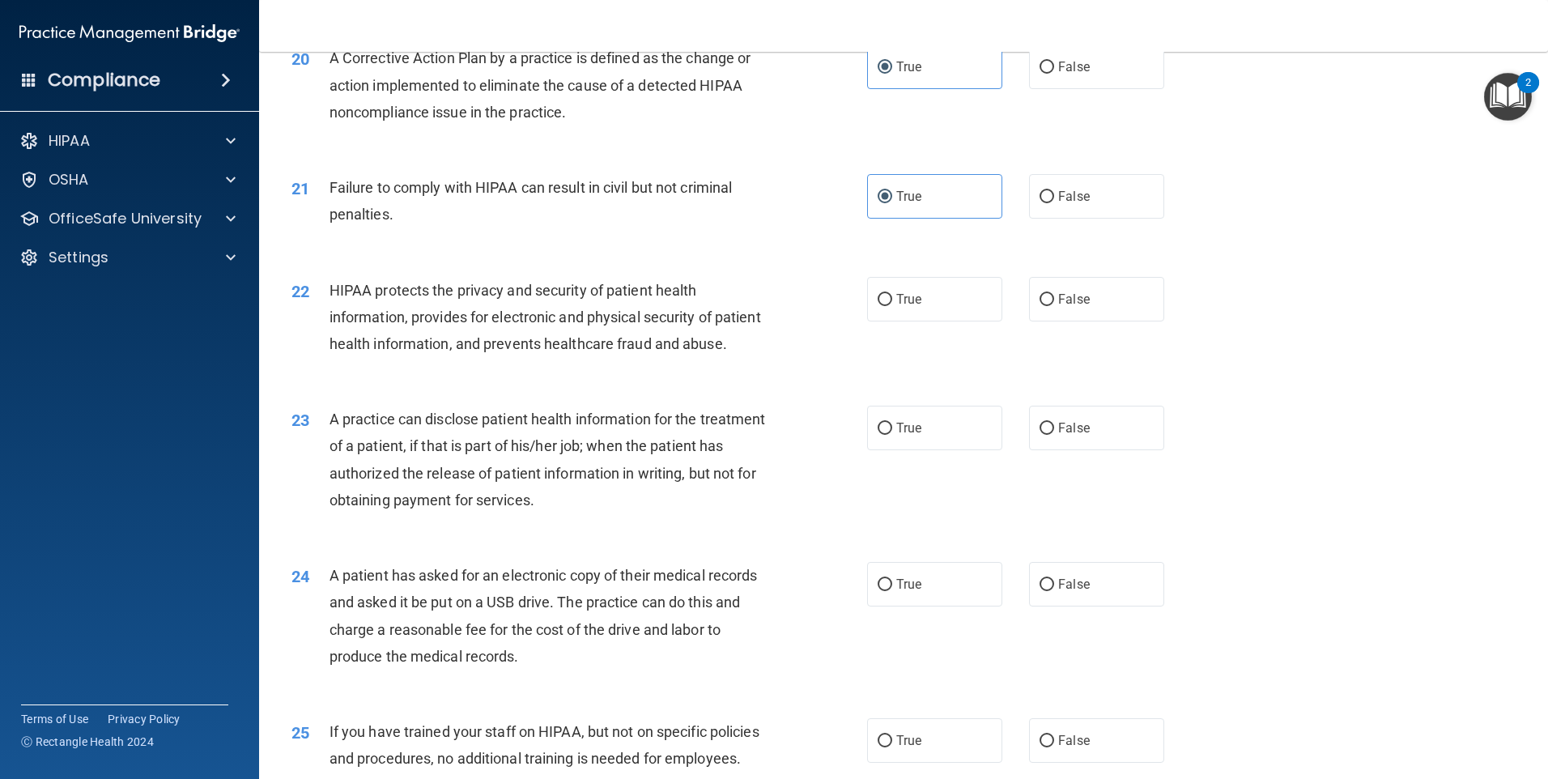
scroll to position [2271, 0]
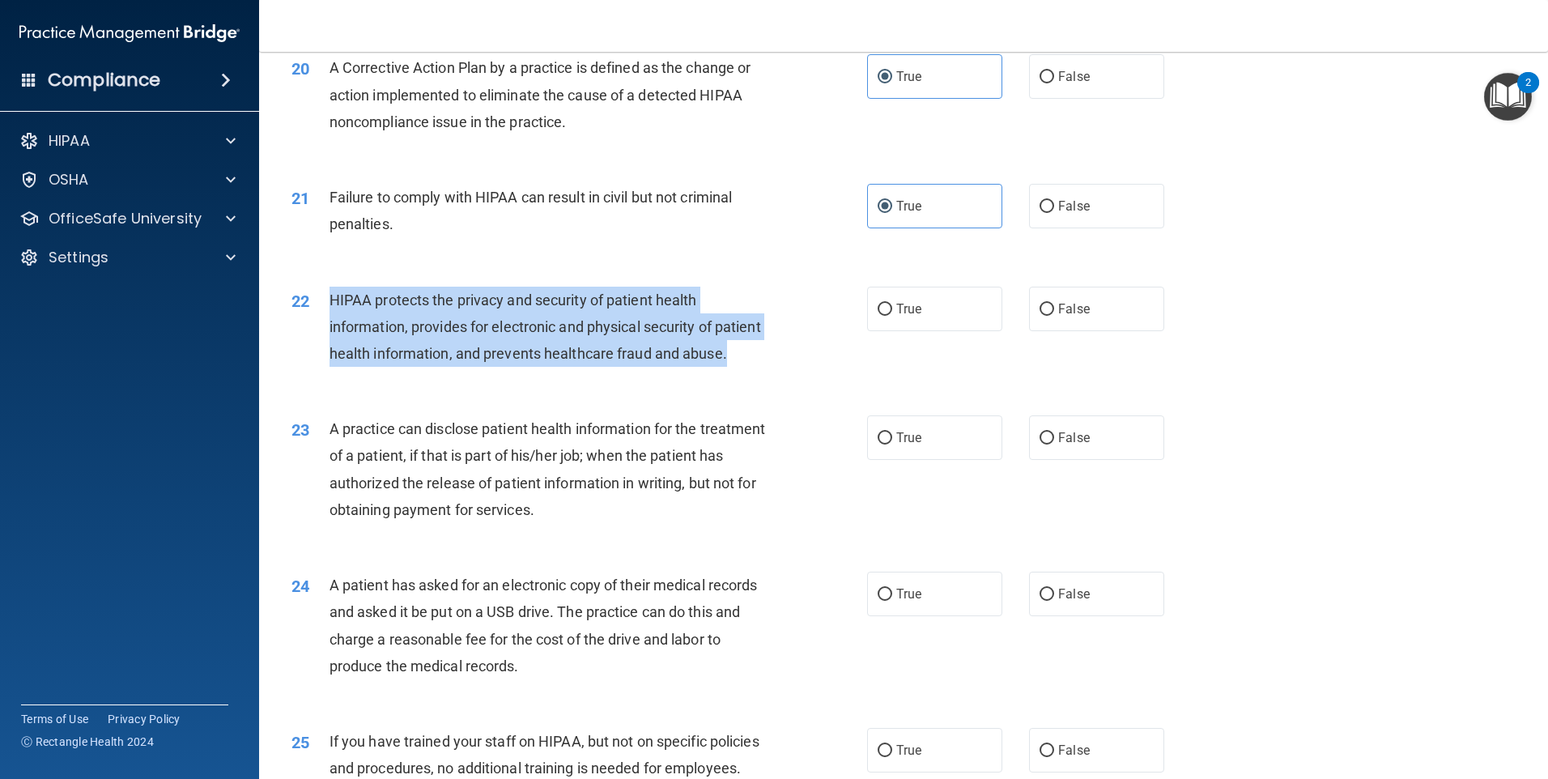
drag, startPoint x: 396, startPoint y: 407, endPoint x: 327, endPoint y: 328, distance: 105.1
click at [327, 328] on div "22 HIPAA protects the privacy and security of patient health information, provi…" at bounding box center [579, 331] width 624 height 89
click at [440, 368] on div "HIPAA protects the privacy and security of patient health information, provides…" at bounding box center [555, 327] width 450 height 81
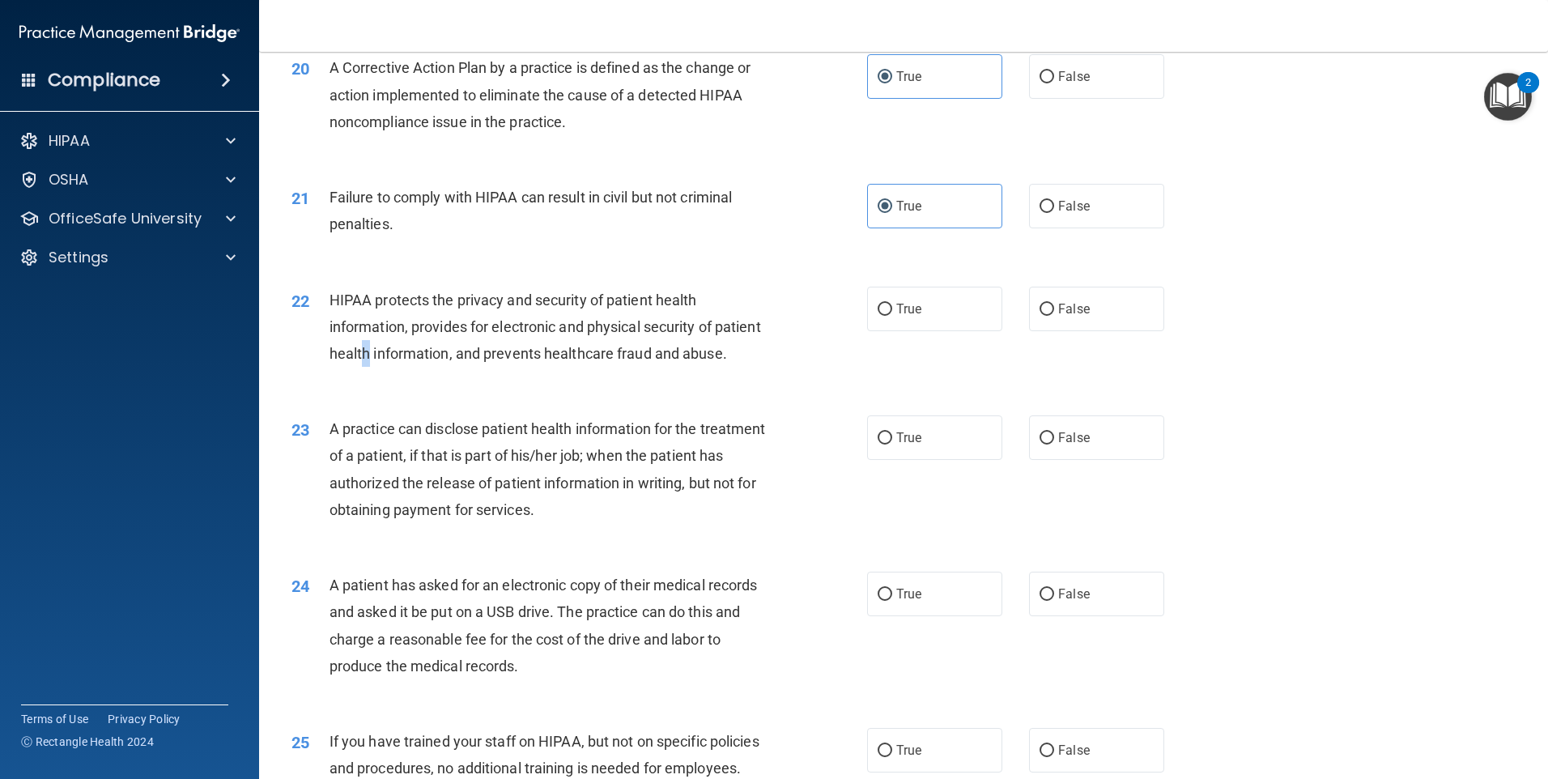
click at [415, 362] on span "HIPAA protects the privacy and security of patient health information, provides…" at bounding box center [546, 327] width 432 height 70
drag, startPoint x: 415, startPoint y: 382, endPoint x: 386, endPoint y: 402, distance: 34.4
click at [388, 368] on div "HIPAA protects the privacy and security of patient health information, provides…" at bounding box center [555, 327] width 450 height 81
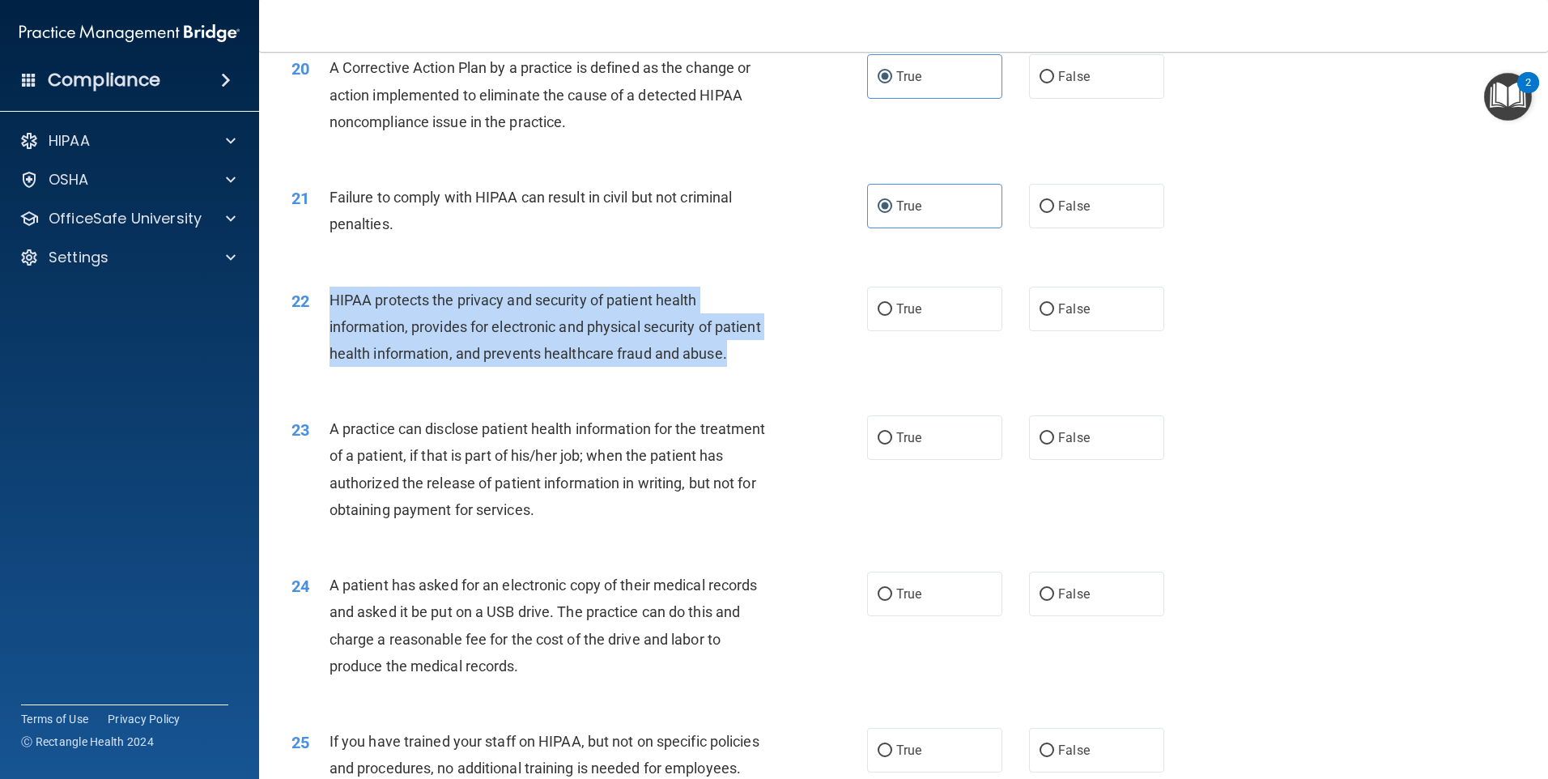
drag, startPoint x: 376, startPoint y: 409, endPoint x: 328, endPoint y: 320, distance: 101.1
click at [328, 320] on div "22 HIPAA protects the privacy and security of patient health information, provi…" at bounding box center [579, 331] width 624 height 89
drag, startPoint x: 328, startPoint y: 320, endPoint x: 397, endPoint y: 385, distance: 94.5
click at [397, 362] on span "HIPAA protects the privacy and security of patient health information, provides…" at bounding box center [546, 327] width 432 height 70
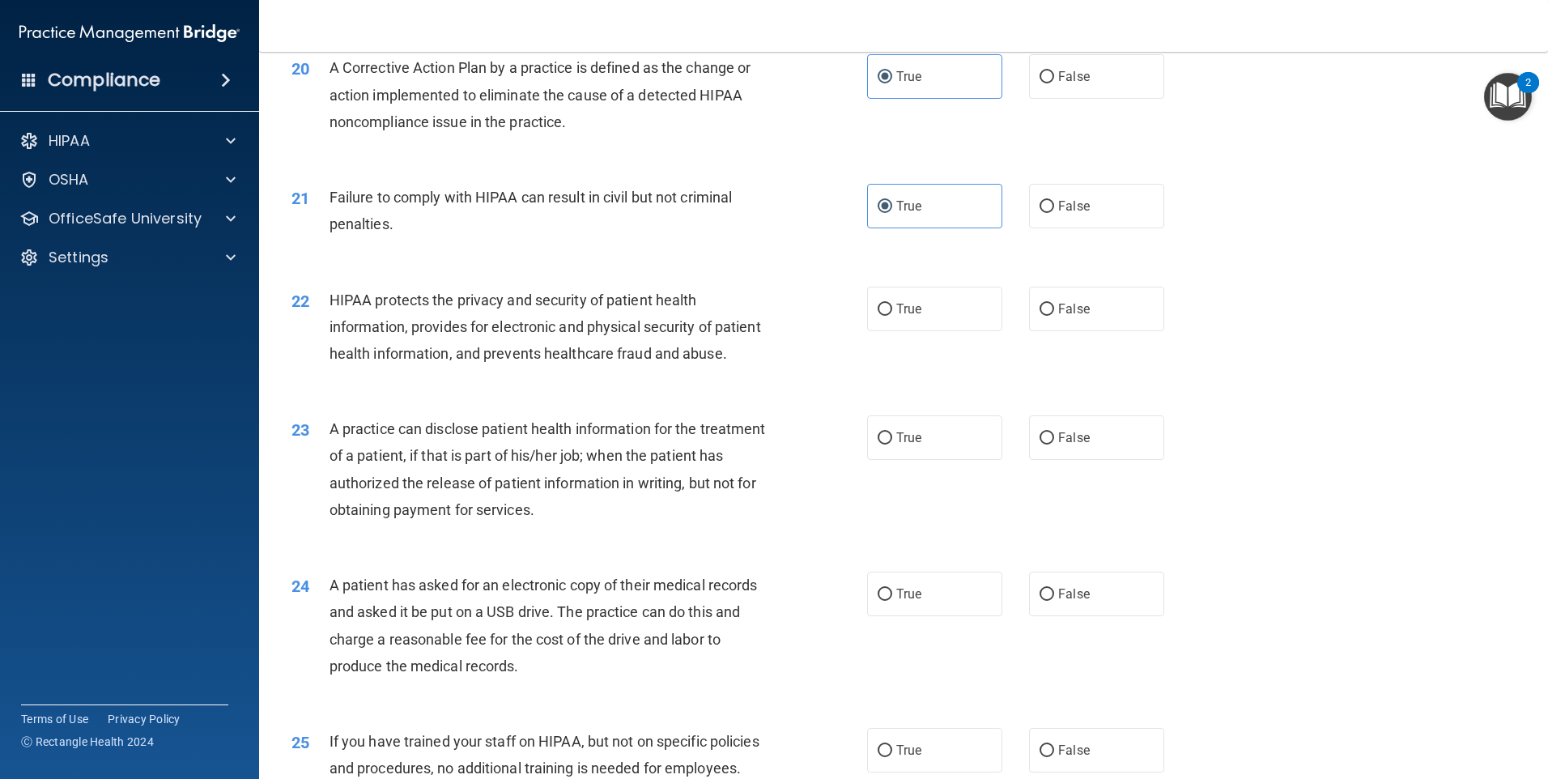
drag, startPoint x: 415, startPoint y: 397, endPoint x: 392, endPoint y: 401, distance: 23.0
click at [414, 368] on div "HIPAA protects the privacy and security of patient health information, provides…" at bounding box center [555, 327] width 450 height 81
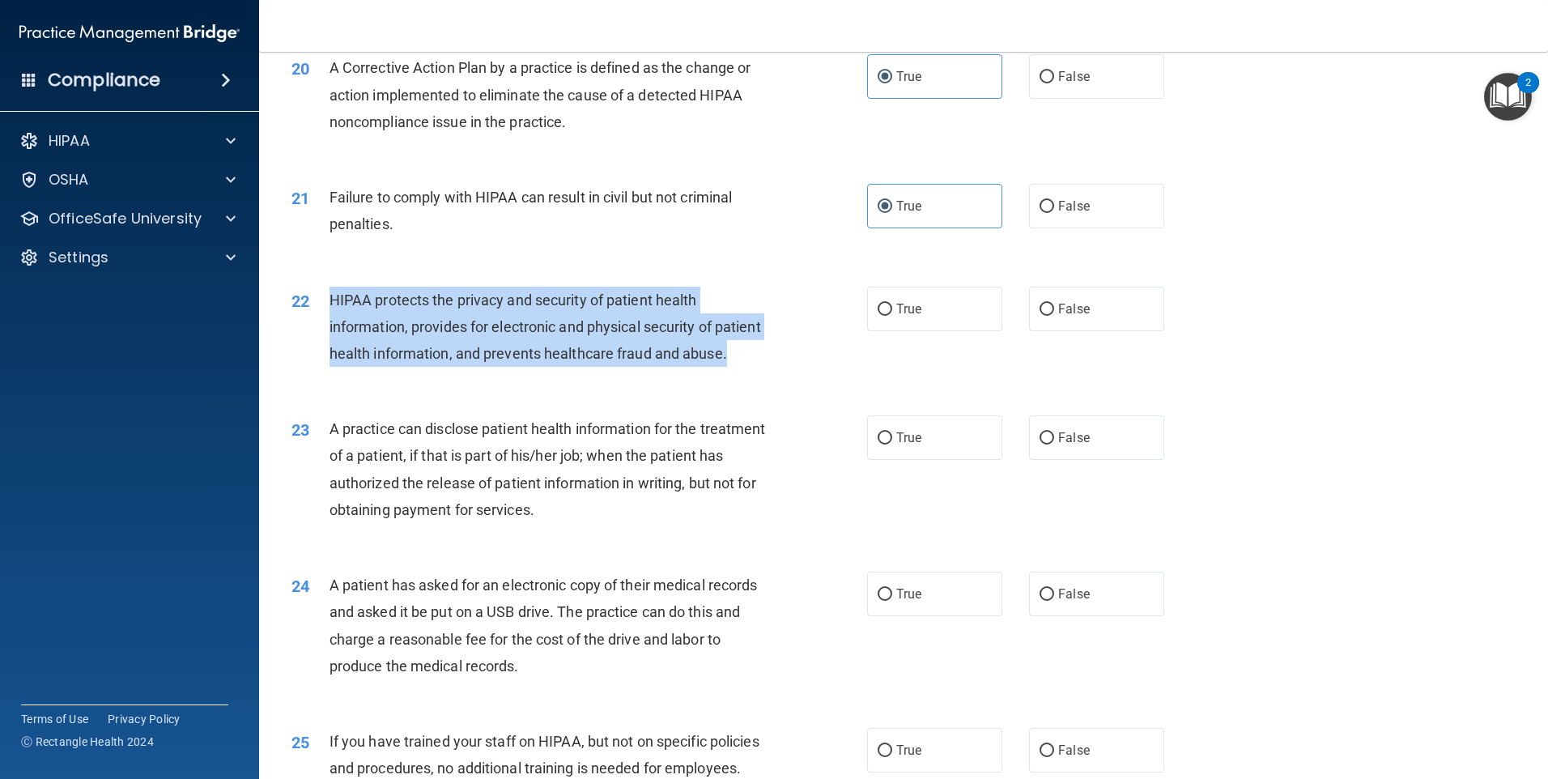
drag, startPoint x: 386, startPoint y: 403, endPoint x: 326, endPoint y: 323, distance: 100.1
click at [326, 323] on div "22 HIPAA protects the privacy and security of patient health information, provi…" at bounding box center [579, 331] width 624 height 89
drag, startPoint x: 326, startPoint y: 323, endPoint x: 386, endPoint y: 419, distance: 113.5
click at [386, 368] on div "HIPAA protects the privacy and security of patient health information, provides…" at bounding box center [555, 327] width 450 height 81
click at [394, 368] on div "HIPAA protects the privacy and security of patient health information, provides…" at bounding box center [555, 327] width 450 height 81
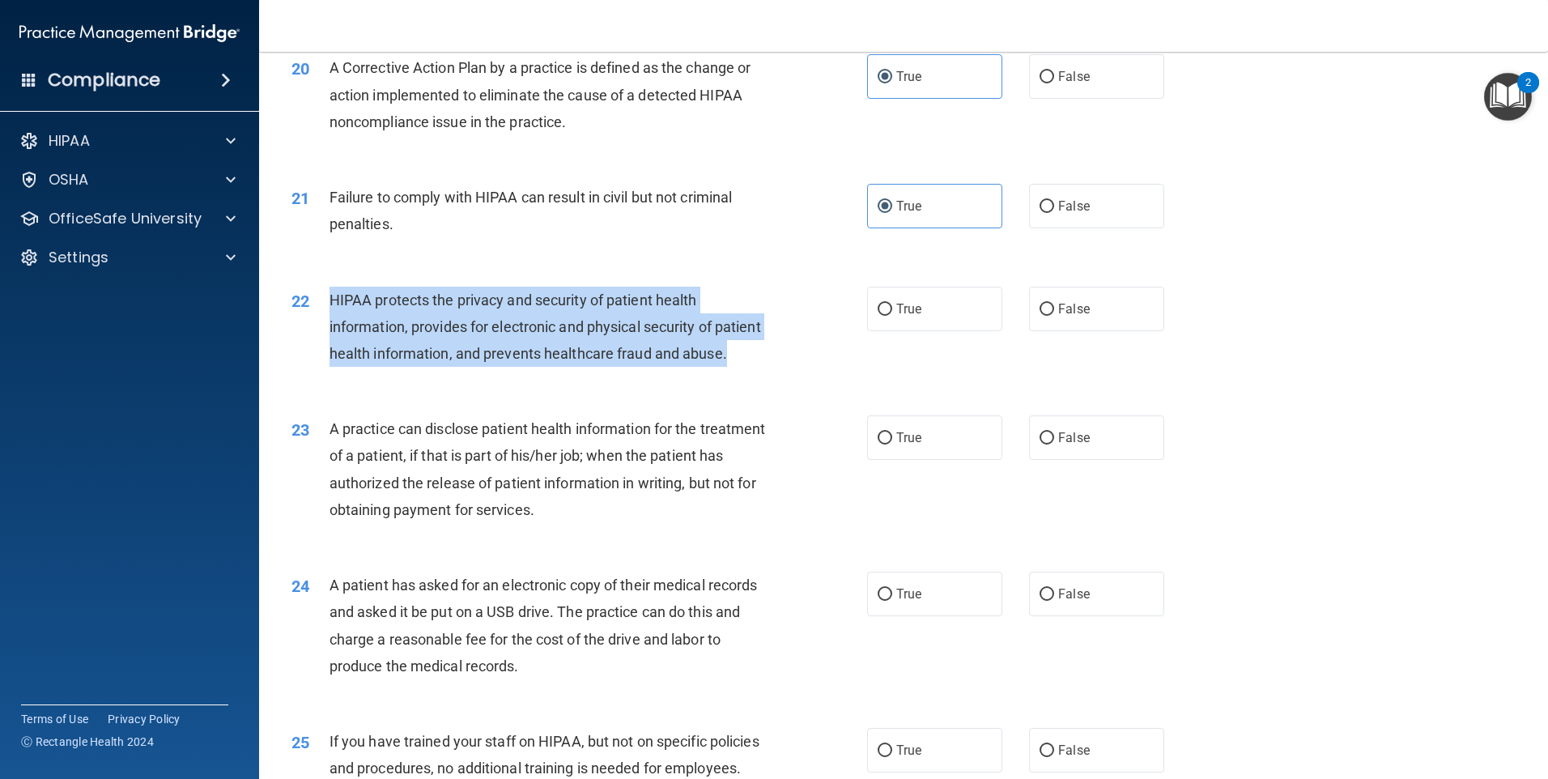
click at [394, 368] on div "HIPAA protects the privacy and security of patient health information, provides…" at bounding box center [555, 327] width 450 height 81
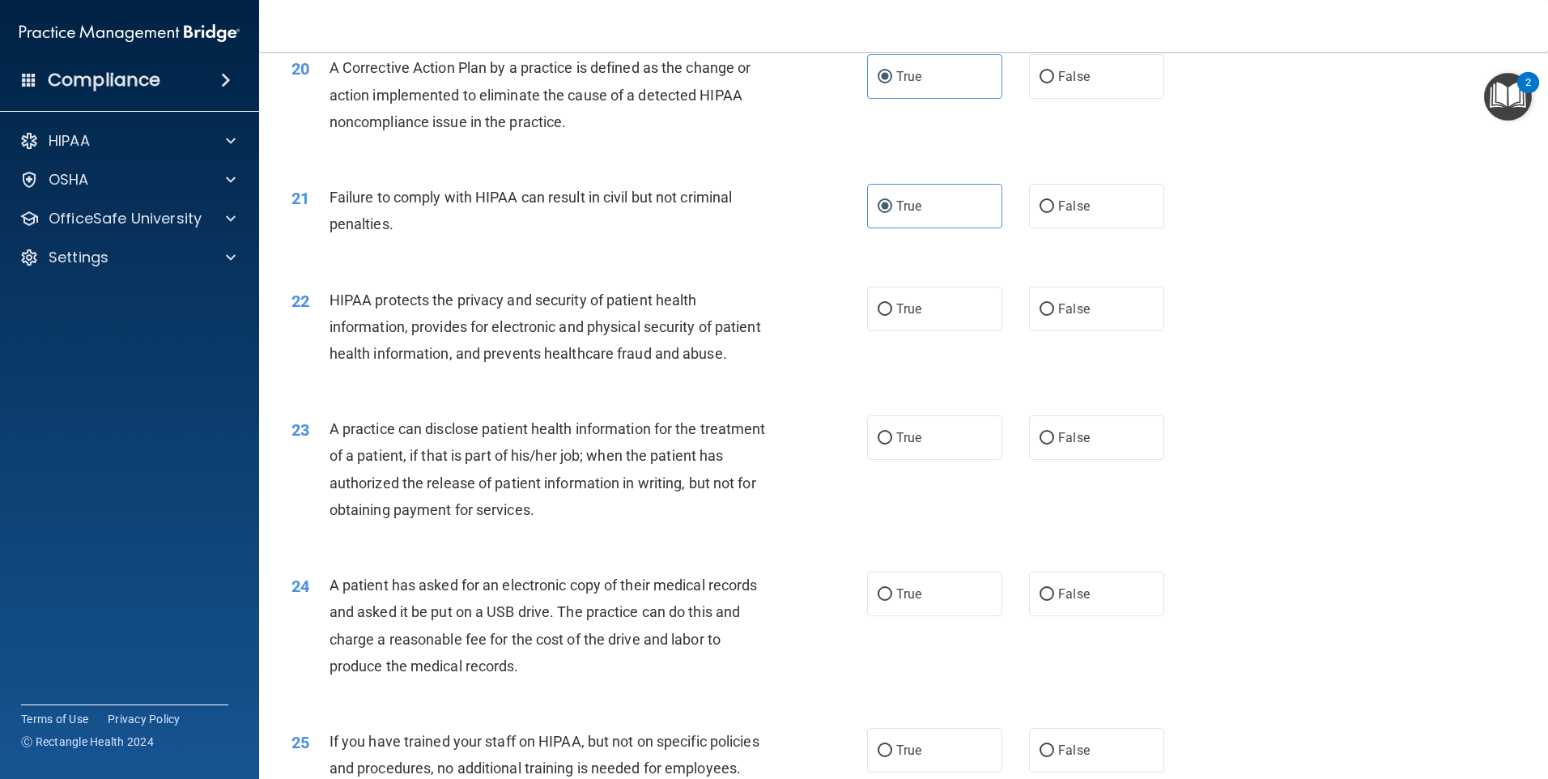
click at [424, 368] on div "HIPAA protects the privacy and security of patient health information, provides…" at bounding box center [555, 327] width 450 height 81
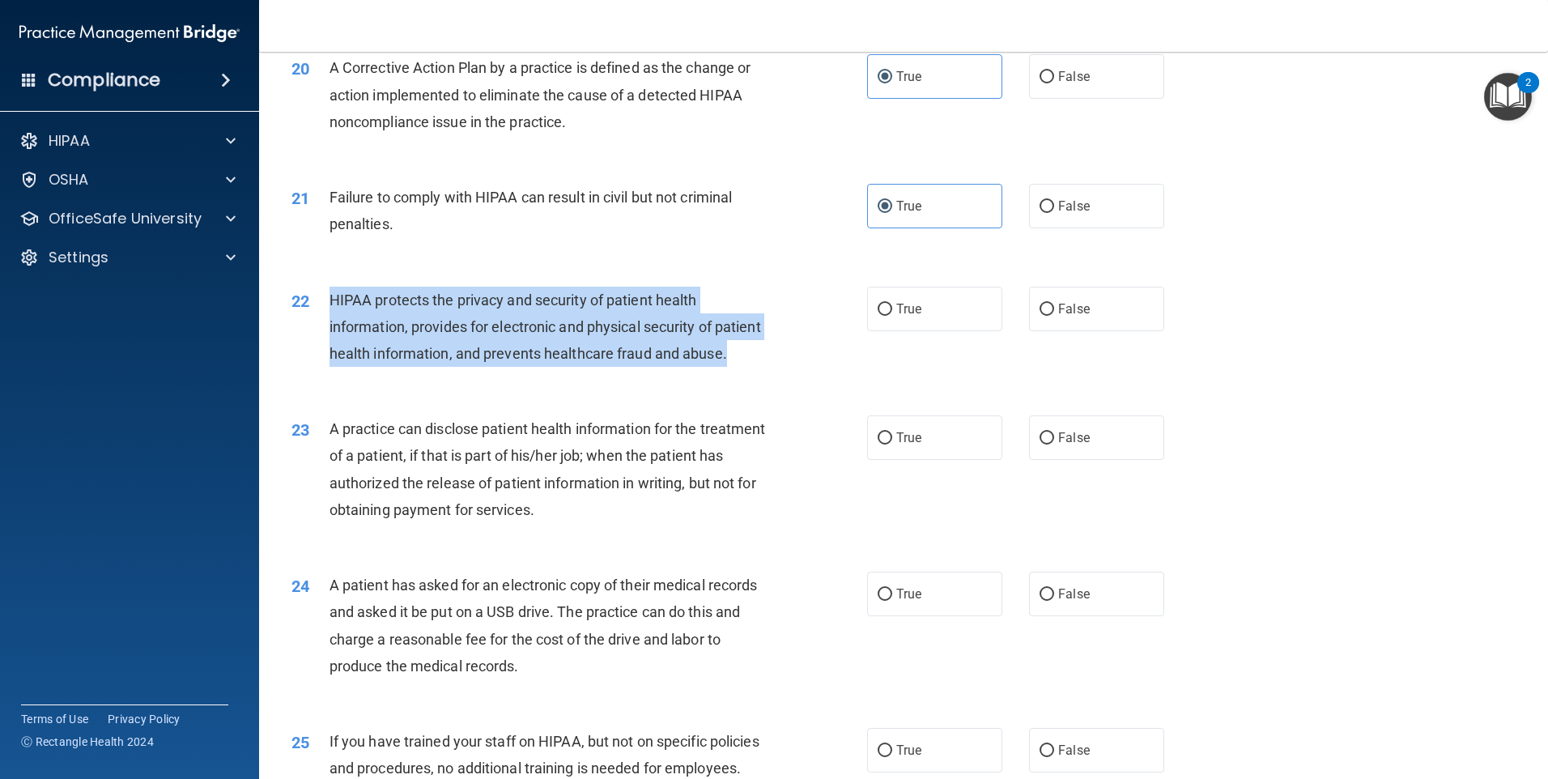
drag, startPoint x: 394, startPoint y: 411, endPoint x: 321, endPoint y: 323, distance: 114.5
click at [321, 323] on div "22 HIPAA protects the privacy and security of patient health information, provi…" at bounding box center [579, 331] width 624 height 89
drag, startPoint x: 321, startPoint y: 323, endPoint x: 417, endPoint y: 399, distance: 122.8
click at [417, 368] on div "HIPAA protects the privacy and security of patient health information, provides…" at bounding box center [555, 327] width 450 height 81
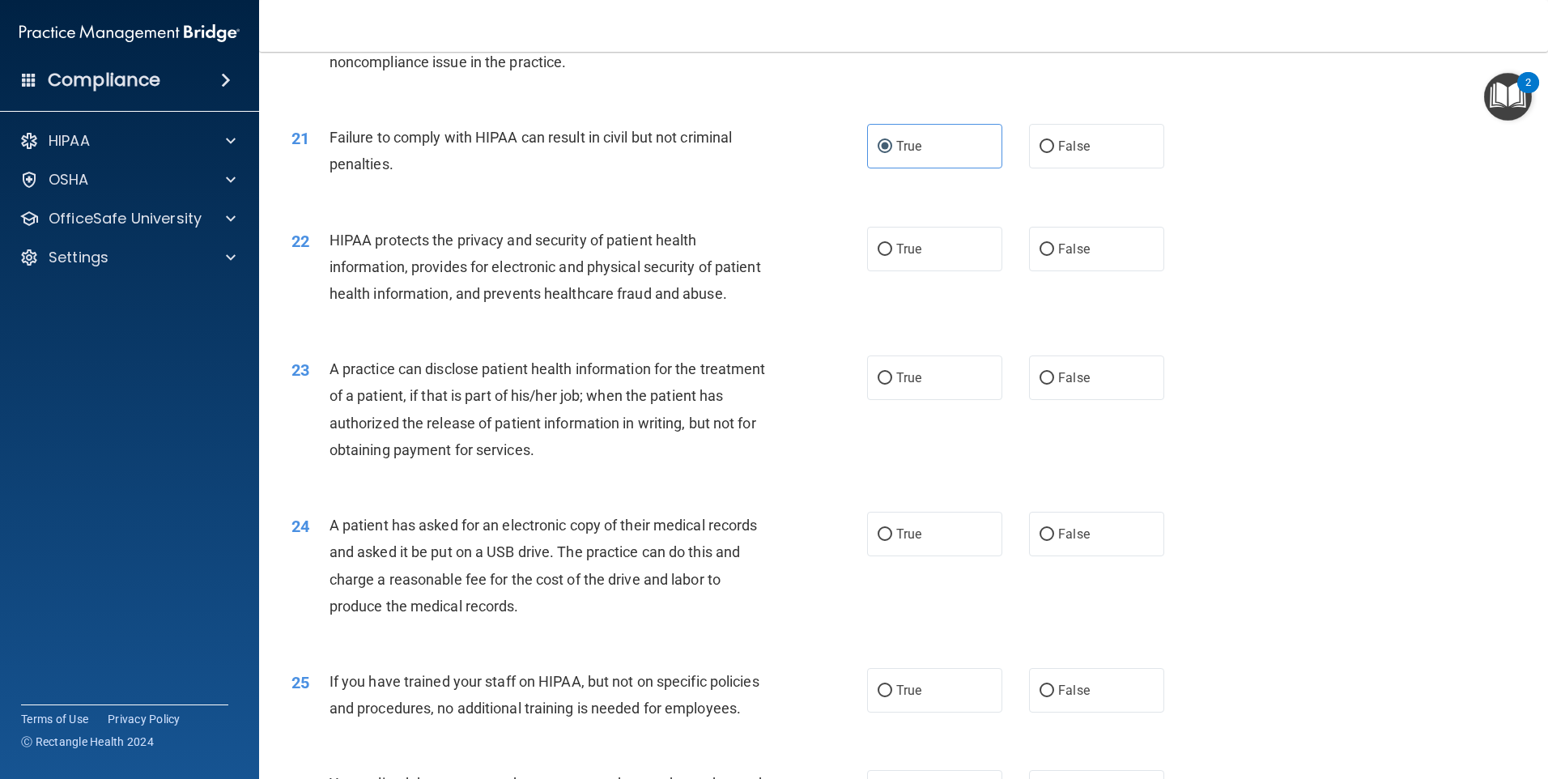
scroll to position [2433, 0]
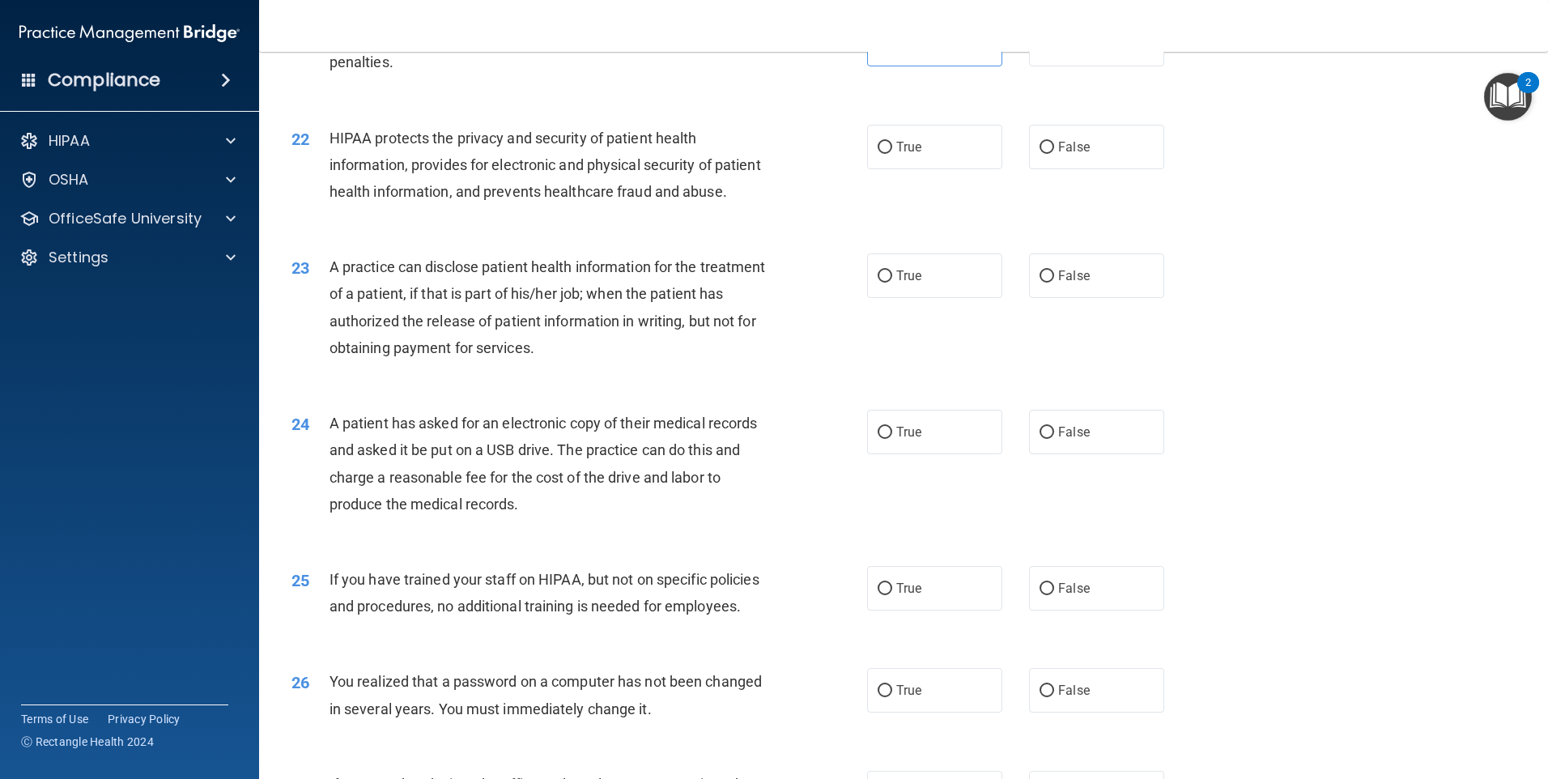
click at [423, 200] on span "HIPAA protects the privacy and security of patient health information, provides…" at bounding box center [546, 165] width 432 height 70
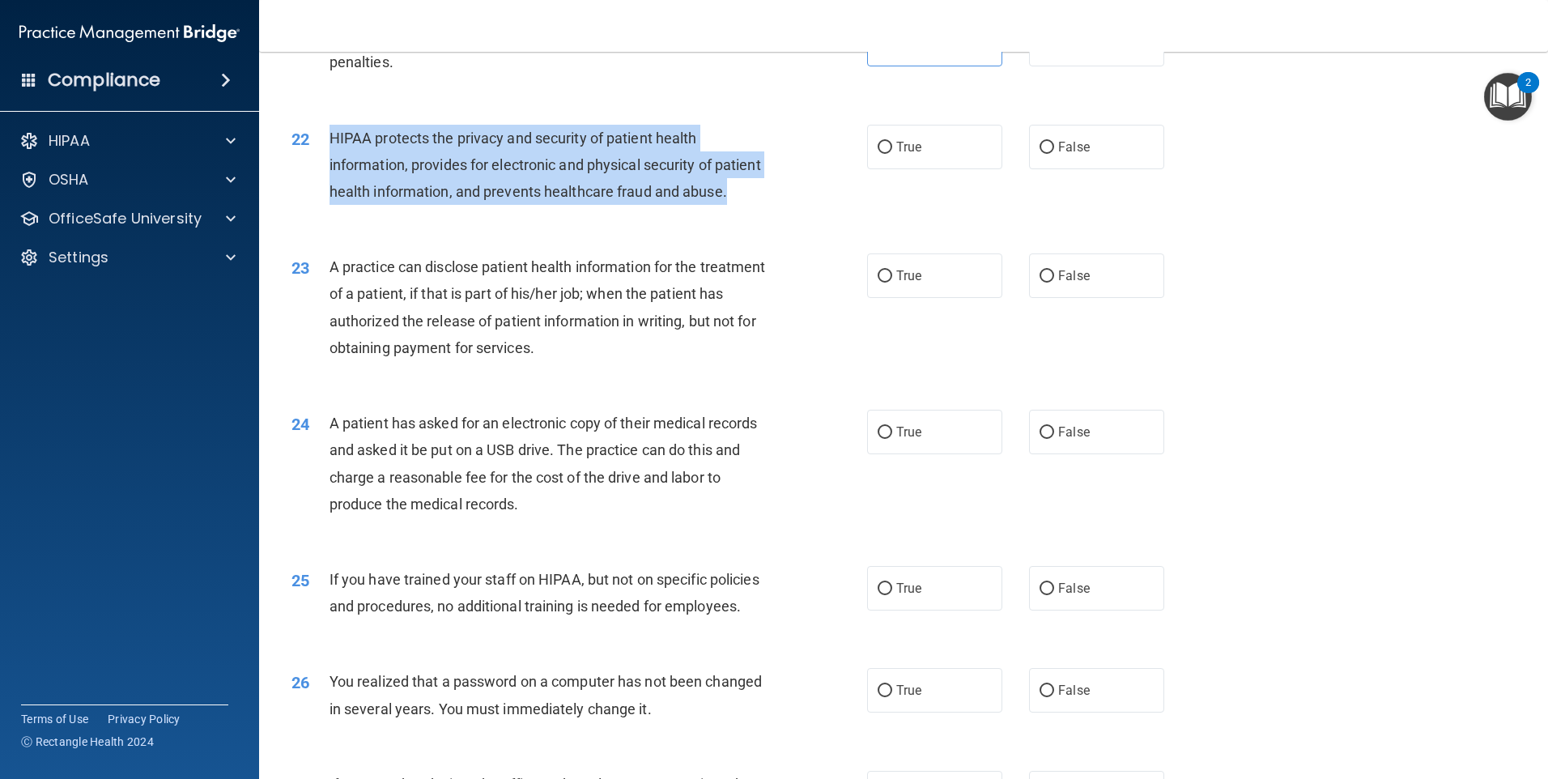
drag, startPoint x: 374, startPoint y: 248, endPoint x: 332, endPoint y: 160, distance: 97.8
click at [332, 160] on div "HIPAA protects the privacy and security of patient health information, provides…" at bounding box center [555, 165] width 450 height 81
drag, startPoint x: 332, startPoint y: 160, endPoint x: 439, endPoint y: 236, distance: 131.7
click at [439, 206] on div "HIPAA protects the privacy and security of patient health information, provides…" at bounding box center [555, 165] width 450 height 81
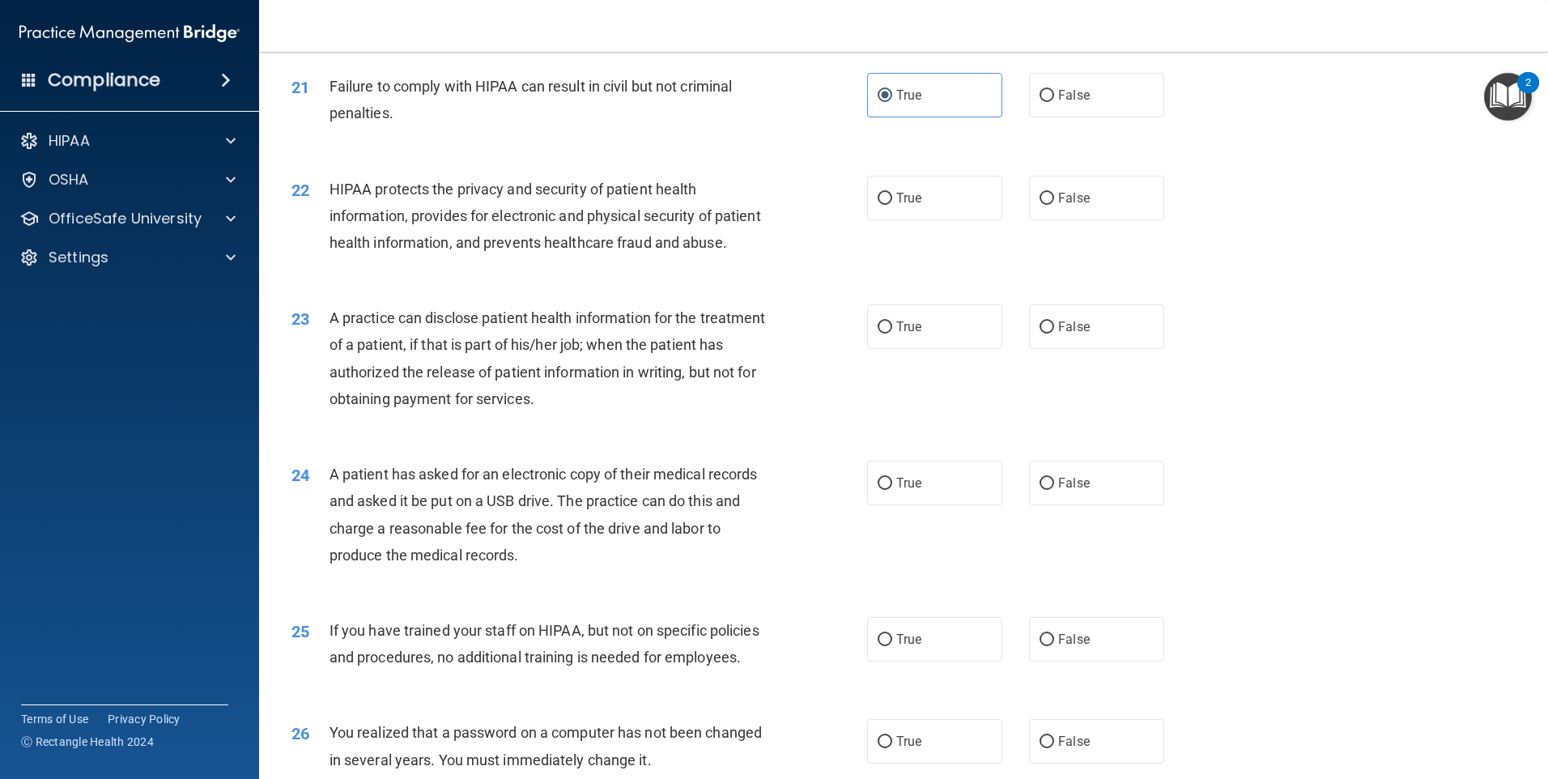
scroll to position [2352, 0]
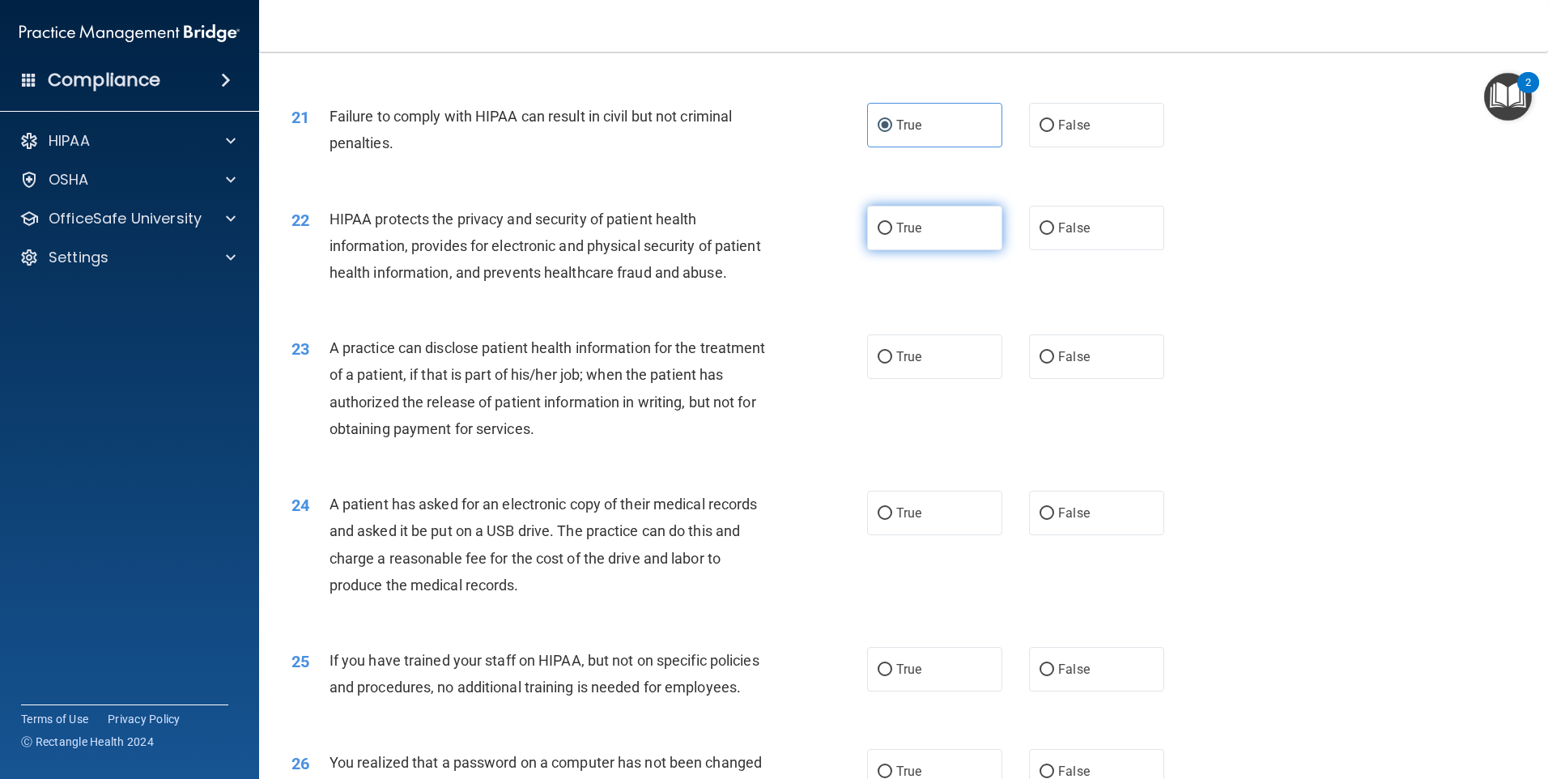
click at [951, 250] on label "True" at bounding box center [934, 228] width 135 height 45
click at [892, 235] on input "True" at bounding box center [885, 229] width 15 height 12
radio input "true"
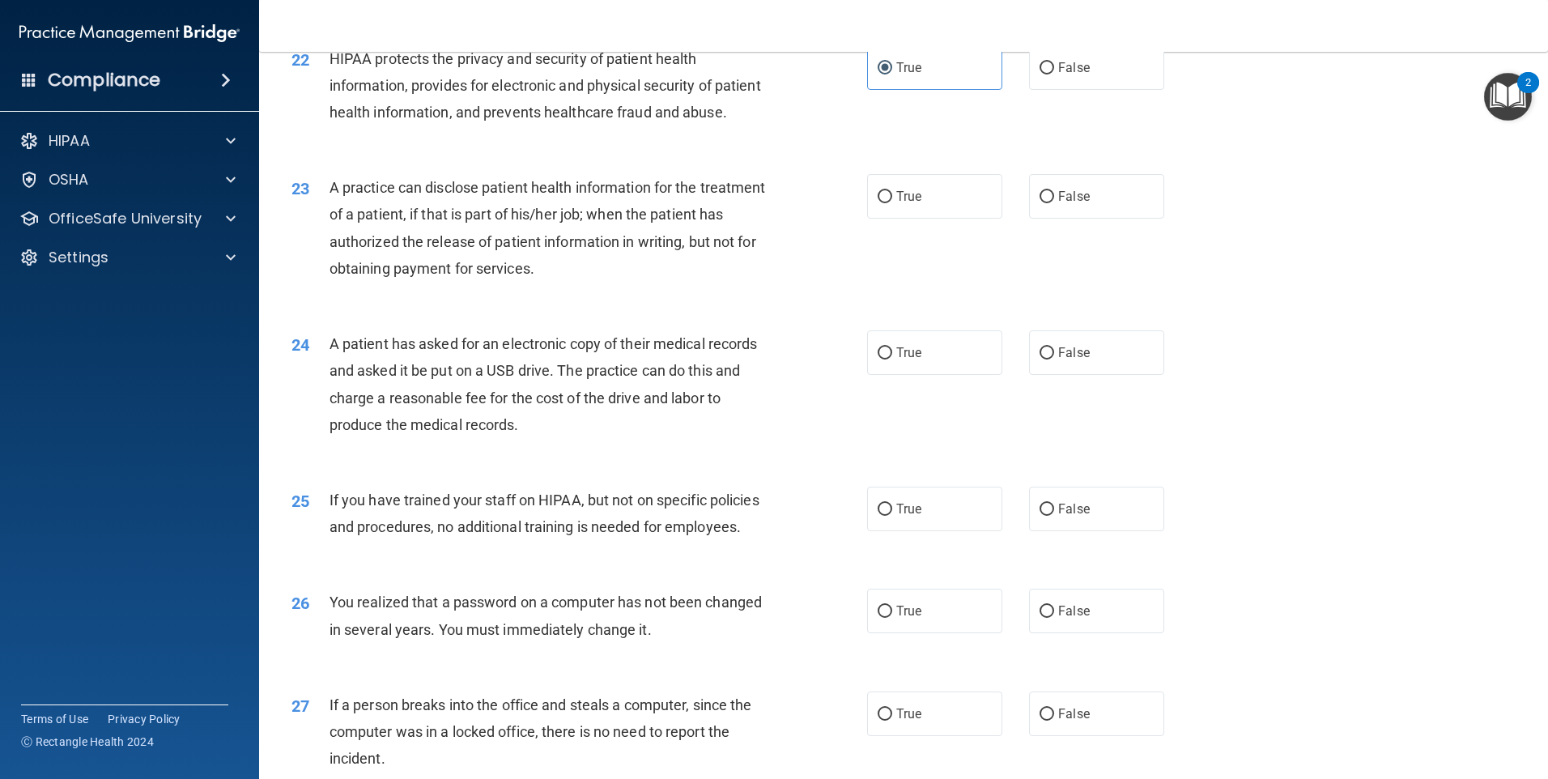
scroll to position [2514, 0]
click at [948, 217] on label "True" at bounding box center [934, 194] width 135 height 45
click at [892, 202] on input "True" at bounding box center [885, 196] width 15 height 12
radio input "true"
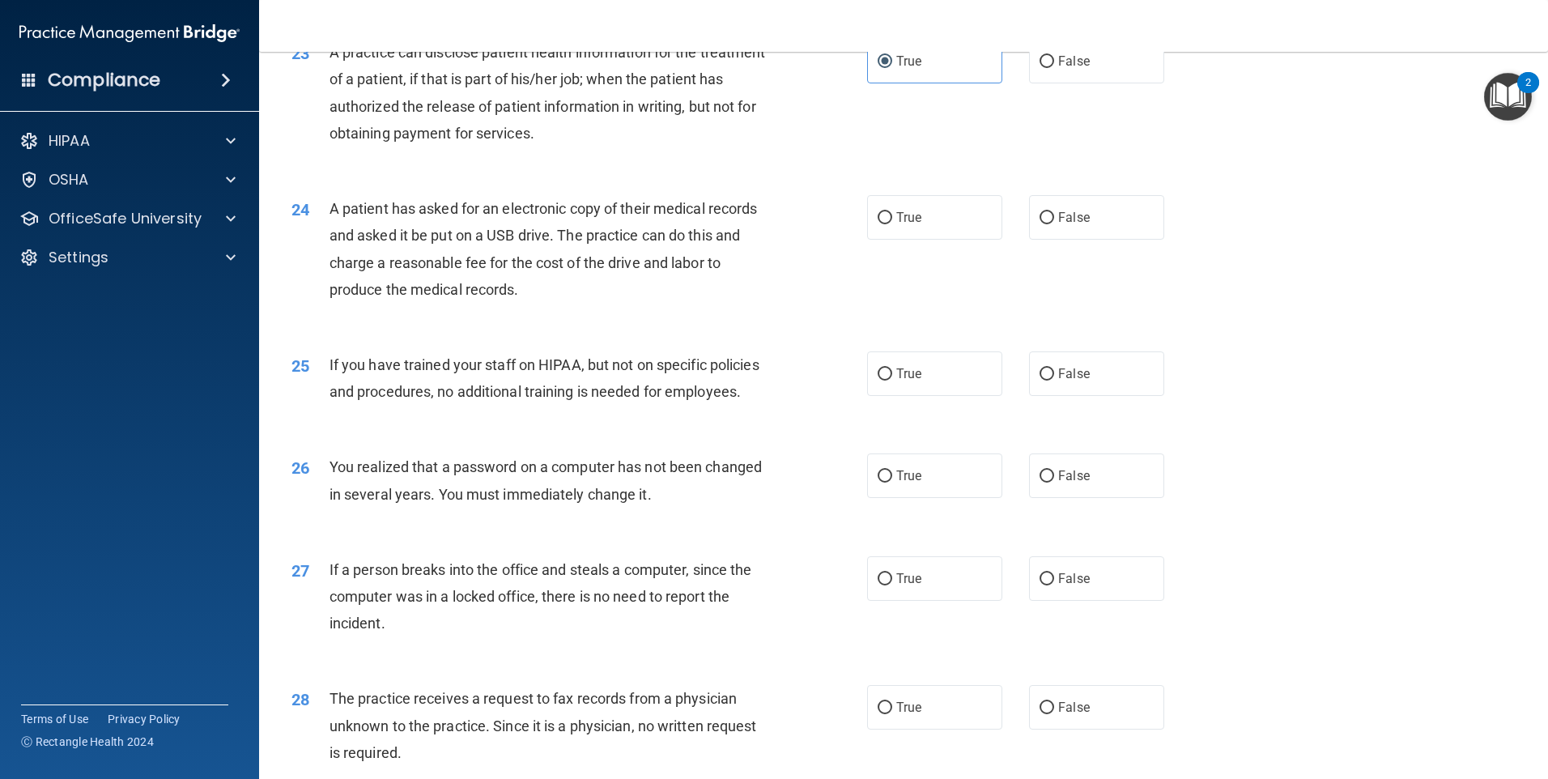
scroll to position [2676, 0]
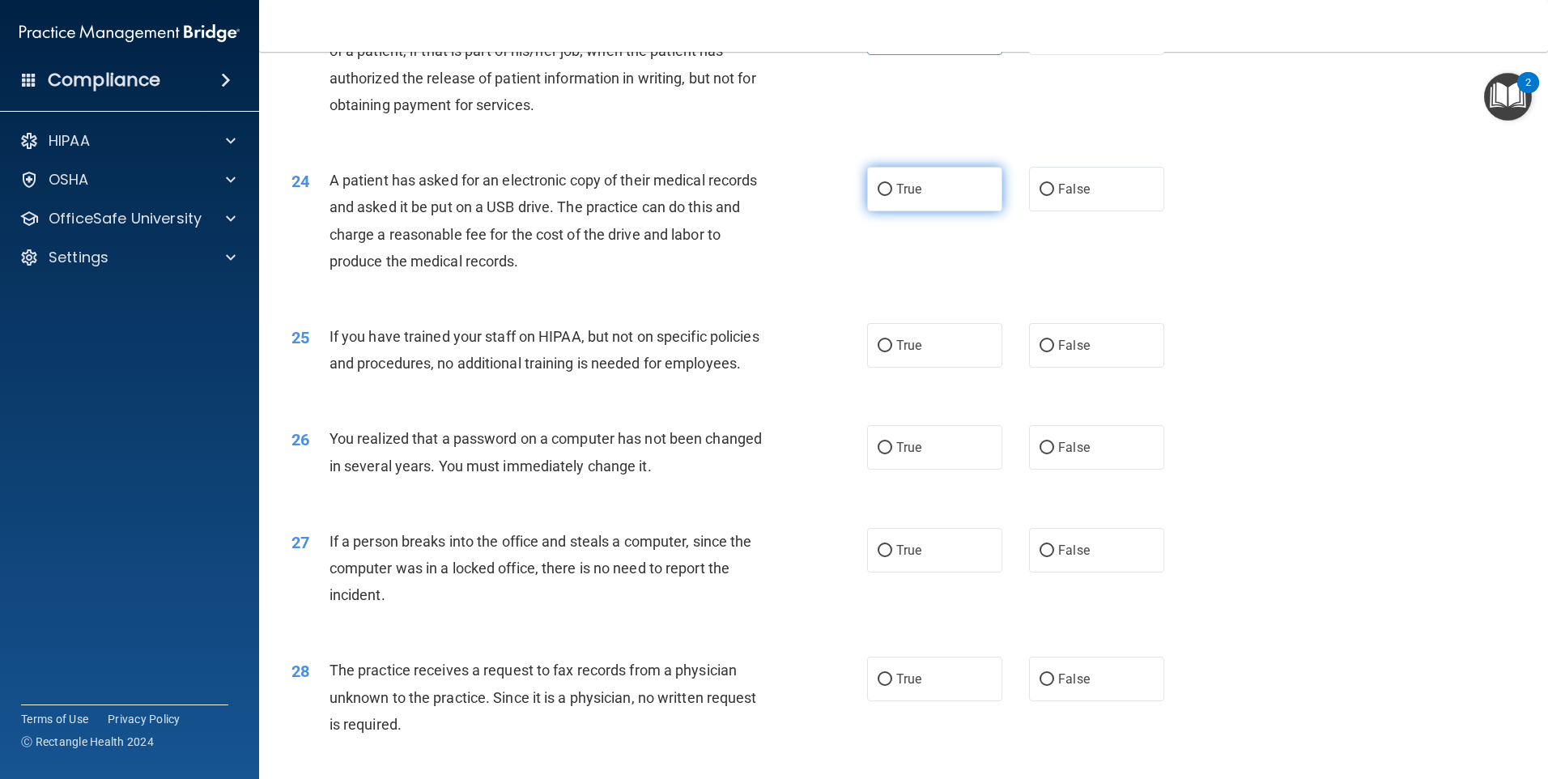
click at [913, 197] on span "True" at bounding box center [908, 188] width 25 height 15
click at [892, 196] on input "True" at bounding box center [885, 190] width 15 height 12
radio input "true"
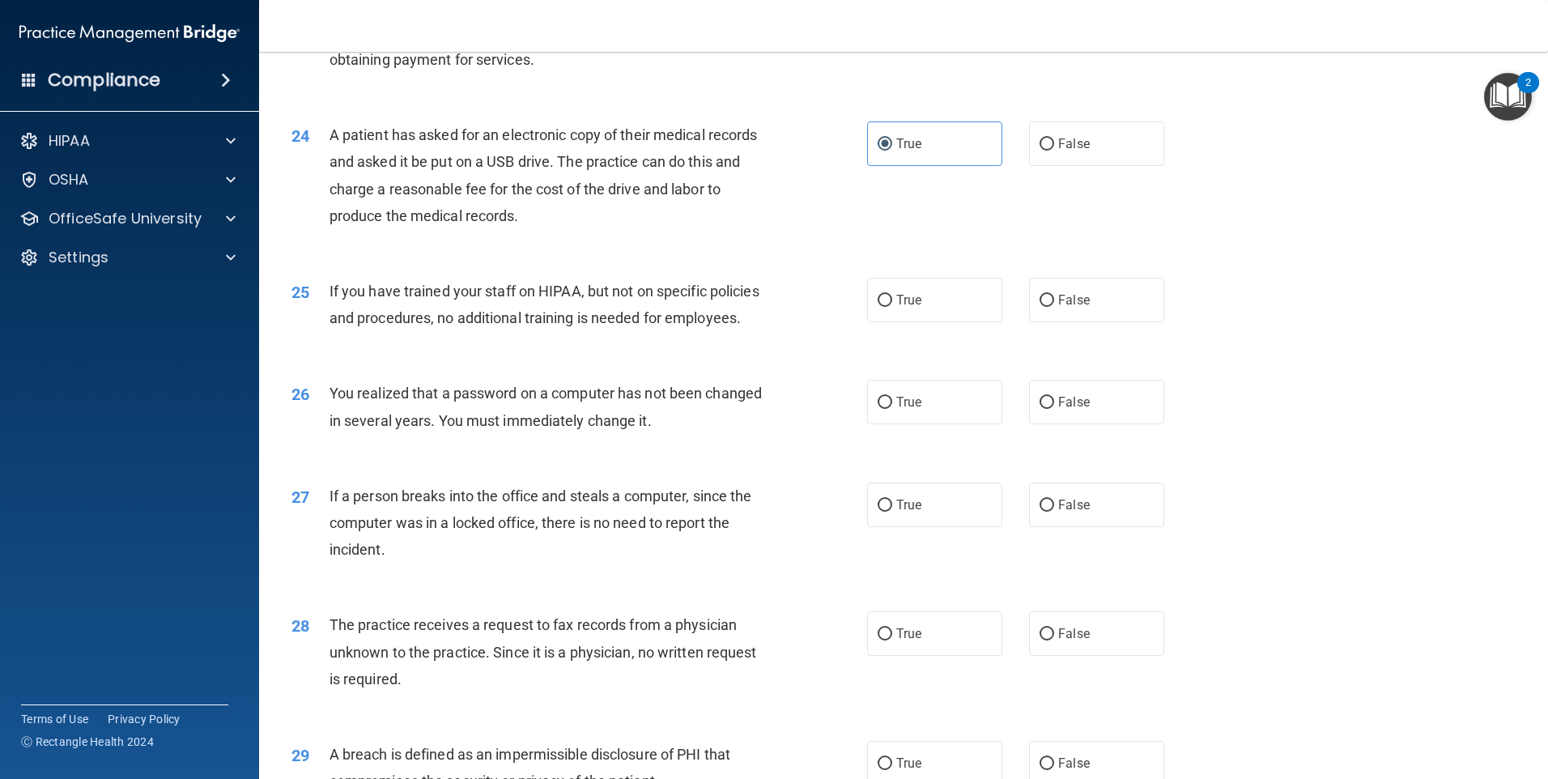
scroll to position [2757, 0]
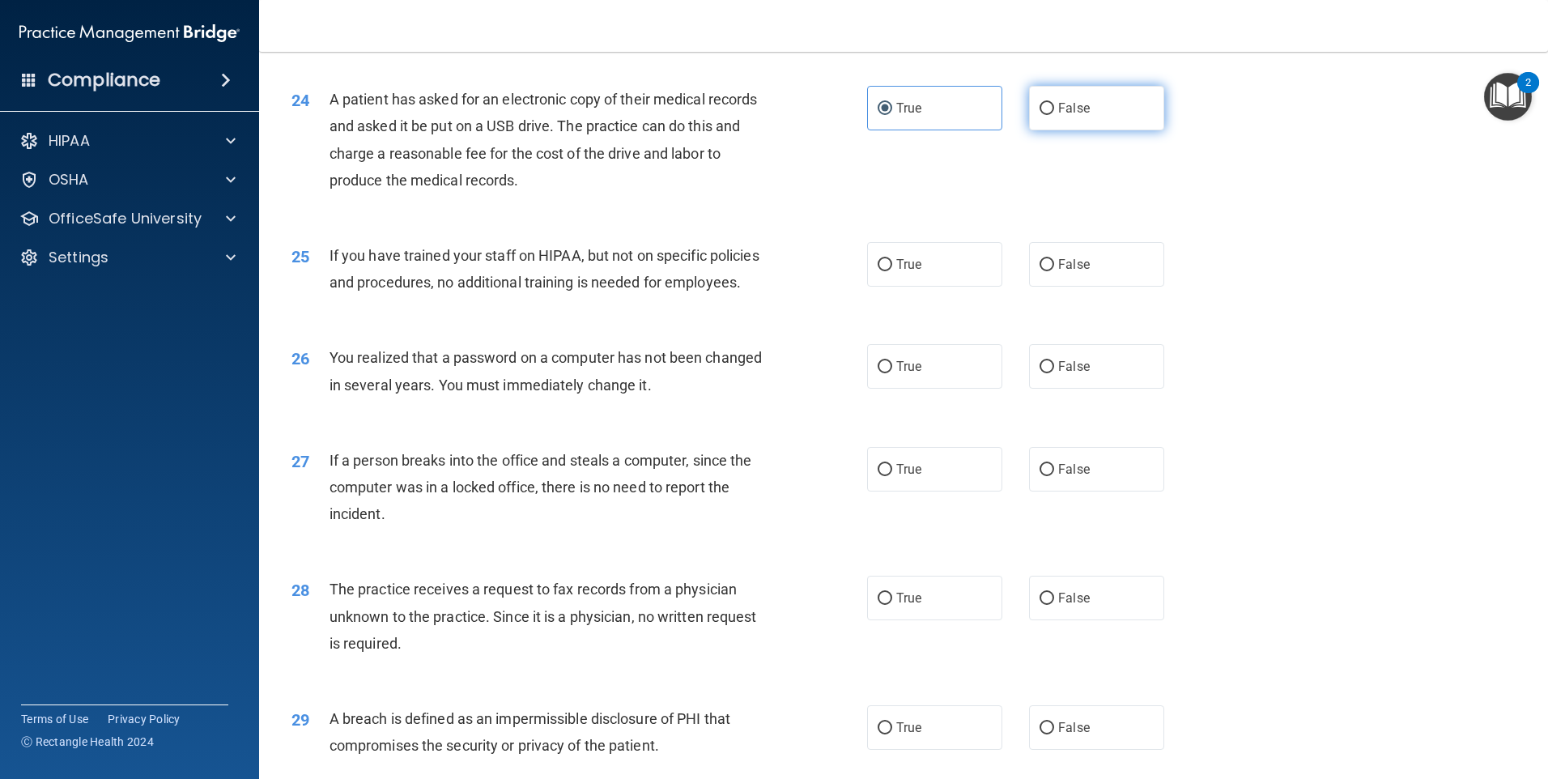
click at [1076, 130] on label "False" at bounding box center [1096, 108] width 135 height 45
click at [1054, 115] on input "False" at bounding box center [1047, 109] width 15 height 12
radio input "true"
radio input "false"
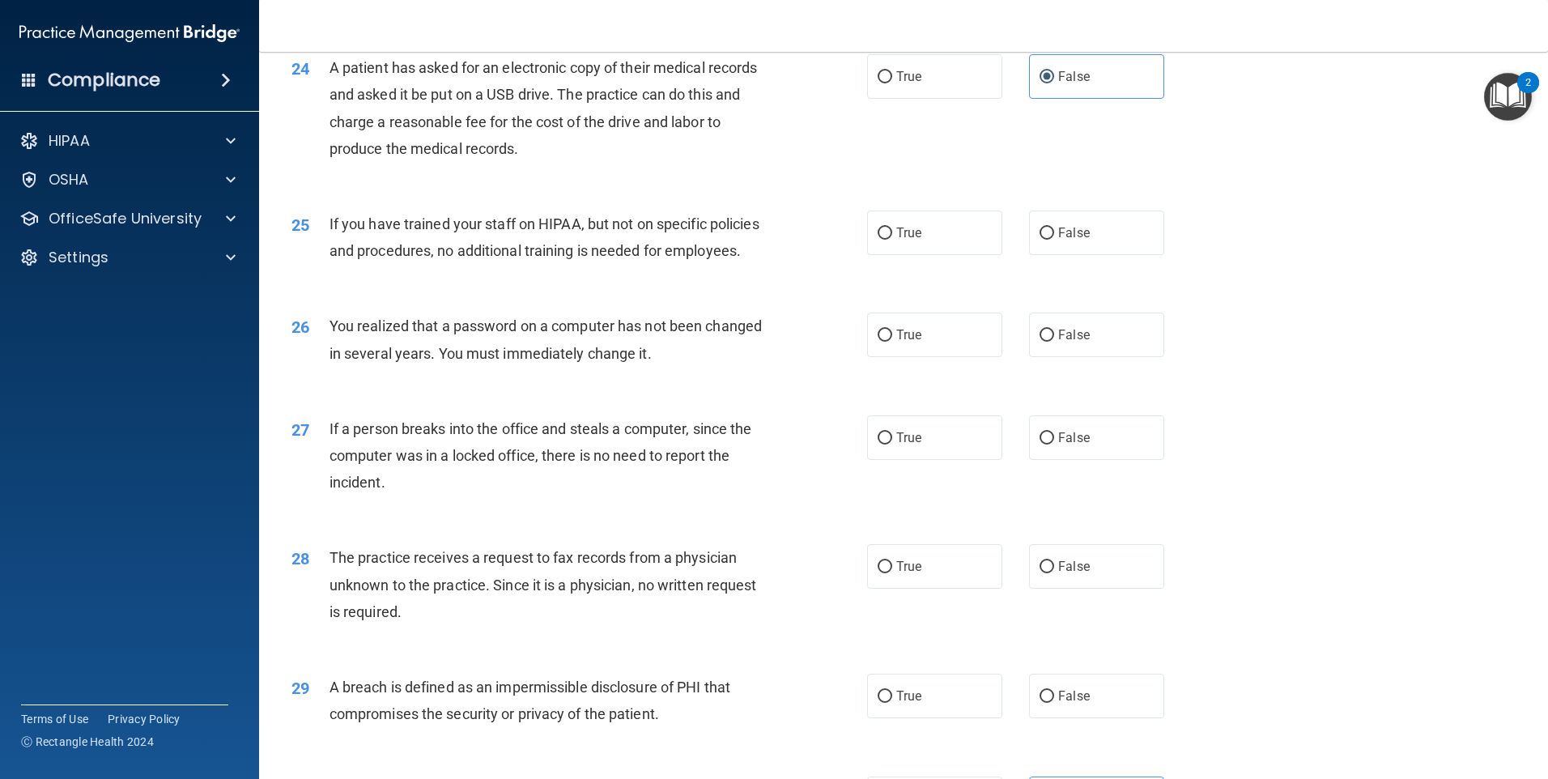
scroll to position [2838, 0]
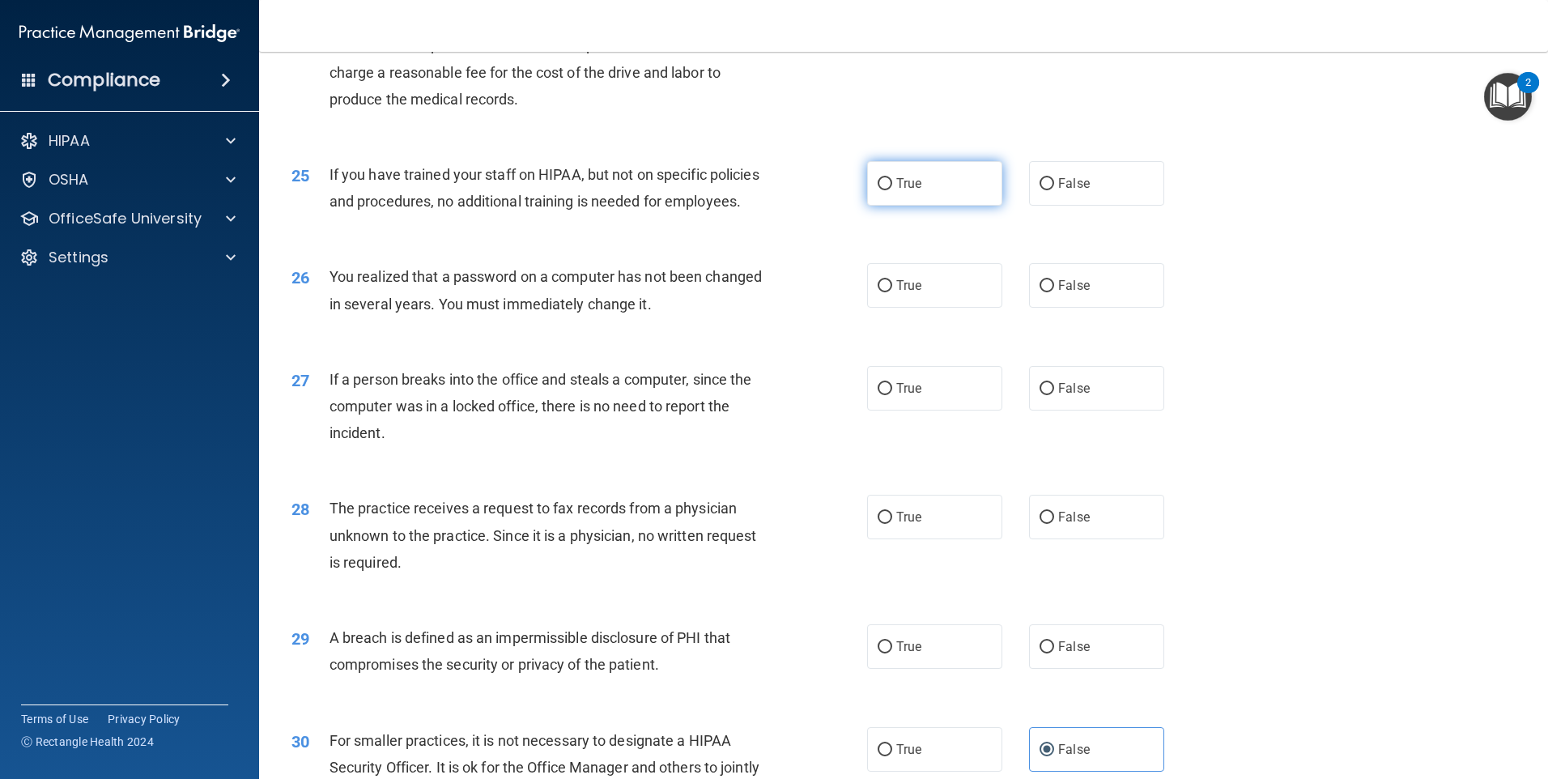
click at [923, 206] on label "True" at bounding box center [934, 183] width 135 height 45
click at [892, 190] on input "True" at bounding box center [885, 184] width 15 height 12
radio input "true"
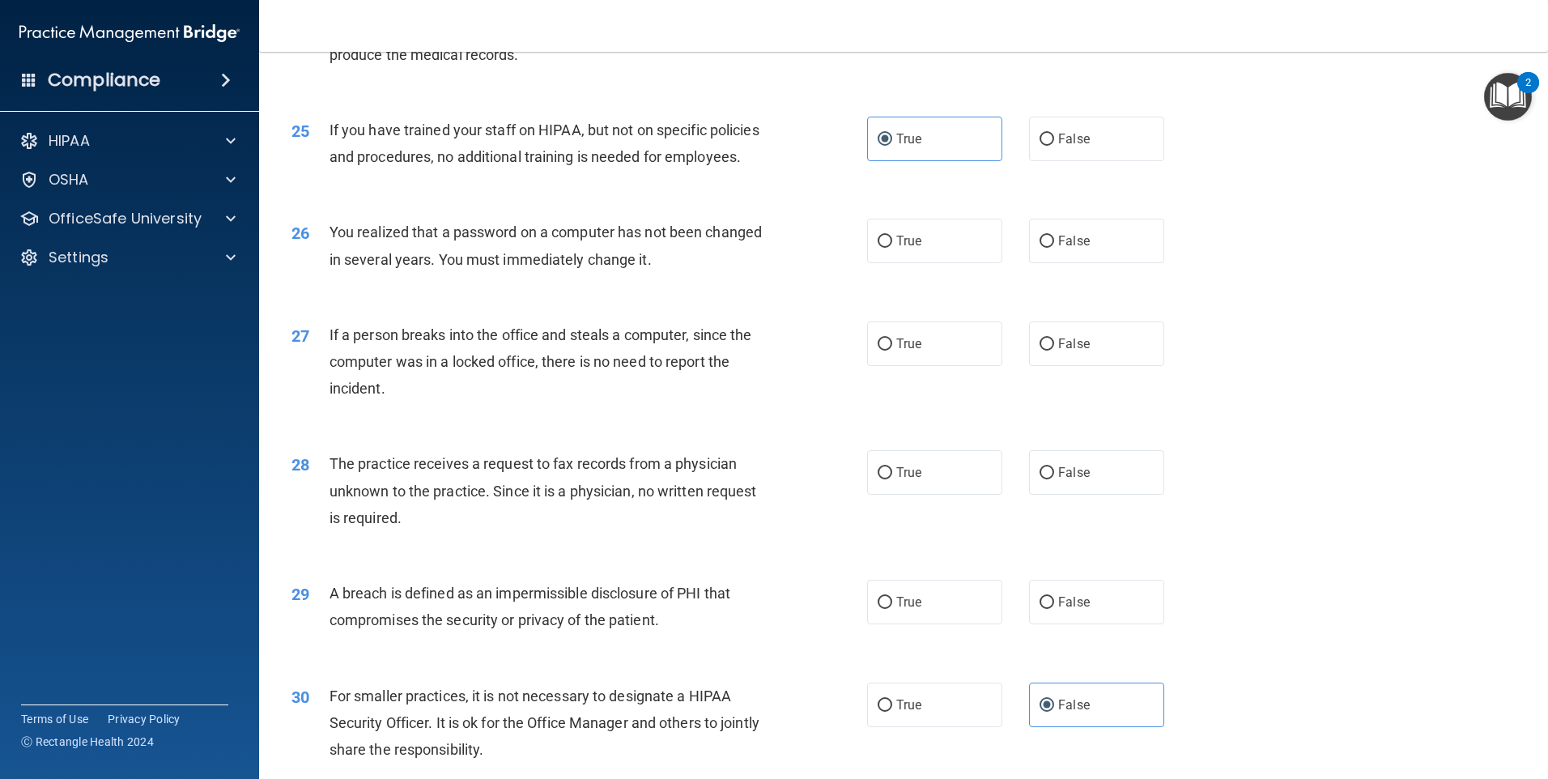
scroll to position [2919, 0]
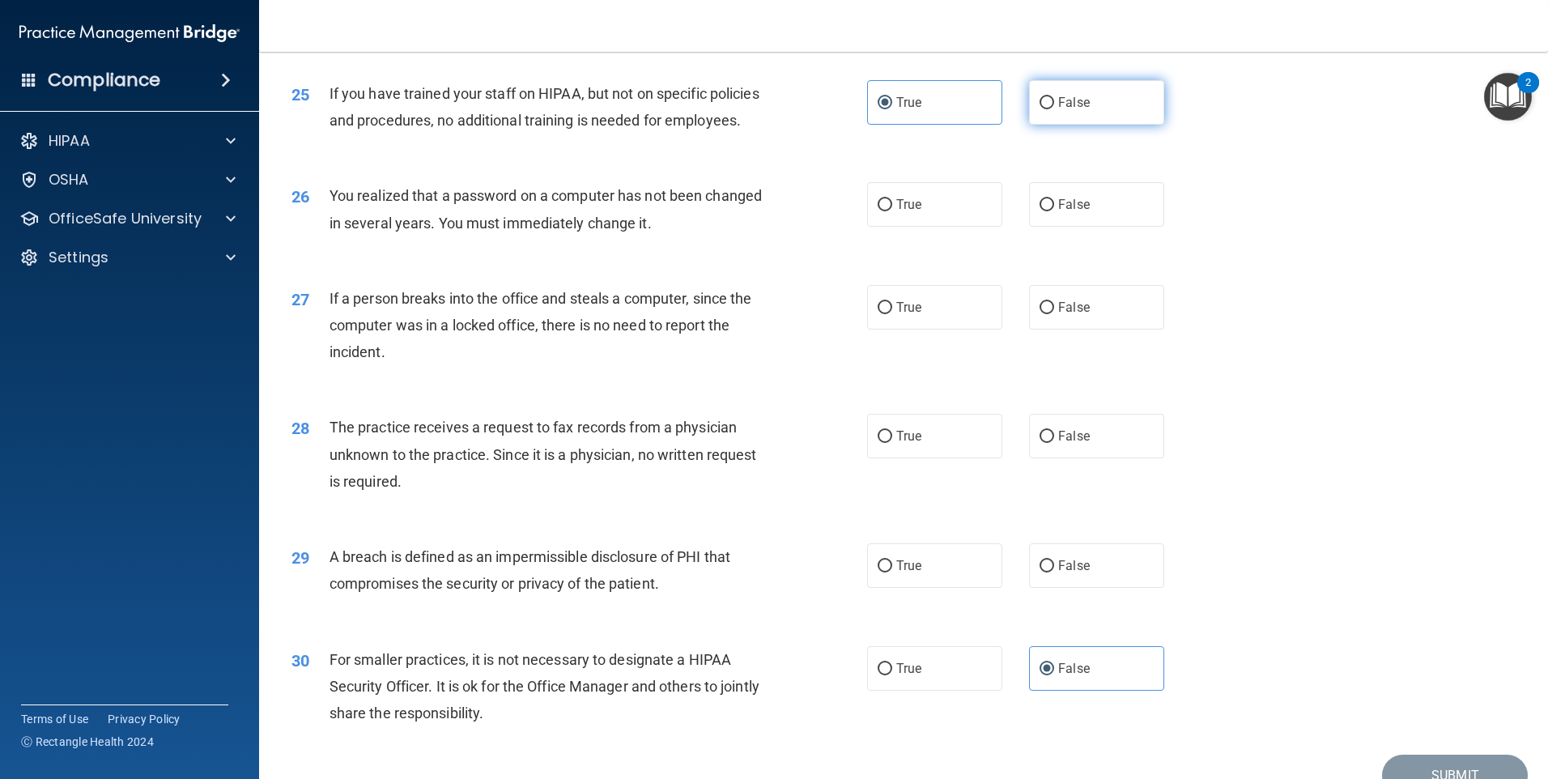
click at [1077, 125] on label "False" at bounding box center [1096, 102] width 135 height 45
click at [1054, 109] on input "False" at bounding box center [1047, 103] width 15 height 12
radio input "true"
radio input "false"
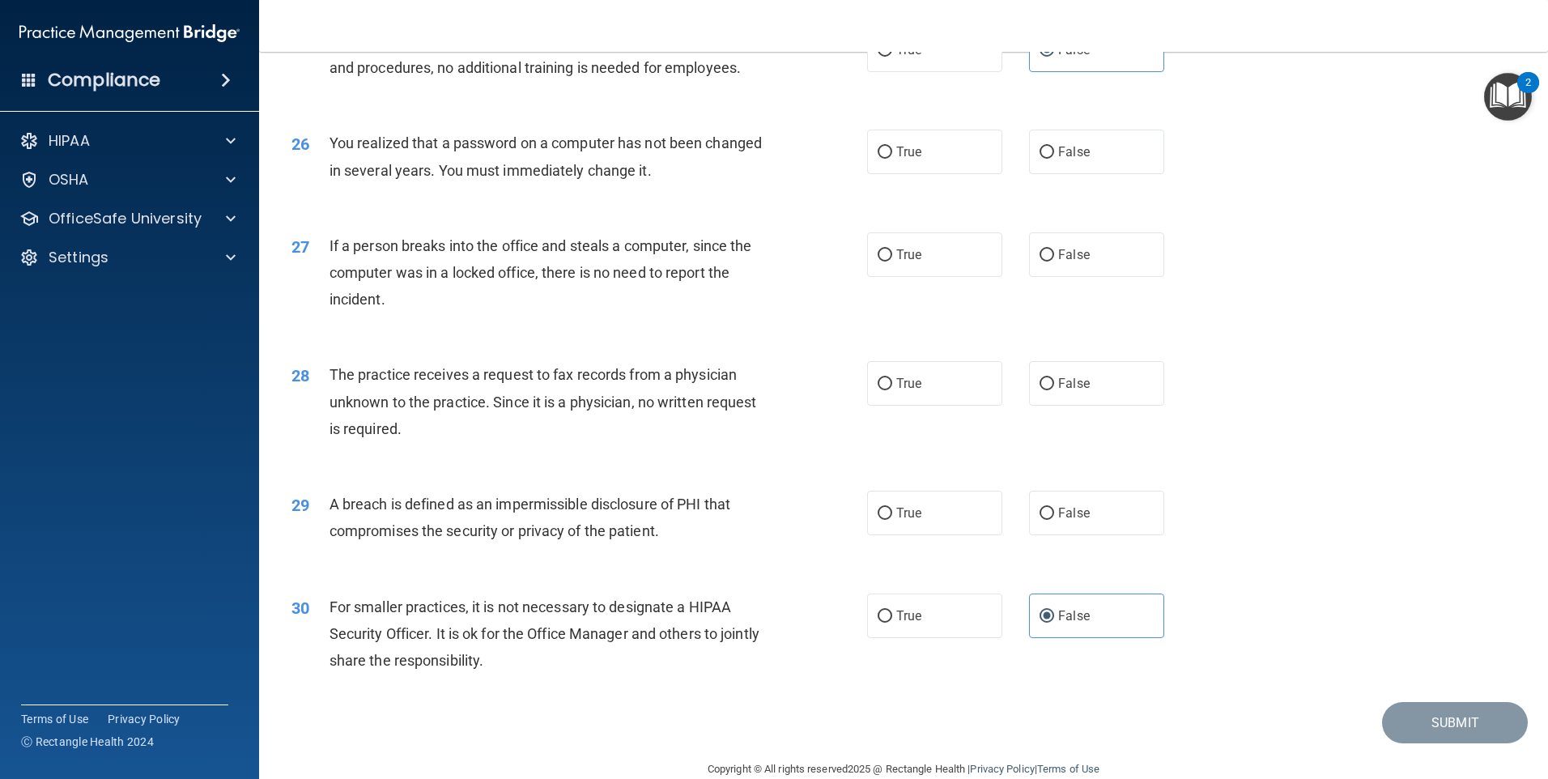
scroll to position [3000, 0]
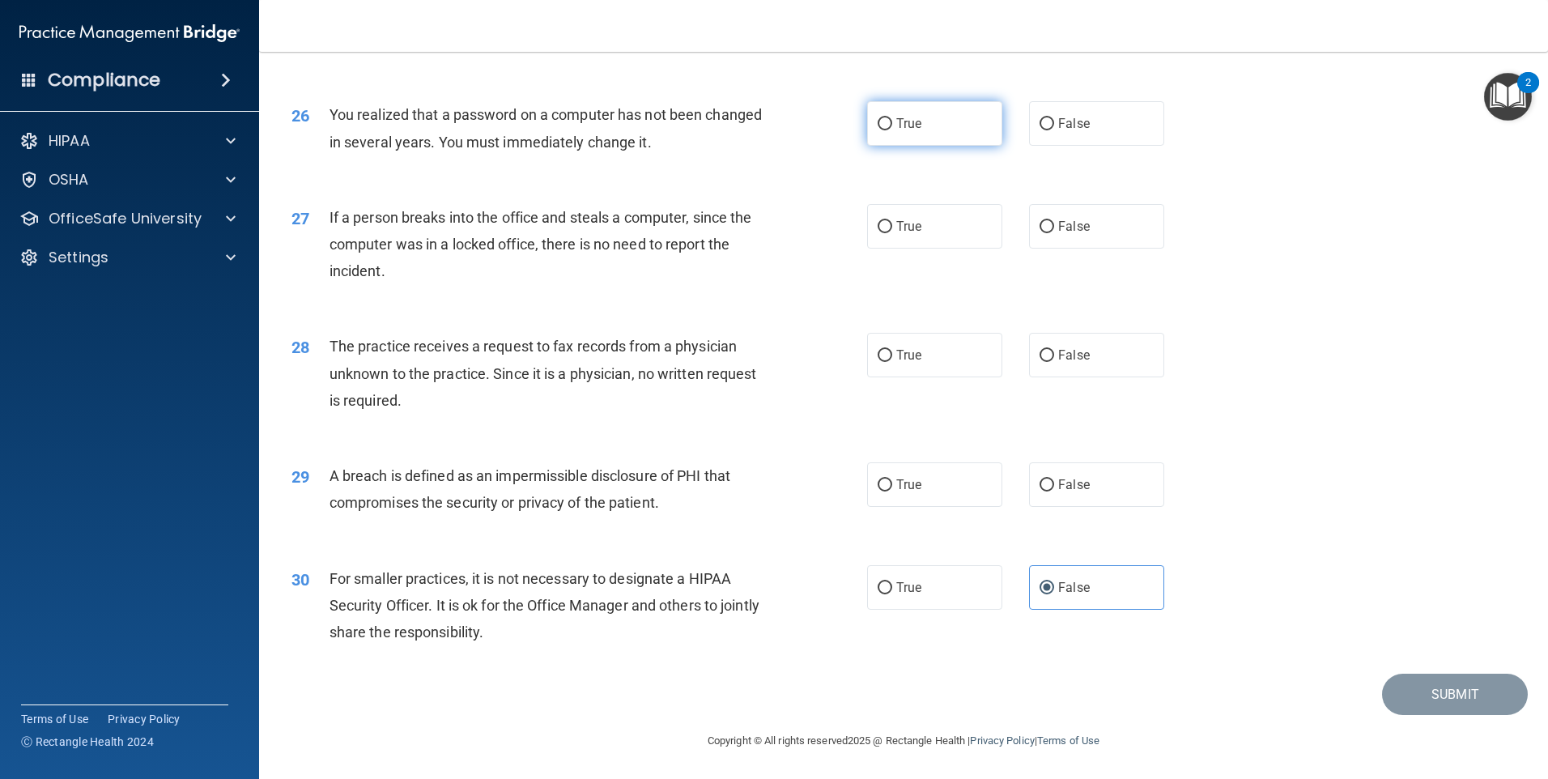
click at [941, 146] on label "True" at bounding box center [934, 123] width 135 height 45
click at [892, 130] on input "True" at bounding box center [885, 124] width 15 height 12
radio input "true"
click at [1117, 240] on label "False" at bounding box center [1096, 225] width 135 height 45
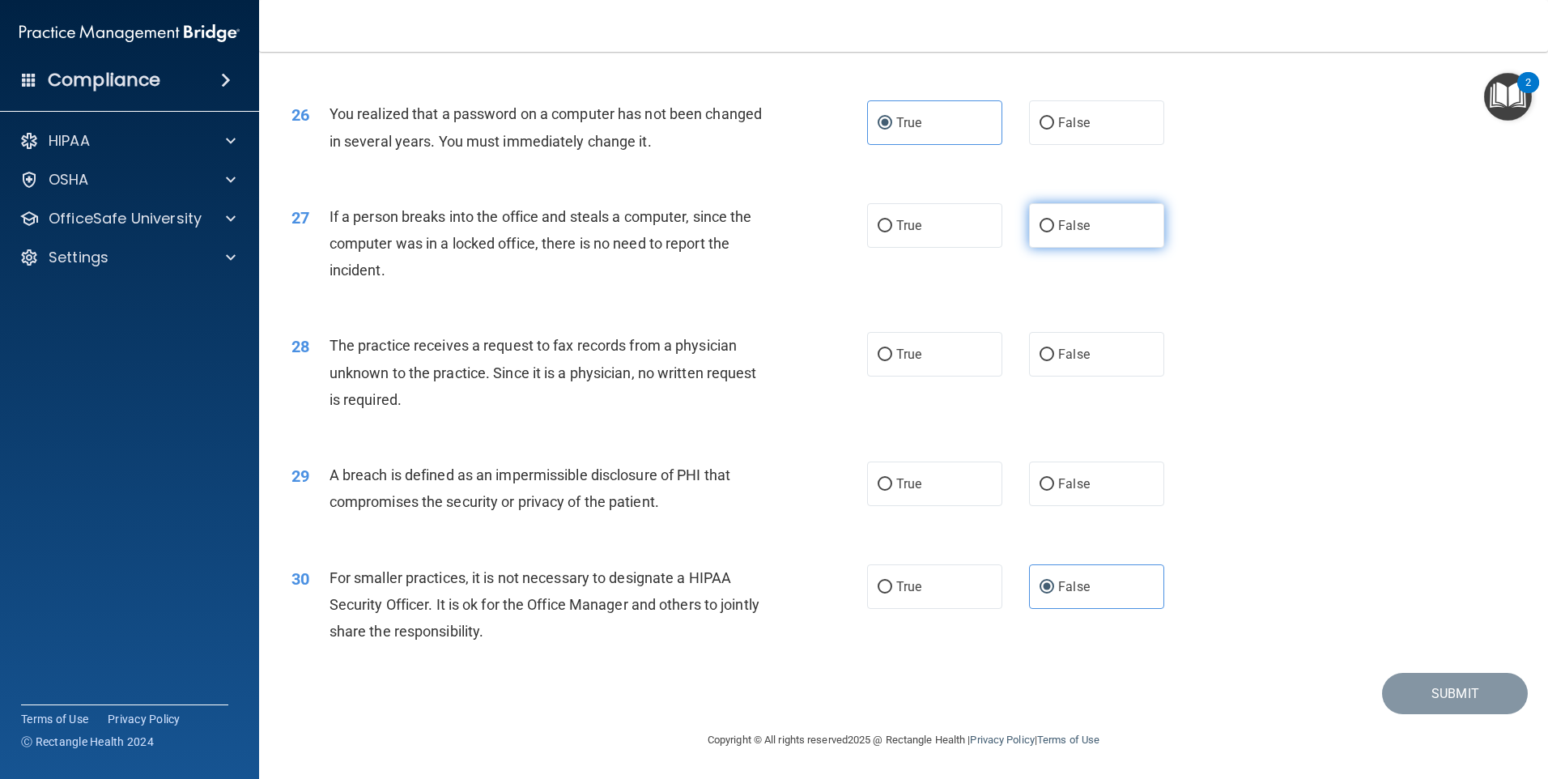
click at [1054, 232] on input "False" at bounding box center [1047, 226] width 15 height 12
radio input "true"
click at [1055, 345] on label "False" at bounding box center [1096, 354] width 135 height 45
click at [1054, 349] on input "False" at bounding box center [1047, 355] width 15 height 12
radio input "true"
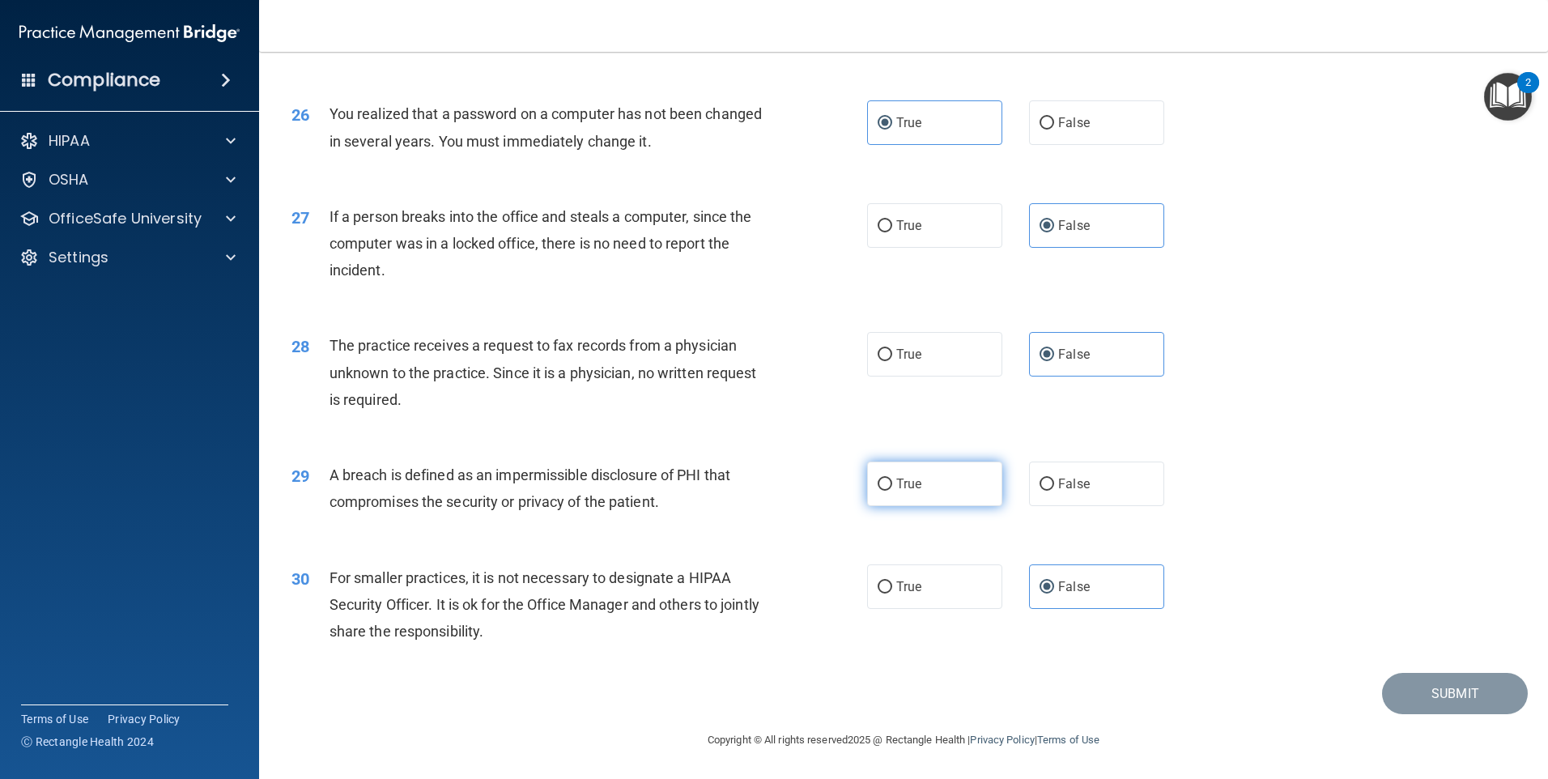
click at [941, 492] on label "True" at bounding box center [934, 484] width 135 height 45
click at [892, 491] on input "True" at bounding box center [885, 485] width 15 height 12
radio input "true"
click at [1474, 699] on button "Submit" at bounding box center [1455, 693] width 146 height 41
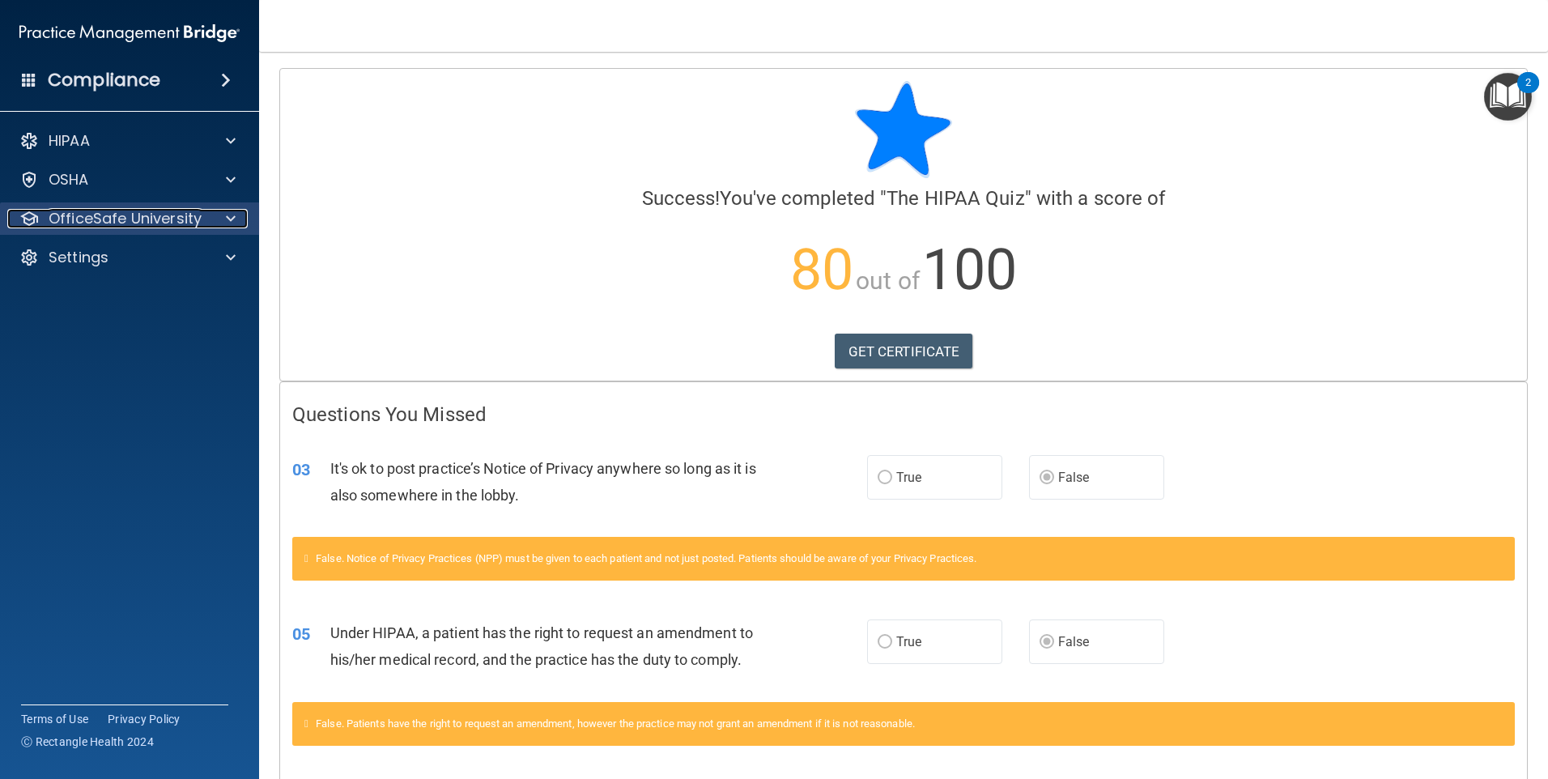
click at [130, 225] on p "OfficeSafe University" at bounding box center [125, 218] width 153 height 19
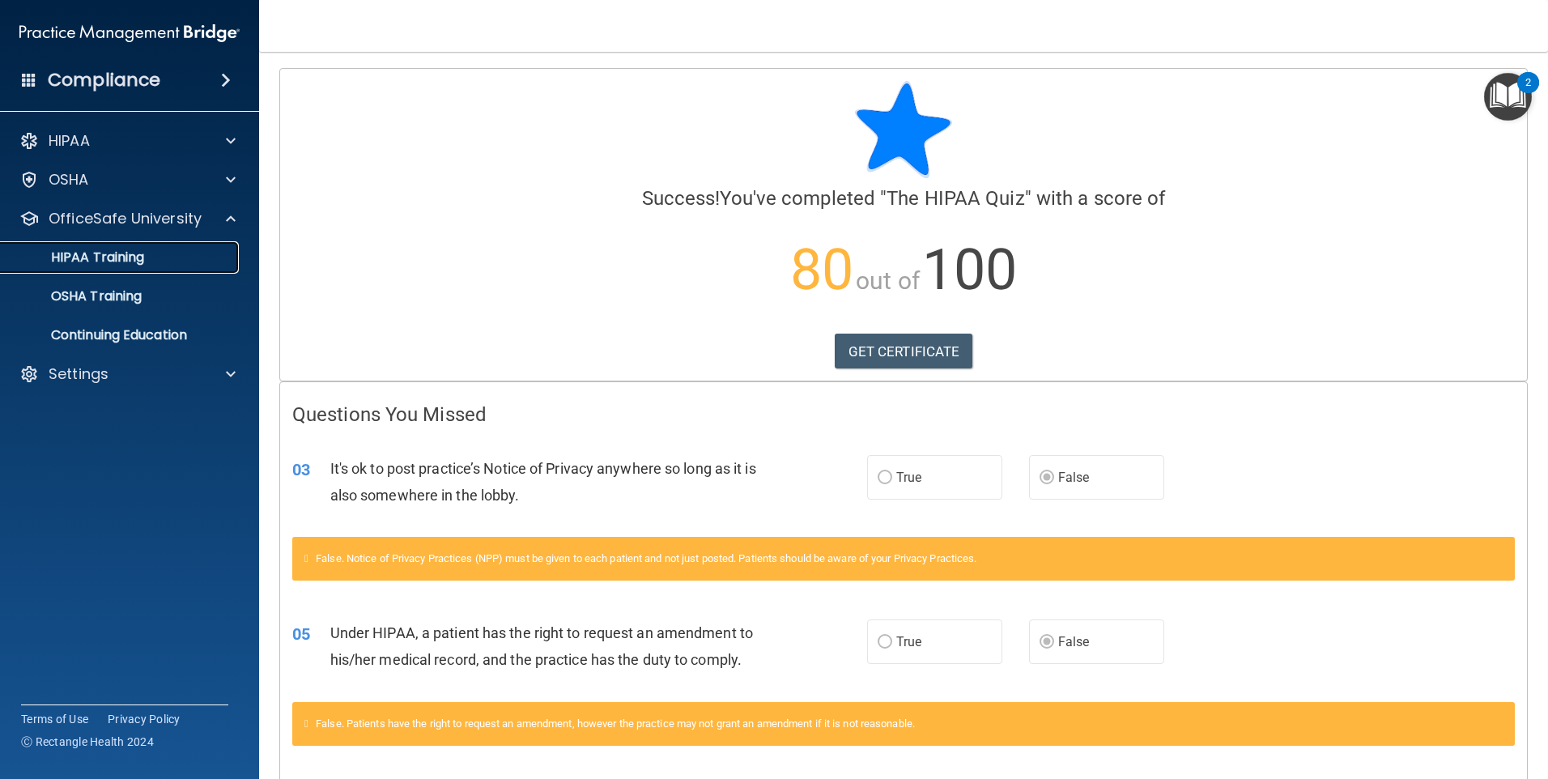
click at [135, 249] on p "HIPAA Training" at bounding box center [78, 257] width 134 height 16
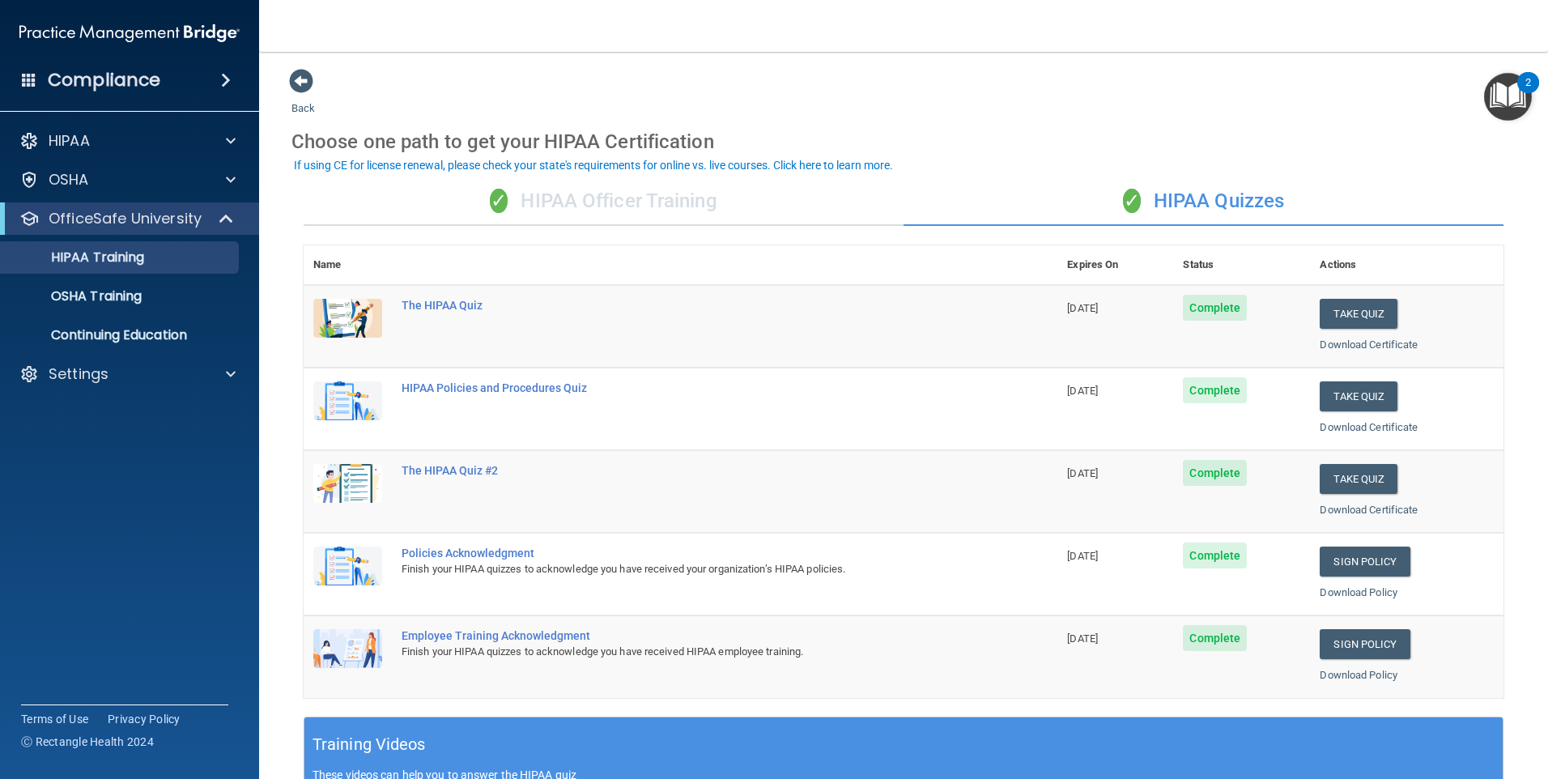
click at [1115, 398] on td "06/09/2026" at bounding box center [1116, 409] width 116 height 83
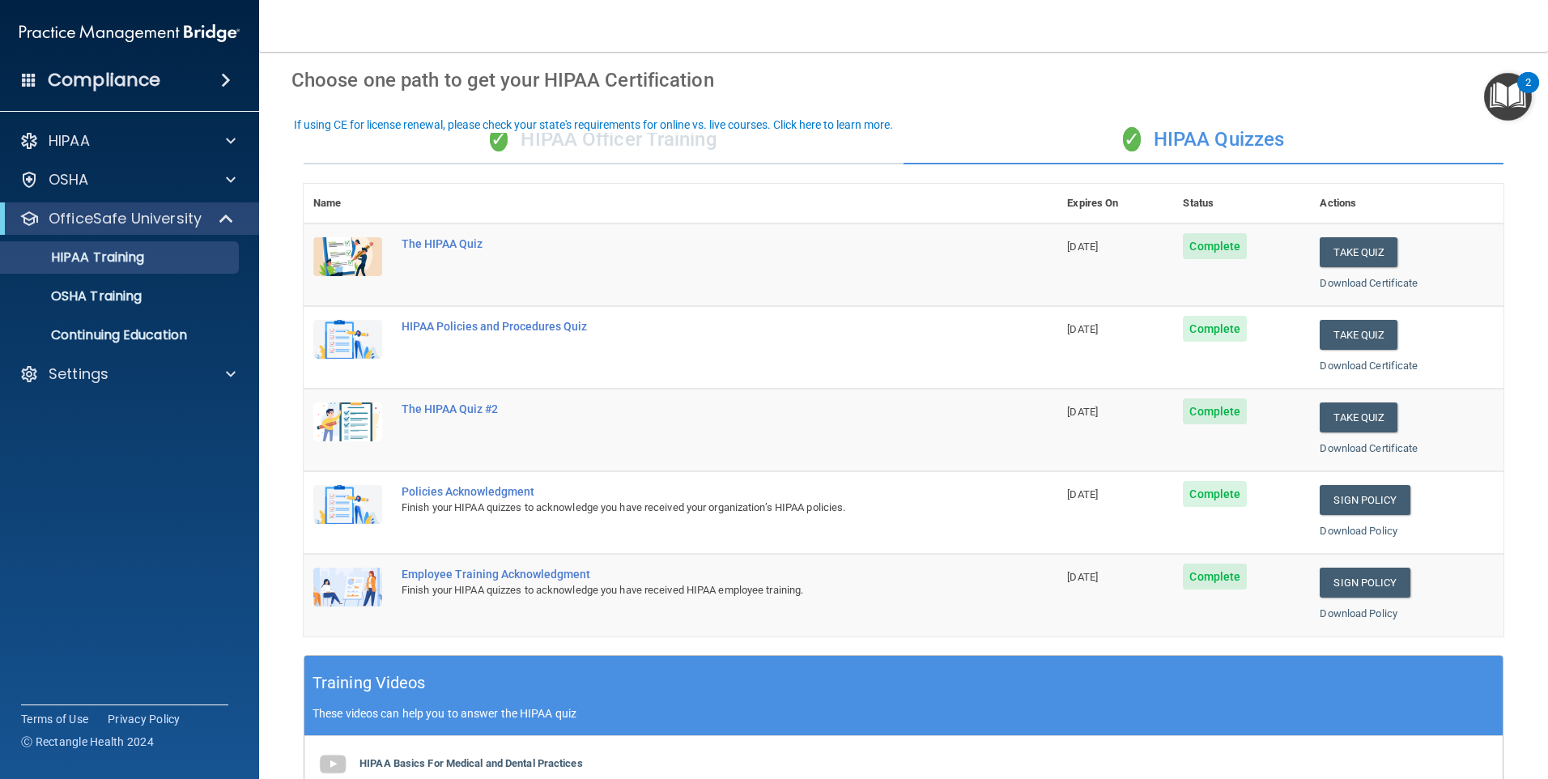
scroll to position [162, 0]
